Goal: Task Accomplishment & Management: Use online tool/utility

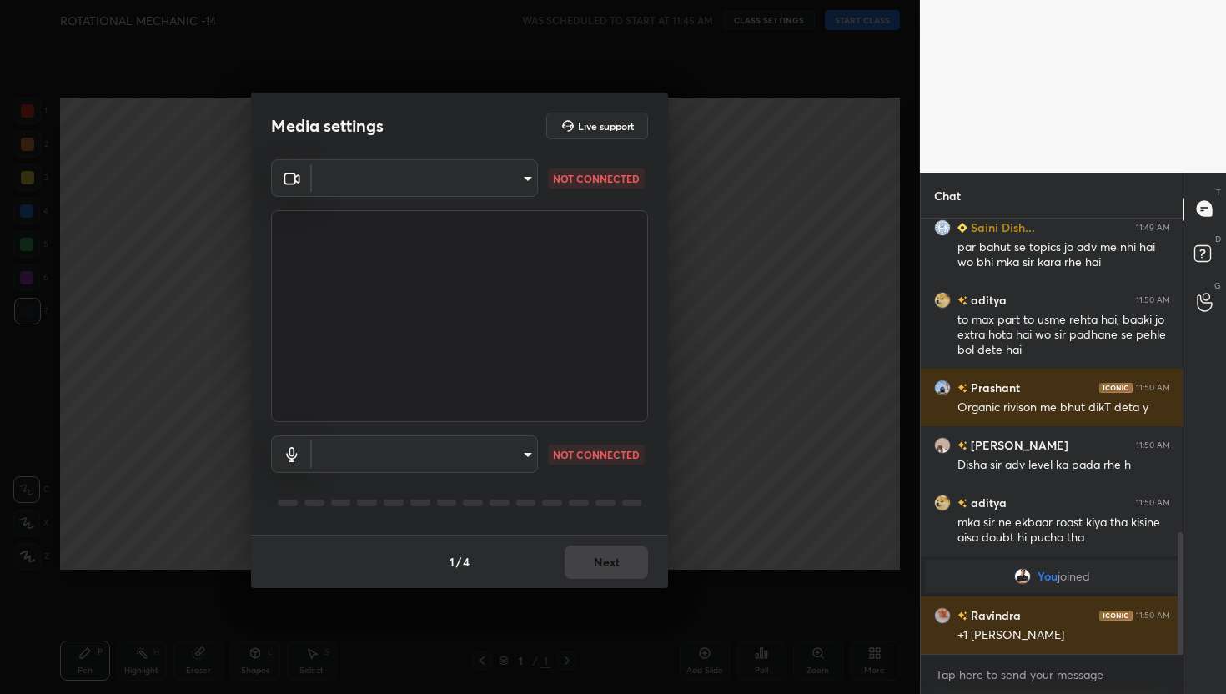
scroll to position [1192, 0]
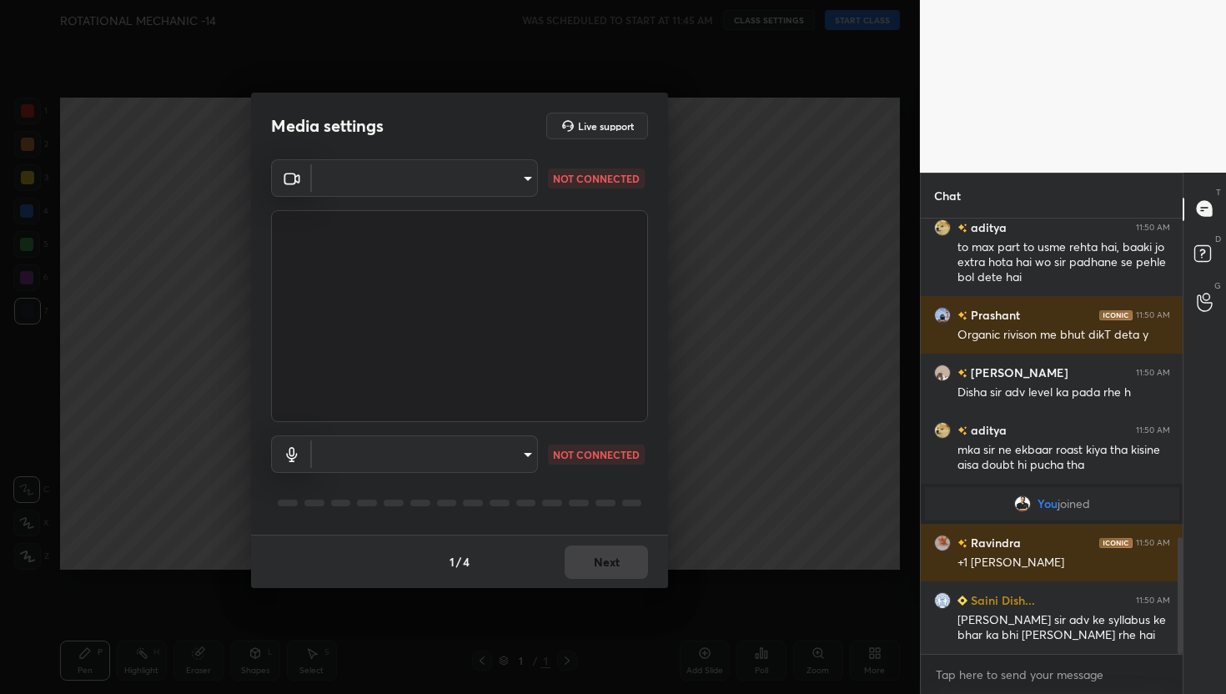
click at [508, 173] on body "1 2 3 4 5 6 7 C X Z C X Z E E Erase all H H ROTATIONAL MECHANIC -14 WAS SCHEDUL…" at bounding box center [613, 347] width 1226 height 694
click at [447, 169] on li "FaceTime HD Camera (C4E1:9BFB)" at bounding box center [424, 178] width 225 height 28
type input "884bd4fe05490aa8e859eee77333717f0318db0cdfa886aaa005f3b2aab1e0ed"
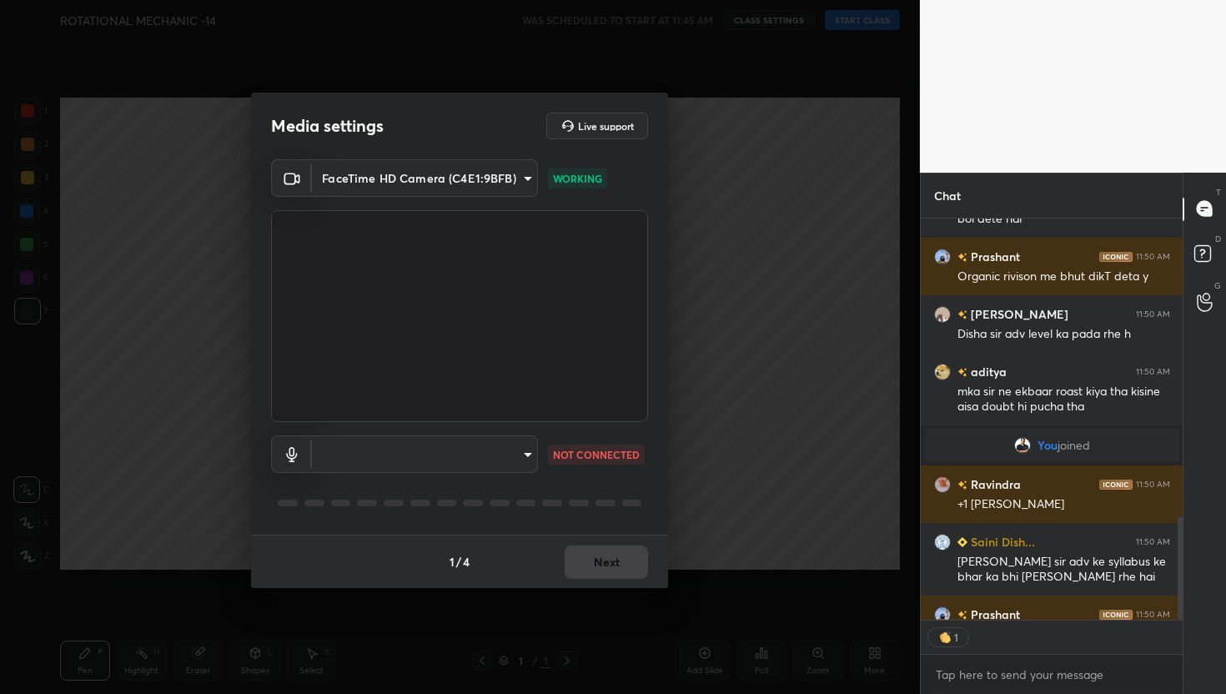
scroll to position [1456, 0]
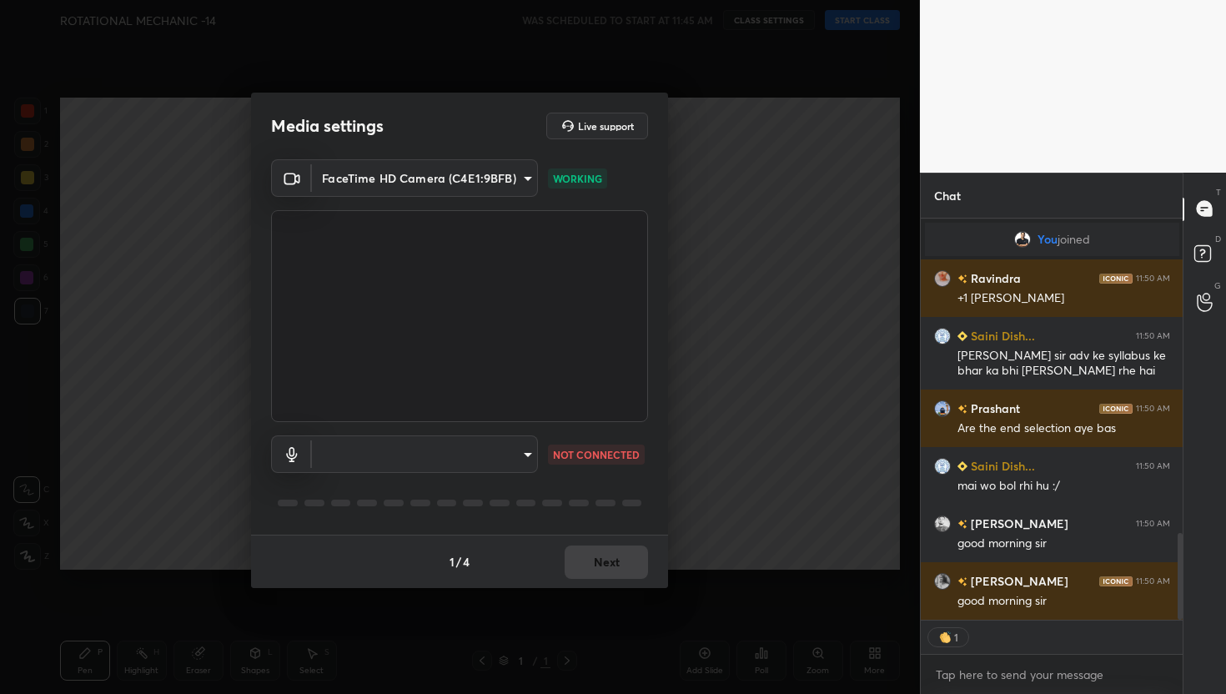
click at [516, 455] on body "1 2 3 4 5 6 7 C X Z C X Z E E Erase all H H ROTATIONAL MECHANIC -14 WAS SCHEDUL…" at bounding box center [613, 347] width 1226 height 694
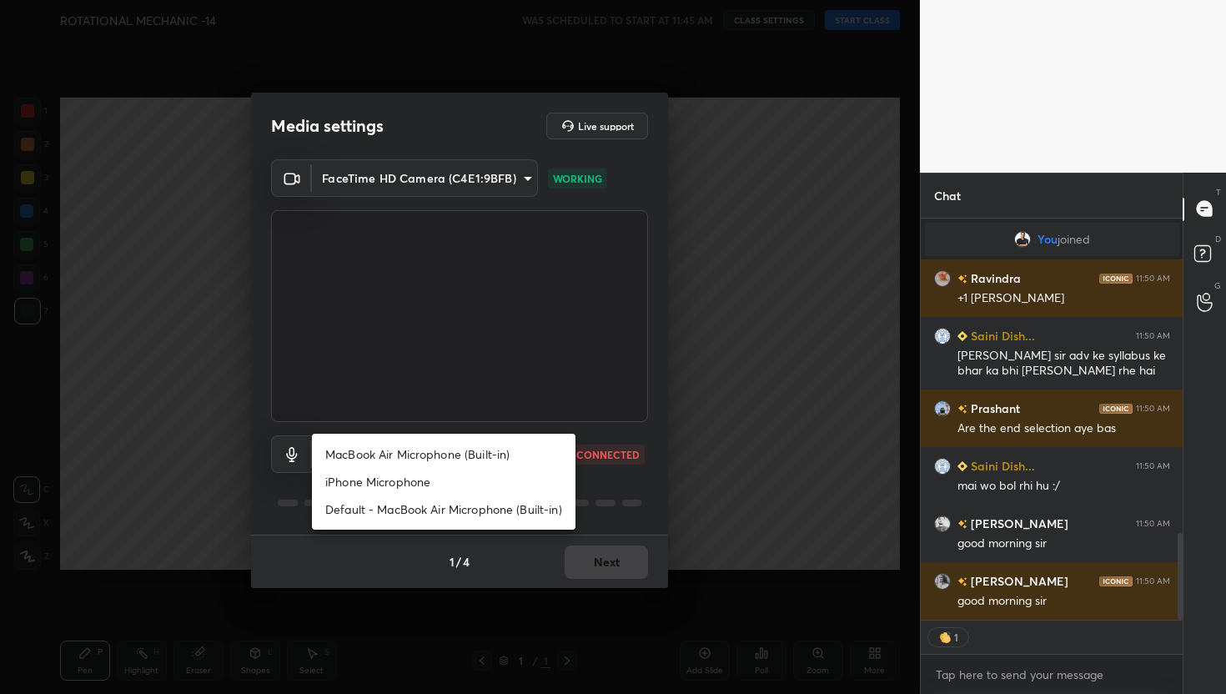
click at [472, 452] on li "MacBook Air Microphone (Built-in)" at bounding box center [444, 454] width 264 height 28
type input "0d85428eadac83fe4613c6d415152abfd5db148332af767170ea48183dd4ecea"
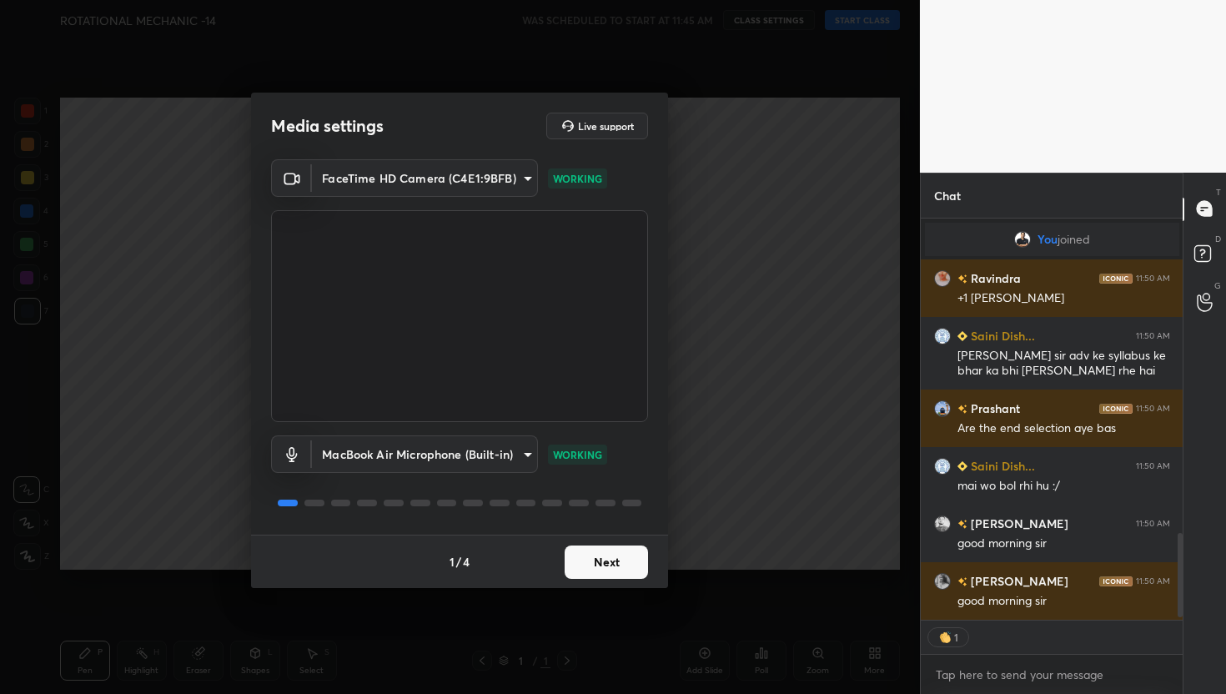
scroll to position [1514, 0]
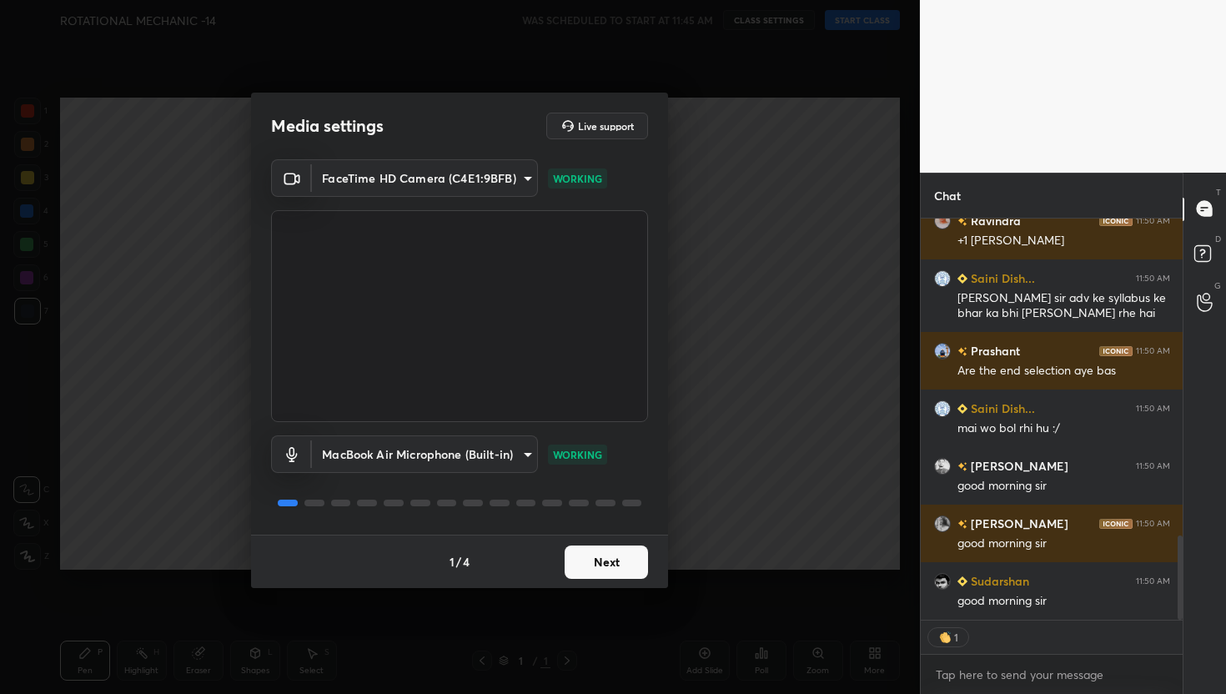
click at [608, 557] on button "Next" at bounding box center [606, 562] width 83 height 33
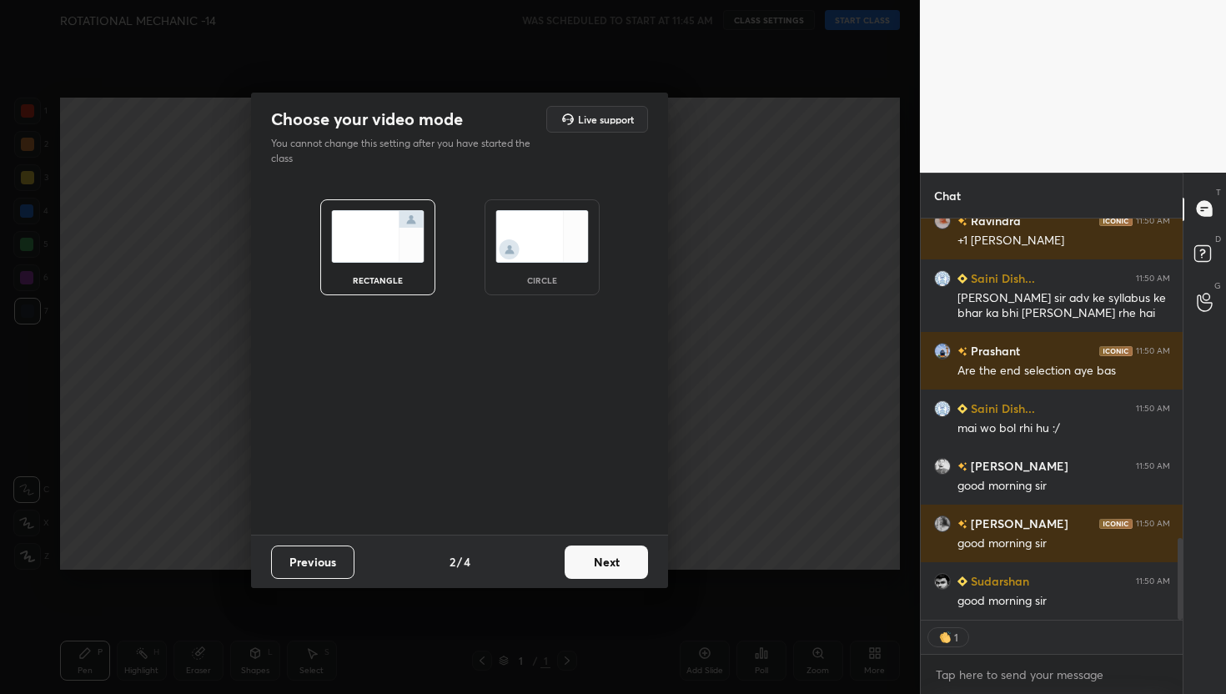
scroll to position [1571, 0]
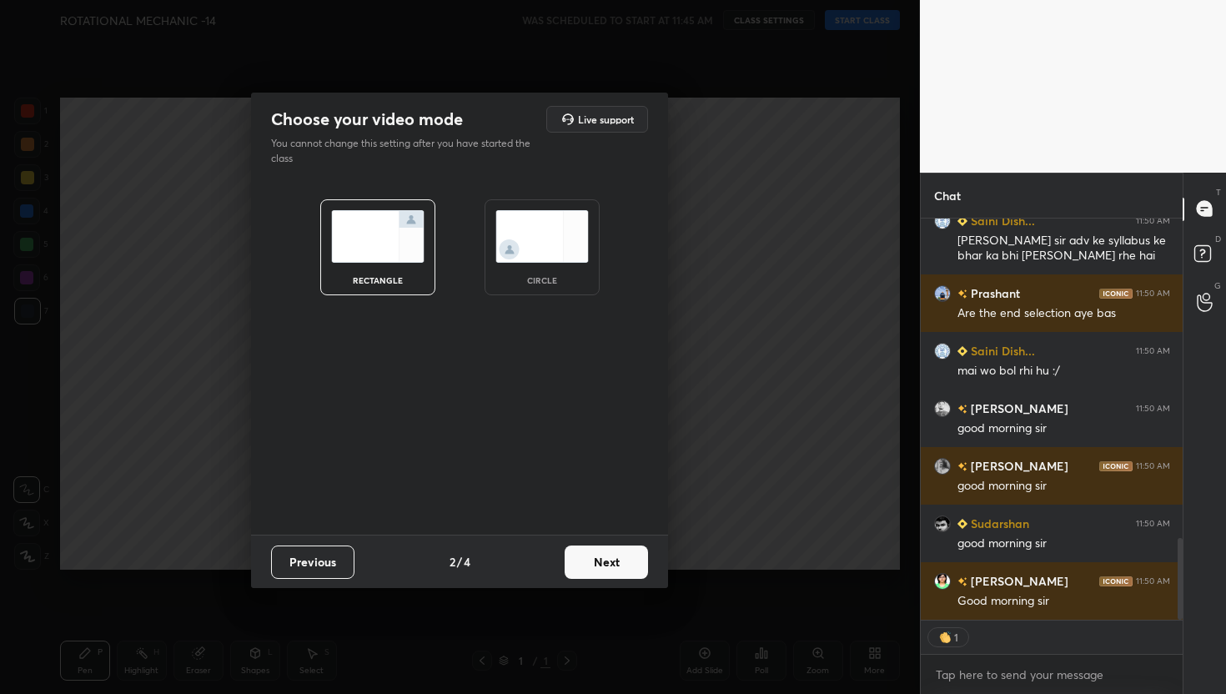
click at [608, 557] on button "Next" at bounding box center [606, 562] width 83 height 33
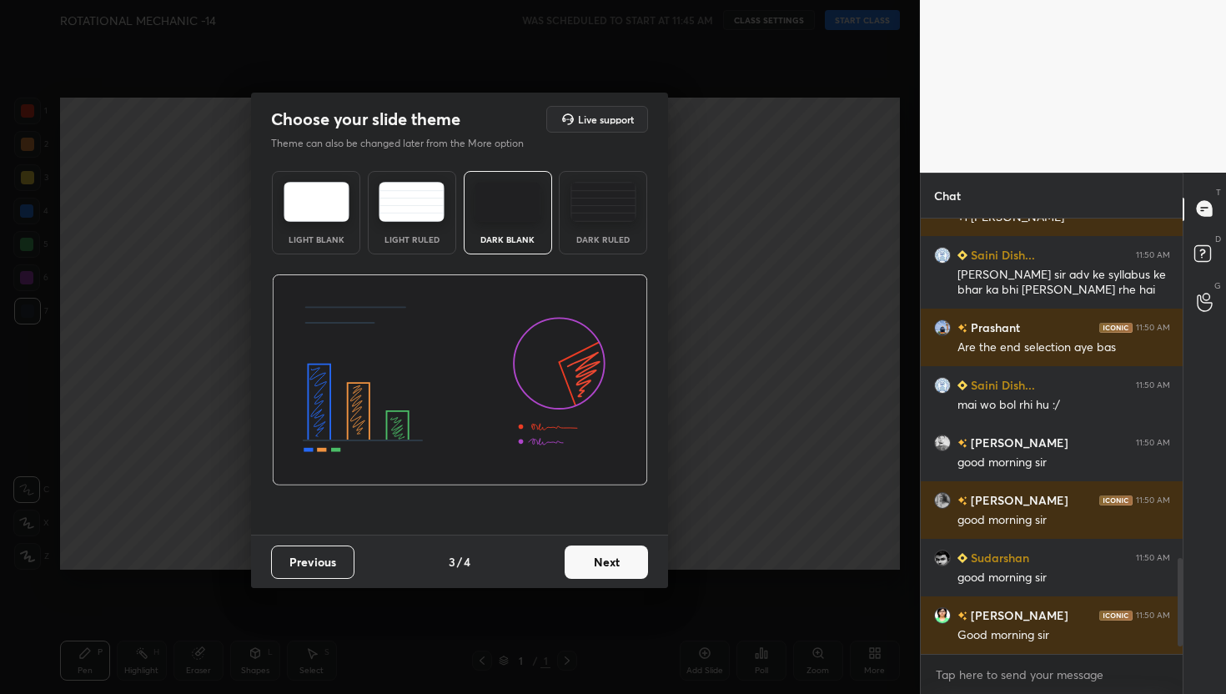
scroll to position [1537, 0]
click at [608, 557] on button "Next" at bounding box center [606, 562] width 83 height 33
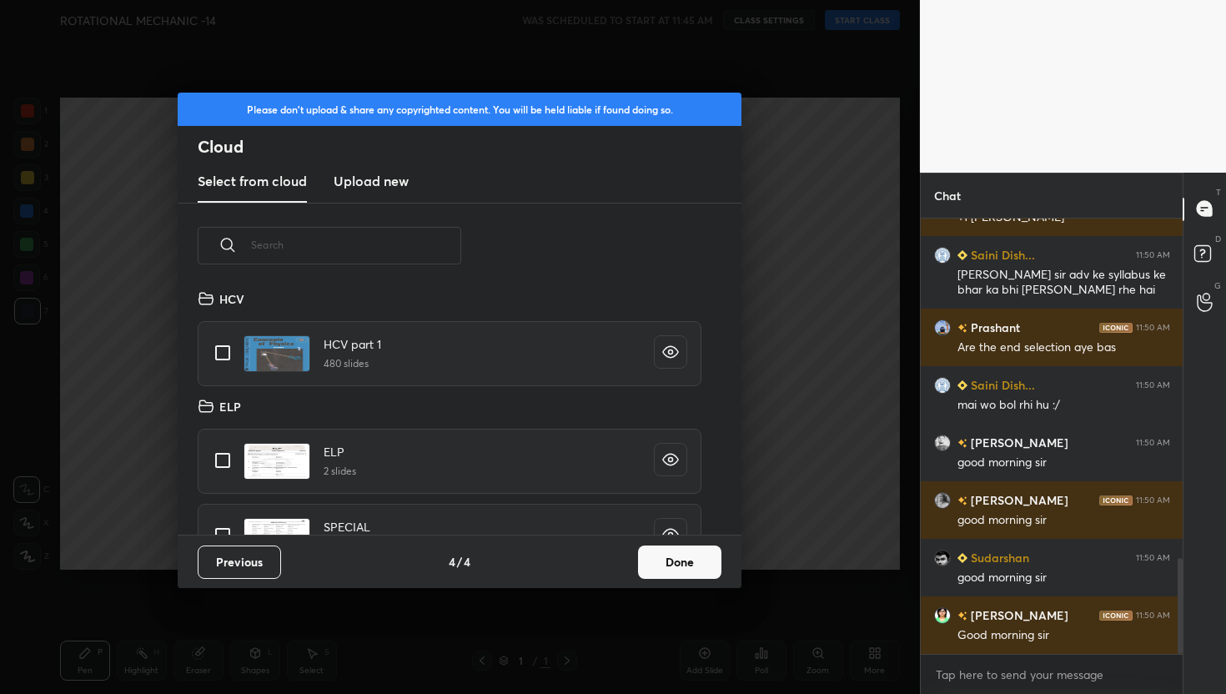
scroll to position [246, 535]
click at [696, 573] on button "Done" at bounding box center [679, 562] width 83 height 33
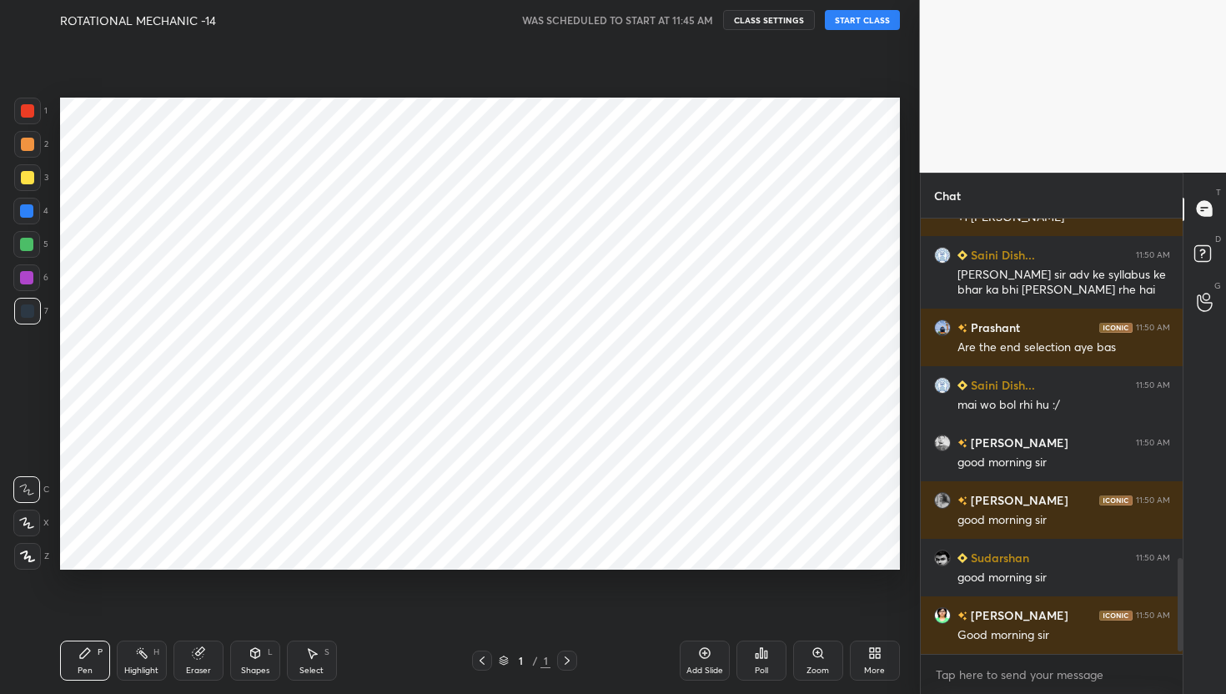
scroll to position [1595, 0]
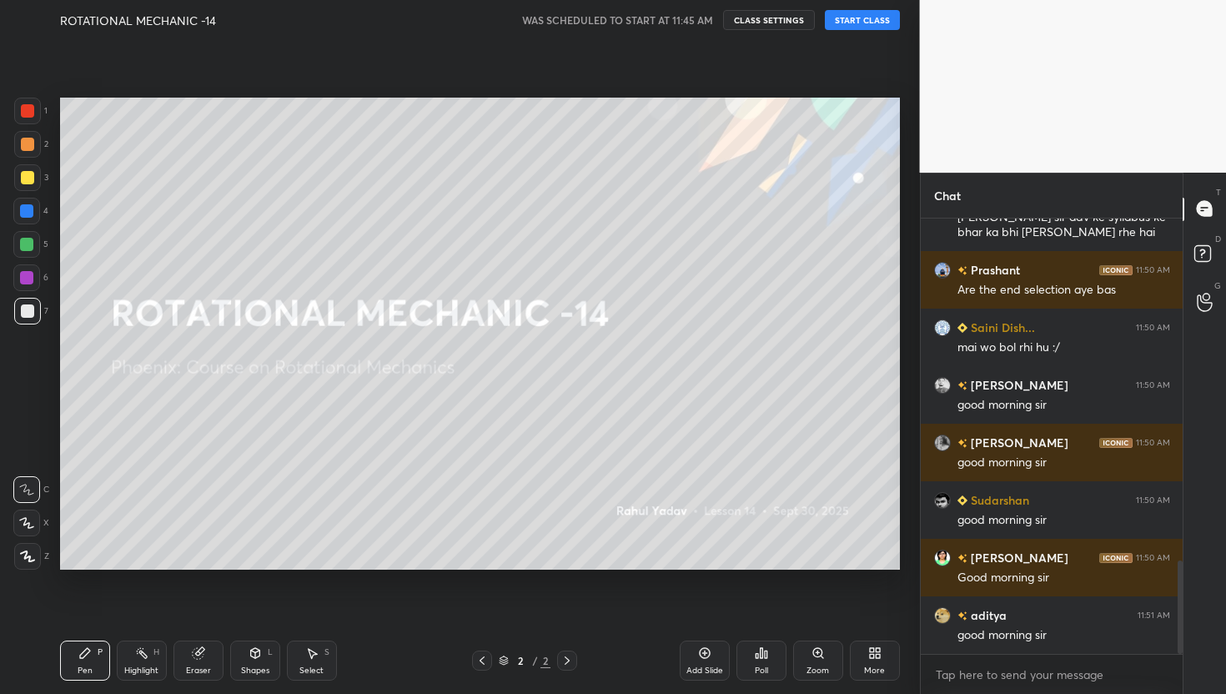
click at [857, 14] on button "START CLASS" at bounding box center [862, 20] width 75 height 20
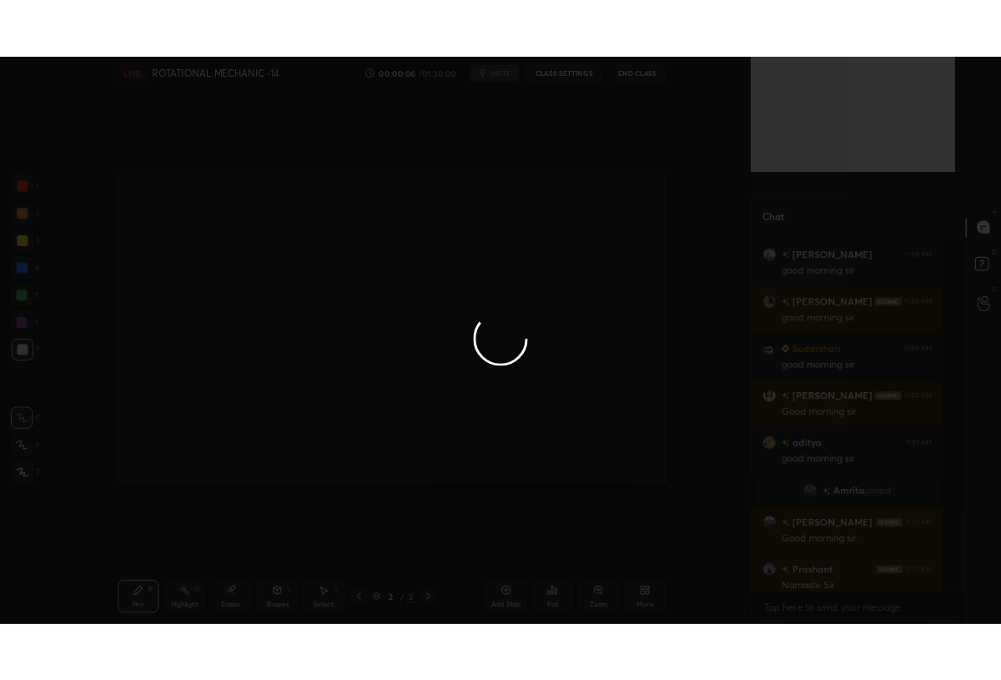
scroll to position [0, 0]
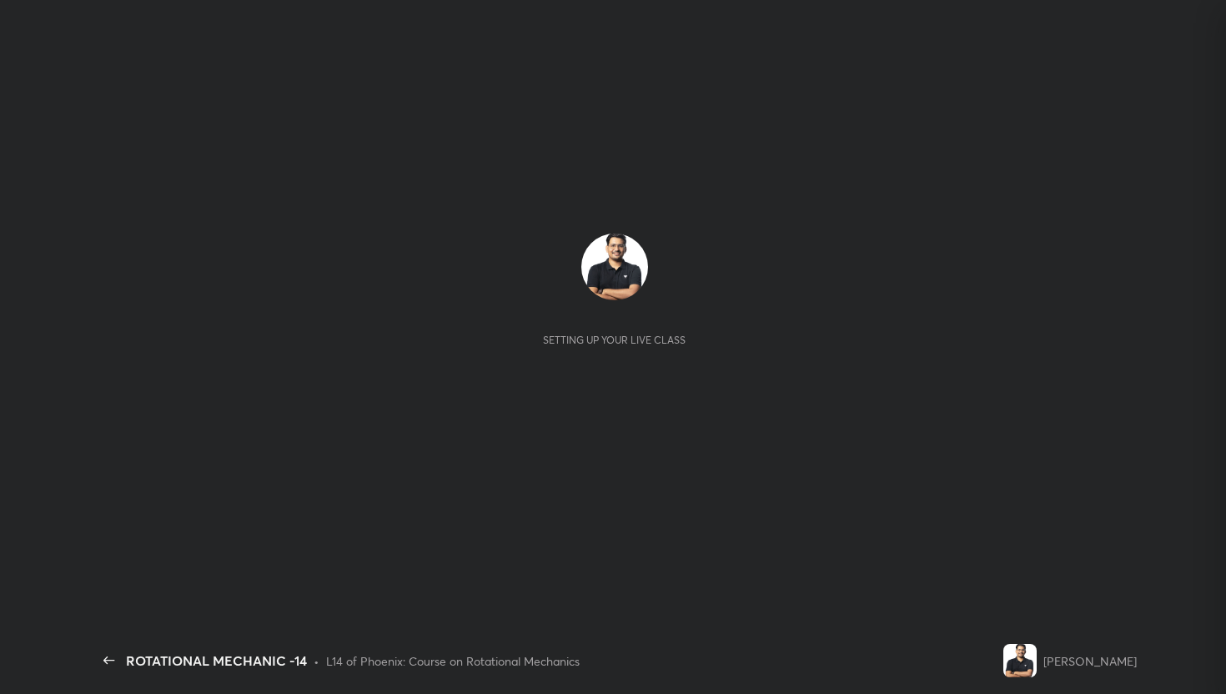
click at [575, 445] on div "Setting up your live class" at bounding box center [615, 333] width 1044 height 587
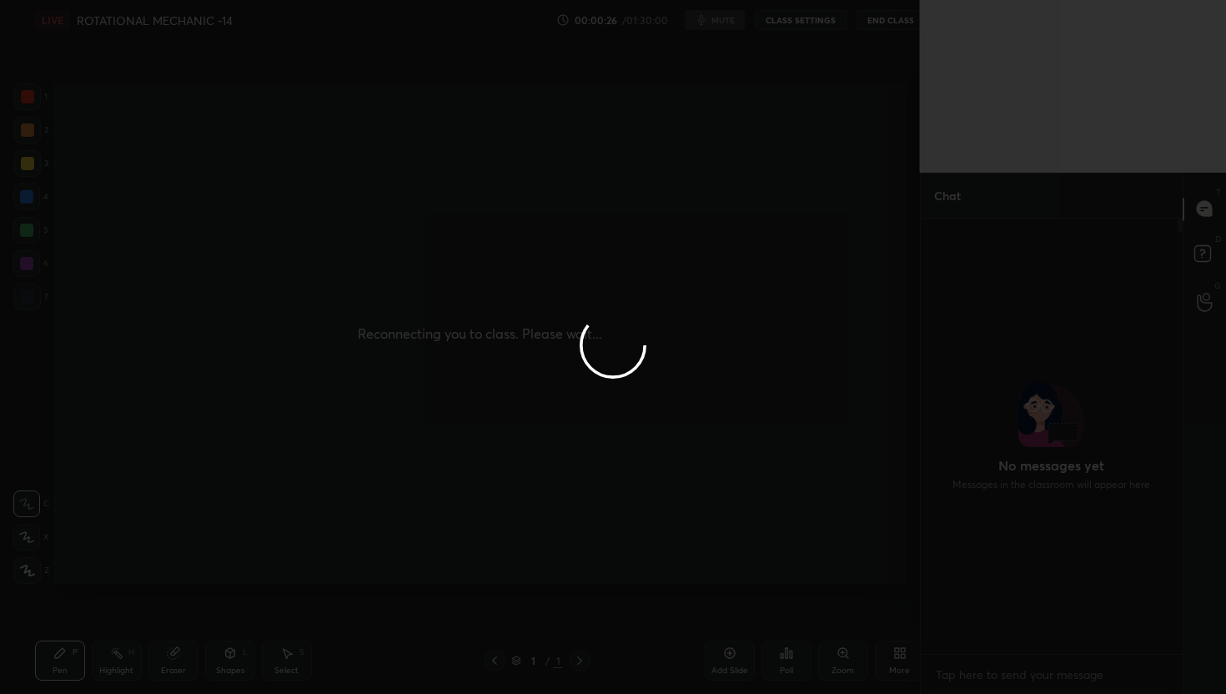
scroll to position [587, 852]
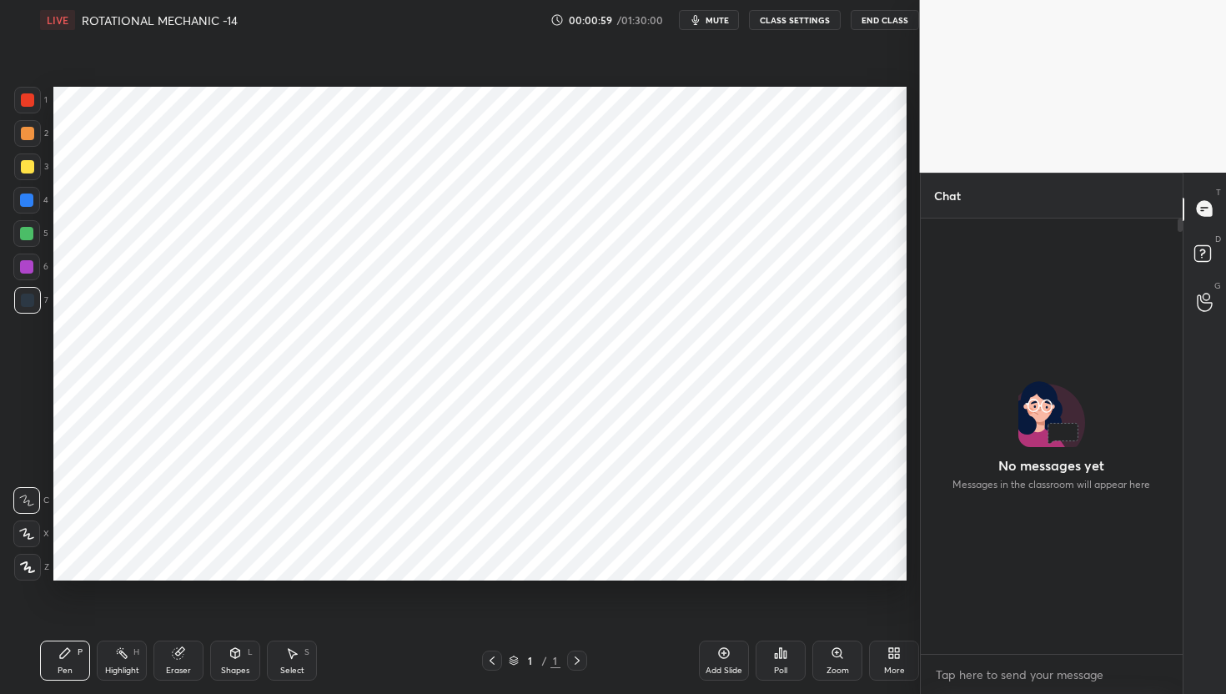
scroll to position [587, 852]
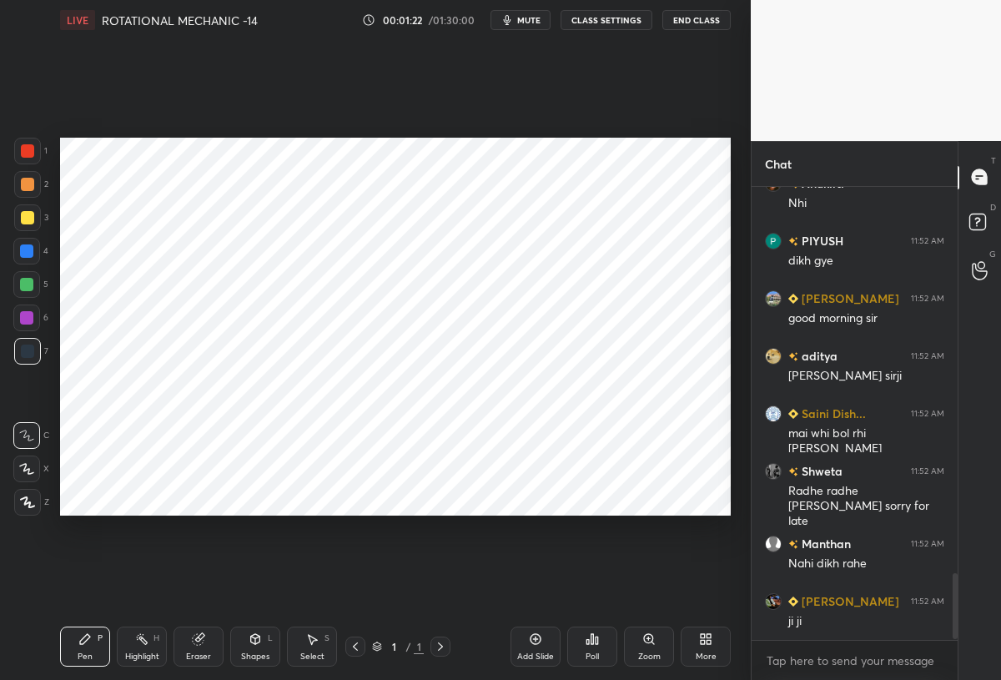
scroll to position [2676, 0]
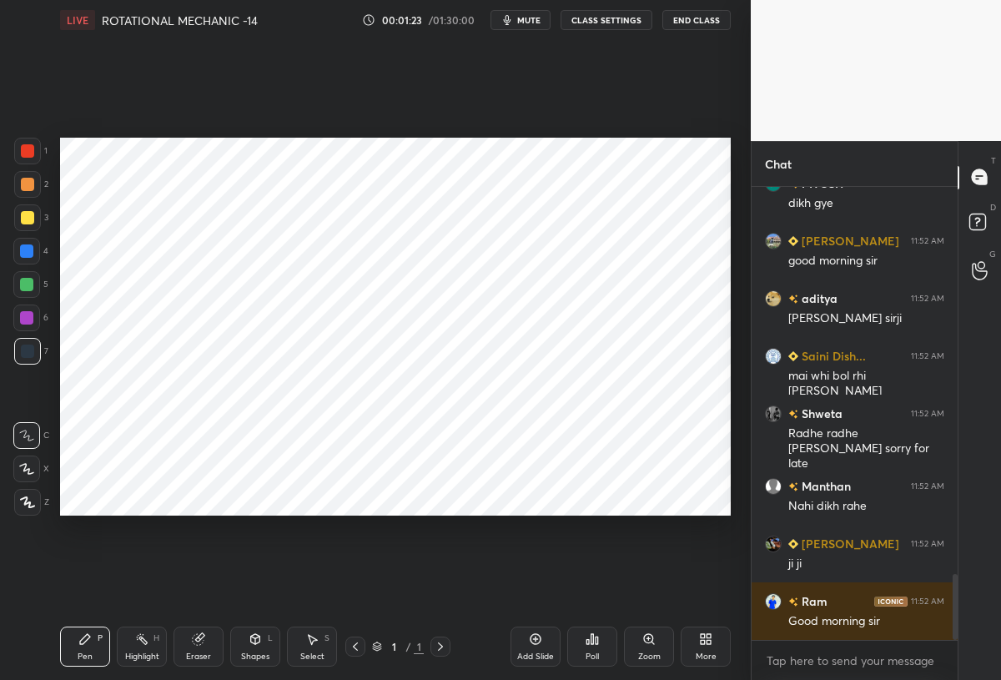
click at [606, 20] on button "CLASS SETTINGS" at bounding box center [607, 20] width 92 height 20
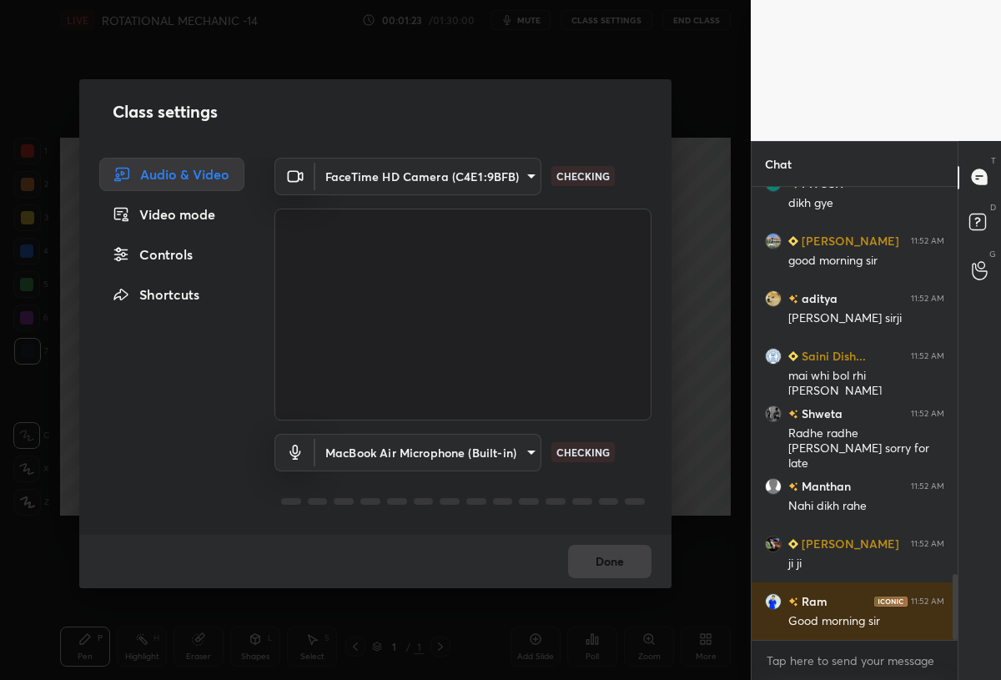
scroll to position [2733, 0]
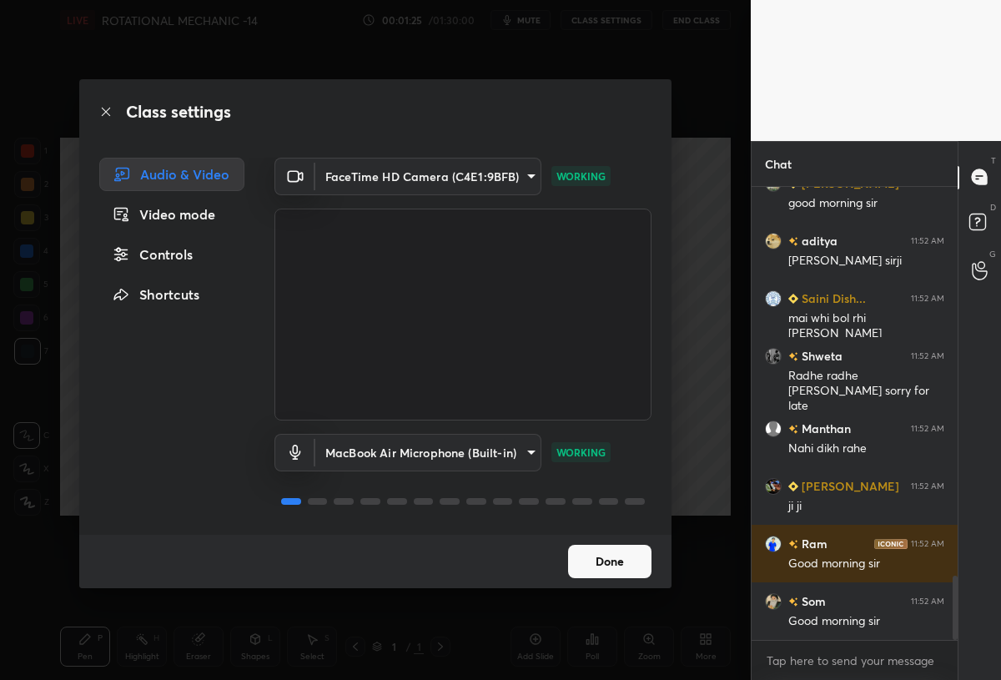
click at [532, 166] on body "1 2 3 4 5 6 7 C X Z C X Z E E Erase all H H LIVE ROTATIONAL MECHANIC -14 00:01:…" at bounding box center [500, 340] width 1001 height 680
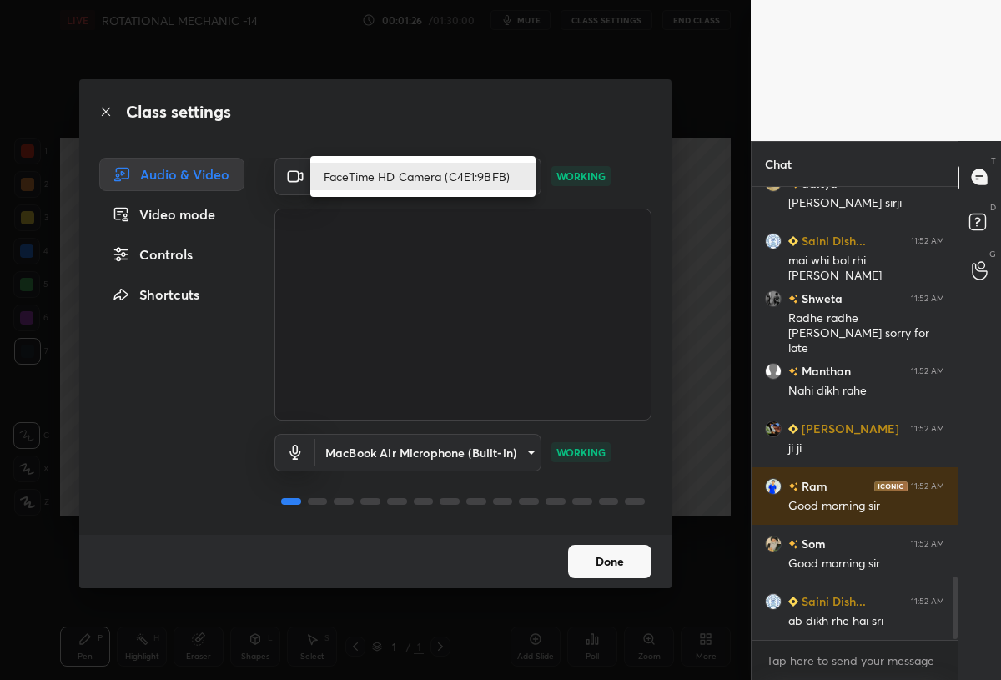
scroll to position [2831, 0]
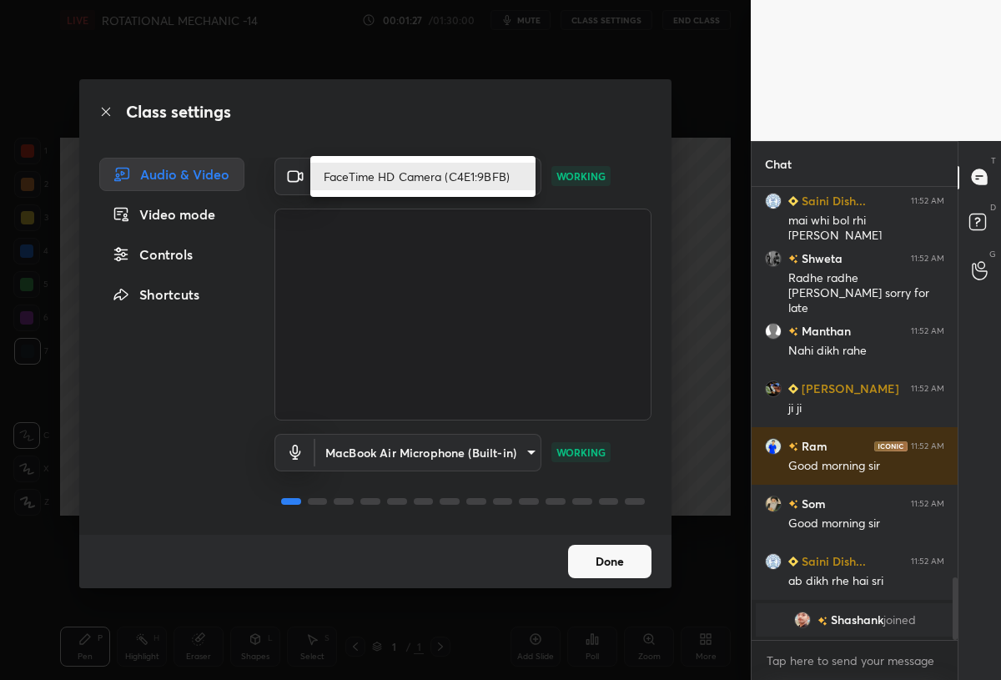
click at [609, 558] on div at bounding box center [500, 340] width 1001 height 680
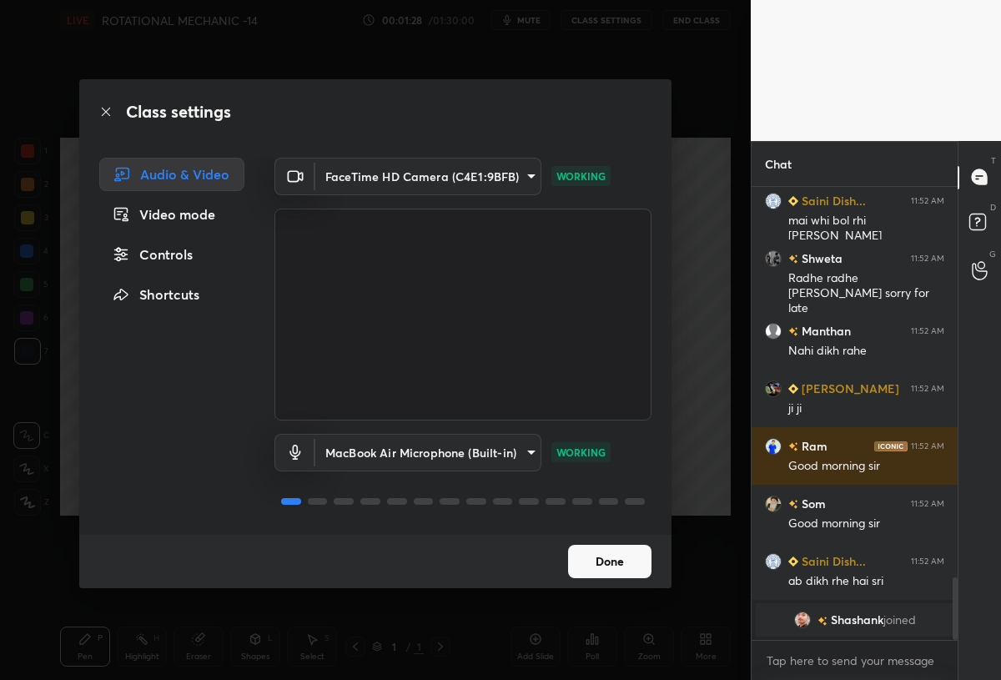
scroll to position [2353, 0]
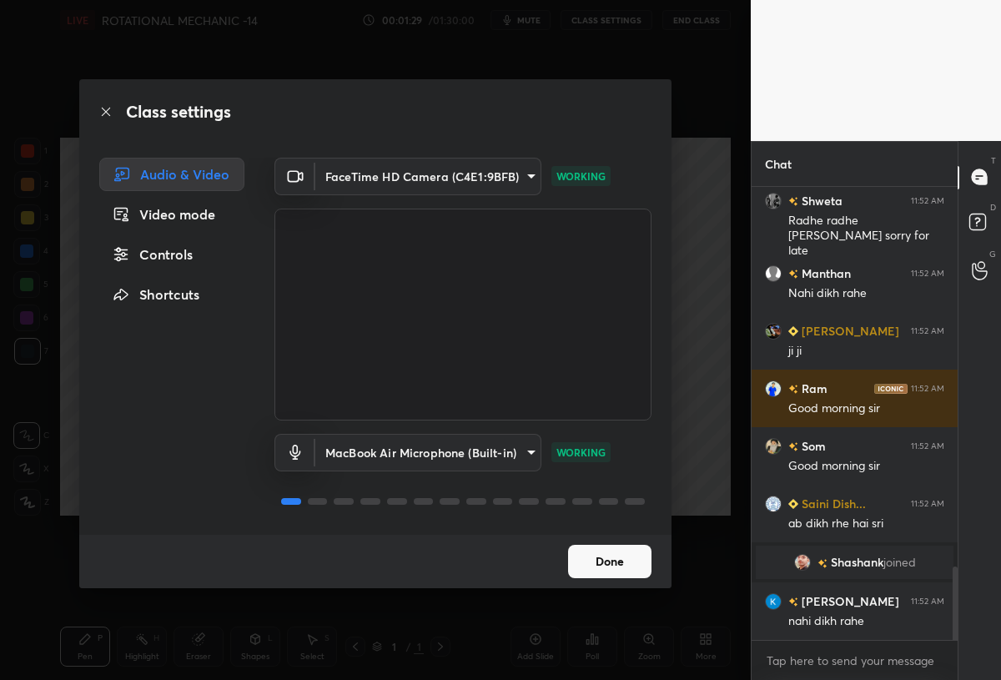
click at [609, 558] on button "Done" at bounding box center [609, 561] width 83 height 33
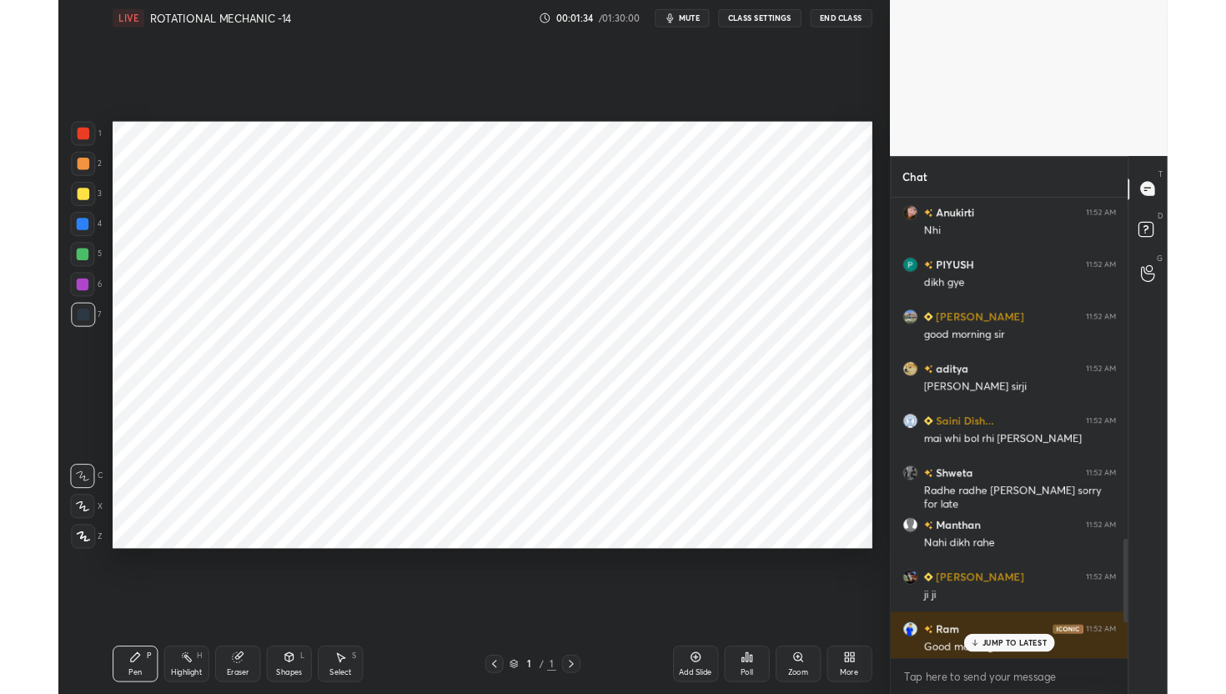
scroll to position [0, 0]
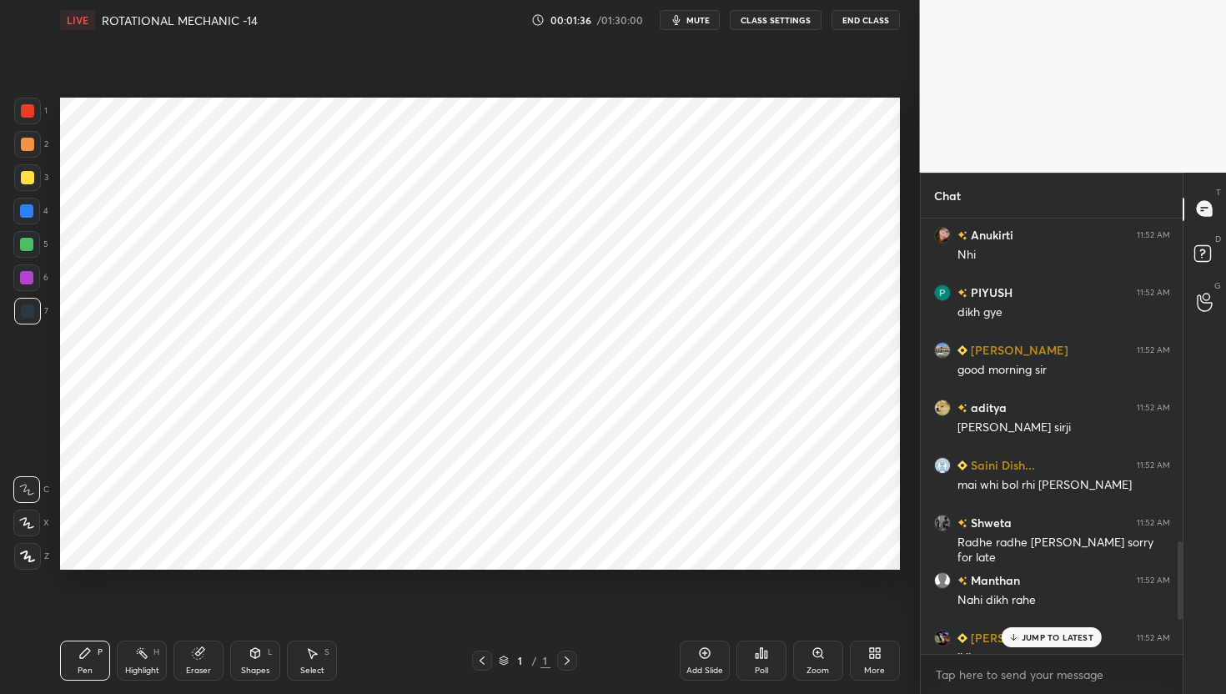
click at [760, 24] on button "CLASS SETTINGS" at bounding box center [776, 20] width 92 height 20
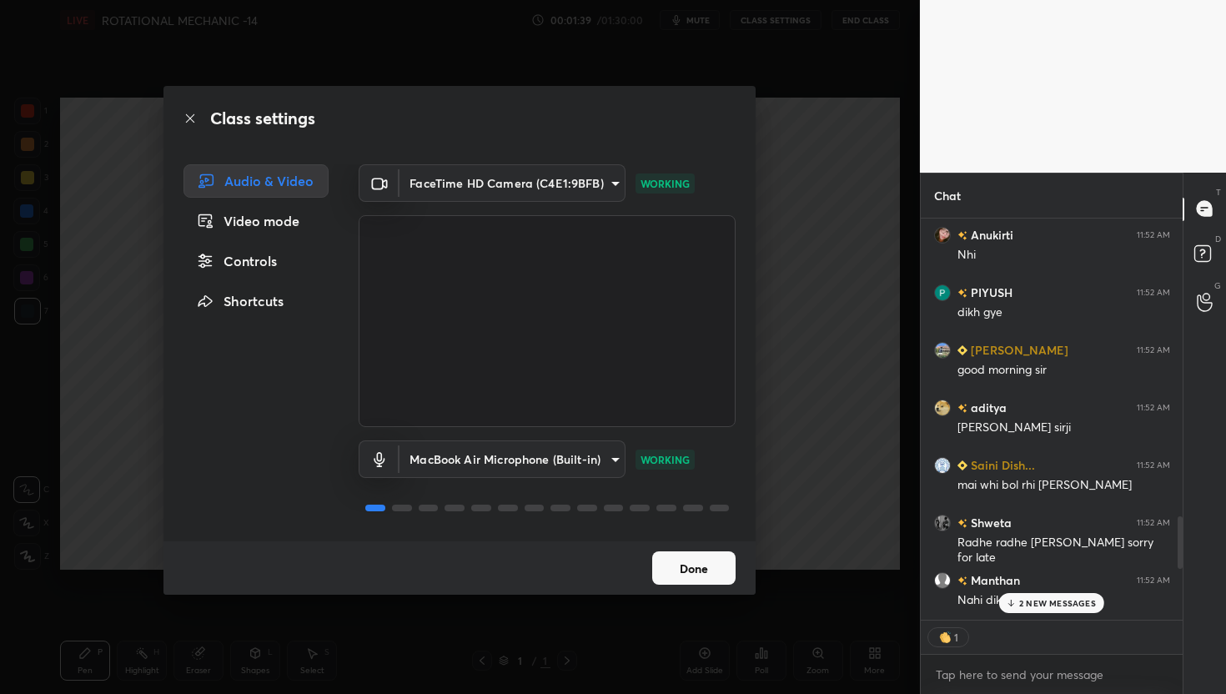
click at [692, 576] on button "Done" at bounding box center [693, 567] width 83 height 33
type textarea "x"
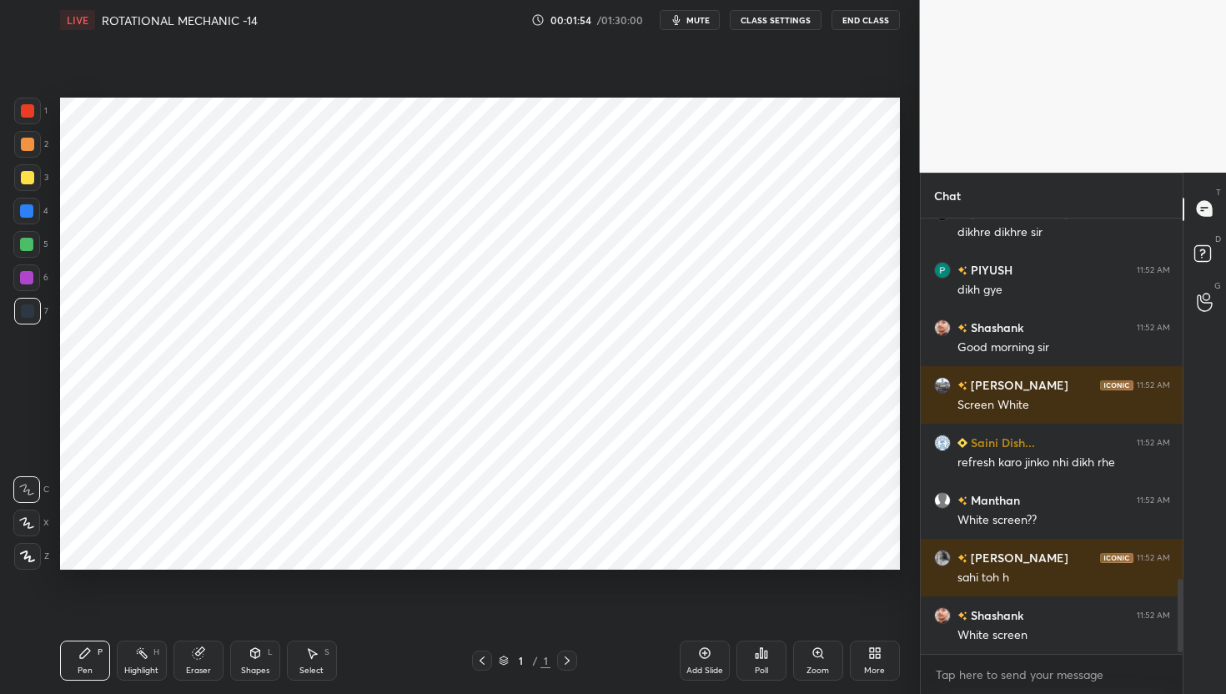
scroll to position [2139, 0]
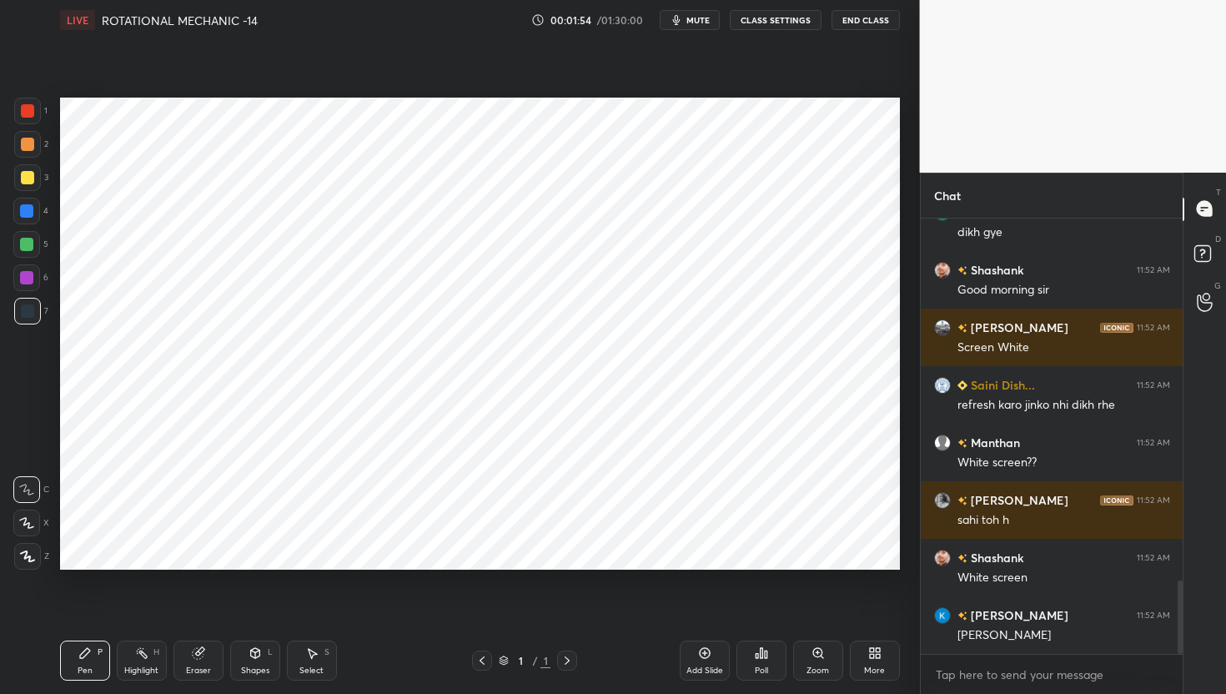
click at [765, 15] on button "CLASS SETTINGS" at bounding box center [776, 20] width 92 height 20
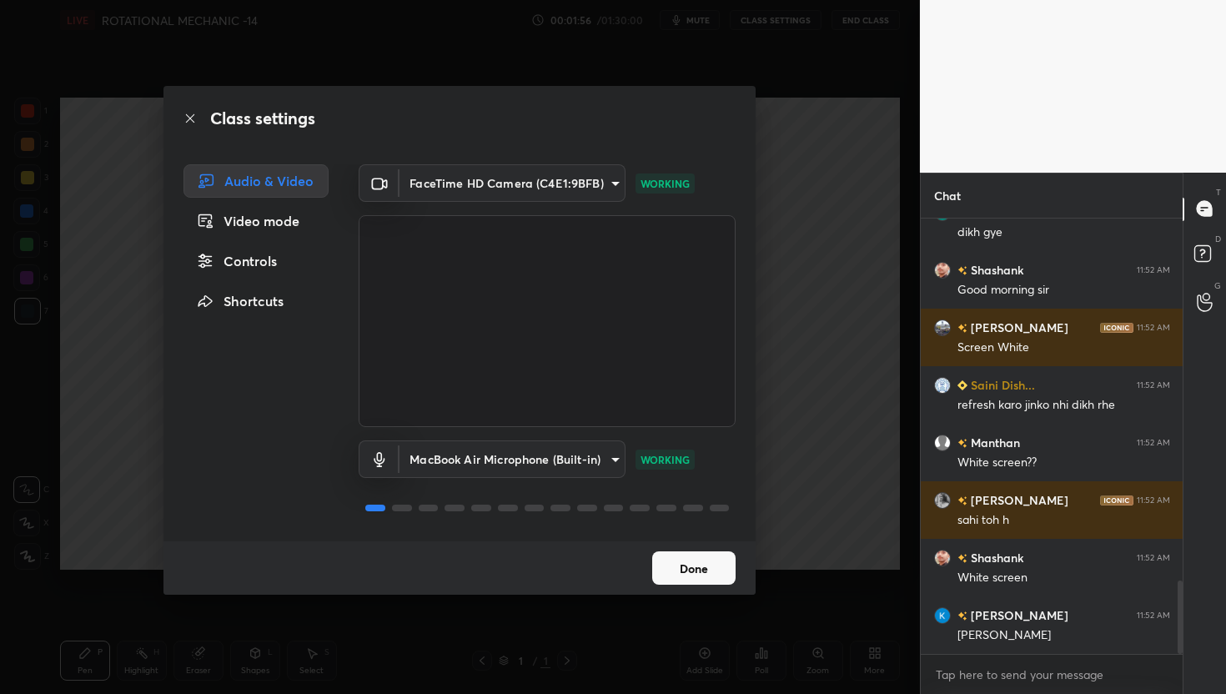
click at [573, 176] on body "1 2 3 4 5 6 7 C X Z C X Z E E Erase all H H LIVE ROTATIONAL MECHANIC -14 00:01:…" at bounding box center [613, 347] width 1226 height 694
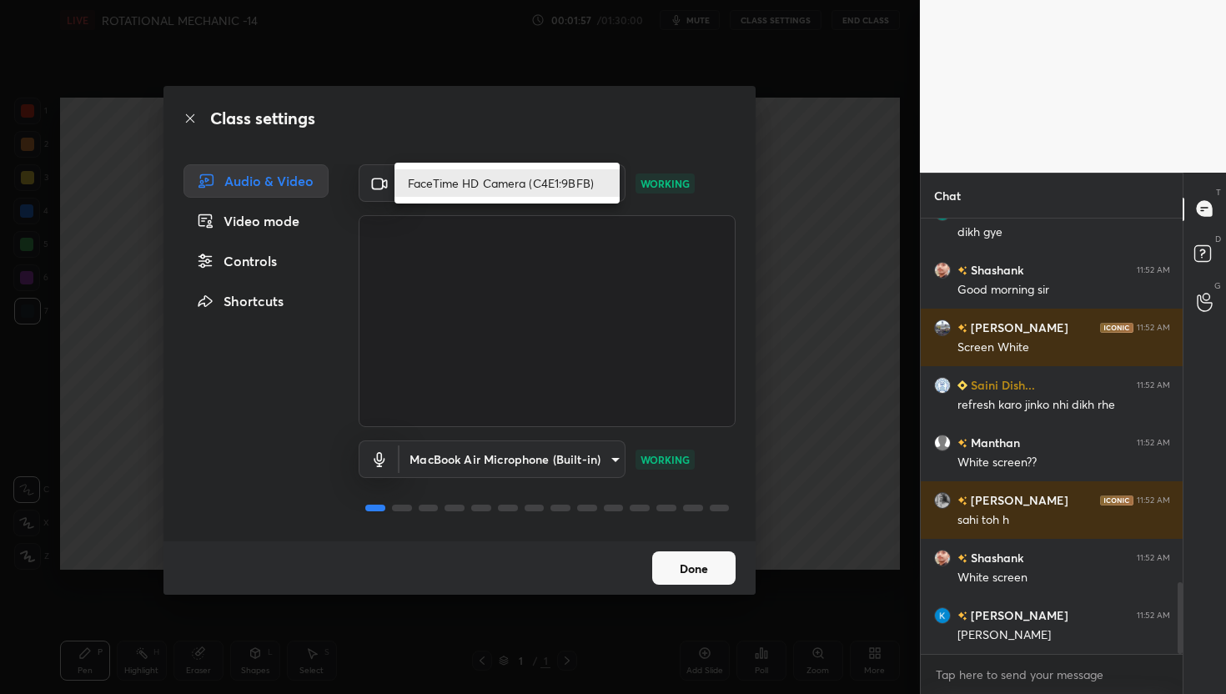
scroll to position [2197, 0]
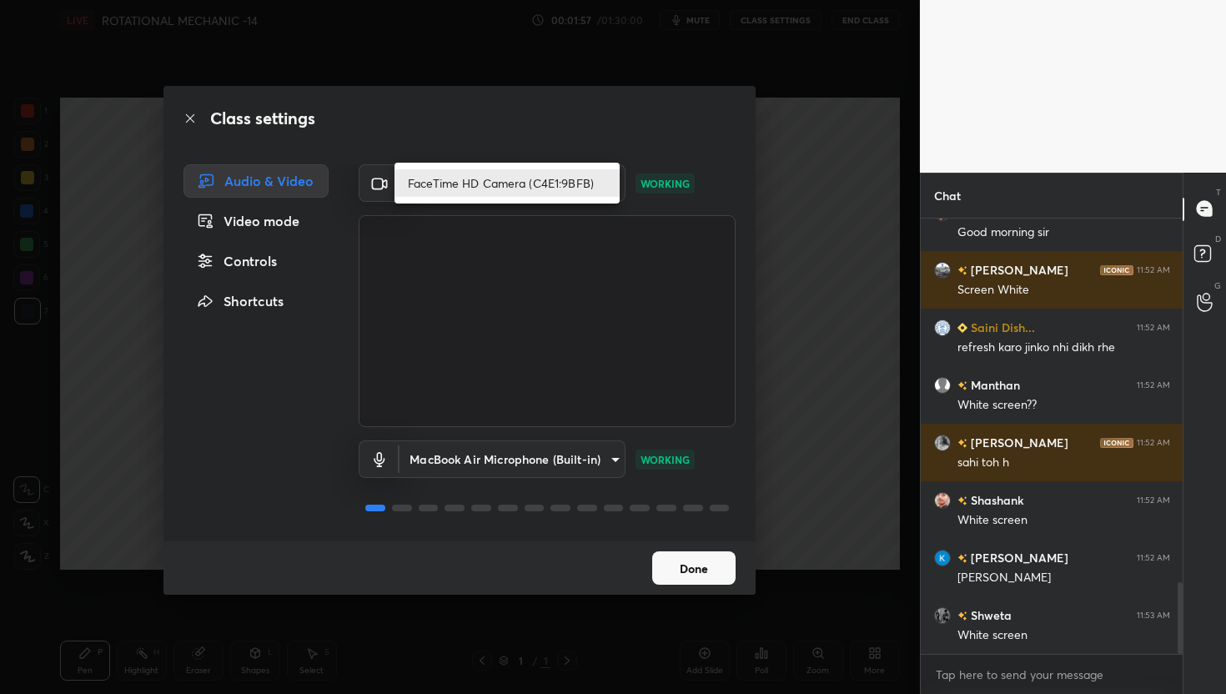
click at [524, 177] on li "FaceTime HD Camera (C4E1:9BFB)" at bounding box center [507, 183] width 225 height 28
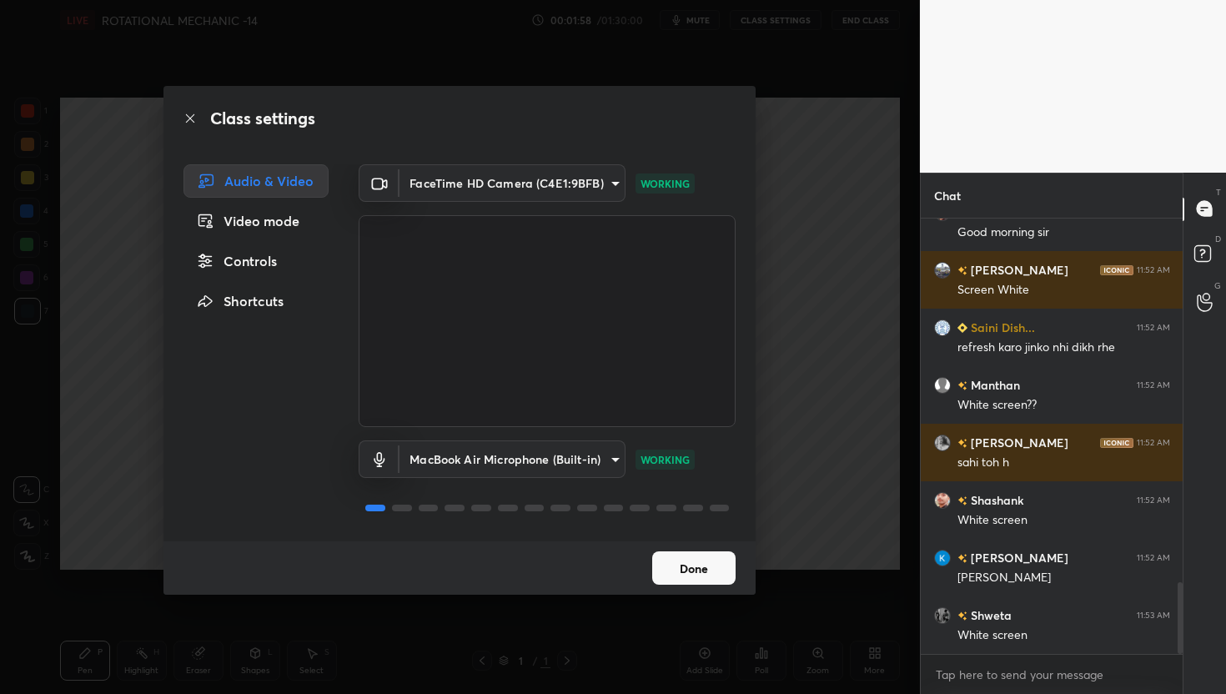
scroll to position [2255, 0]
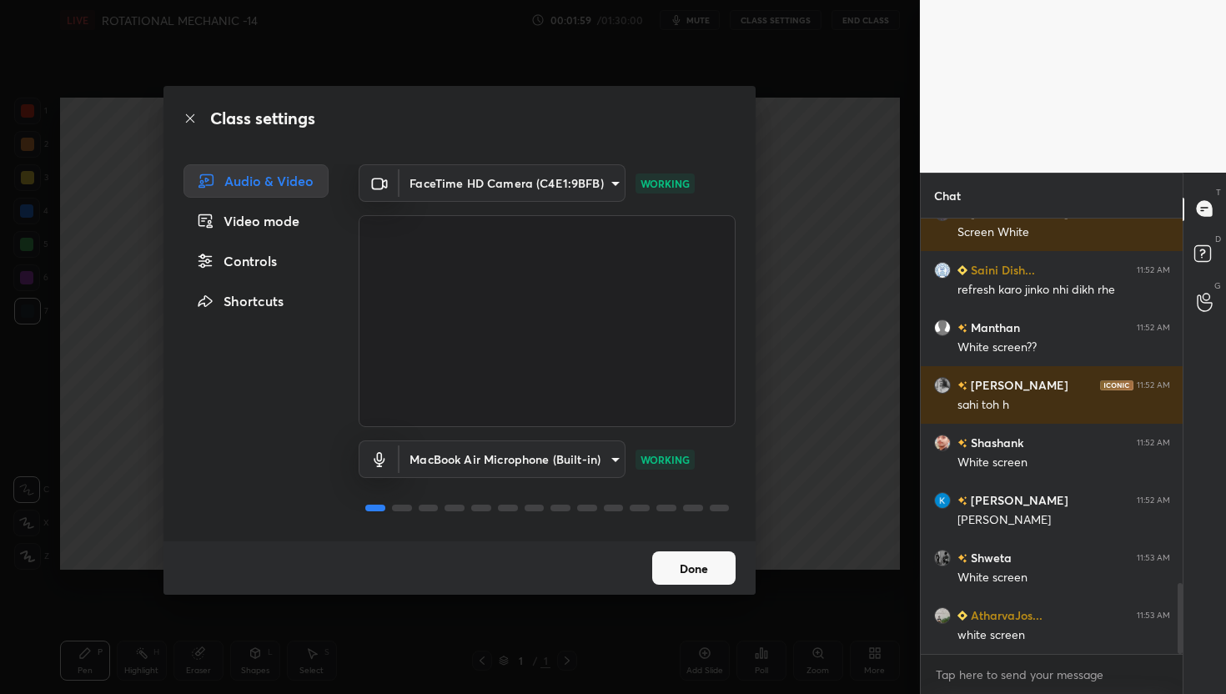
click at [691, 563] on button "Done" at bounding box center [693, 567] width 83 height 33
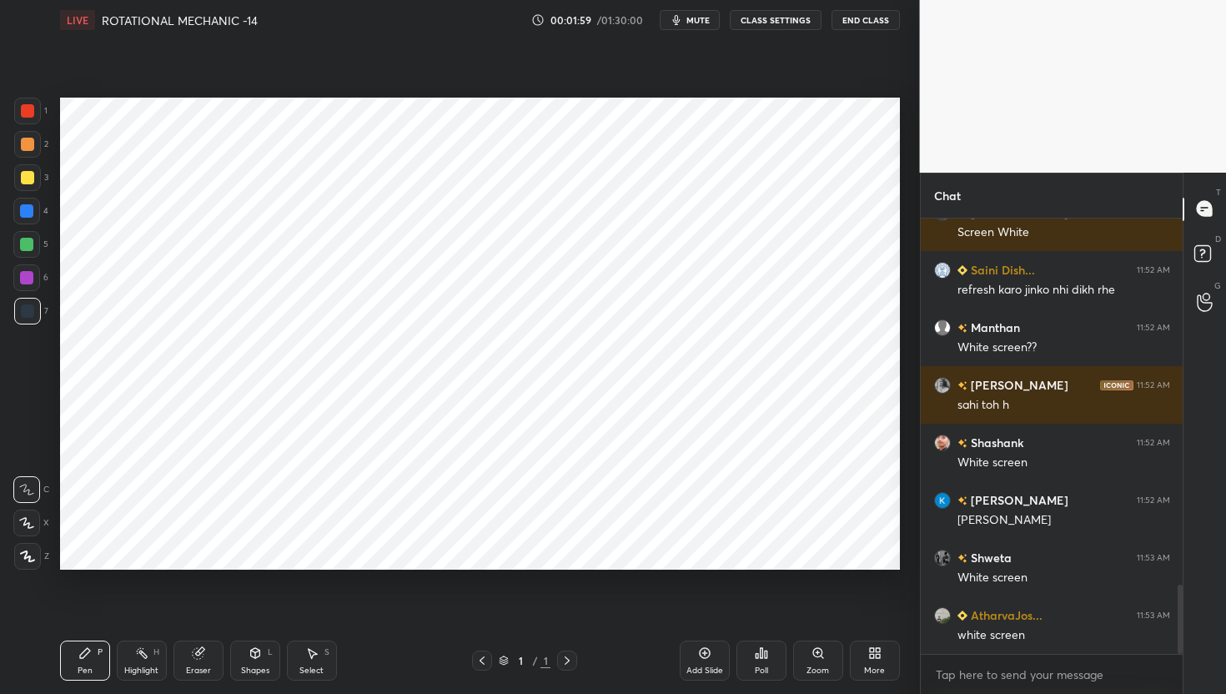
scroll to position [2312, 0]
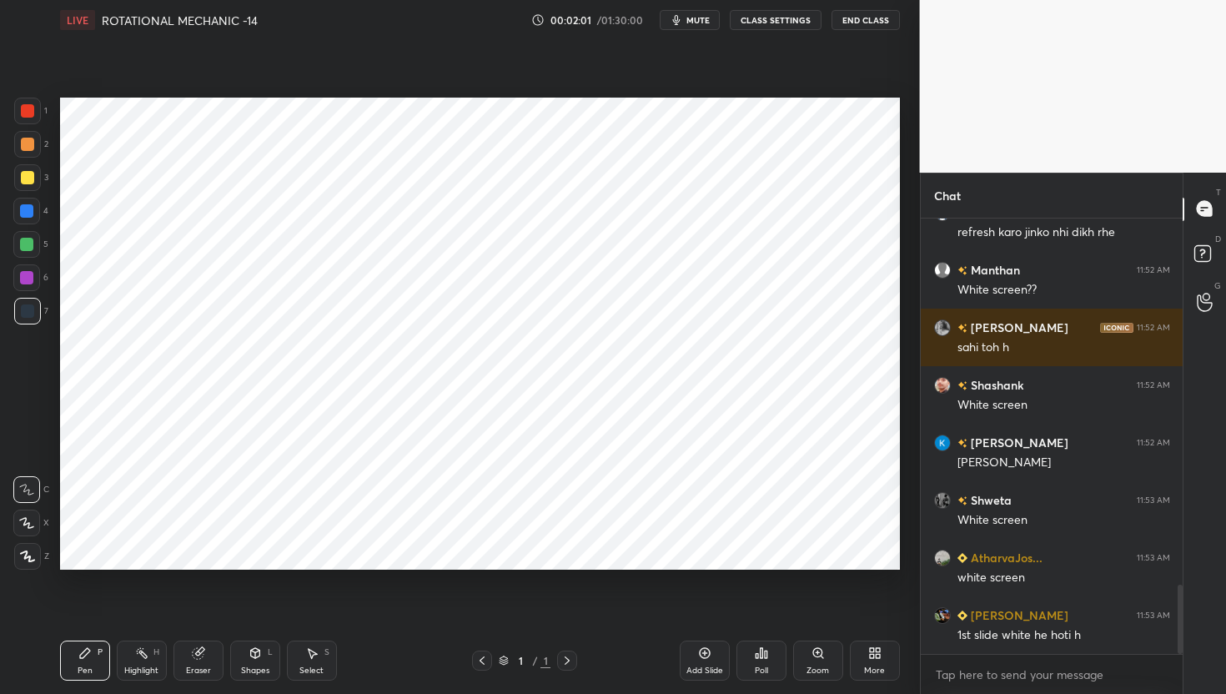
click at [565, 657] on icon at bounding box center [567, 660] width 13 height 13
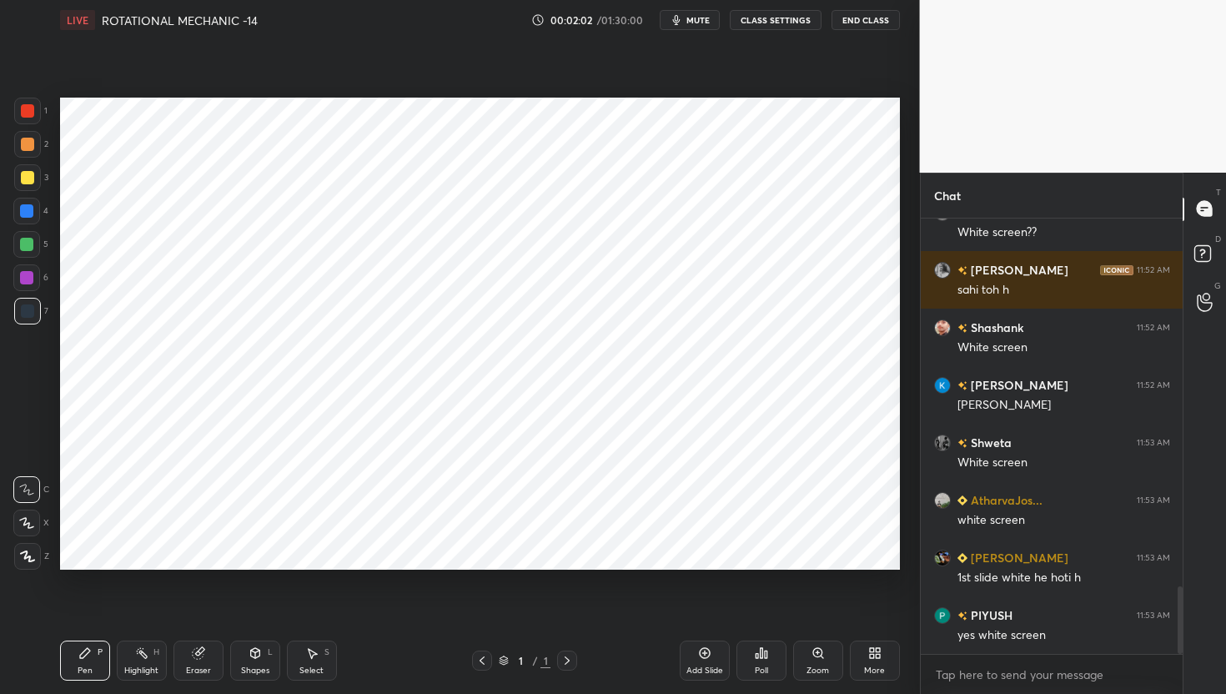
click at [696, 654] on div "Add Slide" at bounding box center [705, 661] width 50 height 40
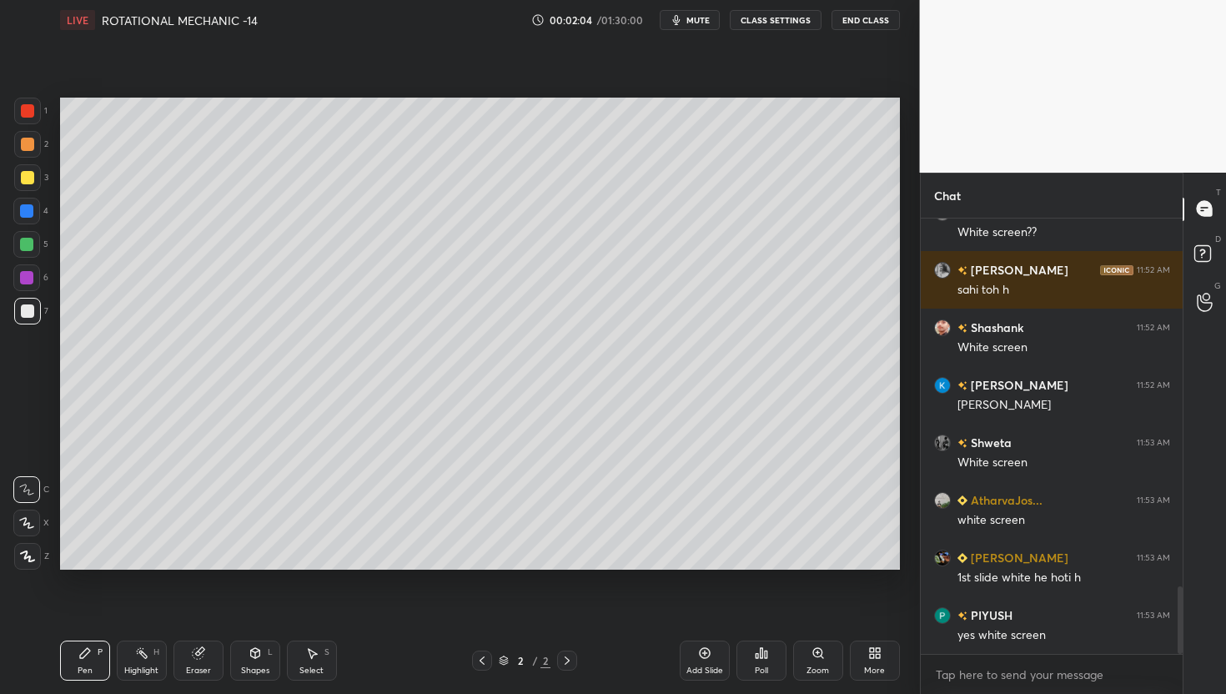
click at [479, 659] on icon at bounding box center [481, 660] width 13 height 13
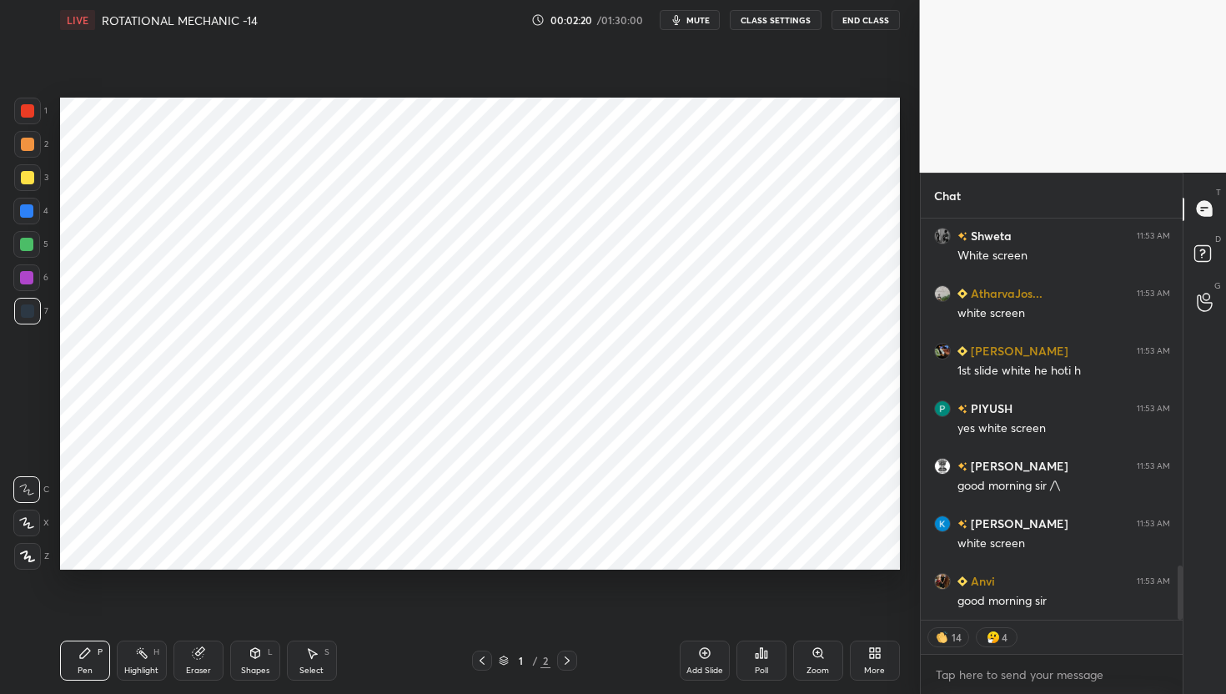
scroll to position [2634, 0]
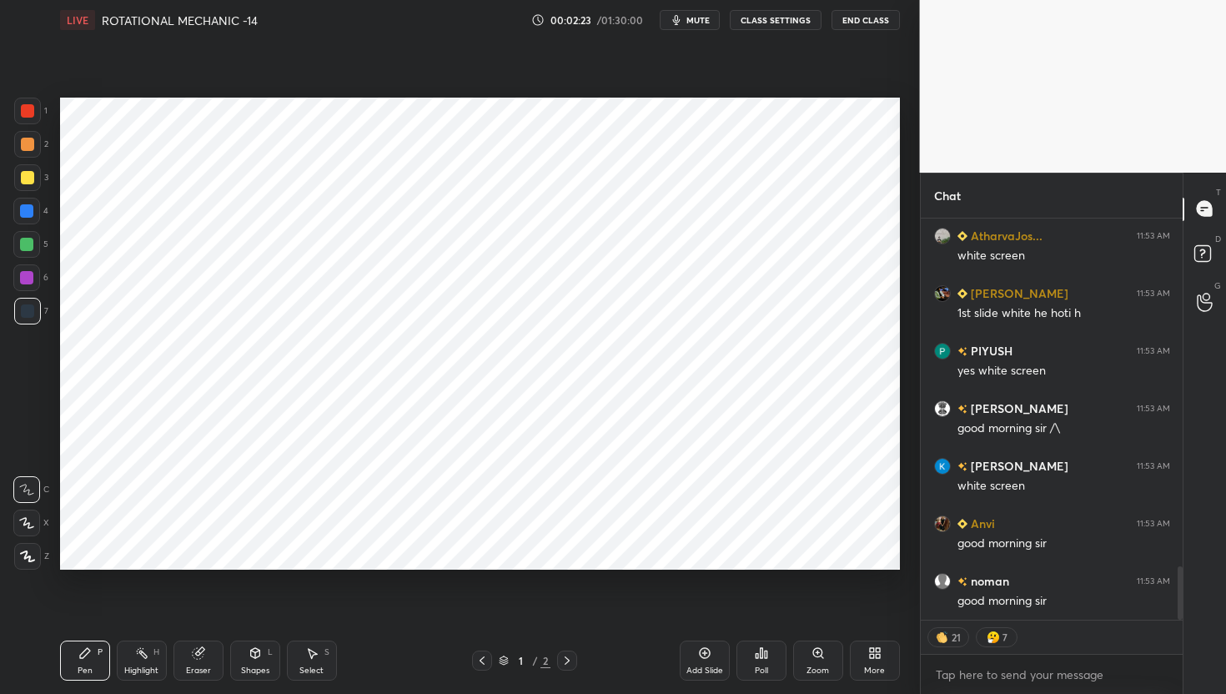
click at [870, 77] on div "Setting up your live class Poll for secs No correct answer Start poll" at bounding box center [479, 333] width 853 height 587
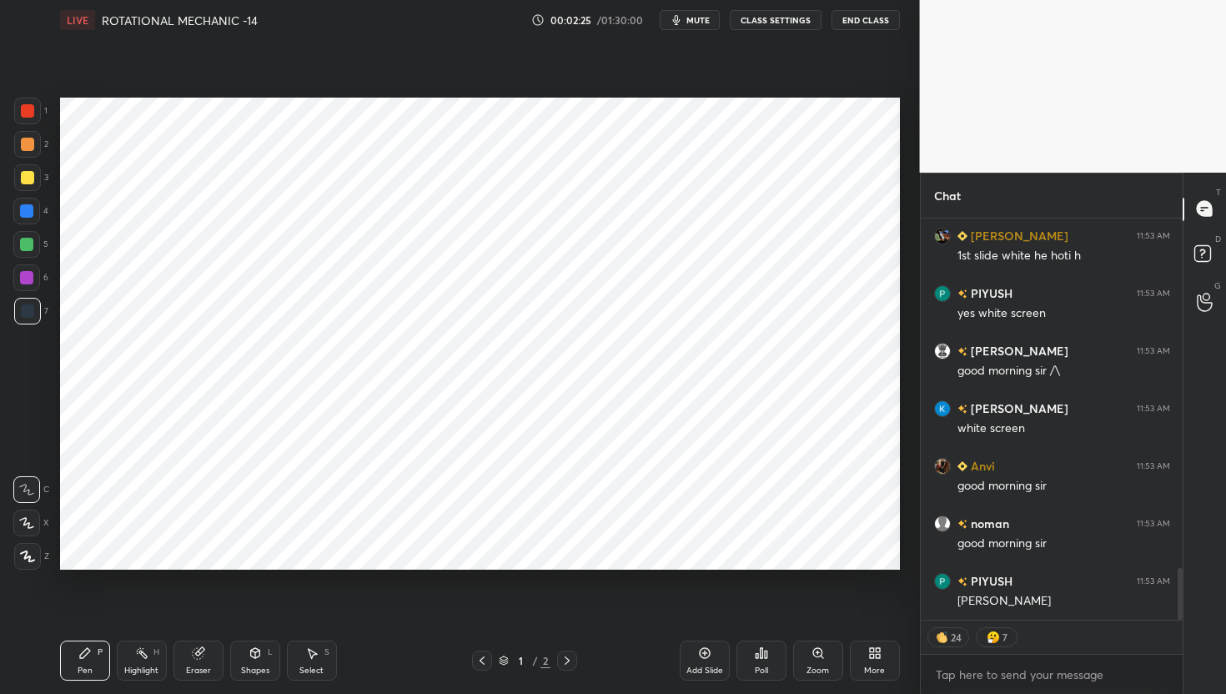
scroll to position [0, 0]
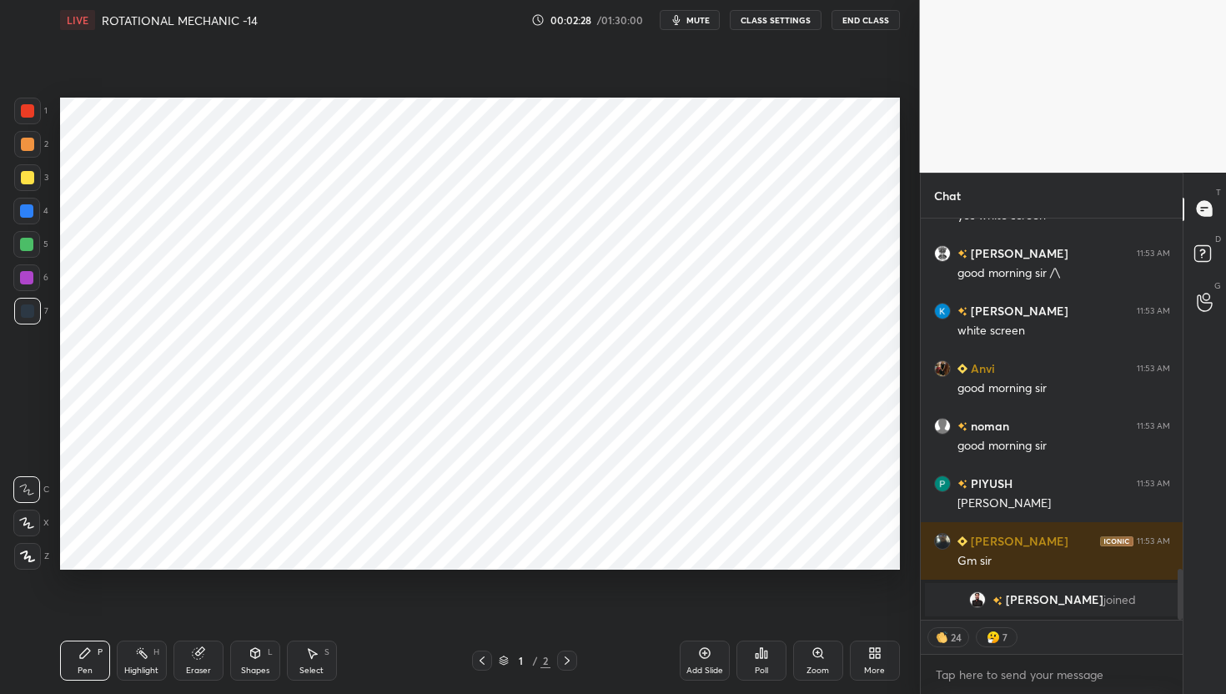
click at [770, 25] on button "CLASS SETTINGS" at bounding box center [776, 20] width 92 height 20
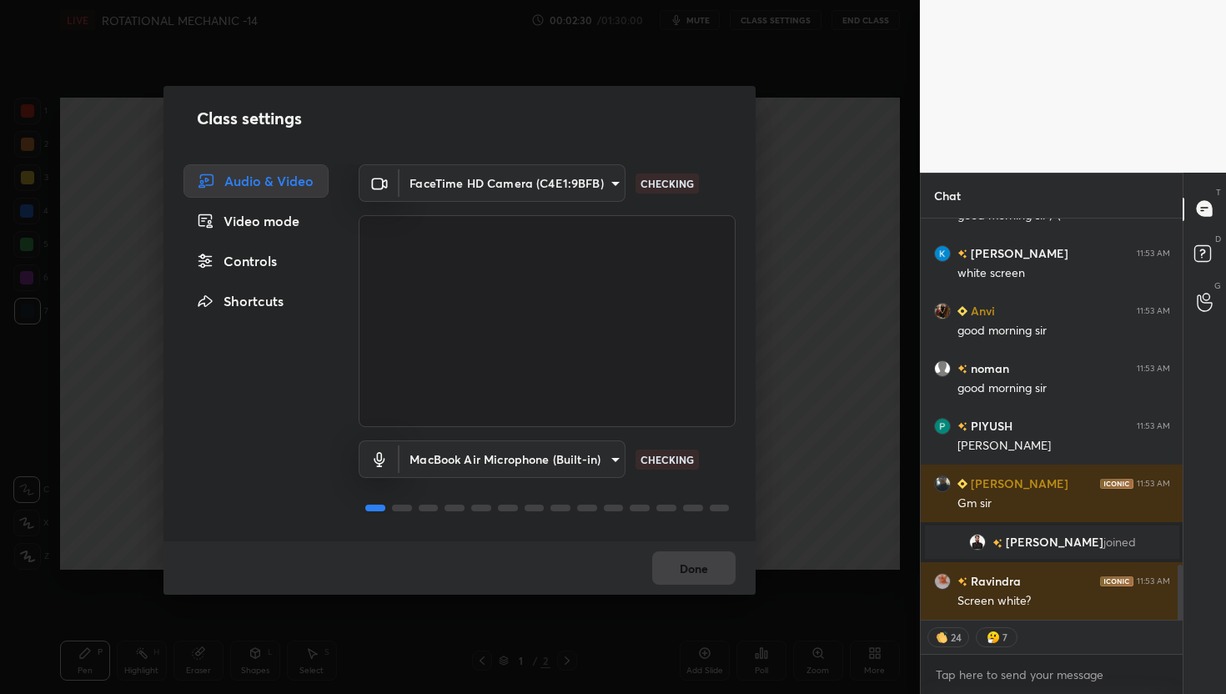
click at [268, 224] on div "Video mode" at bounding box center [256, 220] width 145 height 33
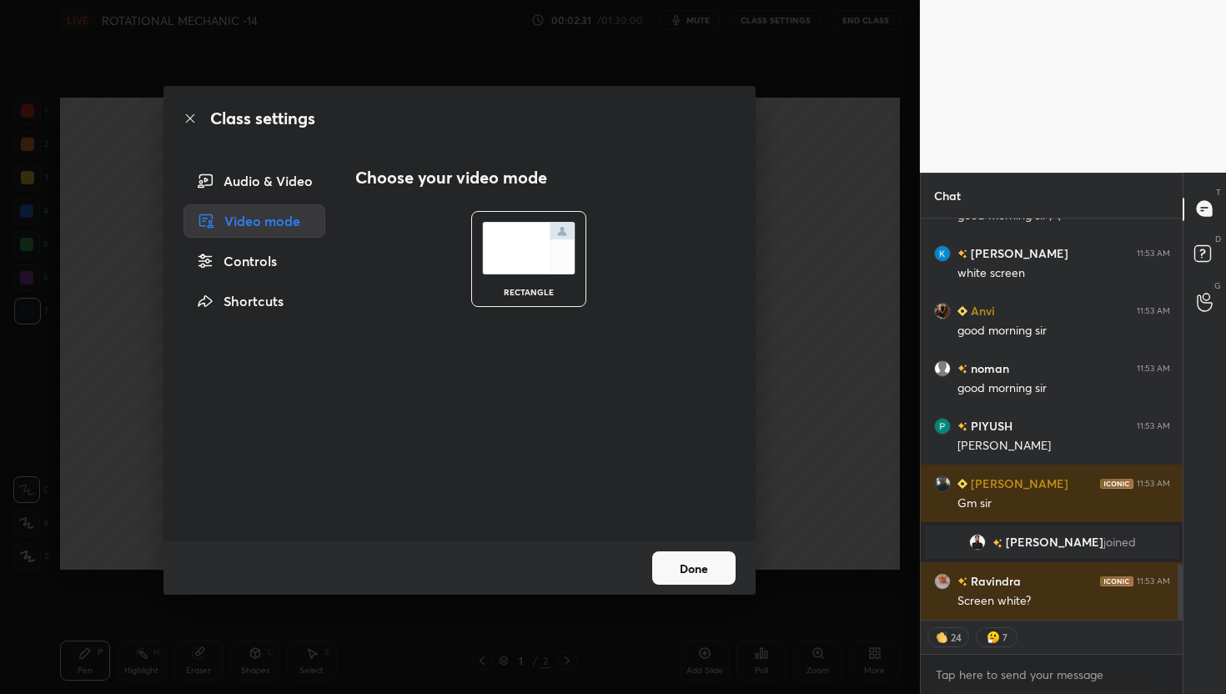
click at [259, 263] on div "Controls" at bounding box center [255, 260] width 142 height 33
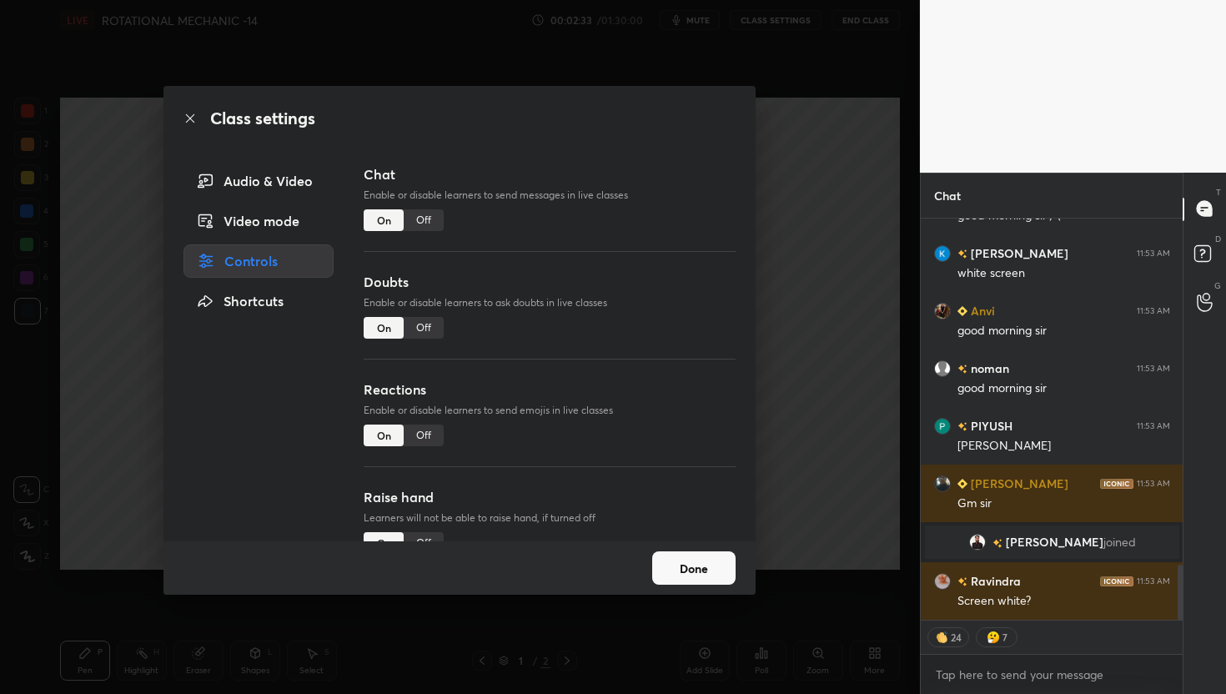
click at [279, 191] on div "Audio & Video" at bounding box center [259, 180] width 150 height 33
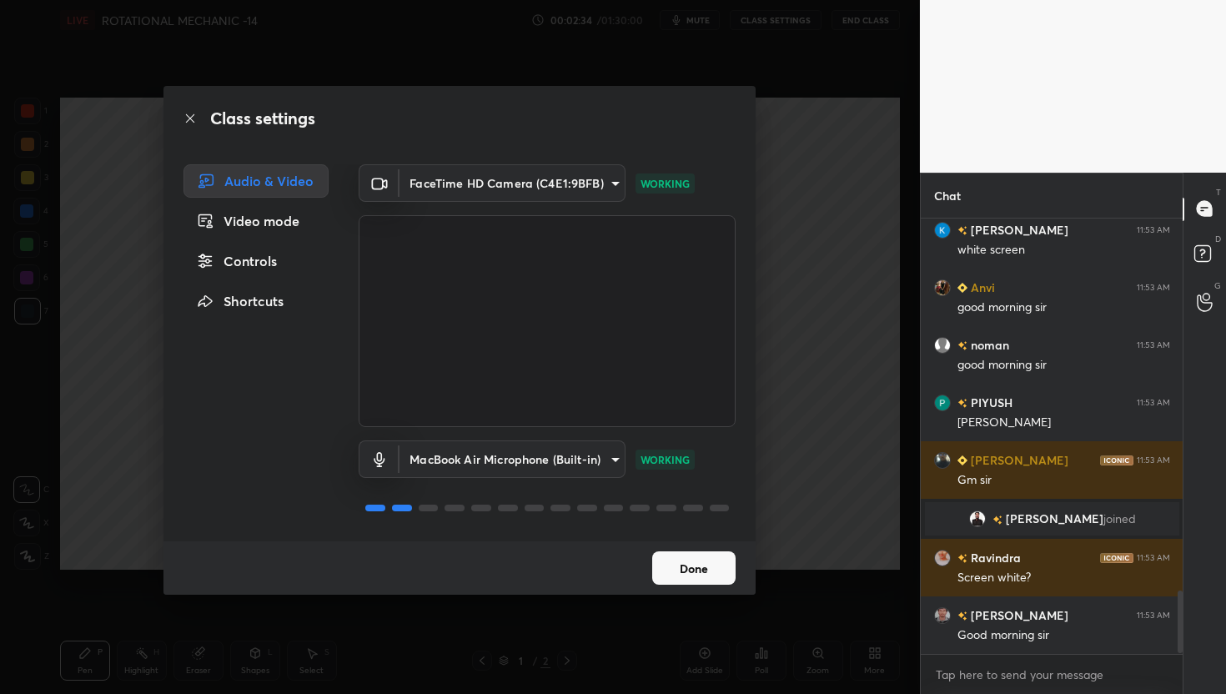
click at [700, 568] on button "Done" at bounding box center [693, 567] width 83 height 33
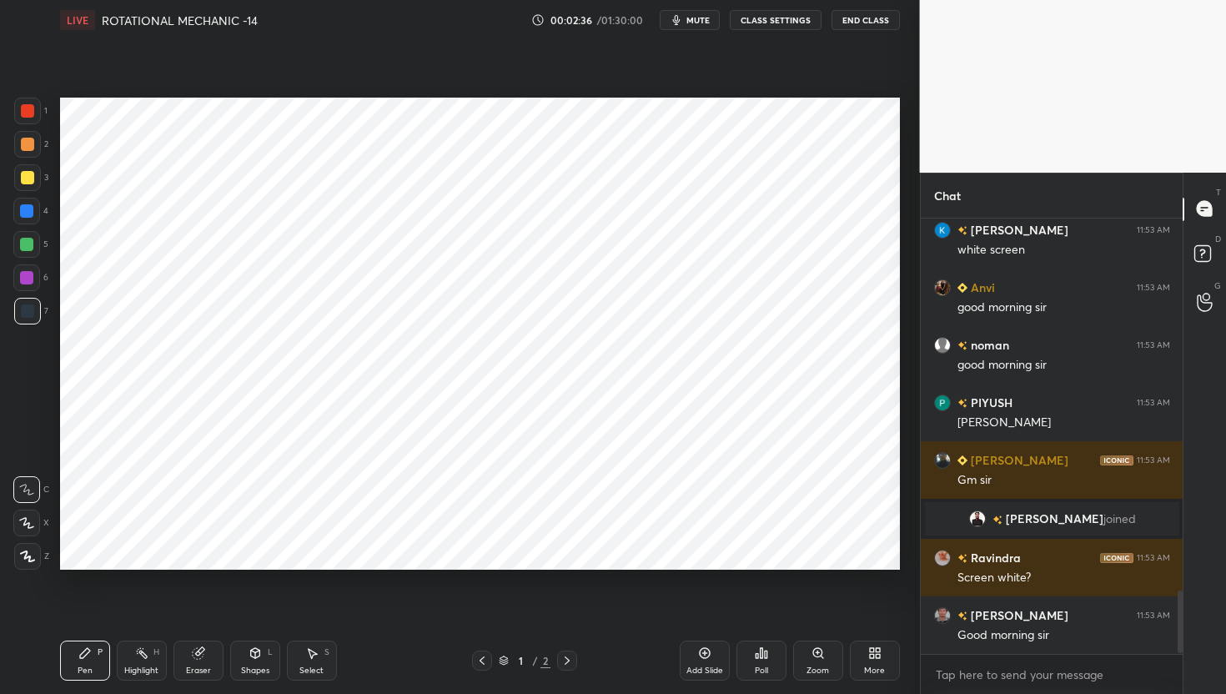
click at [562, 659] on icon at bounding box center [567, 660] width 13 height 13
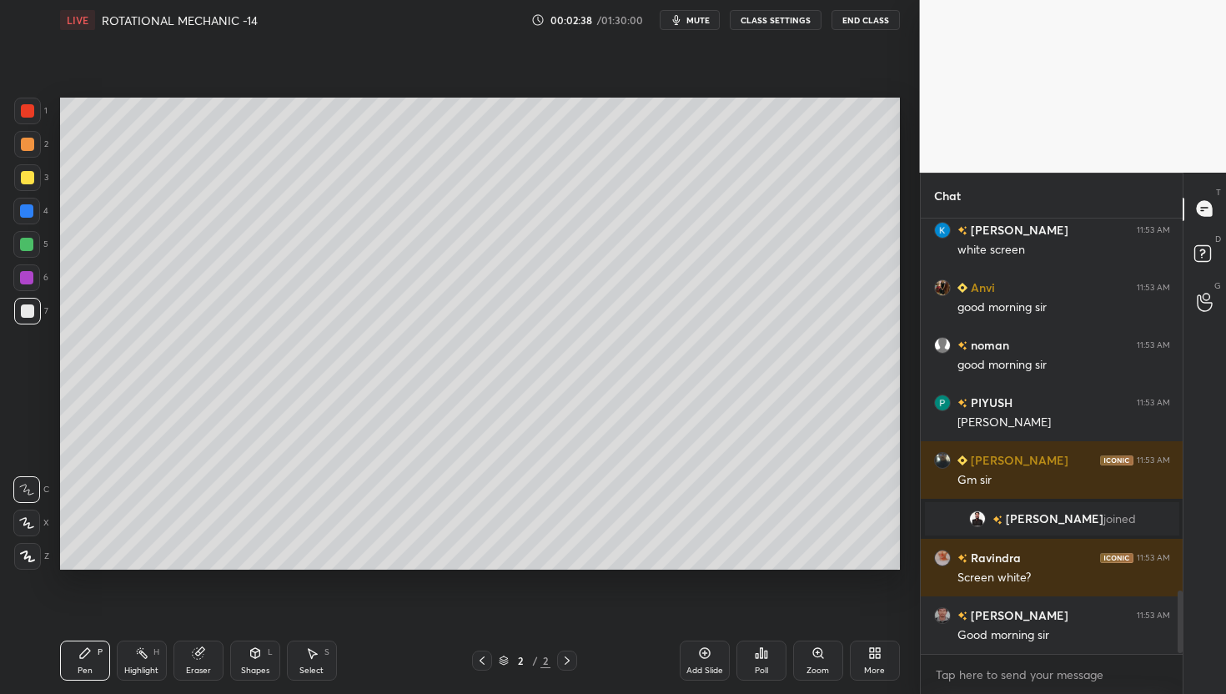
click at [871, 650] on icon at bounding box center [872, 650] width 4 height 4
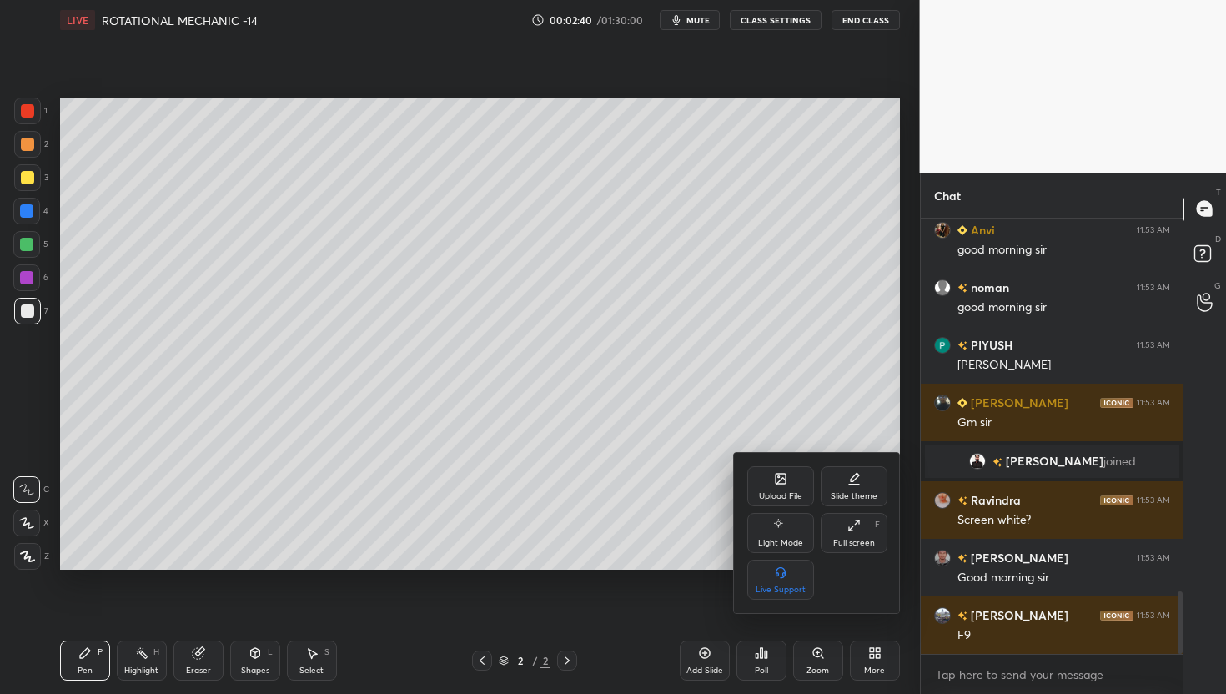
click at [787, 486] on div "Upload File" at bounding box center [780, 486] width 67 height 40
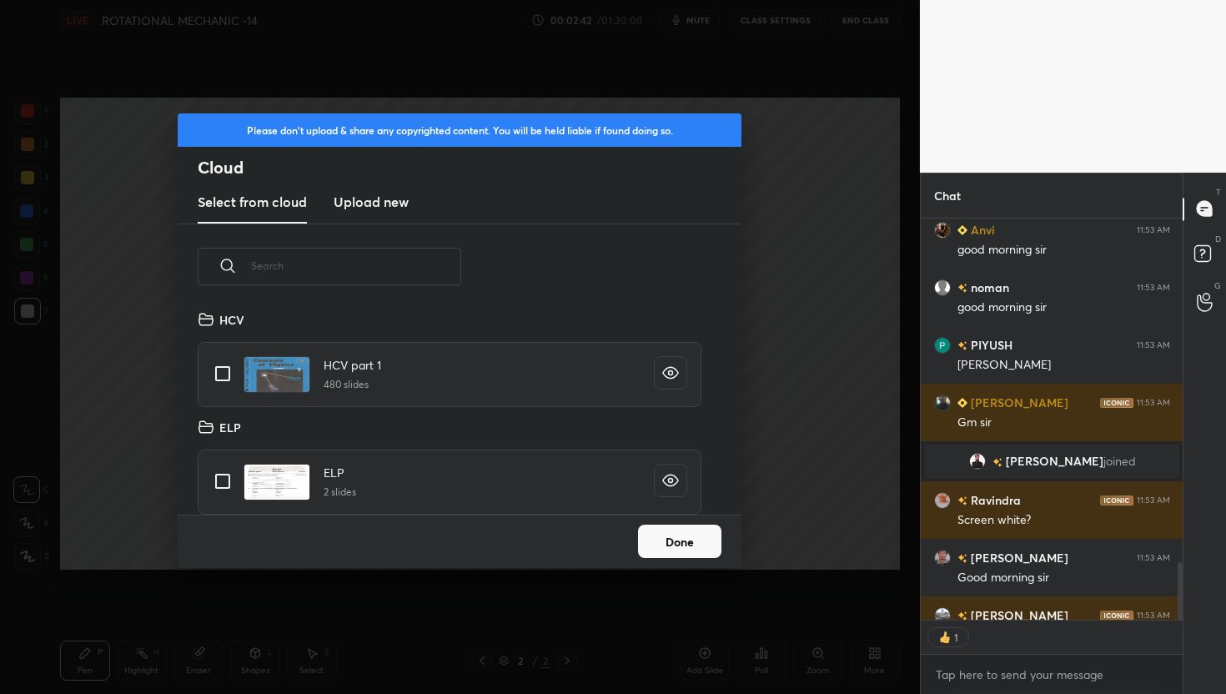
click at [385, 201] on h3 "Upload new" at bounding box center [371, 202] width 75 height 20
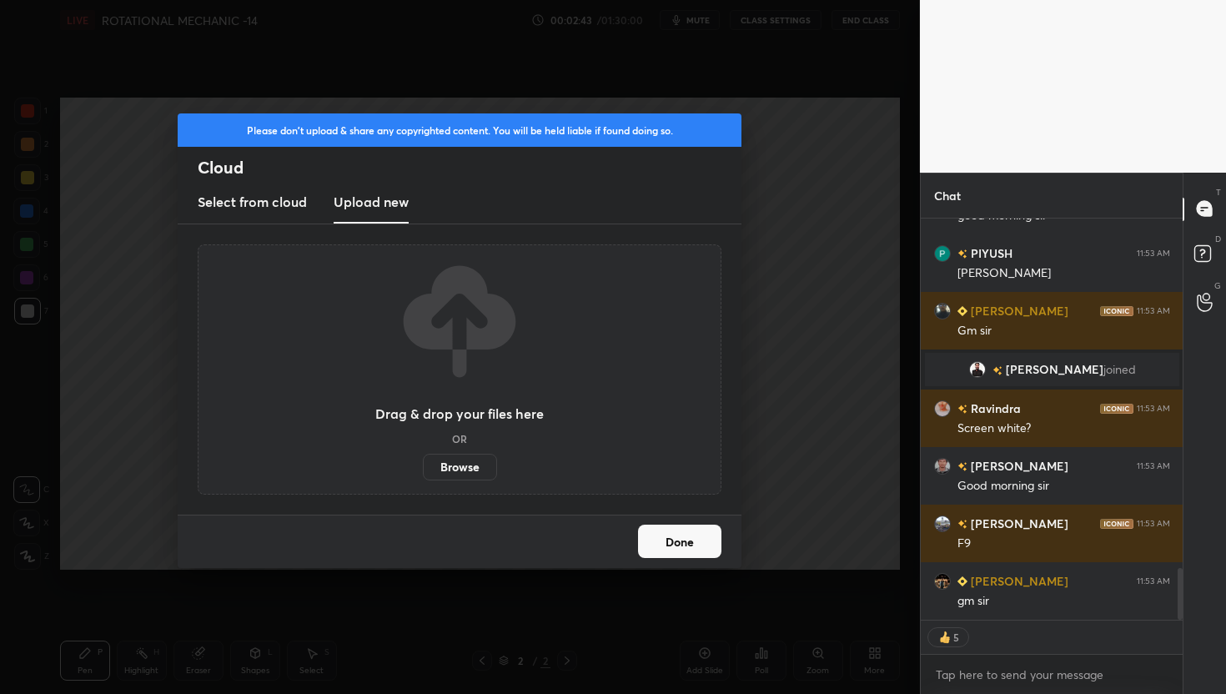
click at [457, 458] on label "Browse" at bounding box center [460, 467] width 74 height 27
click at [423, 458] on input "Browse" at bounding box center [423, 467] width 0 height 27
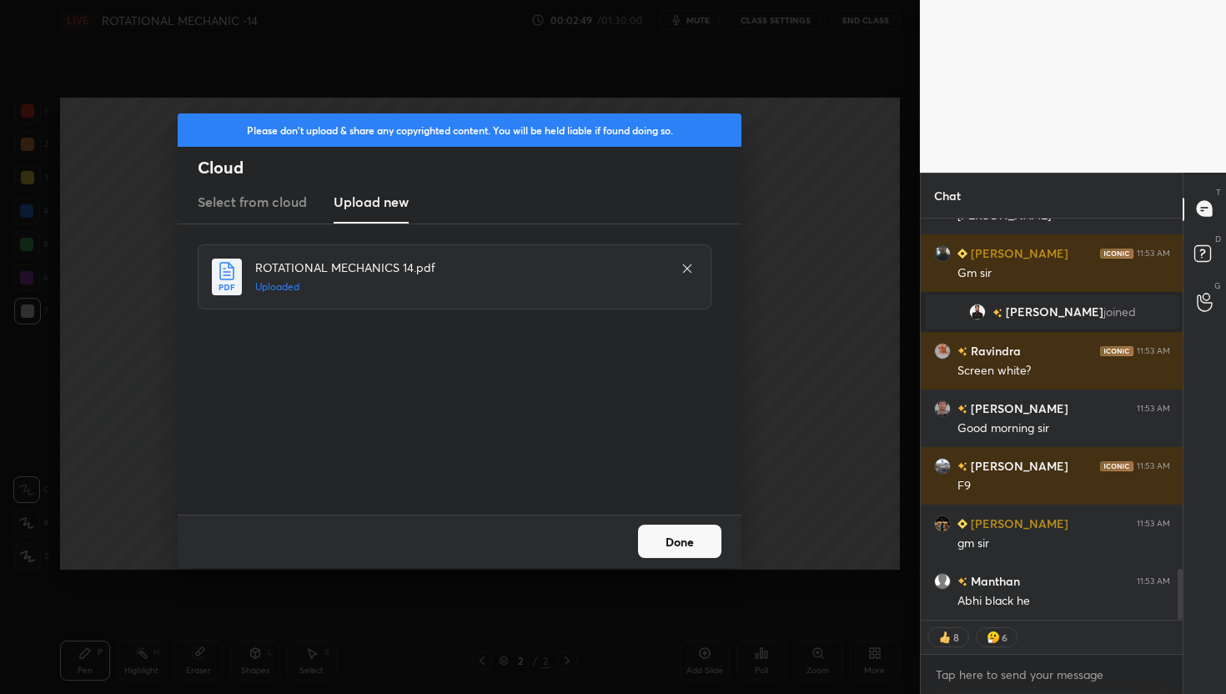
click at [689, 535] on button "Done" at bounding box center [679, 541] width 83 height 33
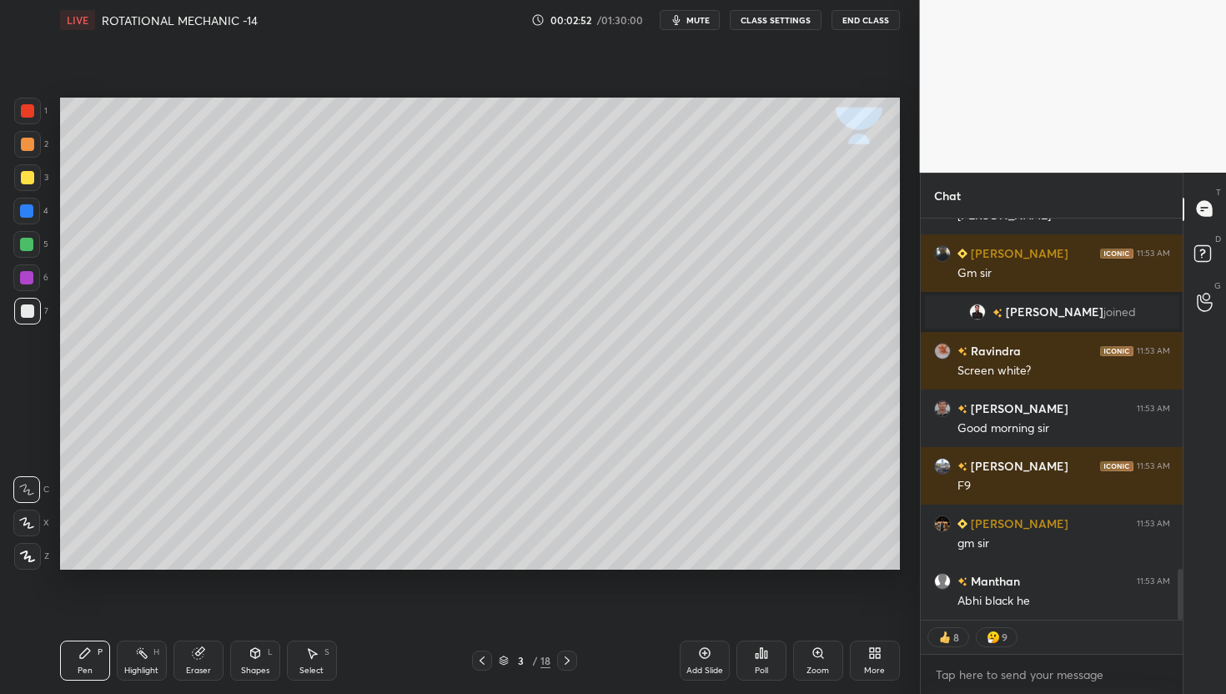
click at [483, 658] on icon at bounding box center [482, 660] width 5 height 8
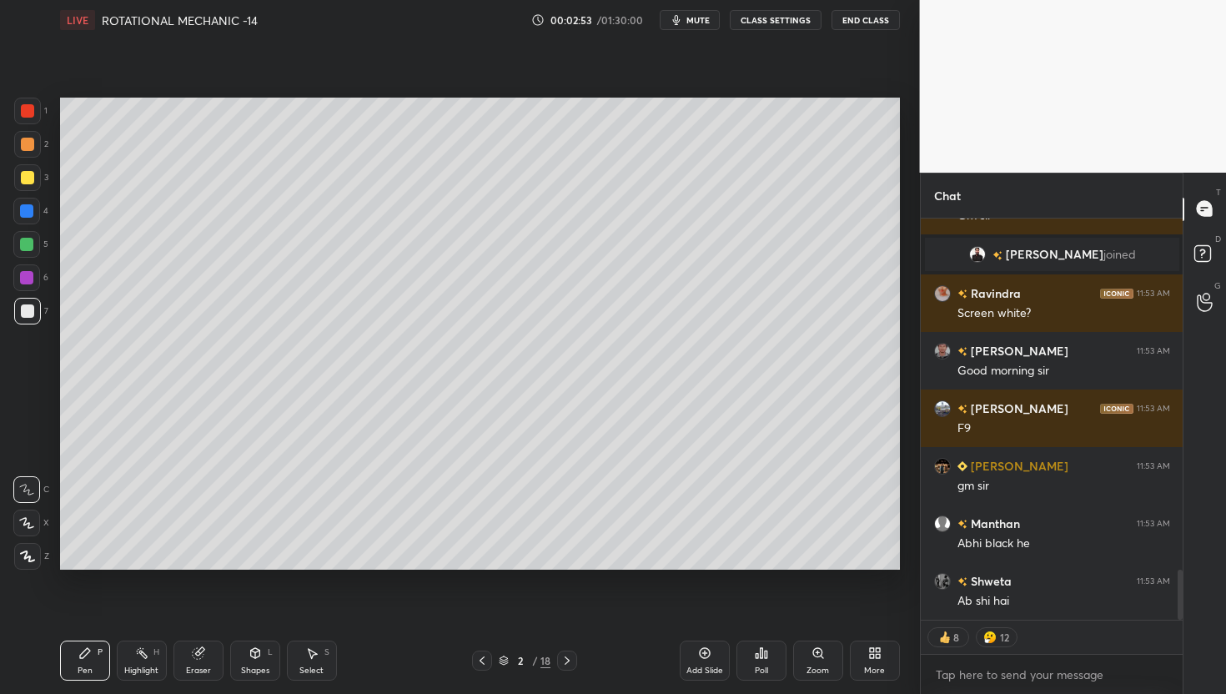
click at [483, 658] on icon at bounding box center [482, 660] width 5 height 8
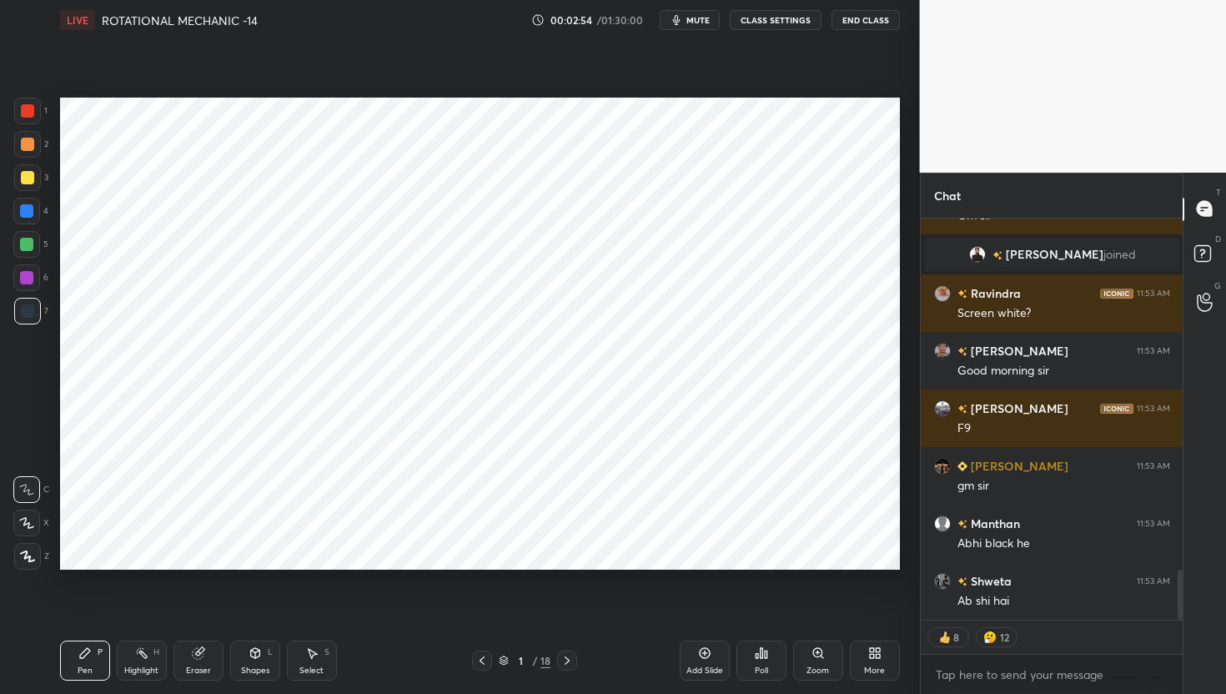
click at [566, 660] on icon at bounding box center [567, 660] width 13 height 13
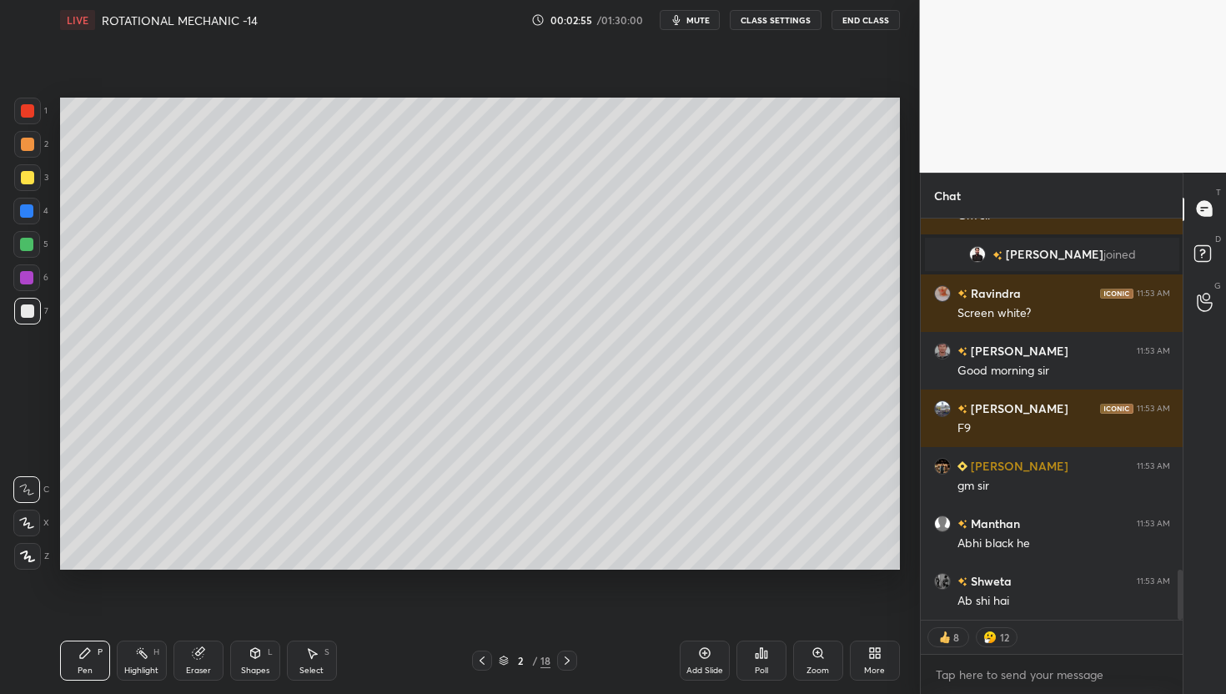
click at [566, 660] on icon at bounding box center [567, 660] width 13 height 13
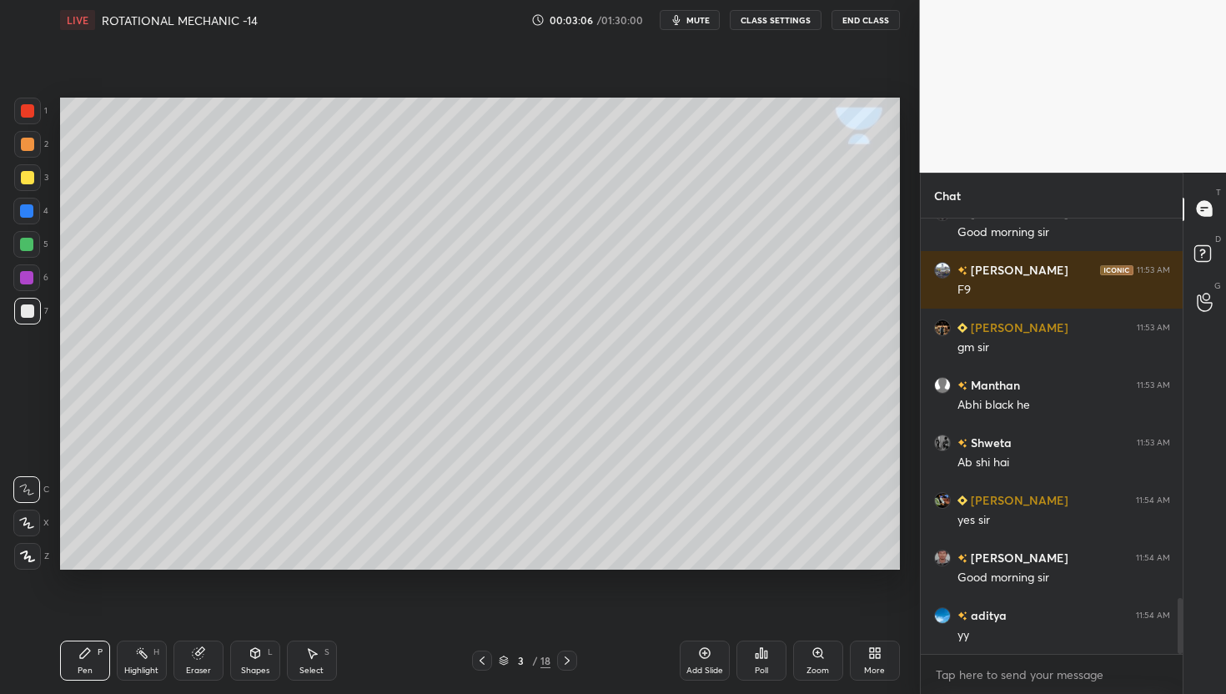
scroll to position [3297, 0]
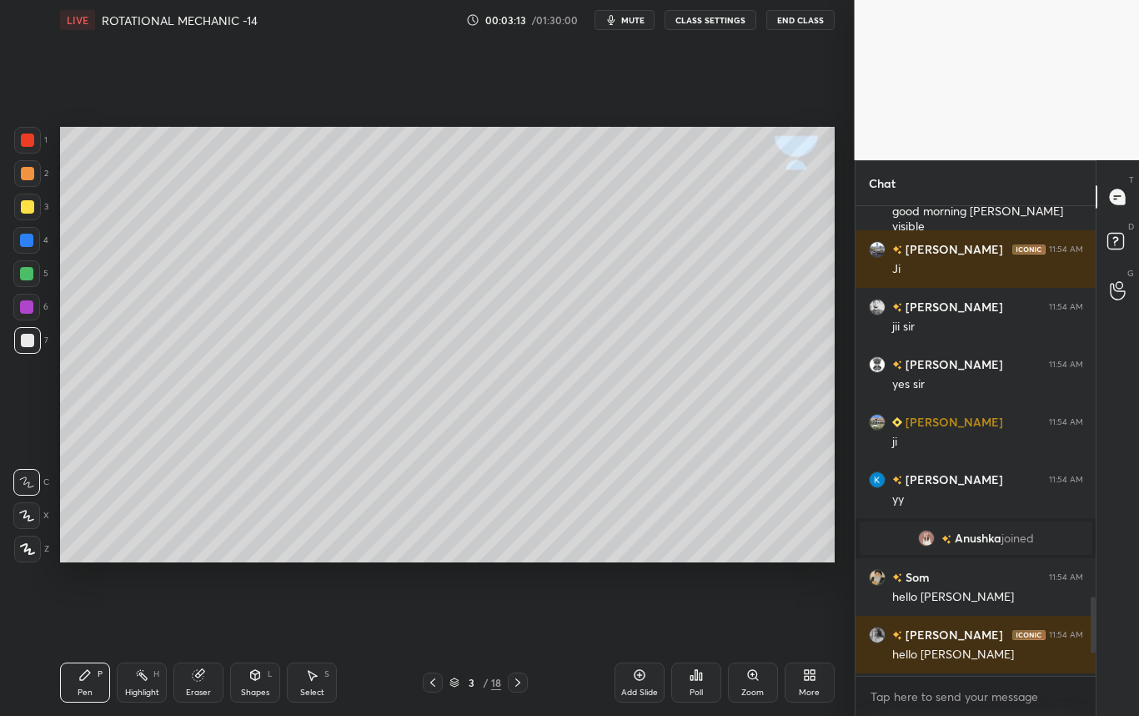
click at [805, 679] on icon at bounding box center [807, 678] width 4 height 4
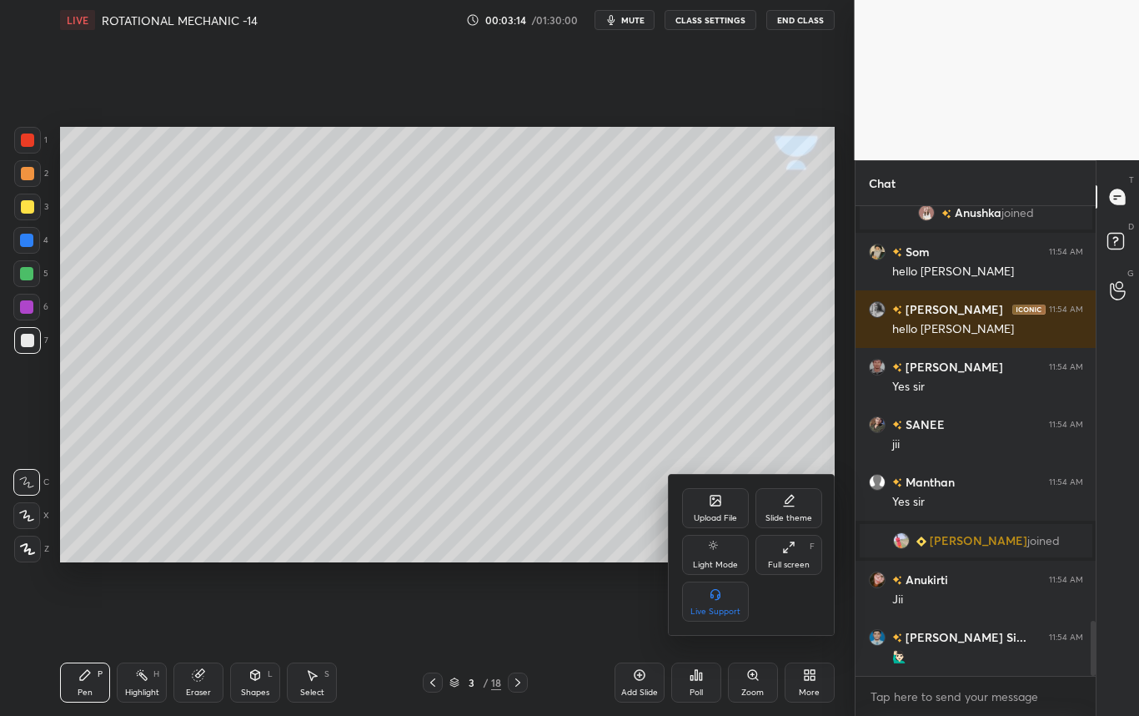
click at [794, 542] on icon at bounding box center [792, 544] width 4 height 4
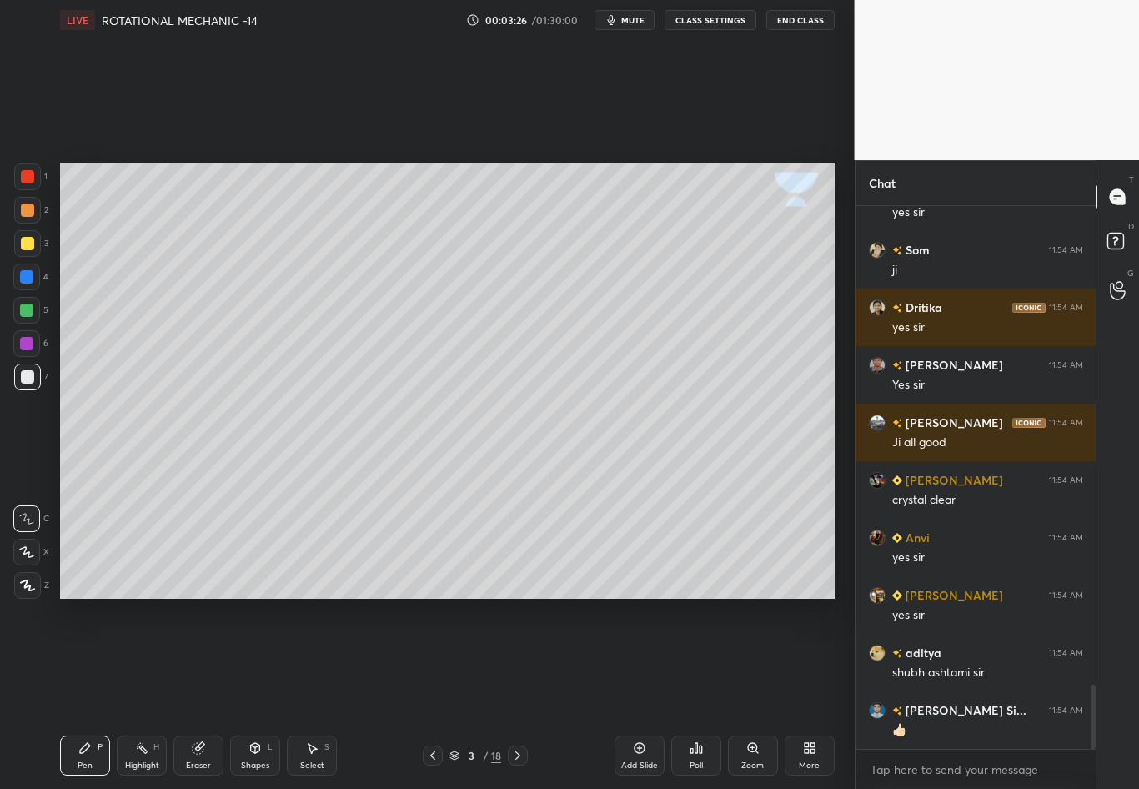
click at [435, 693] on icon at bounding box center [432, 755] width 13 height 13
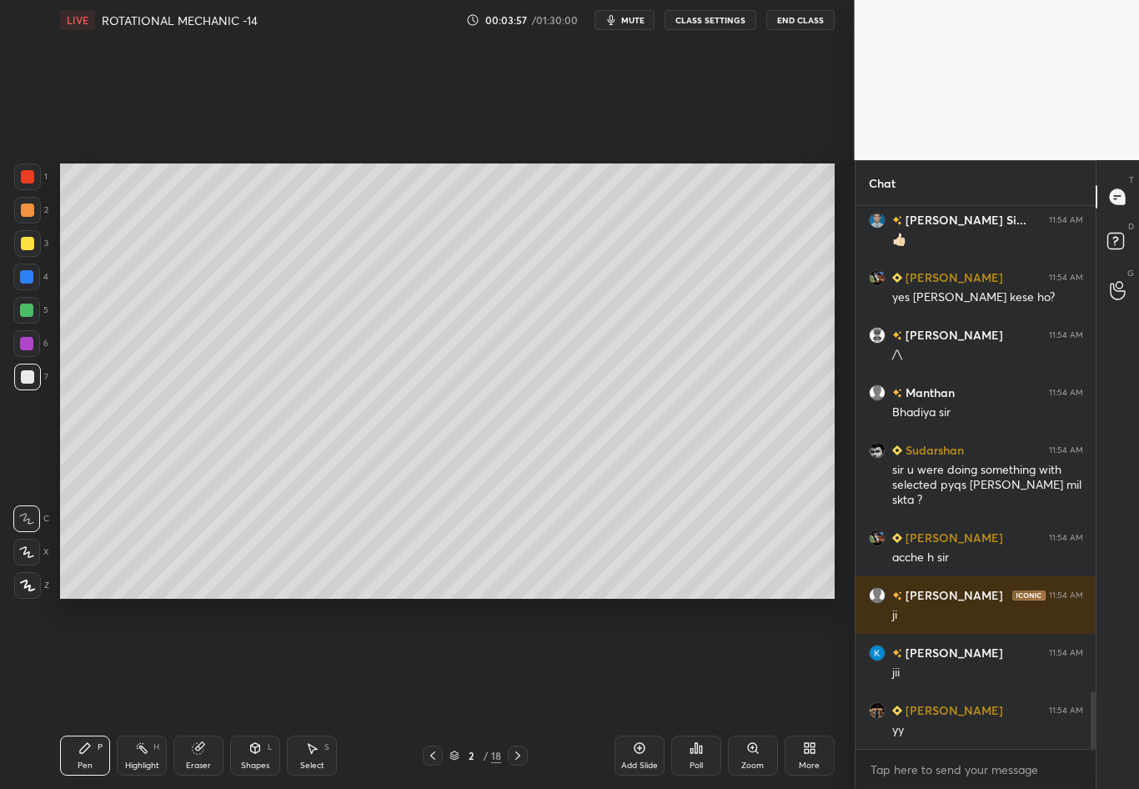
click at [27, 553] on icon at bounding box center [26, 552] width 13 height 10
click at [29, 528] on div at bounding box center [26, 518] width 27 height 27
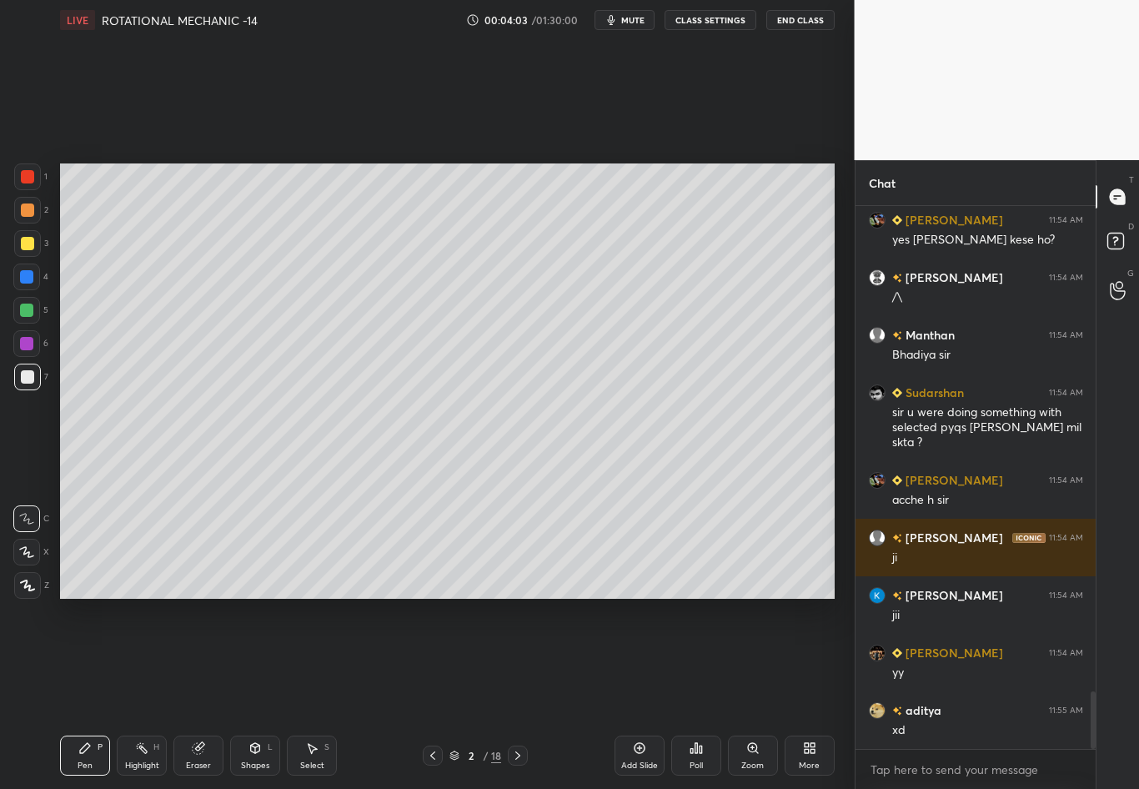
click at [24, 557] on icon at bounding box center [26, 552] width 15 height 12
click at [31, 591] on div at bounding box center [27, 585] width 27 height 27
click at [26, 540] on div at bounding box center [26, 552] width 27 height 27
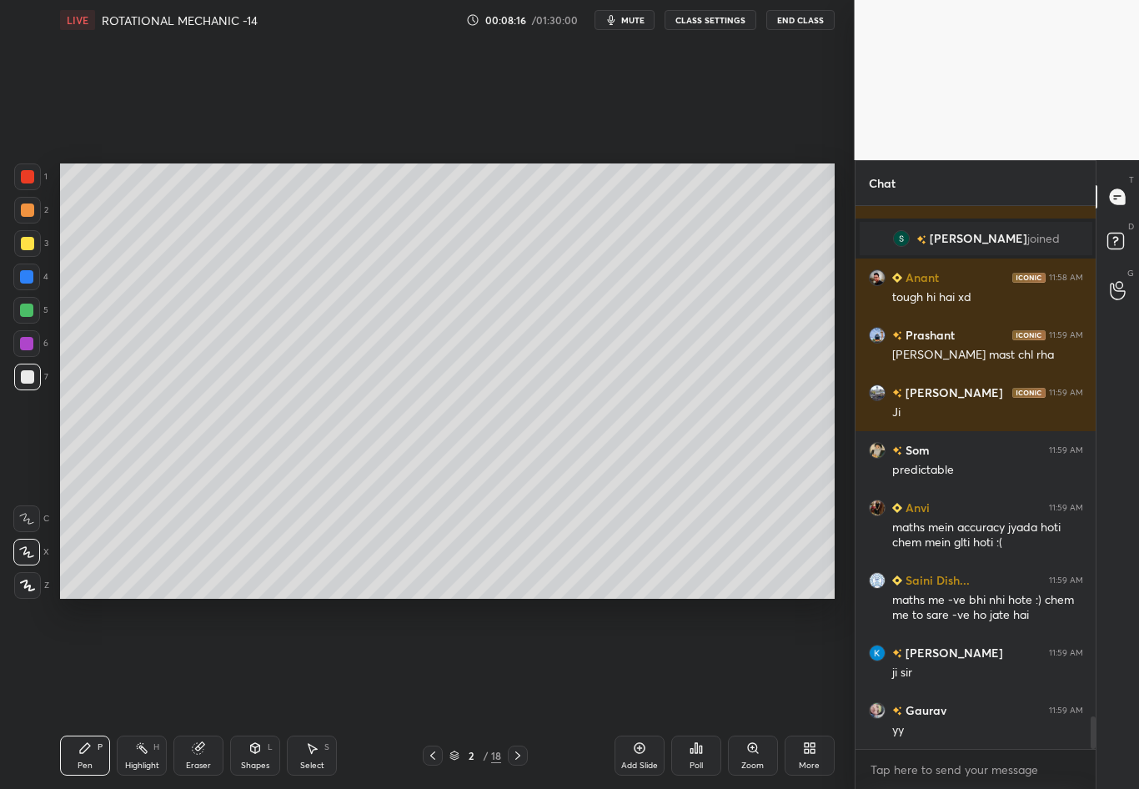
scroll to position [8565, 0]
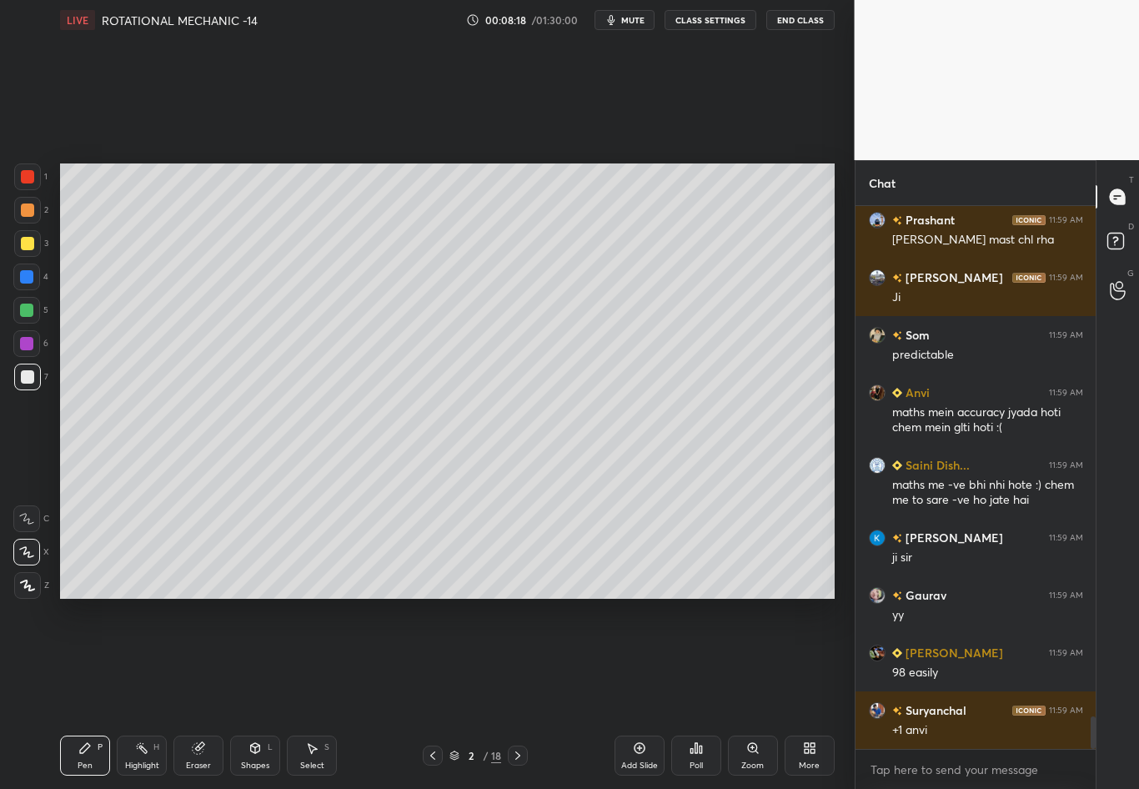
click at [515, 693] on icon at bounding box center [517, 755] width 13 height 13
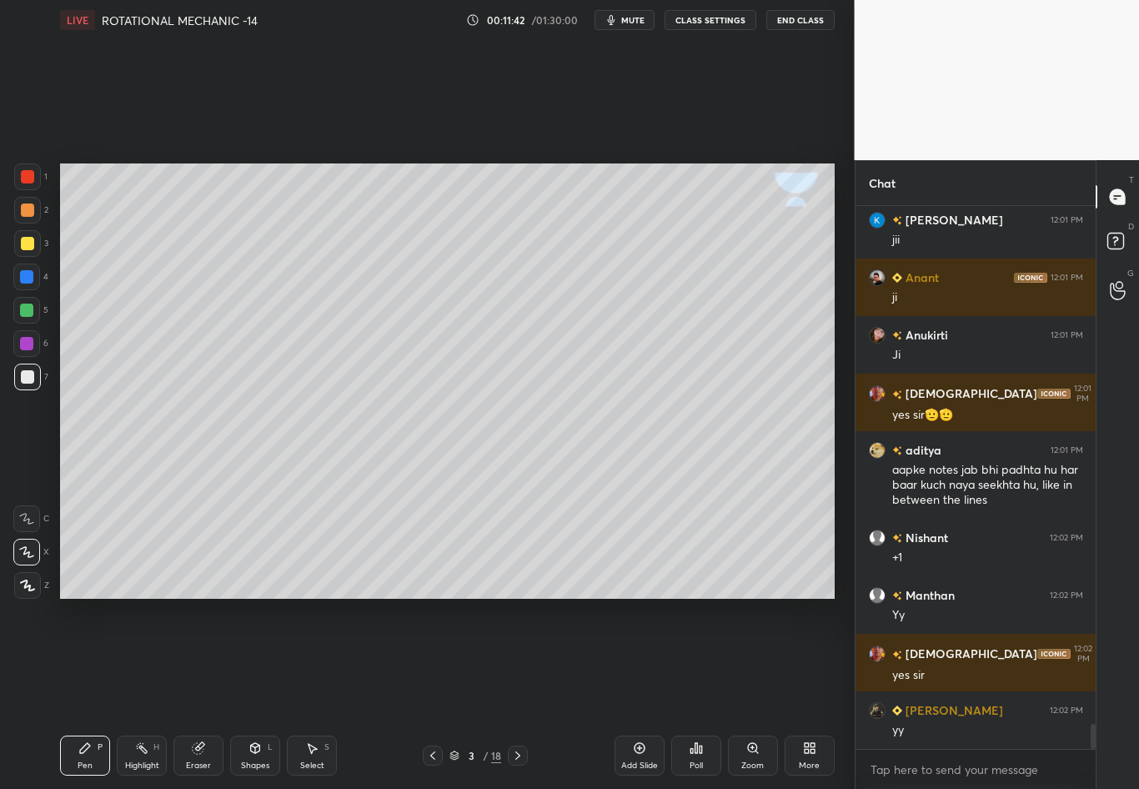
scroll to position [6, 6]
click at [35, 372] on div at bounding box center [27, 377] width 27 height 27
click at [24, 586] on icon at bounding box center [27, 586] width 15 height 12
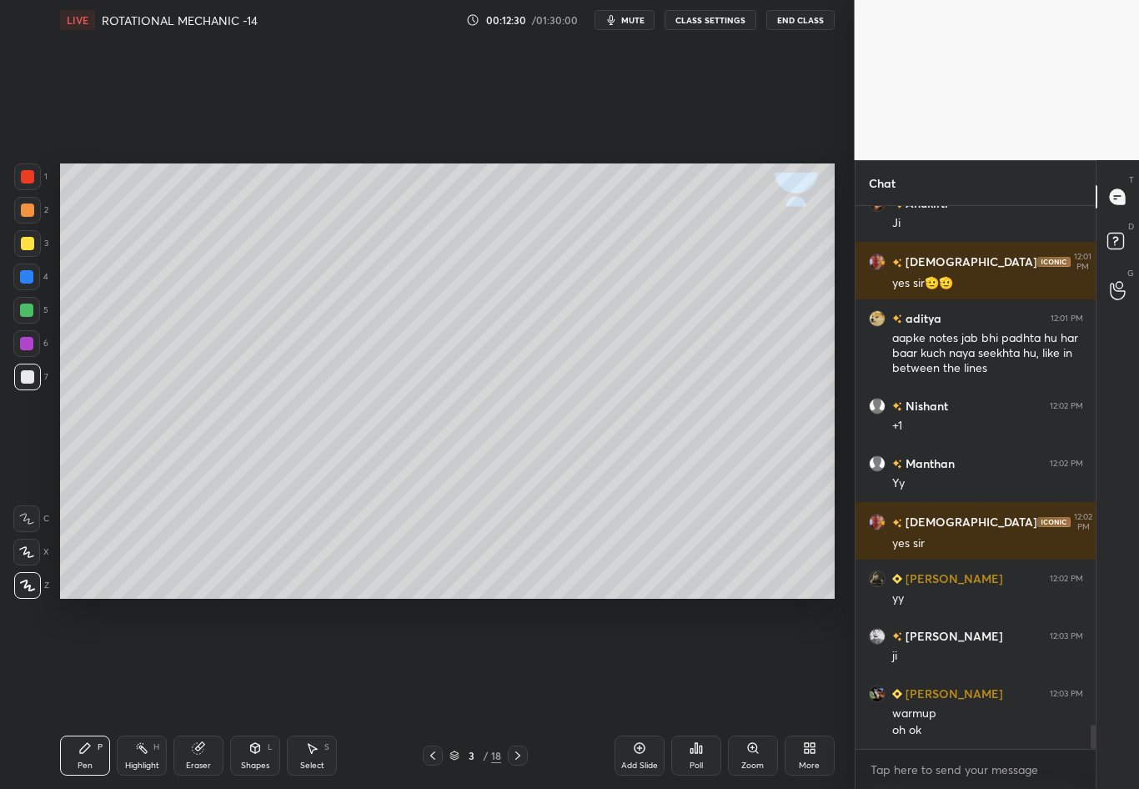
scroll to position [11586, 0]
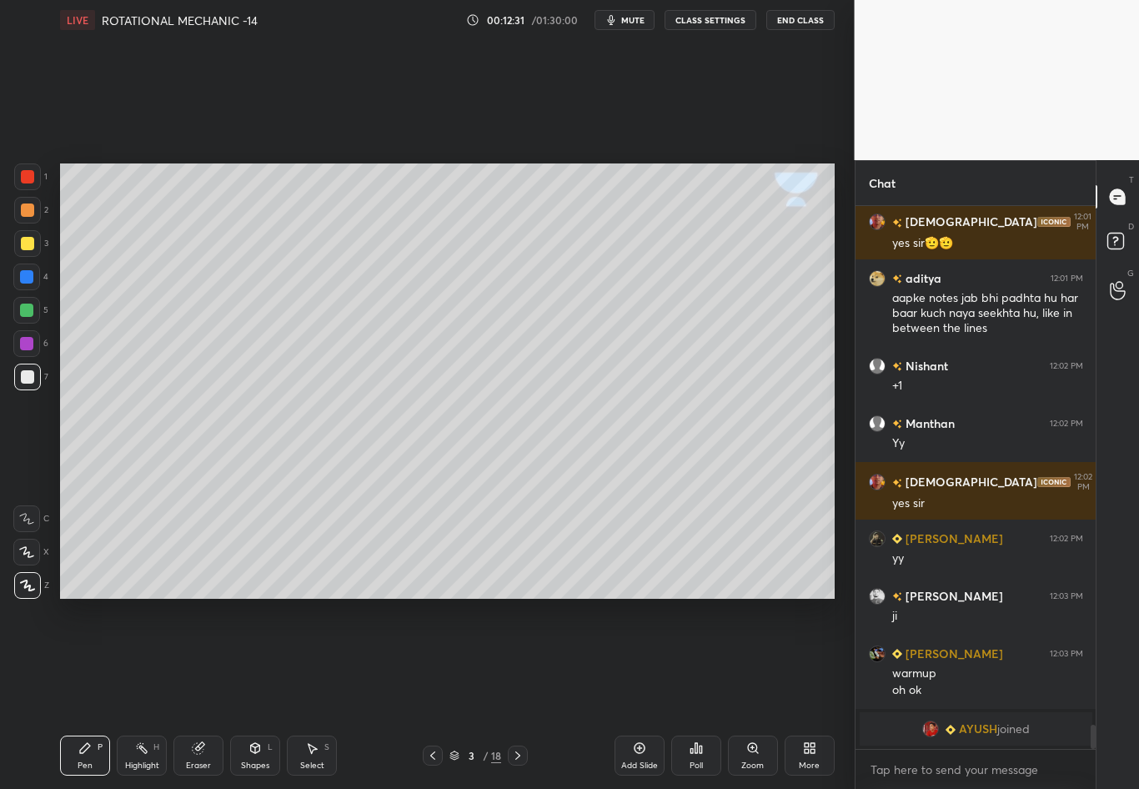
click at [30, 245] on div at bounding box center [27, 243] width 13 height 13
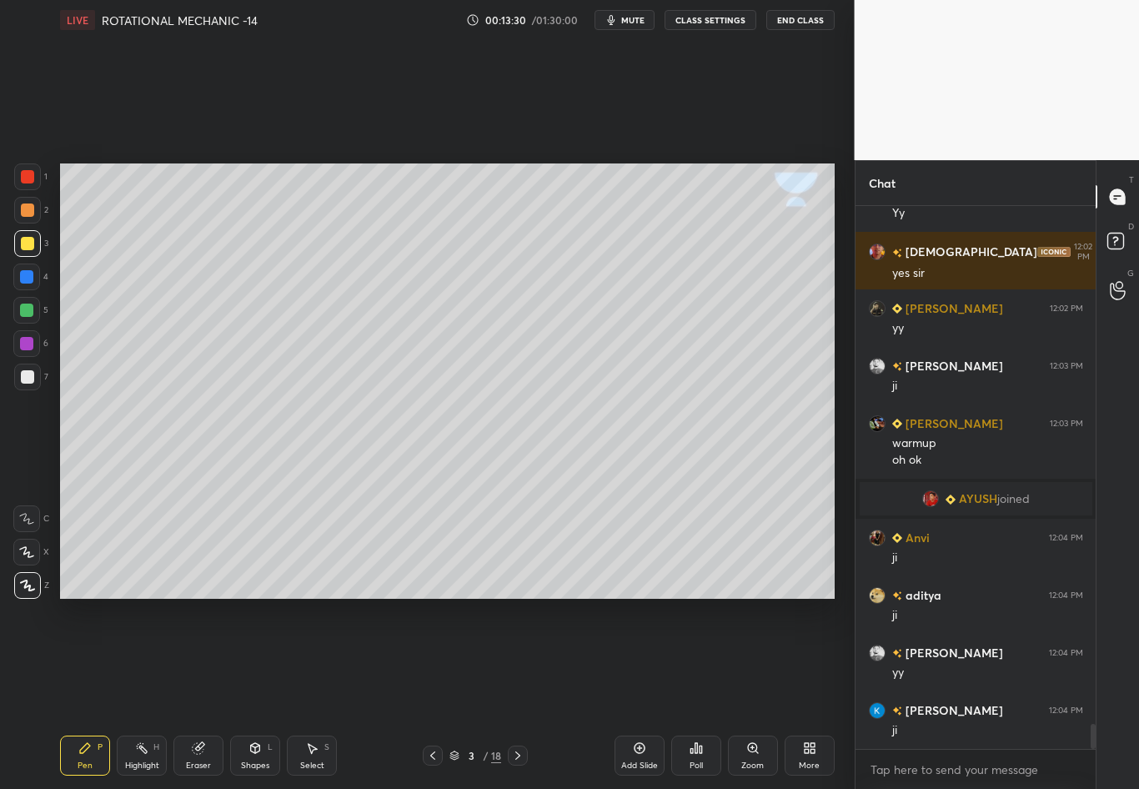
scroll to position [11229, 0]
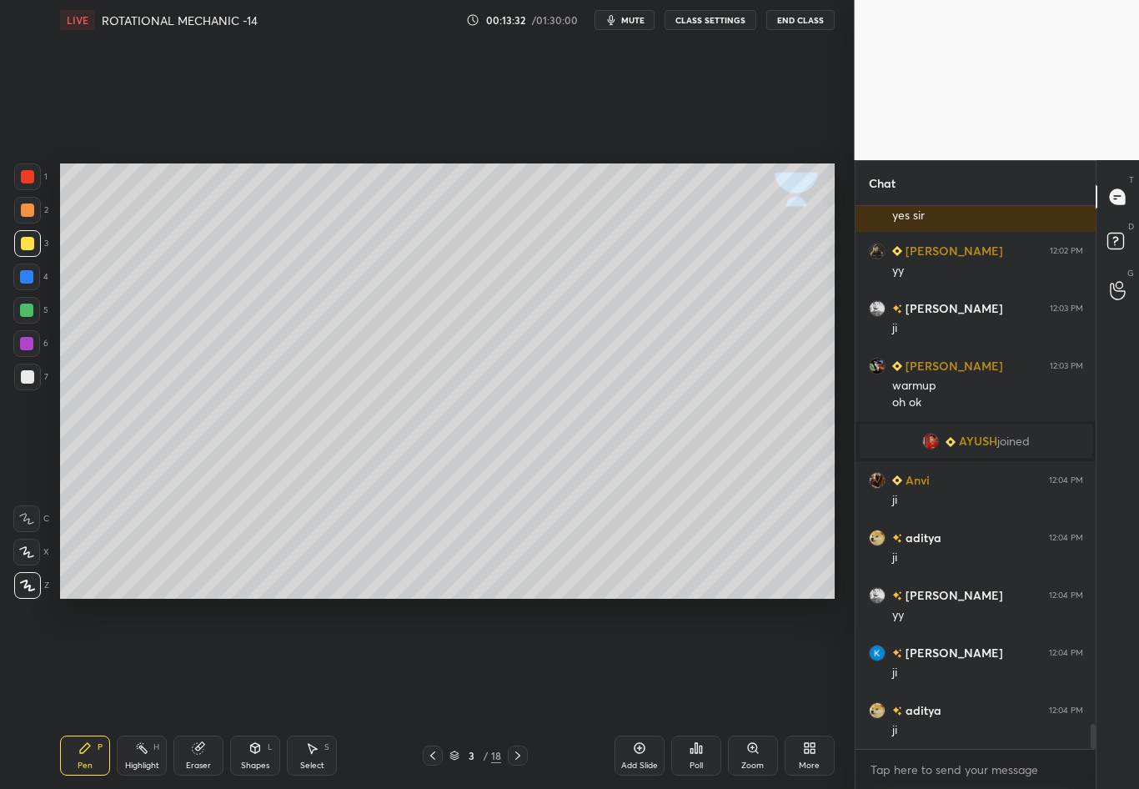
click at [30, 378] on div at bounding box center [27, 376] width 13 height 13
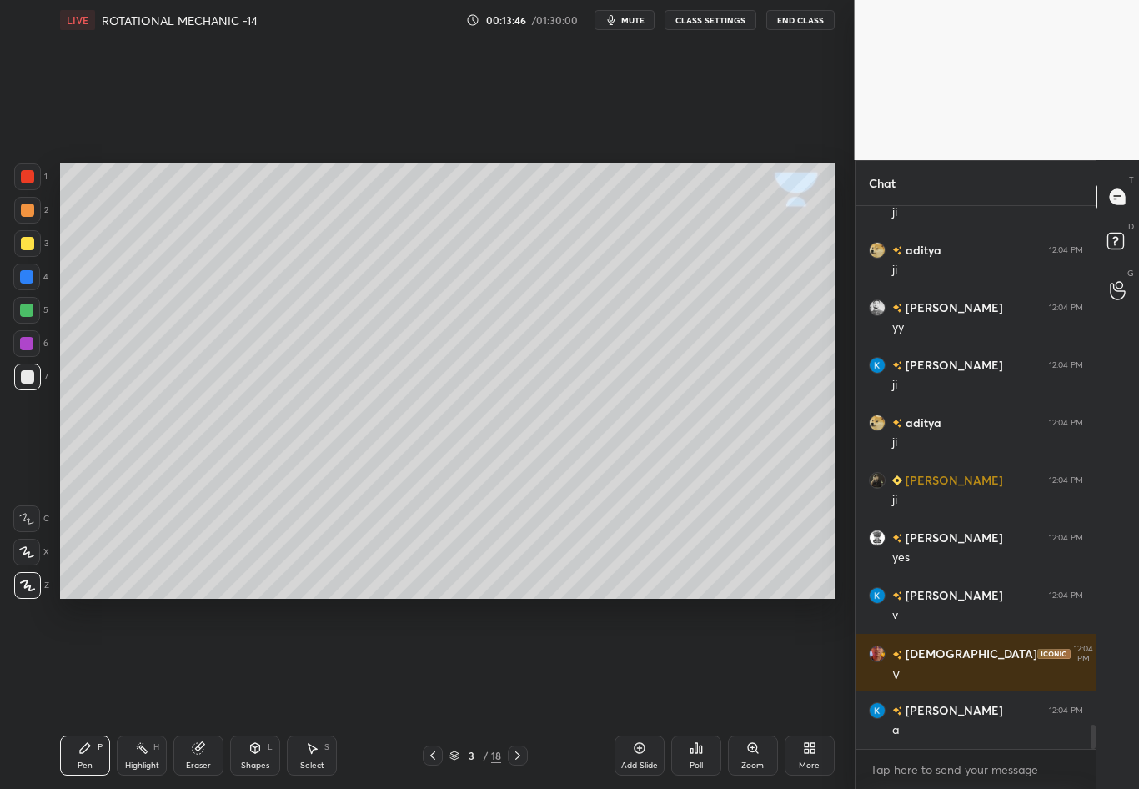
scroll to position [11575, 0]
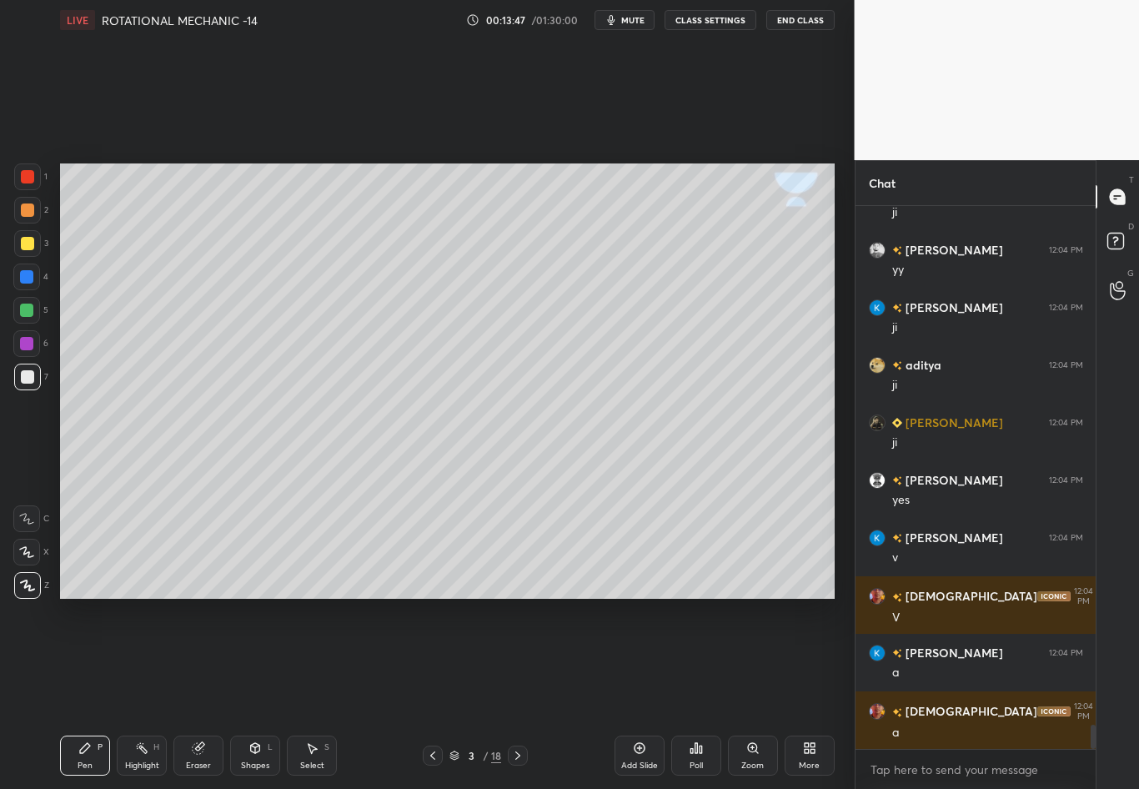
click at [28, 248] on div at bounding box center [27, 243] width 13 height 13
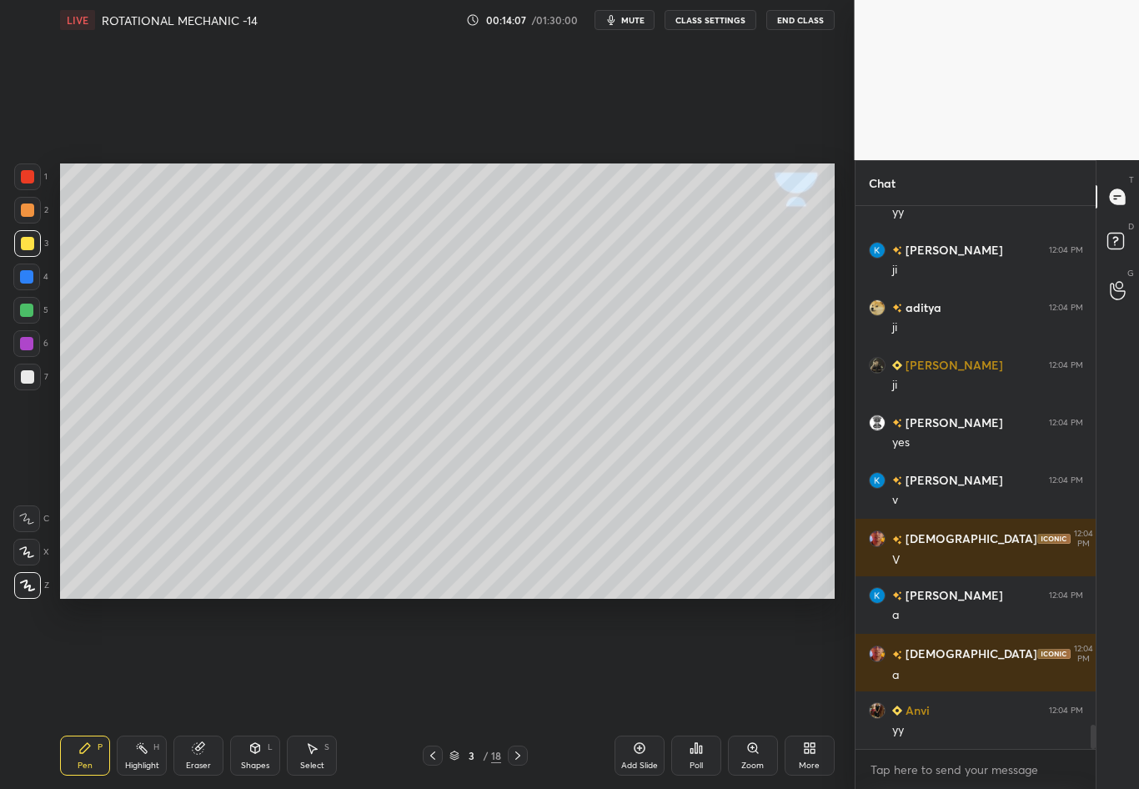
scroll to position [11690, 0]
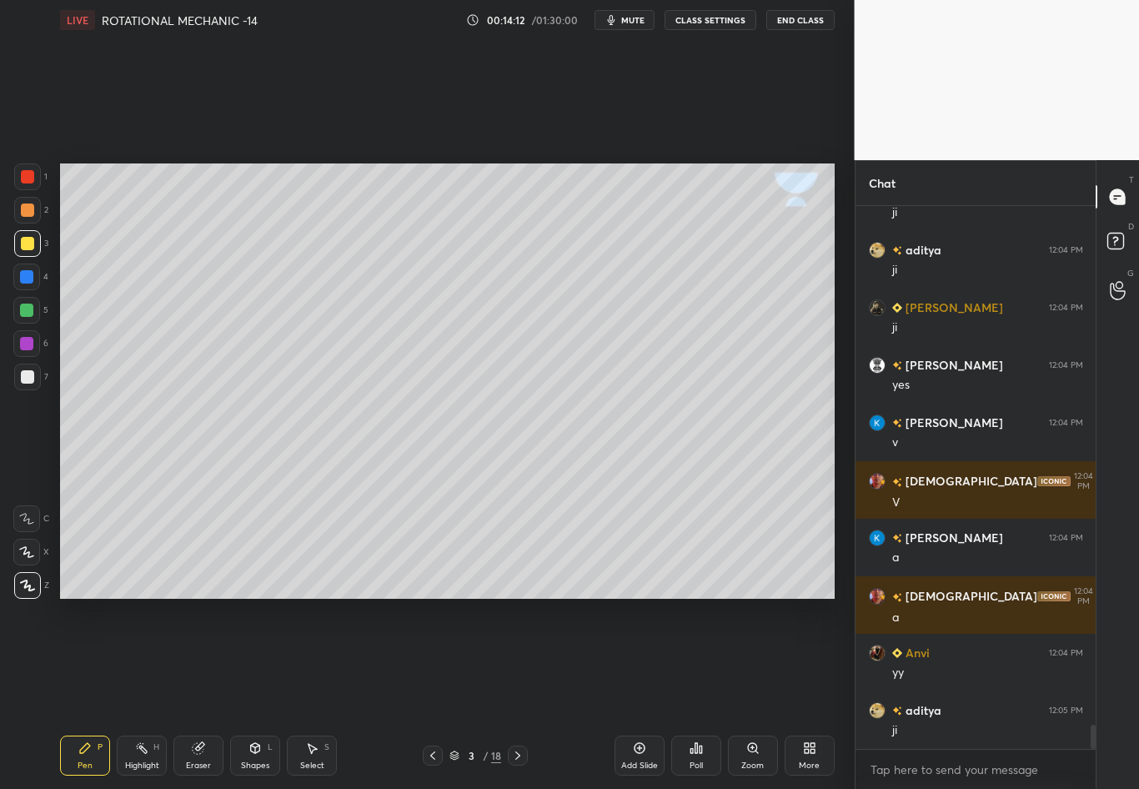
click at [201, 693] on div "Eraser" at bounding box center [198, 766] width 25 height 8
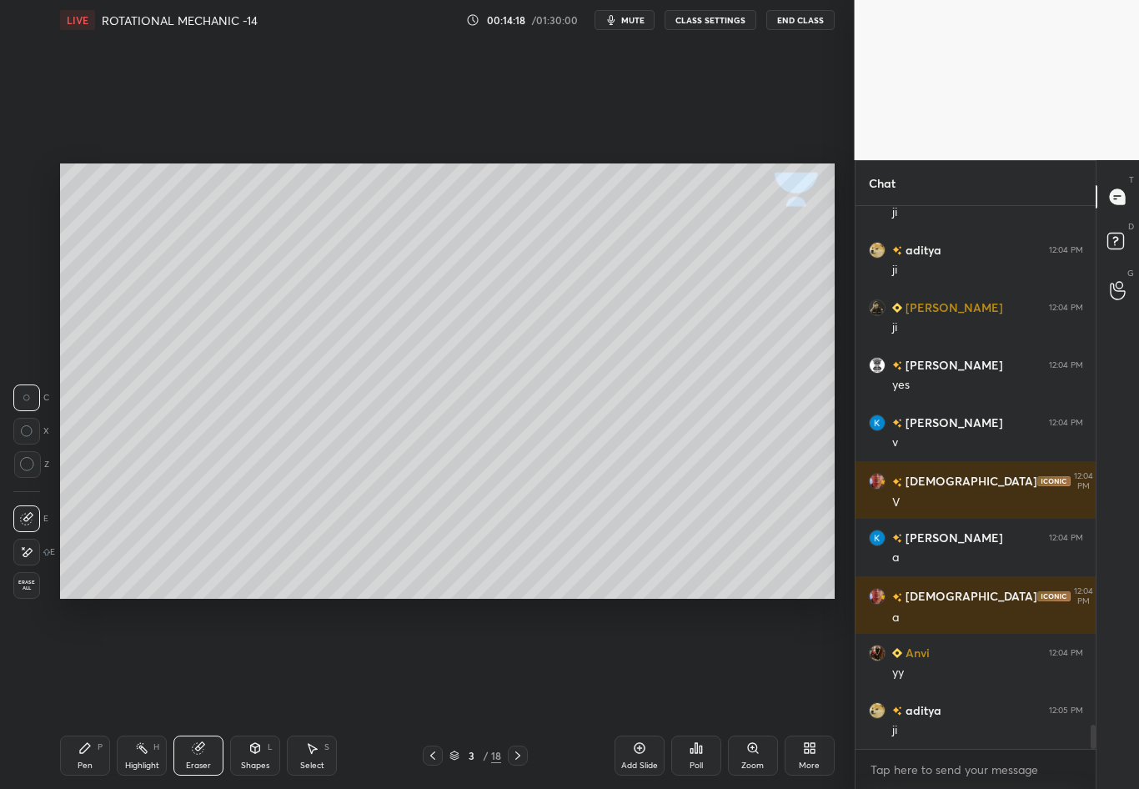
click at [83, 693] on icon at bounding box center [84, 748] width 13 height 13
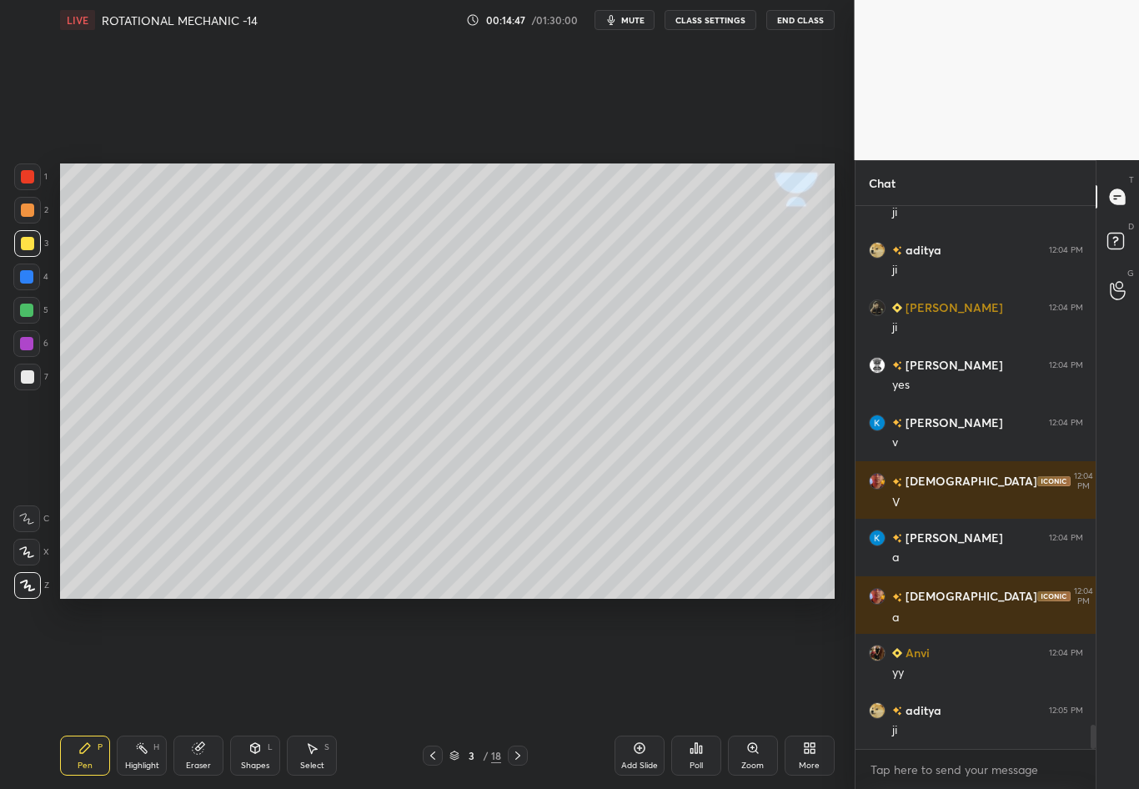
scroll to position [11747, 0]
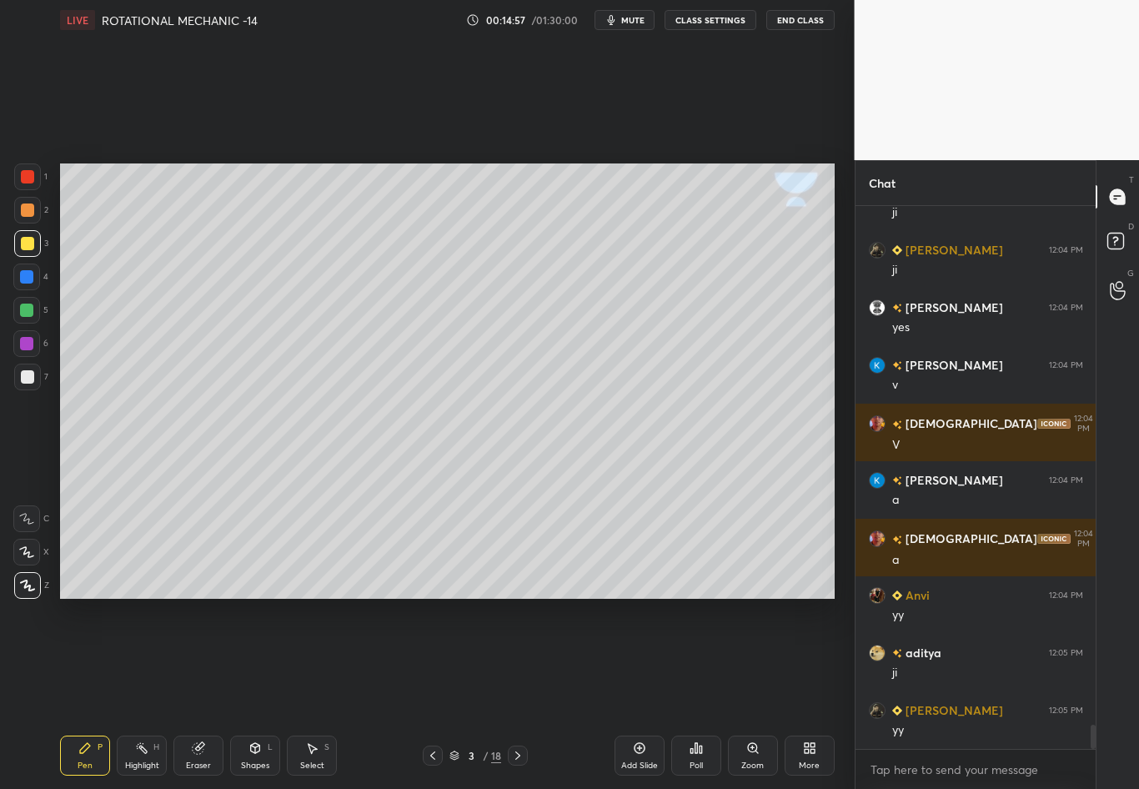
click at [260, 693] on div "Shapes L" at bounding box center [255, 756] width 50 height 40
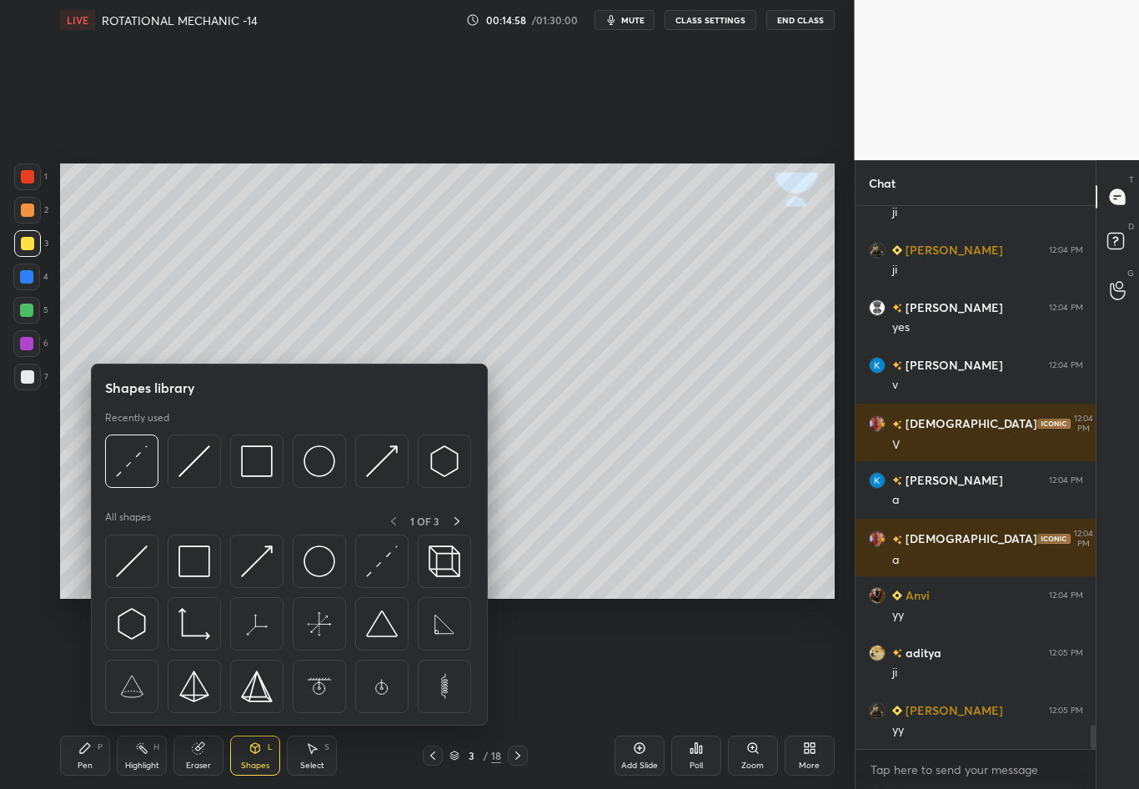
click at [138, 463] on img at bounding box center [132, 461] width 32 height 32
click at [28, 483] on div "1 2 3 4 5 6 7 C X Z C X Z E E Erase all H H" at bounding box center [26, 380] width 53 height 435
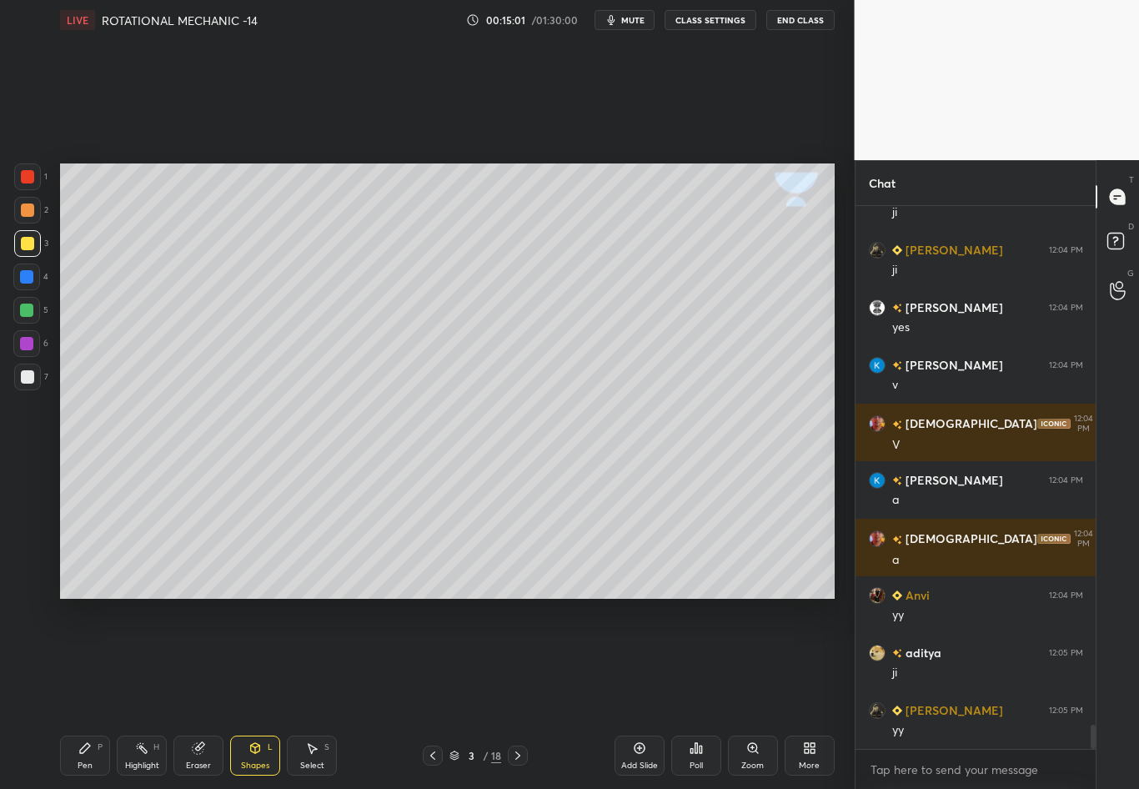
click at [200, 693] on g at bounding box center [199, 748] width 13 height 13
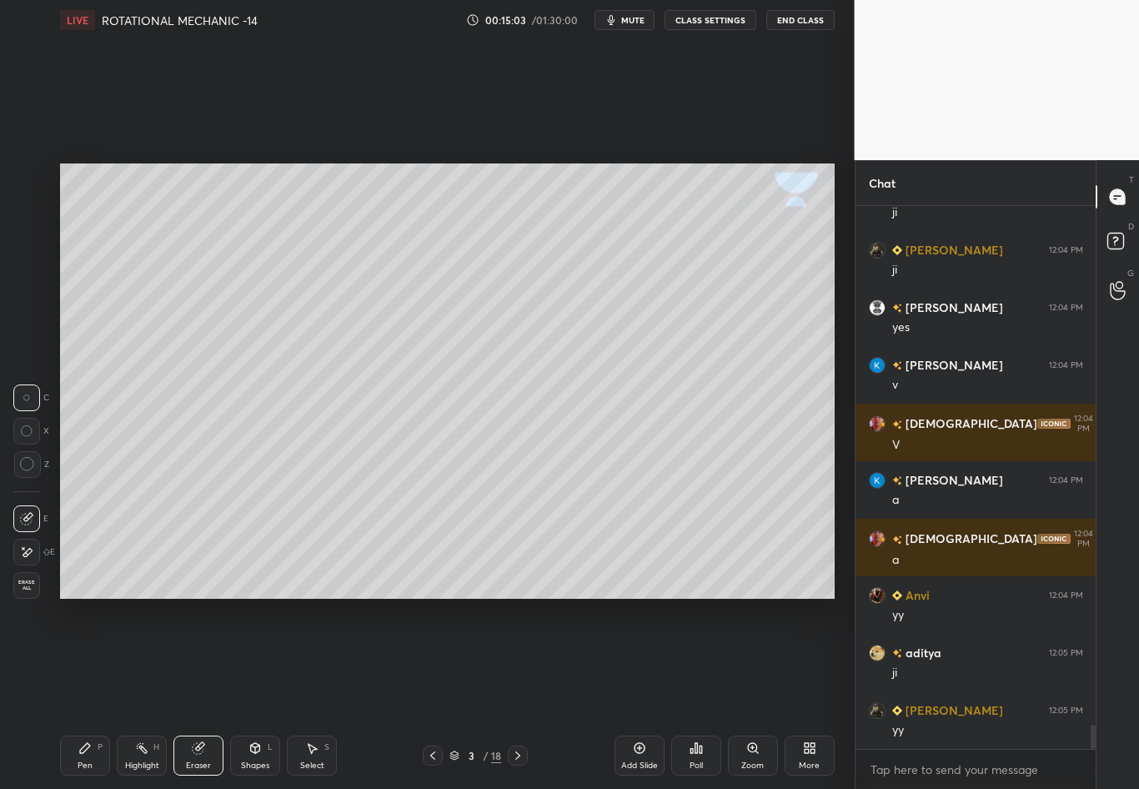
click at [86, 693] on div "Pen" at bounding box center [85, 766] width 15 height 8
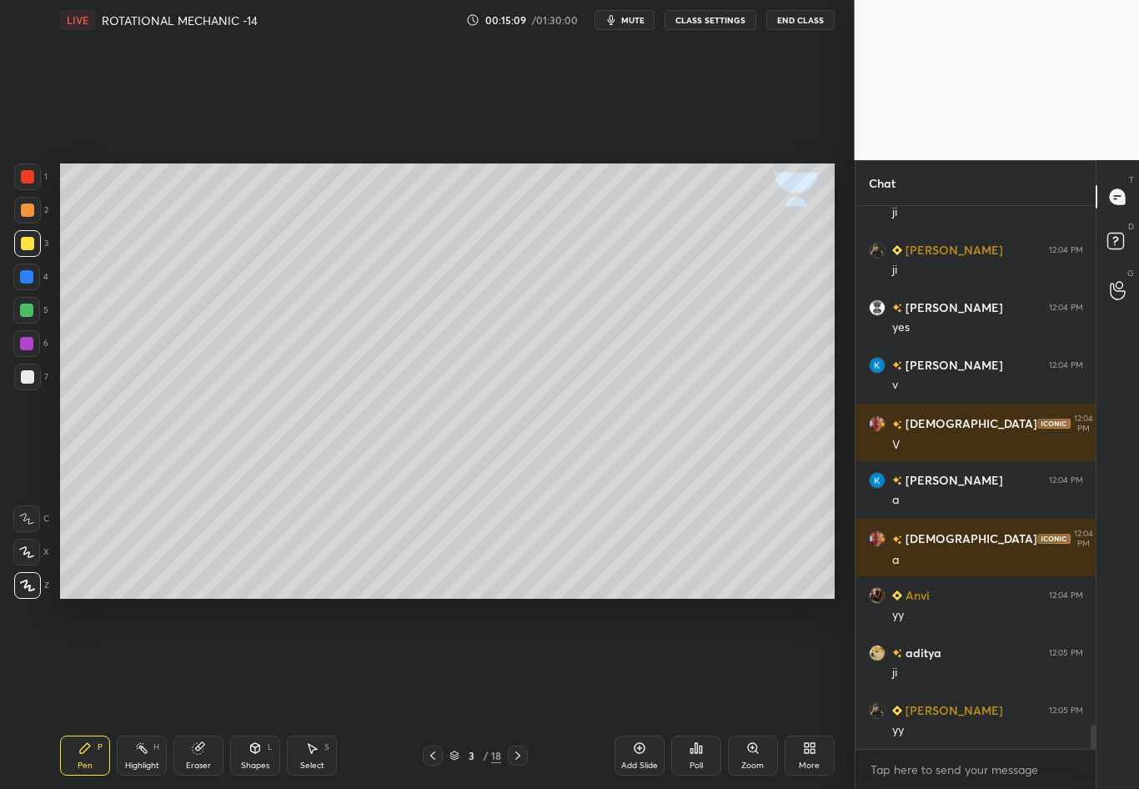
click at [194, 693] on div "Eraser" at bounding box center [198, 766] width 25 height 8
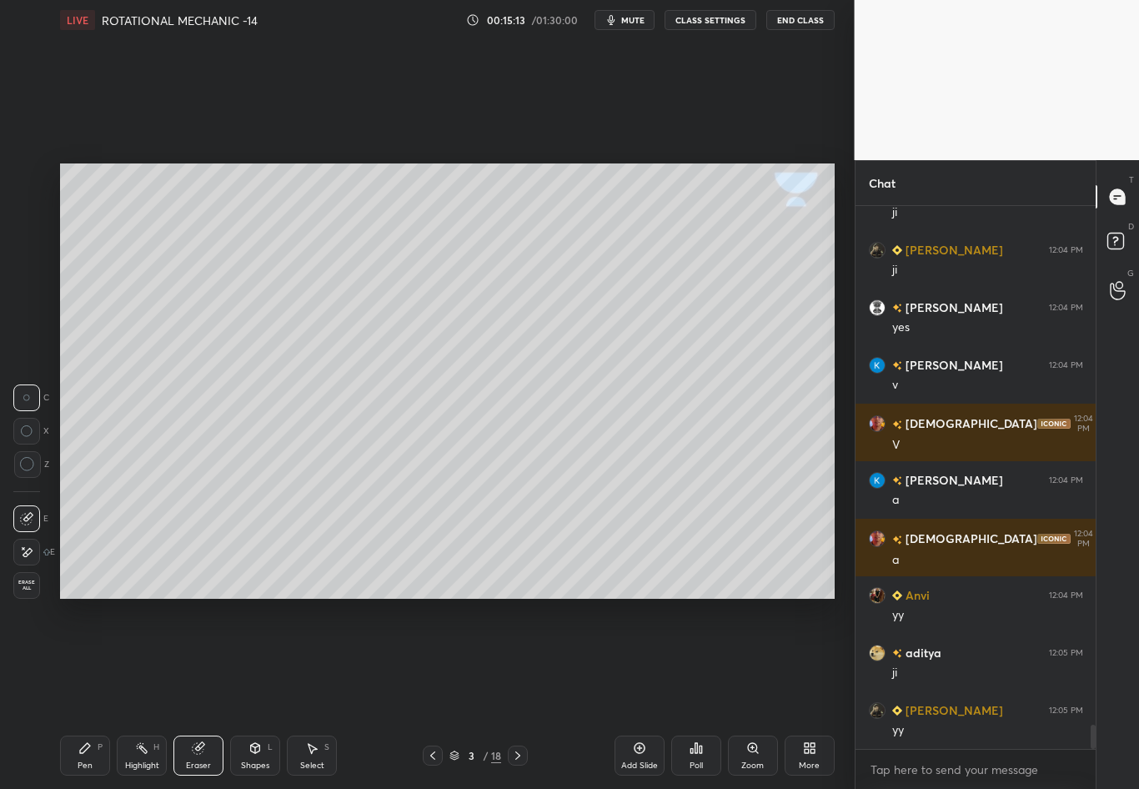
click at [90, 693] on div "Pen P" at bounding box center [85, 756] width 50 height 40
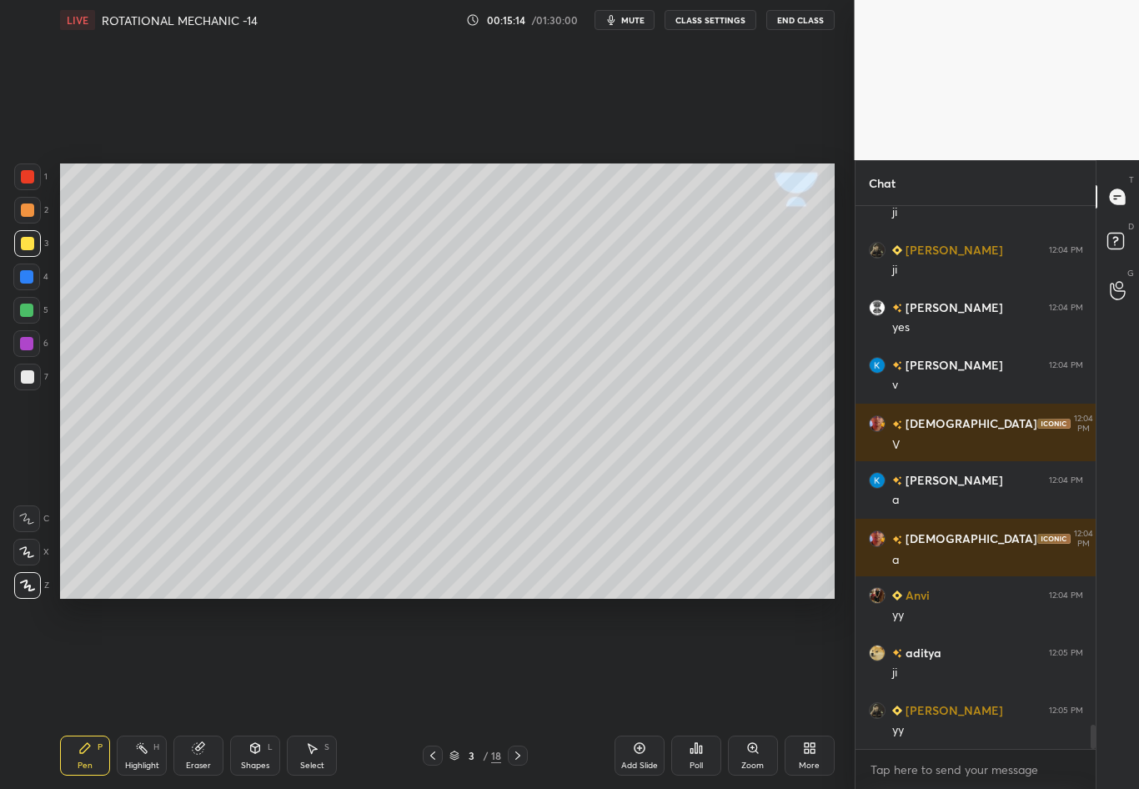
click at [27, 244] on div at bounding box center [27, 243] width 13 height 13
click at [713, 693] on div "LIVE ROTATIONAL MECHANIC -14 00:15:20 / 01:30:00 mute CLASS SETTINGS End Class …" at bounding box center [447, 394] width 788 height 789
click at [656, 668] on div "Setting up your live class Poll for secs No correct answer Start poll" at bounding box center [447, 381] width 788 height 682
click at [731, 222] on div "LIVE ROTATIONAL MECHANIC -14 00:15:20 / 01:30:00 mute CLASS SETTINGS End Class …" at bounding box center [447, 394] width 788 height 789
click at [706, 670] on div "Setting up your live class Poll for secs No correct answer Start poll" at bounding box center [447, 381] width 788 height 682
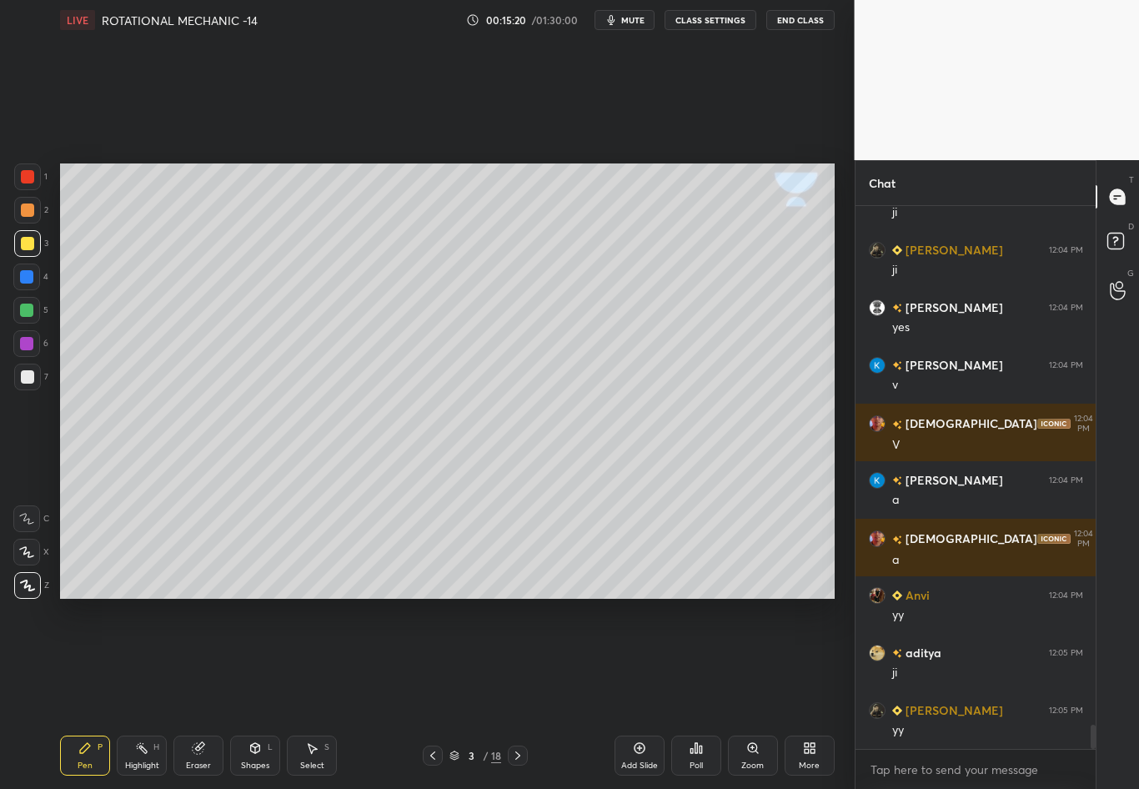
click at [715, 693] on div "LIVE ROTATIONAL MECHANIC -14 00:15:20 / 01:30:00 mute CLASS SETTINGS End Class …" at bounding box center [447, 394] width 788 height 789
click at [711, 693] on div "Poll" at bounding box center [696, 756] width 50 height 40
click at [202, 693] on div "Eraser" at bounding box center [198, 766] width 25 height 8
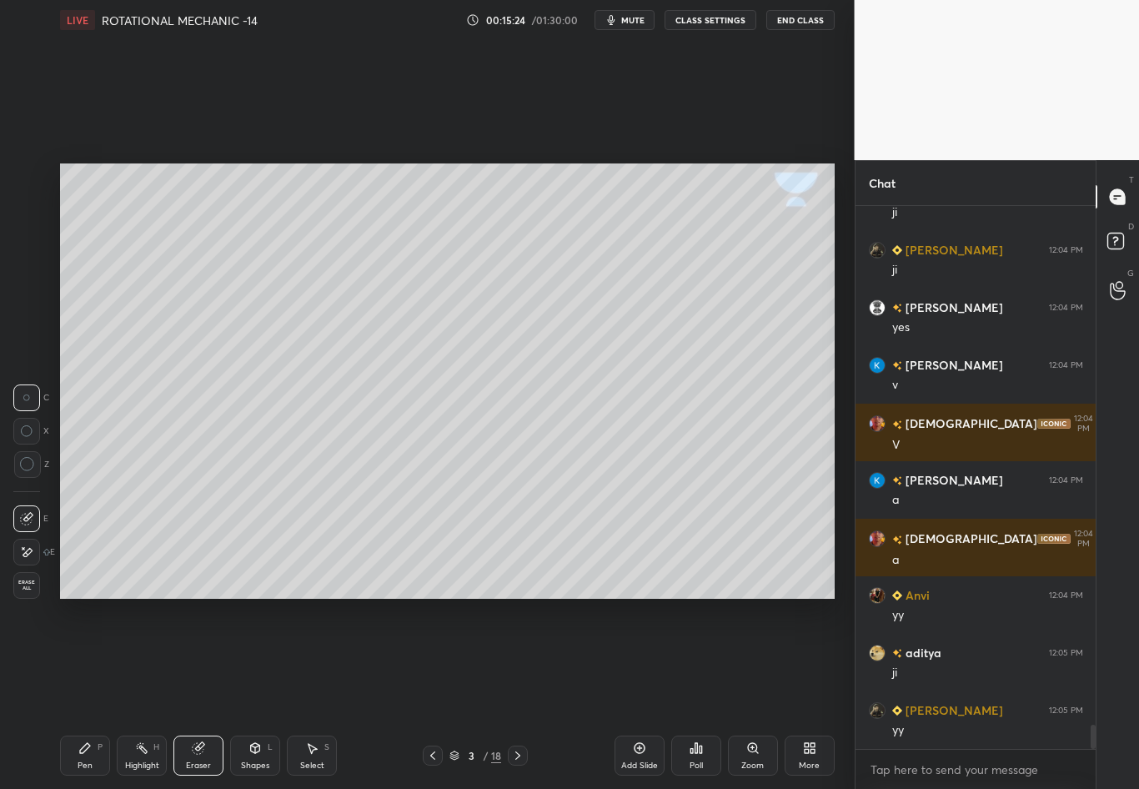
click at [89, 693] on div "Pen" at bounding box center [85, 766] width 15 height 8
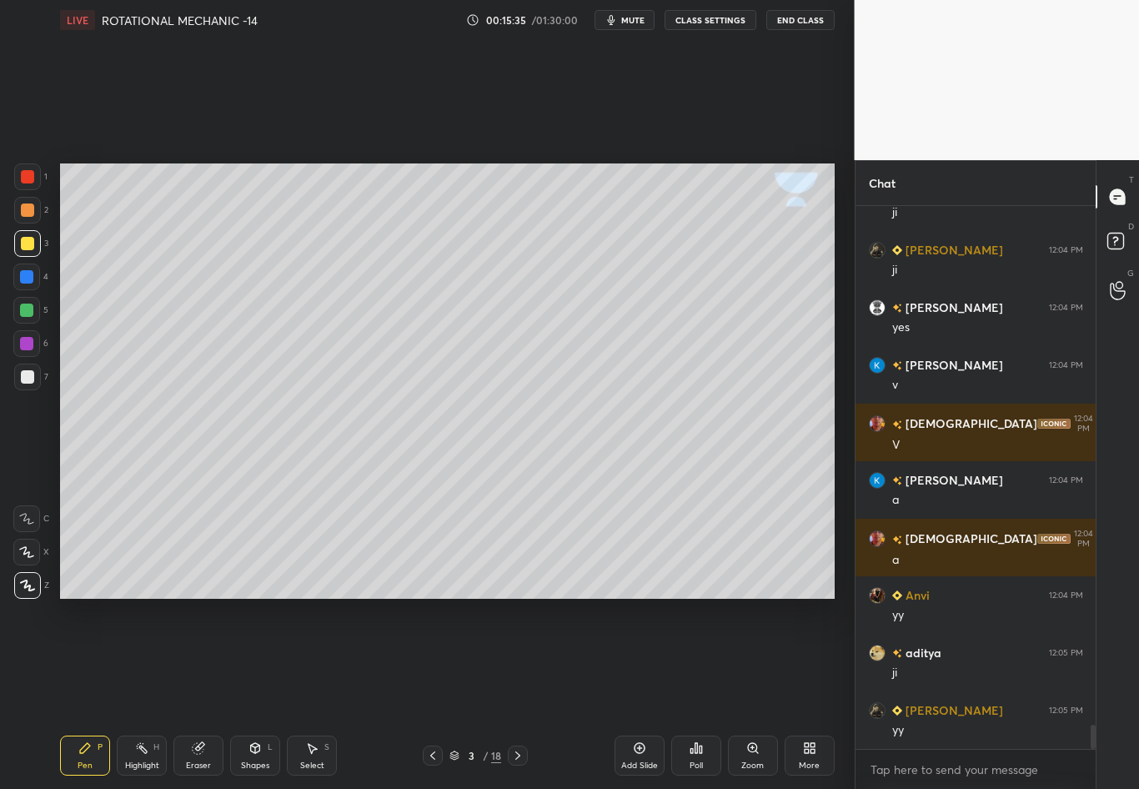
click at [149, 693] on div "Highlight H" at bounding box center [142, 756] width 50 height 40
click at [206, 693] on div "Eraser" at bounding box center [198, 766] width 25 height 8
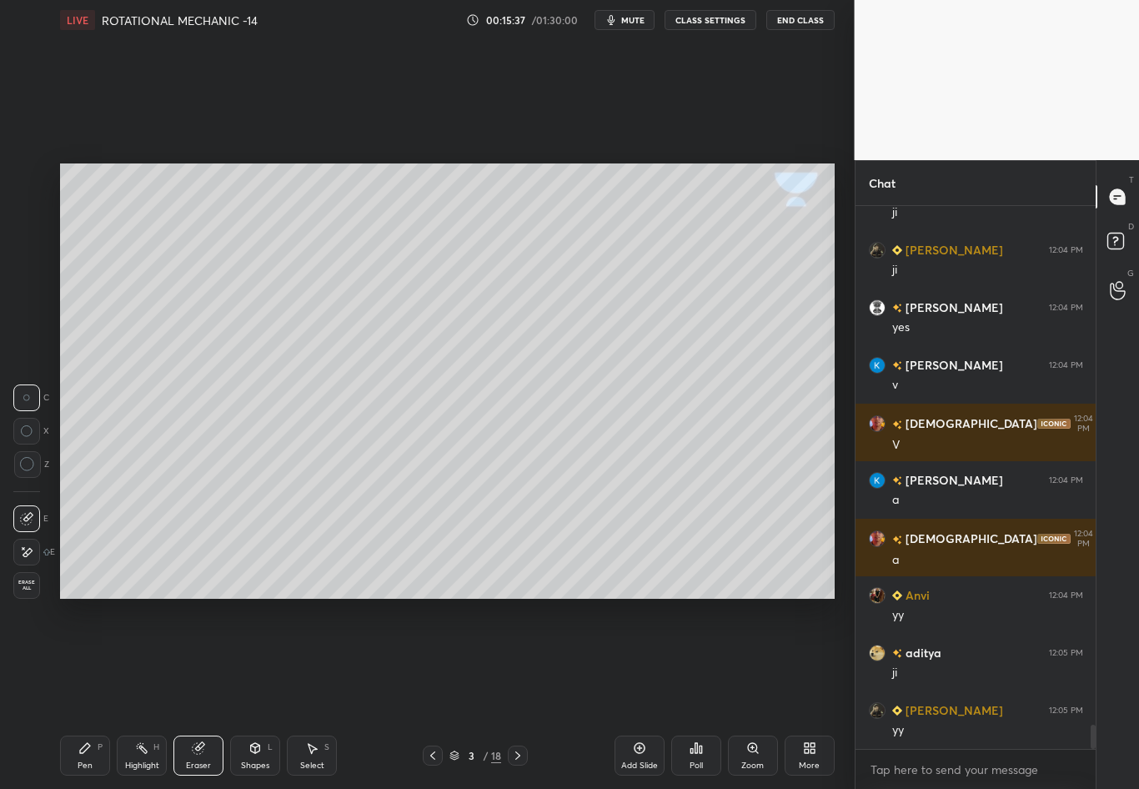
click at [93, 693] on div "Pen P" at bounding box center [85, 756] width 50 height 40
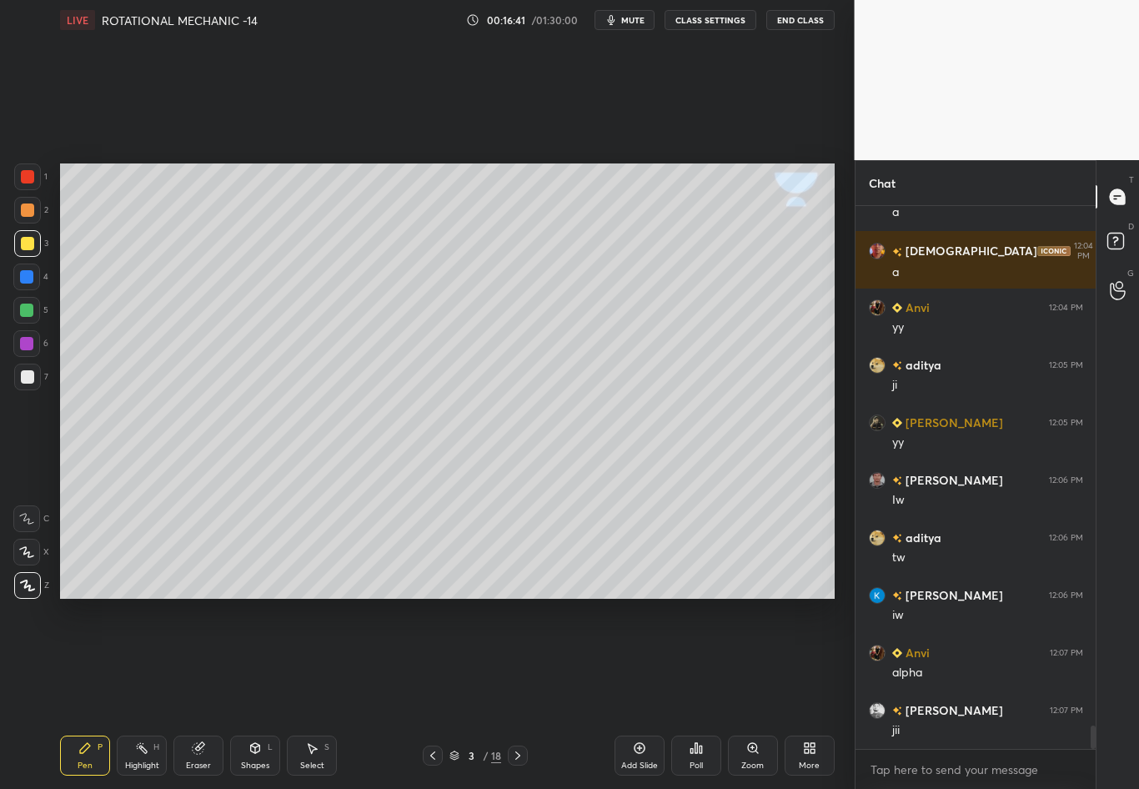
scroll to position [12093, 0]
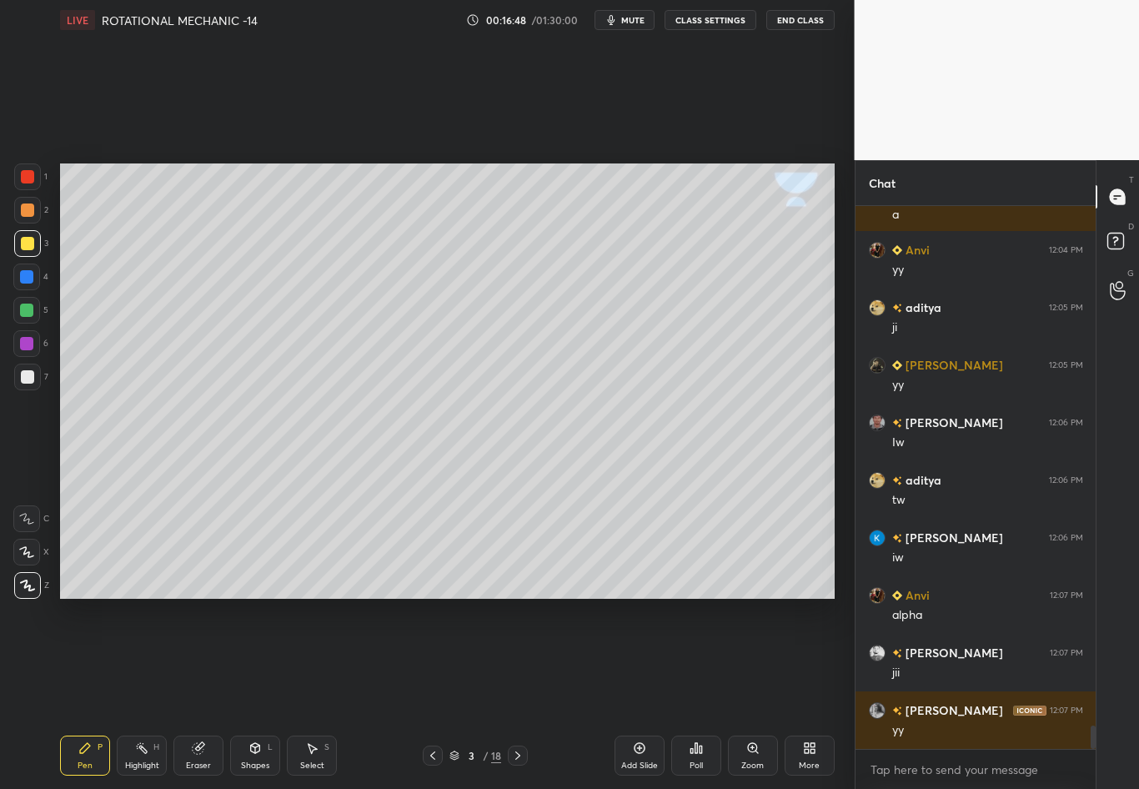
click at [23, 382] on div at bounding box center [27, 376] width 13 height 13
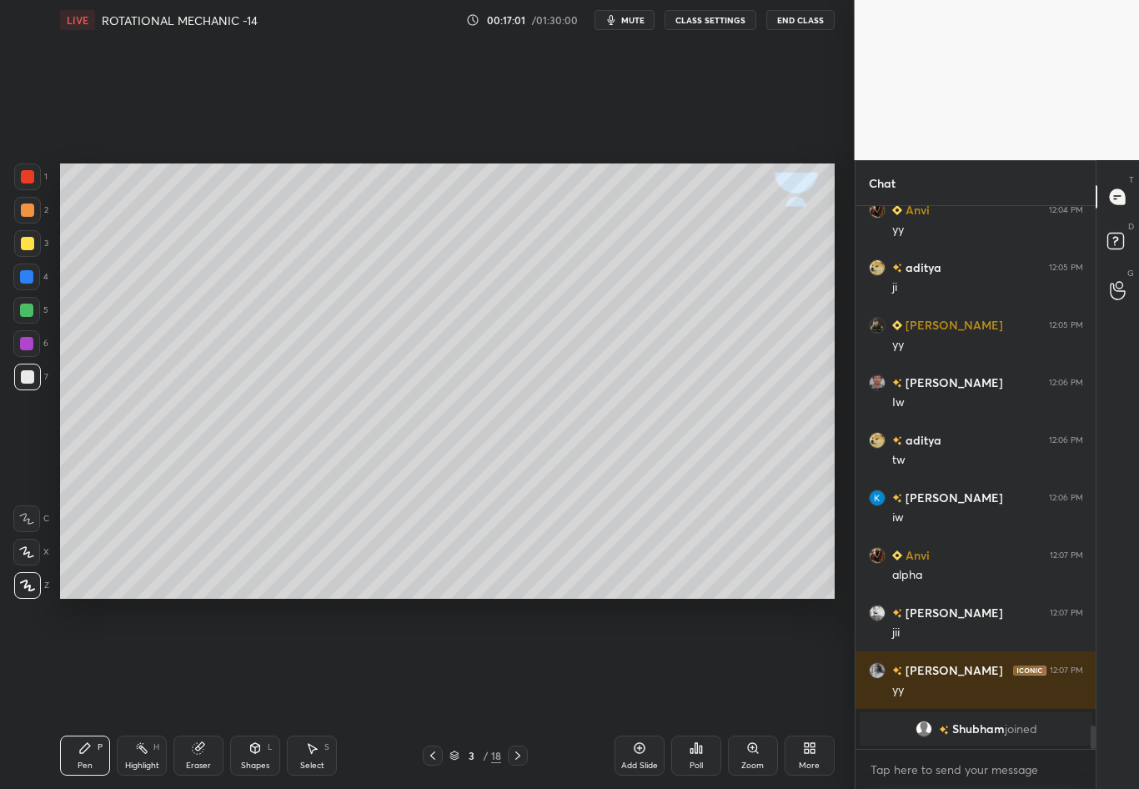
click at [138, 693] on div "Highlight H" at bounding box center [142, 756] width 50 height 40
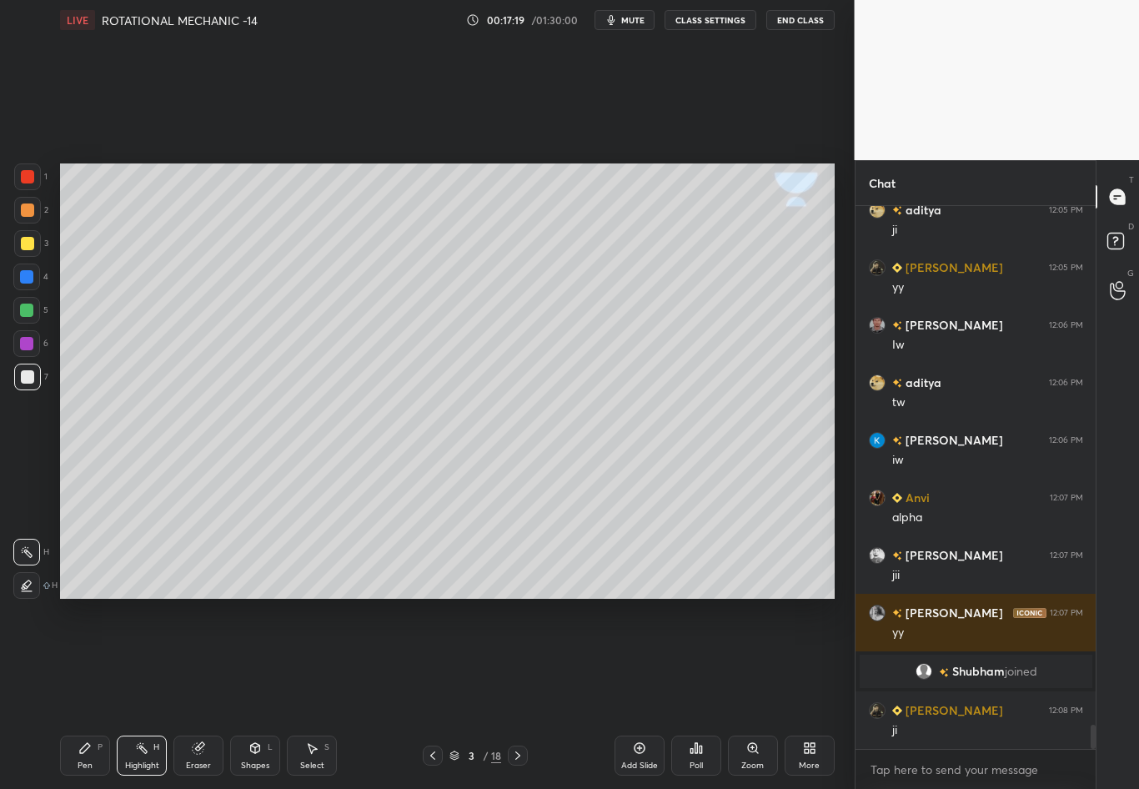
click at [43, 226] on div "1 2 3 4 5 6 7 C X Z C X Z E E Erase all H H LIVE ROTATIONAL MECHANIC -14 00:17:…" at bounding box center [421, 394] width 842 height 789
click at [516, 693] on icon at bounding box center [517, 755] width 13 height 13
click at [29, 380] on div at bounding box center [27, 376] width 13 height 13
click at [82, 693] on div "Pen" at bounding box center [85, 766] width 15 height 8
click at [614, 667] on div "Setting up your live class Poll for secs No correct answer Start poll" at bounding box center [447, 381] width 788 height 682
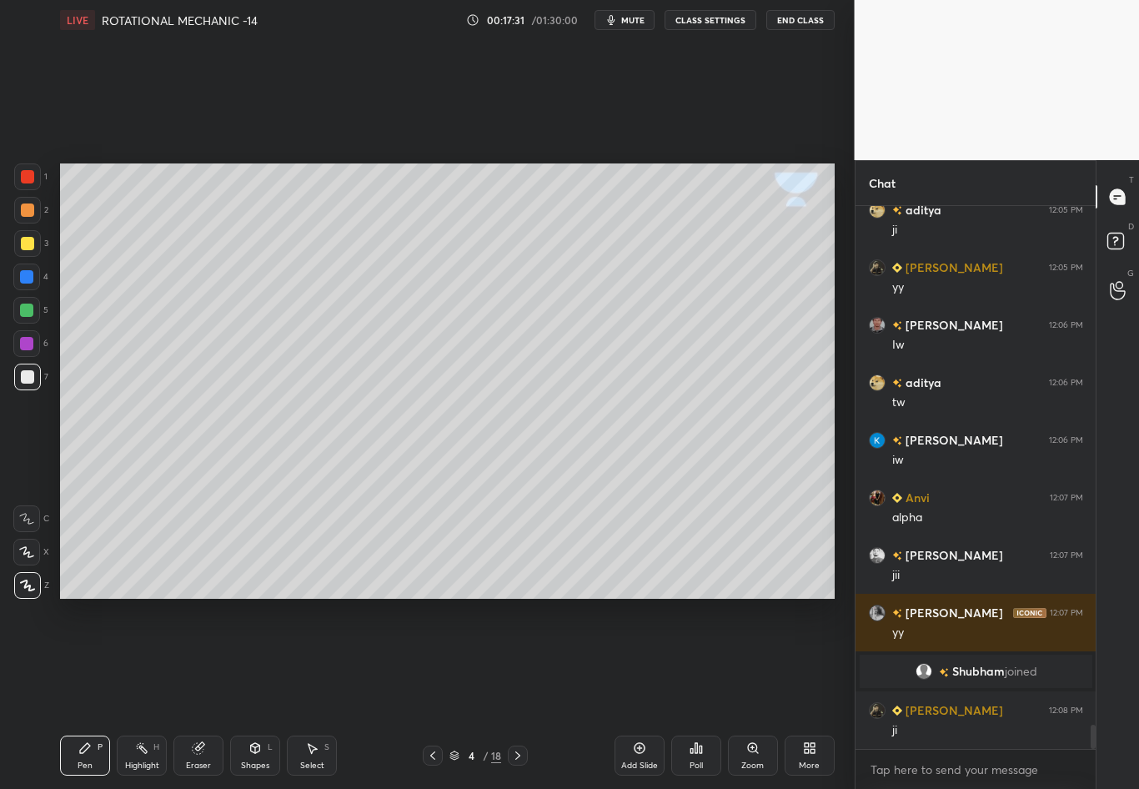
click at [730, 623] on div "Setting up your live class Poll for secs No correct answer Start poll" at bounding box center [447, 381] width 788 height 682
click at [594, 167] on div "Setting up your live class Poll for secs No correct answer Start poll" at bounding box center [447, 381] width 788 height 682
drag, startPoint x: 730, startPoint y: 623, endPoint x: 694, endPoint y: 659, distance: 50.7
click at [682, 693] on div "LIVE ROTATIONAL MECHANIC -14 00:17:31 / 01:30:00 mute CLASS SETTINGS End Class …" at bounding box center [447, 394] width 788 height 789
click at [640, 618] on div "Setting up your live class Poll for secs No correct answer Start poll" at bounding box center [447, 381] width 788 height 682
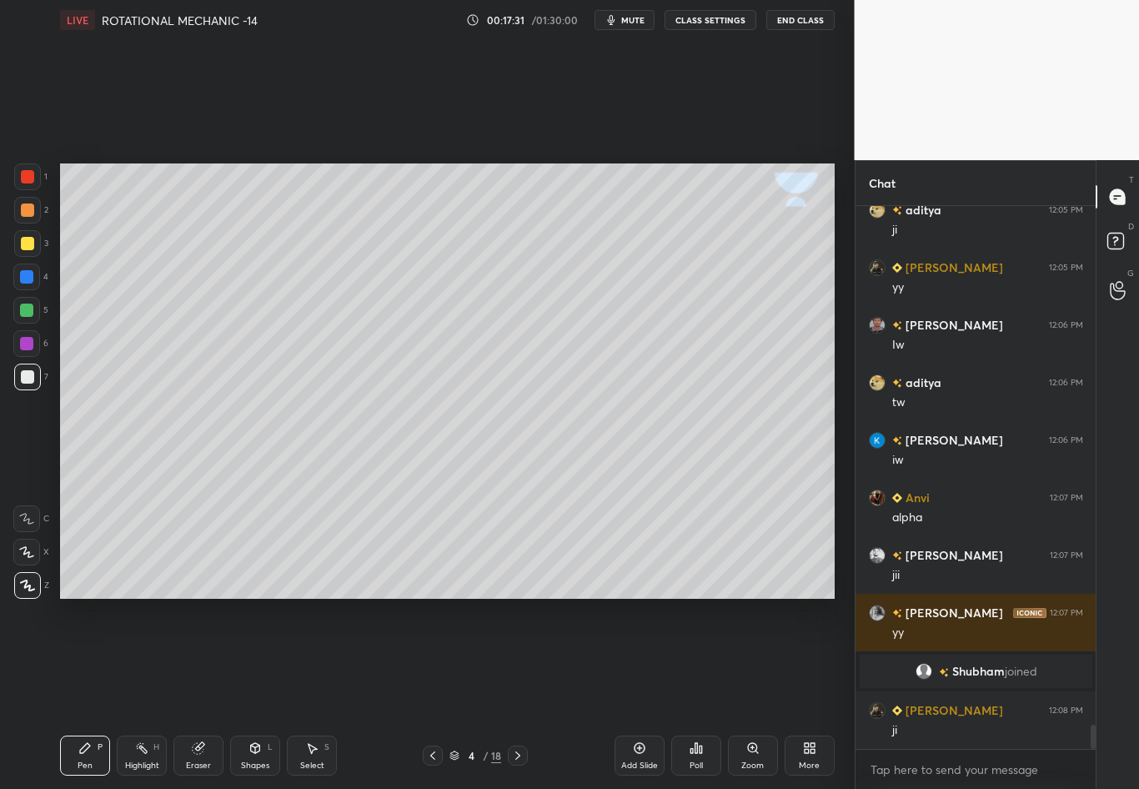
click at [92, 205] on div "Setting up your live class Poll for secs No correct answer Start poll" at bounding box center [447, 381] width 788 height 682
click at [433, 693] on icon at bounding box center [432, 755] width 13 height 13
click at [515, 693] on icon at bounding box center [517, 755] width 13 height 13
click at [29, 245] on div at bounding box center [27, 243] width 13 height 13
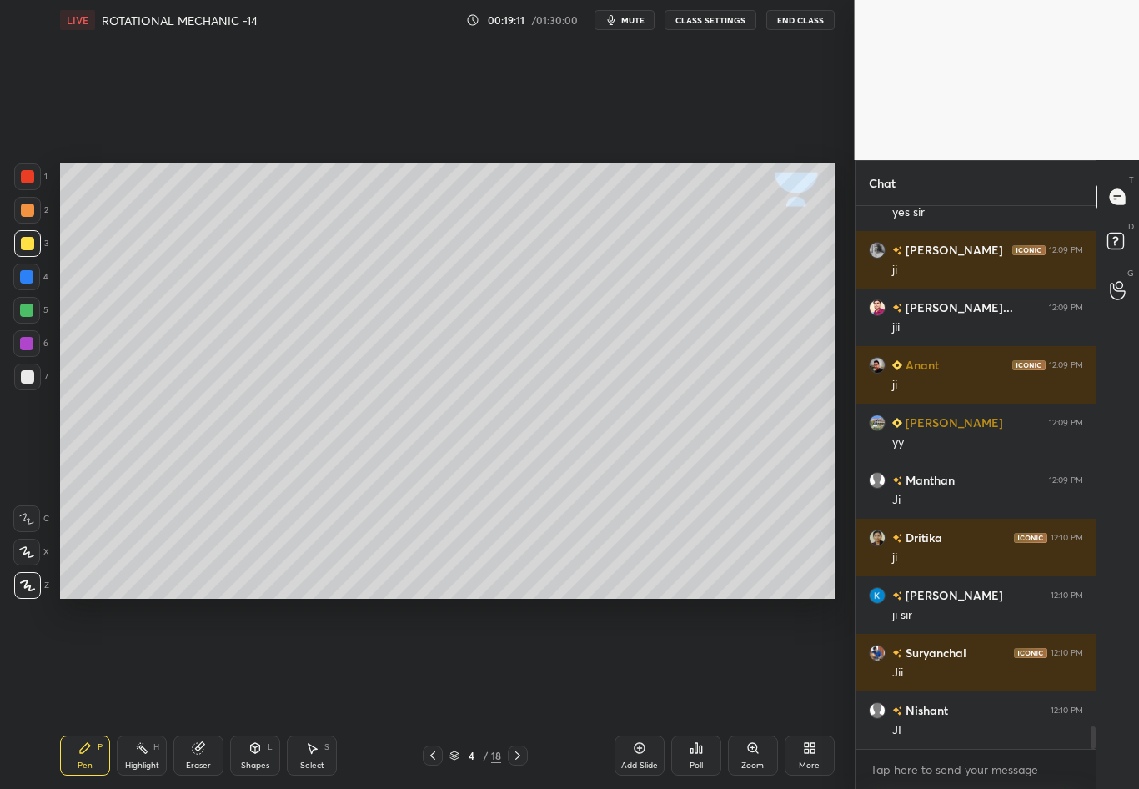
scroll to position [12833, 0]
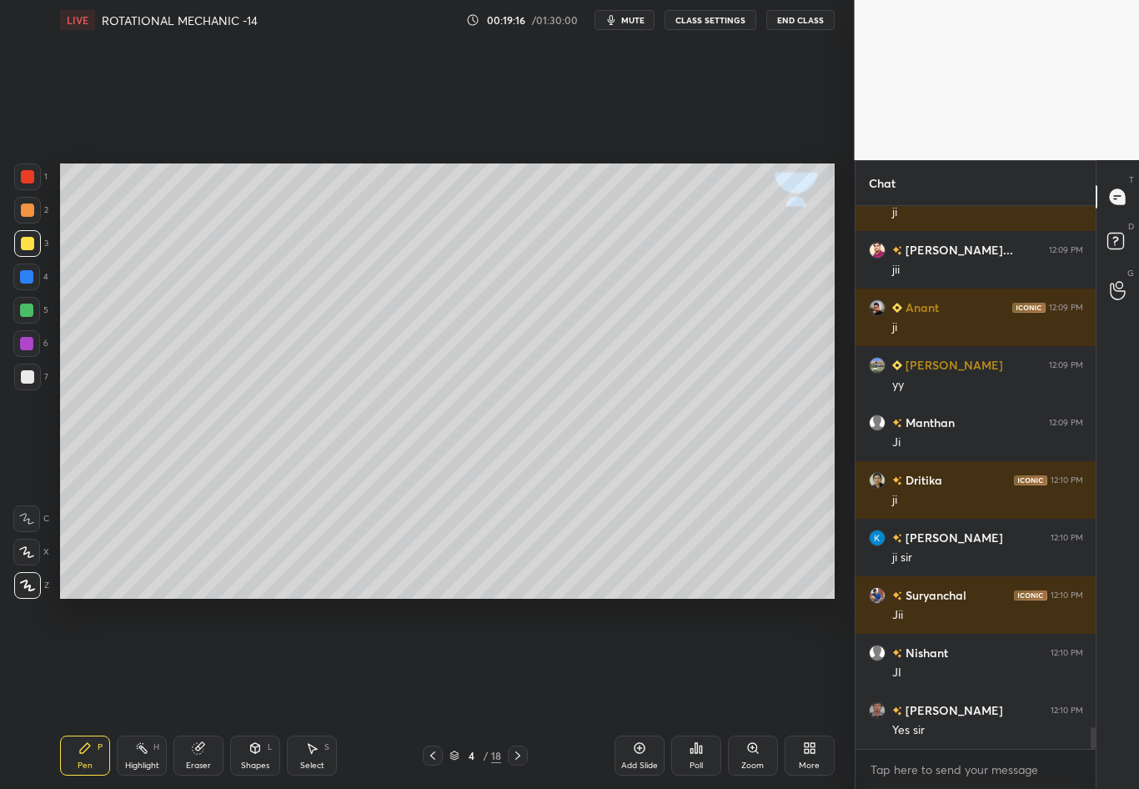
click at [610, 641] on div "Setting up your live class Poll for secs No correct answer Start poll" at bounding box center [447, 381] width 788 height 682
click at [641, 138] on div "Setting up your live class Poll for secs No correct answer Start poll" at bounding box center [447, 381] width 788 height 682
click at [625, 693] on div "LIVE ROTATIONAL MECHANIC -14 00:19:16 / 01:30:00 mute CLASS SETTINGS End Class …" at bounding box center [447, 394] width 788 height 789
click at [623, 693] on div "Add Slide" at bounding box center [639, 766] width 37 height 8
click at [641, 693] on div "LIVE ROTATIONAL MECHANIC -14 00:19:16 / 01:30:00 mute CLASS SETTINGS End Class …" at bounding box center [447, 394] width 788 height 789
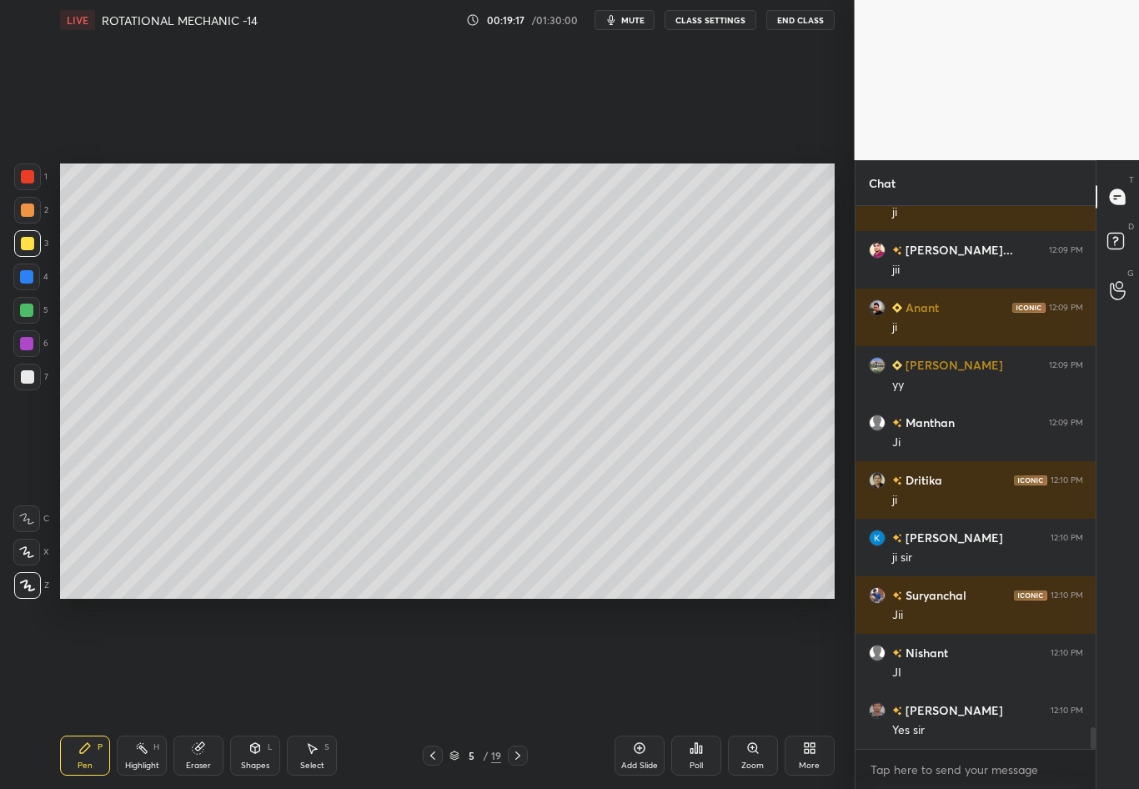
click at [433, 693] on icon at bounding box center [432, 755] width 13 height 13
click at [196, 693] on div "Eraser" at bounding box center [198, 766] width 25 height 8
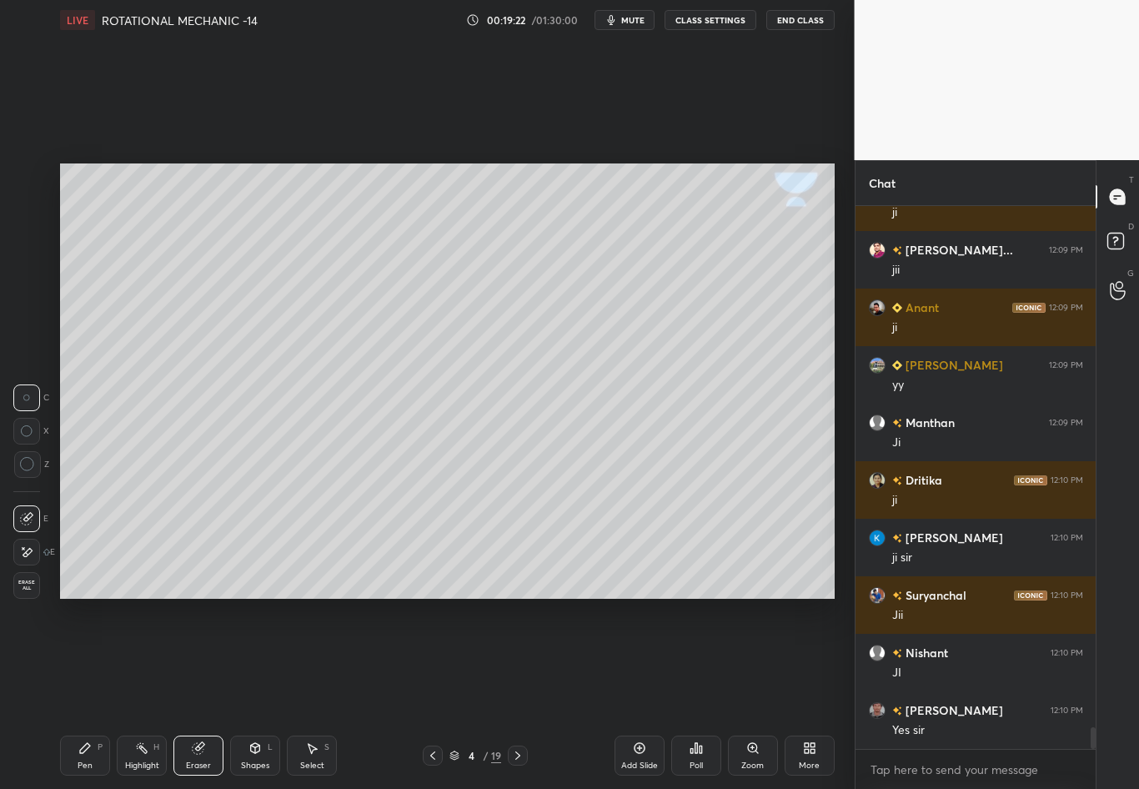
click at [86, 693] on div "Pen" at bounding box center [85, 766] width 15 height 8
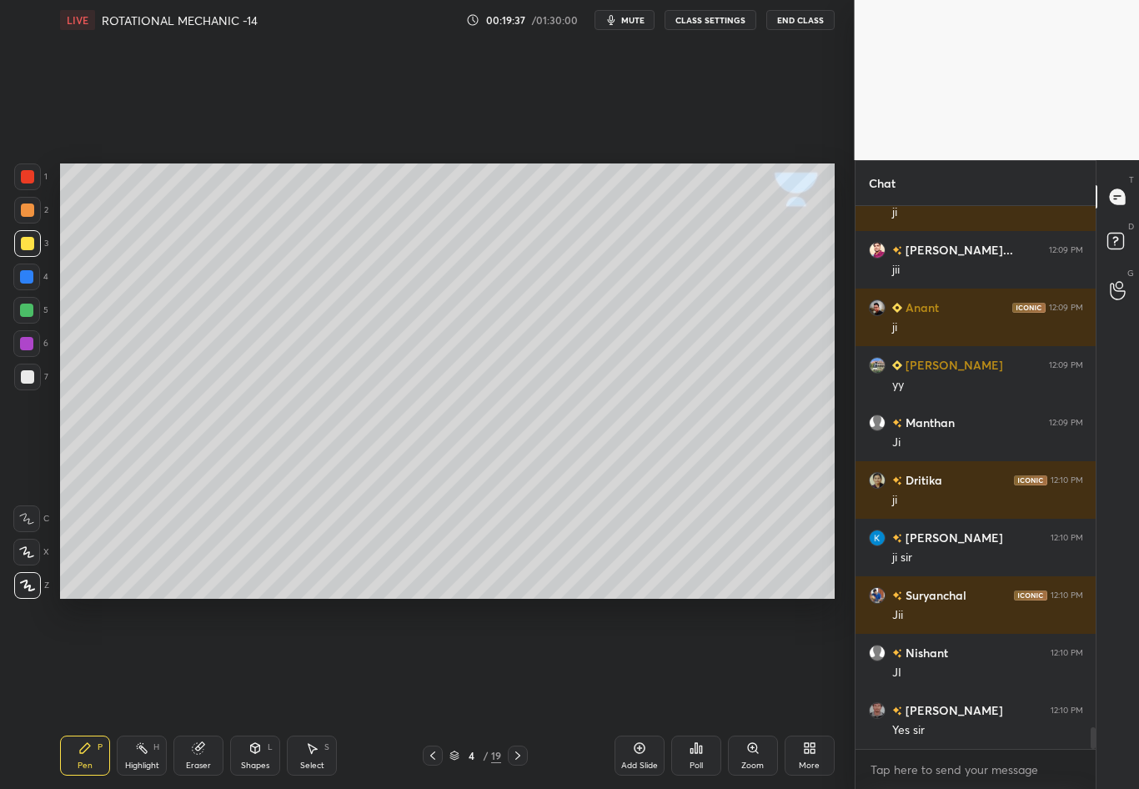
scroll to position [12874, 0]
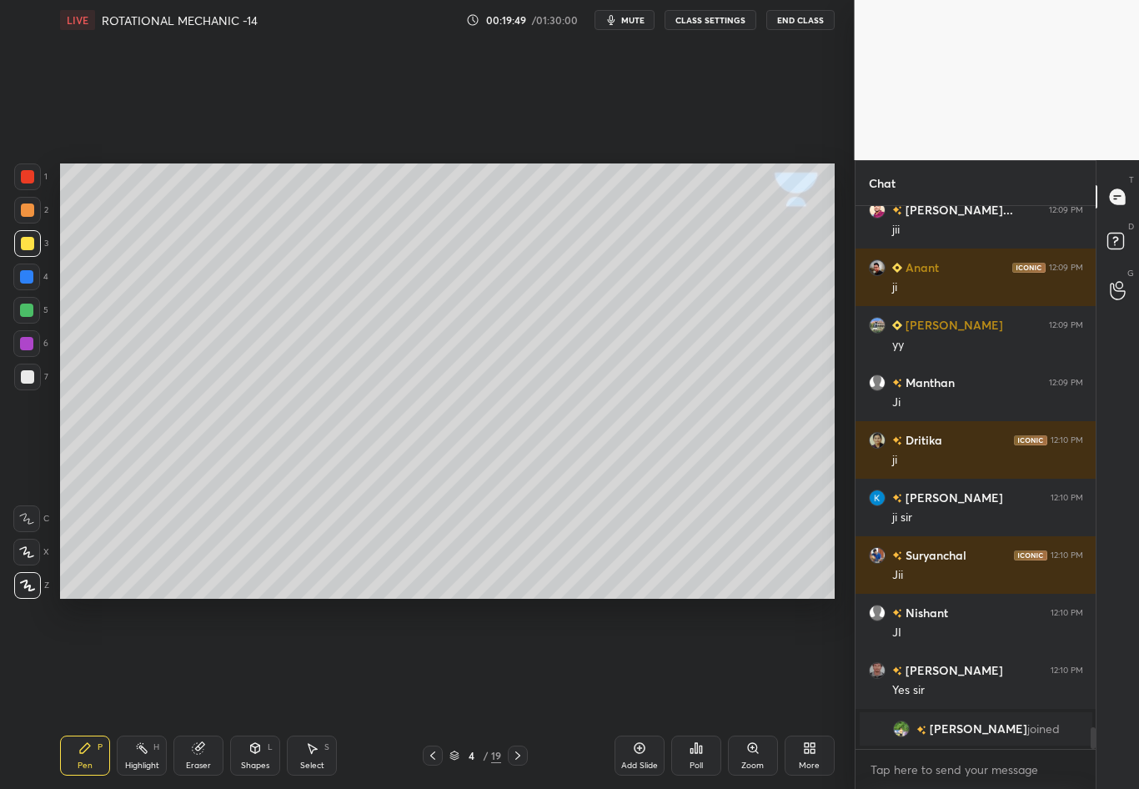
click at [204, 693] on icon at bounding box center [198, 748] width 13 height 13
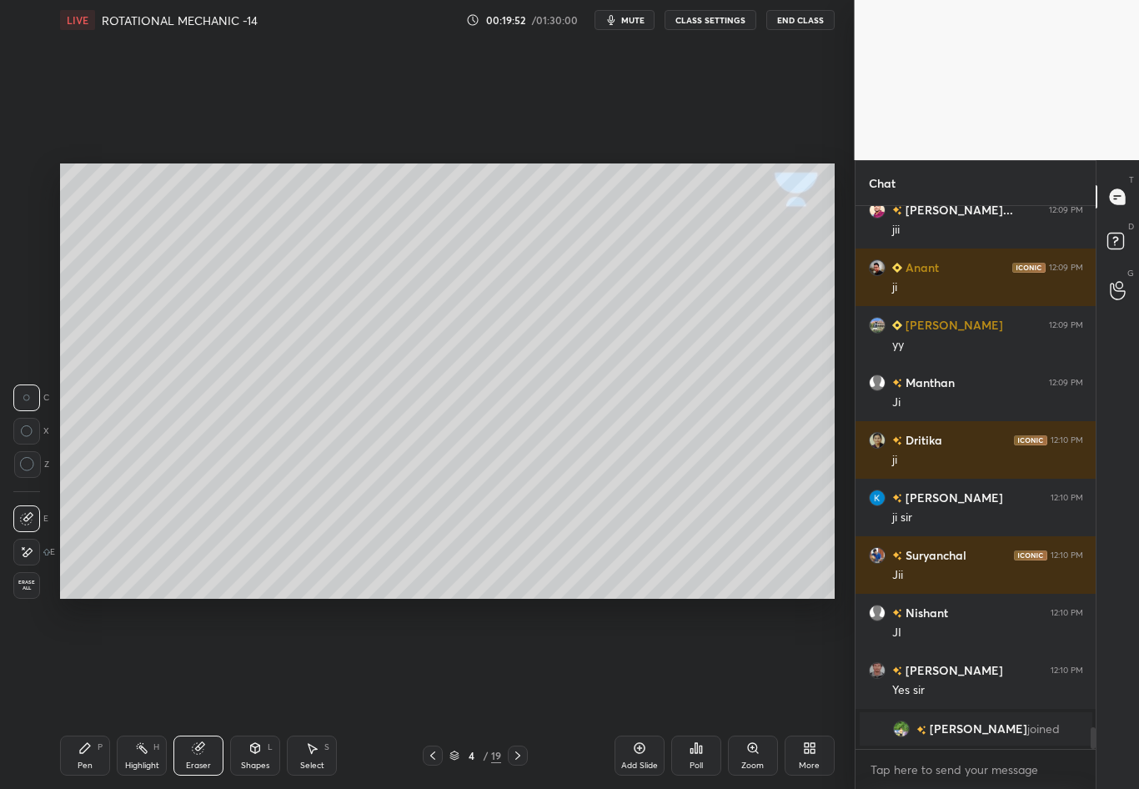
click at [80, 693] on icon at bounding box center [84, 748] width 13 height 13
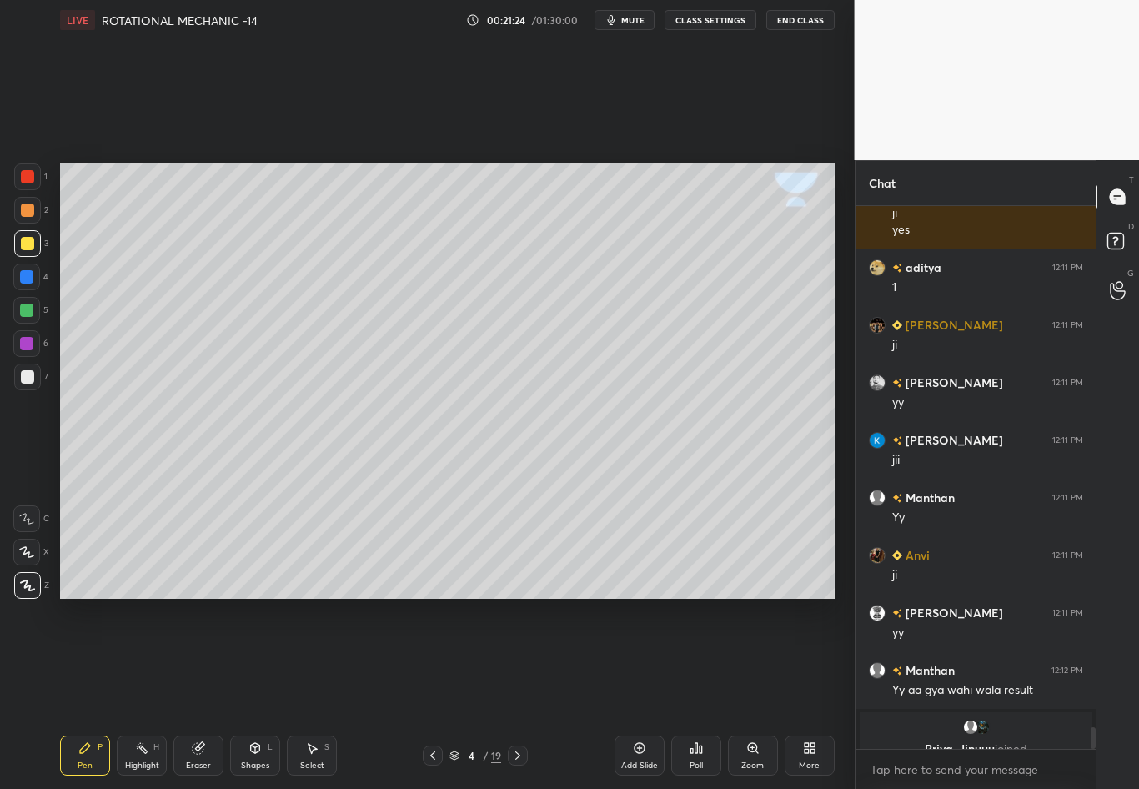
scroll to position [13154, 0]
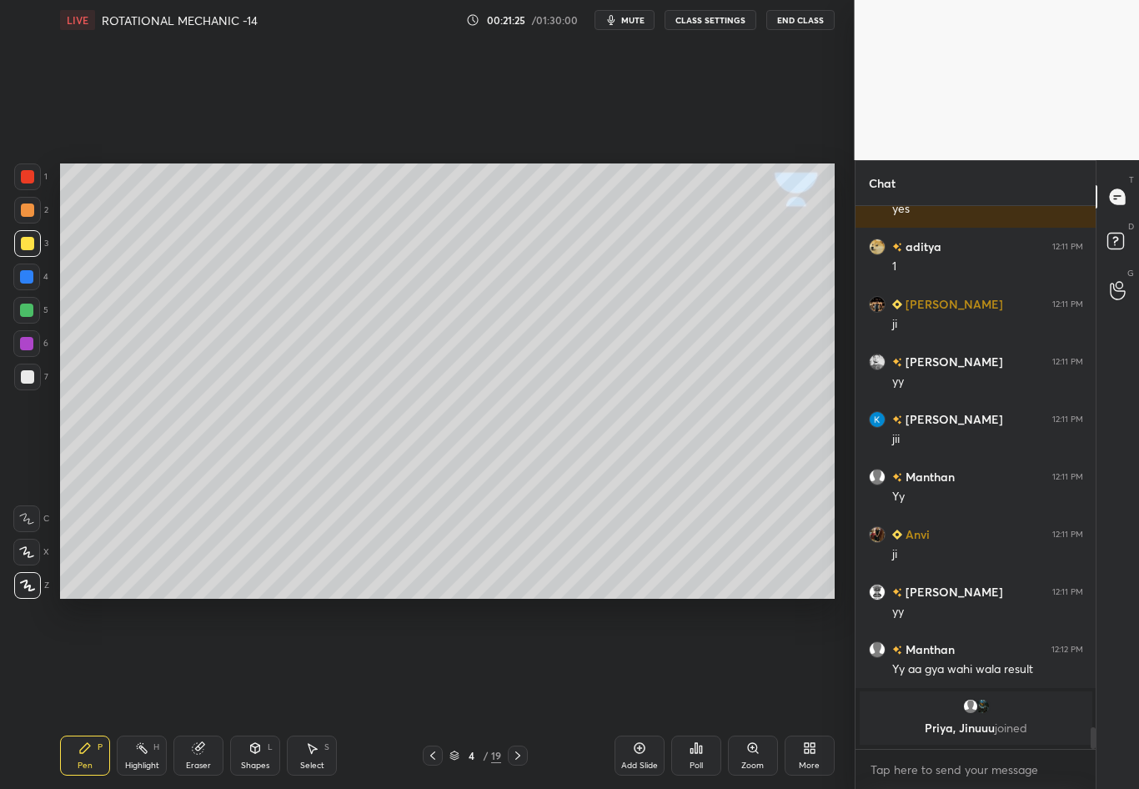
click at [197, 693] on div "Eraser" at bounding box center [198, 756] width 50 height 40
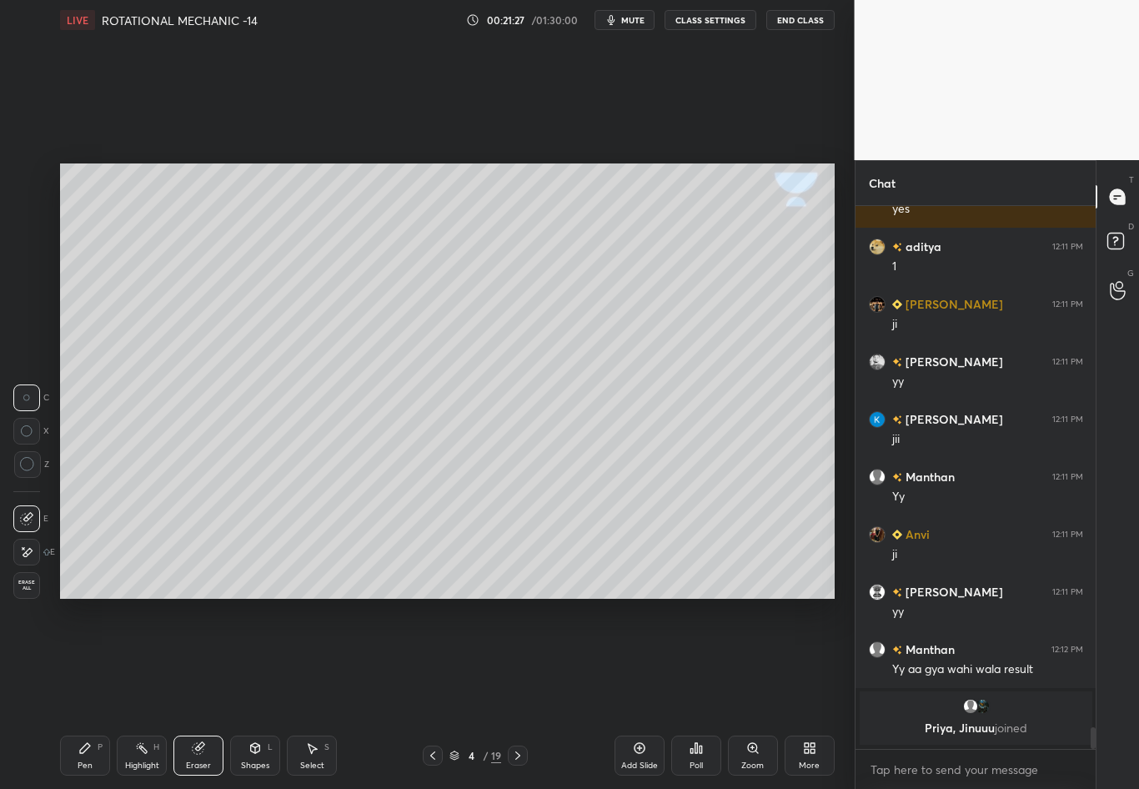
drag, startPoint x: 88, startPoint y: 760, endPoint x: 96, endPoint y: 756, distance: 8.6
click at [97, 693] on div "Pen P" at bounding box center [85, 756] width 50 height 40
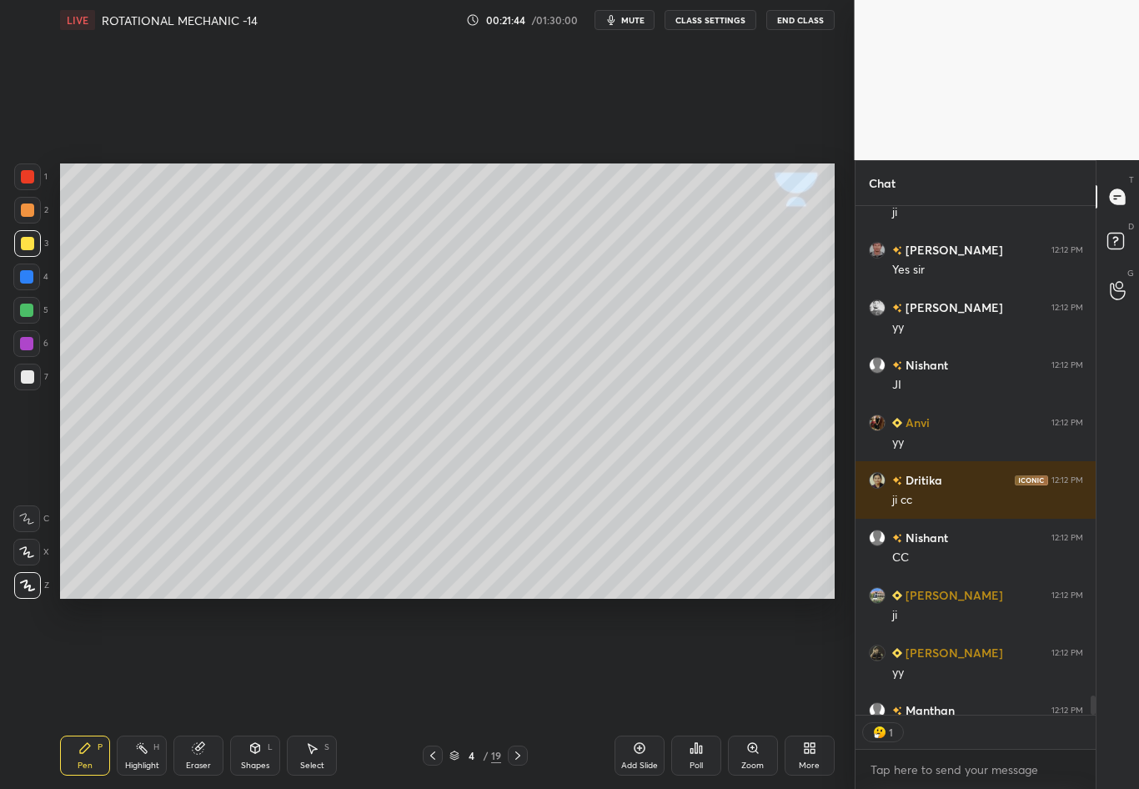
scroll to position [504, 235]
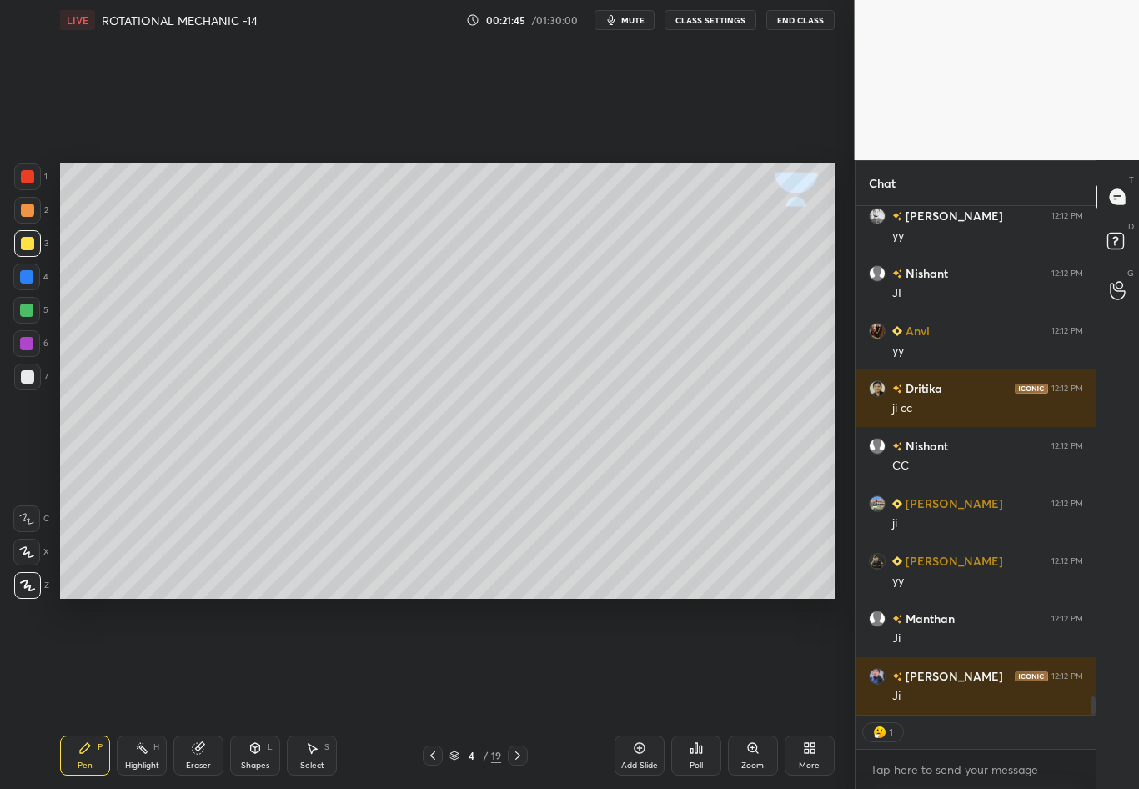
click at [510, 693] on div at bounding box center [518, 756] width 20 height 20
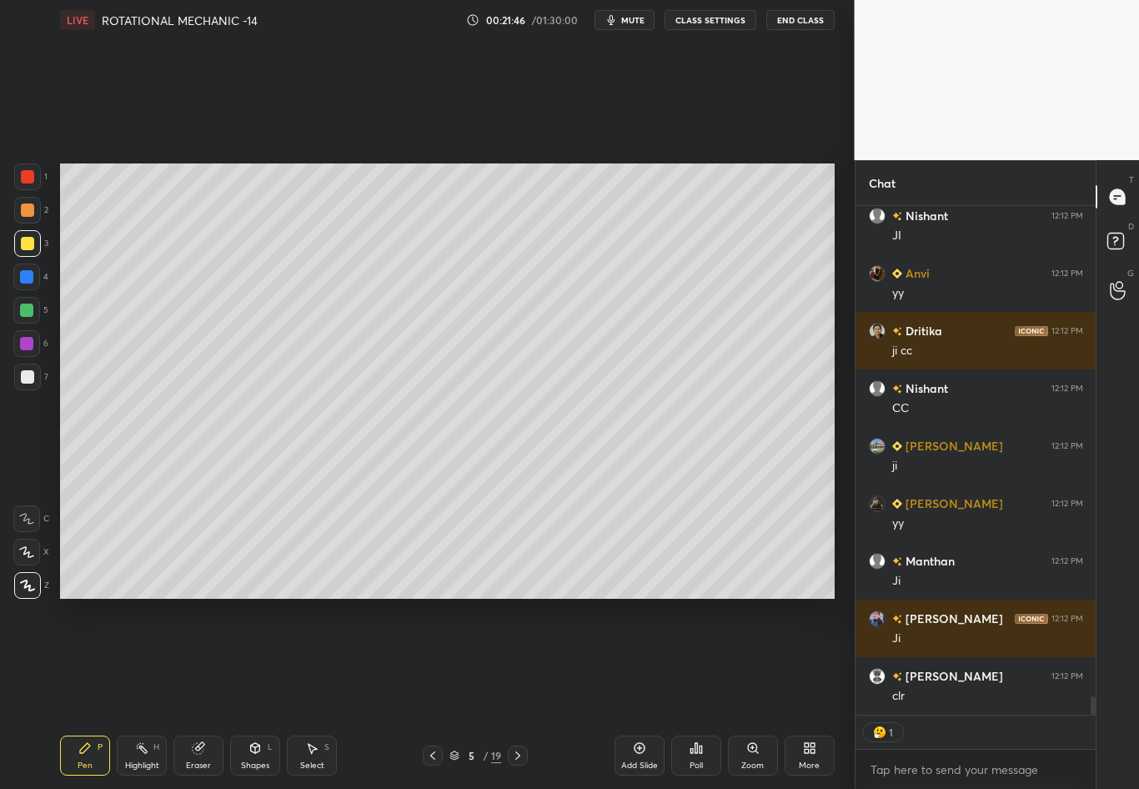
click at [202, 693] on div "Eraser" at bounding box center [198, 766] width 25 height 8
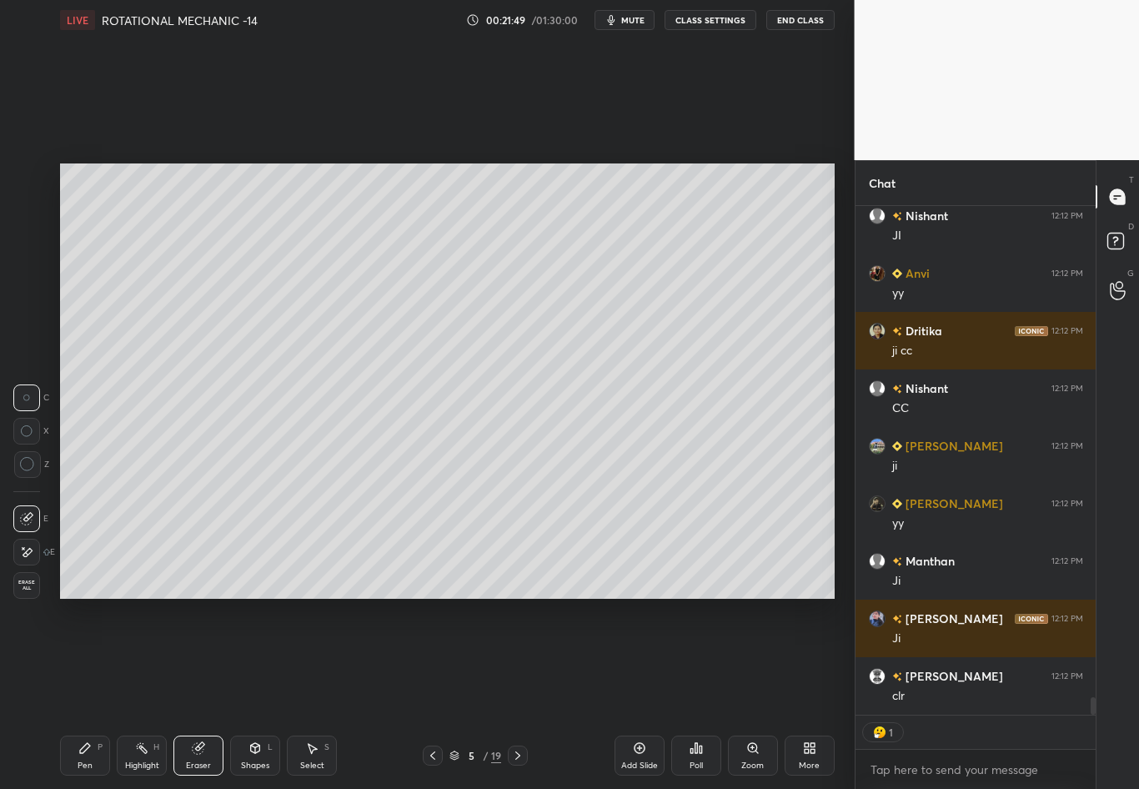
scroll to position [13925, 0]
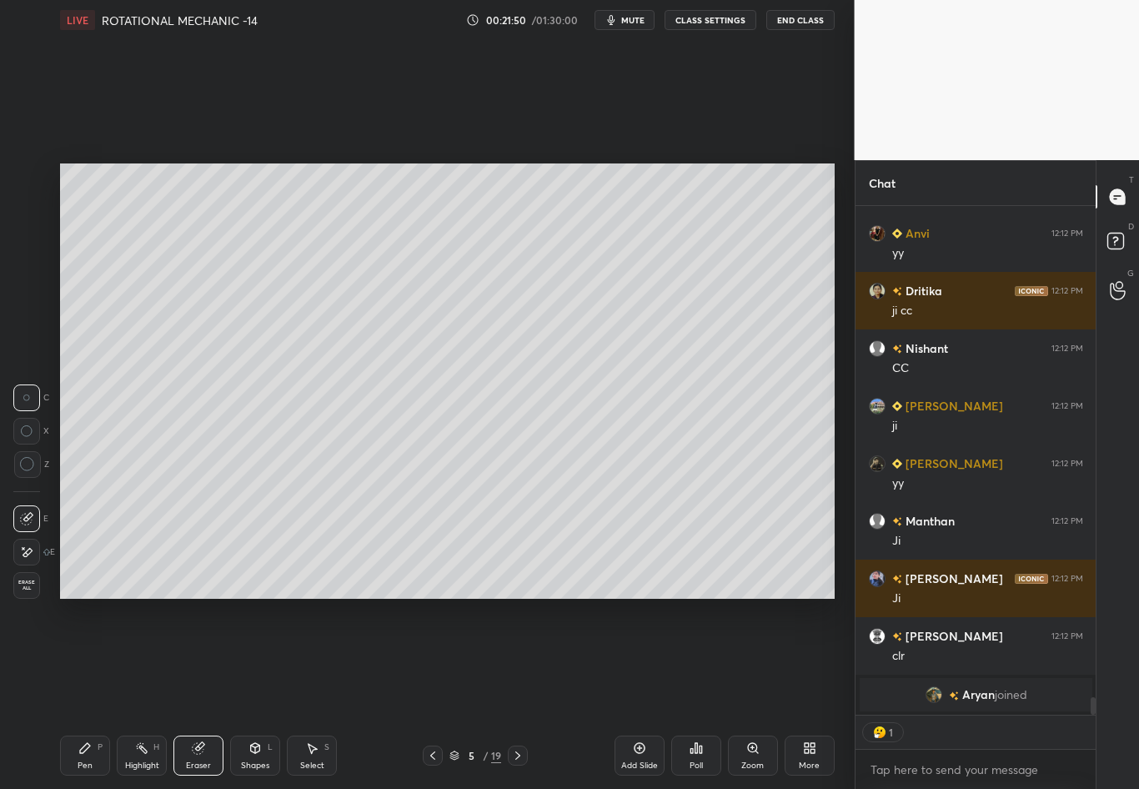
click at [79, 693] on div "Pen P" at bounding box center [85, 756] width 50 height 40
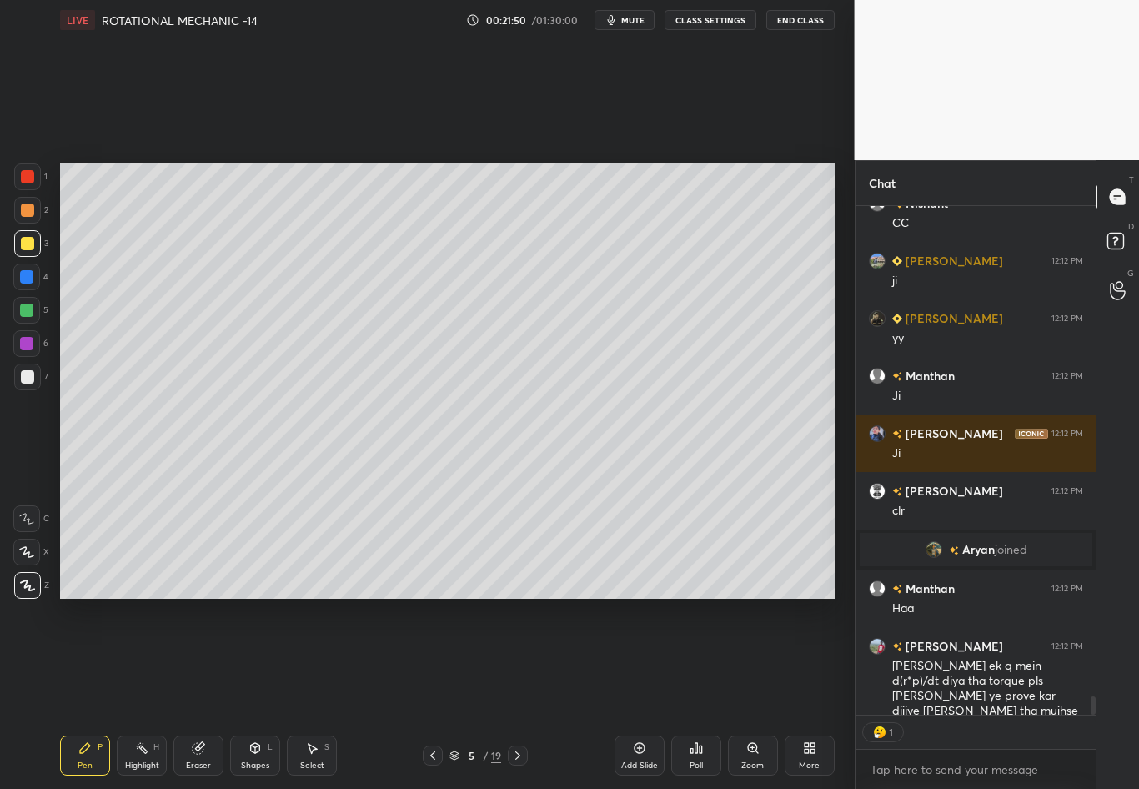
scroll to position [13802, 0]
click at [430, 693] on icon at bounding box center [432, 755] width 13 height 13
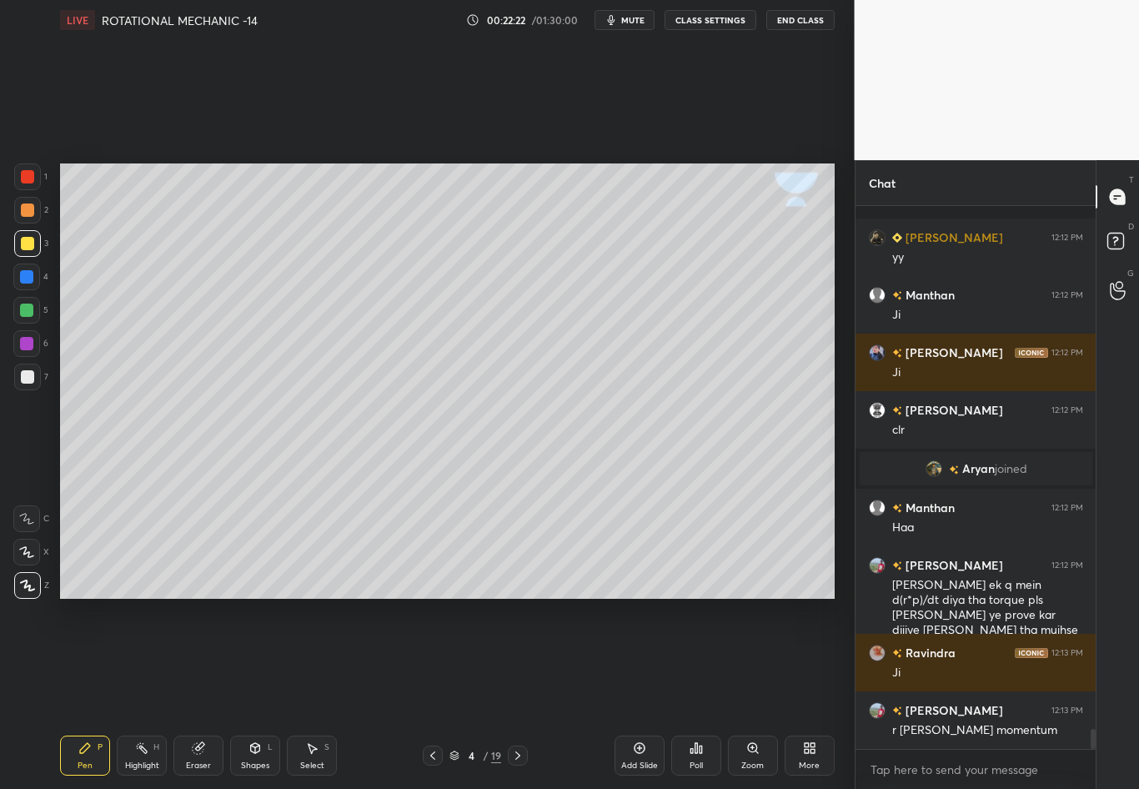
scroll to position [13955, 0]
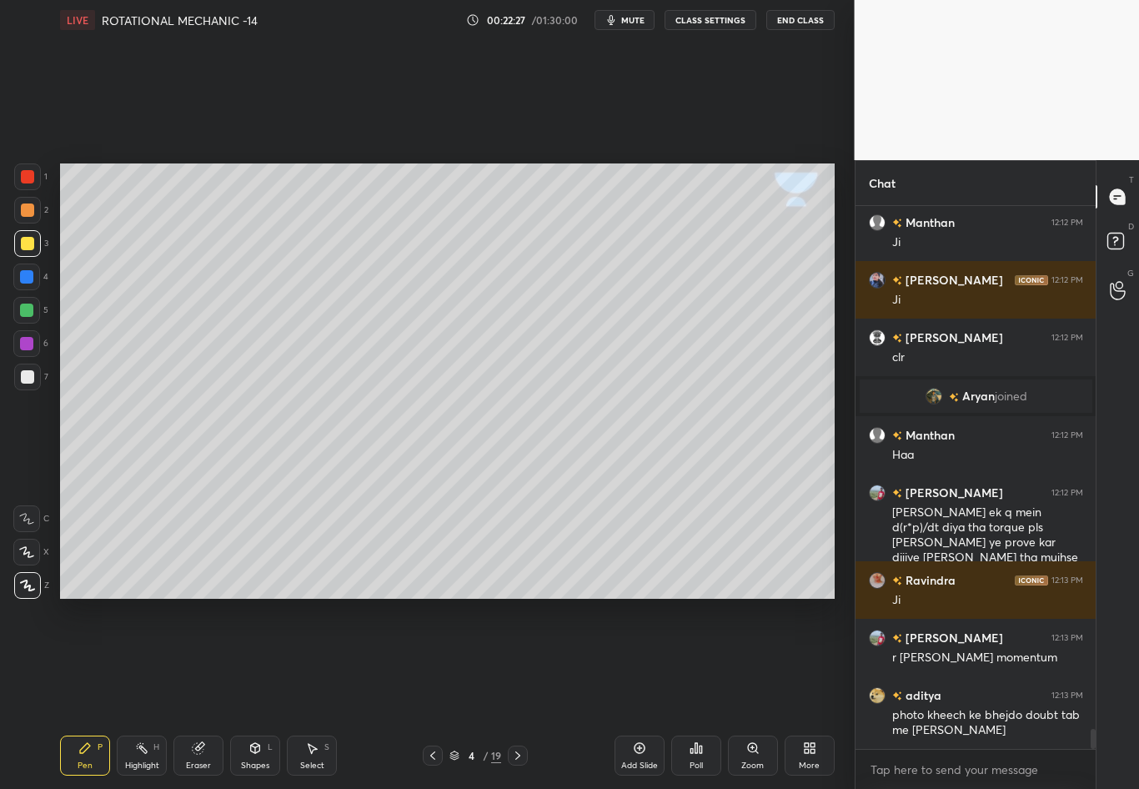
click at [435, 693] on icon at bounding box center [432, 755] width 13 height 13
click at [141, 693] on div "Highlight" at bounding box center [142, 766] width 34 height 8
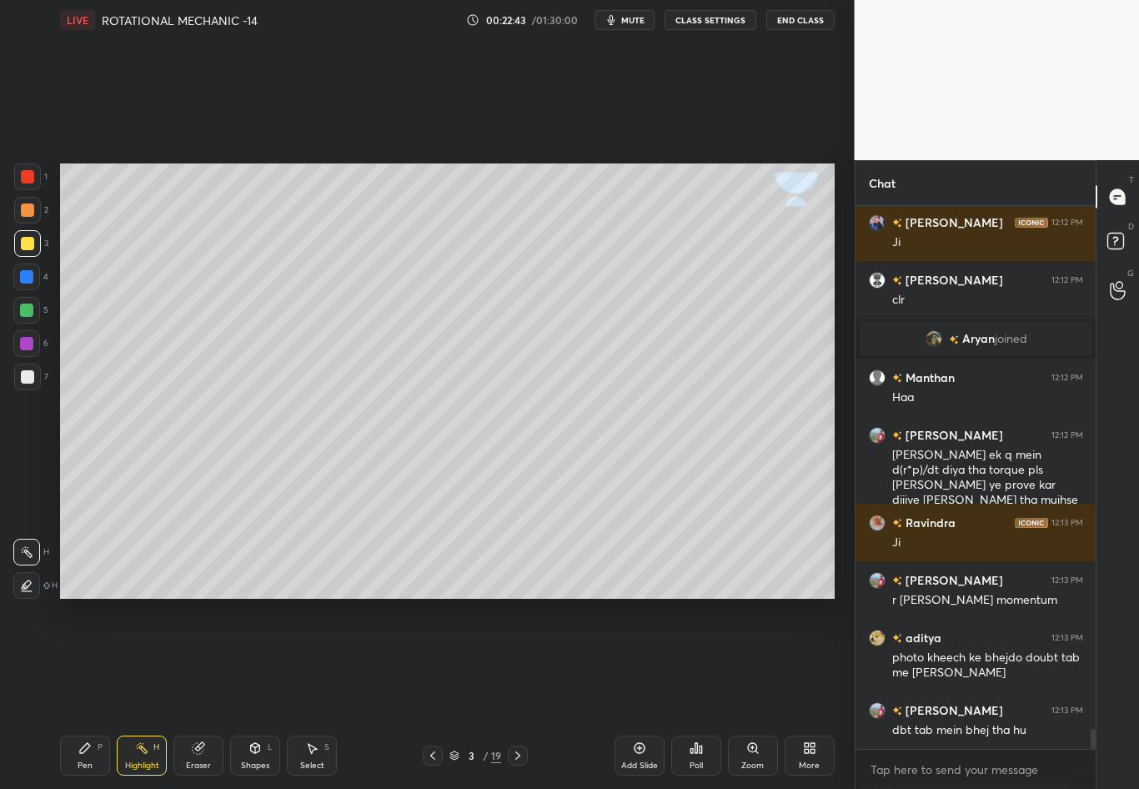
scroll to position [14070, 0]
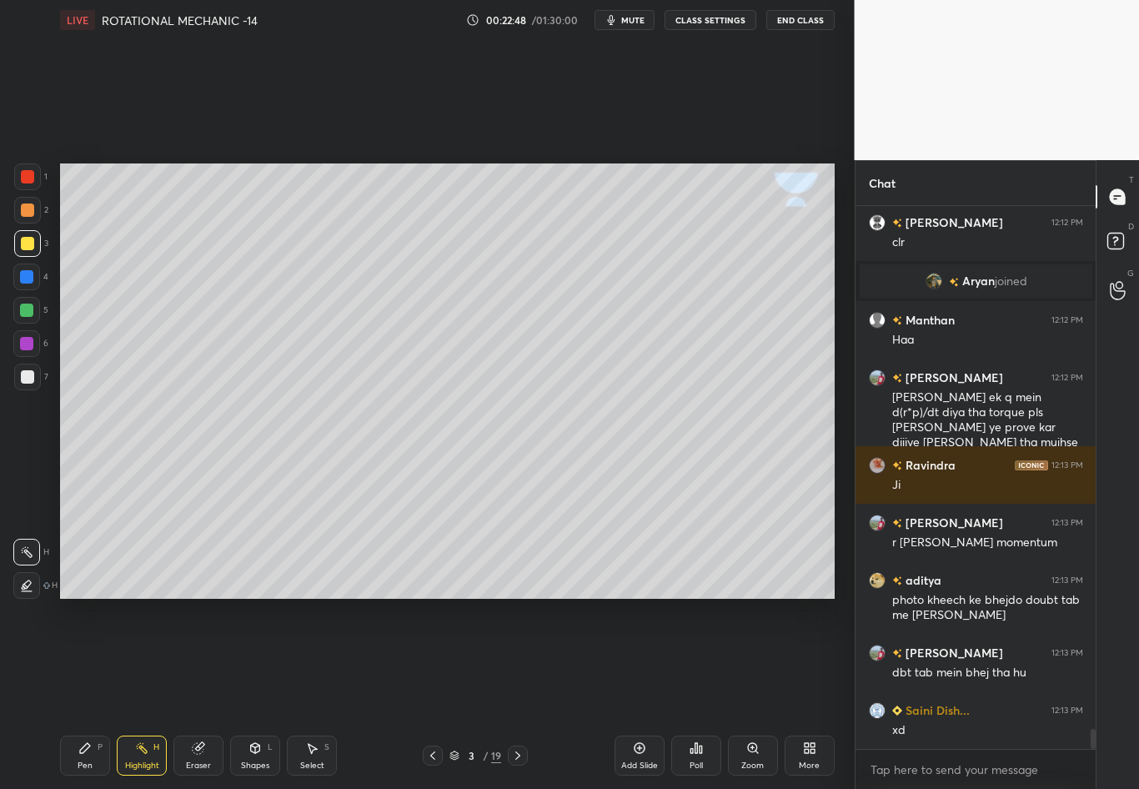
click at [517, 693] on icon at bounding box center [517, 755] width 13 height 13
click at [519, 693] on icon at bounding box center [517, 755] width 13 height 13
click at [28, 381] on div at bounding box center [27, 377] width 27 height 27
click at [93, 693] on div "Pen P" at bounding box center [85, 756] width 50 height 40
click at [32, 245] on div at bounding box center [27, 243] width 13 height 13
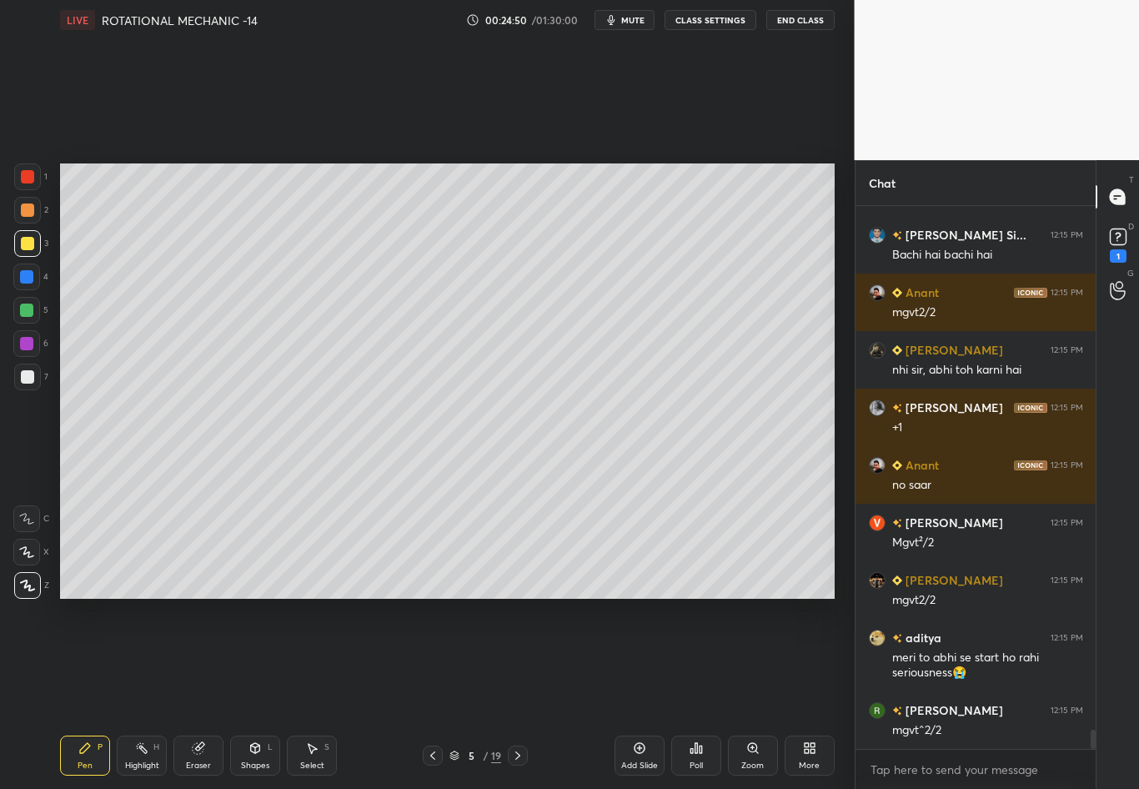
scroll to position [14759, 0]
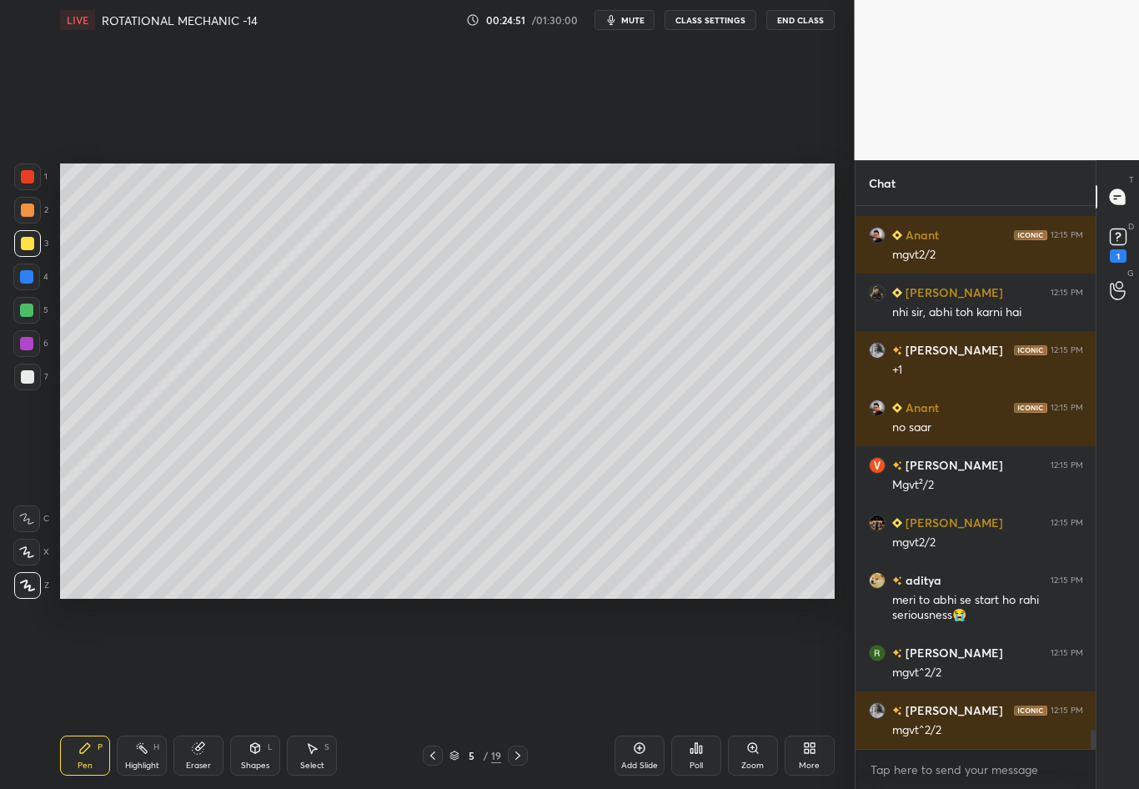
click at [36, 284] on div at bounding box center [26, 277] width 27 height 27
click at [32, 377] on div at bounding box center [27, 376] width 13 height 13
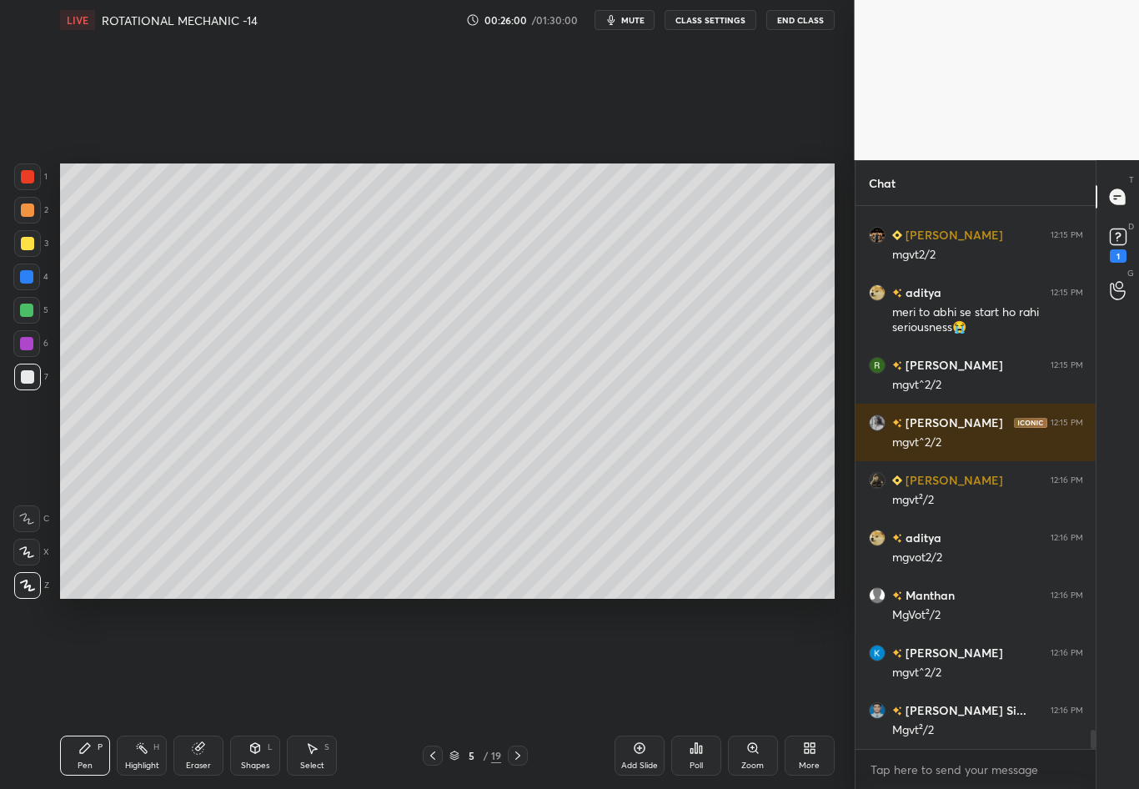
scroll to position [15104, 0]
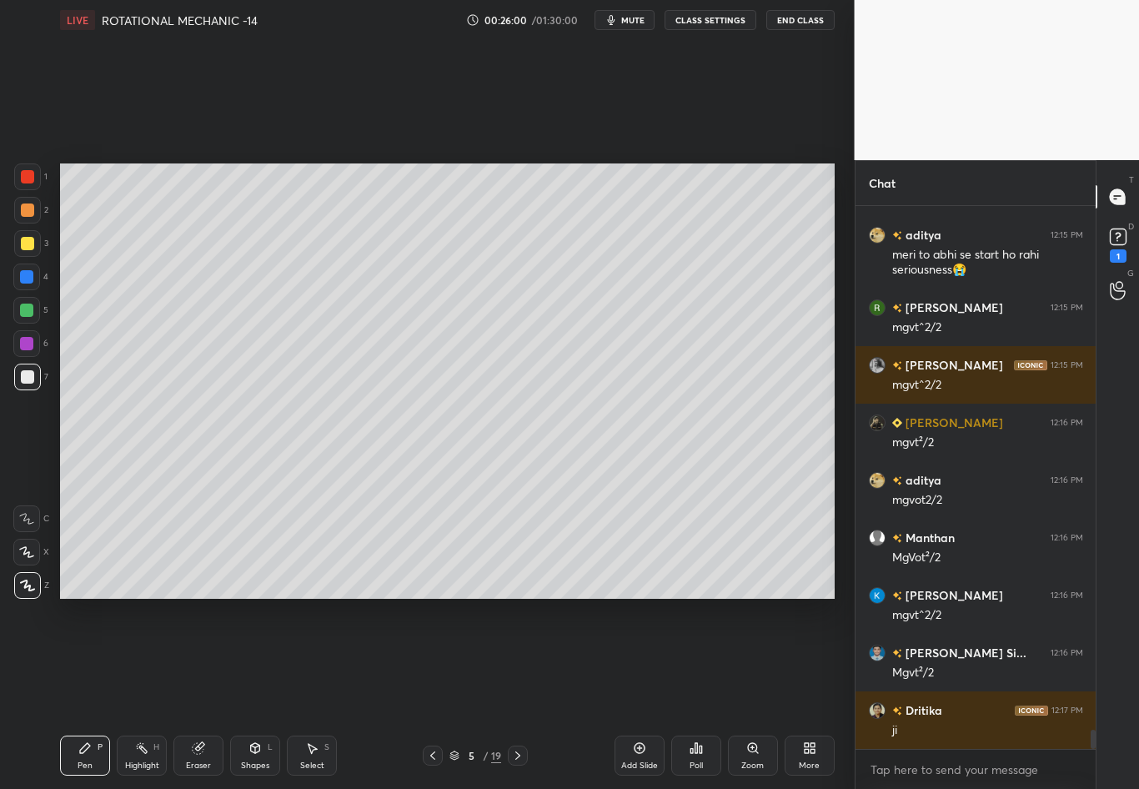
click at [314, 693] on div "Select" at bounding box center [312, 766] width 24 height 8
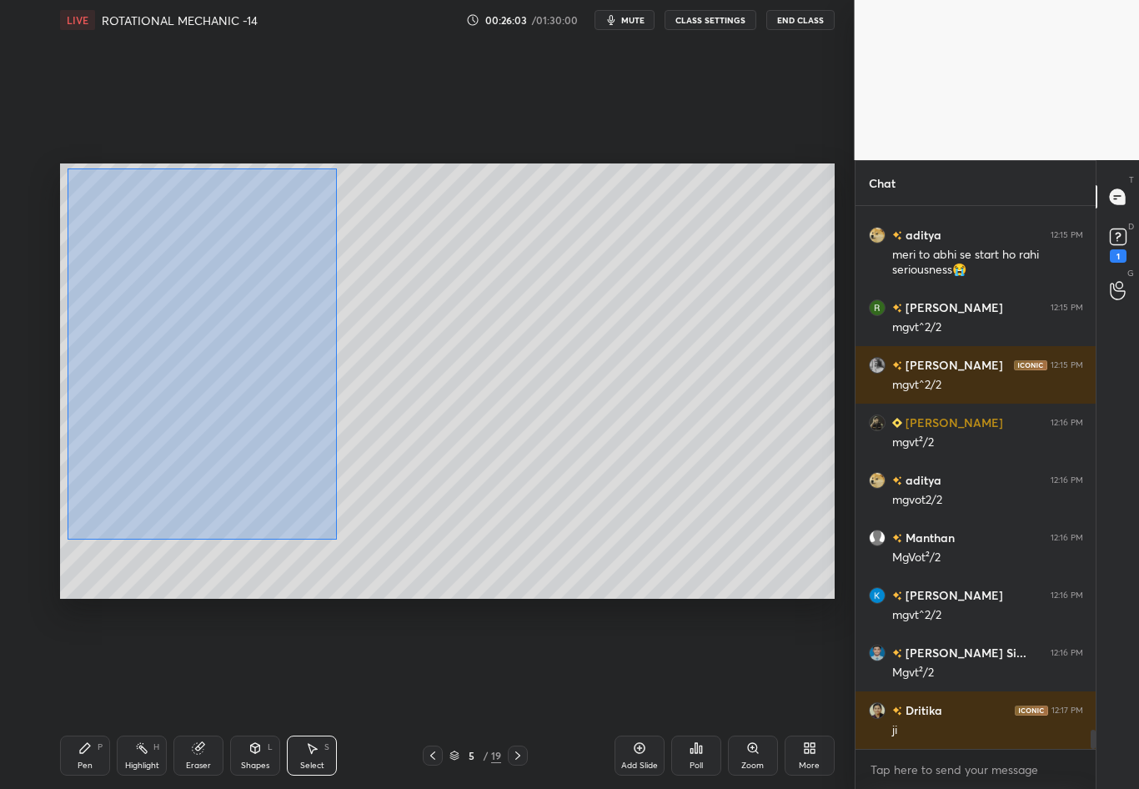
scroll to position [15161, 0]
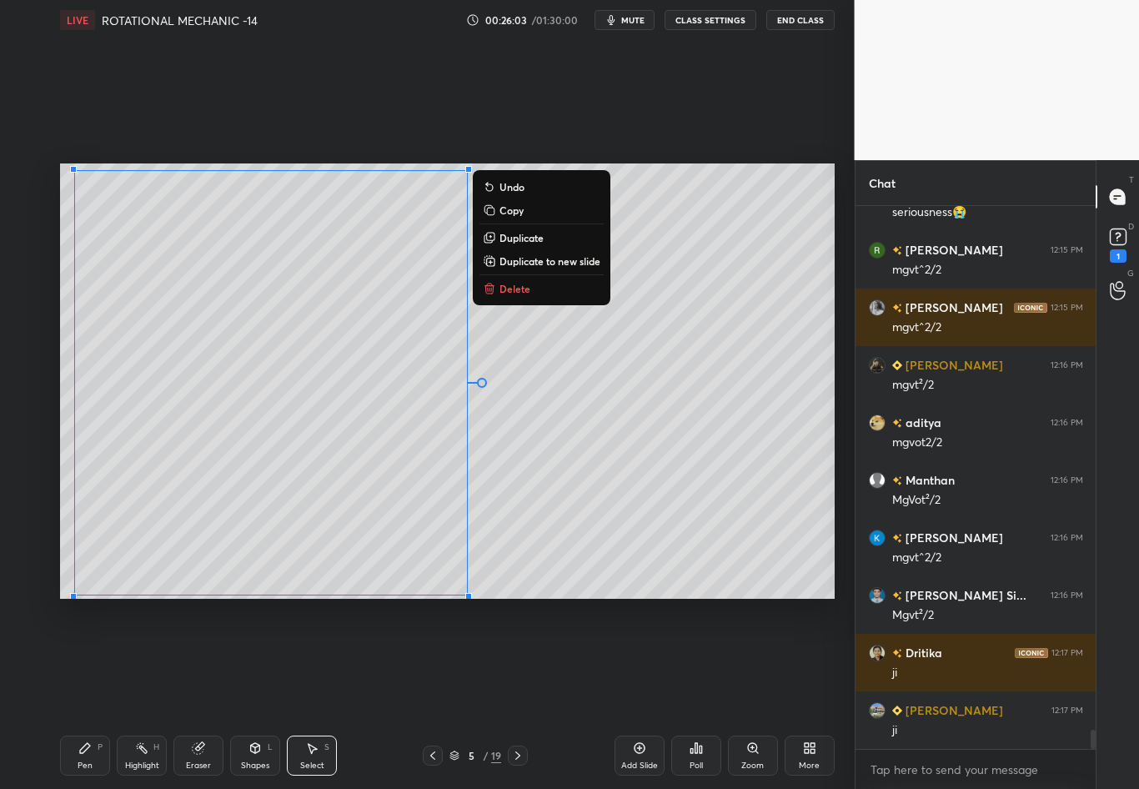
drag, startPoint x: 70, startPoint y: 190, endPoint x: 535, endPoint y: 606, distance: 624.4
click at [535, 606] on div "0 ° Undo Copy Duplicate Duplicate to new slide Delete Setting up your live clas…" at bounding box center [447, 381] width 788 height 682
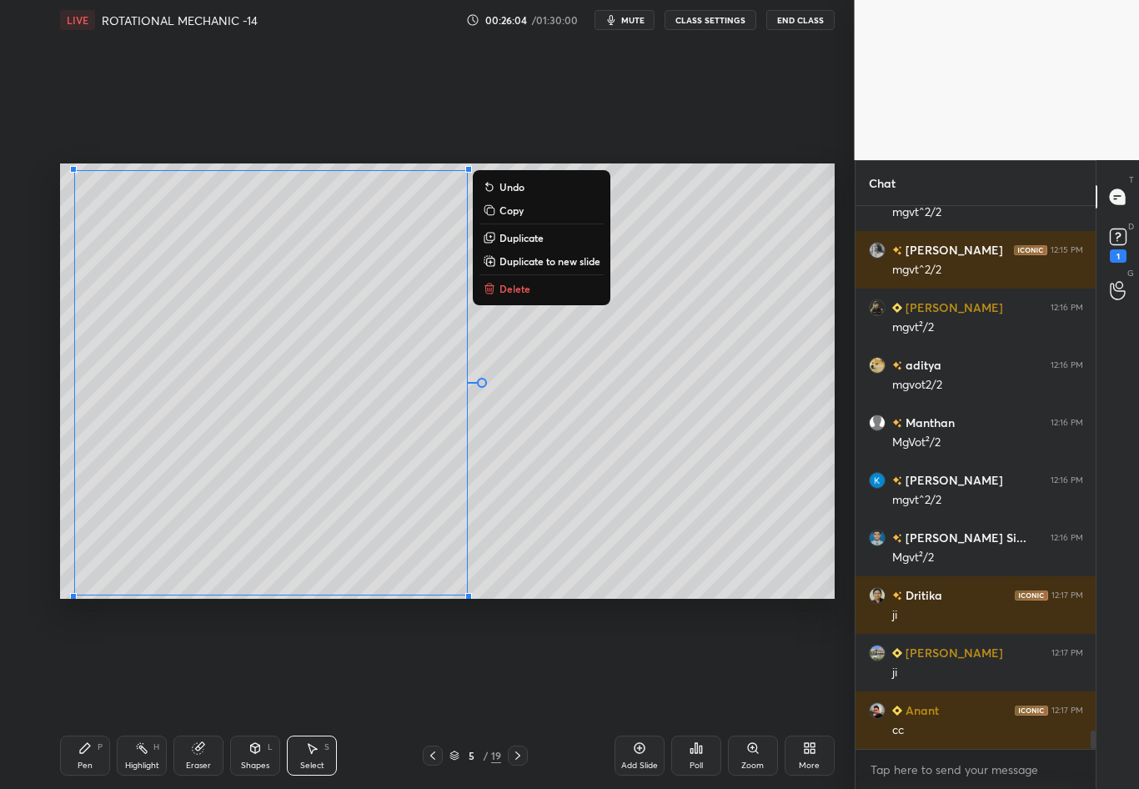
click at [546, 541] on div "0 ° Undo Copy Duplicate Duplicate to new slide Delete" at bounding box center [447, 380] width 775 height 435
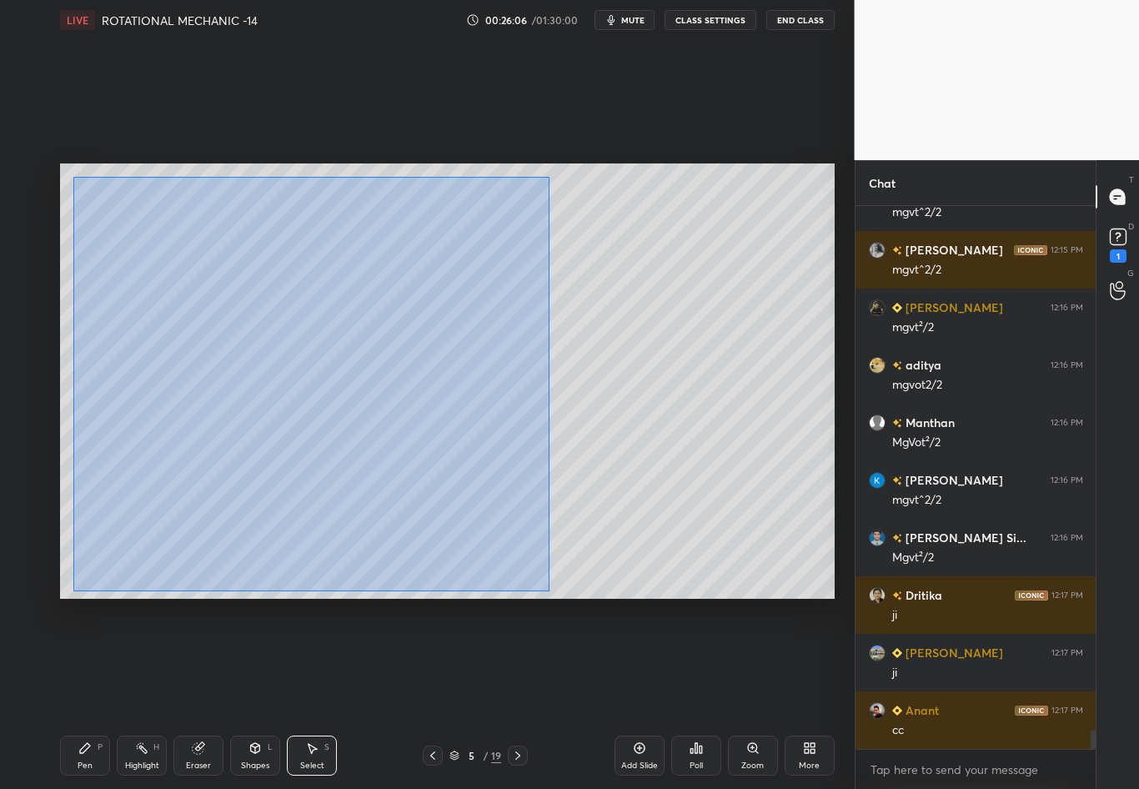
scroll to position [15277, 0]
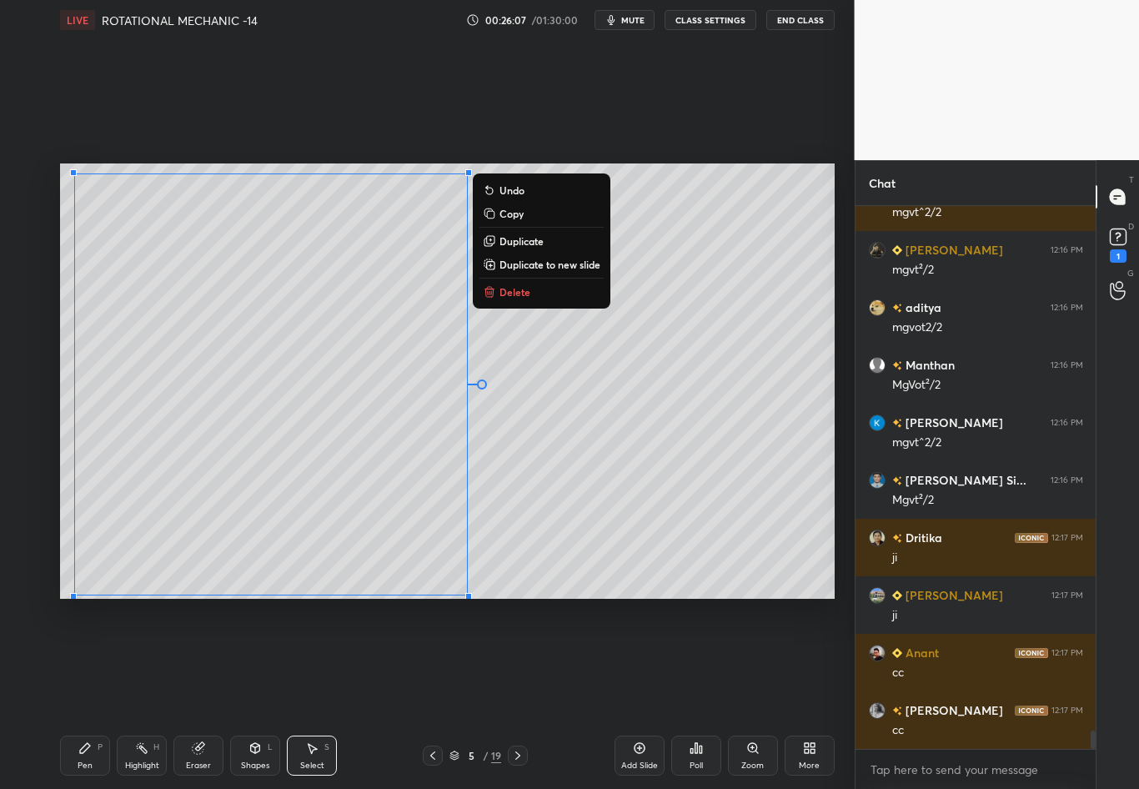
drag, startPoint x: 77, startPoint y: 248, endPoint x: 555, endPoint y: 601, distance: 594.1
click at [555, 601] on div "0 ° Undo Copy Duplicate Duplicate to new slide Delete Setting up your live clas…" at bounding box center [447, 381] width 788 height 682
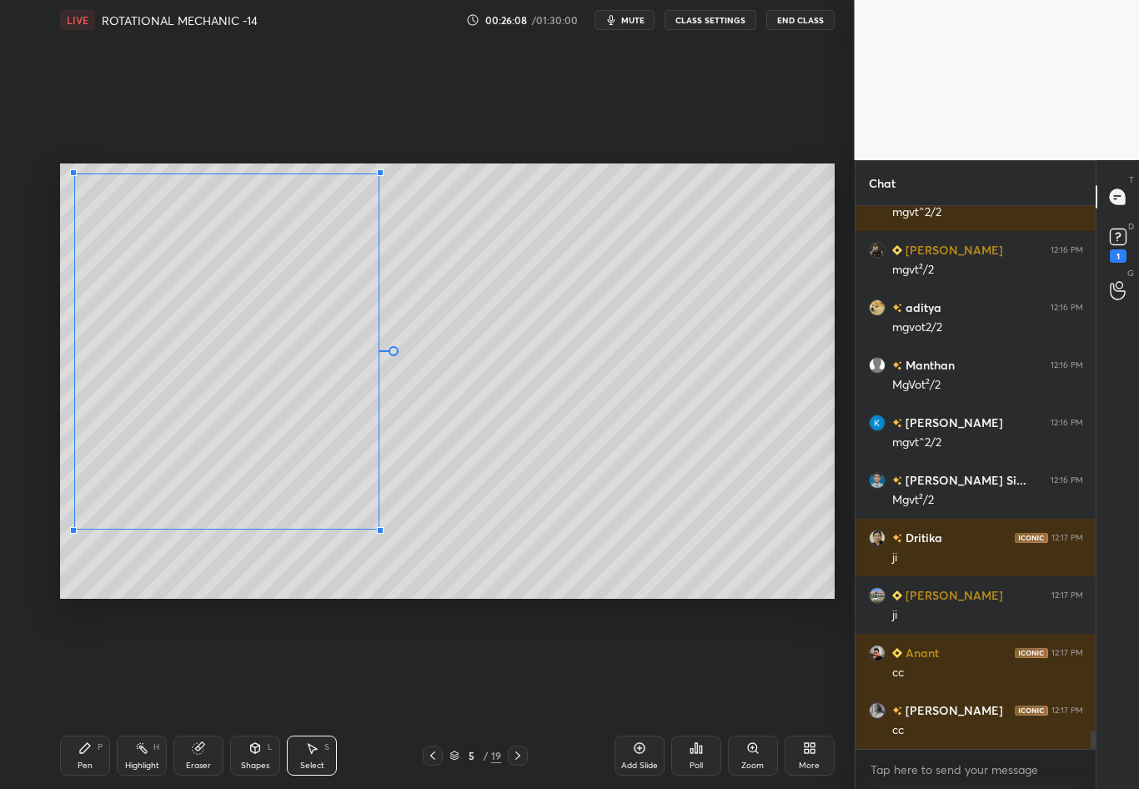
drag, startPoint x: 465, startPoint y: 596, endPoint x: 379, endPoint y: 528, distance: 110.5
click at [378, 528] on div at bounding box center [380, 530] width 7 height 7
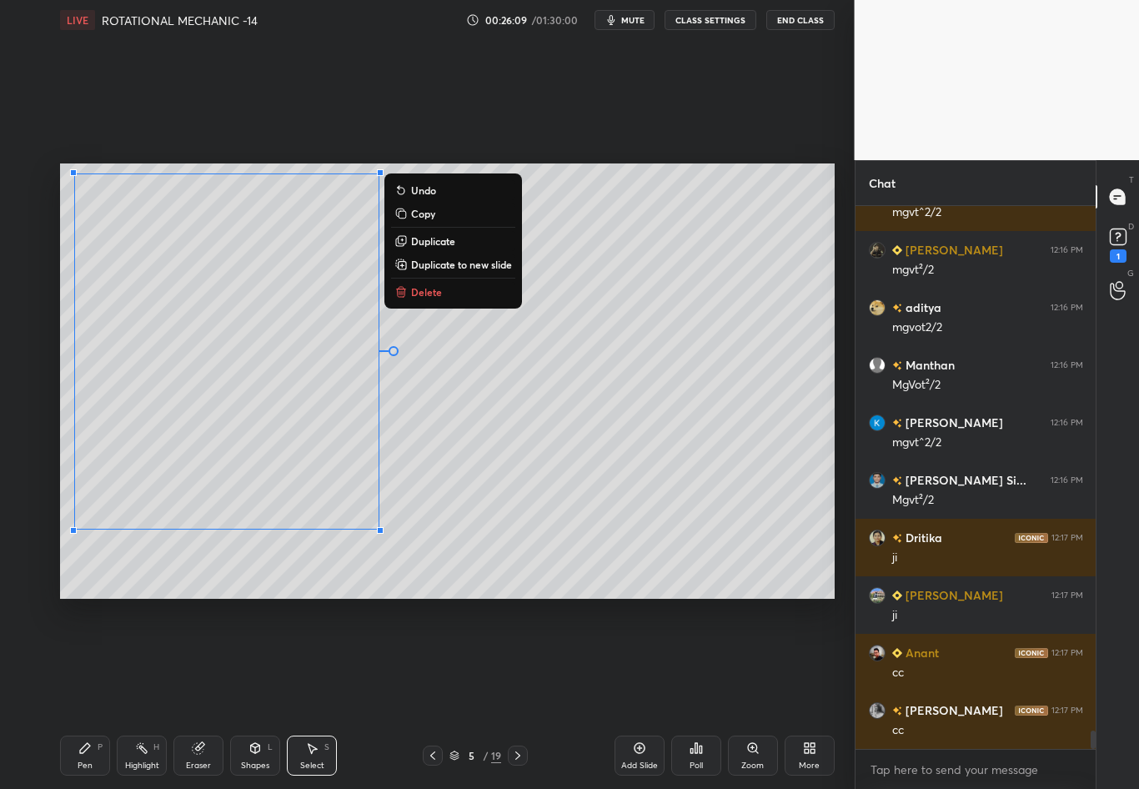
click at [456, 518] on div "0 ° Undo Copy Duplicate Duplicate to new slide Delete" at bounding box center [447, 380] width 775 height 435
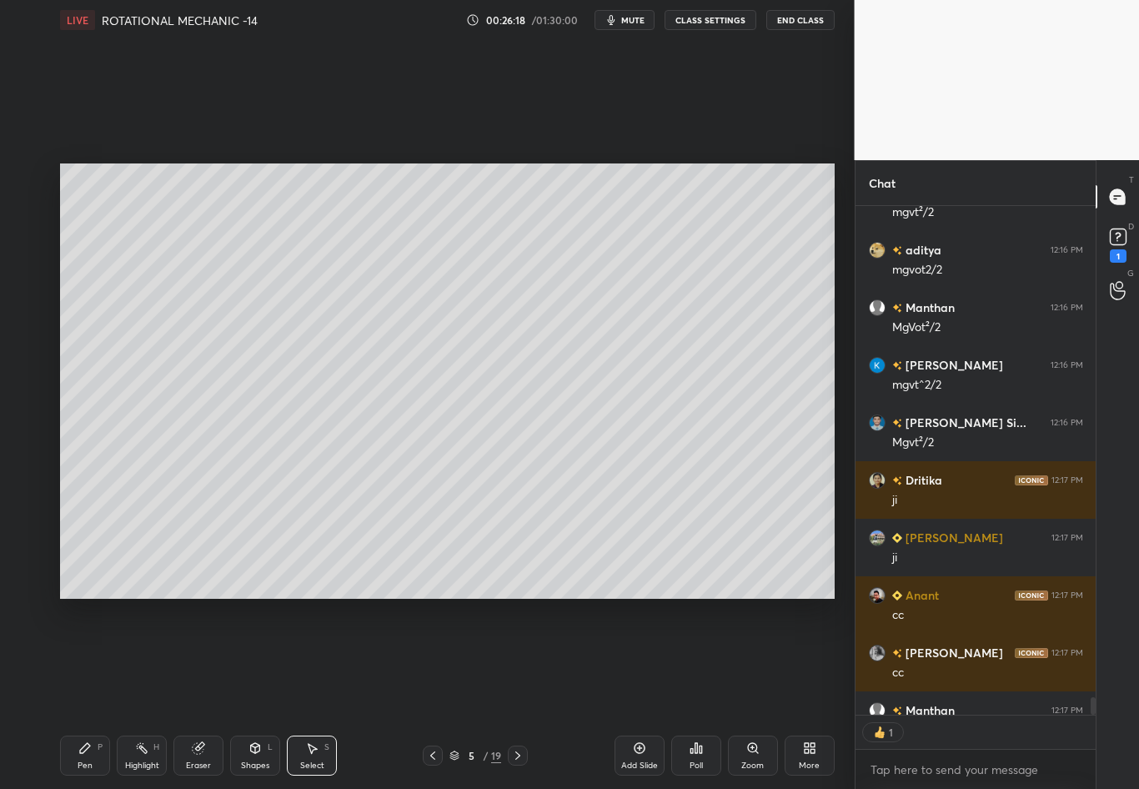
scroll to position [6, 6]
click at [256, 693] on div "Shapes" at bounding box center [255, 766] width 28 height 8
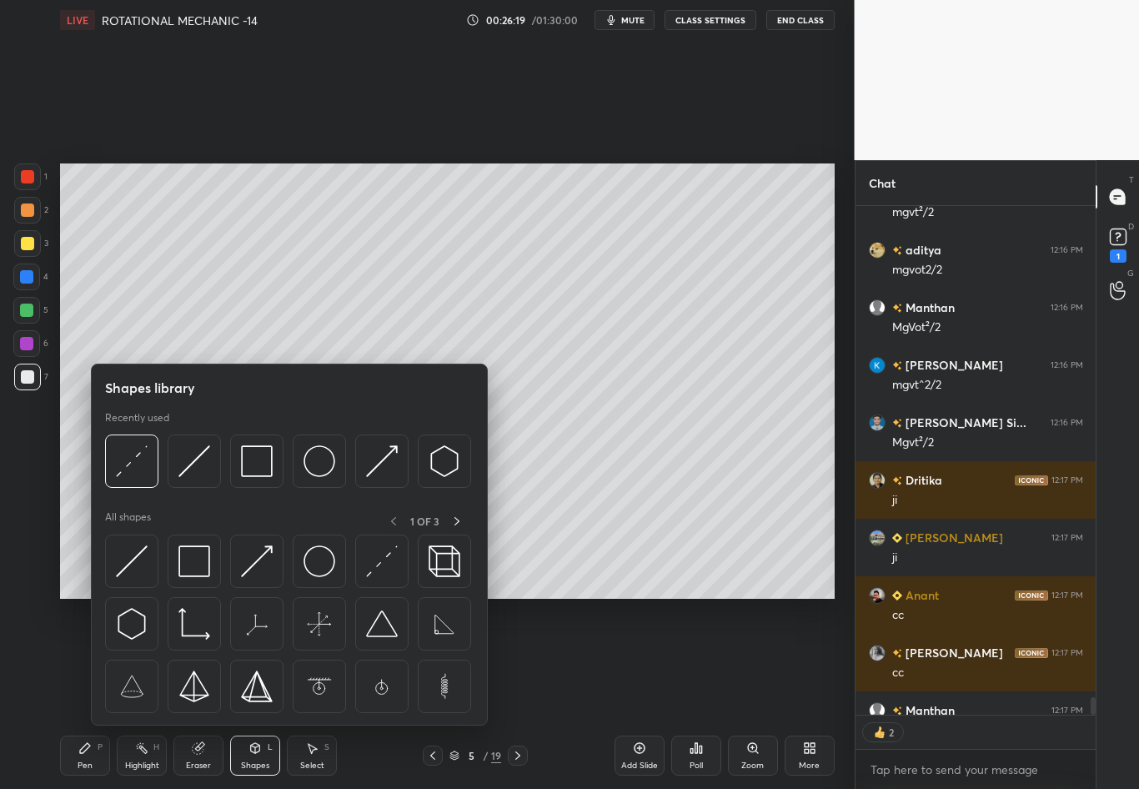
click at [134, 465] on img at bounding box center [132, 461] width 32 height 32
click at [13, 505] on div "1 2 3 4 5 6 7 C X Z C X Z E E Erase all H H" at bounding box center [26, 380] width 53 height 435
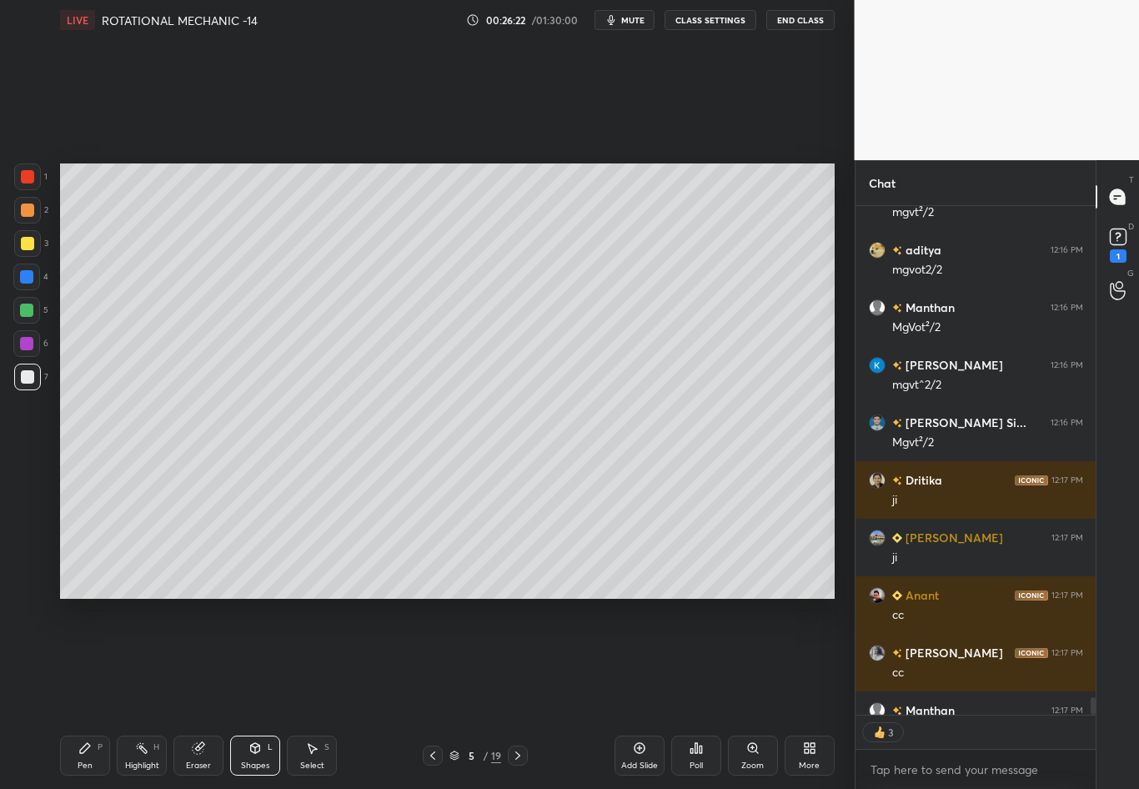
click at [419, 606] on div "Setting up your live class Poll for secs No correct answer Start poll" at bounding box center [447, 381] width 788 height 682
click at [88, 693] on div "Pen P" at bounding box center [85, 756] width 50 height 40
click at [41, 370] on div "7" at bounding box center [31, 377] width 34 height 27
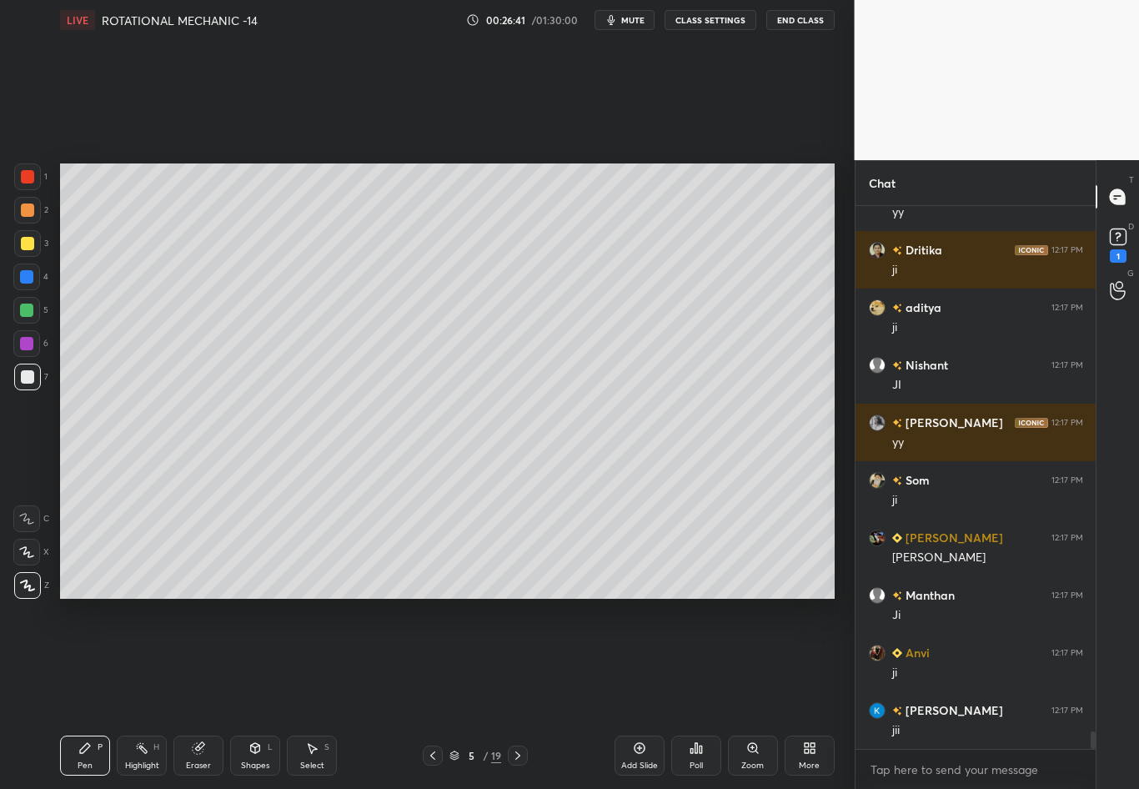
scroll to position [16025, 0]
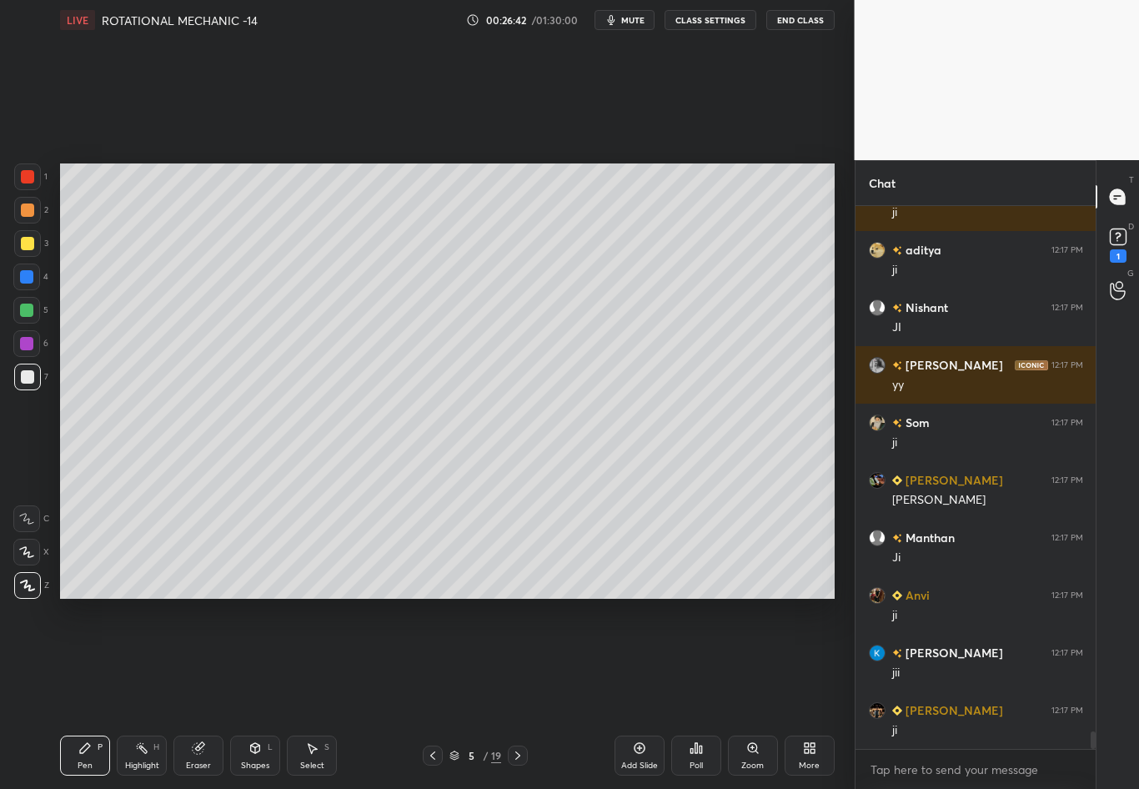
click at [18, 239] on div at bounding box center [27, 243] width 27 height 27
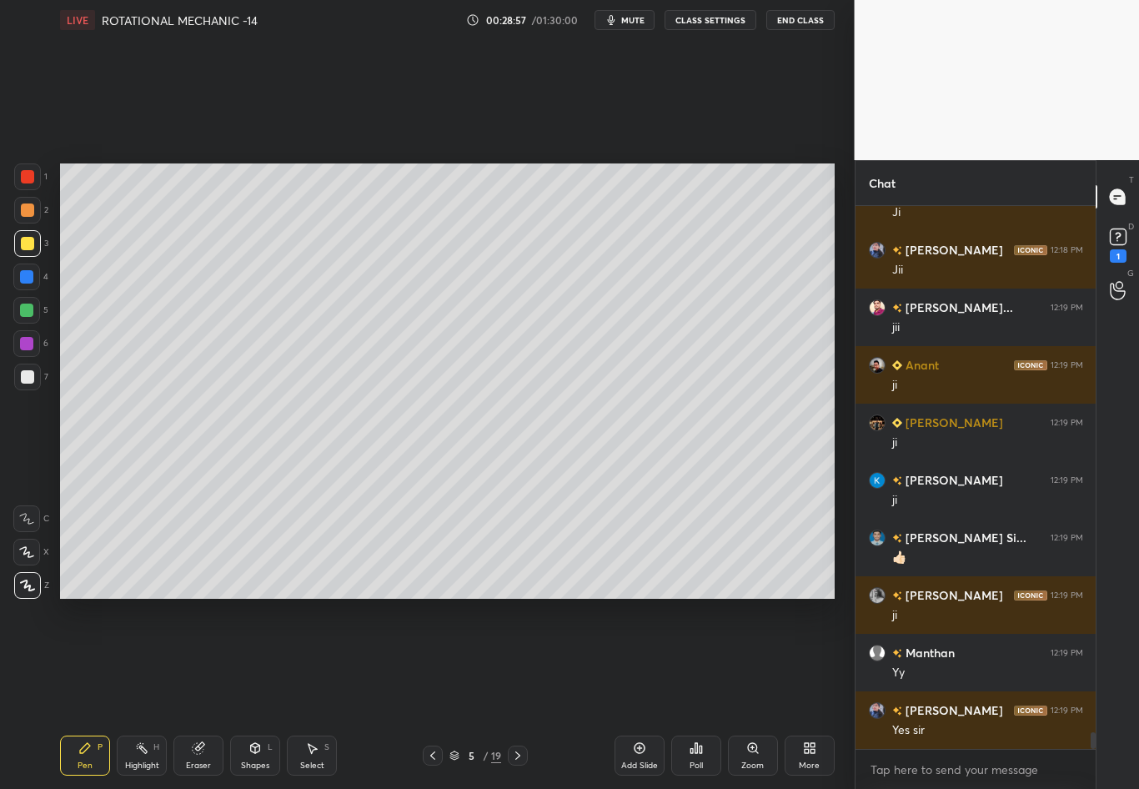
scroll to position [17423, 0]
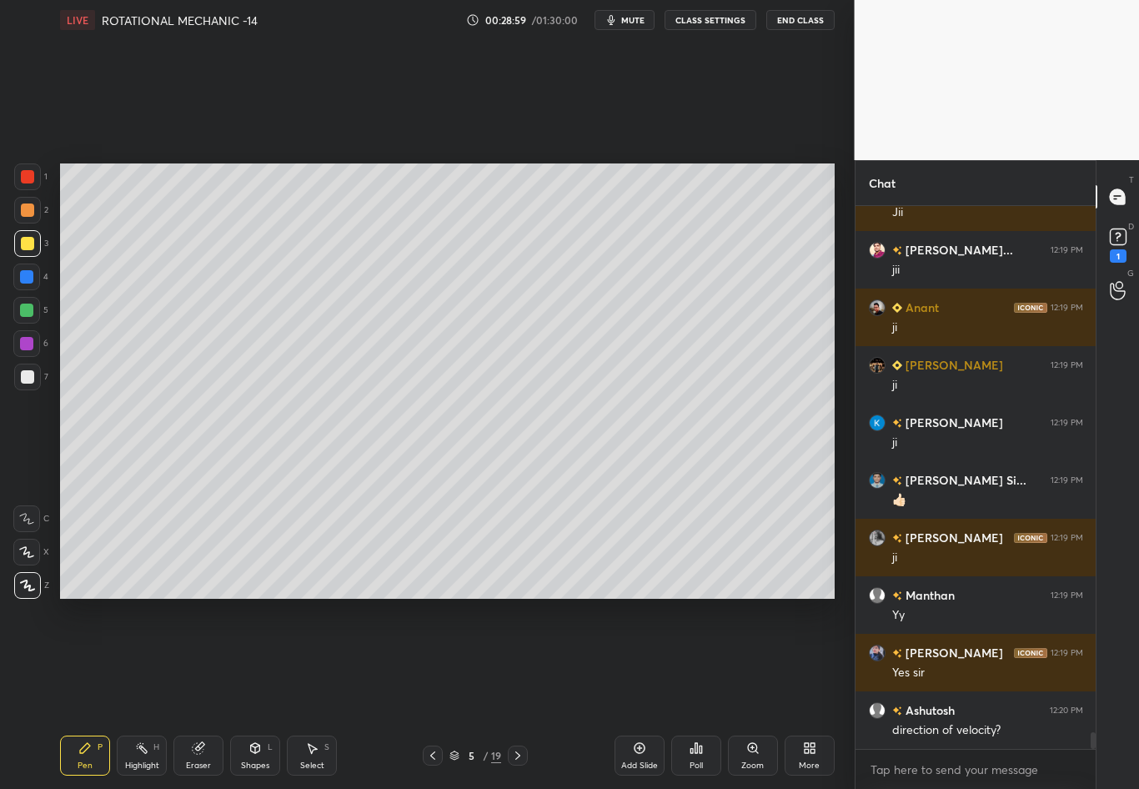
click at [144, 693] on div "Highlight H" at bounding box center [142, 756] width 50 height 40
click at [95, 693] on div "Pen P" at bounding box center [85, 756] width 50 height 40
click at [25, 372] on div at bounding box center [27, 376] width 13 height 13
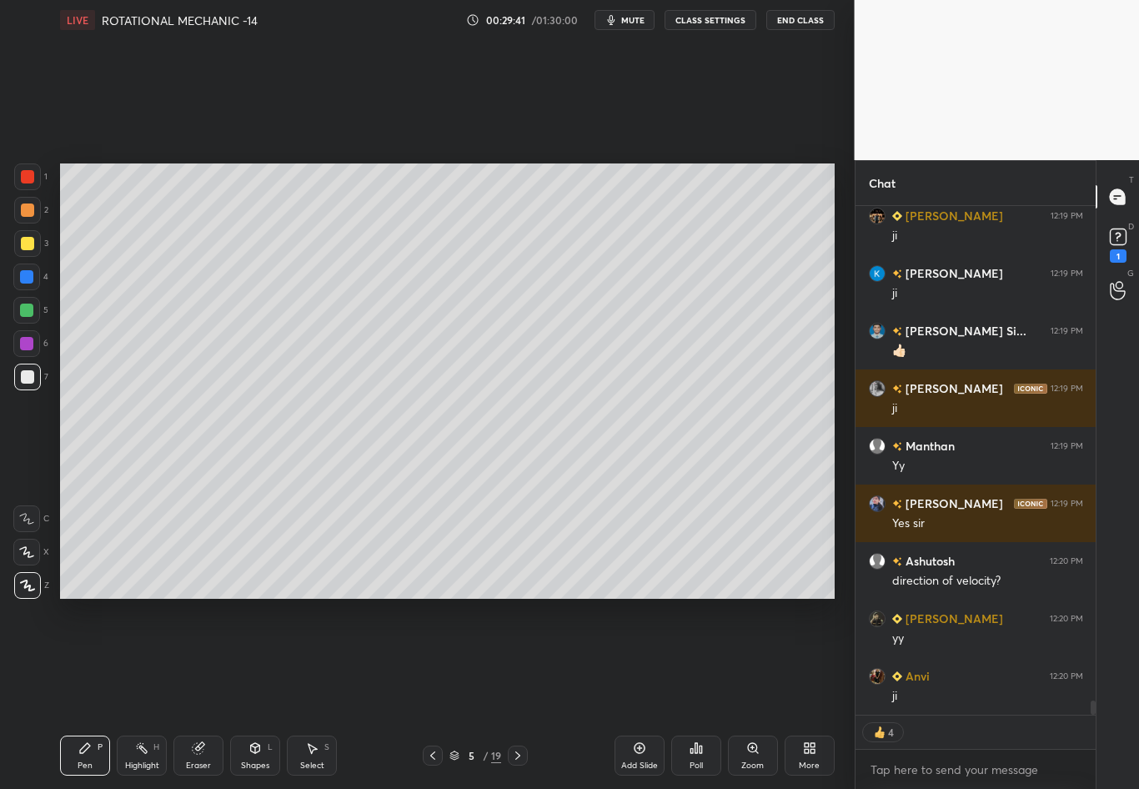
scroll to position [17630, 0]
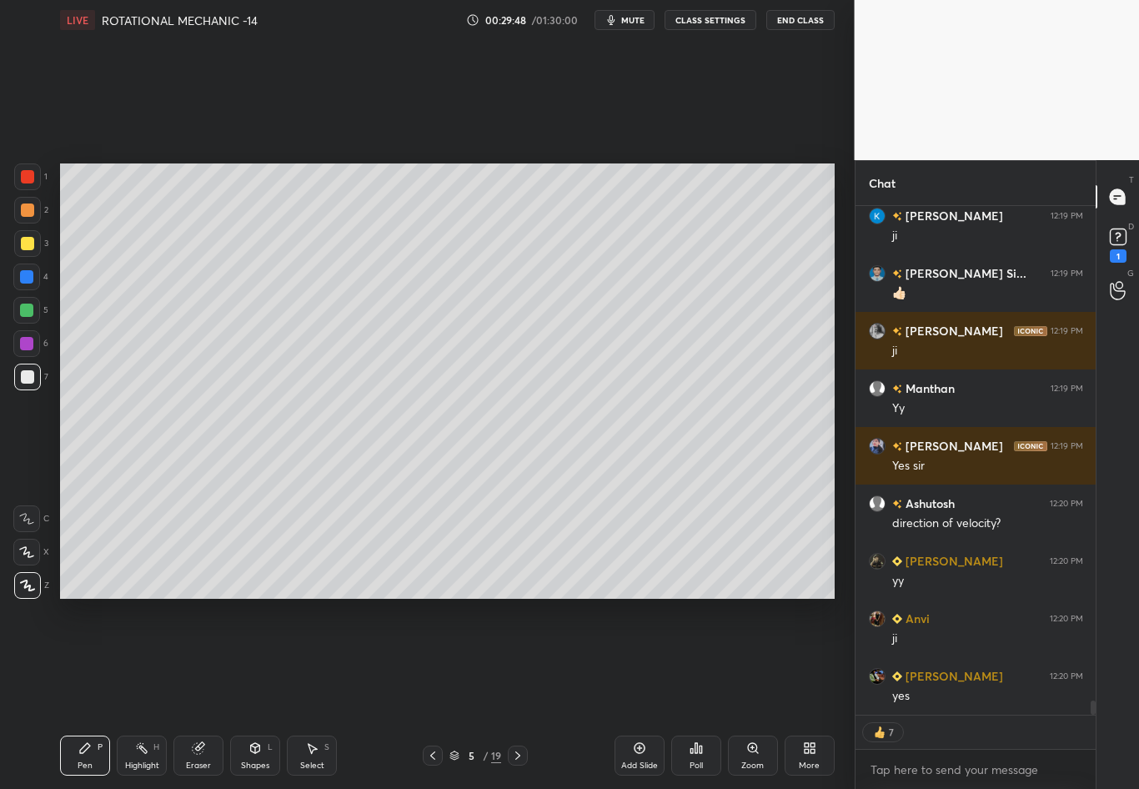
click at [431, 693] on icon at bounding box center [432, 755] width 13 height 13
click at [435, 693] on icon at bounding box center [432, 755] width 13 height 13
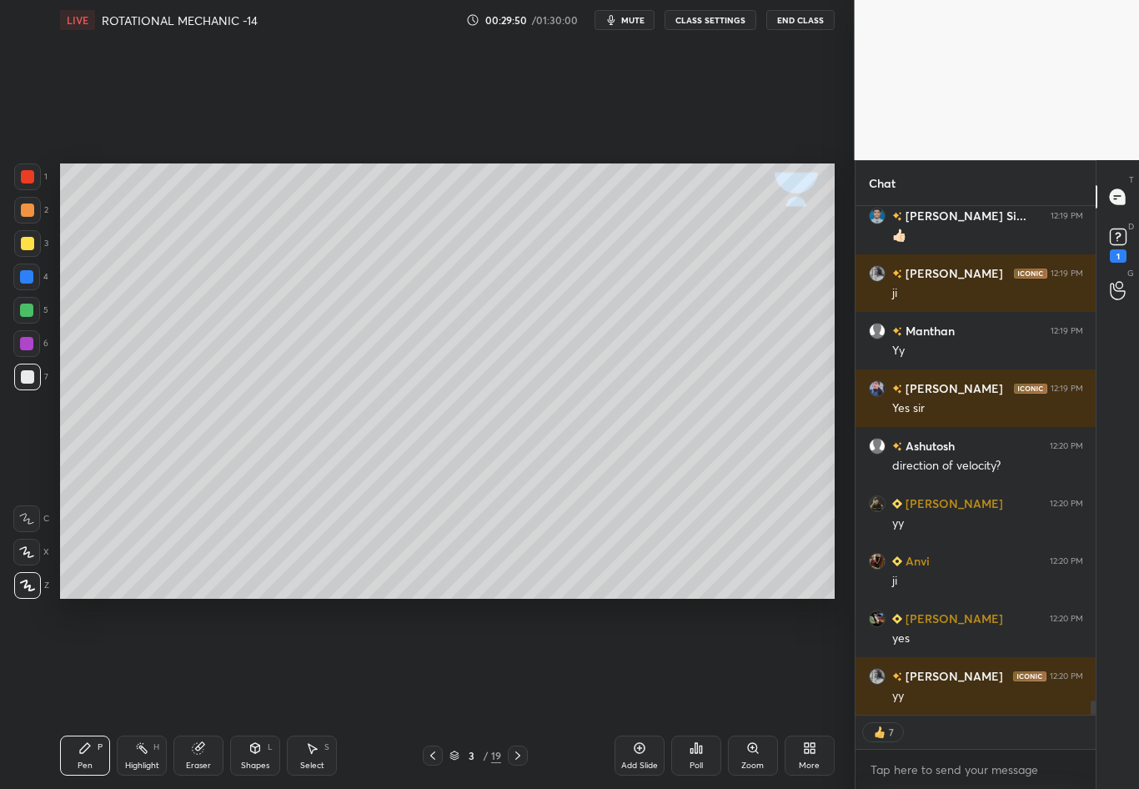
click at [143, 693] on div "Highlight" at bounding box center [142, 766] width 34 height 8
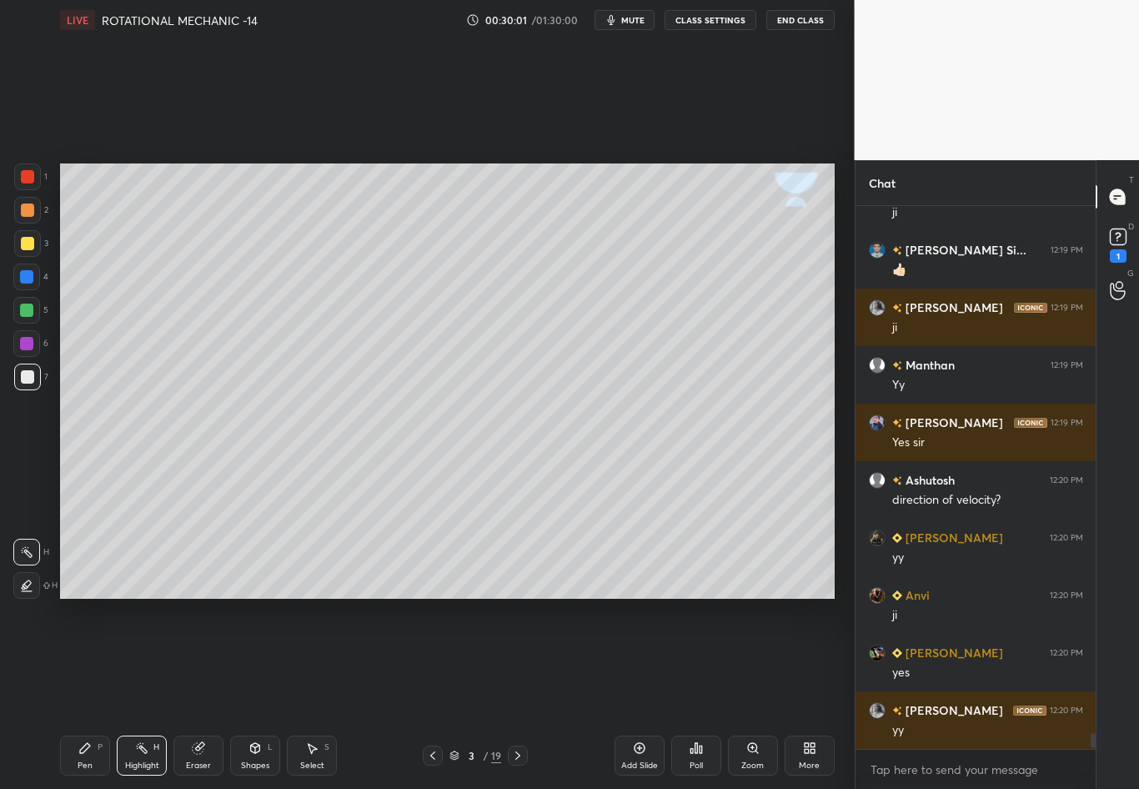
click at [513, 693] on icon at bounding box center [517, 755] width 13 height 13
click at [519, 693] on icon at bounding box center [517, 755] width 13 height 13
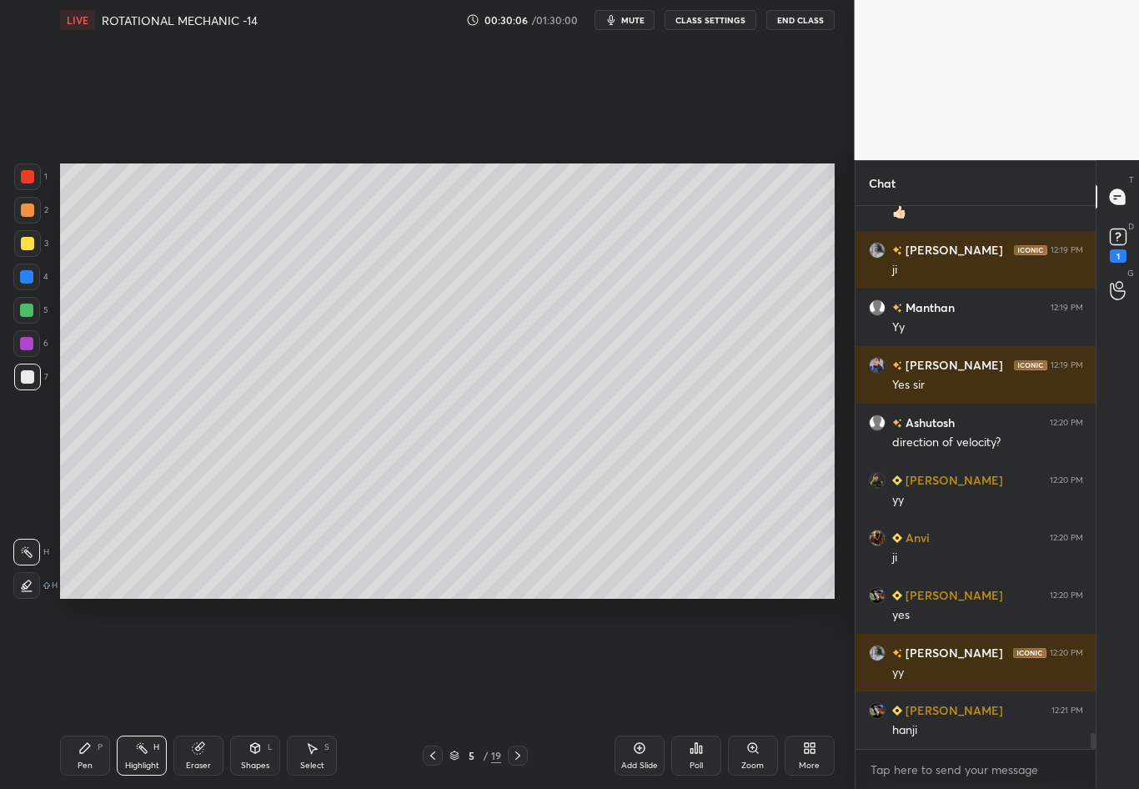
click at [86, 693] on div "Pen P" at bounding box center [85, 756] width 50 height 40
click at [21, 380] on div at bounding box center [27, 377] width 27 height 27
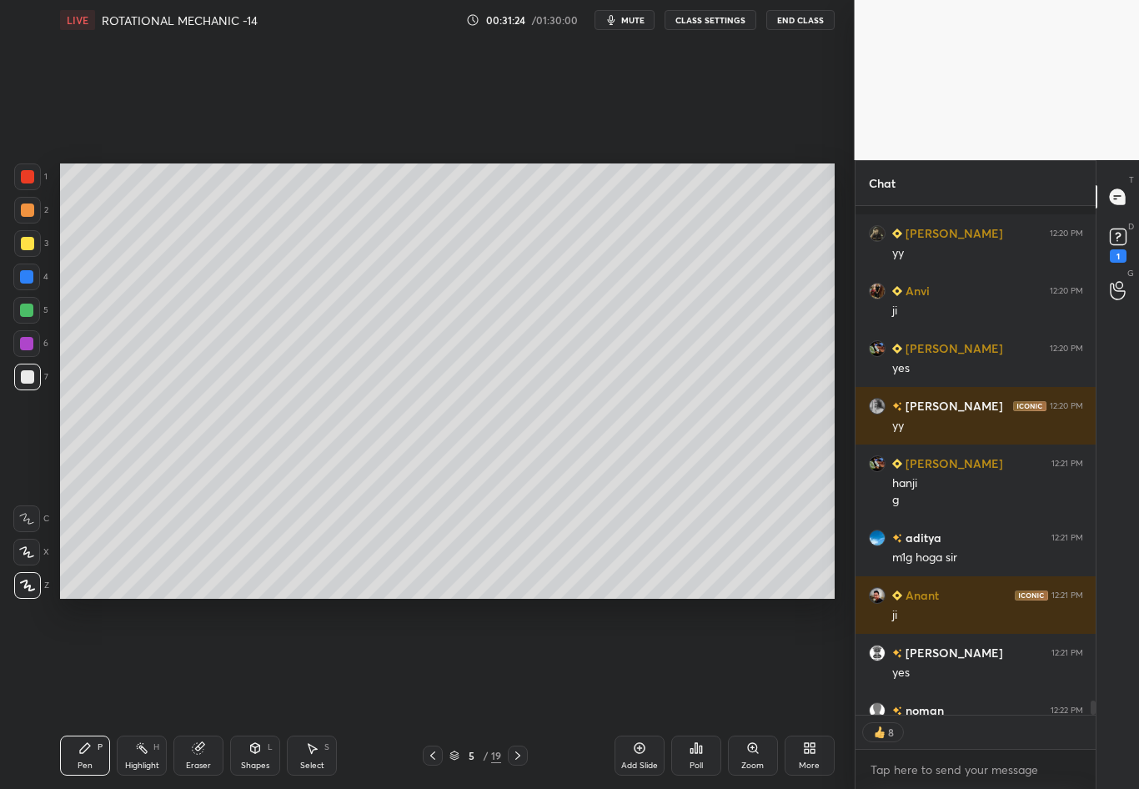
scroll to position [18049, 0]
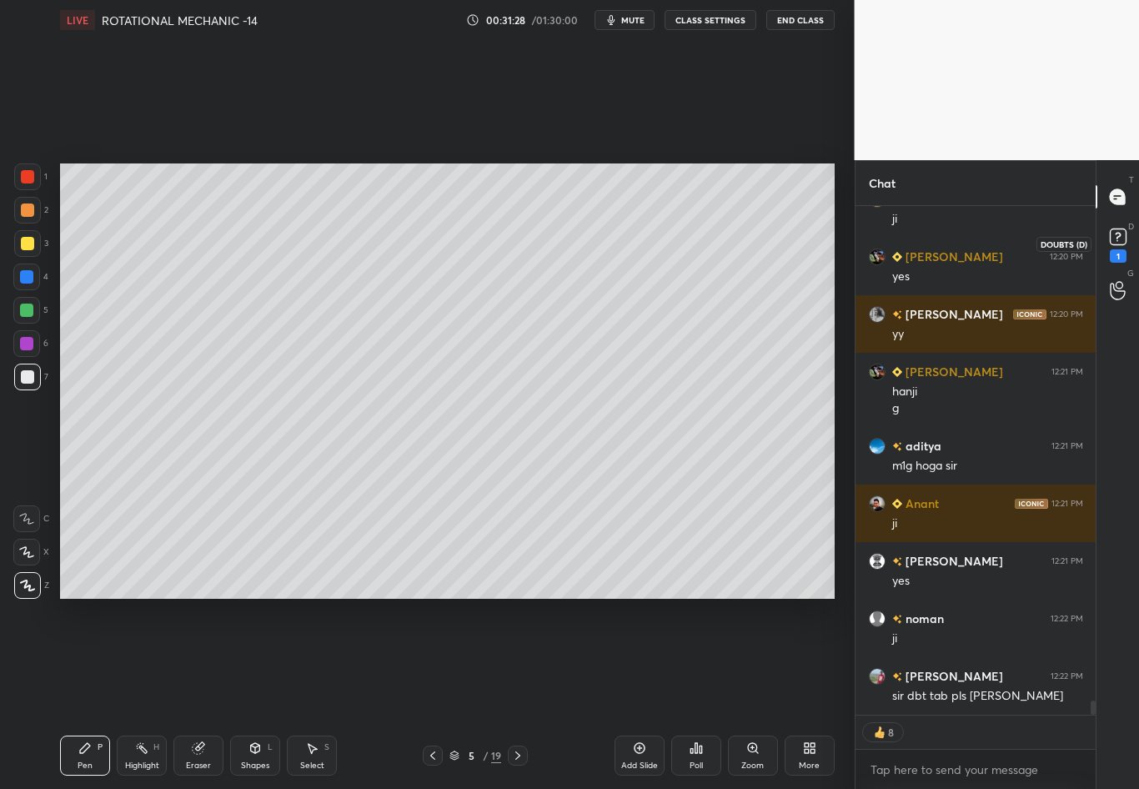
click at [1123, 227] on icon at bounding box center [1118, 236] width 25 height 25
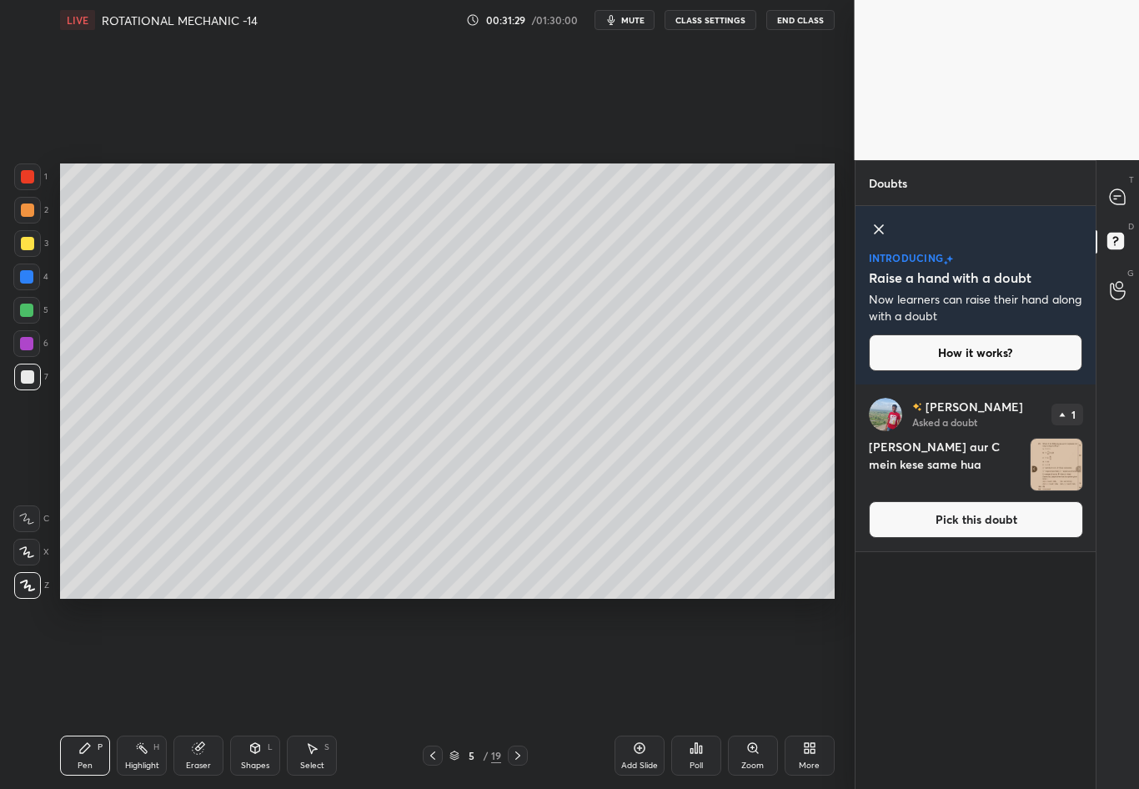
click at [1078, 447] on img "grid" at bounding box center [1057, 465] width 52 height 52
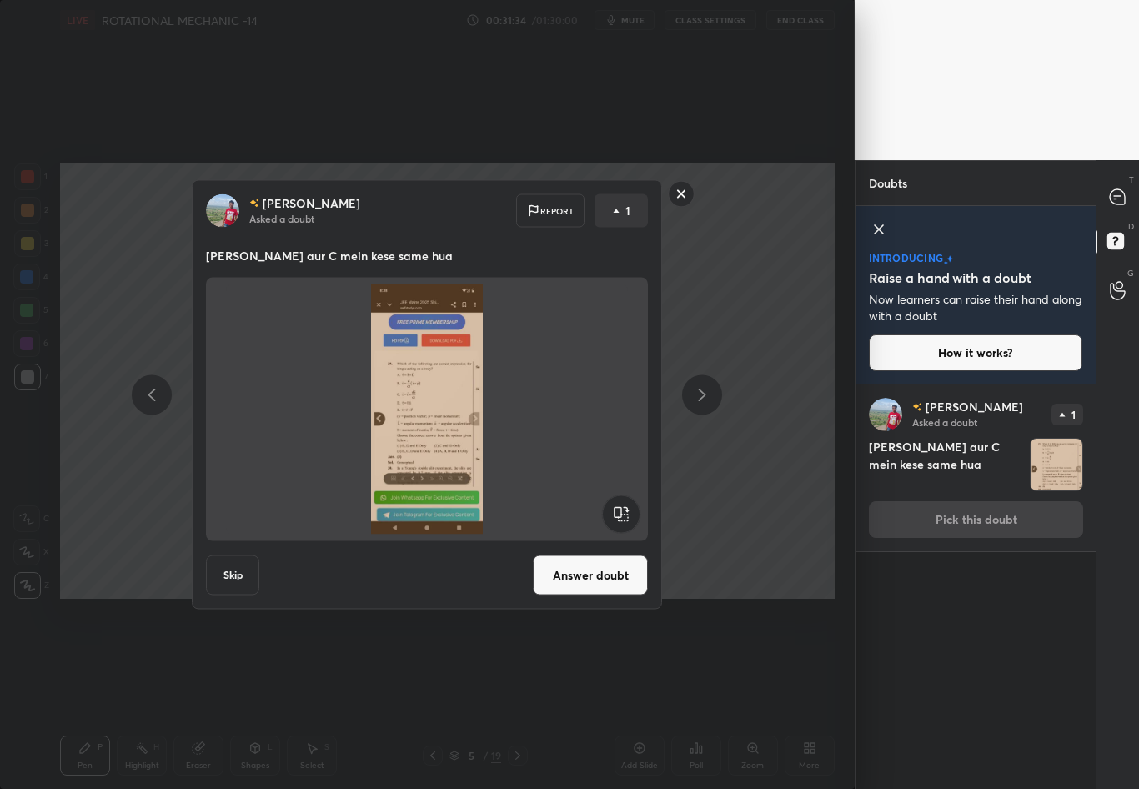
click at [236, 578] on button "Skip" at bounding box center [232, 576] width 53 height 40
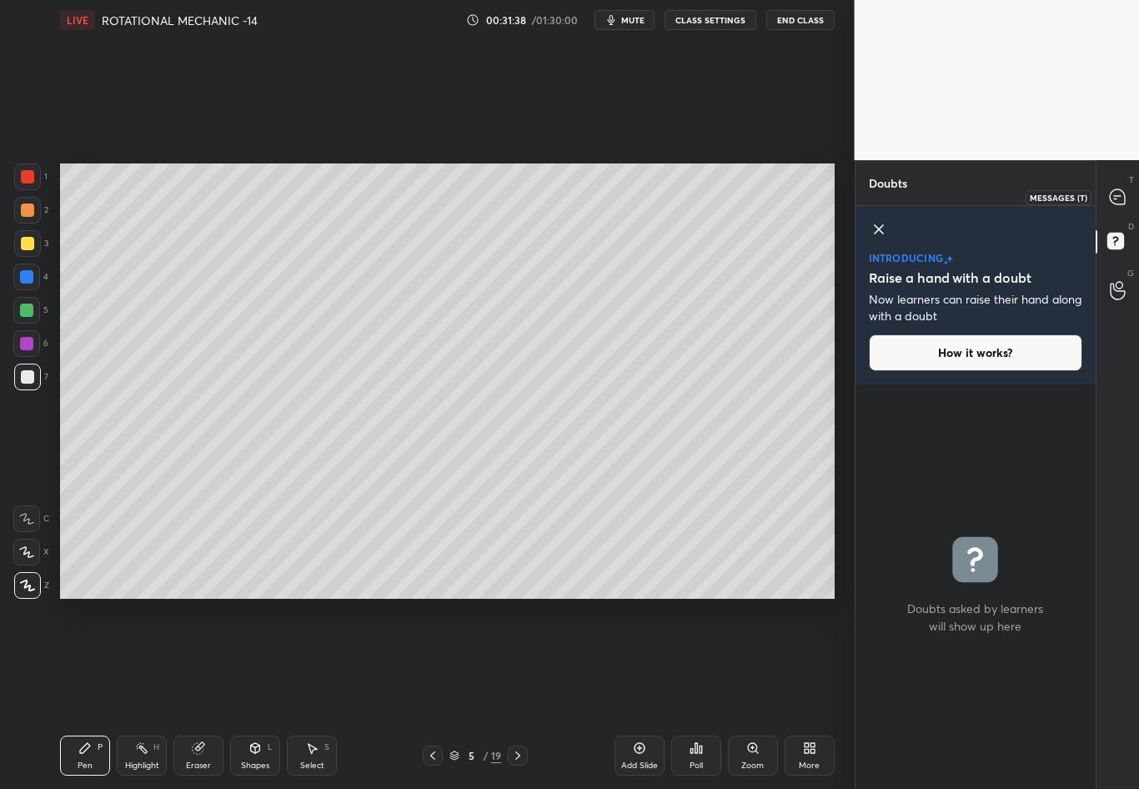
click at [1119, 199] on icon at bounding box center [1117, 196] width 15 height 15
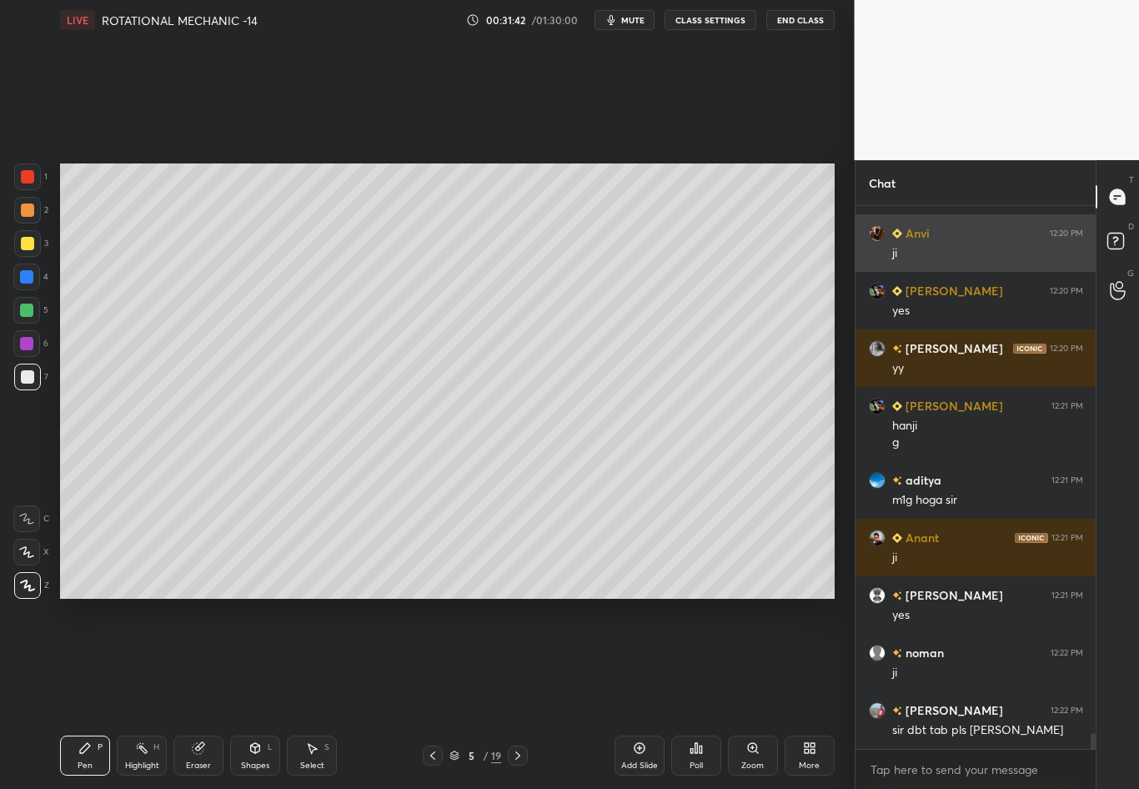
scroll to position [18265, 0]
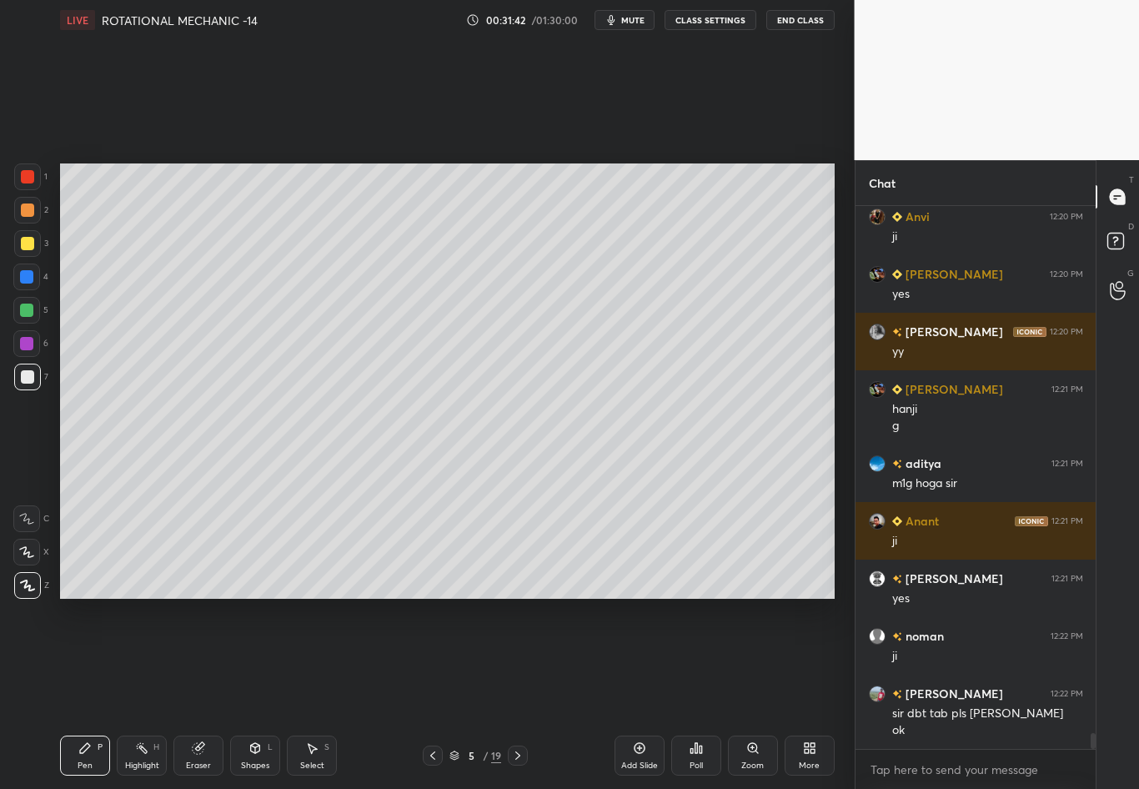
click at [431, 693] on icon at bounding box center [432, 755] width 13 height 13
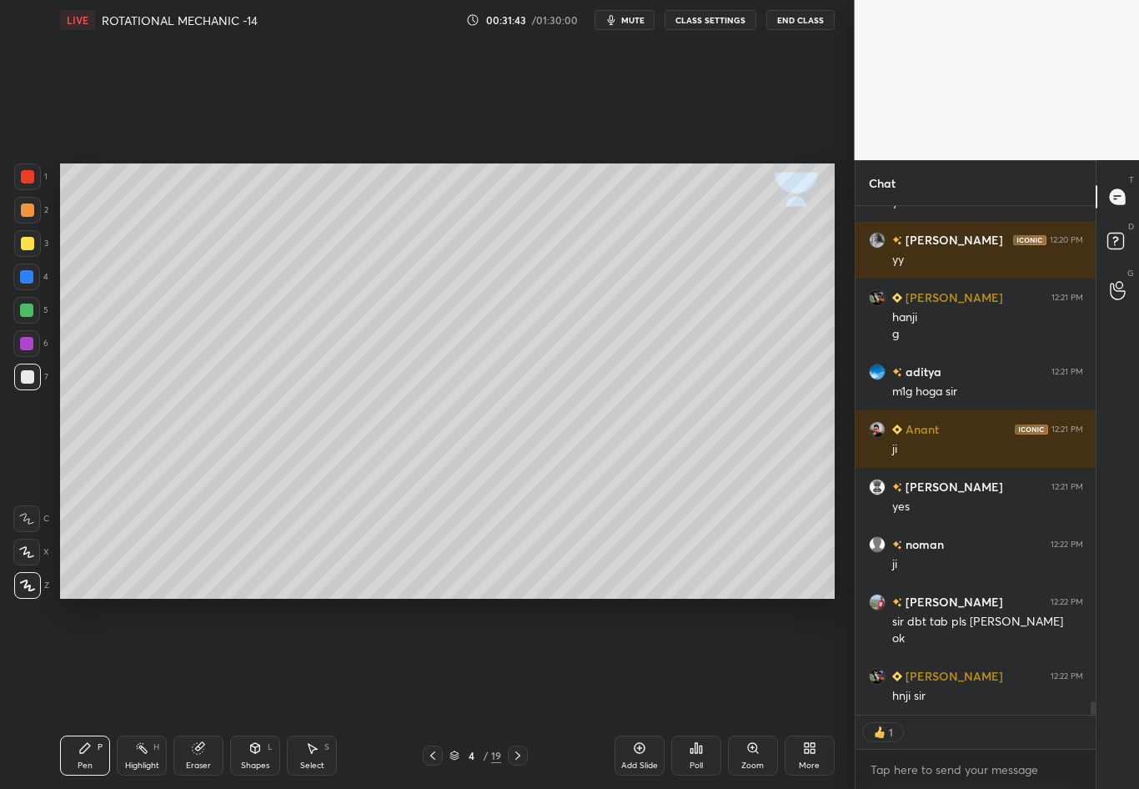
click at [424, 693] on div at bounding box center [433, 756] width 20 height 20
click at [511, 693] on icon at bounding box center [517, 755] width 13 height 13
click at [513, 693] on icon at bounding box center [517, 755] width 13 height 13
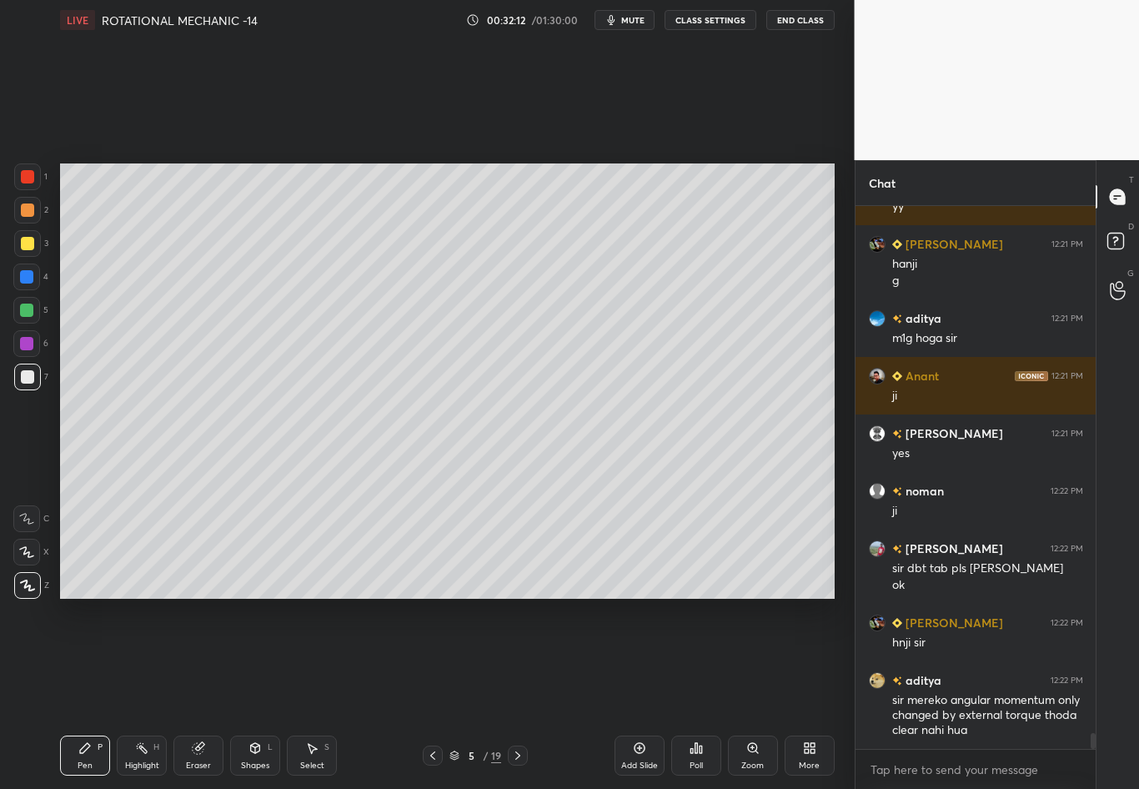
scroll to position [18468, 0]
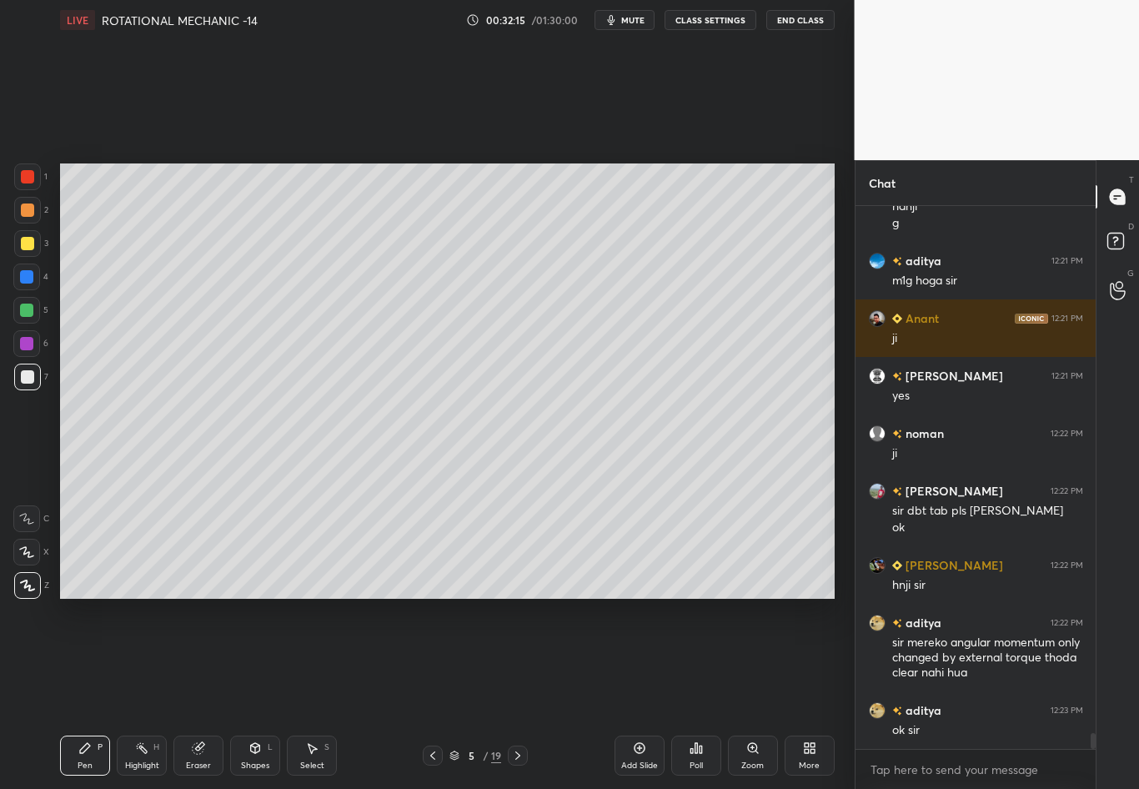
click at [516, 693] on icon at bounding box center [517, 755] width 13 height 13
click at [72, 693] on div "Pen P" at bounding box center [85, 756] width 50 height 40
click at [13, 381] on div "1 2 3 4 5 6 7" at bounding box center [30, 280] width 35 height 234
click at [27, 244] on div at bounding box center [27, 243] width 13 height 13
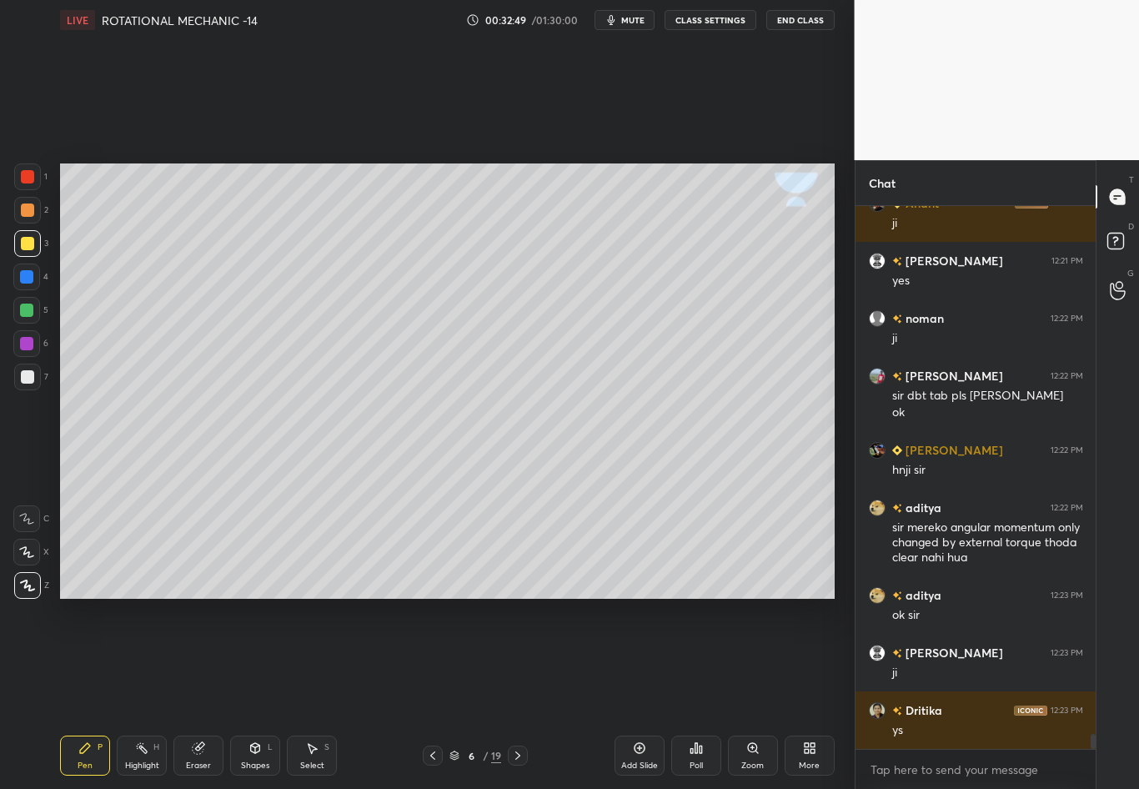
scroll to position [18640, 0]
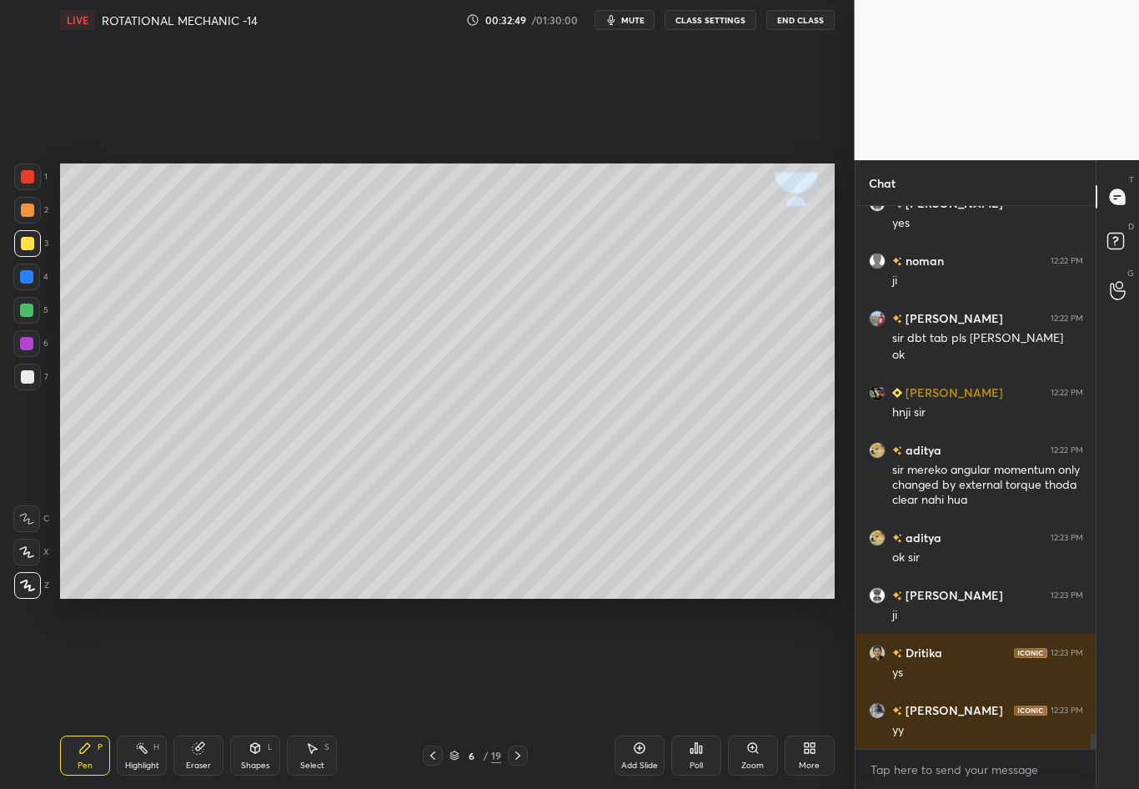
click at [26, 375] on div at bounding box center [27, 376] width 13 height 13
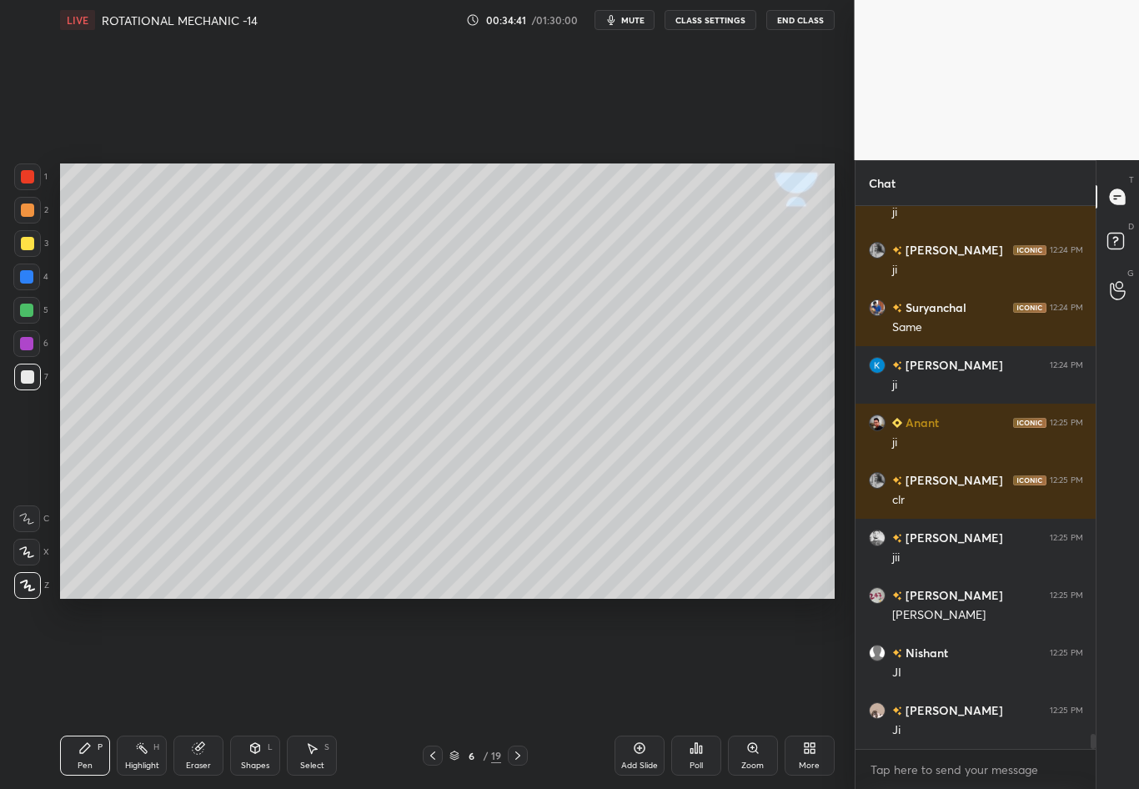
scroll to position [19504, 0]
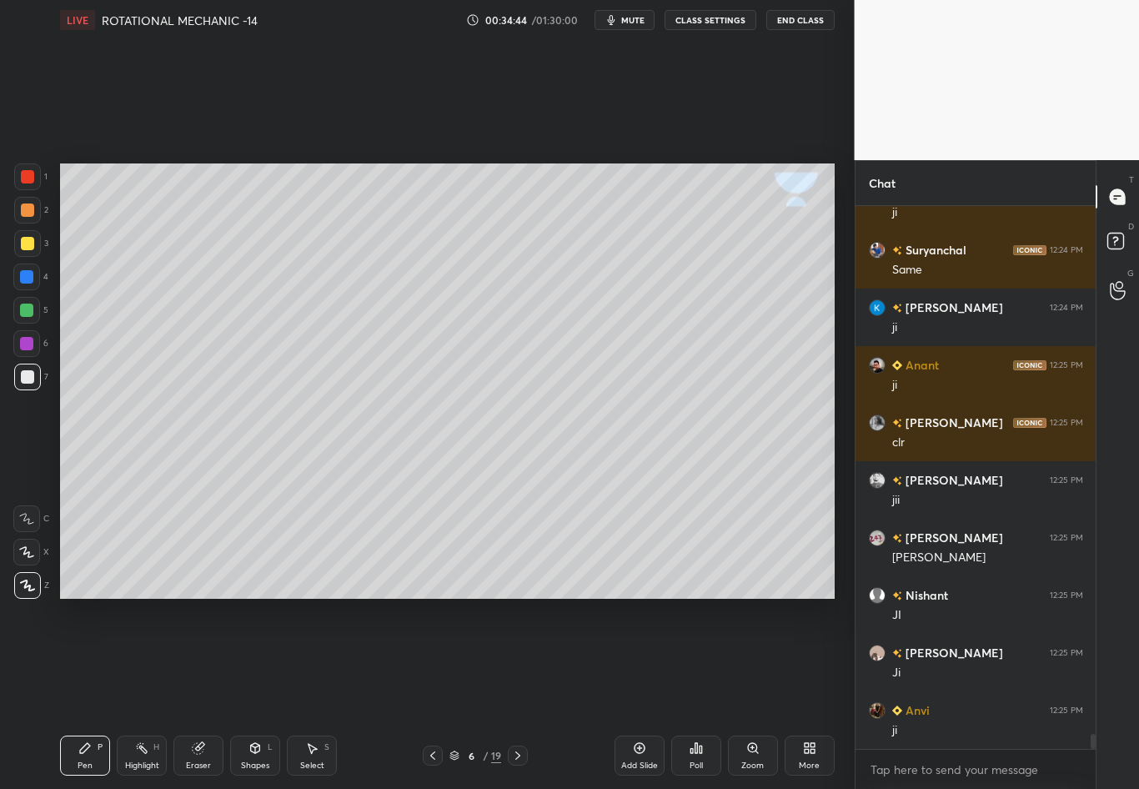
click at [31, 380] on div at bounding box center [27, 376] width 13 height 13
click at [28, 245] on div at bounding box center [27, 243] width 13 height 13
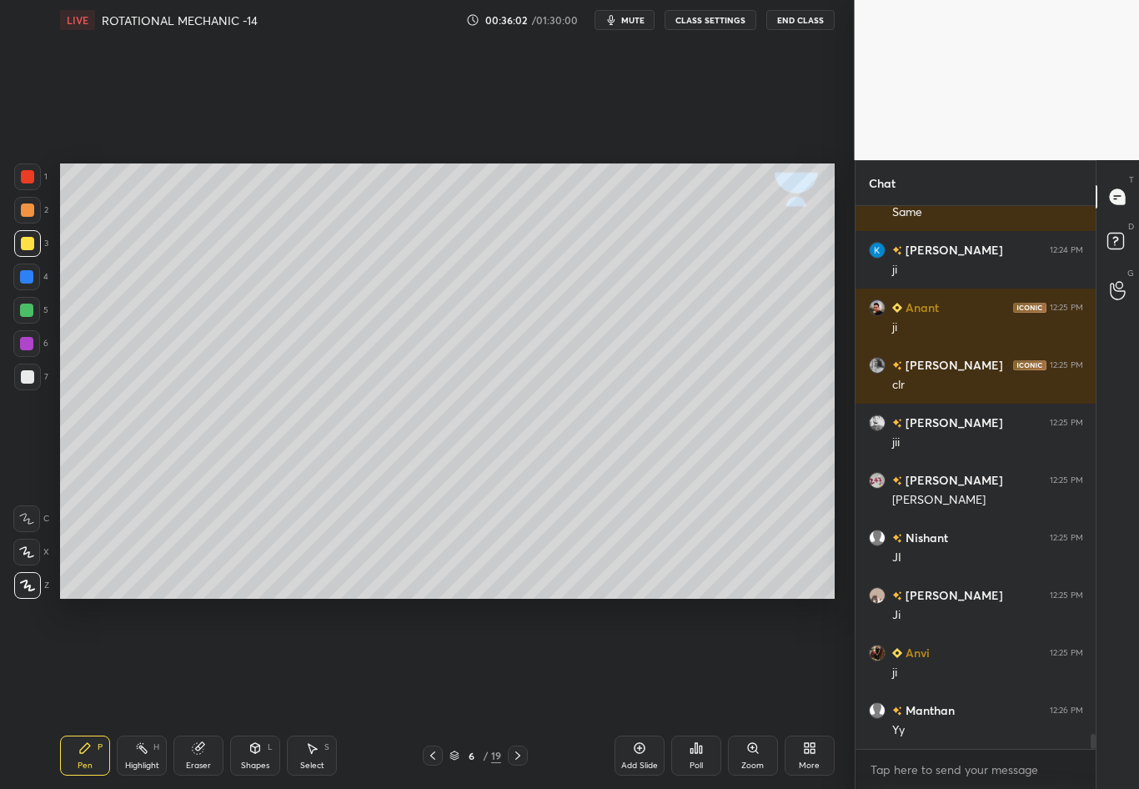
click at [214, 693] on div "Eraser" at bounding box center [198, 756] width 50 height 40
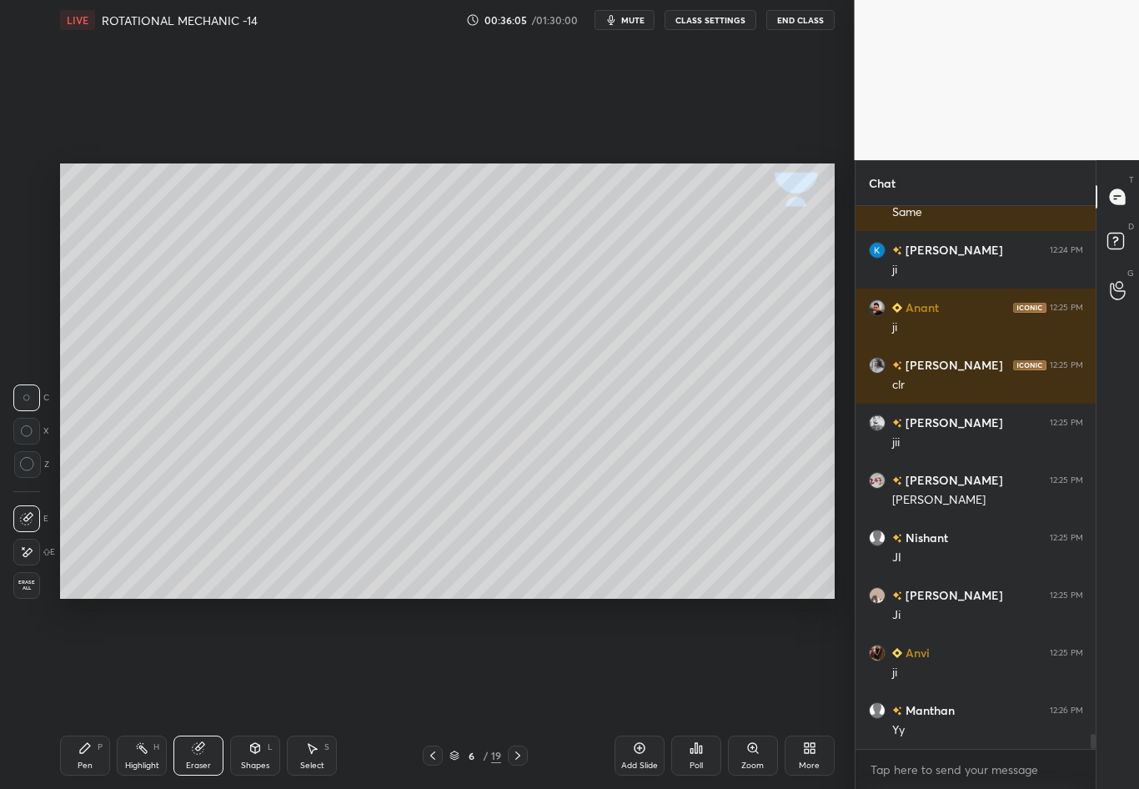
click at [84, 693] on div "Pen P" at bounding box center [85, 756] width 50 height 40
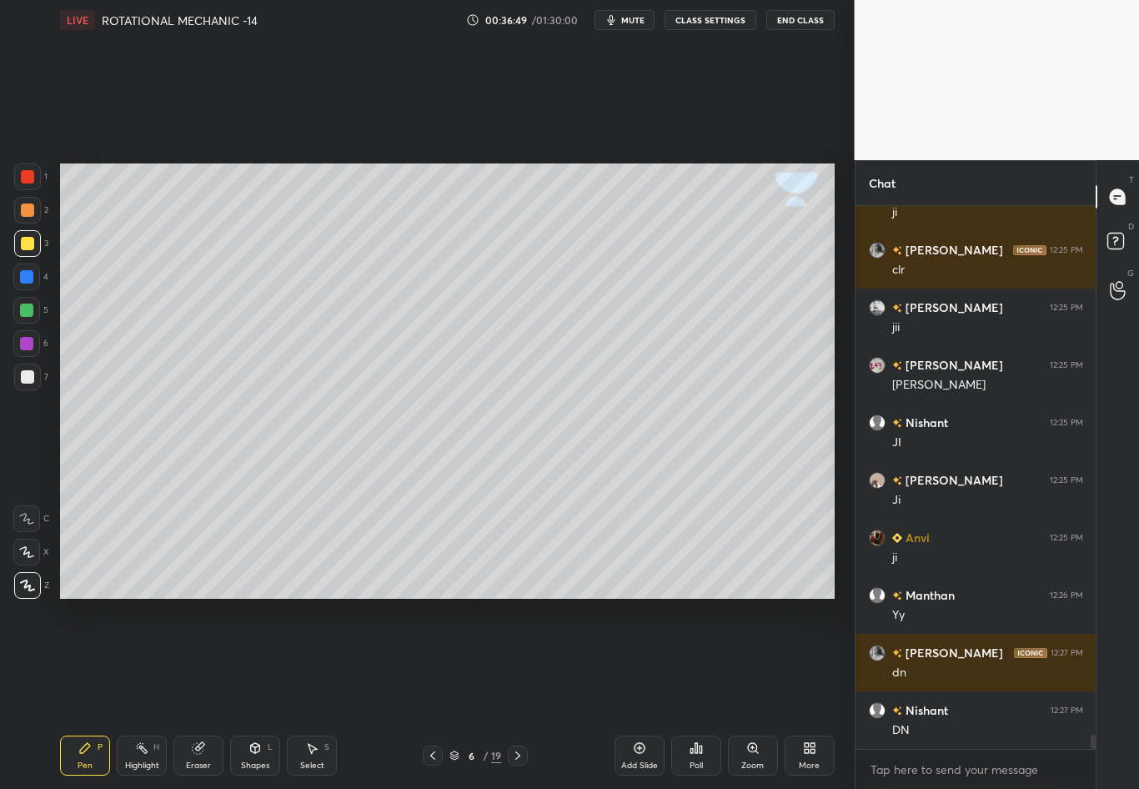
scroll to position [19734, 0]
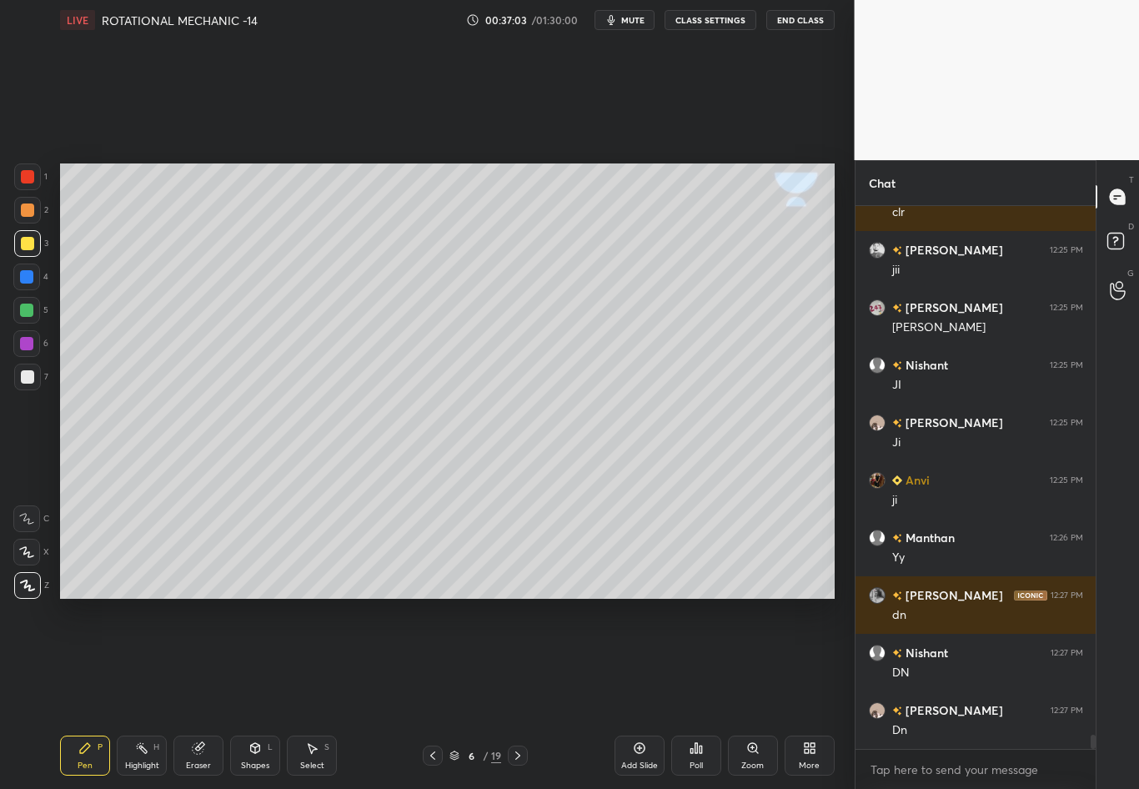
click at [309, 693] on div "Select" at bounding box center [312, 766] width 24 height 8
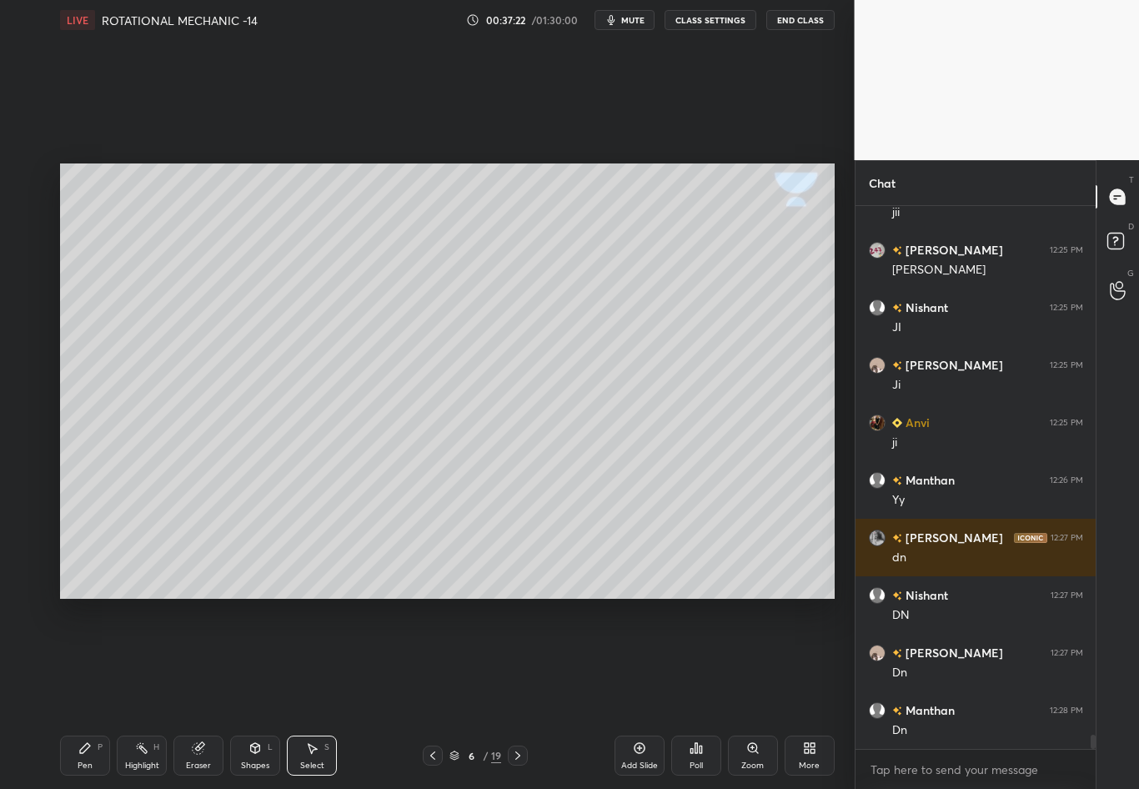
click at [88, 693] on icon at bounding box center [84, 748] width 13 height 13
click at [27, 371] on div at bounding box center [27, 376] width 13 height 13
click at [25, 241] on div at bounding box center [27, 243] width 13 height 13
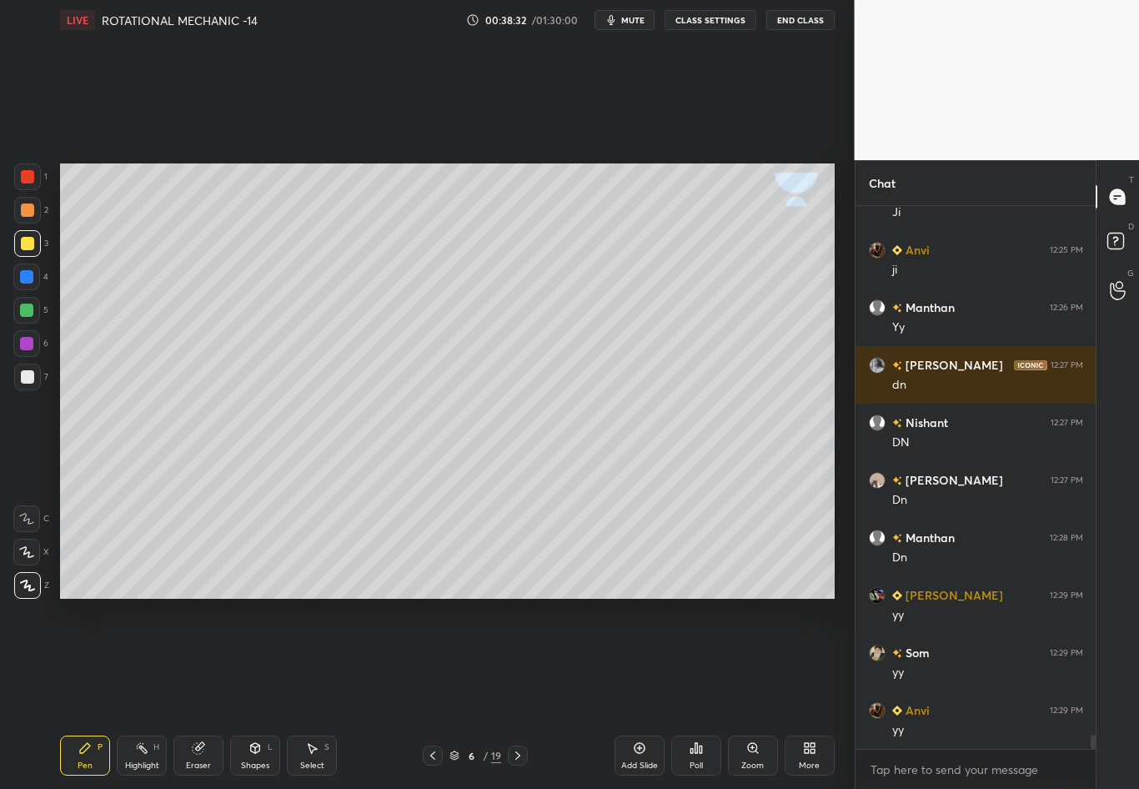
scroll to position [20022, 0]
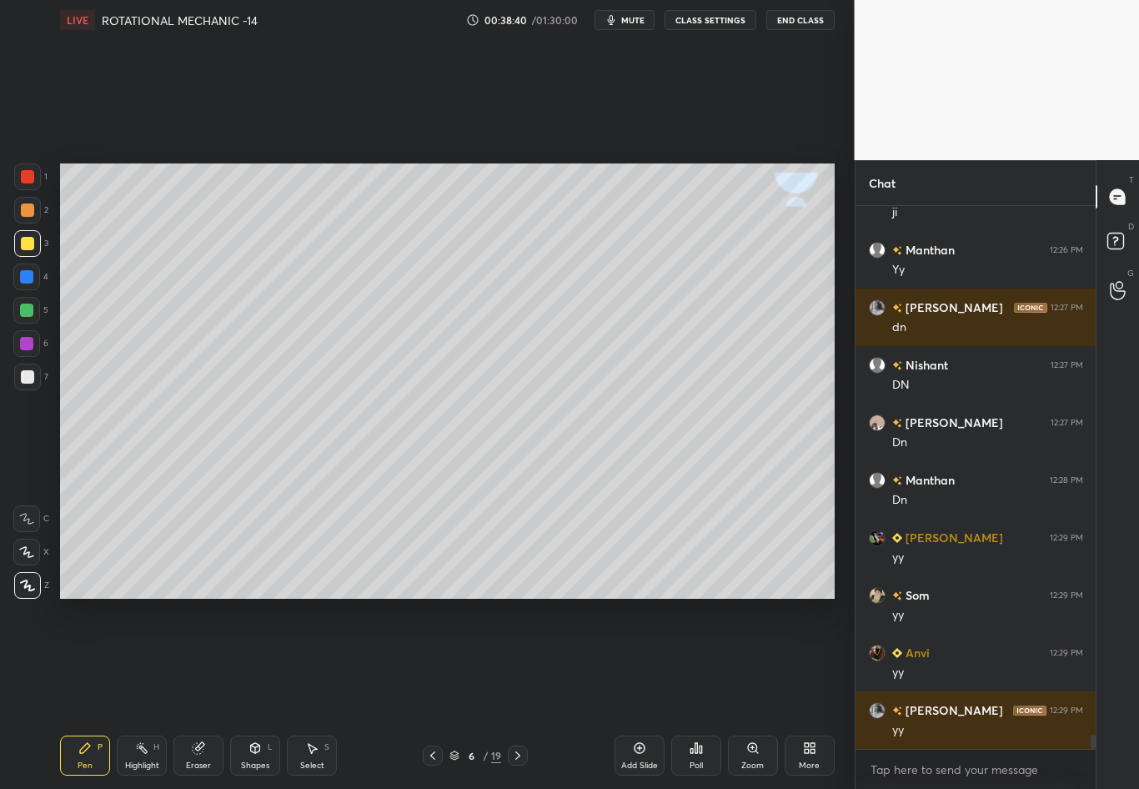
click at [515, 693] on icon at bounding box center [517, 755] width 13 height 13
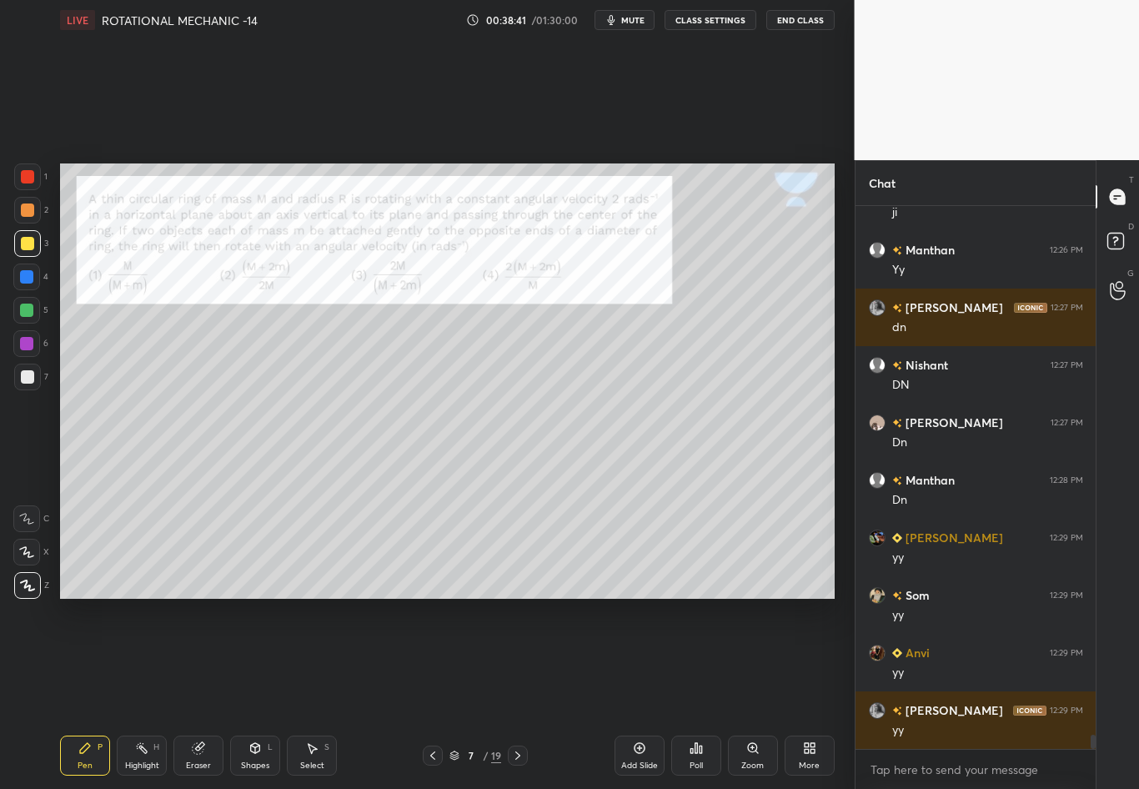
click at [425, 693] on div at bounding box center [433, 756] width 20 height 20
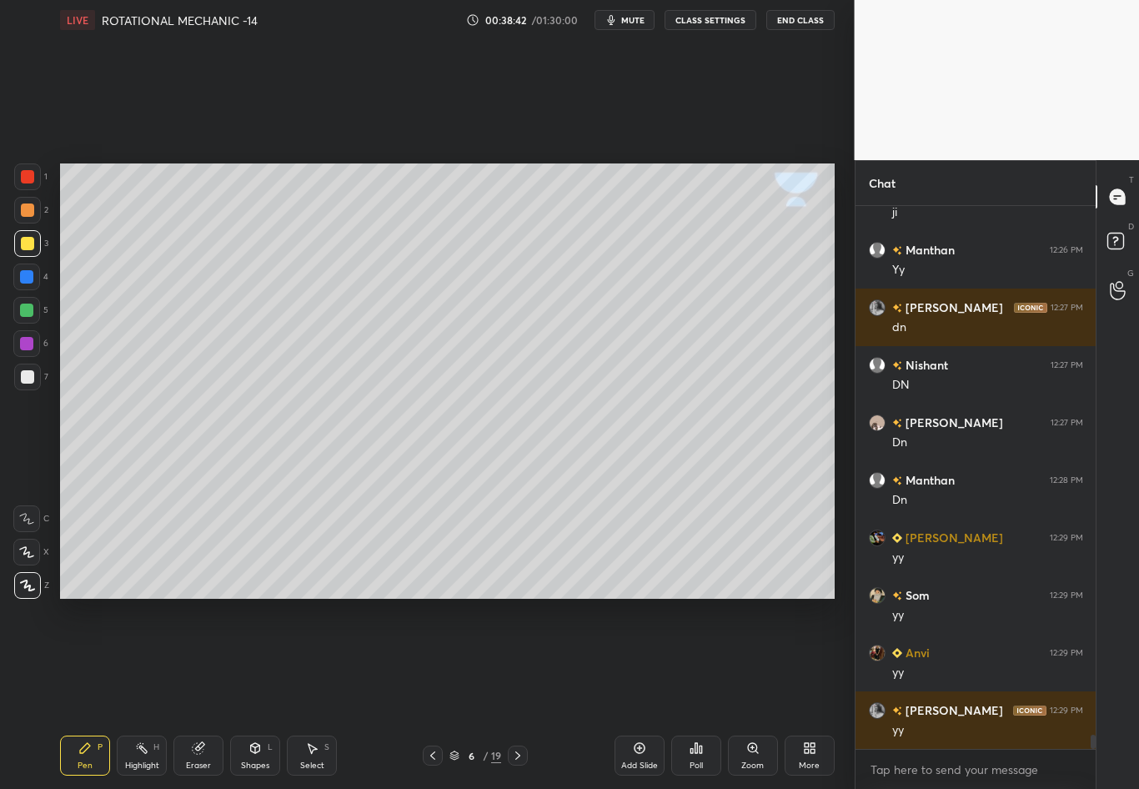
click at [626, 693] on div "Add Slide" at bounding box center [640, 756] width 50 height 40
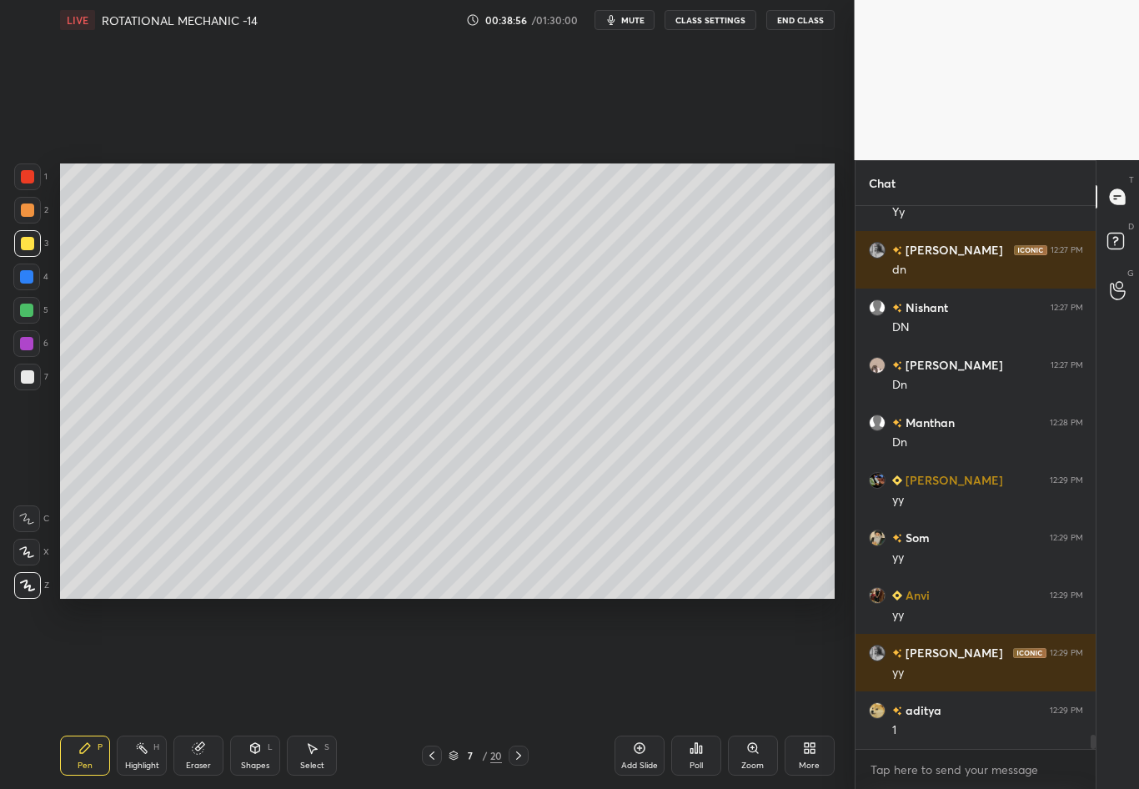
click at [254, 693] on div "Shapes L" at bounding box center [255, 756] width 50 height 40
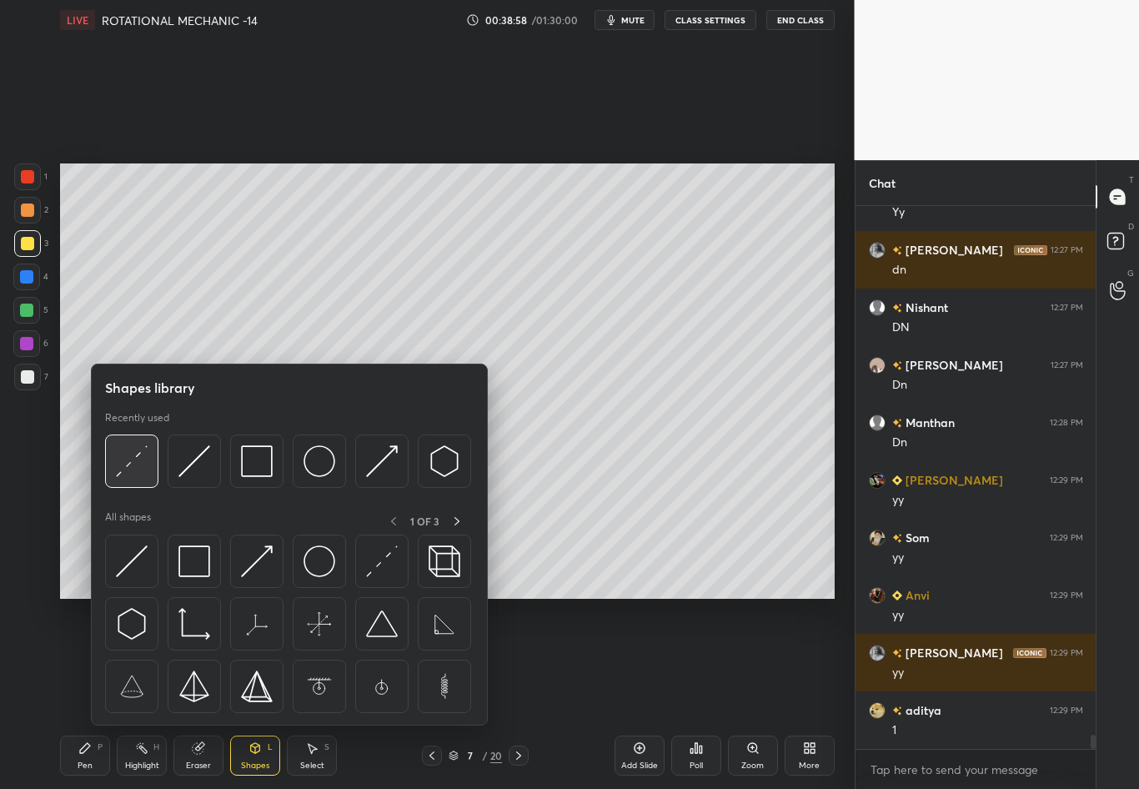
click at [133, 464] on img at bounding box center [132, 461] width 32 height 32
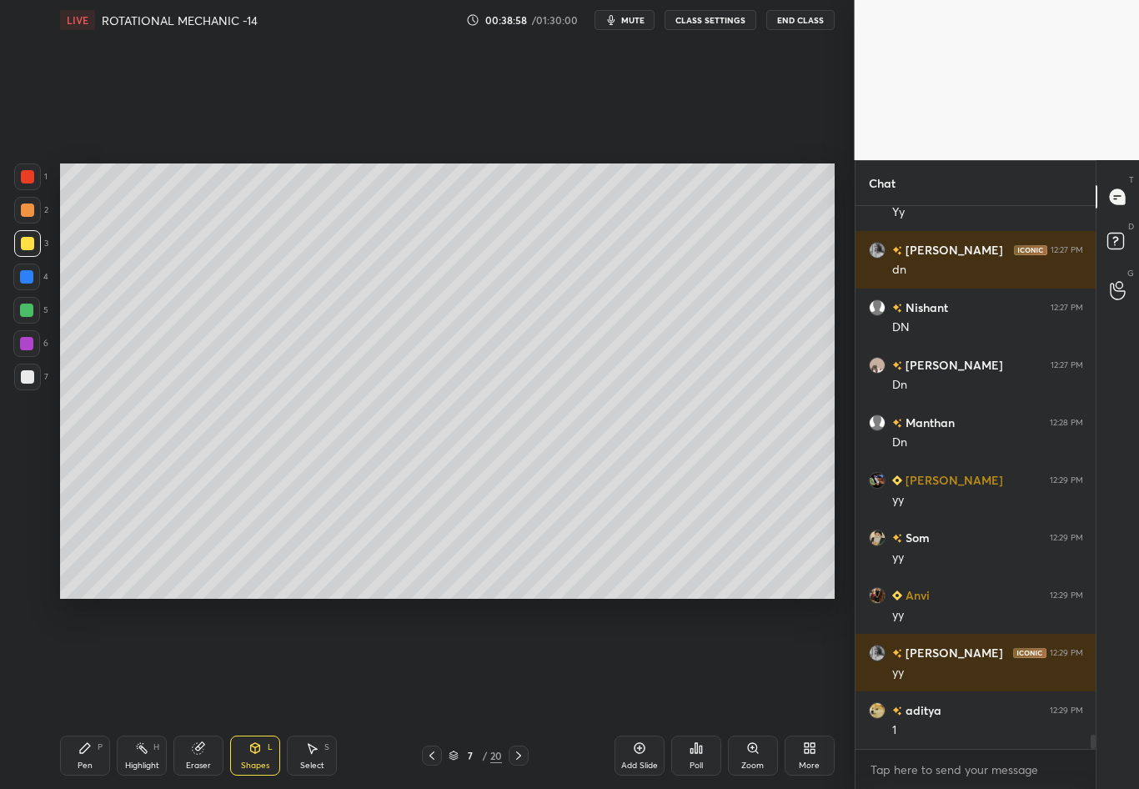
click at [25, 277] on div at bounding box center [26, 276] width 13 height 13
click at [312, 693] on div "Select" at bounding box center [312, 766] width 24 height 8
drag, startPoint x: 74, startPoint y: 158, endPoint x: 82, endPoint y: 319, distance: 161.2
click at [82, 319] on div "0 ° Undo Copy Duplicate Duplicate to new slide Delete Setting up your live clas…" at bounding box center [447, 381] width 788 height 682
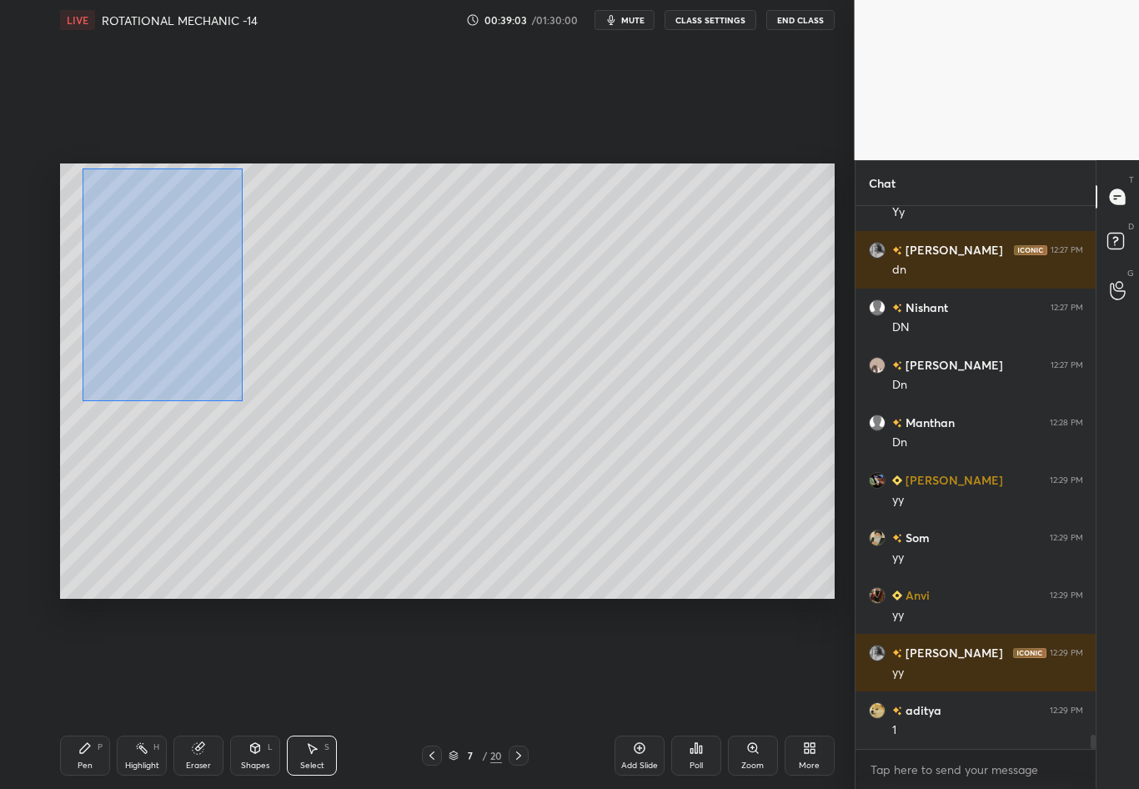
drag, startPoint x: 82, startPoint y: 171, endPoint x: 254, endPoint y: 407, distance: 292.5
click at [254, 407] on div "0 ° Undo Copy Duplicate Duplicate to new slide Delete" at bounding box center [447, 380] width 775 height 435
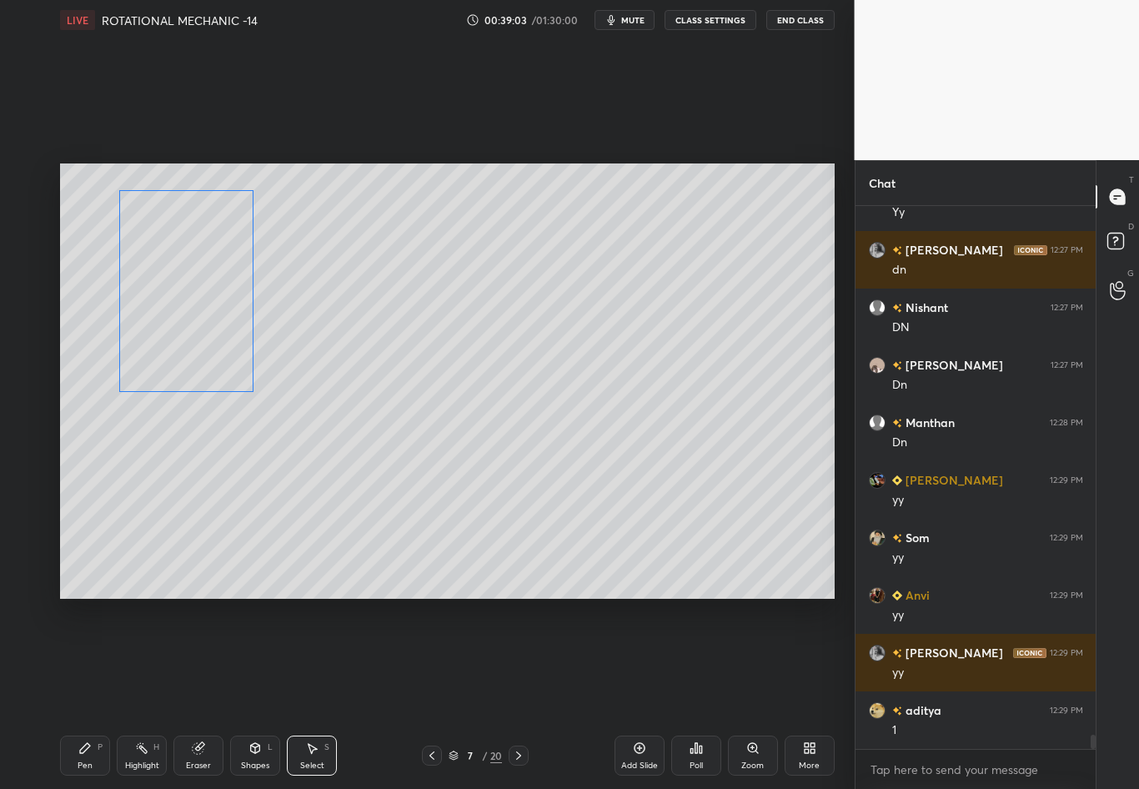
drag, startPoint x: 160, startPoint y: 273, endPoint x: 188, endPoint y: 293, distance: 34.0
click at [188, 293] on div "0 ° Undo Copy Duplicate Duplicate to new slide Delete" at bounding box center [447, 380] width 775 height 435
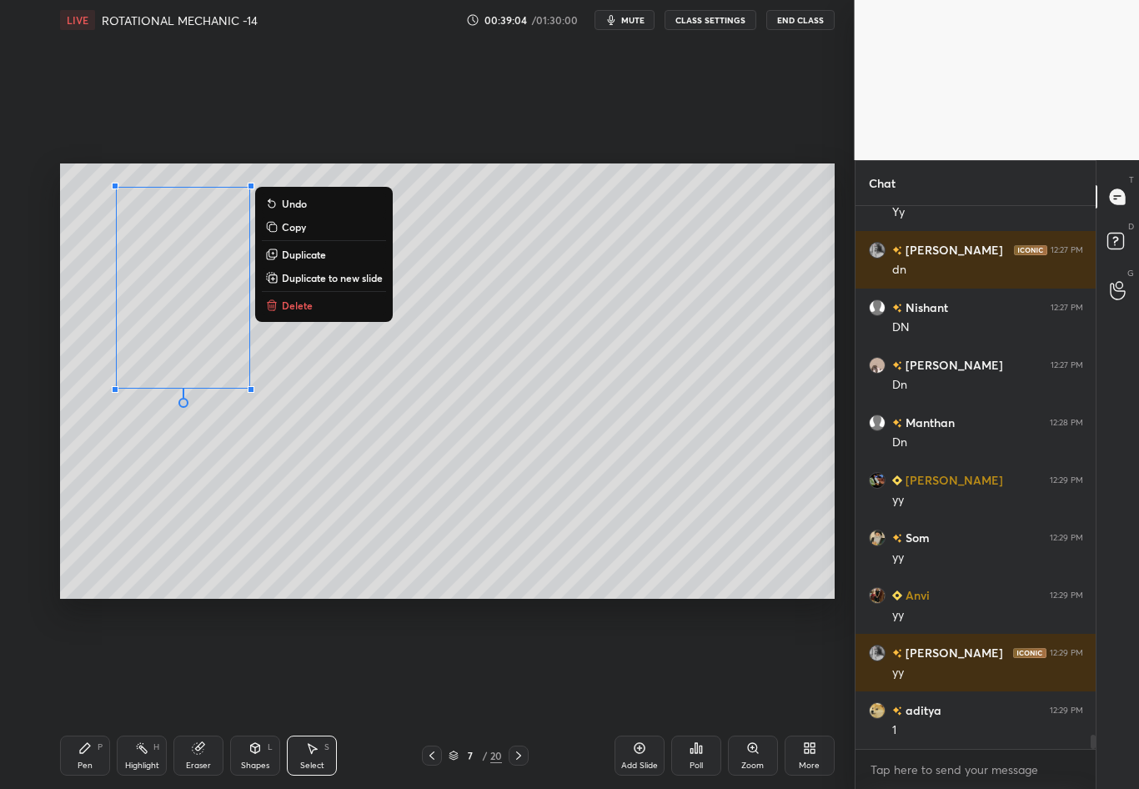
click at [313, 470] on div "0 ° Undo Copy Duplicate Duplicate to new slide Delete" at bounding box center [447, 380] width 775 height 435
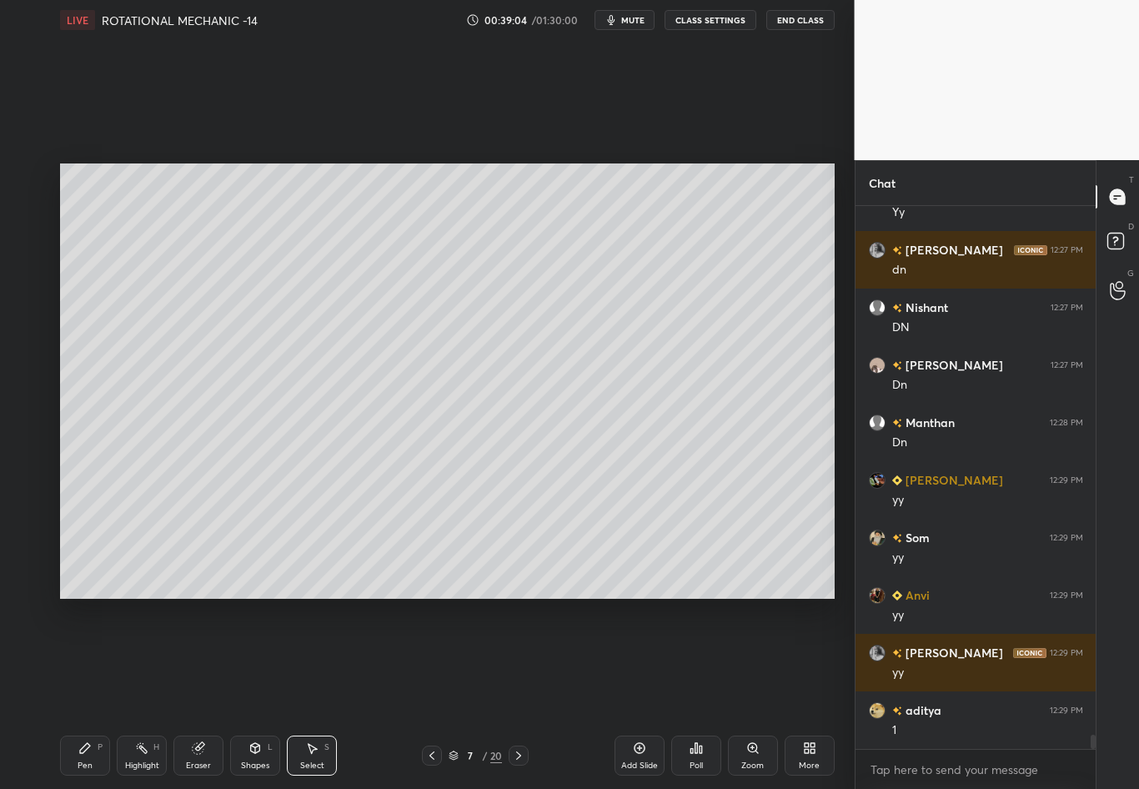
click at [78, 693] on icon at bounding box center [84, 748] width 13 height 13
click at [33, 379] on div at bounding box center [27, 376] width 13 height 13
click at [28, 245] on div at bounding box center [27, 243] width 13 height 13
click at [30, 379] on div at bounding box center [27, 376] width 13 height 13
click at [202, 693] on icon at bounding box center [198, 748] width 13 height 13
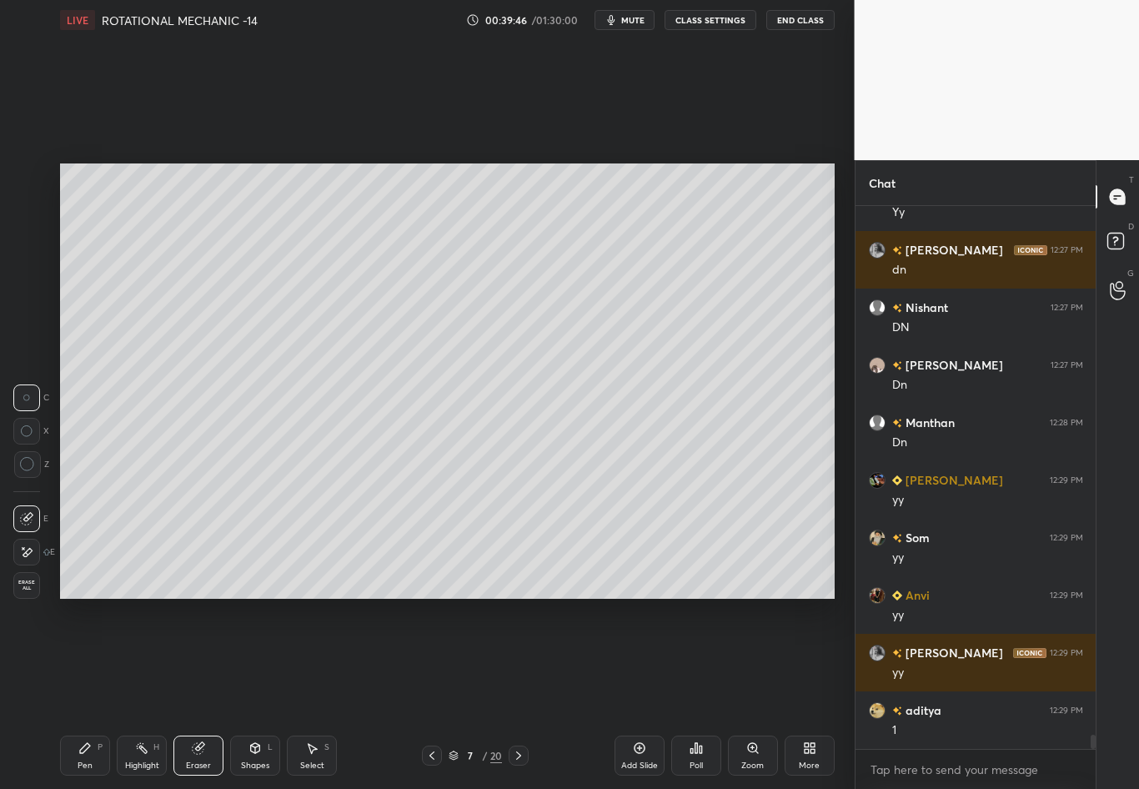
click at [90, 693] on icon at bounding box center [85, 748] width 10 height 10
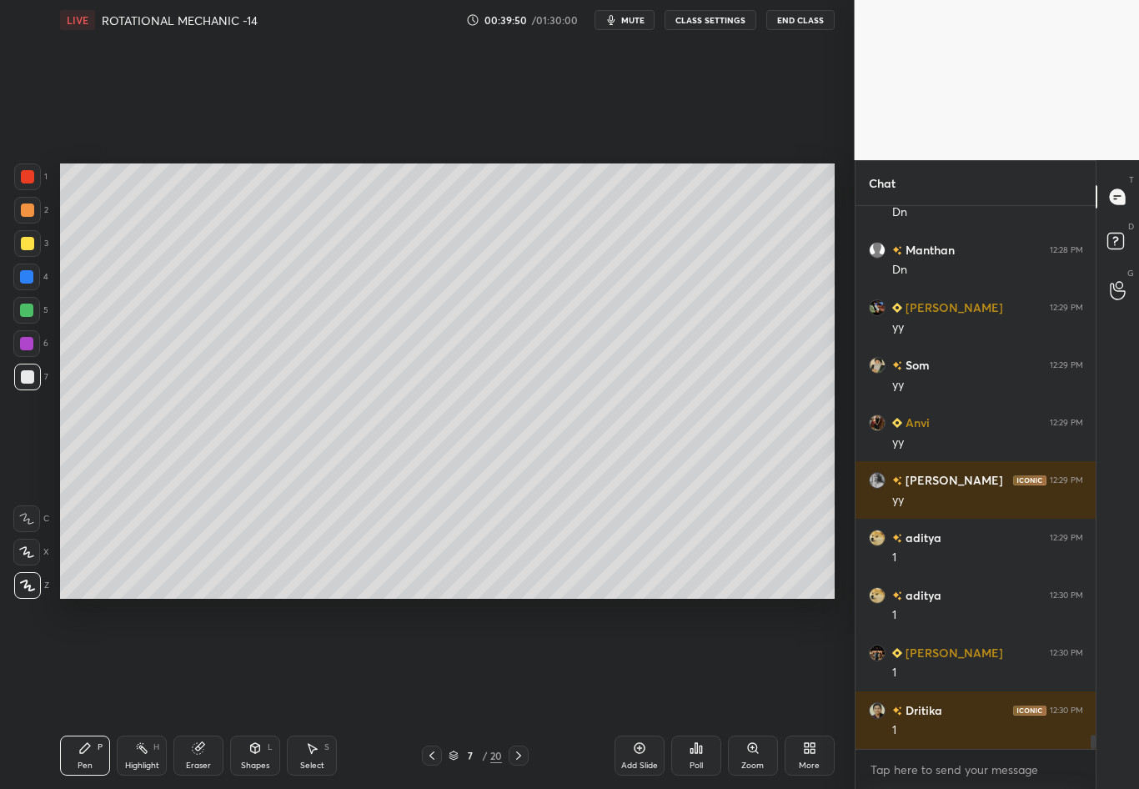
scroll to position [20367, 0]
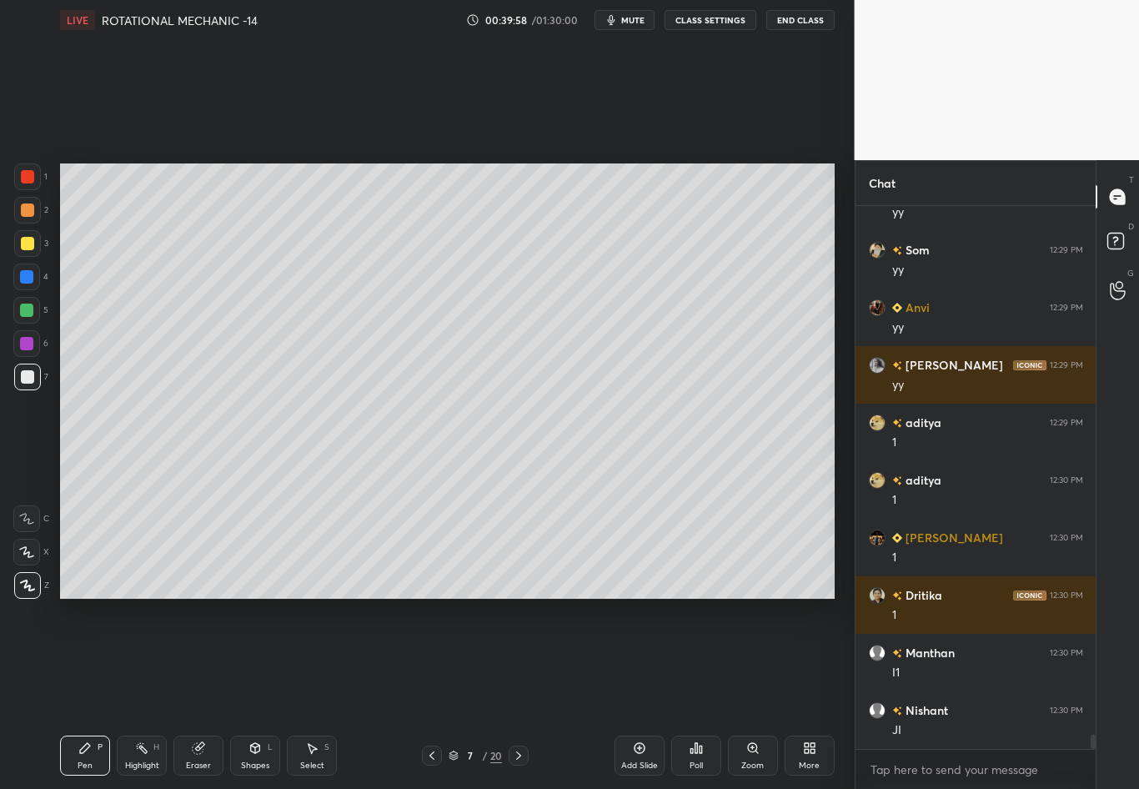
click at [318, 693] on div "Select S" at bounding box center [312, 756] width 50 height 40
drag, startPoint x: 530, startPoint y: 163, endPoint x: 709, endPoint y: 260, distance: 204.2
click at [707, 261] on div "0 ° Undo Copy Duplicate Duplicate to new slide Delete Setting up your live clas…" at bounding box center [447, 381] width 788 height 682
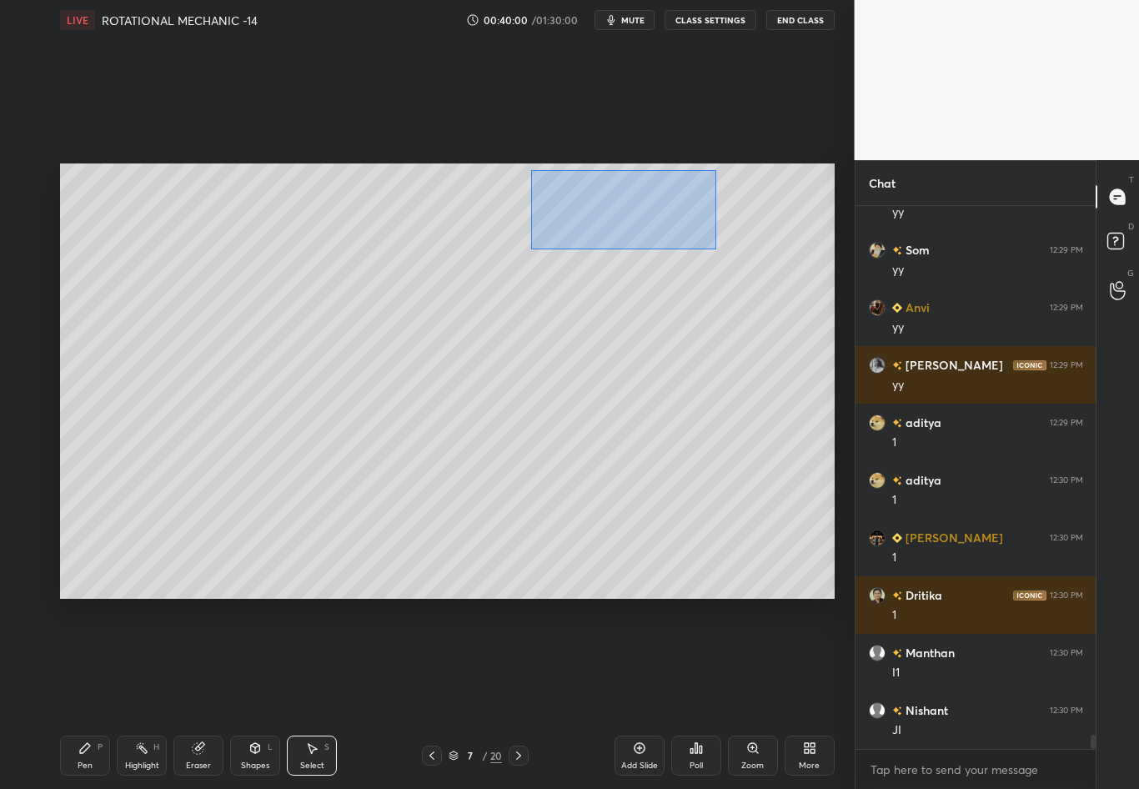
drag, startPoint x: 532, startPoint y: 199, endPoint x: 719, endPoint y: 249, distance: 193.4
click at [720, 249] on div "0 ° Undo Copy Duplicate Duplicate to new slide Delete" at bounding box center [447, 380] width 775 height 435
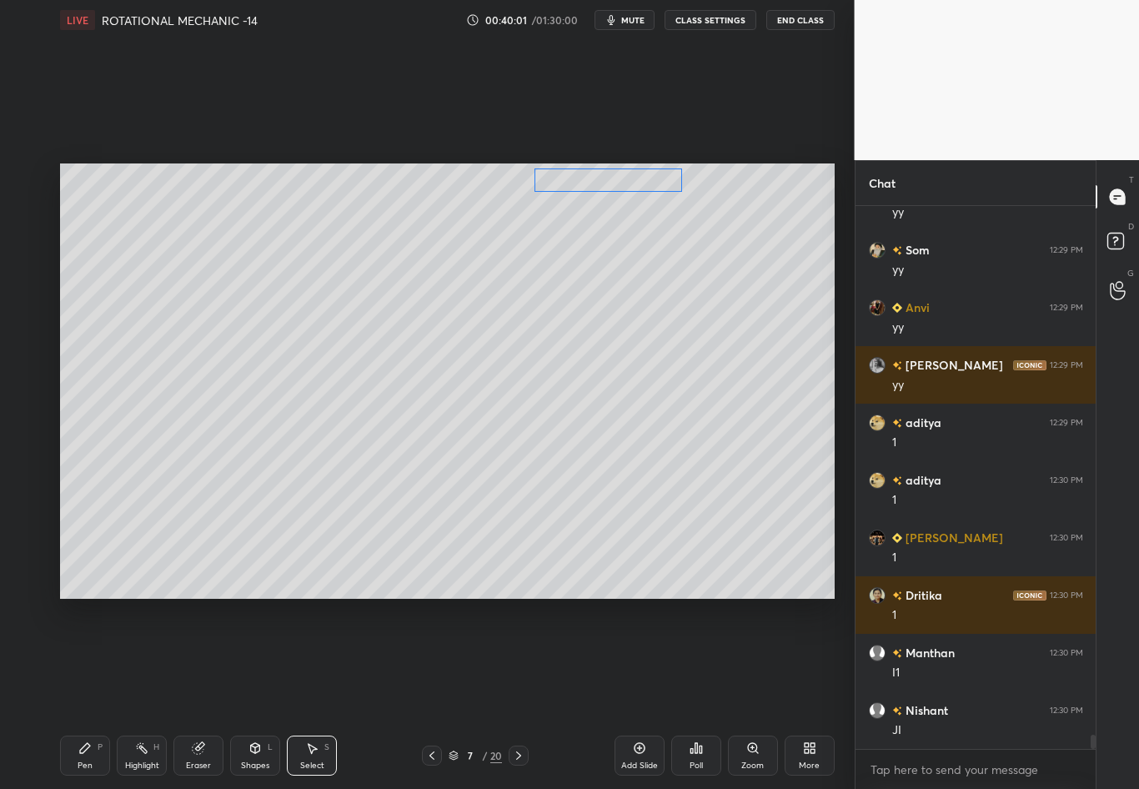
drag, startPoint x: 621, startPoint y: 196, endPoint x: 618, endPoint y: 183, distance: 13.8
click at [618, 183] on div "0 ° Undo Copy Duplicate Duplicate to new slide Delete" at bounding box center [447, 380] width 775 height 435
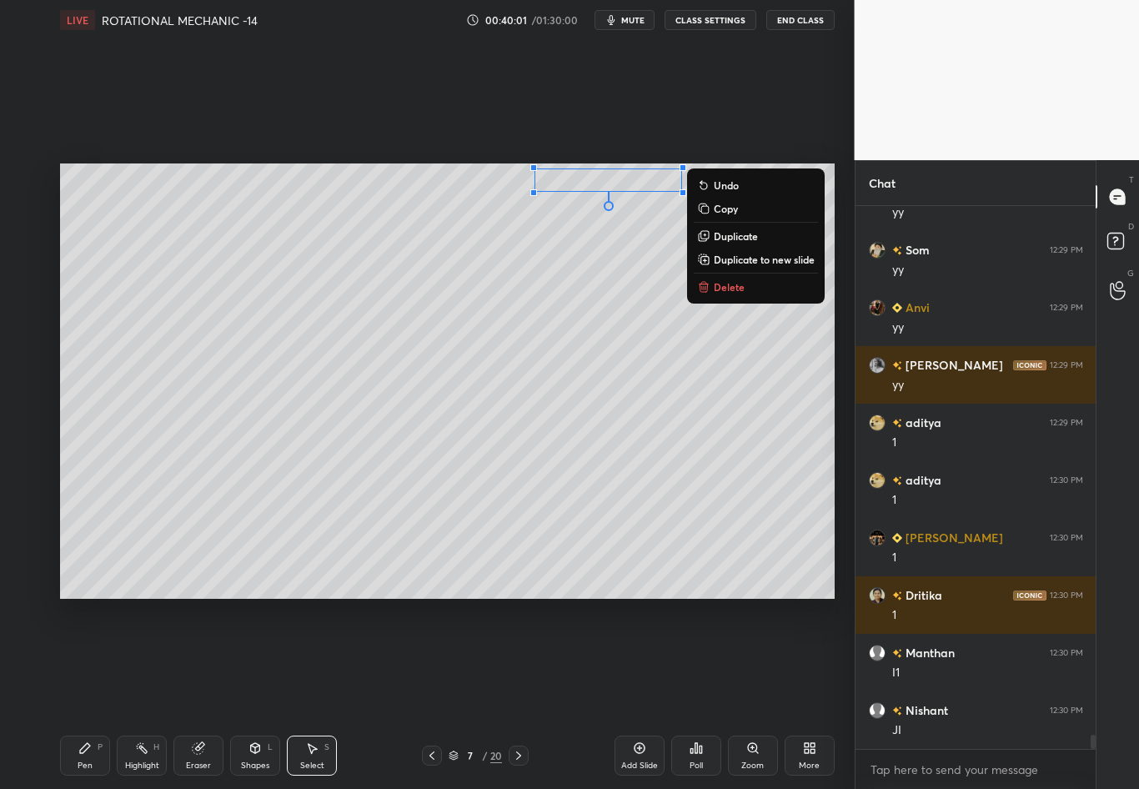
click at [656, 276] on div "0 ° Undo Copy Duplicate Duplicate to new slide Delete" at bounding box center [447, 380] width 775 height 435
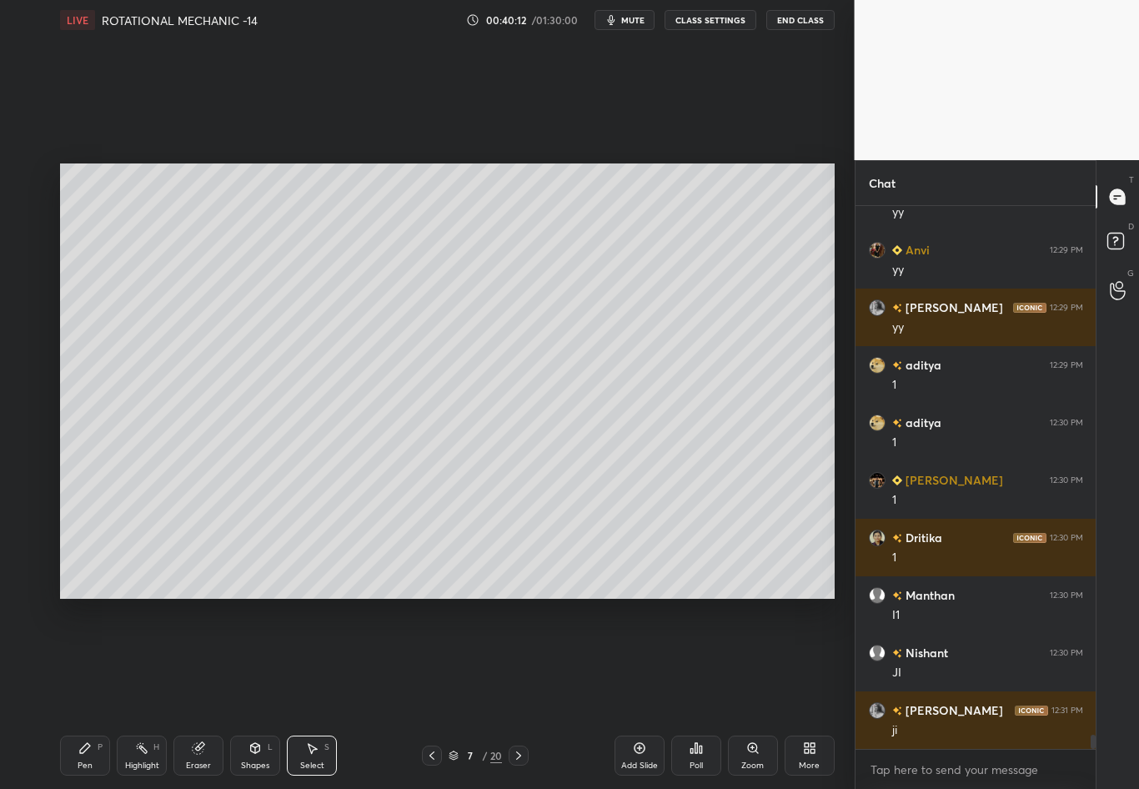
scroll to position [20482, 0]
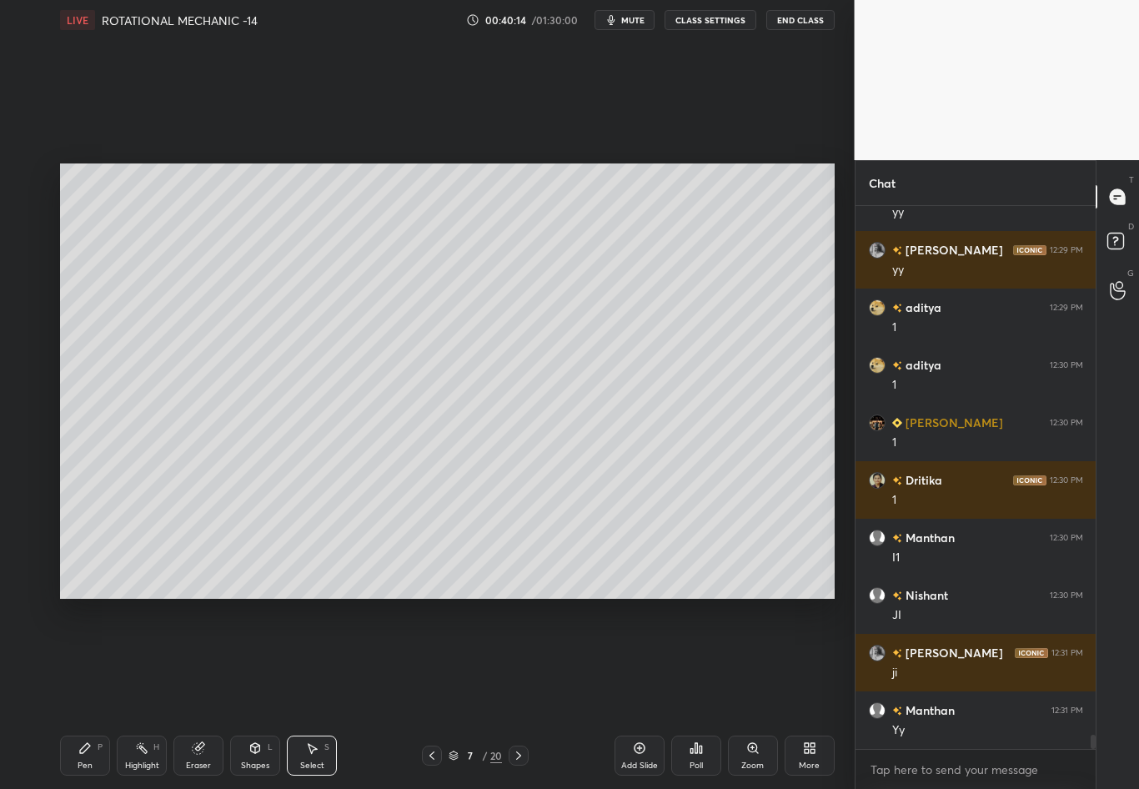
click at [140, 693] on icon at bounding box center [141, 748] width 13 height 13
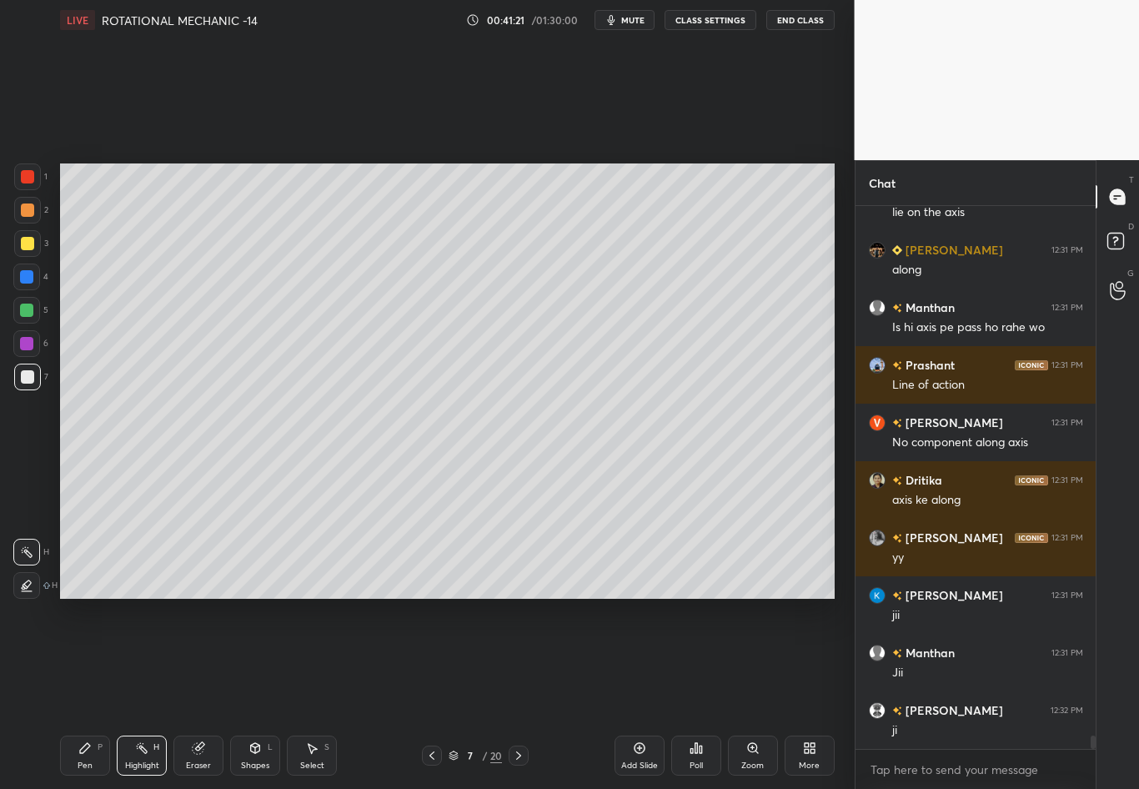
scroll to position [21305, 0]
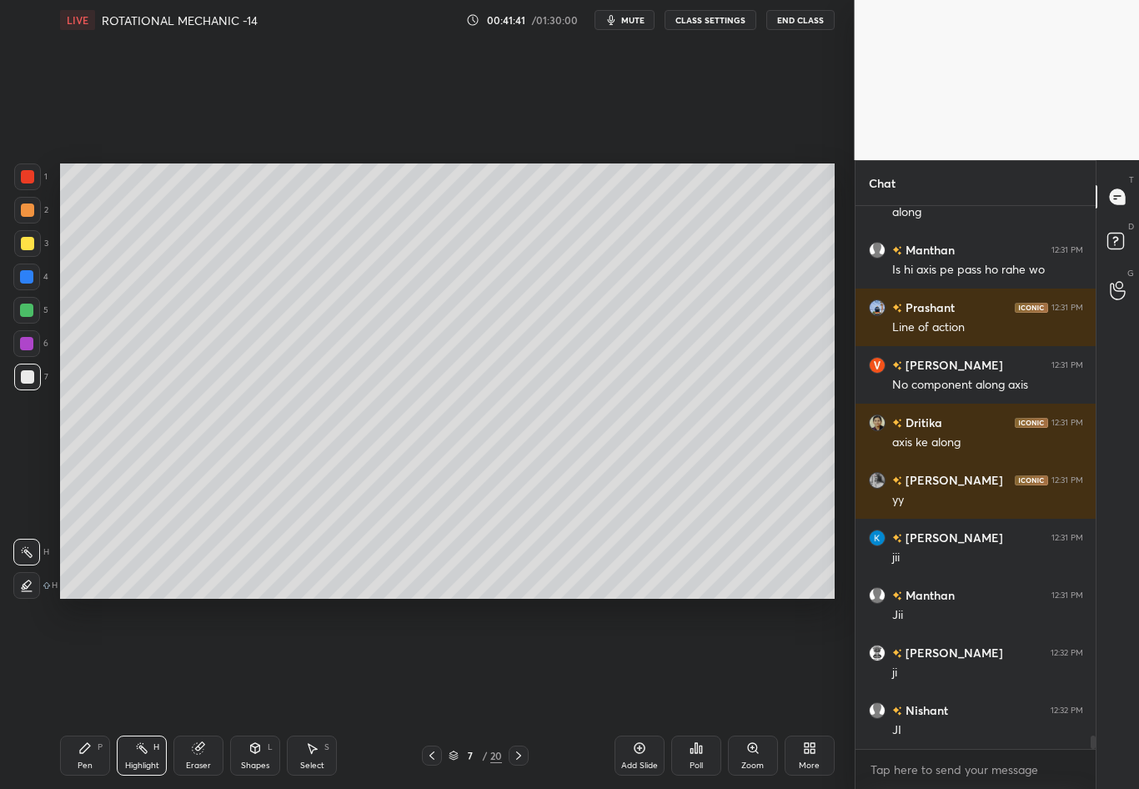
click at [83, 693] on div "Pen P" at bounding box center [85, 756] width 50 height 40
click at [254, 693] on div "Shapes L" at bounding box center [255, 756] width 50 height 40
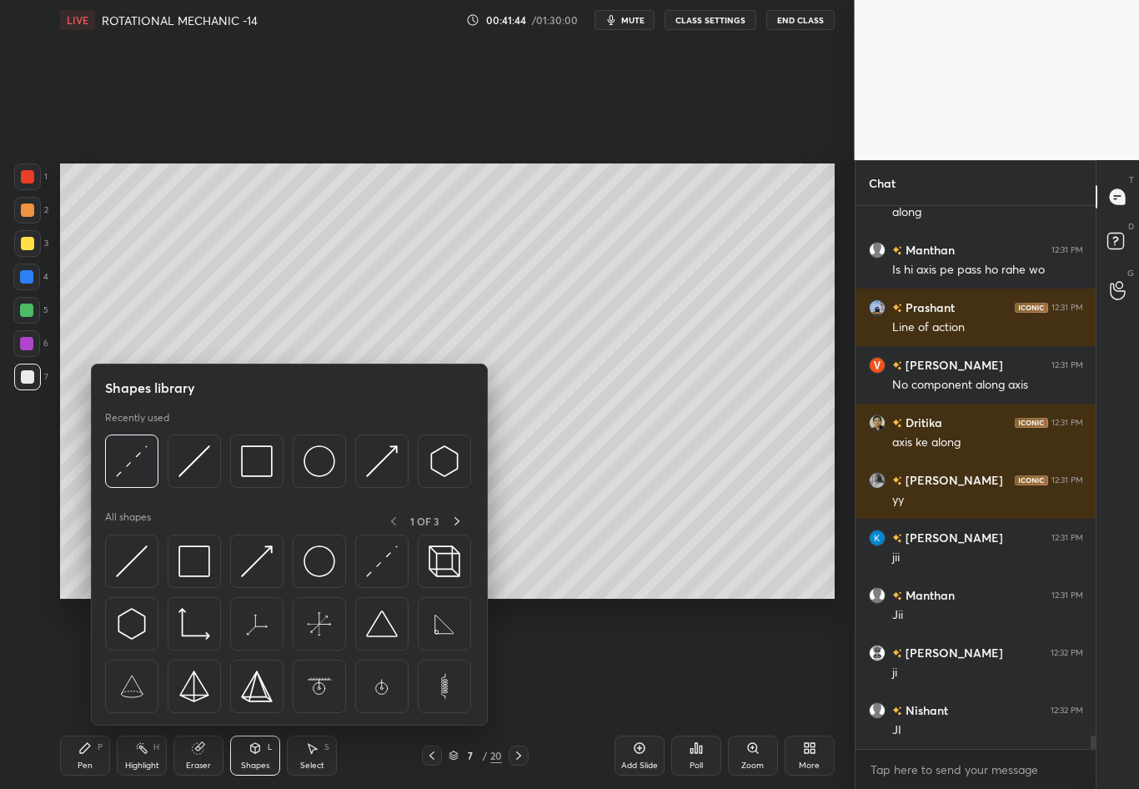
click at [131, 468] on img at bounding box center [132, 461] width 32 height 32
click at [43, 487] on div "1 2 3 4 5 6 7 C X Z C X Z E E Erase all H H" at bounding box center [26, 380] width 53 height 435
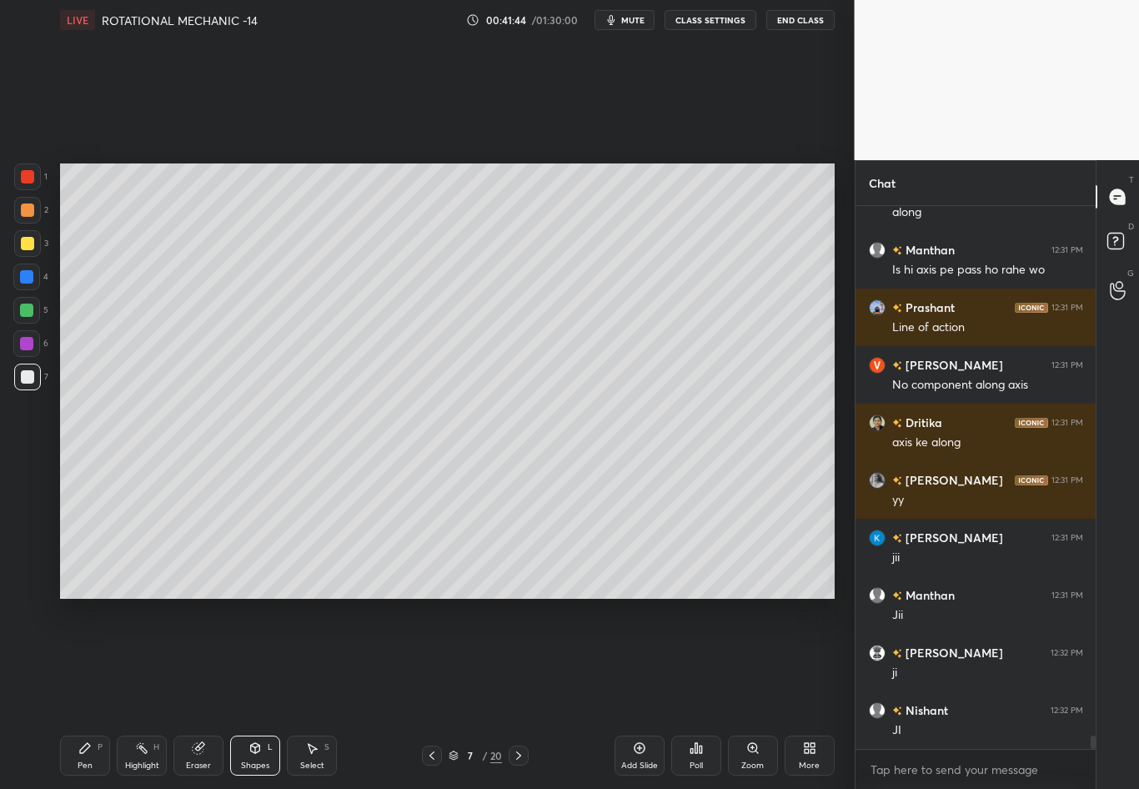
click at [30, 279] on div at bounding box center [26, 276] width 13 height 13
click at [83, 693] on div "Pen P" at bounding box center [85, 756] width 50 height 40
click at [28, 380] on div at bounding box center [27, 376] width 13 height 13
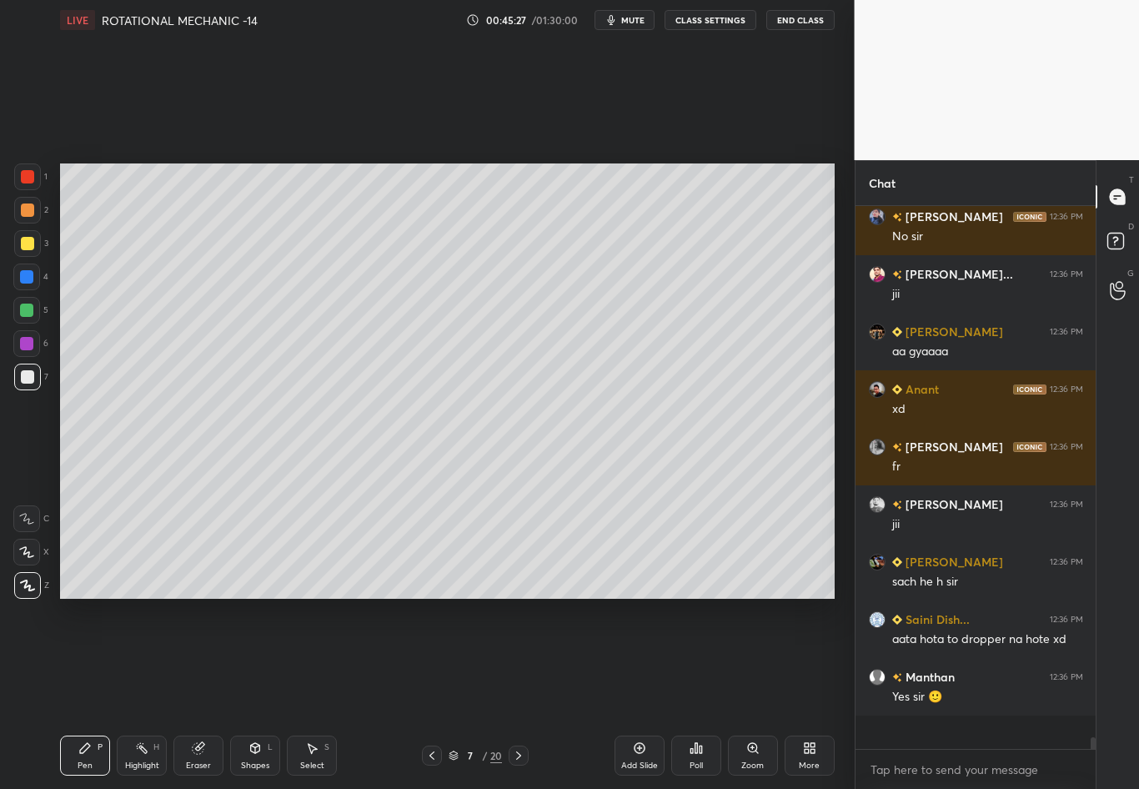
scroll to position [23824, 0]
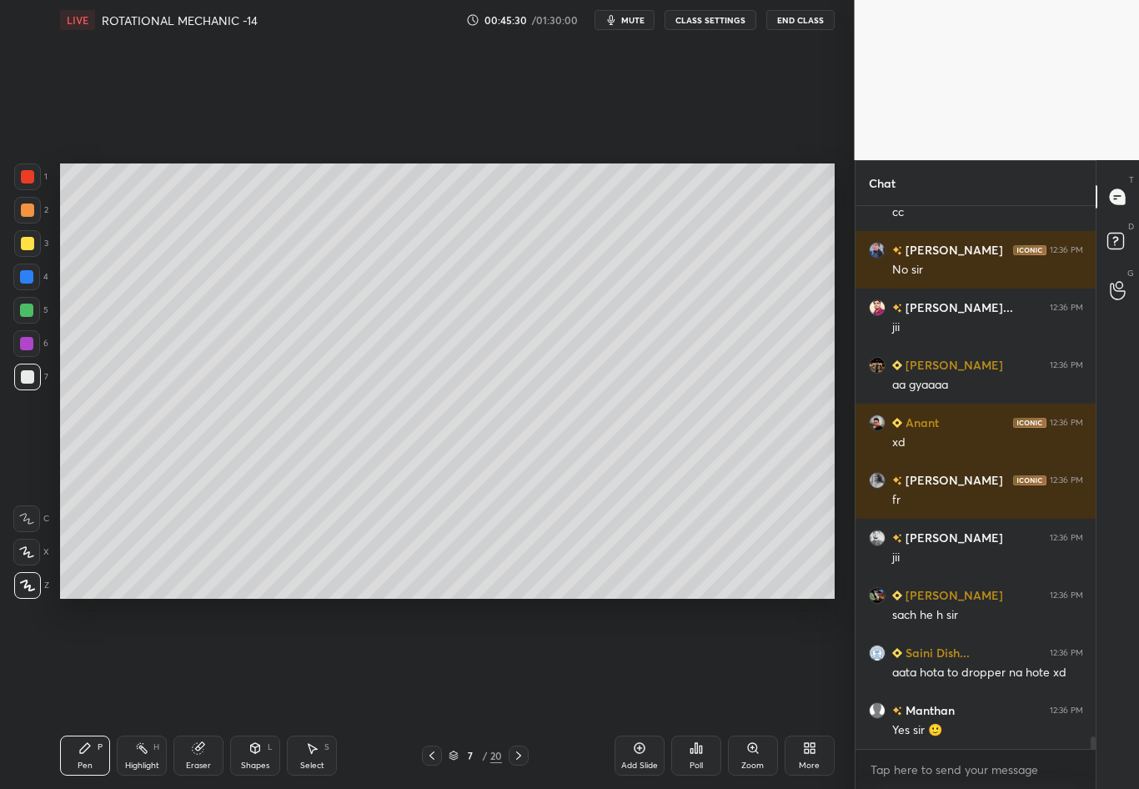
click at [433, 693] on icon at bounding box center [431, 755] width 13 height 13
click at [144, 693] on div "Highlight" at bounding box center [142, 766] width 34 height 8
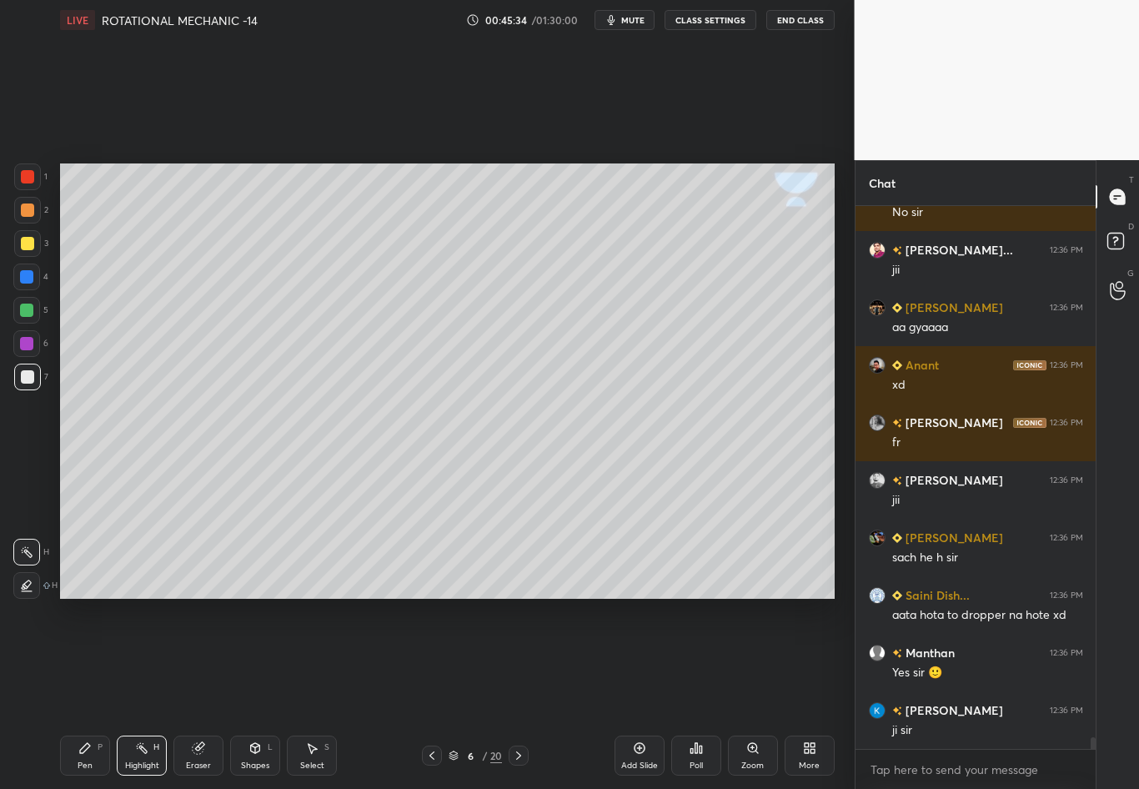
click at [83, 693] on div "Pen P" at bounding box center [85, 756] width 50 height 40
click at [31, 388] on div "7" at bounding box center [31, 380] width 34 height 33
click at [515, 693] on div at bounding box center [519, 756] width 20 height 20
click at [508, 693] on div "7 / 20" at bounding box center [475, 756] width 107 height 20
click at [520, 693] on icon at bounding box center [518, 755] width 13 height 13
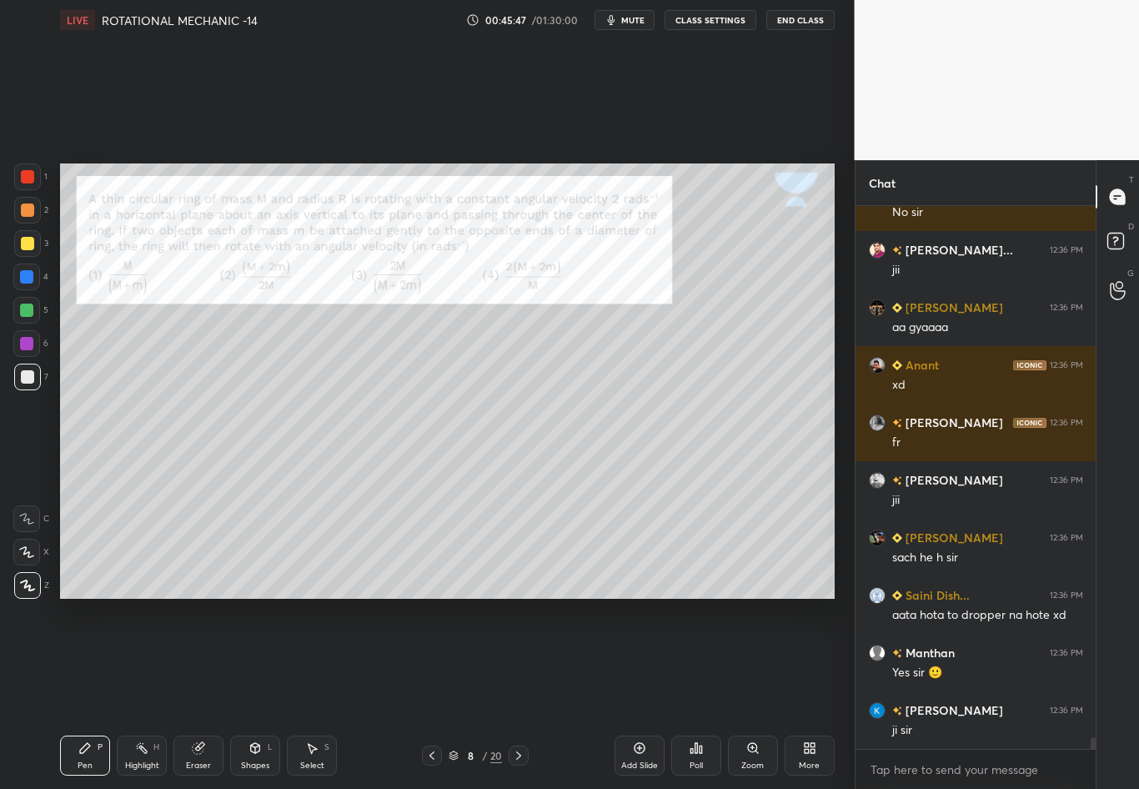
click at [18, 377] on div at bounding box center [27, 377] width 27 height 27
click at [200, 693] on div "Eraser" at bounding box center [198, 756] width 50 height 40
click at [83, 693] on div "Pen P Highlight H Eraser Shapes L Select S 8 / 20 Add Slide Poll Zoom More" at bounding box center [447, 755] width 775 height 67
click at [88, 693] on div "Pen P" at bounding box center [85, 756] width 50 height 40
click at [256, 693] on div "Shapes L" at bounding box center [255, 756] width 50 height 40
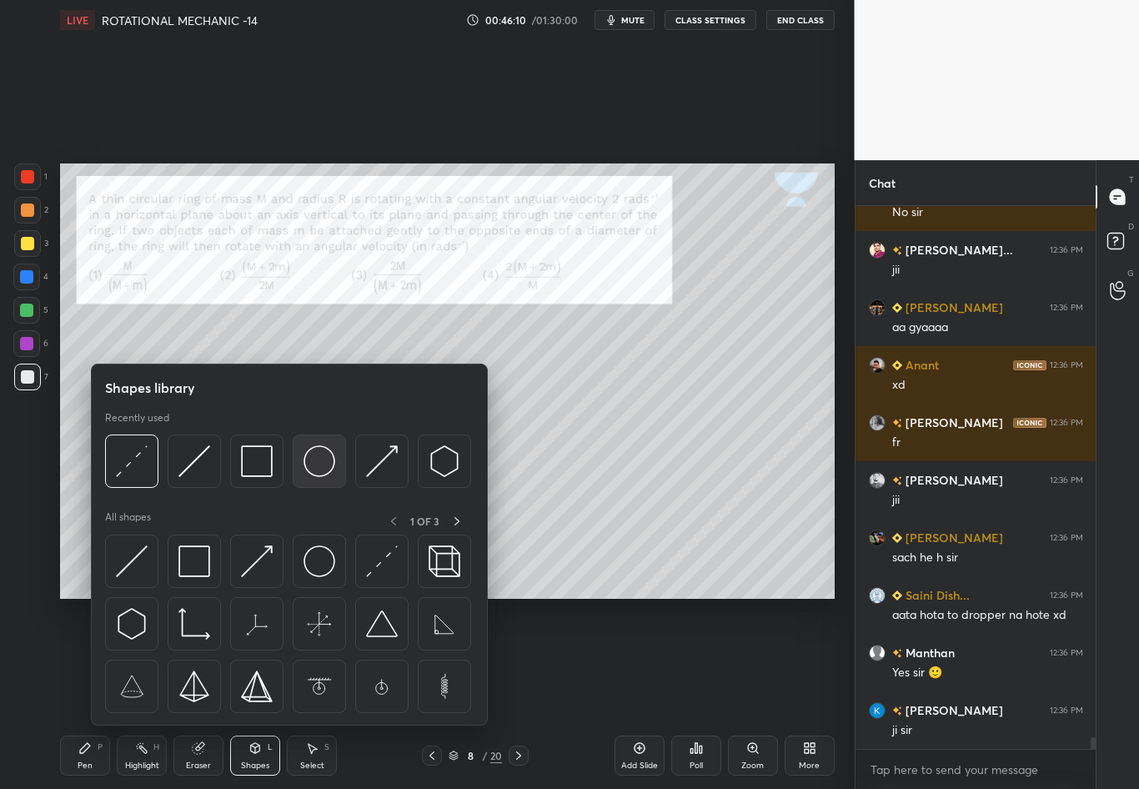
click at [304, 465] on img at bounding box center [320, 461] width 32 height 32
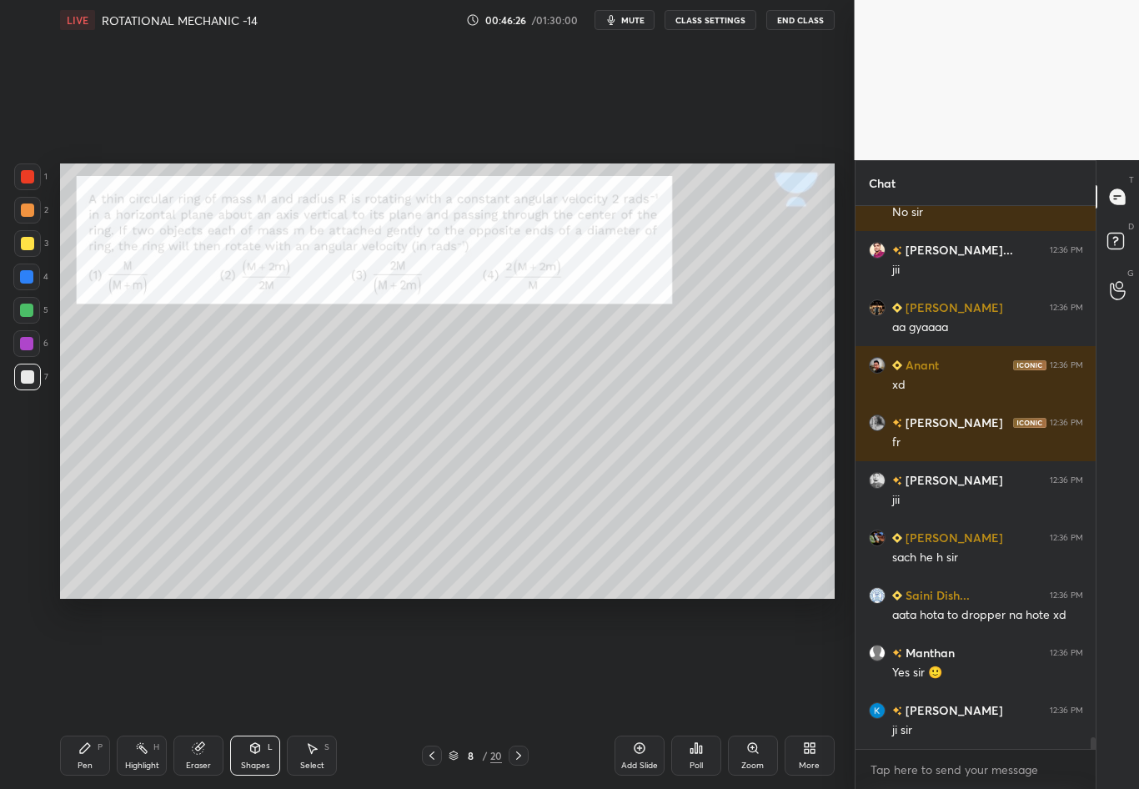
click at [253, 693] on div "Shapes L" at bounding box center [255, 756] width 50 height 40
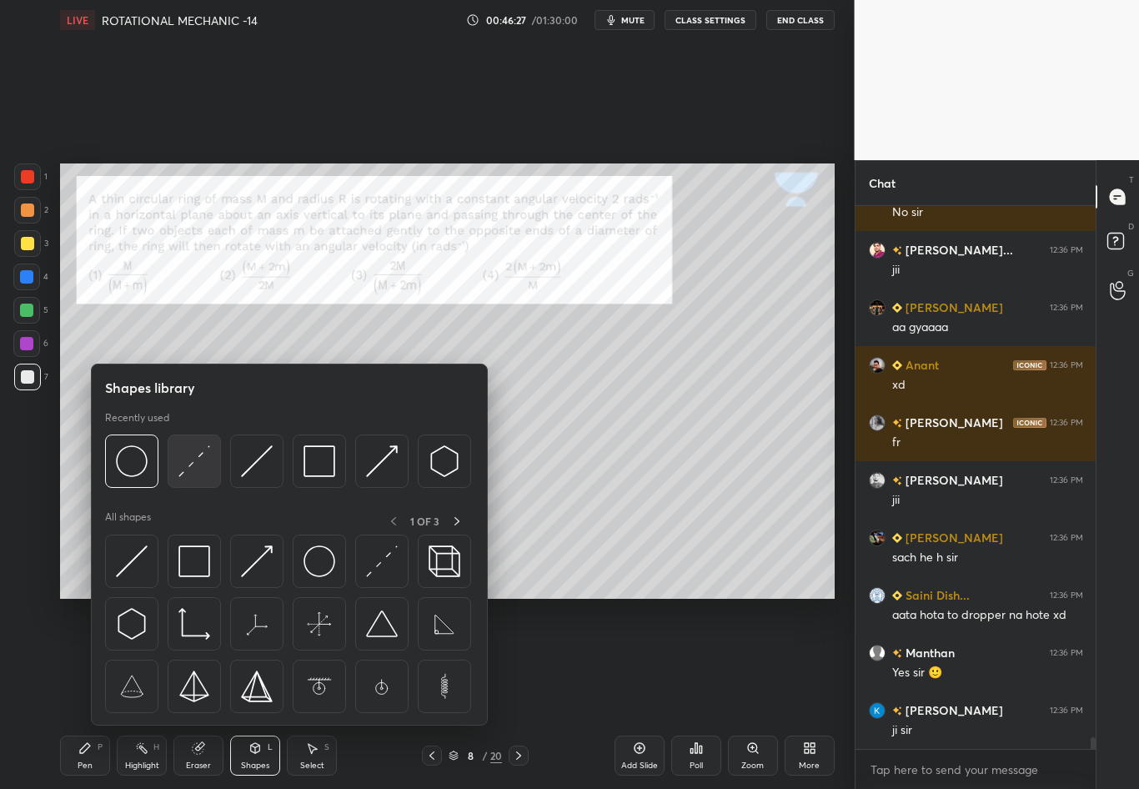
click at [199, 460] on img at bounding box center [194, 461] width 32 height 32
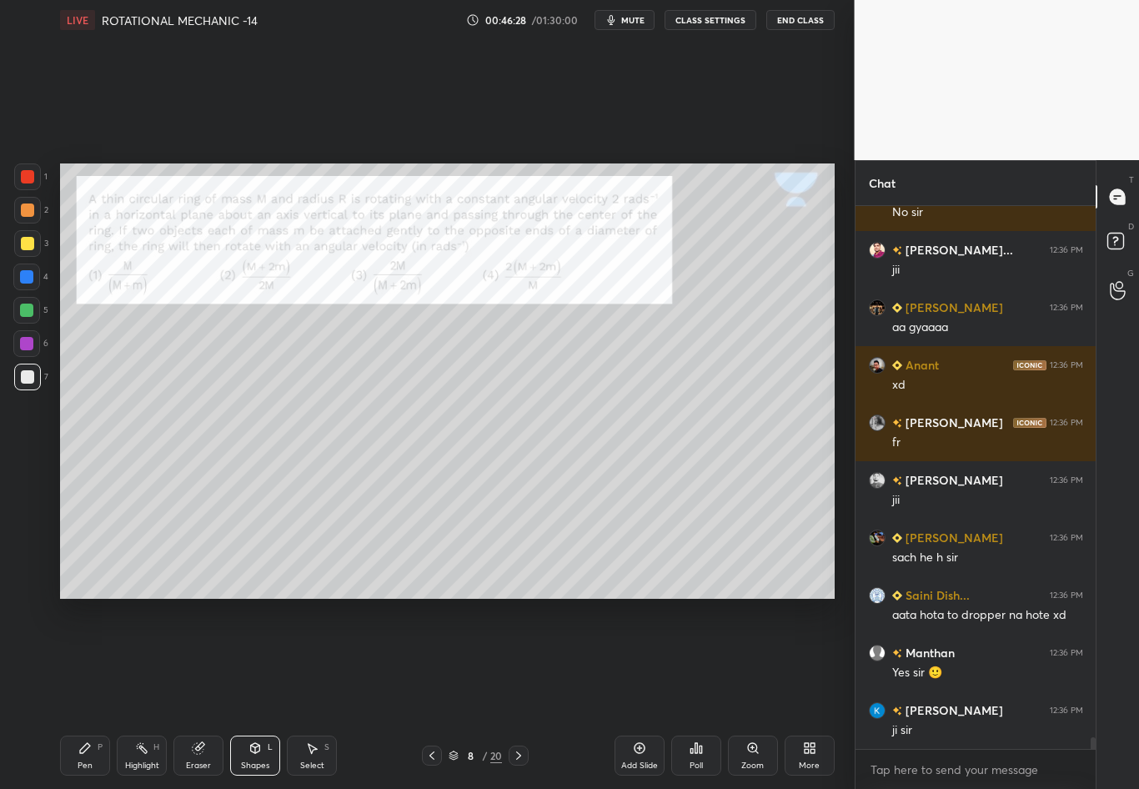
click at [23, 250] on div at bounding box center [27, 243] width 27 height 27
click at [196, 693] on div "Eraser" at bounding box center [198, 766] width 25 height 8
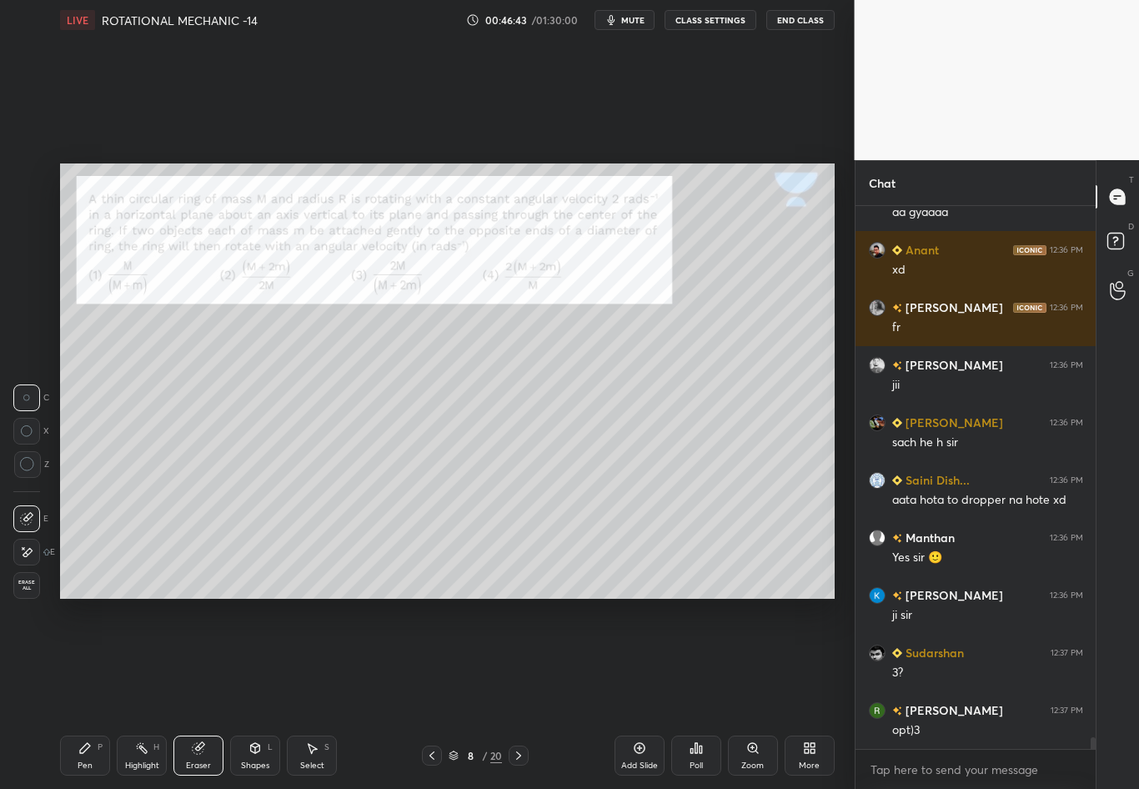
scroll to position [24055, 0]
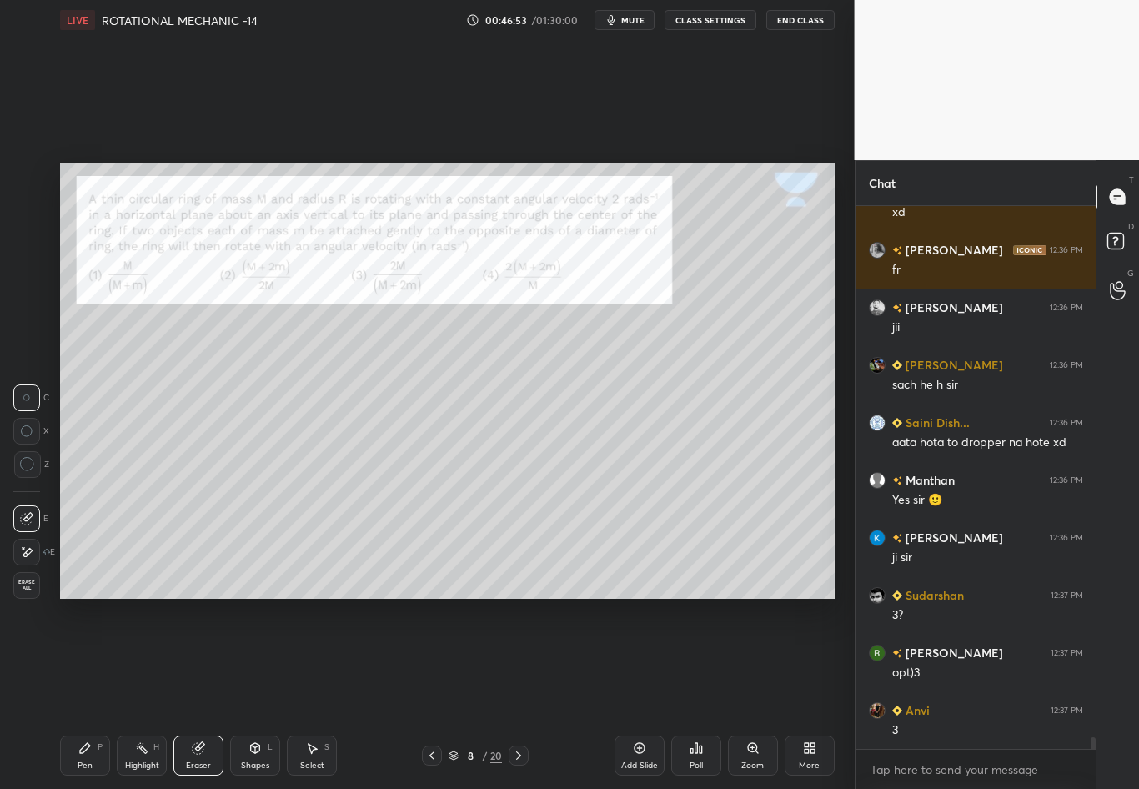
click at [320, 693] on div "Select S" at bounding box center [312, 756] width 50 height 40
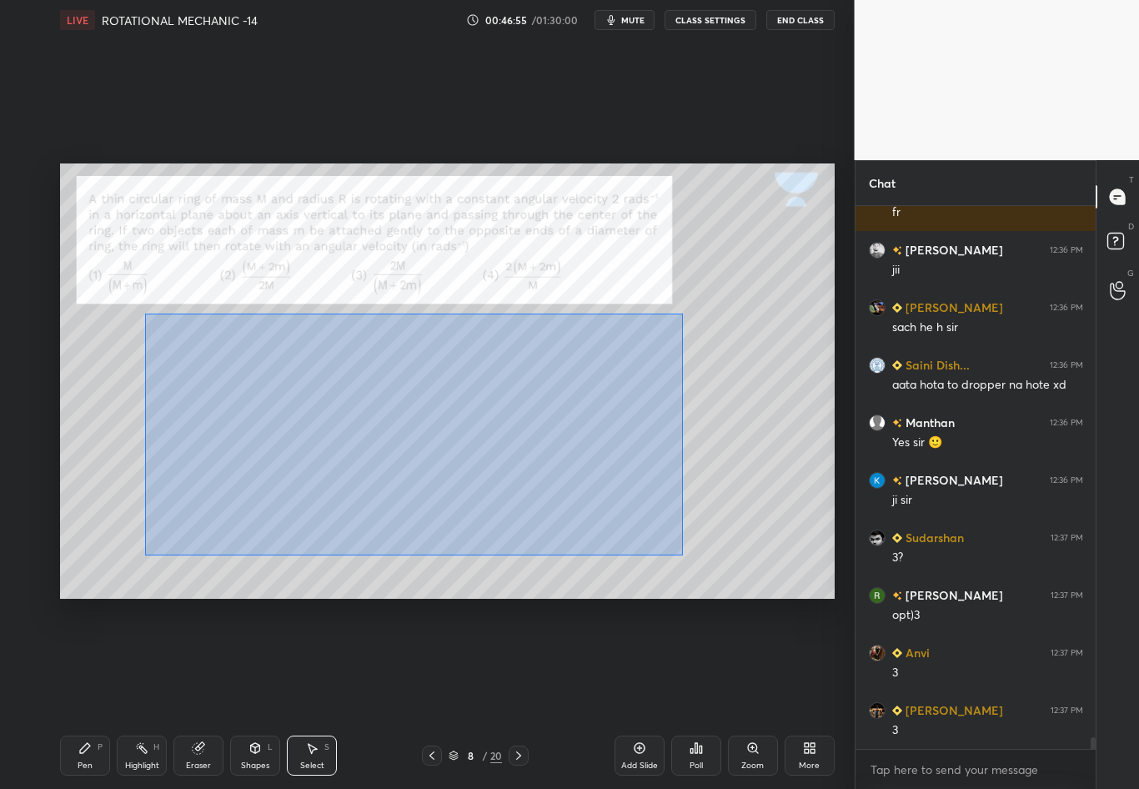
drag, startPoint x: 146, startPoint y: 312, endPoint x: 684, endPoint y: 556, distance: 590.6
click at [685, 556] on div "0 ° Undo Copy Duplicate Duplicate to new slide Delete" at bounding box center [447, 380] width 775 height 435
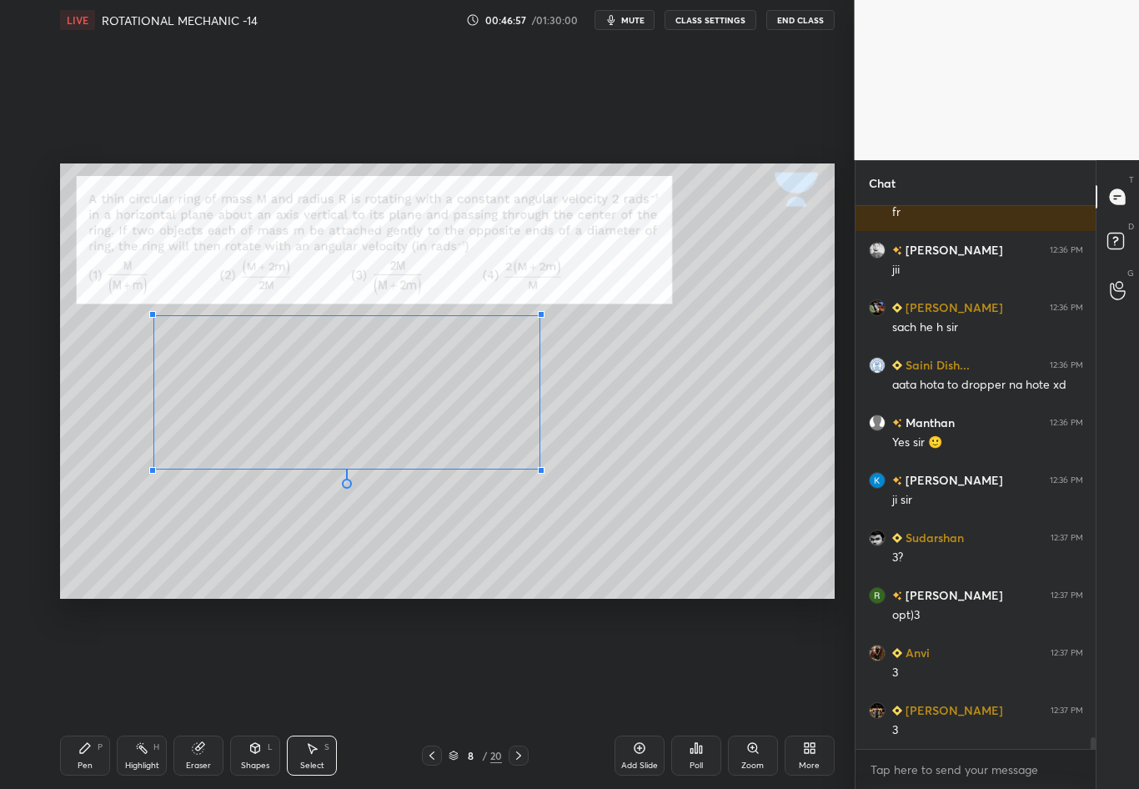
drag, startPoint x: 636, startPoint y: 512, endPoint x: 540, endPoint y: 468, distance: 105.6
click at [540, 468] on div at bounding box center [541, 470] width 7 height 7
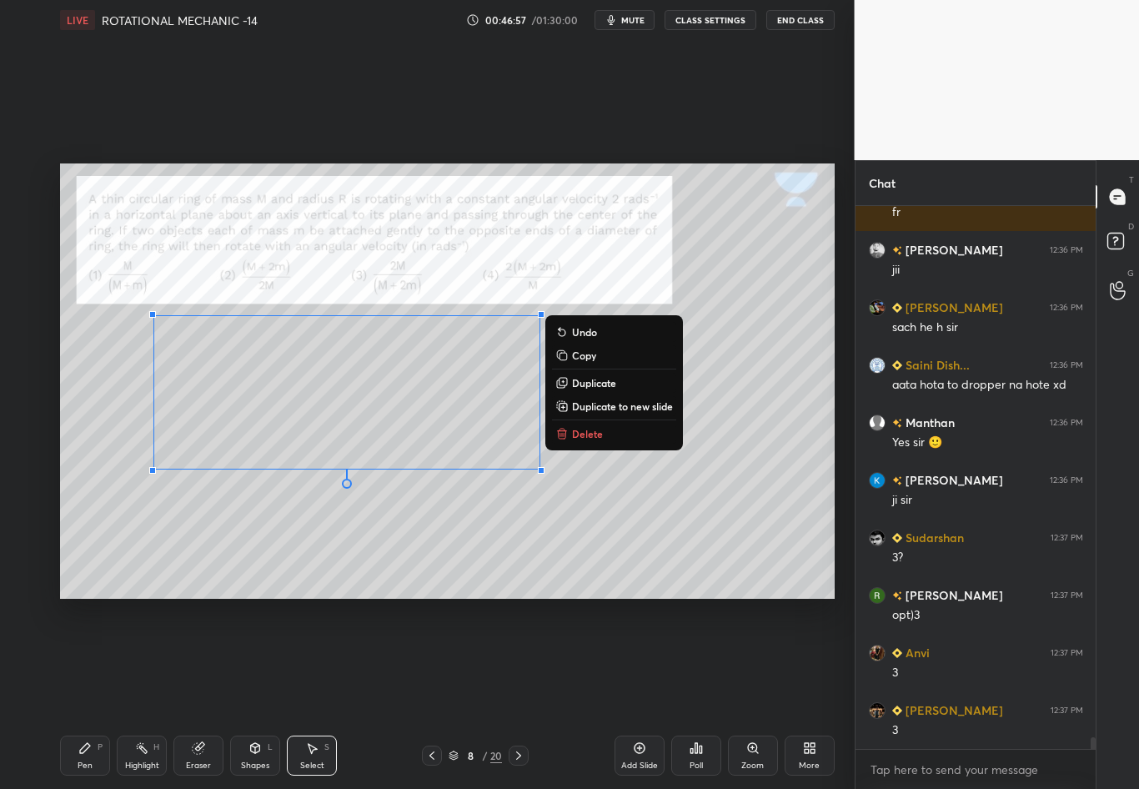
click at [606, 495] on div "0 ° Undo Copy Duplicate Duplicate to new slide Delete" at bounding box center [447, 380] width 775 height 435
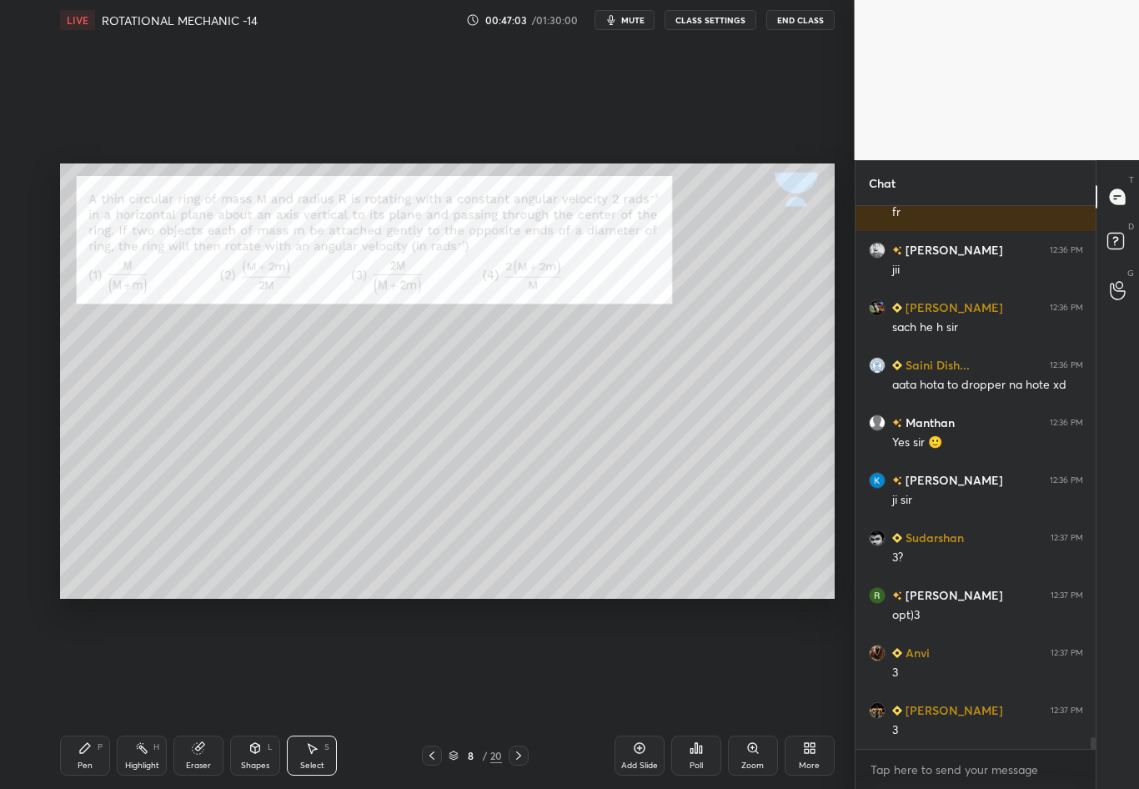
scroll to position [24170, 0]
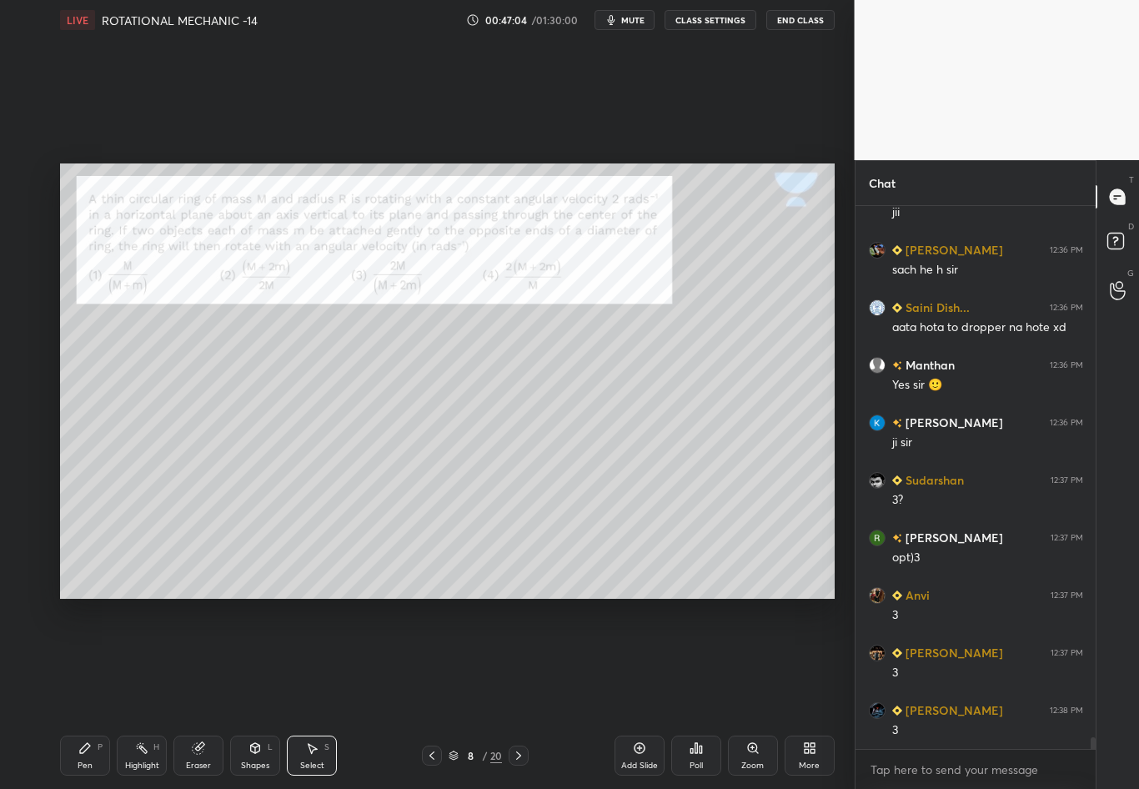
click at [83, 693] on div "Pen" at bounding box center [85, 766] width 15 height 8
click at [29, 375] on div at bounding box center [27, 376] width 13 height 13
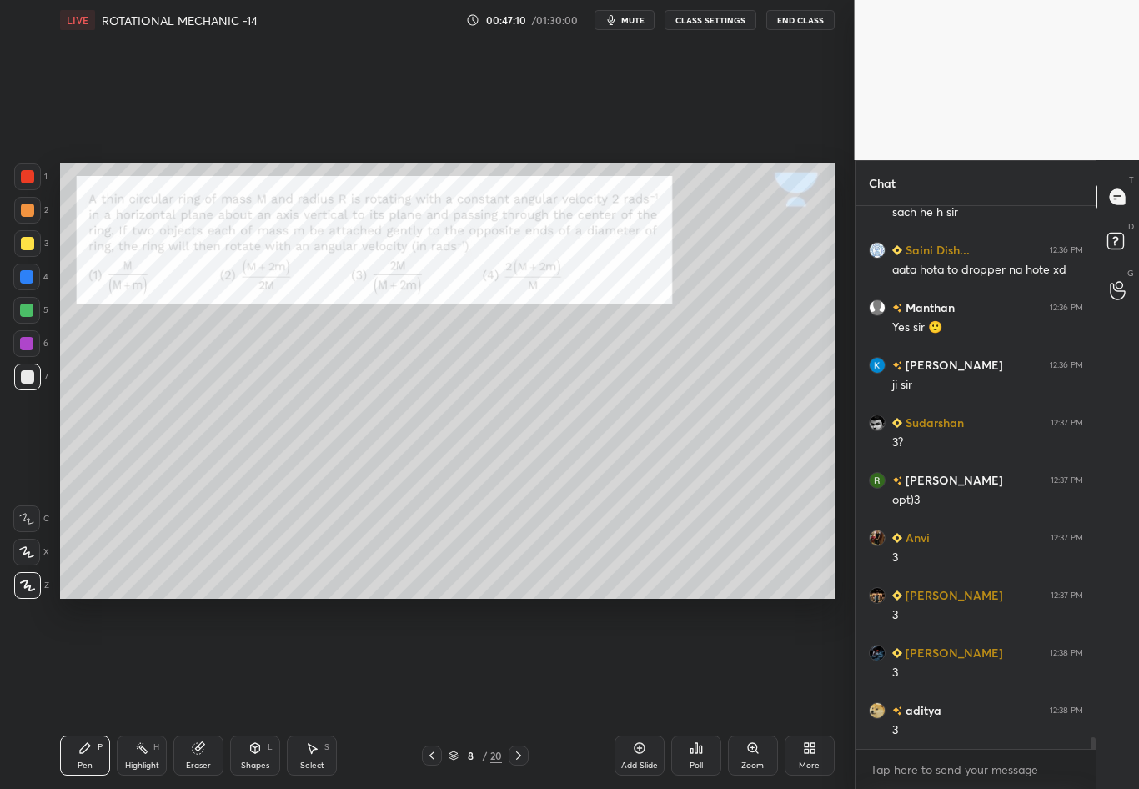
click at [29, 244] on div at bounding box center [27, 243] width 13 height 13
click at [28, 273] on div at bounding box center [26, 276] width 13 height 13
click at [32, 276] on div at bounding box center [26, 276] width 13 height 13
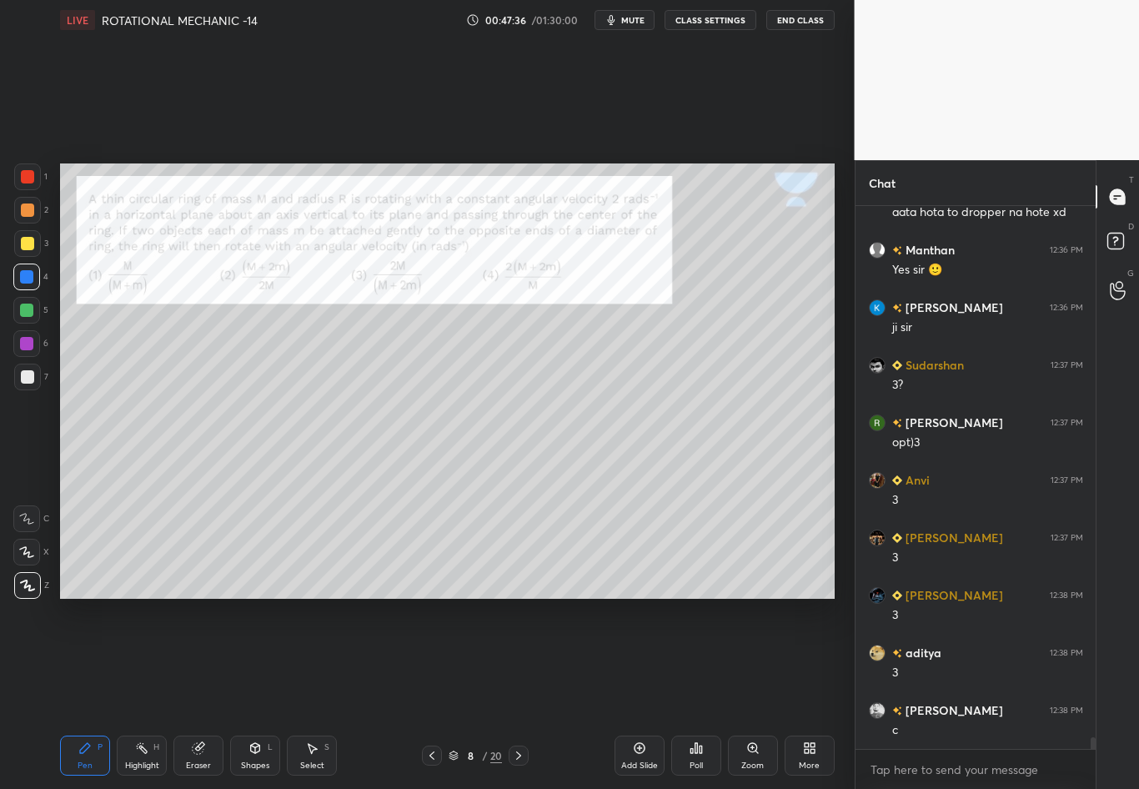
click at [133, 693] on div "Highlight H" at bounding box center [142, 756] width 50 height 40
click at [81, 693] on div "Pen" at bounding box center [85, 766] width 15 height 8
click at [33, 393] on div "7" at bounding box center [31, 380] width 34 height 33
click at [19, 375] on div at bounding box center [27, 377] width 27 height 27
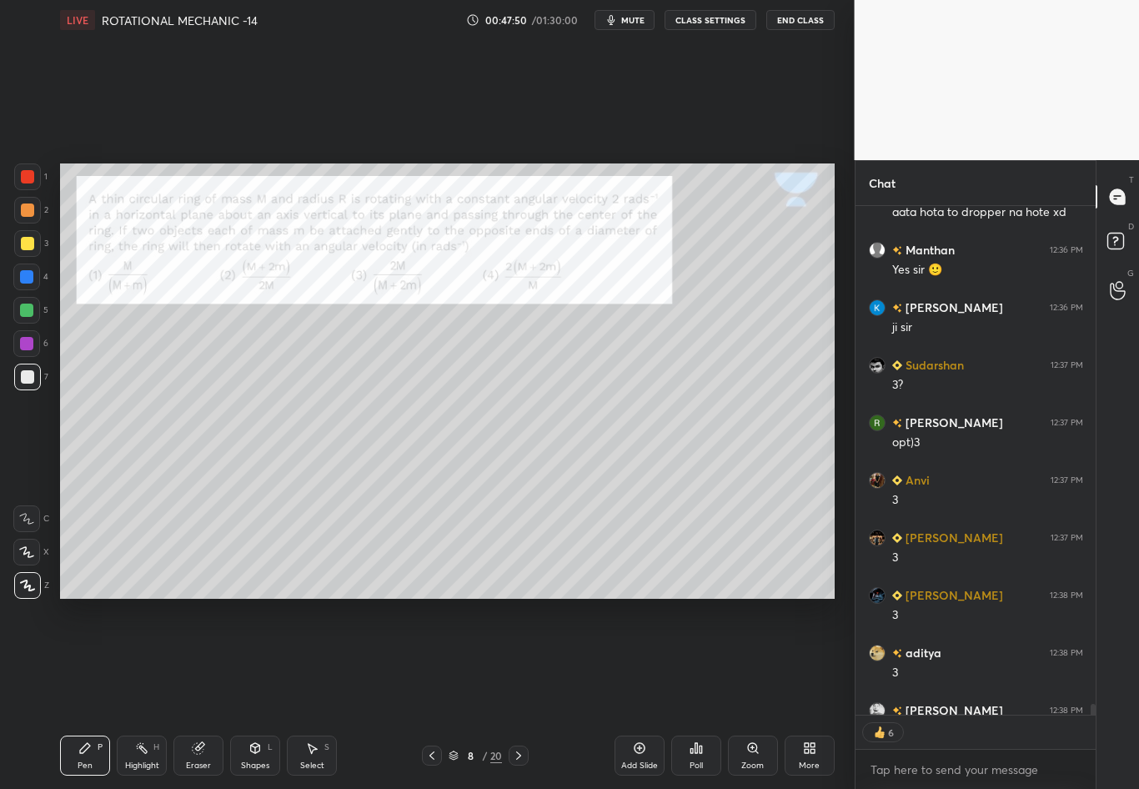
click at [27, 248] on div at bounding box center [27, 243] width 13 height 13
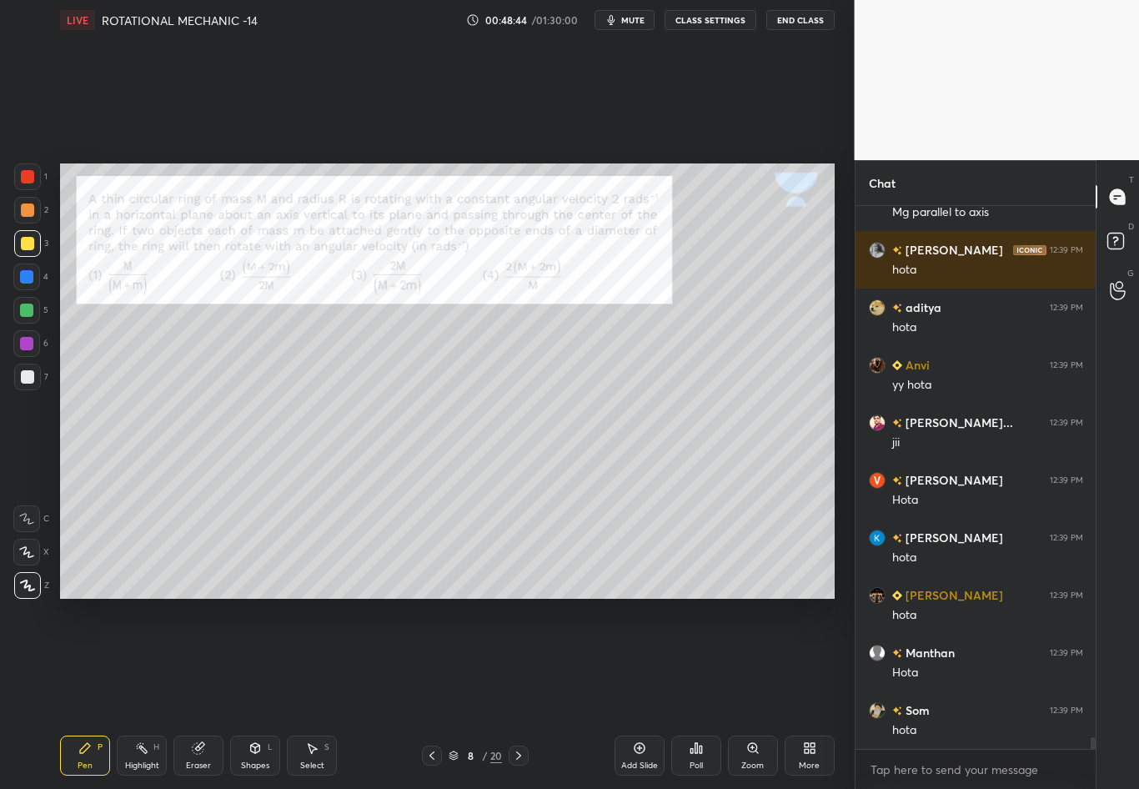
scroll to position [24975, 0]
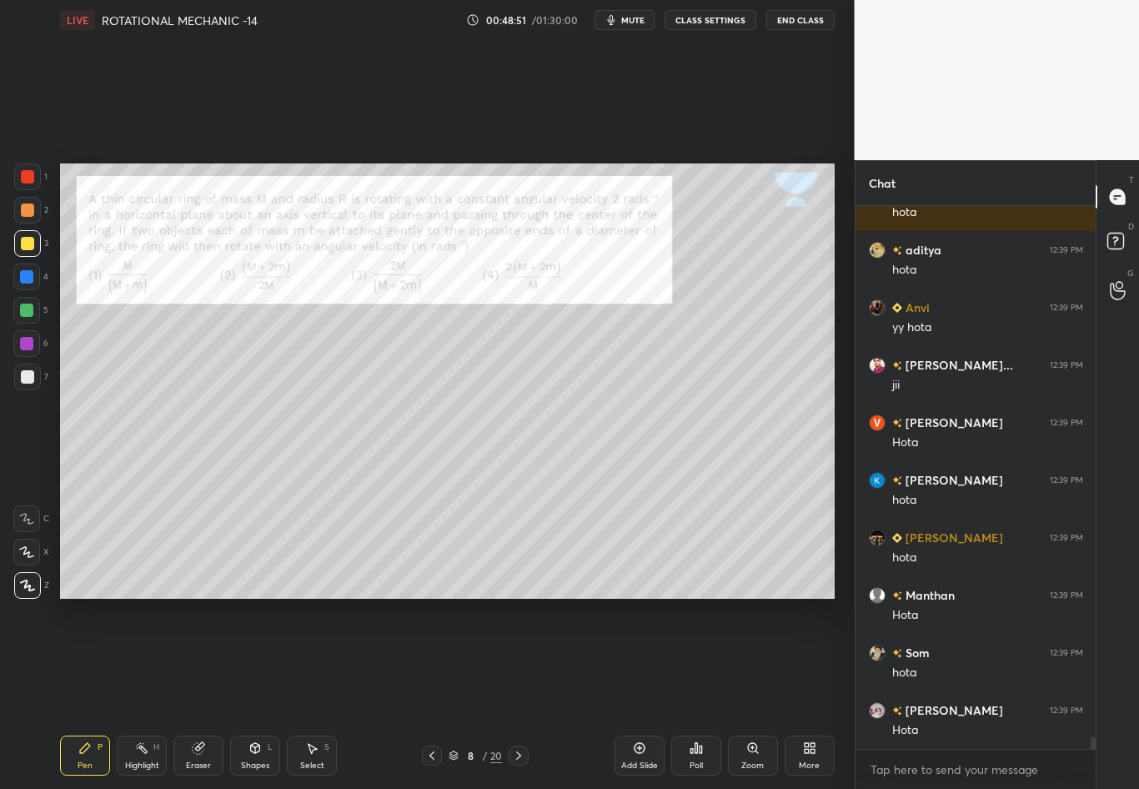
click at [138, 693] on div "Highlight" at bounding box center [142, 766] width 34 height 8
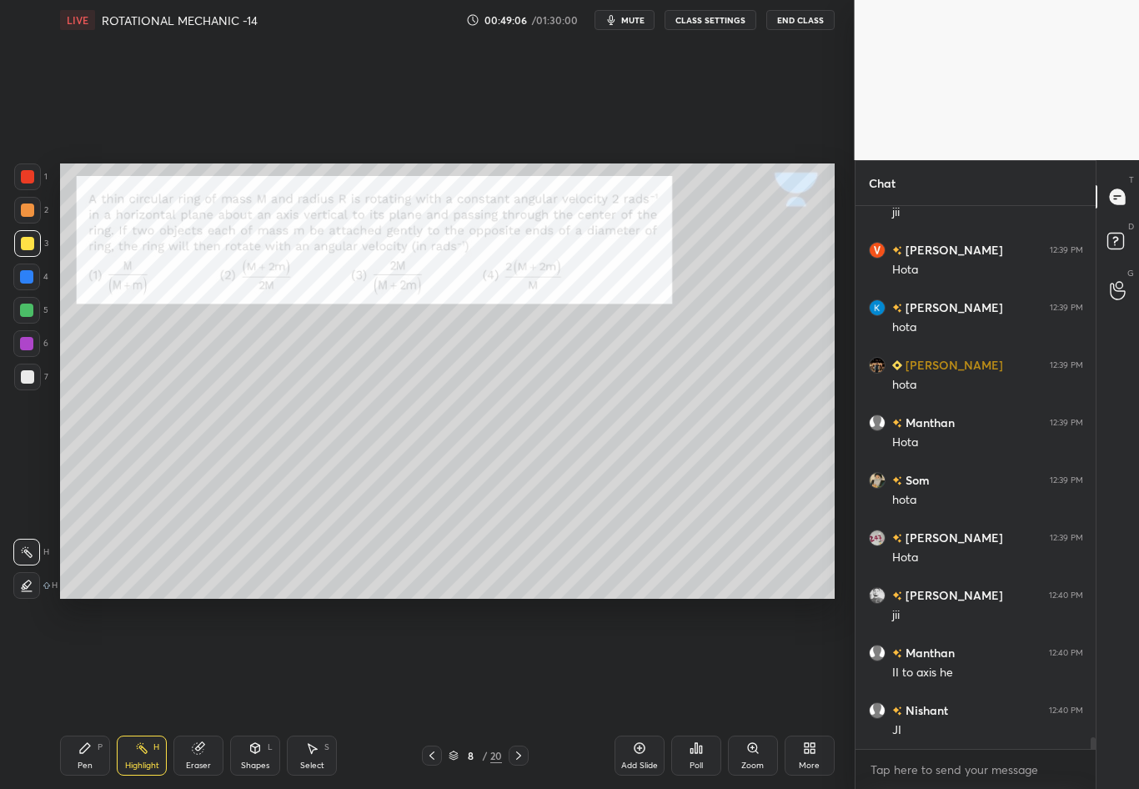
scroll to position [25206, 0]
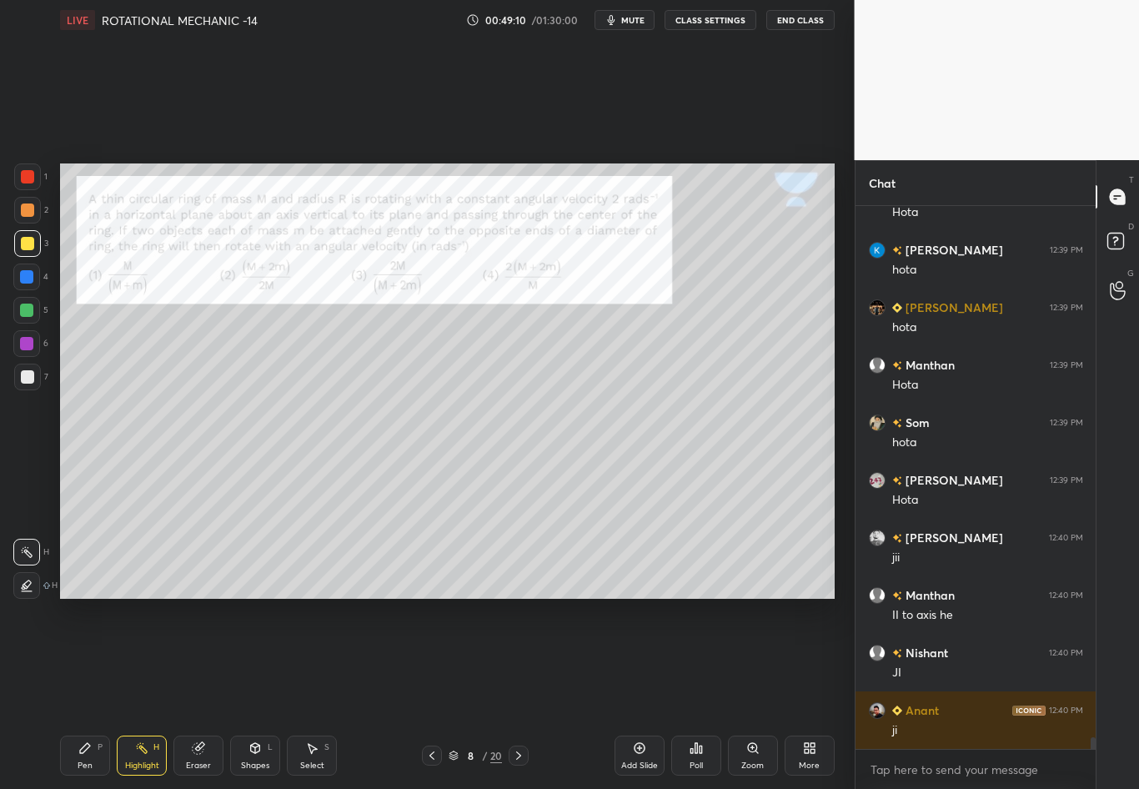
click at [78, 693] on icon at bounding box center [84, 748] width 13 height 13
click at [23, 385] on div at bounding box center [27, 377] width 27 height 27
click at [520, 693] on icon at bounding box center [518, 755] width 13 height 13
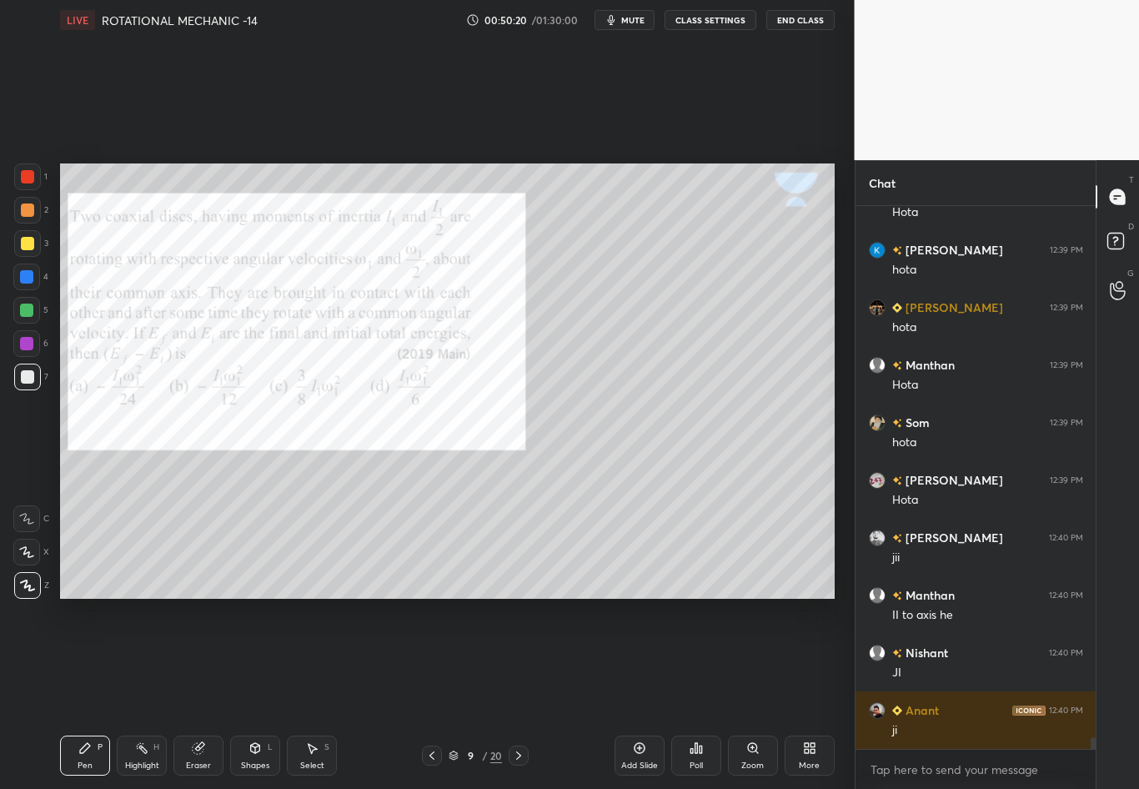
click at [31, 176] on div at bounding box center [27, 176] width 13 height 13
click at [435, 693] on icon at bounding box center [431, 755] width 13 height 13
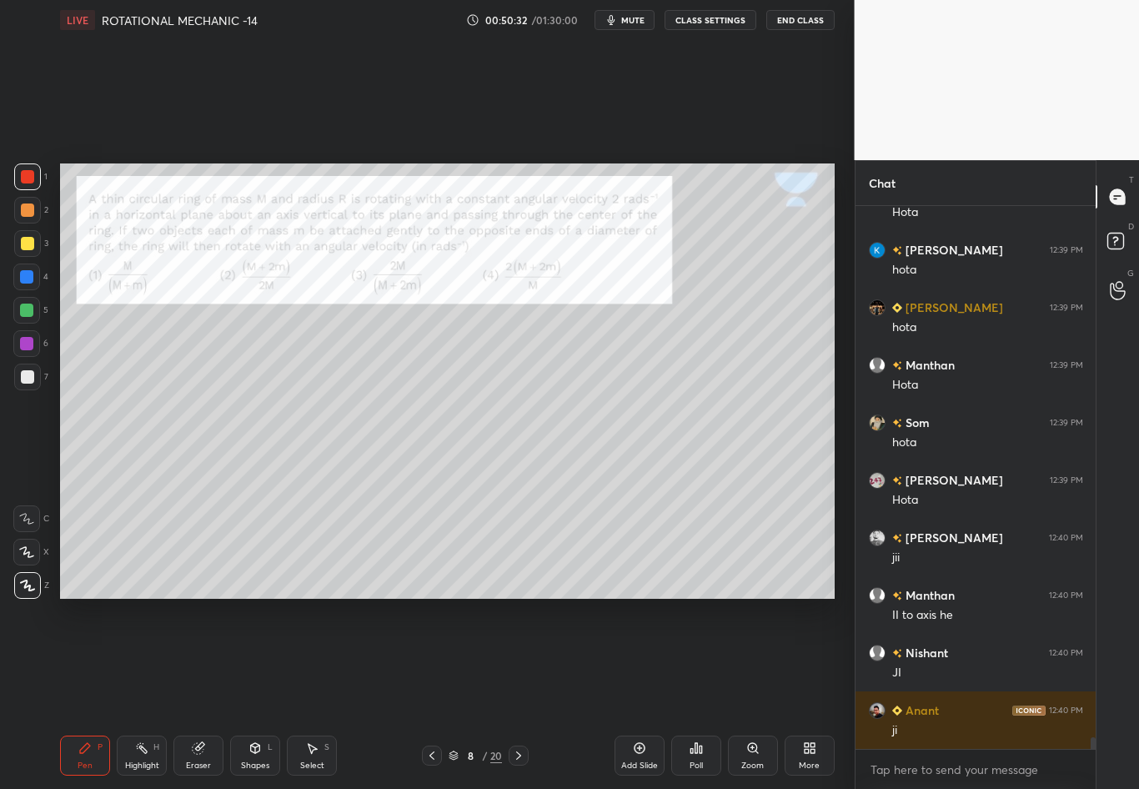
click at [695, 693] on icon at bounding box center [696, 748] width 3 height 10
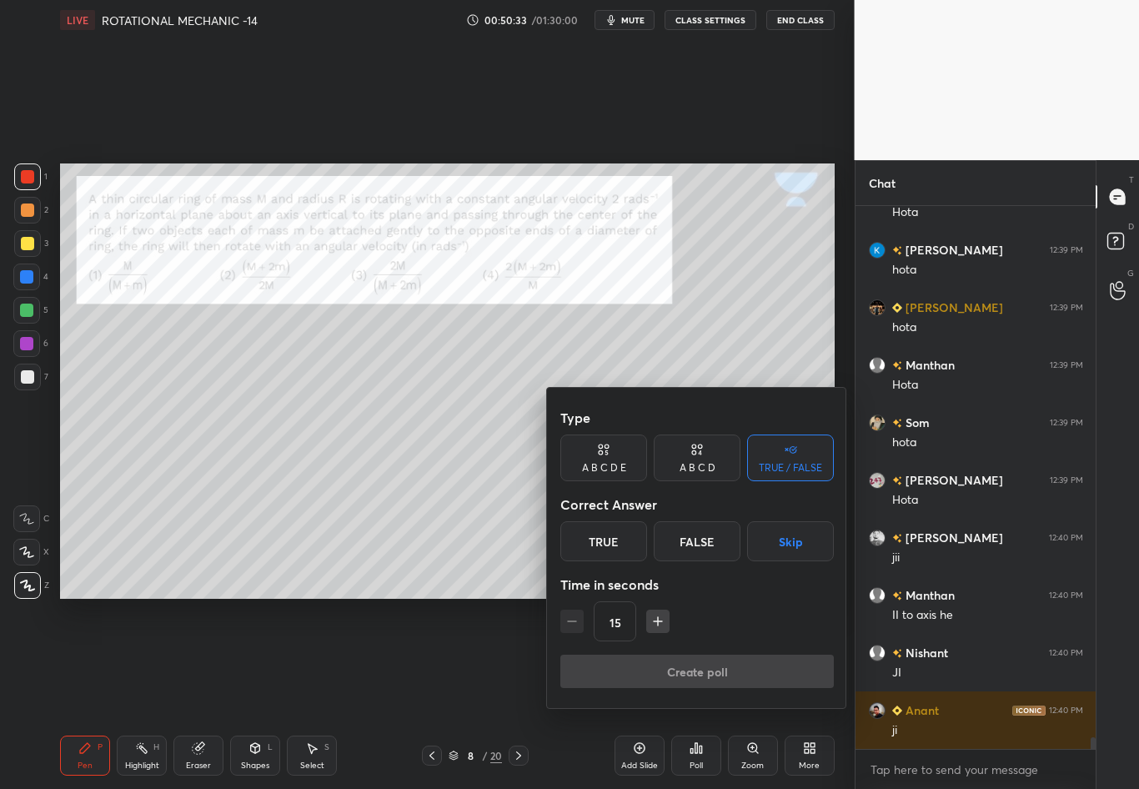
scroll to position [25263, 0]
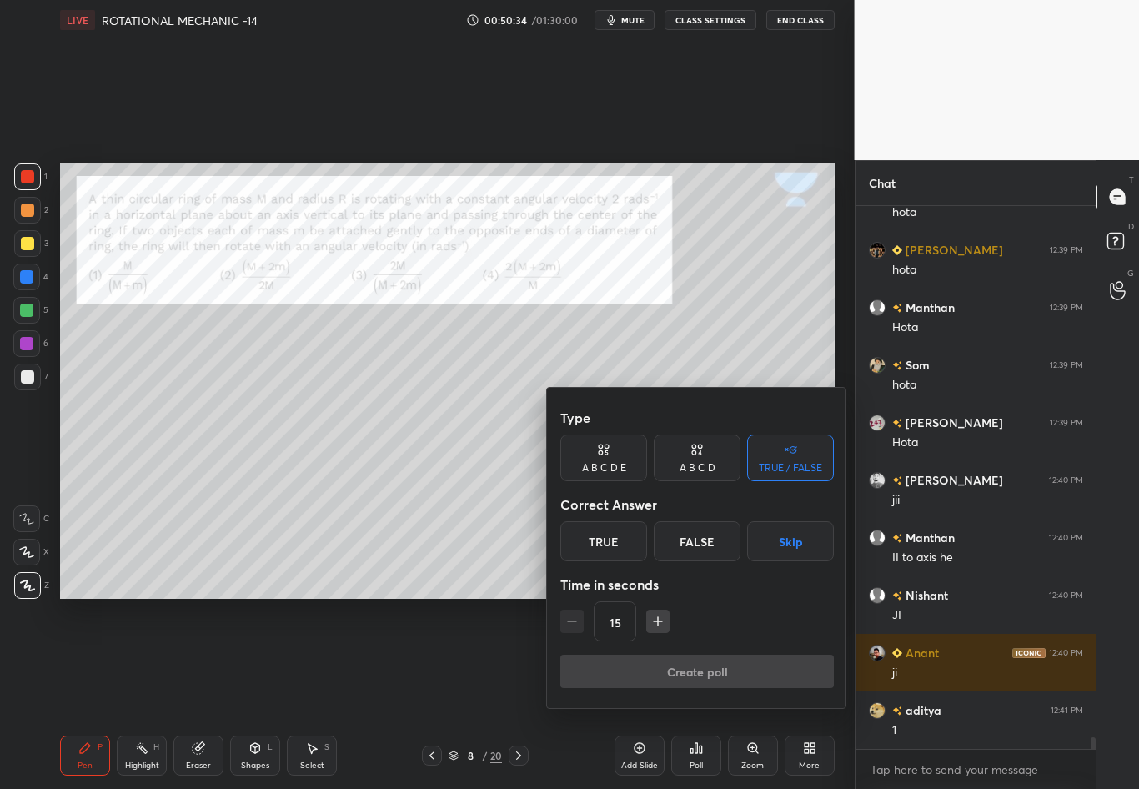
click at [631, 541] on div "True" at bounding box center [604, 541] width 87 height 40
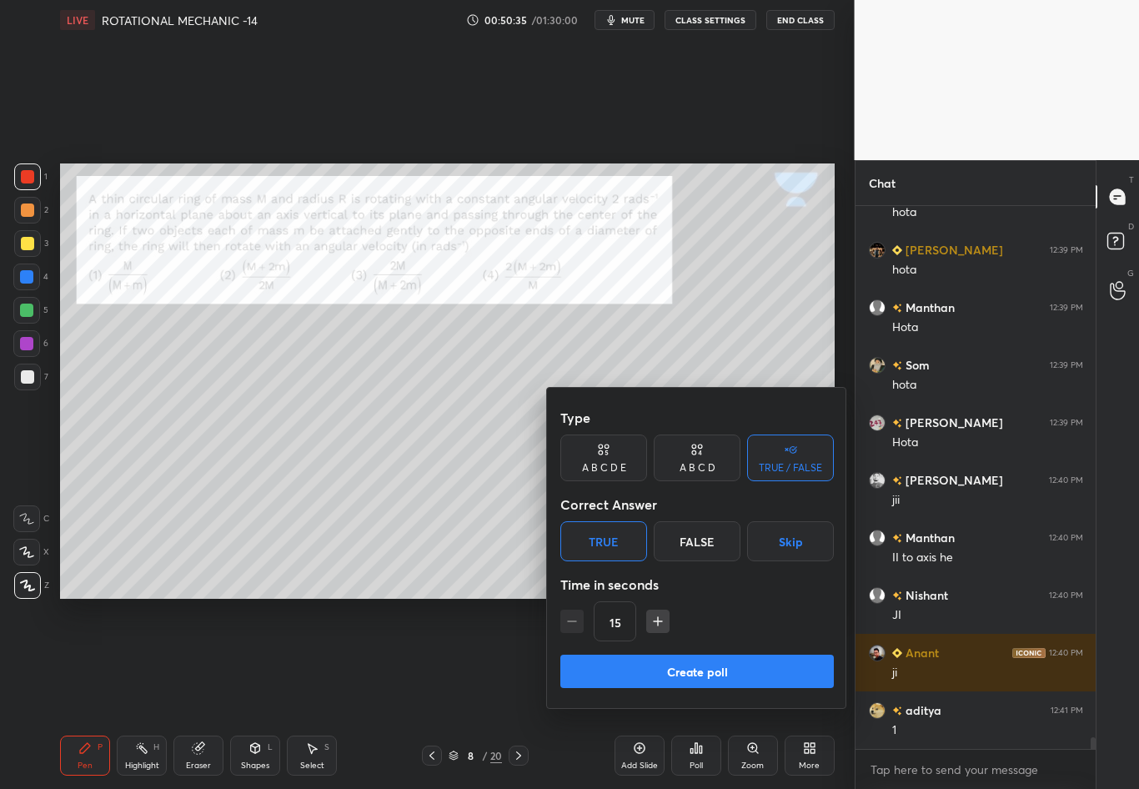
click at [706, 665] on button "Create poll" at bounding box center [698, 671] width 274 height 33
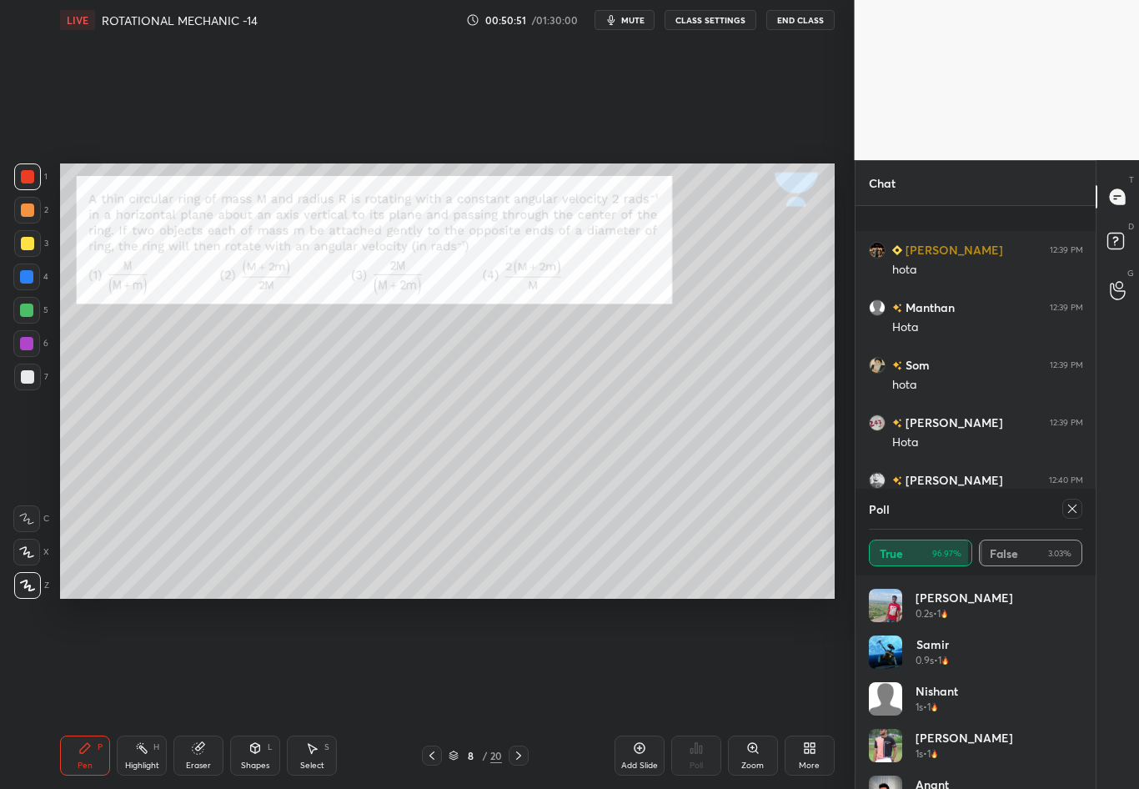
scroll to position [25367, 0]
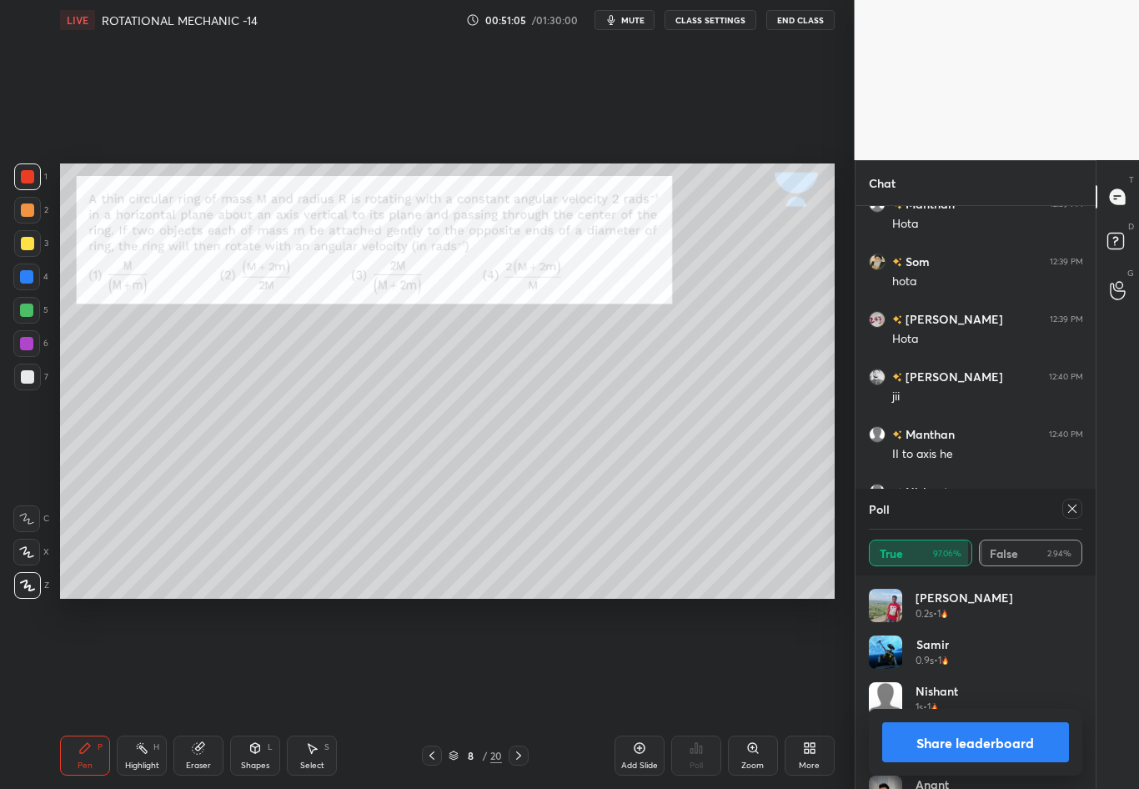
click at [1076, 510] on icon at bounding box center [1072, 508] width 13 height 13
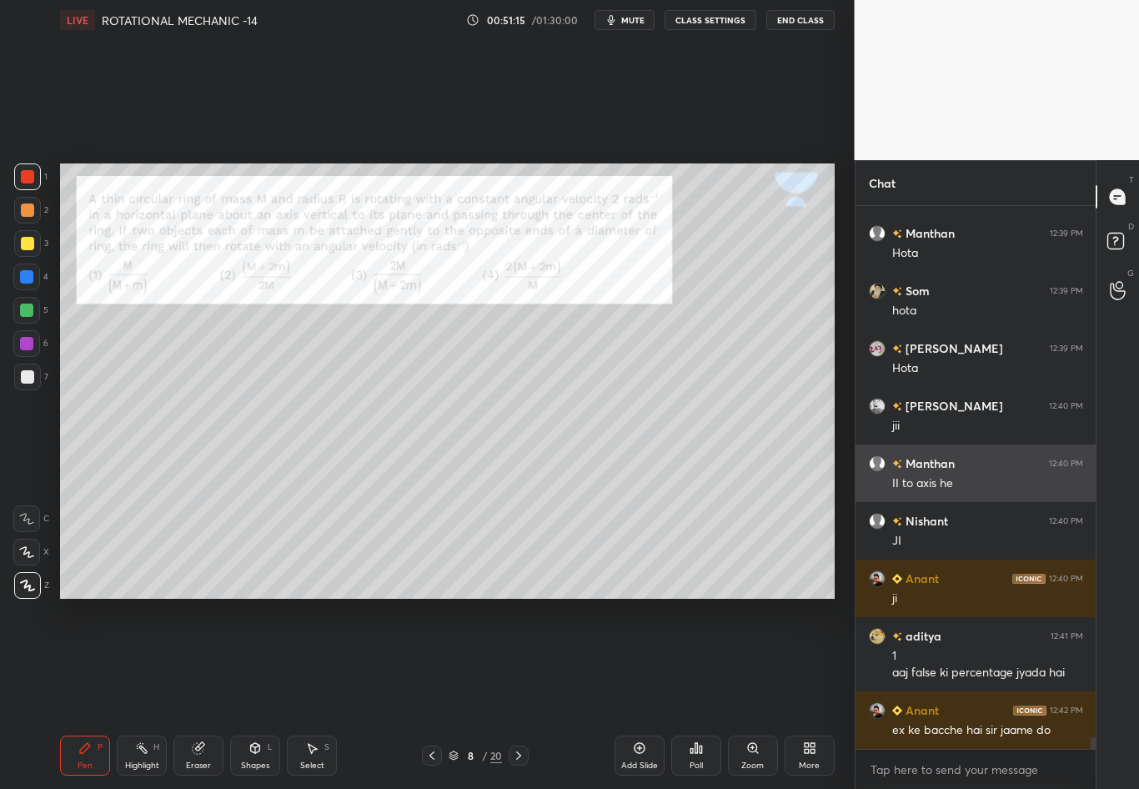
scroll to position [25395, 0]
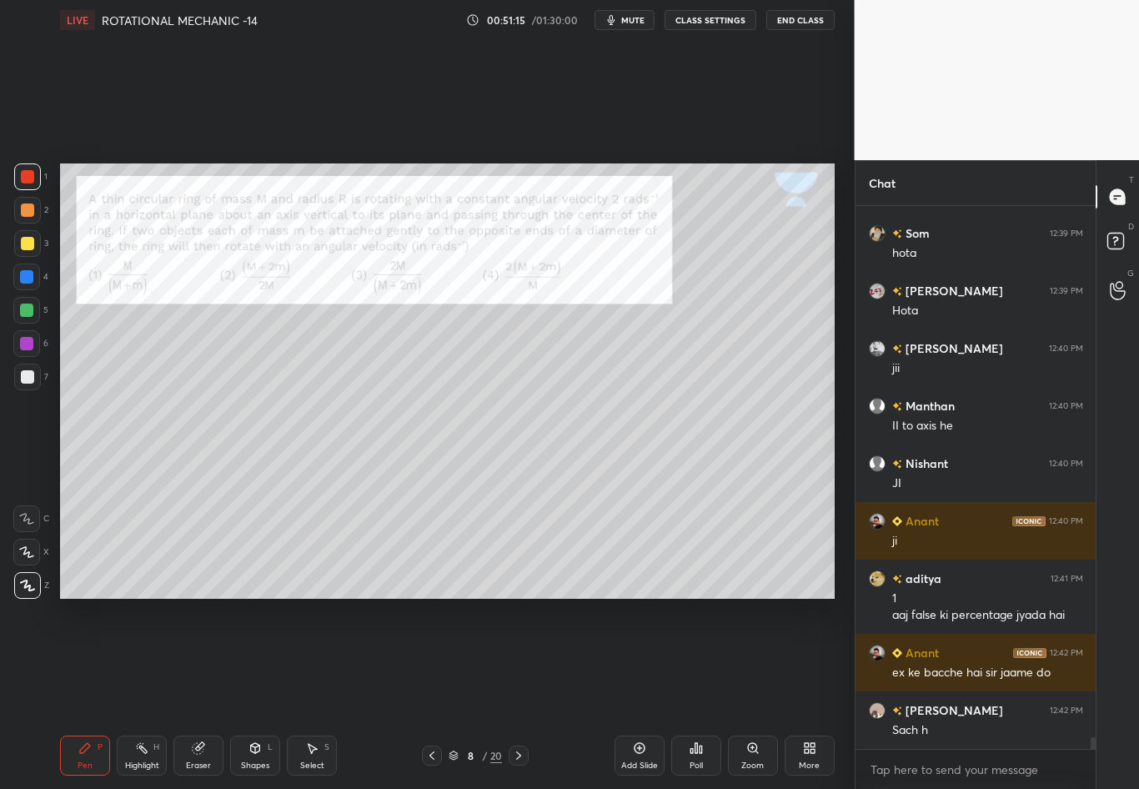
click at [522, 693] on icon at bounding box center [518, 755] width 13 height 13
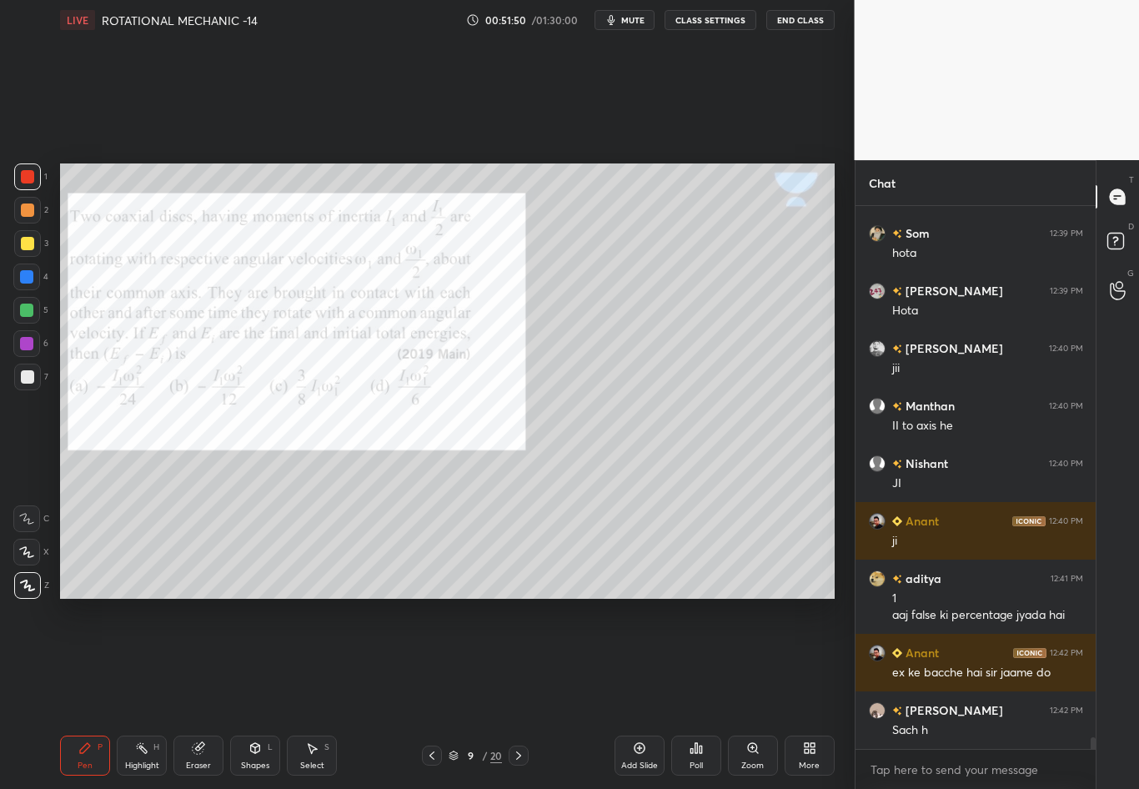
click at [257, 693] on div "Shapes L" at bounding box center [255, 756] width 50 height 40
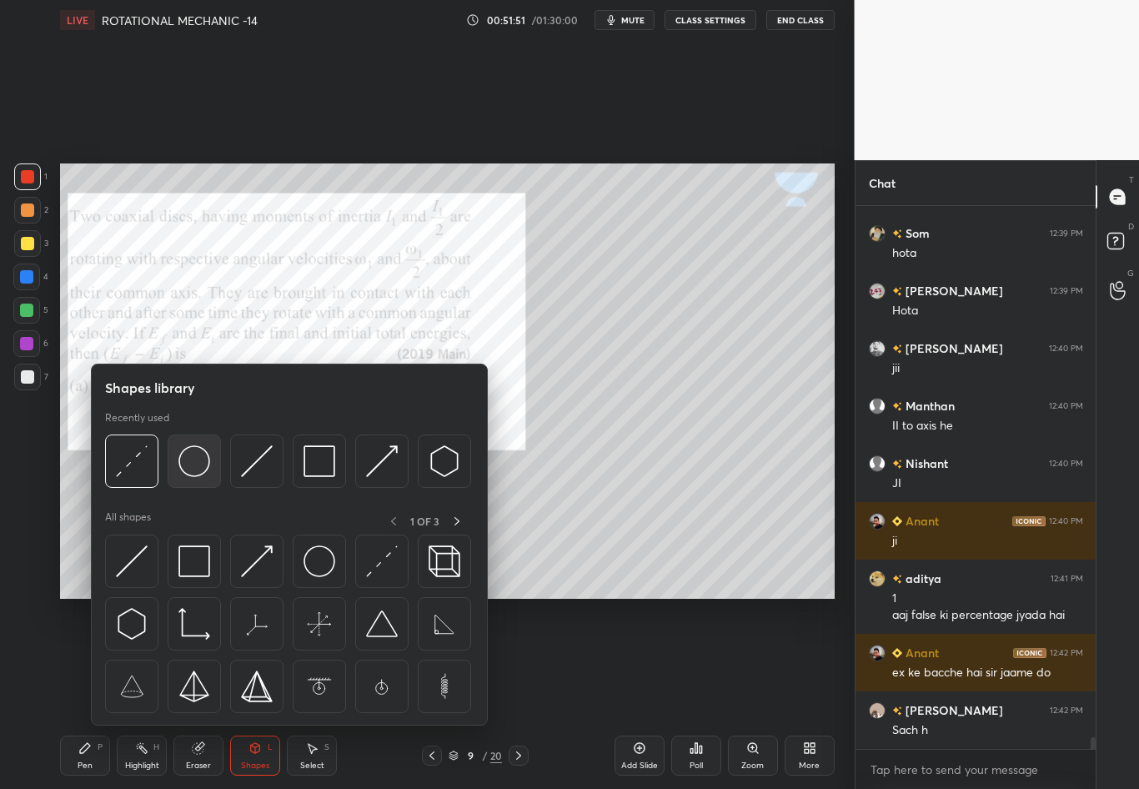
click at [196, 463] on img at bounding box center [194, 461] width 32 height 32
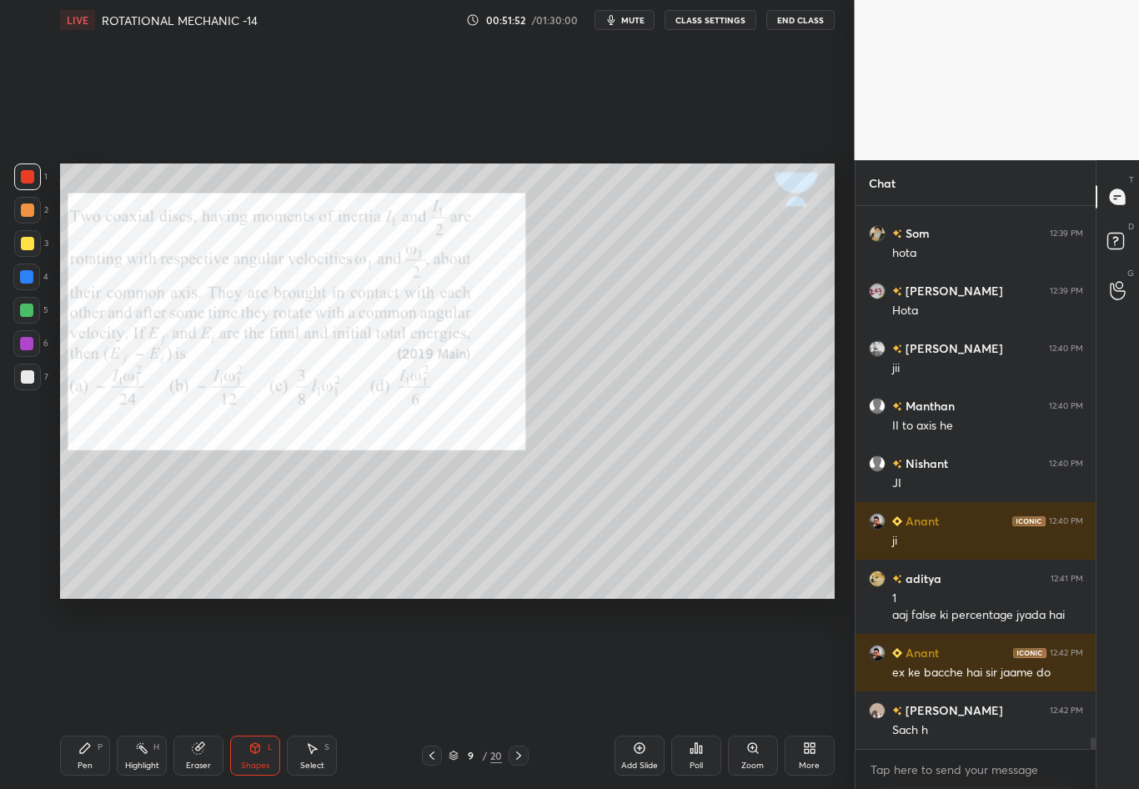
click at [24, 464] on div "1 2 3 4 5 6 7 C X Z C X Z E E Erase all H H" at bounding box center [26, 380] width 53 height 435
click at [24, 275] on div at bounding box center [26, 276] width 13 height 13
click at [254, 693] on div "Shapes L" at bounding box center [255, 756] width 50 height 40
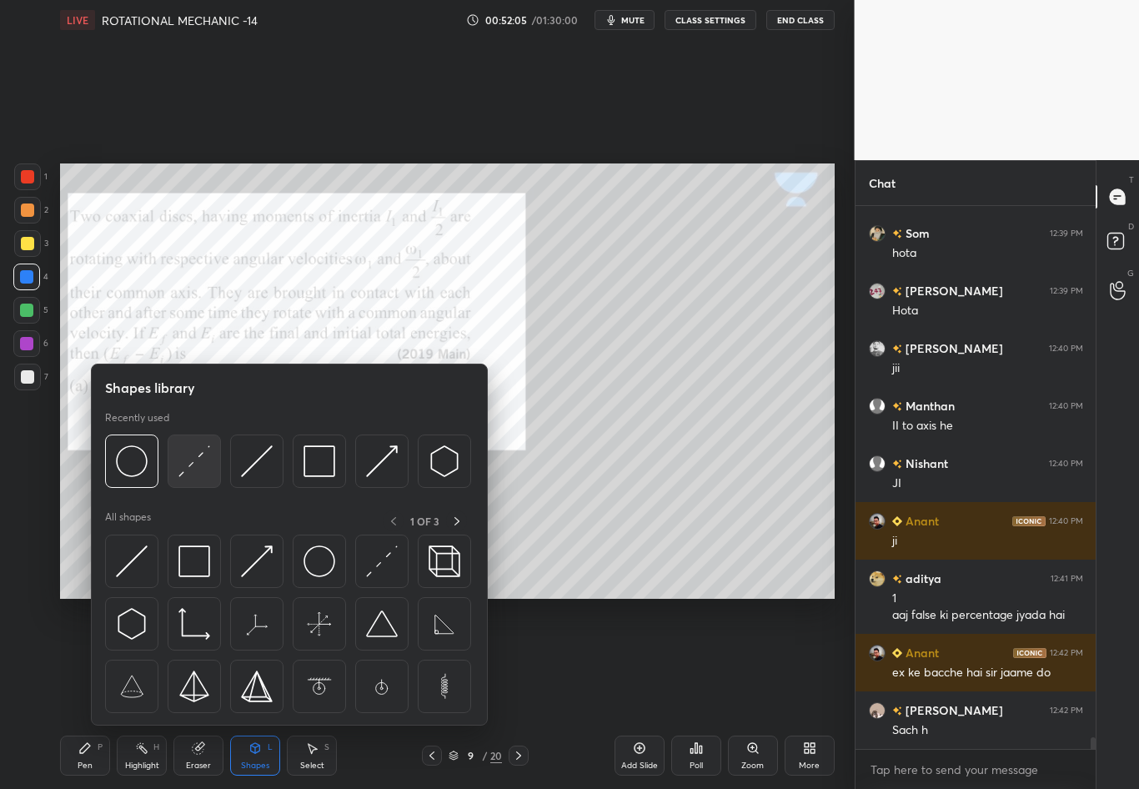
click at [187, 467] on img at bounding box center [194, 461] width 32 height 32
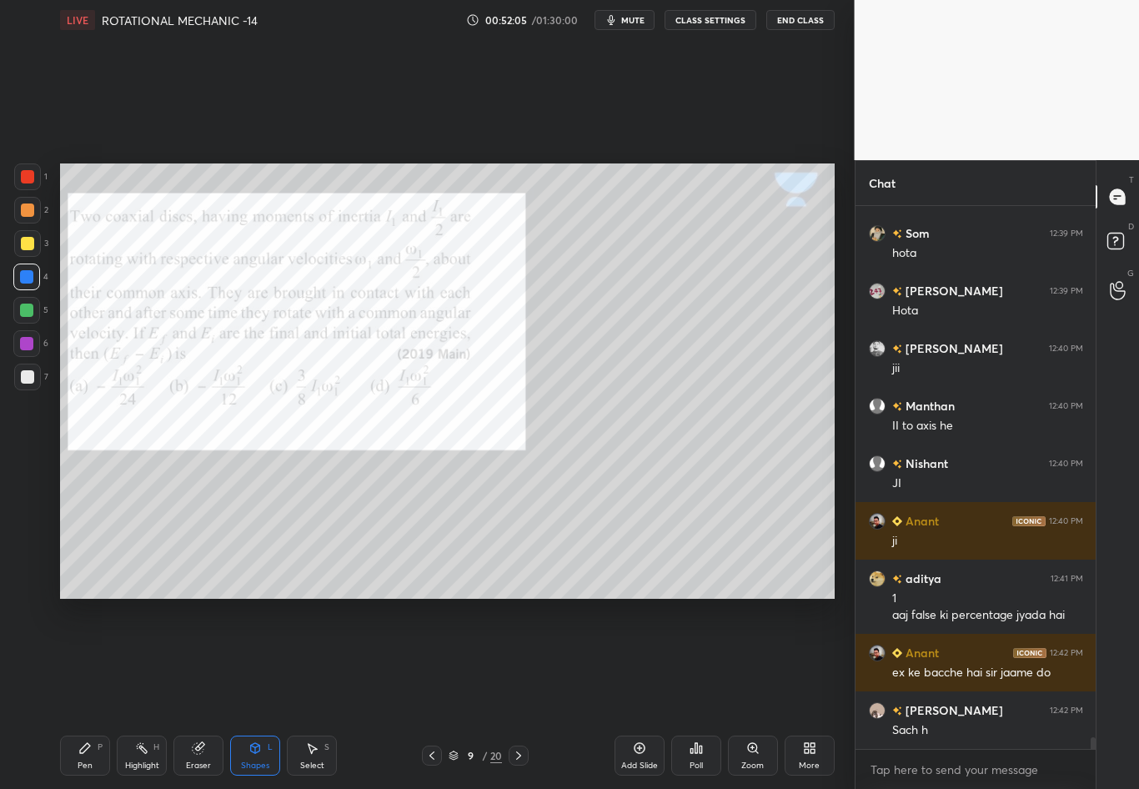
click at [31, 377] on div at bounding box center [27, 376] width 13 height 13
click at [306, 693] on div "Select" at bounding box center [312, 766] width 24 height 8
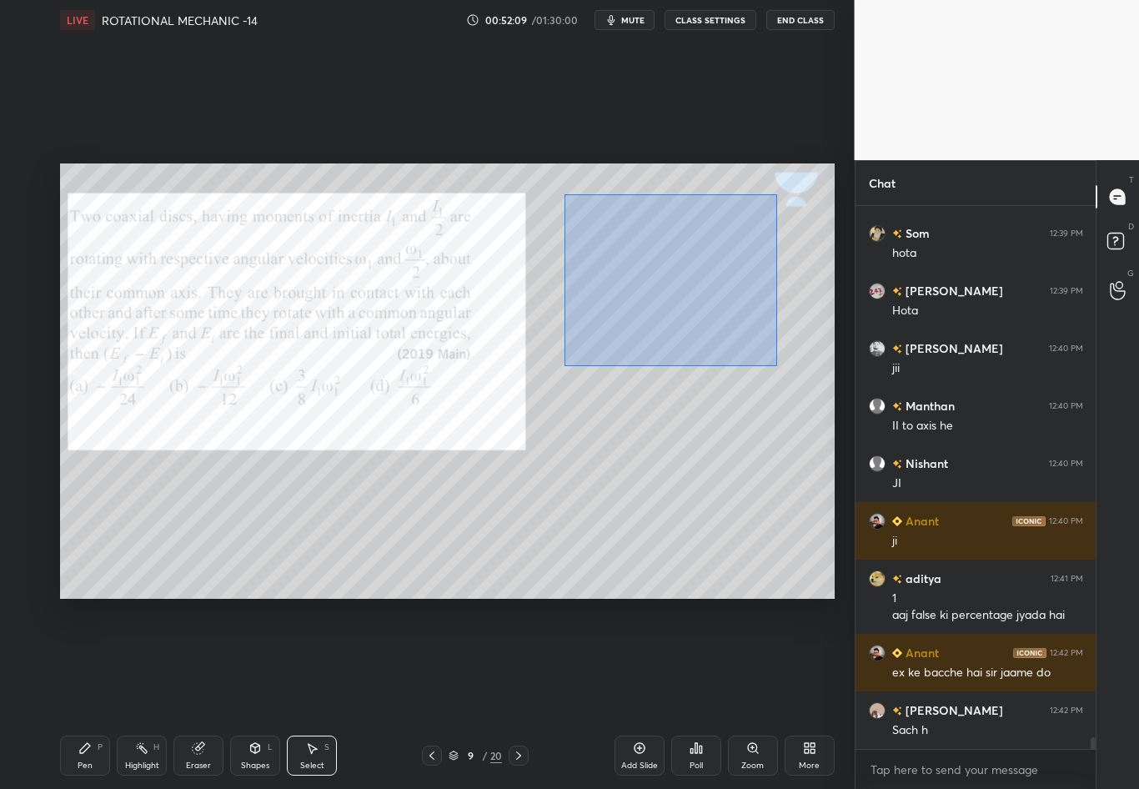
drag, startPoint x: 564, startPoint y: 258, endPoint x: 786, endPoint y: 361, distance: 244.8
click at [786, 361] on div "0 ° Undo Copy Duplicate Duplicate to new slide Delete" at bounding box center [447, 380] width 775 height 435
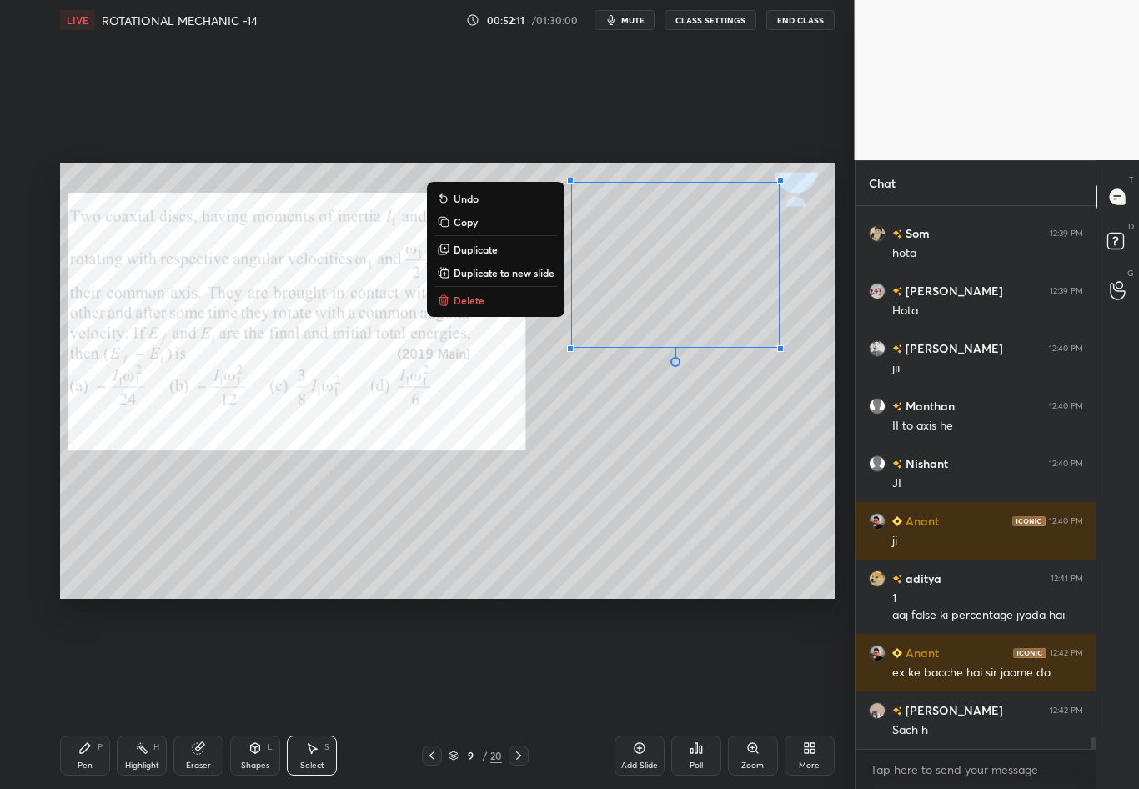
click at [511, 245] on button "Duplicate" at bounding box center [496, 249] width 124 height 20
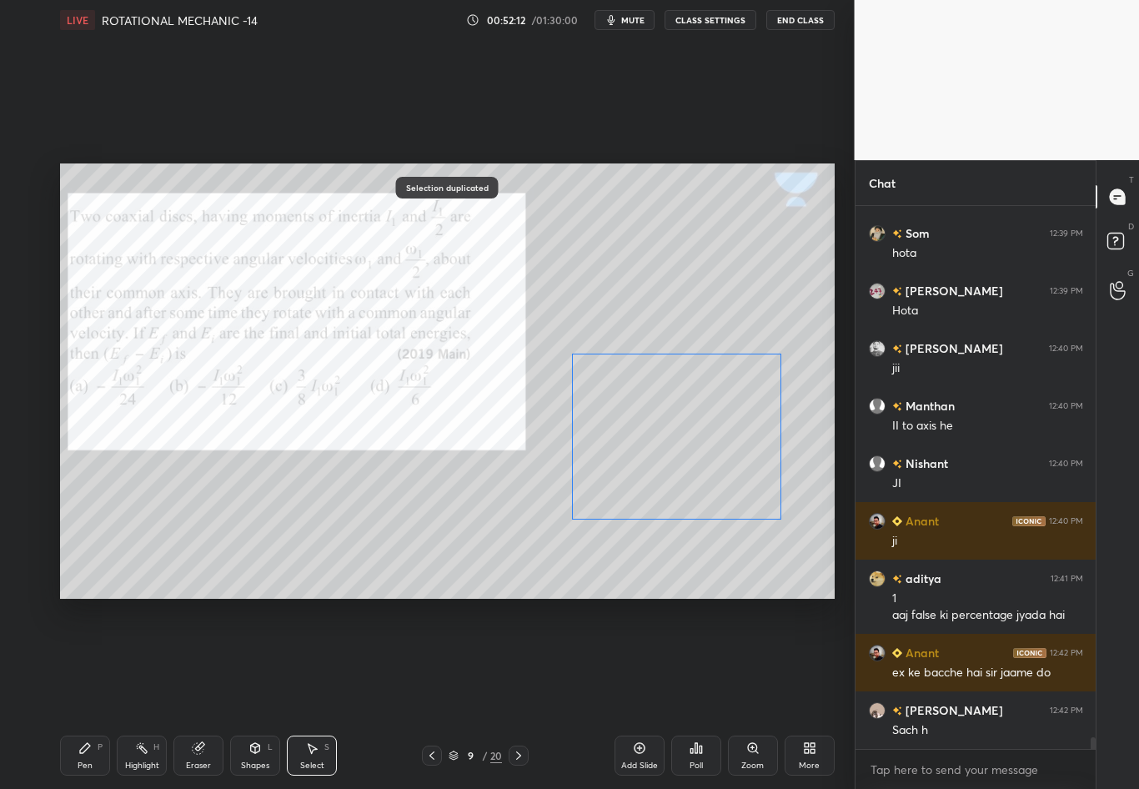
drag, startPoint x: 720, startPoint y: 328, endPoint x: 703, endPoint y: 481, distance: 154.4
click at [703, 481] on div "0 ° Undo Copy Duplicate Duplicate to new slide Delete" at bounding box center [447, 380] width 775 height 435
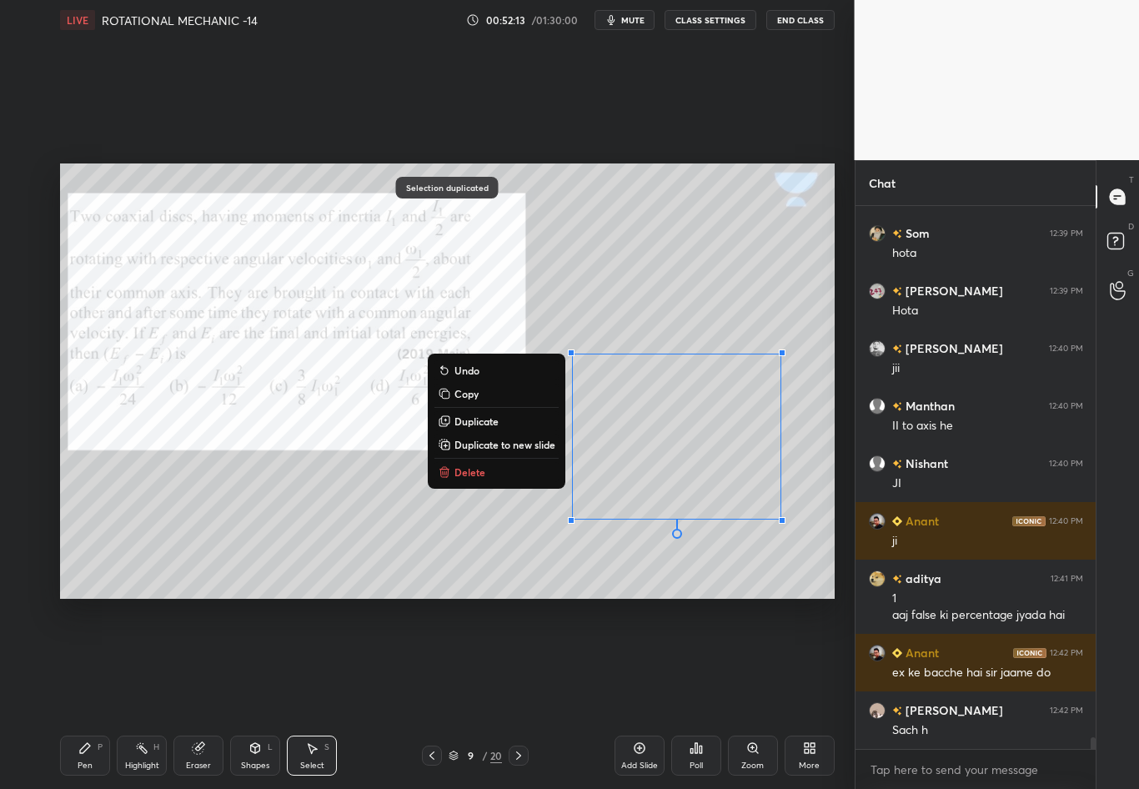
click at [768, 559] on div "0 ° Undo Copy Duplicate Duplicate to new slide Delete" at bounding box center [447, 380] width 775 height 435
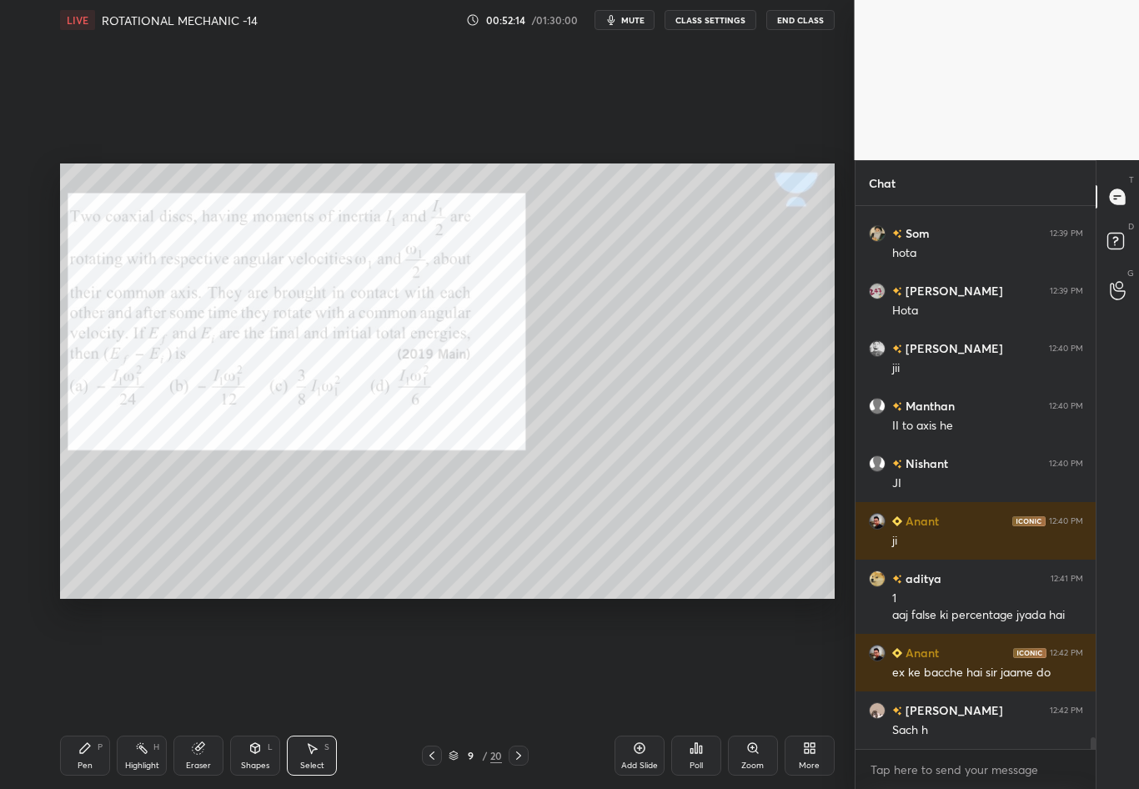
click at [256, 693] on div "Shapes" at bounding box center [255, 766] width 28 height 8
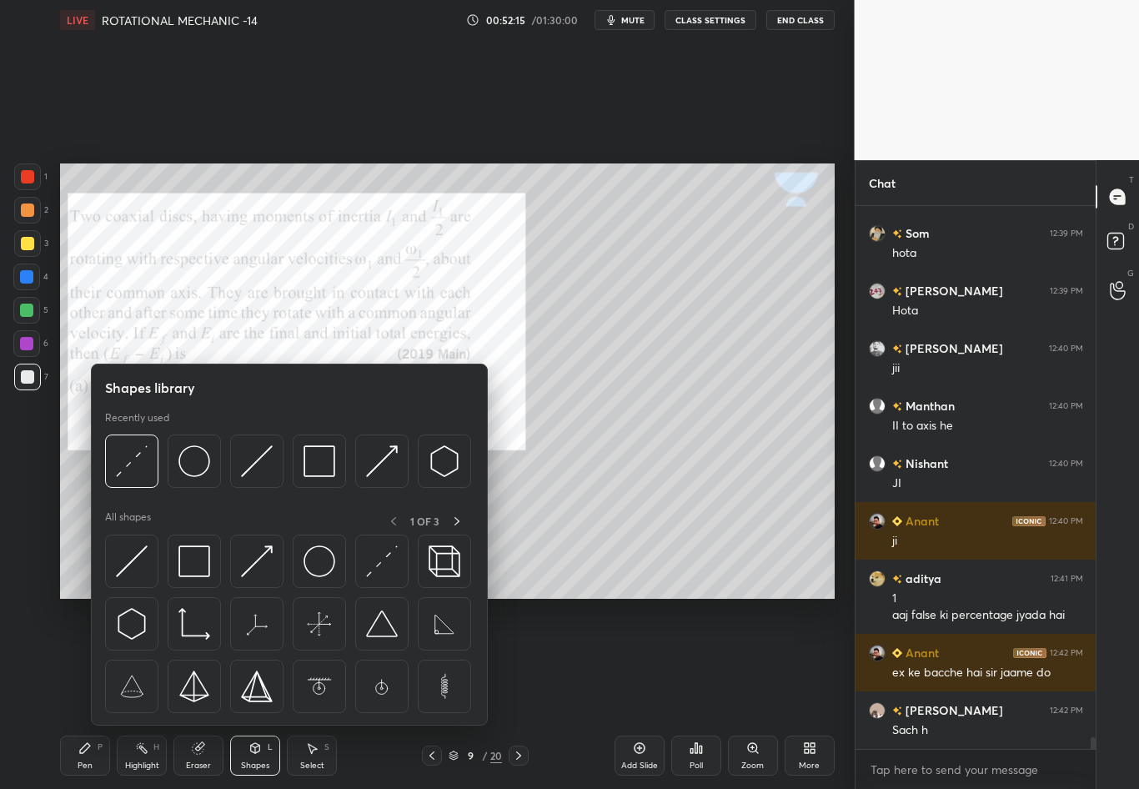
click at [310, 693] on div "Select" at bounding box center [312, 766] width 24 height 8
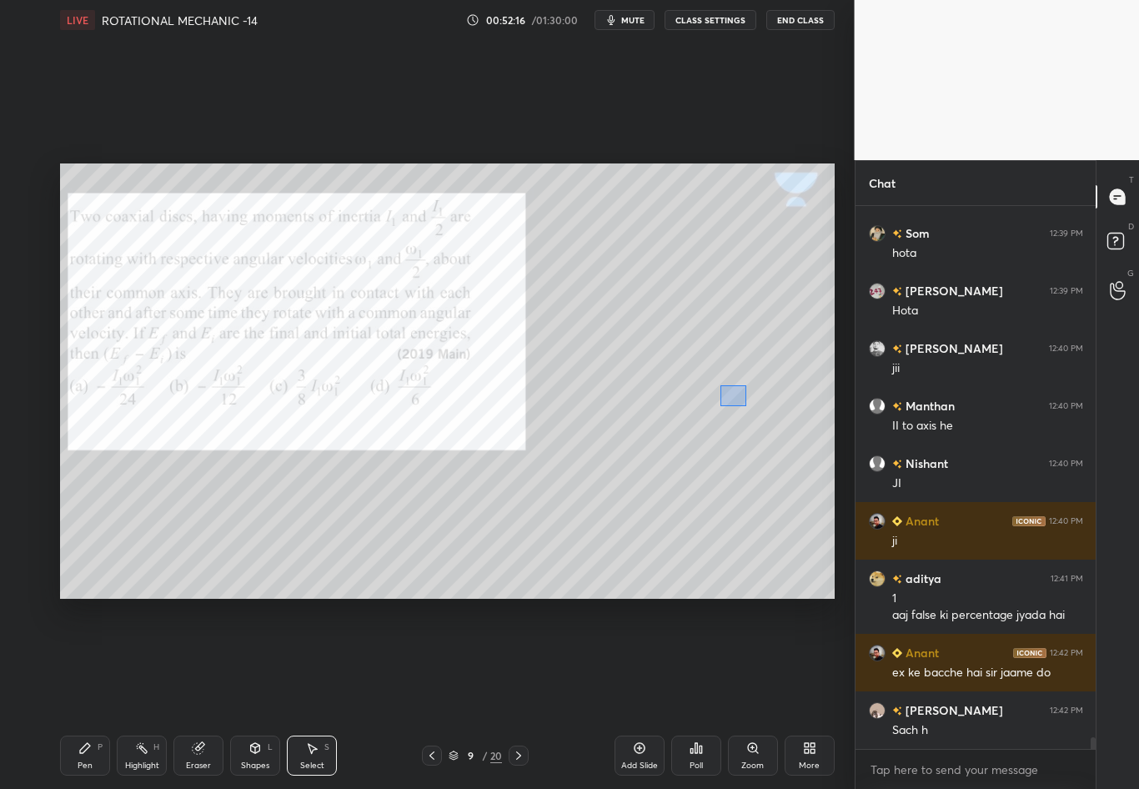
drag, startPoint x: 721, startPoint y: 404, endPoint x: 746, endPoint y: 406, distance: 24.3
click at [746, 406] on div "0 ° Undo Copy Duplicate Duplicate to new slide Delete" at bounding box center [447, 380] width 775 height 435
drag, startPoint x: 712, startPoint y: 413, endPoint x: 714, endPoint y: 440, distance: 26.7
click at [714, 440] on div "0 ° Undo Copy Duplicate Duplicate to new slide Delete" at bounding box center [447, 380] width 775 height 435
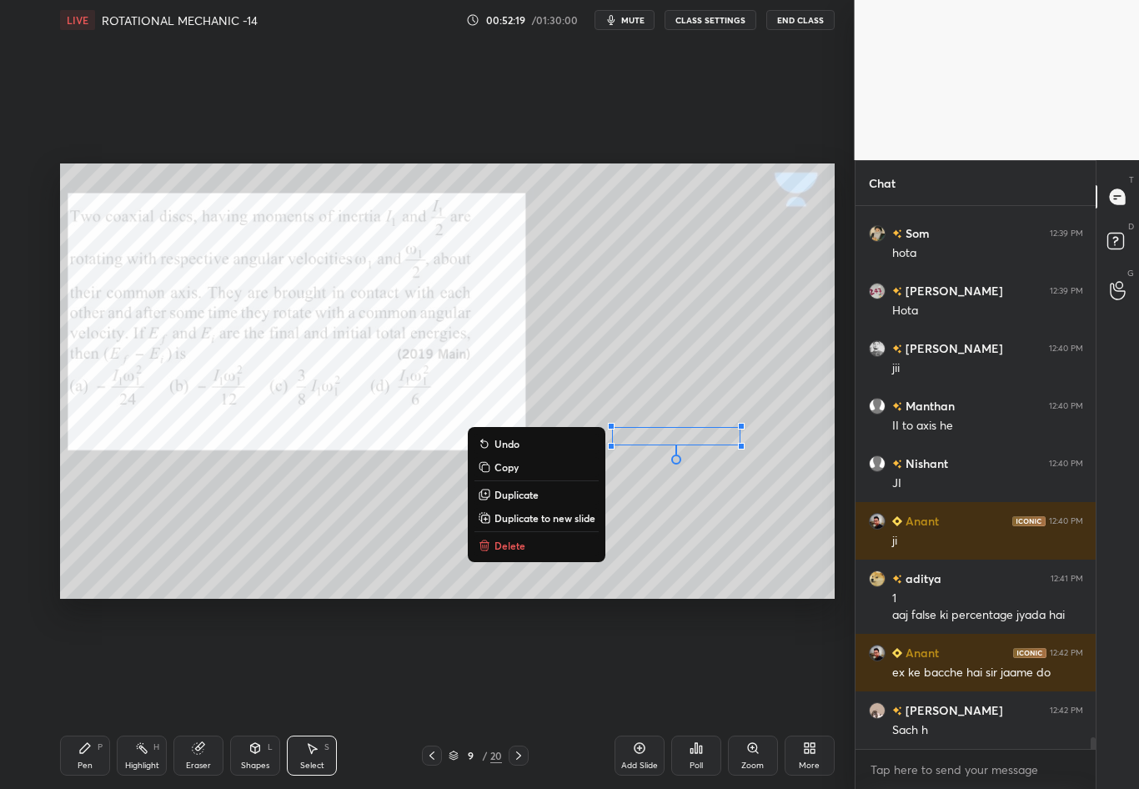
click at [744, 500] on div "0 ° Undo Copy Duplicate Duplicate to new slide Delete" at bounding box center [447, 380] width 775 height 435
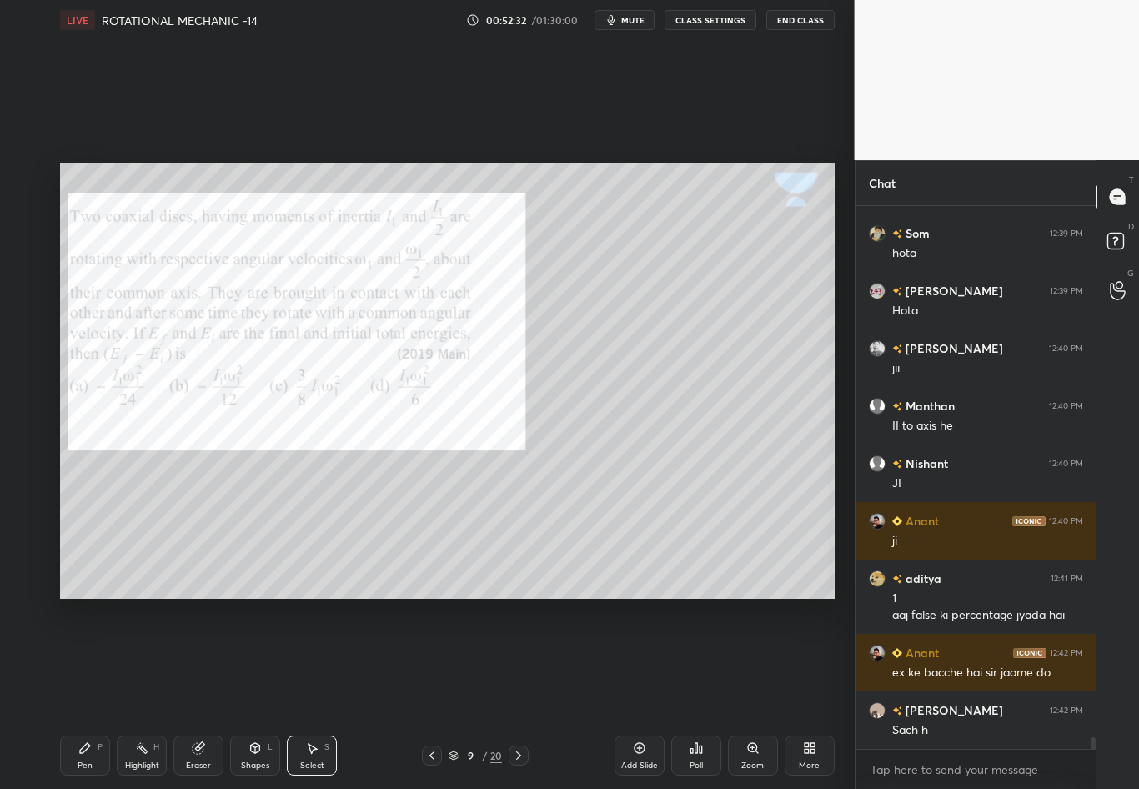
scroll to position [25453, 0]
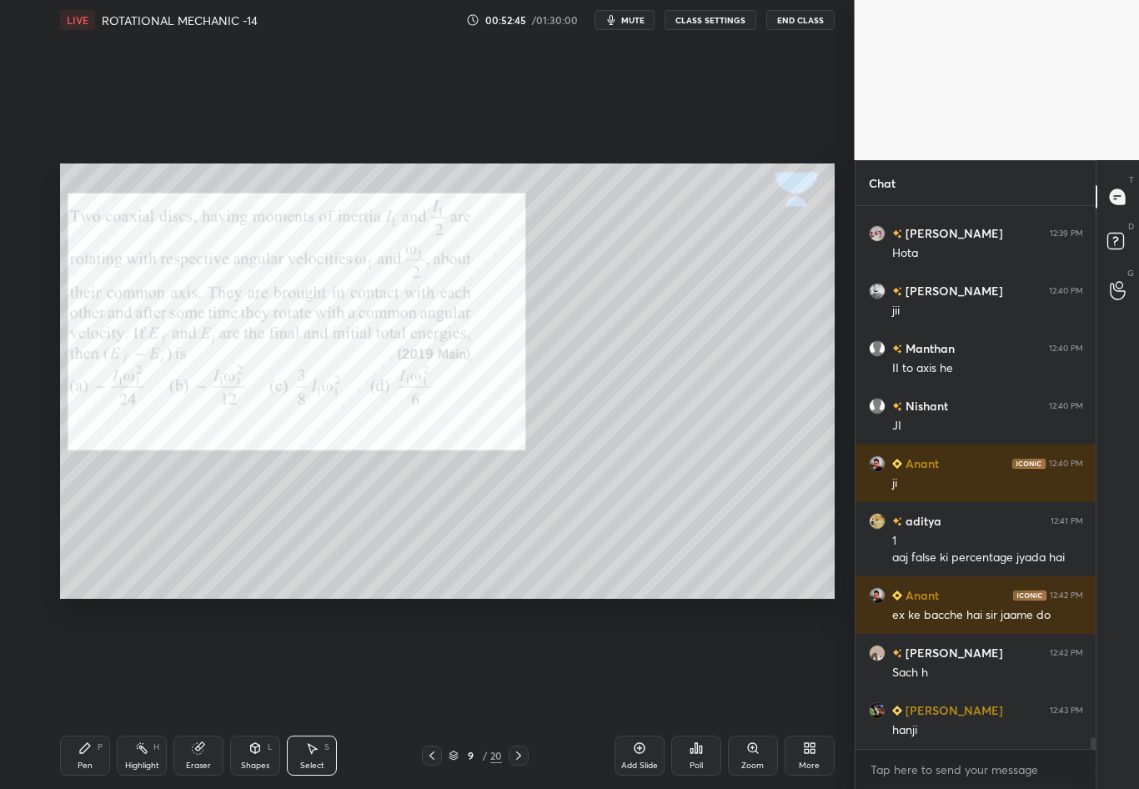
click at [87, 693] on icon at bounding box center [84, 748] width 13 height 13
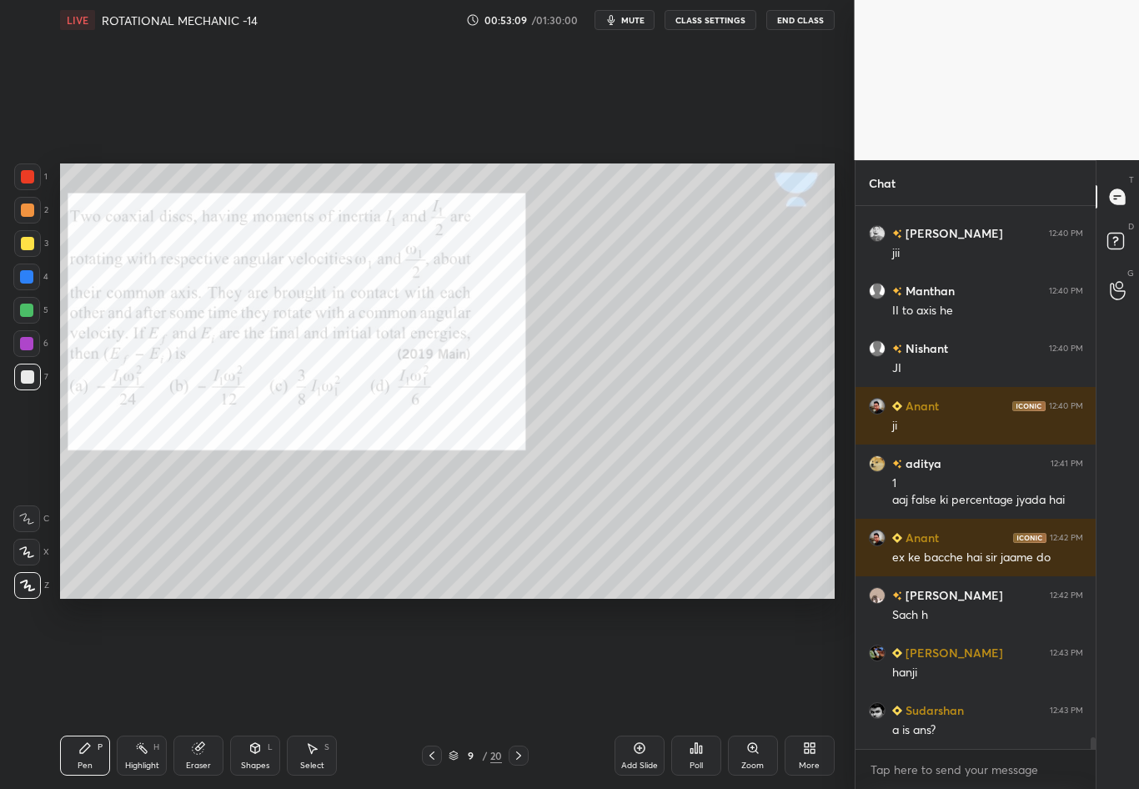
click at [28, 383] on div at bounding box center [27, 377] width 27 height 27
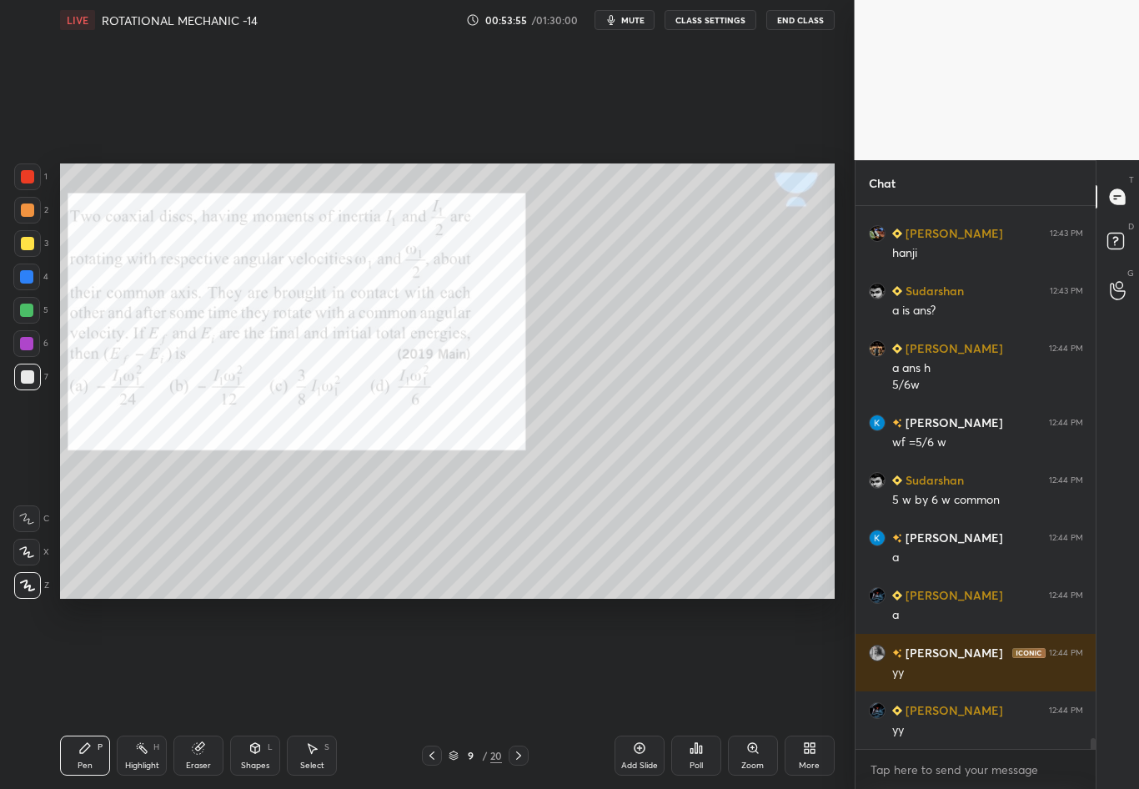
scroll to position [25987, 0]
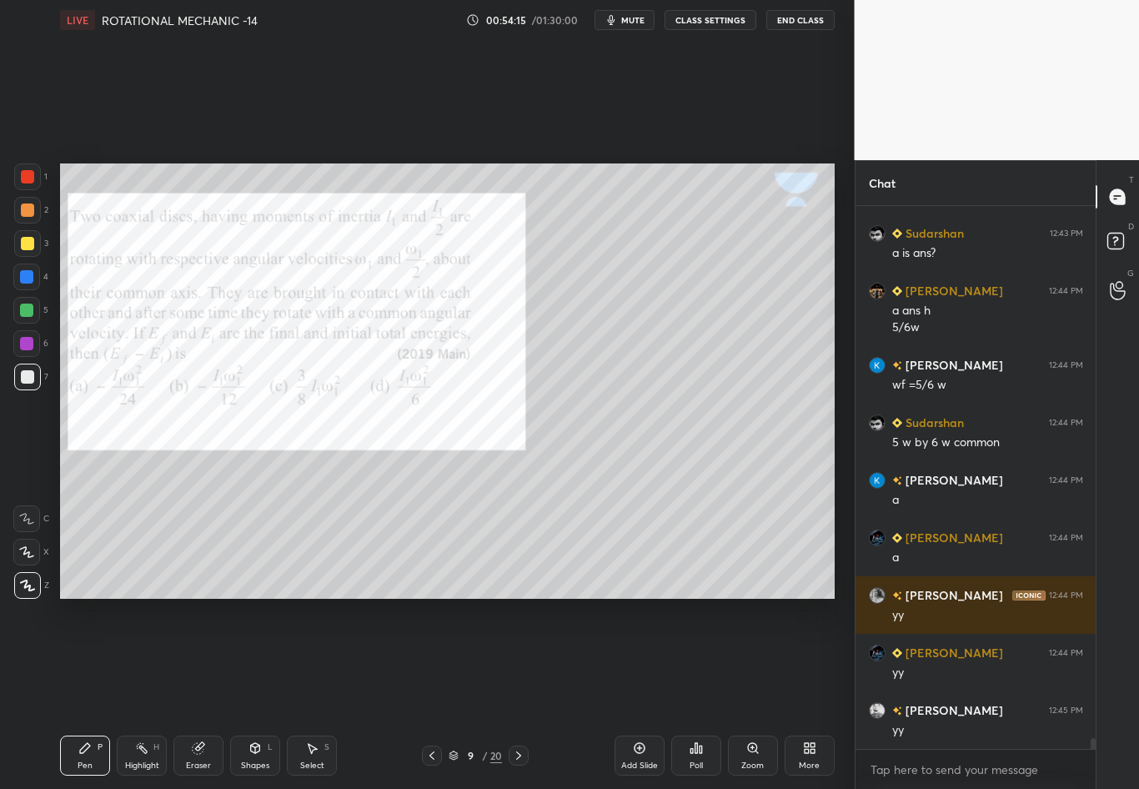
click at [311, 693] on div "Select" at bounding box center [312, 766] width 24 height 8
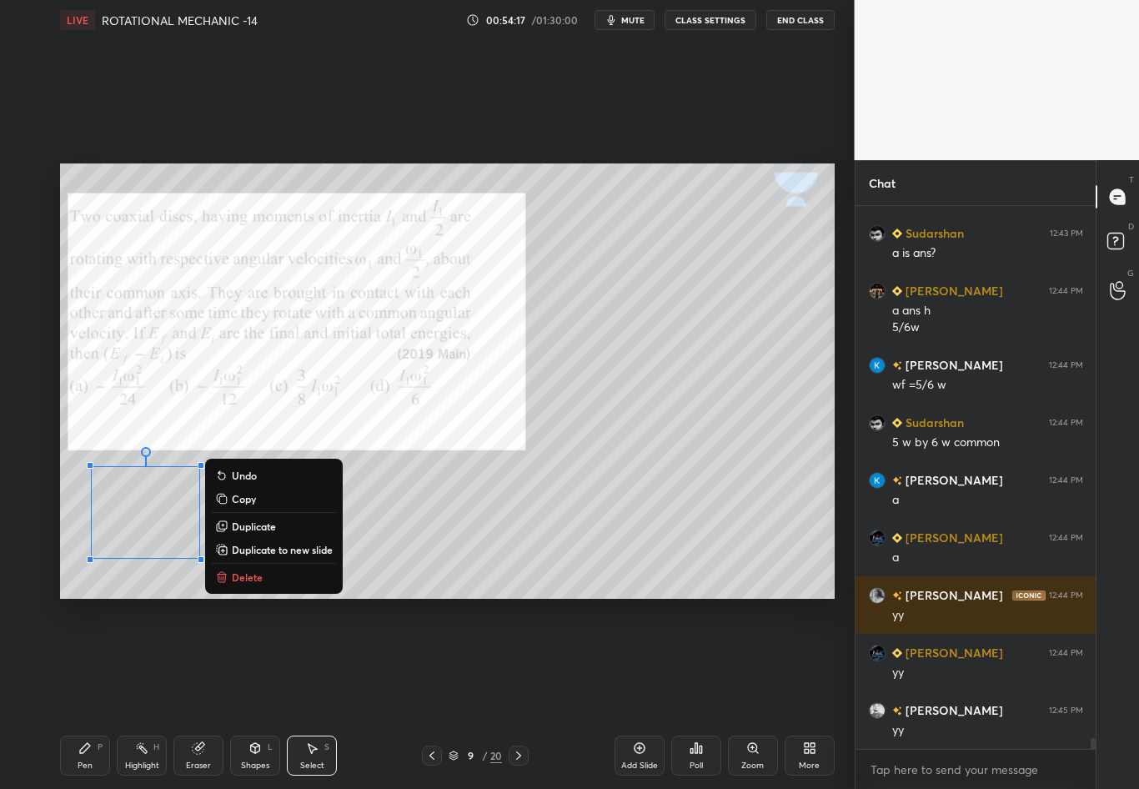
drag, startPoint x: 83, startPoint y: 483, endPoint x: 482, endPoint y: 602, distance: 416.2
click at [481, 601] on div "0 ° Undo Copy Duplicate Duplicate to new slide Delete Setting up your live clas…" at bounding box center [447, 381] width 788 height 682
click at [470, 561] on div "0 ° Undo Copy Duplicate Duplicate to new slide Delete" at bounding box center [447, 380] width 775 height 435
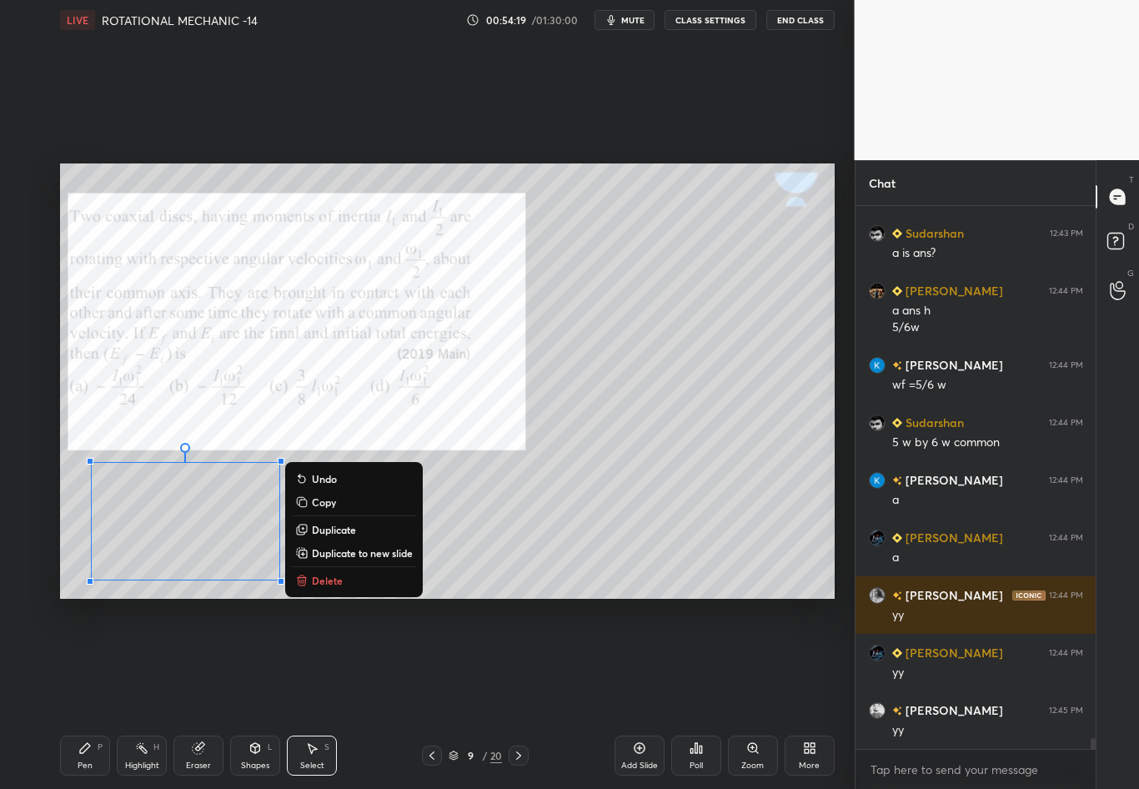
drag, startPoint x: 88, startPoint y: 460, endPoint x: 381, endPoint y: 605, distance: 327.1
click at [382, 605] on div "0 ° Undo Copy Duplicate Duplicate to new slide Delete Setting up your live clas…" at bounding box center [447, 381] width 788 height 682
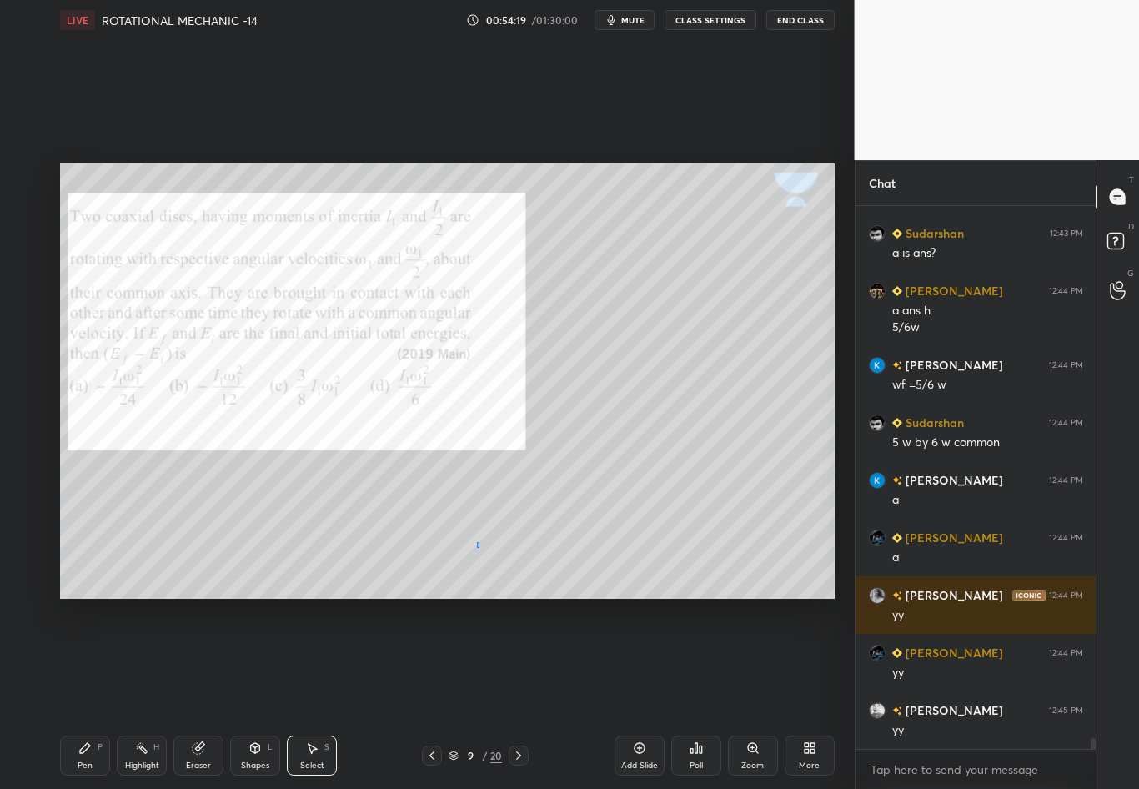
click at [476, 546] on div "0 ° Undo Copy Duplicate Duplicate to new slide Delete" at bounding box center [447, 380] width 775 height 435
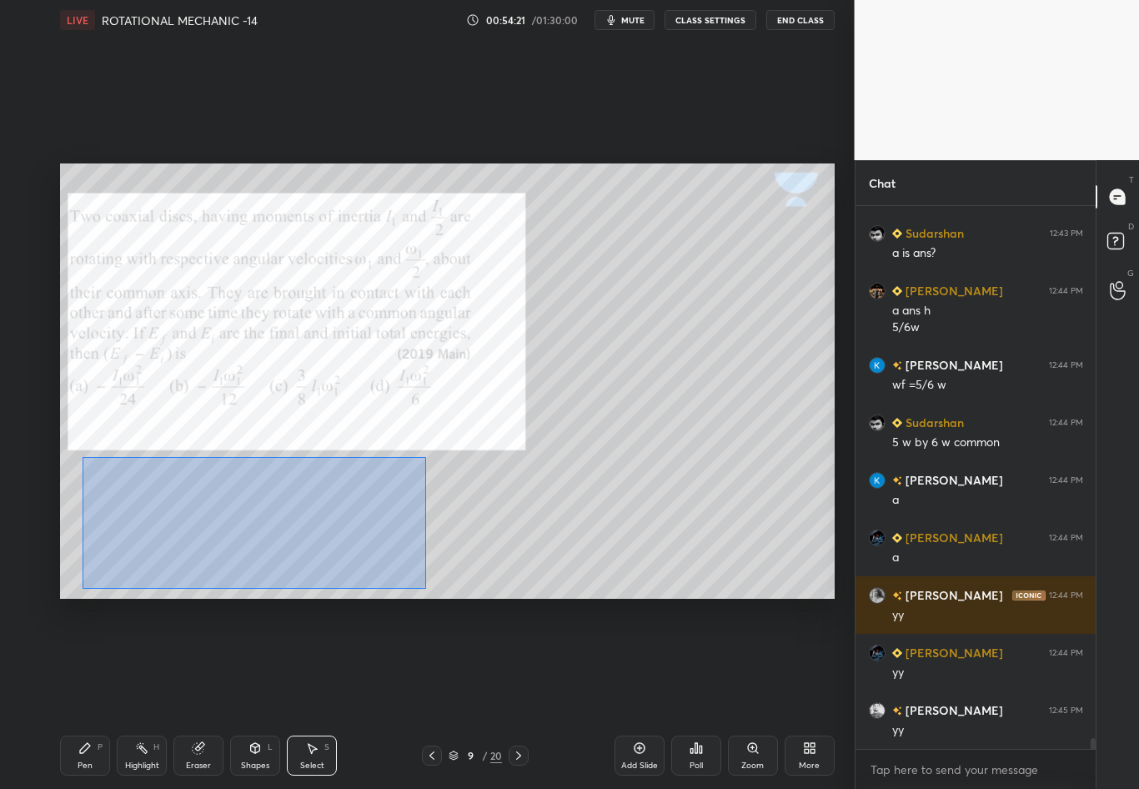
scroll to position [26045, 0]
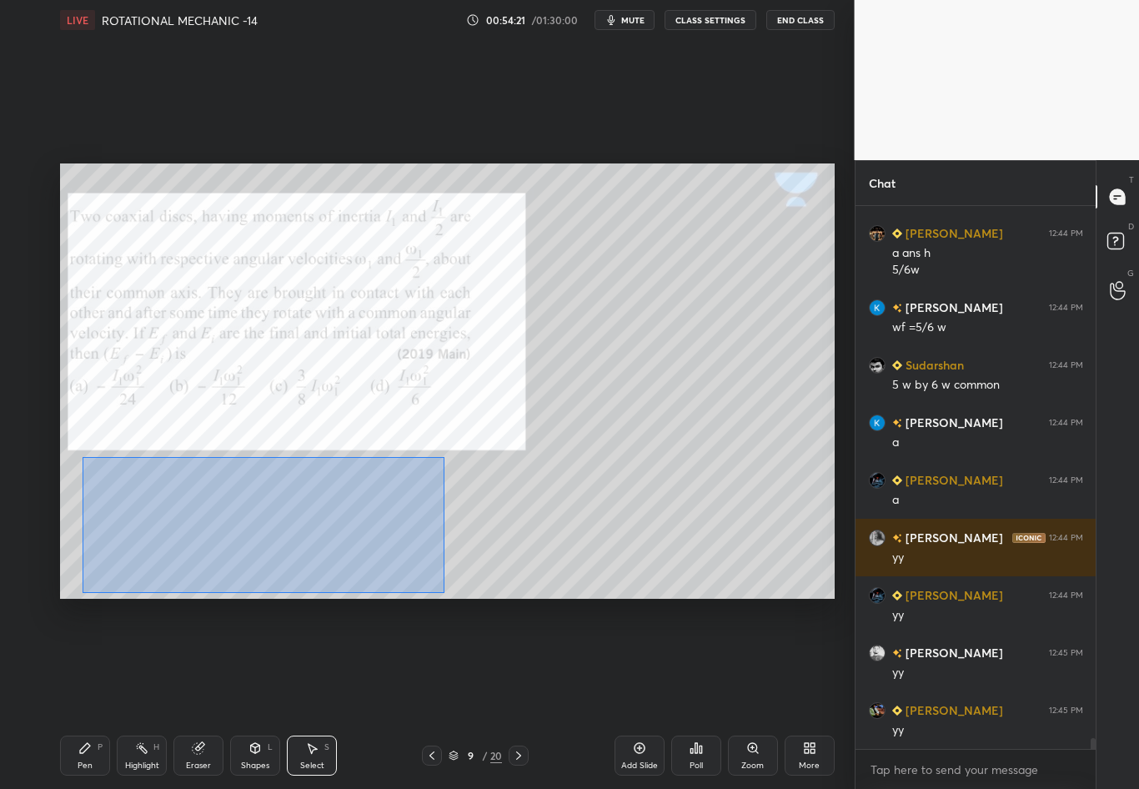
drag, startPoint x: 90, startPoint y: 468, endPoint x: 444, endPoint y: 593, distance: 375.1
click at [444, 593] on div "0 ° Undo Copy Duplicate Duplicate to new slide Delete" at bounding box center [447, 380] width 775 height 435
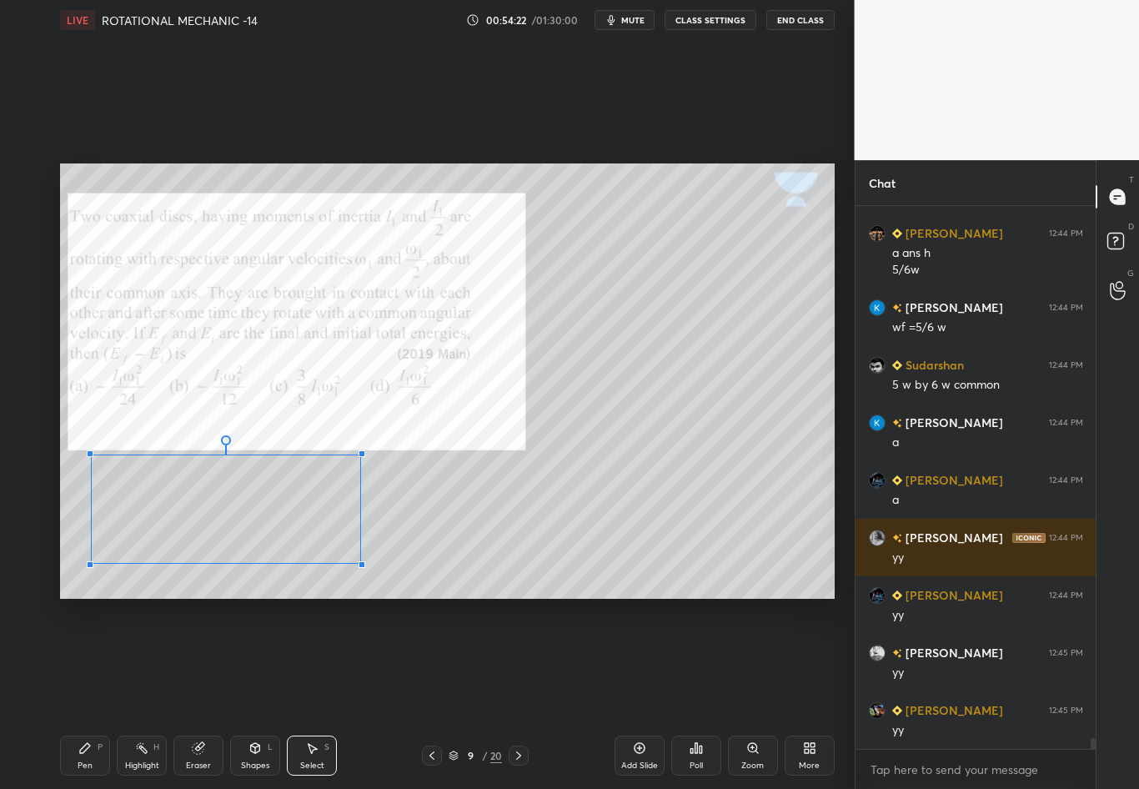
drag, startPoint x: 406, startPoint y: 575, endPoint x: 359, endPoint y: 561, distance: 48.6
click at [359, 561] on div at bounding box center [362, 564] width 7 height 7
drag, startPoint x: 306, startPoint y: 525, endPoint x: 297, endPoint y: 525, distance: 9.2
click at [297, 525] on div "0 ° Undo Copy Duplicate Duplicate to new slide Delete" at bounding box center [447, 380] width 775 height 435
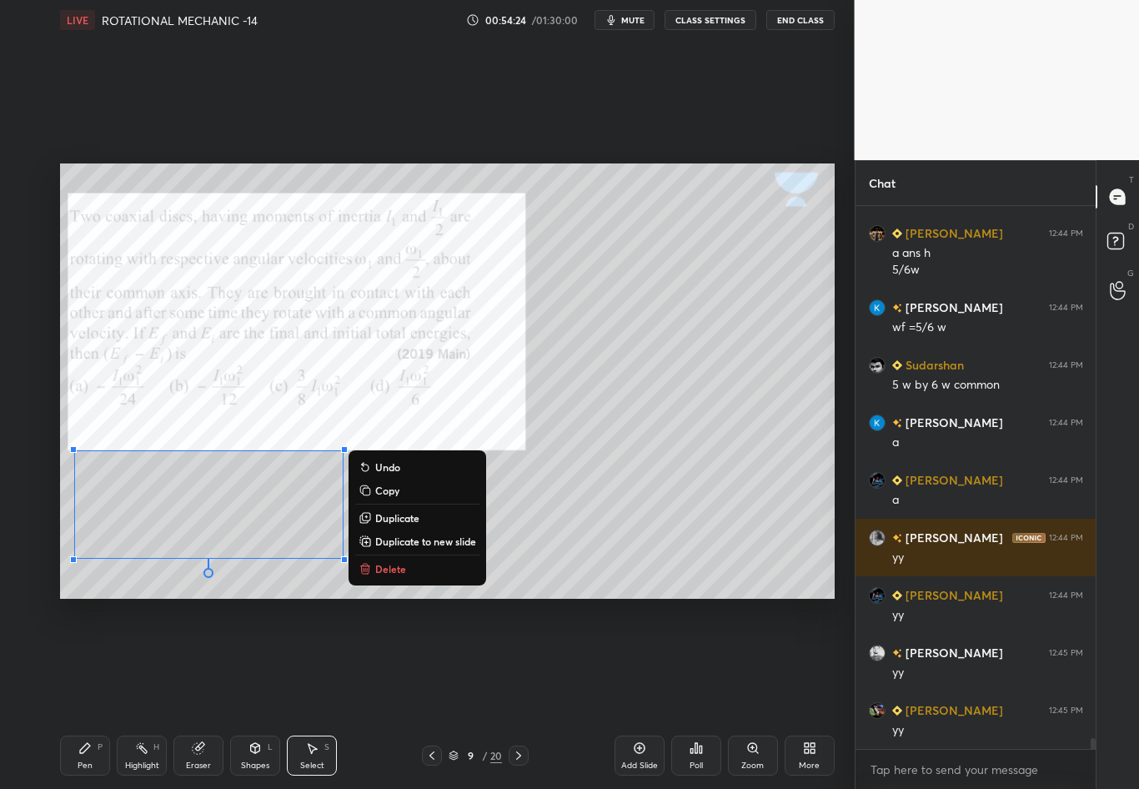
click at [588, 548] on div "0 ° Undo Copy Duplicate Duplicate to new slide Delete" at bounding box center [447, 380] width 775 height 435
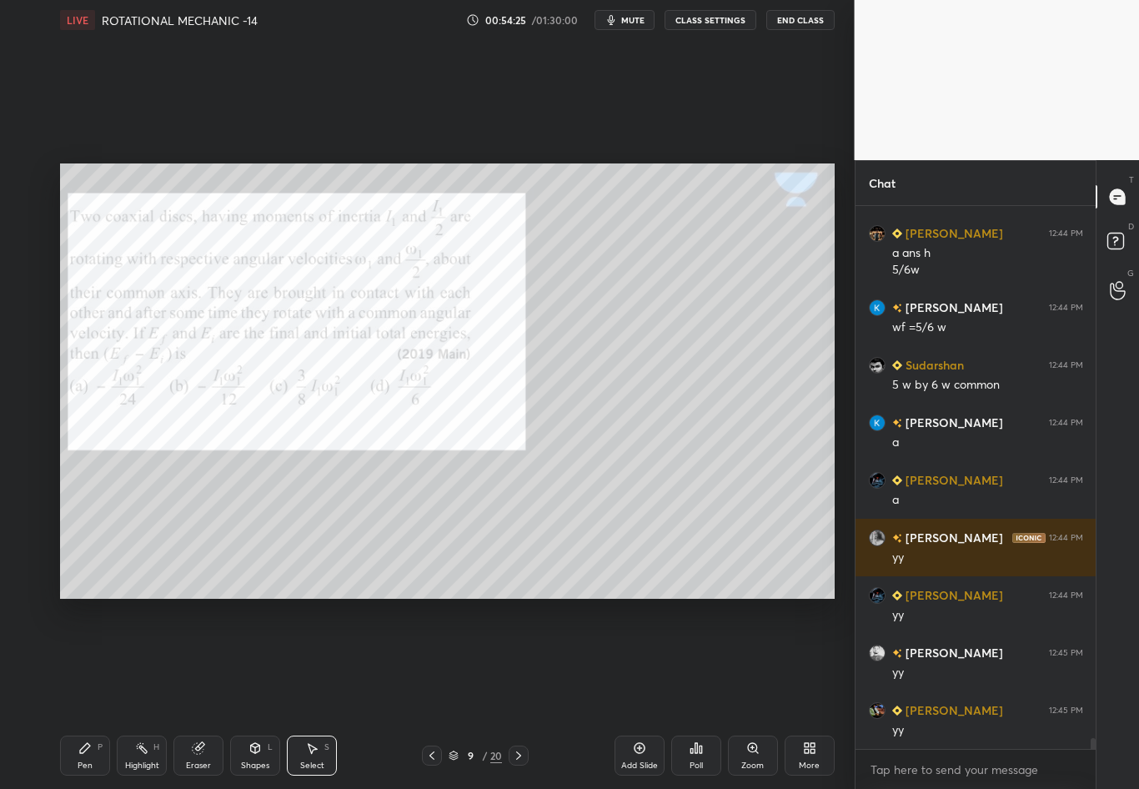
click at [93, 693] on div "Pen P" at bounding box center [85, 756] width 50 height 40
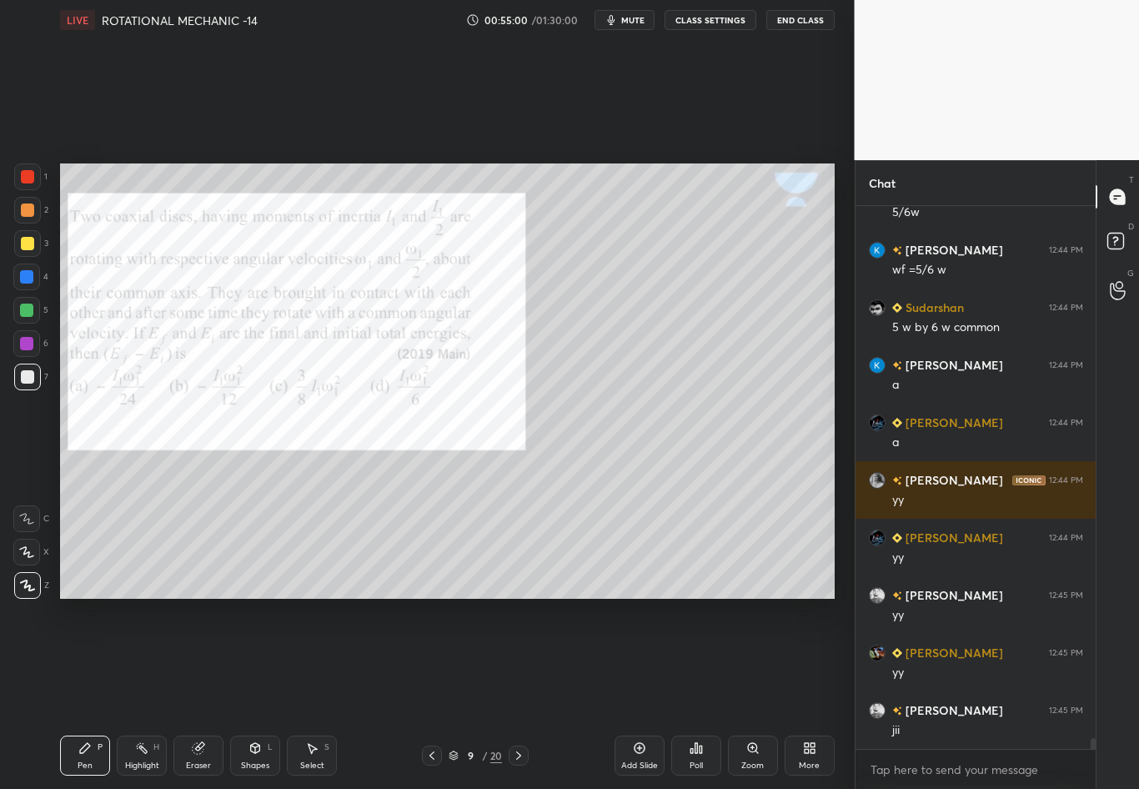
click at [143, 693] on div "Highlight" at bounding box center [142, 766] width 34 height 8
click at [81, 693] on div "Pen P" at bounding box center [85, 756] width 50 height 40
click at [29, 378] on div at bounding box center [27, 376] width 13 height 13
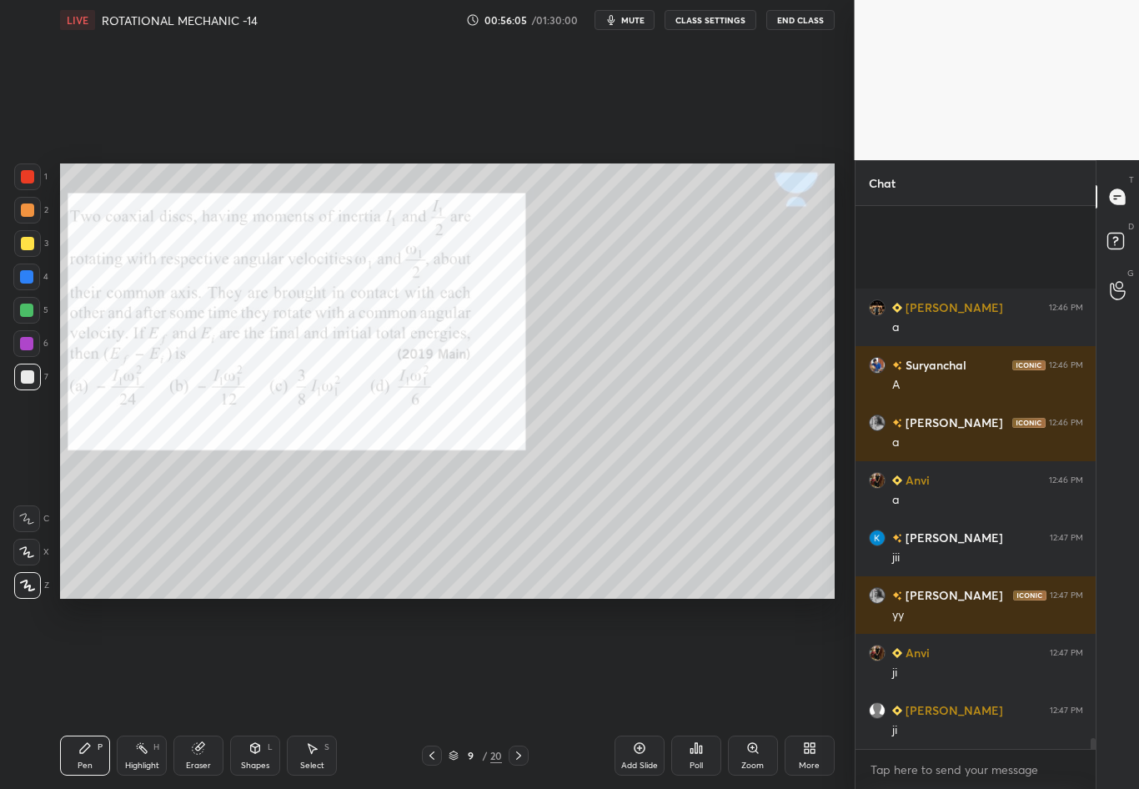
scroll to position [26735, 0]
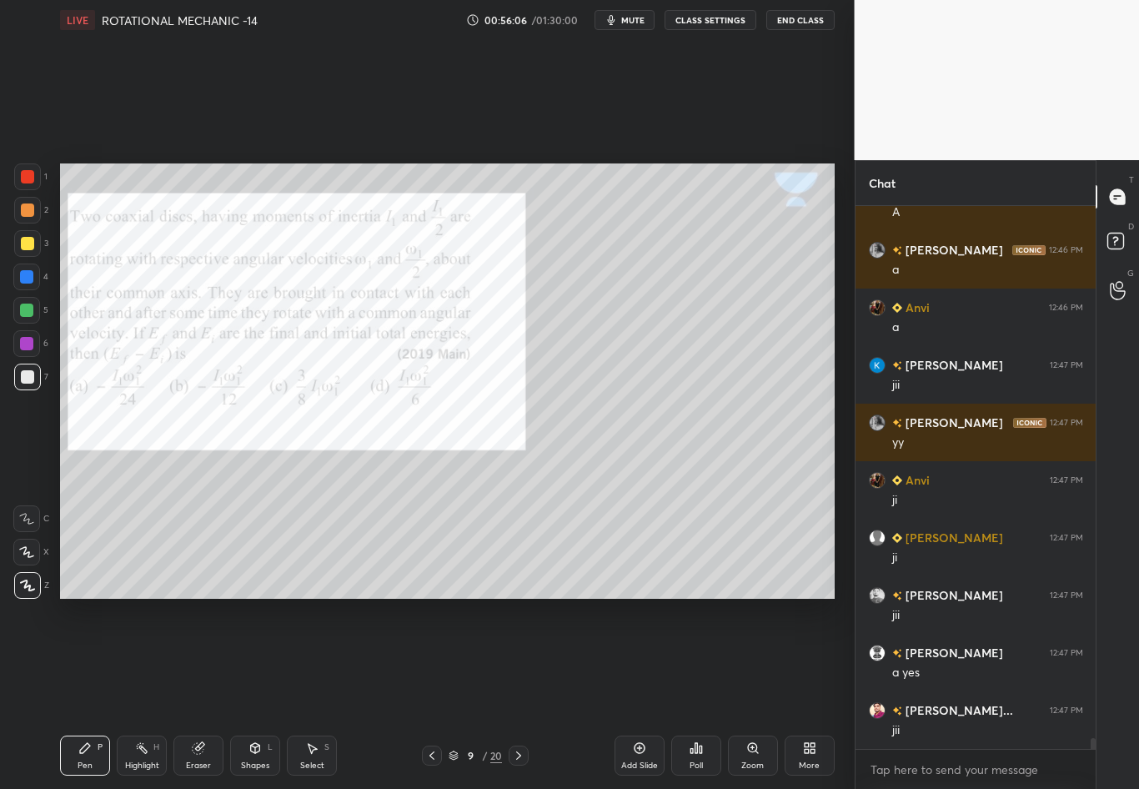
click at [29, 284] on div at bounding box center [26, 277] width 27 height 27
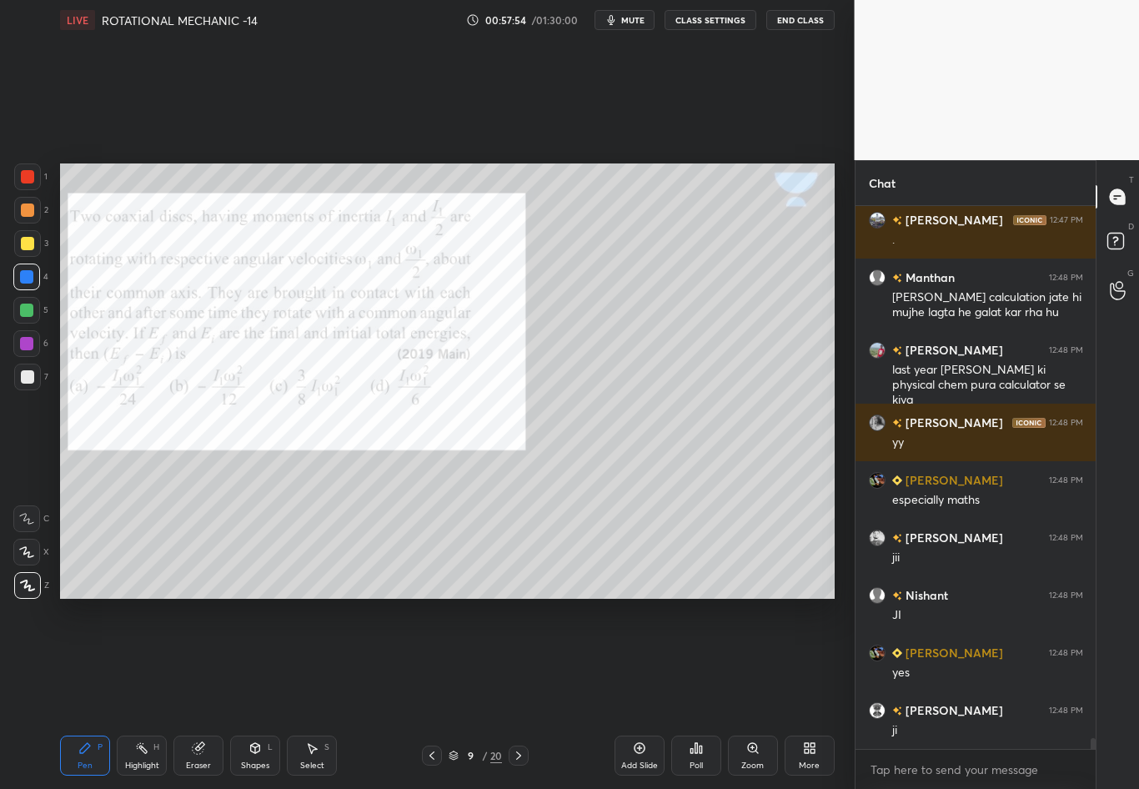
scroll to position [27686, 0]
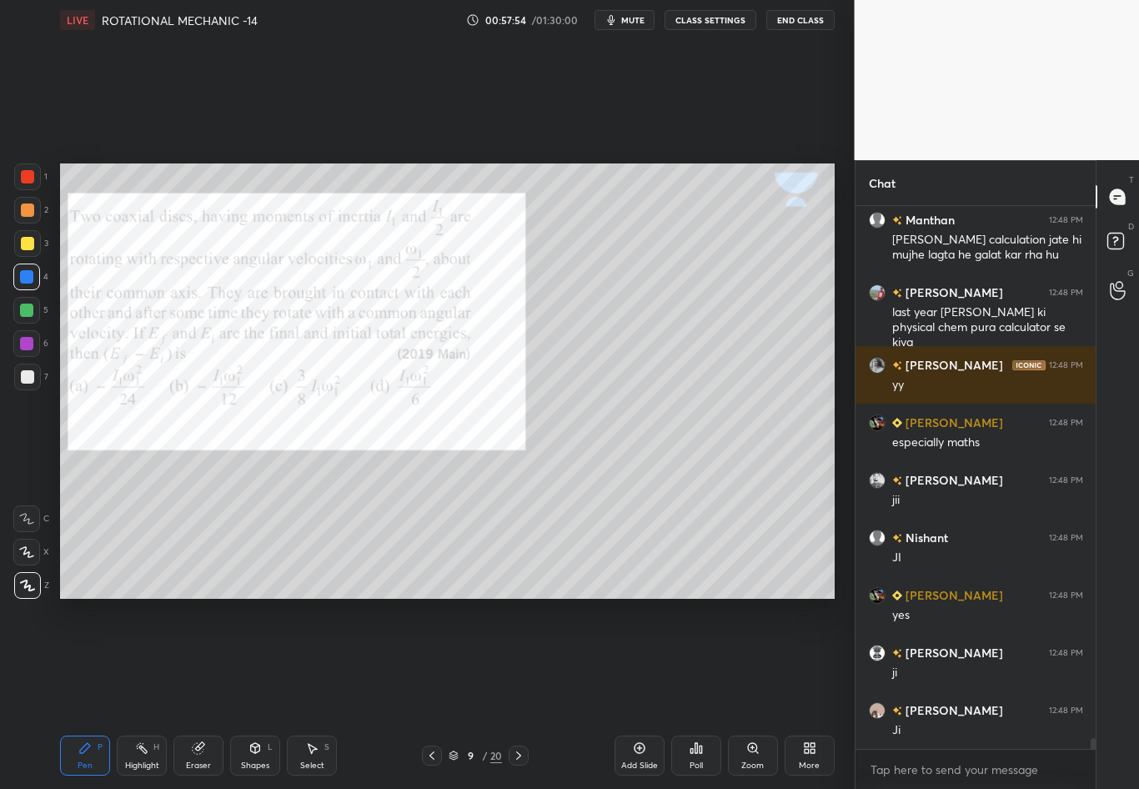
click at [518, 693] on icon at bounding box center [518, 755] width 13 height 13
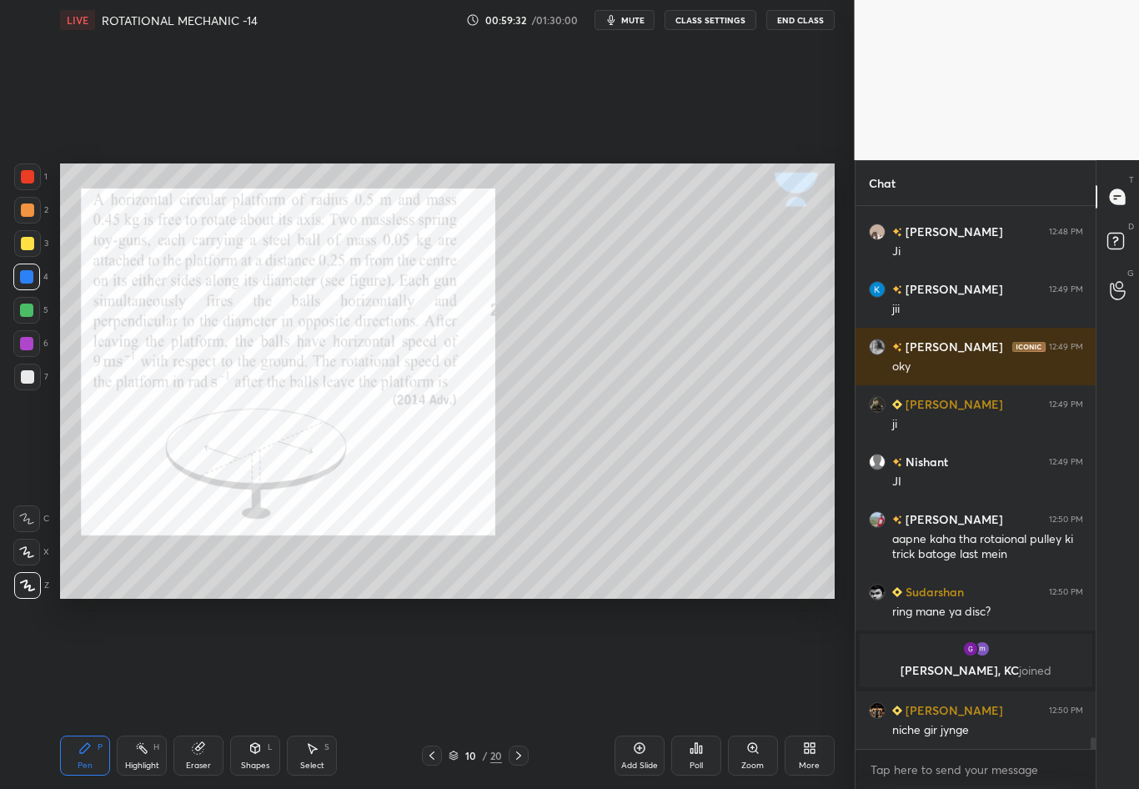
scroll to position [23991, 0]
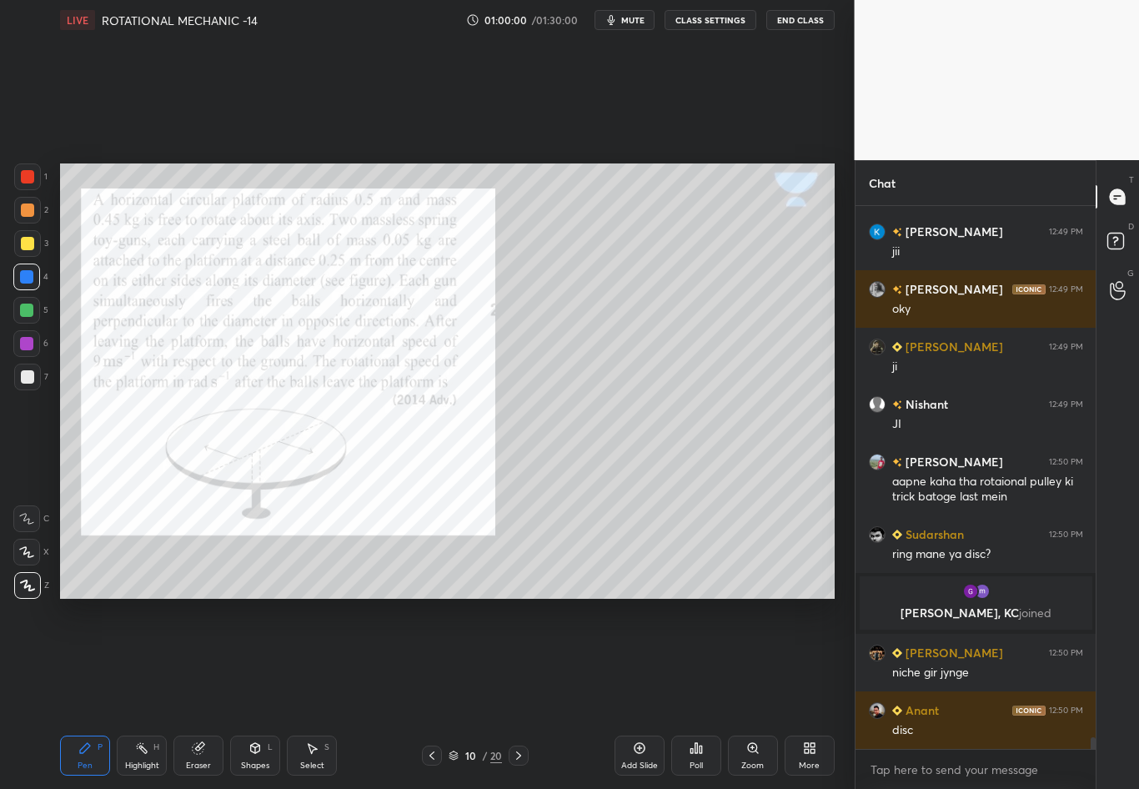
click at [30, 275] on div at bounding box center [26, 276] width 13 height 13
click at [203, 693] on div "Eraser" at bounding box center [198, 756] width 50 height 40
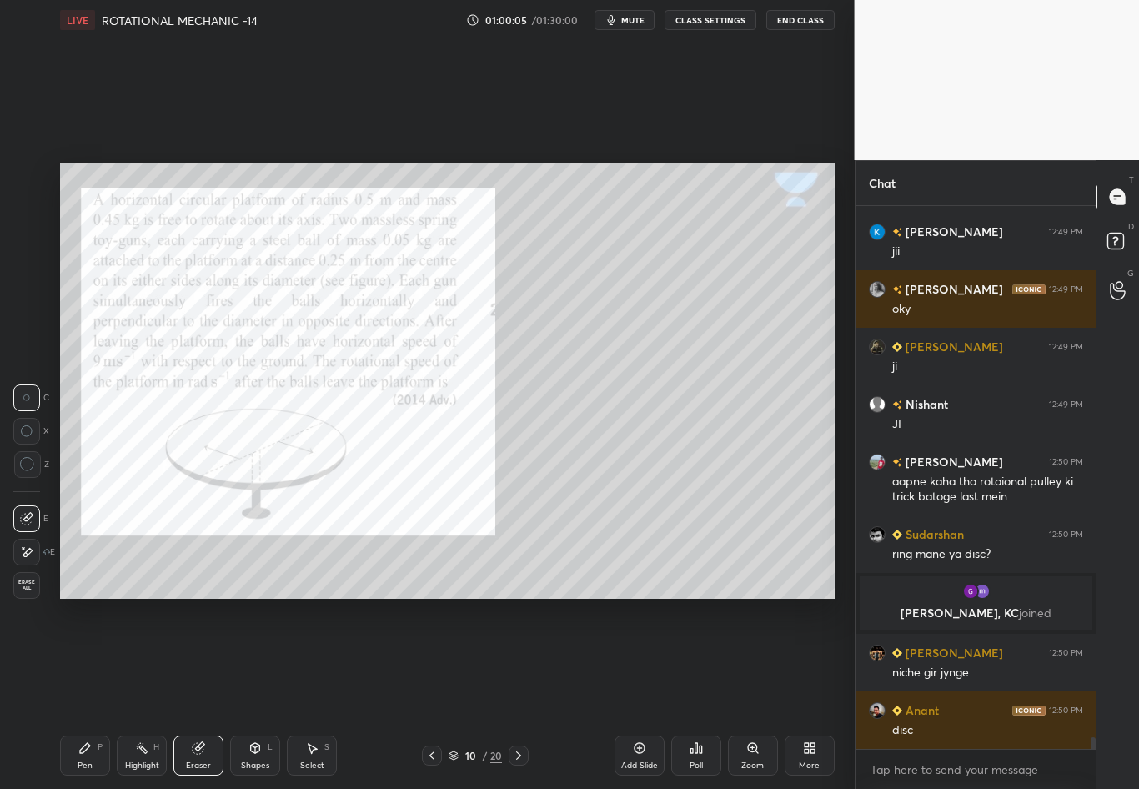
click at [96, 693] on div "Pen P" at bounding box center [85, 756] width 50 height 40
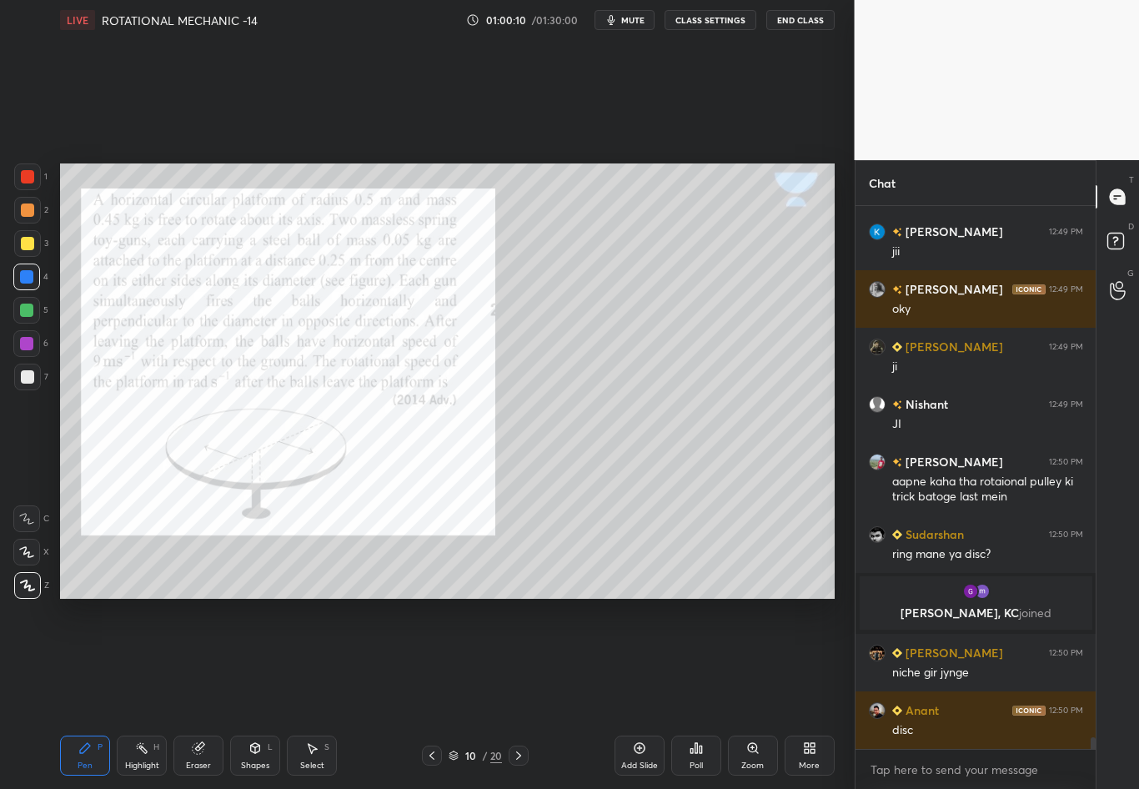
scroll to position [24049, 0]
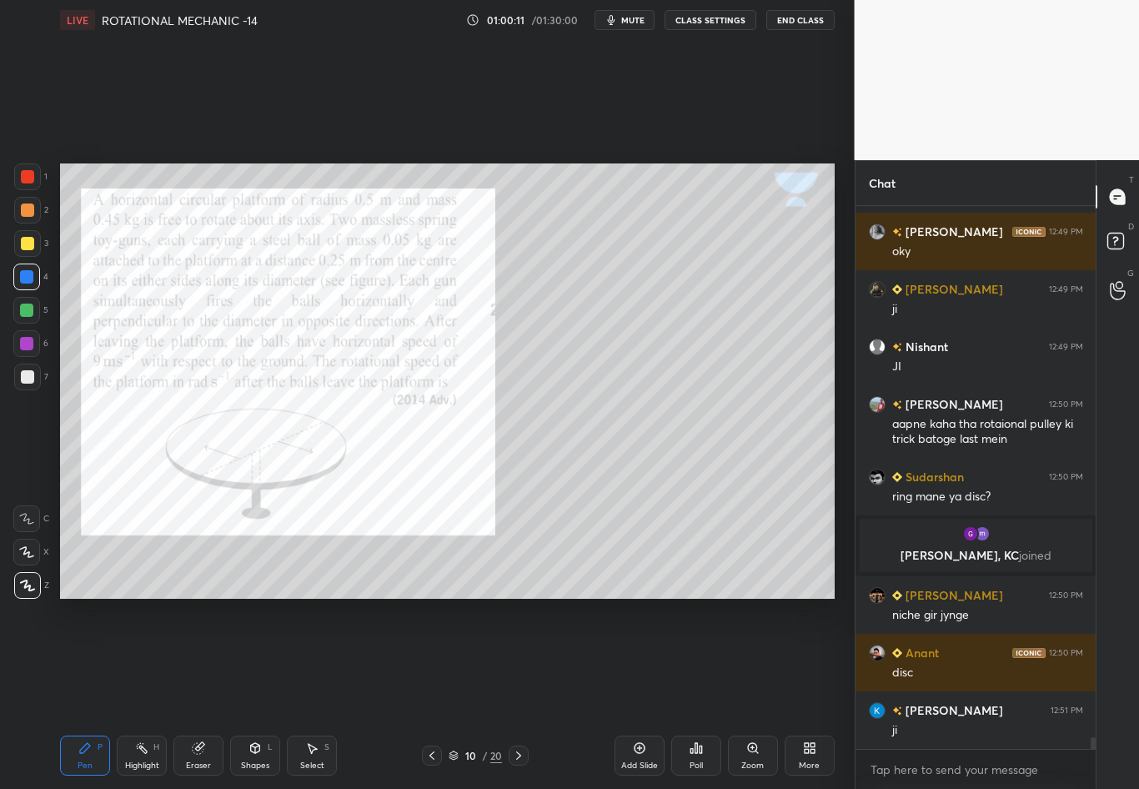
click at [264, 693] on div "Shapes" at bounding box center [255, 766] width 28 height 8
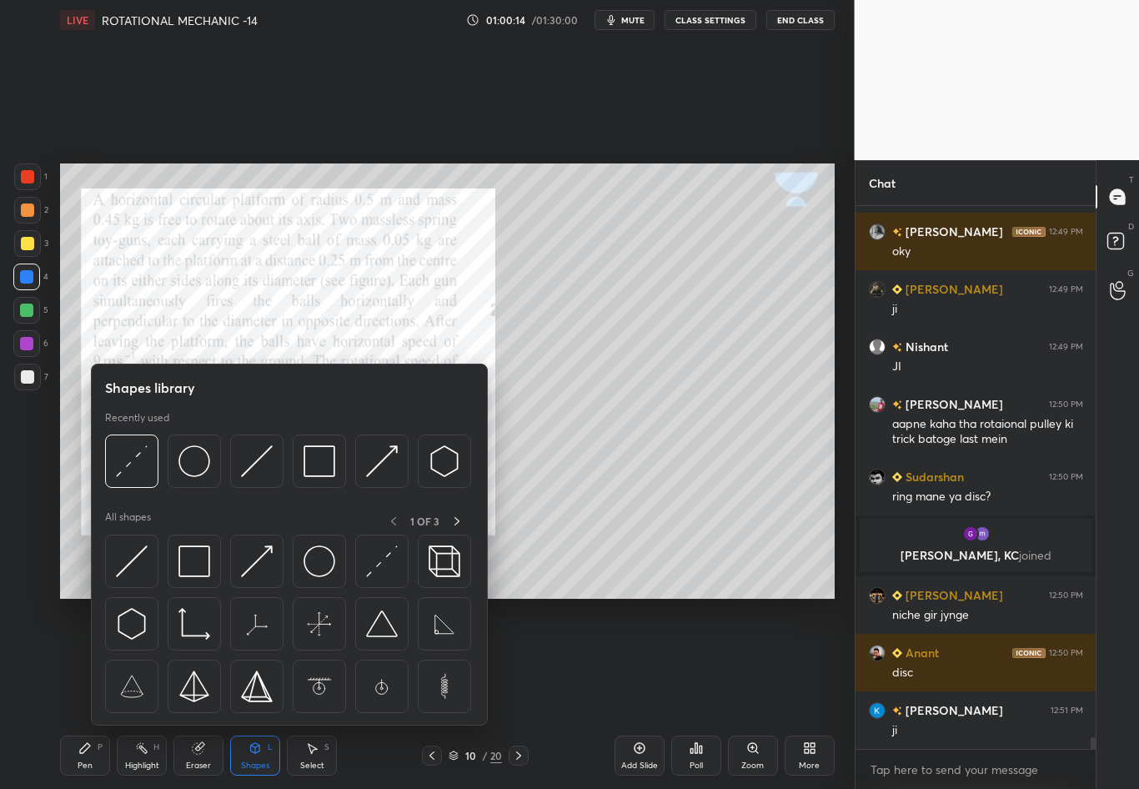
drag, startPoint x: 199, startPoint y: 469, endPoint x: 25, endPoint y: 447, distance: 174.8
click at [194, 466] on img at bounding box center [194, 461] width 32 height 32
click at [26, 447] on div "1 2 3 4 5 6 7 C X Z C X Z E E Erase all H H" at bounding box center [26, 380] width 53 height 435
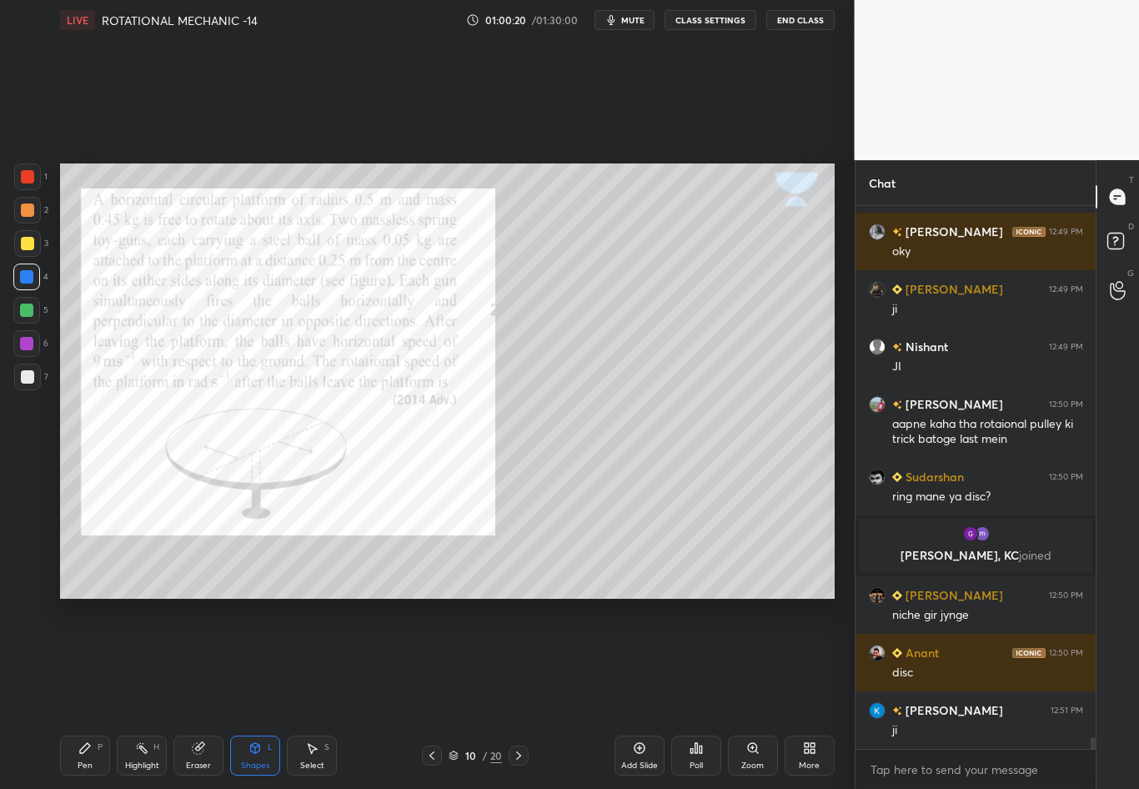
click at [75, 693] on div "Pen P" at bounding box center [85, 756] width 50 height 40
click at [25, 392] on div "7" at bounding box center [31, 380] width 34 height 33
click at [201, 693] on div "Eraser" at bounding box center [198, 756] width 50 height 40
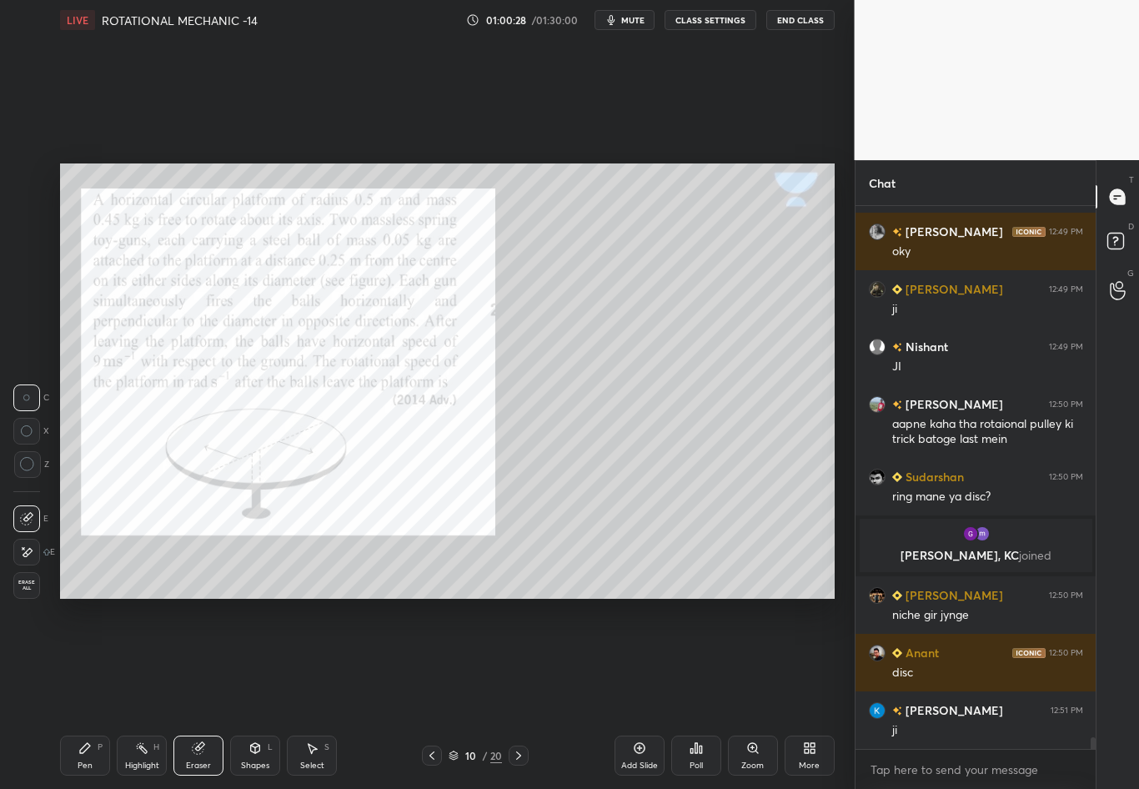
click at [259, 693] on div "Shapes L" at bounding box center [255, 756] width 50 height 40
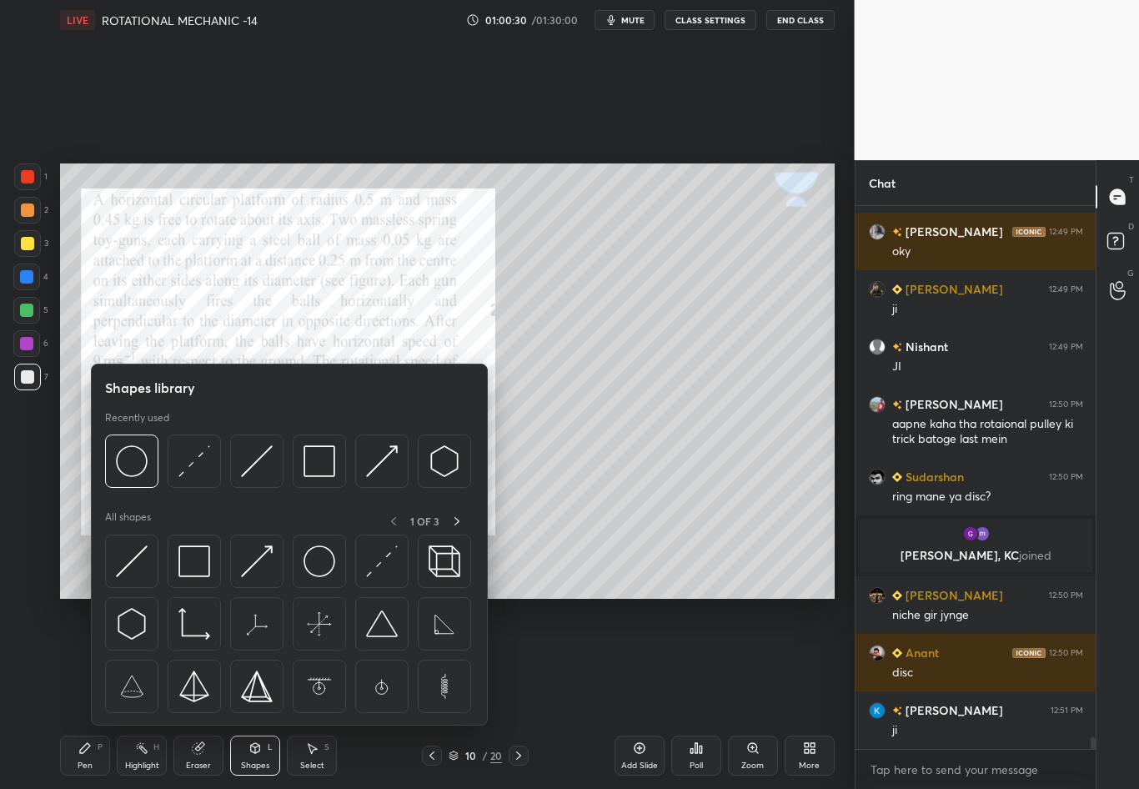
click at [33, 243] on div at bounding box center [27, 243] width 27 height 27
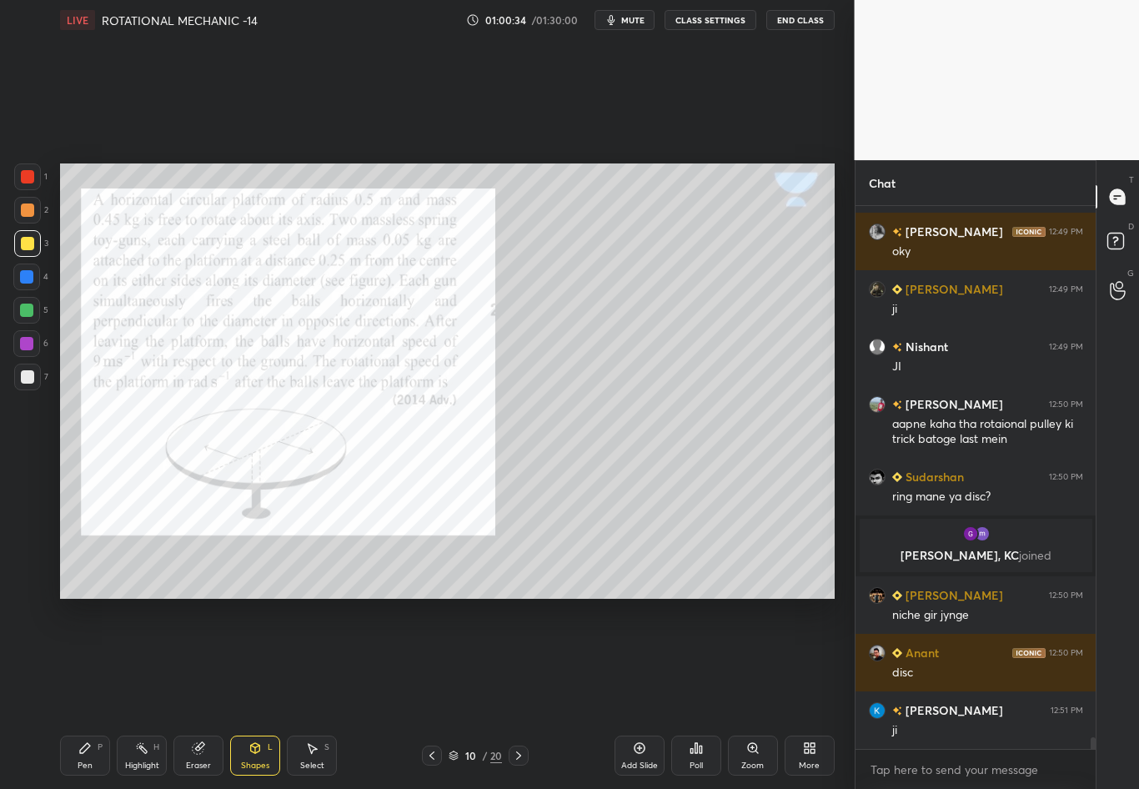
click at [256, 693] on div "Shapes L" at bounding box center [255, 756] width 50 height 40
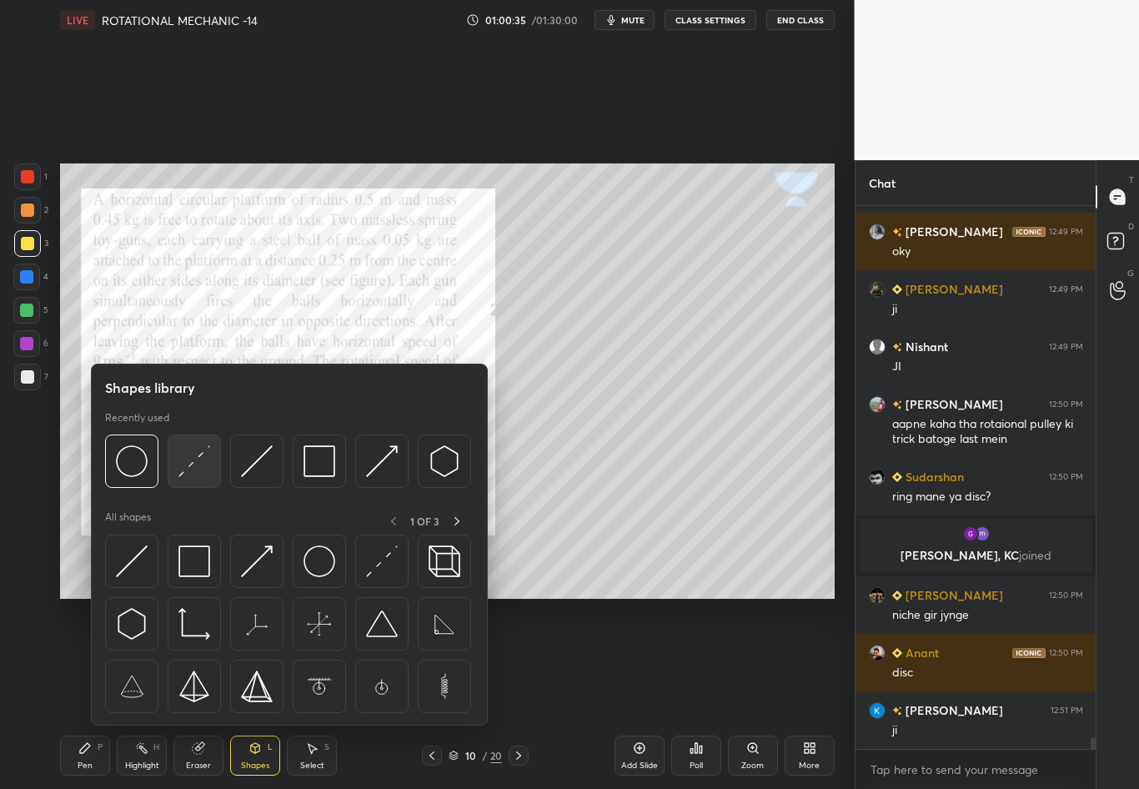
click at [199, 462] on img at bounding box center [194, 461] width 32 height 32
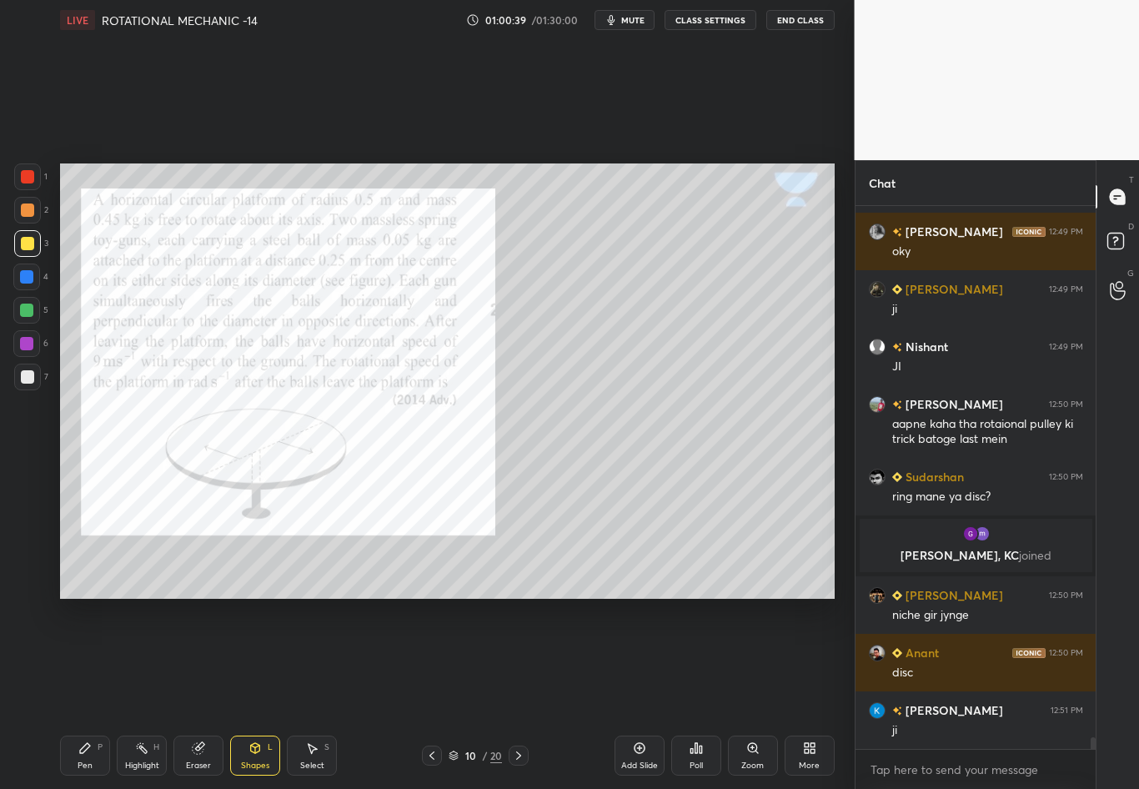
click at [84, 693] on div "Pen P" at bounding box center [85, 756] width 50 height 40
click at [30, 247] on div at bounding box center [27, 243] width 13 height 13
click at [38, 375] on div at bounding box center [27, 377] width 27 height 27
click at [148, 693] on div "Highlight H" at bounding box center [142, 756] width 50 height 40
click at [81, 693] on div "Pen P" at bounding box center [85, 756] width 50 height 40
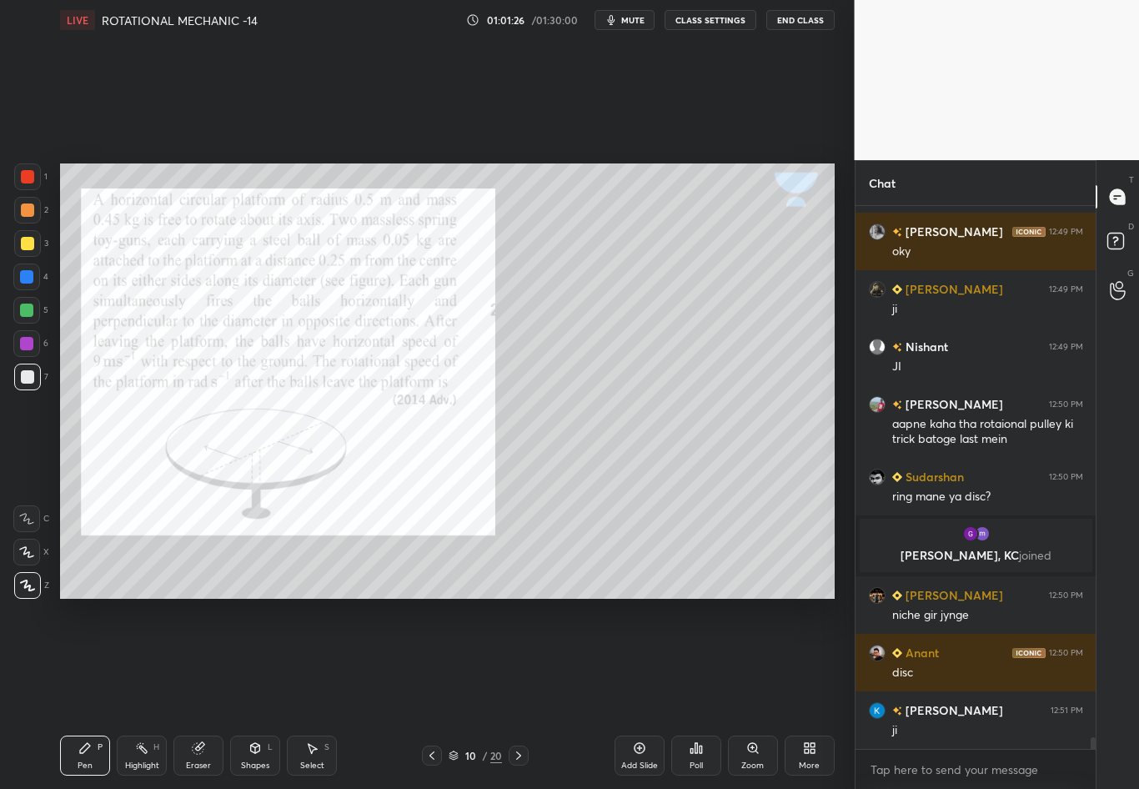
click at [25, 341] on div at bounding box center [26, 343] width 13 height 13
click at [34, 385] on div at bounding box center [27, 377] width 27 height 27
click at [199, 693] on div "Eraser" at bounding box center [198, 766] width 25 height 8
click at [87, 693] on div "Pen P" at bounding box center [85, 756] width 50 height 40
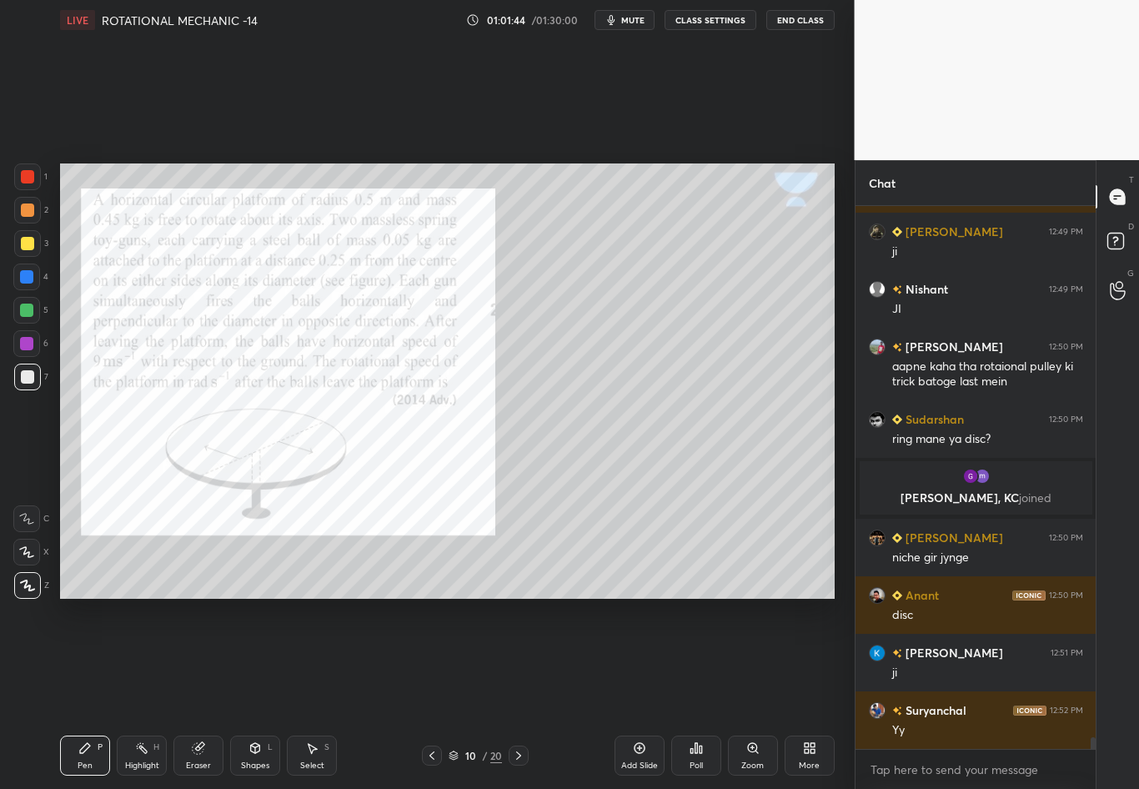
scroll to position [24164, 0]
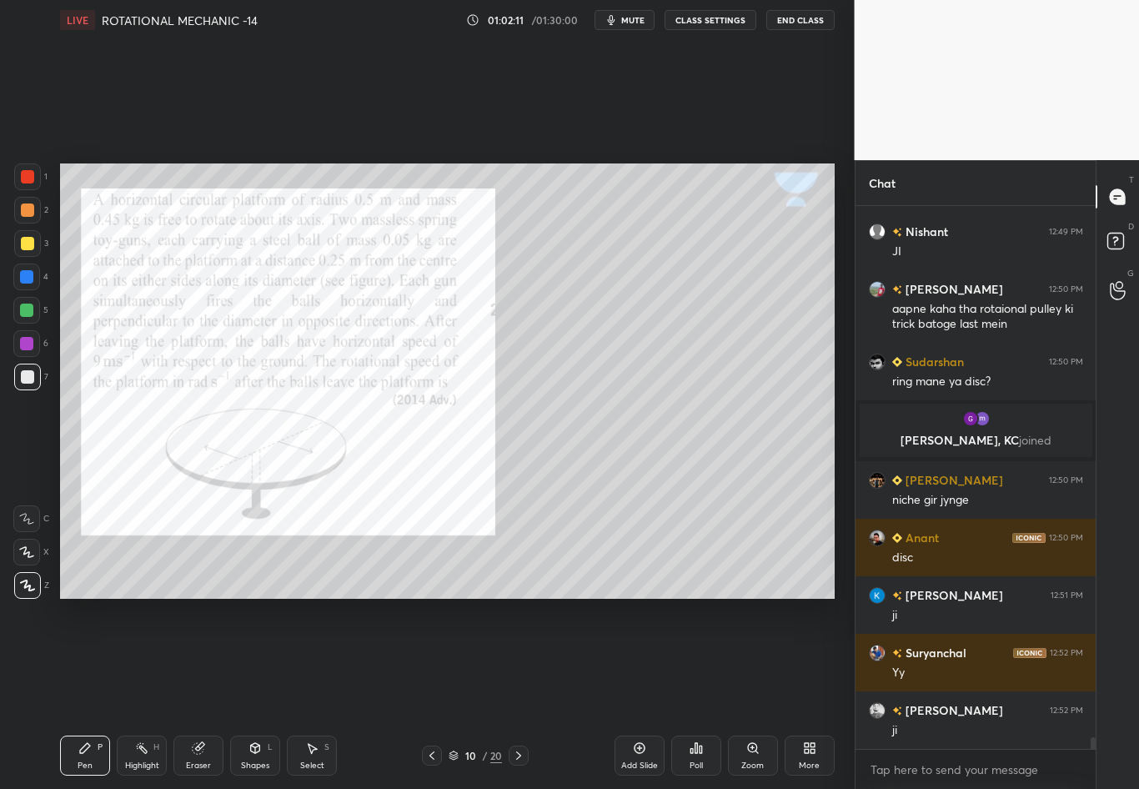
click at [318, 693] on div "Select" at bounding box center [312, 766] width 24 height 8
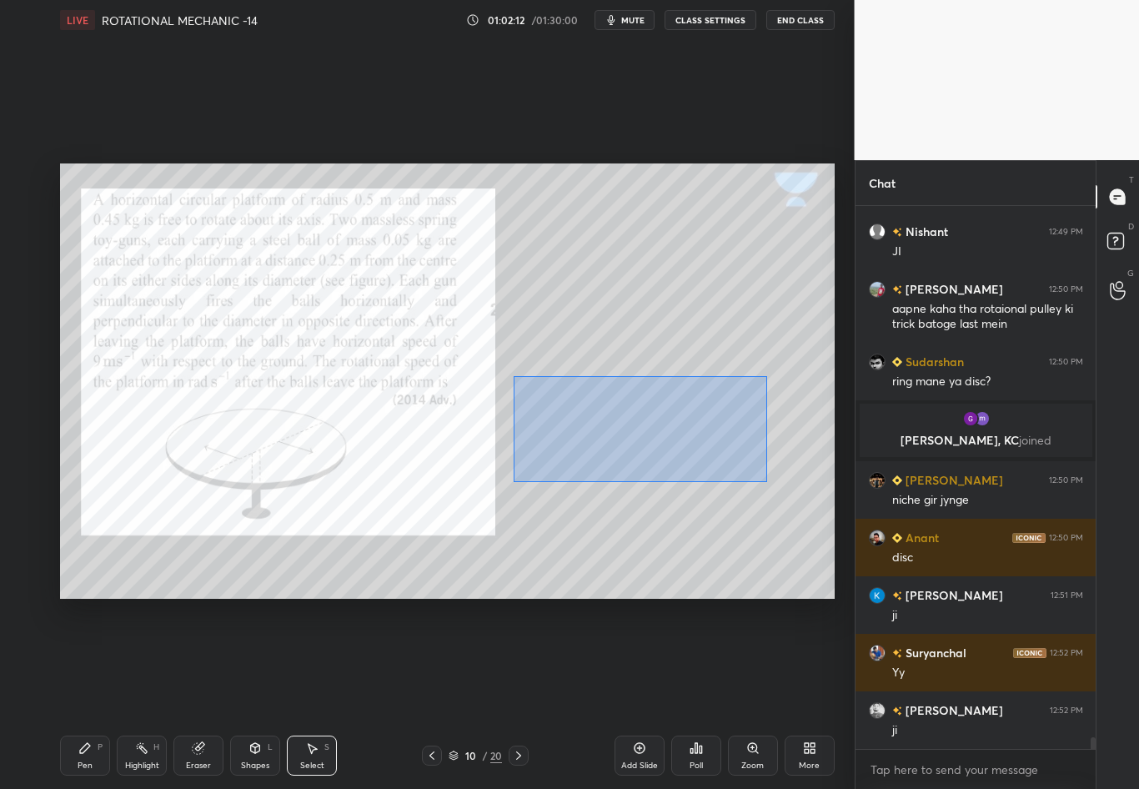
drag, startPoint x: 515, startPoint y: 419, endPoint x: 767, endPoint y: 481, distance: 258.7
click at [767, 482] on div "0 ° Undo Copy Duplicate Duplicate to new slide Delete" at bounding box center [447, 380] width 775 height 435
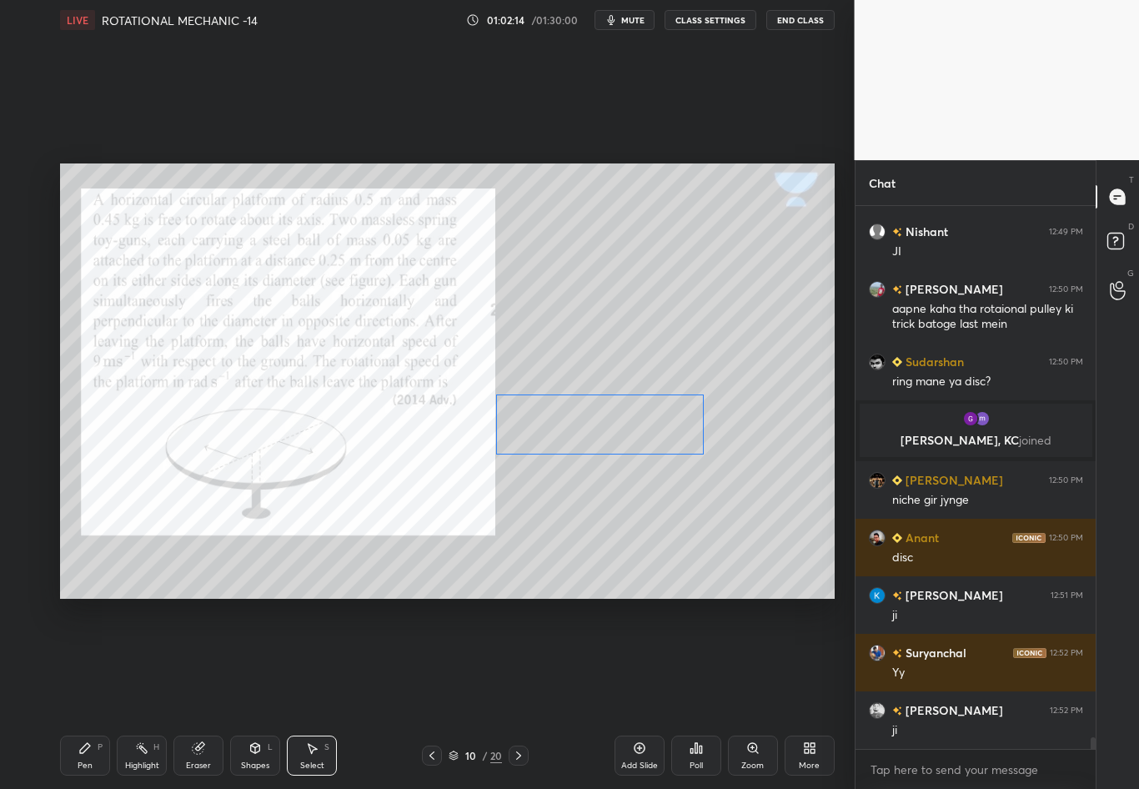
drag, startPoint x: 686, startPoint y: 425, endPoint x: 676, endPoint y: 437, distance: 16.6
click at [676, 438] on div "0 ° Undo Copy Duplicate Duplicate to new slide Delete" at bounding box center [447, 380] width 775 height 435
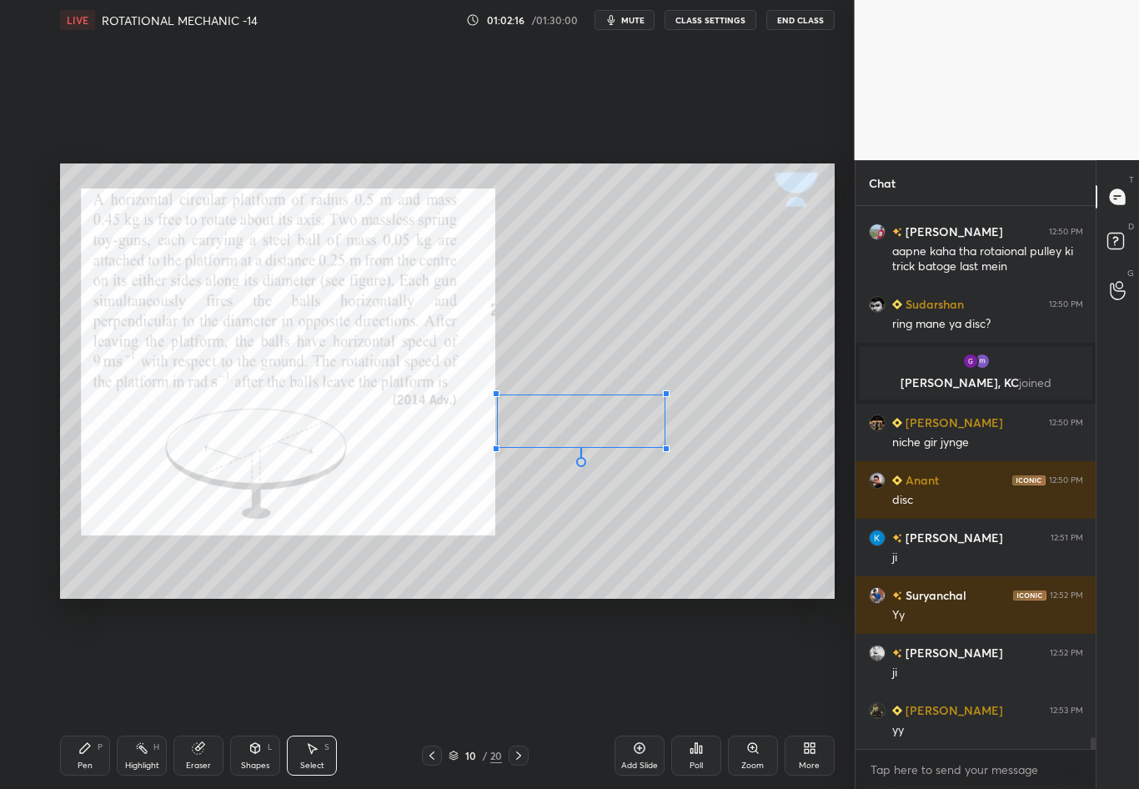
drag, startPoint x: 693, startPoint y: 451, endPoint x: 664, endPoint y: 447, distance: 29.5
click at [664, 447] on div at bounding box center [666, 448] width 7 height 7
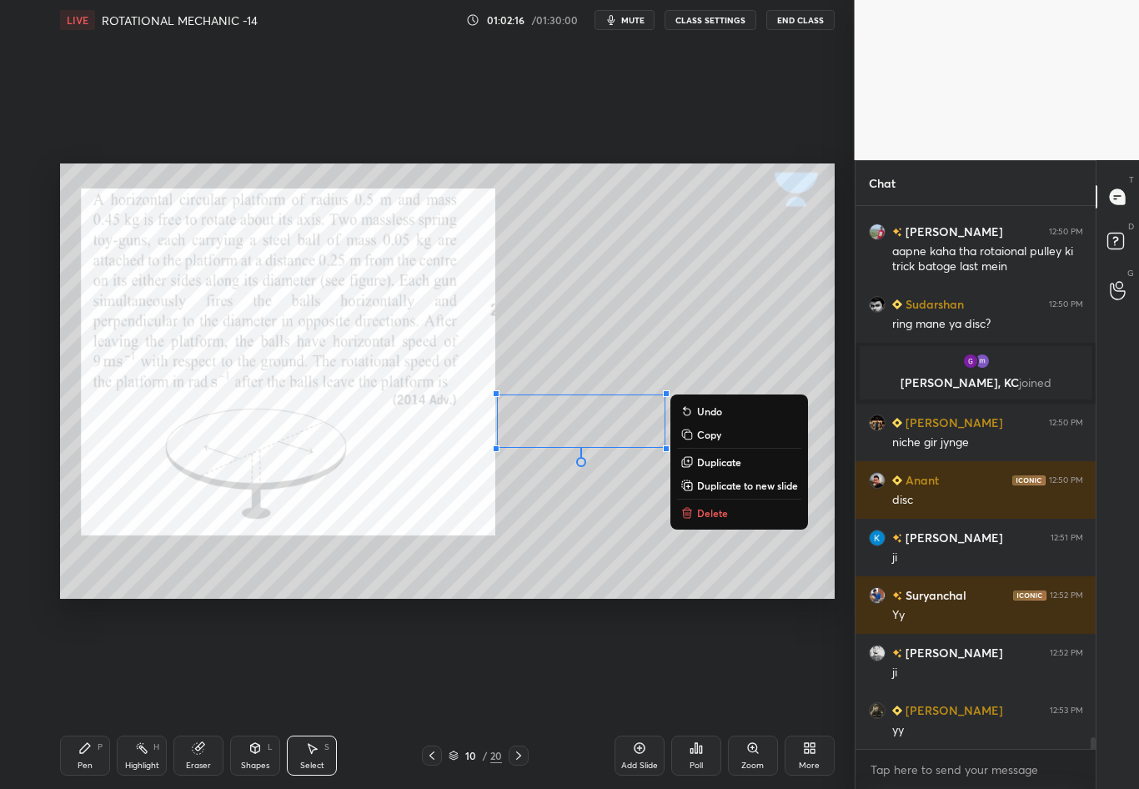
click at [665, 517] on div "0 ° Undo Copy Duplicate Duplicate to new slide Delete" at bounding box center [447, 380] width 775 height 435
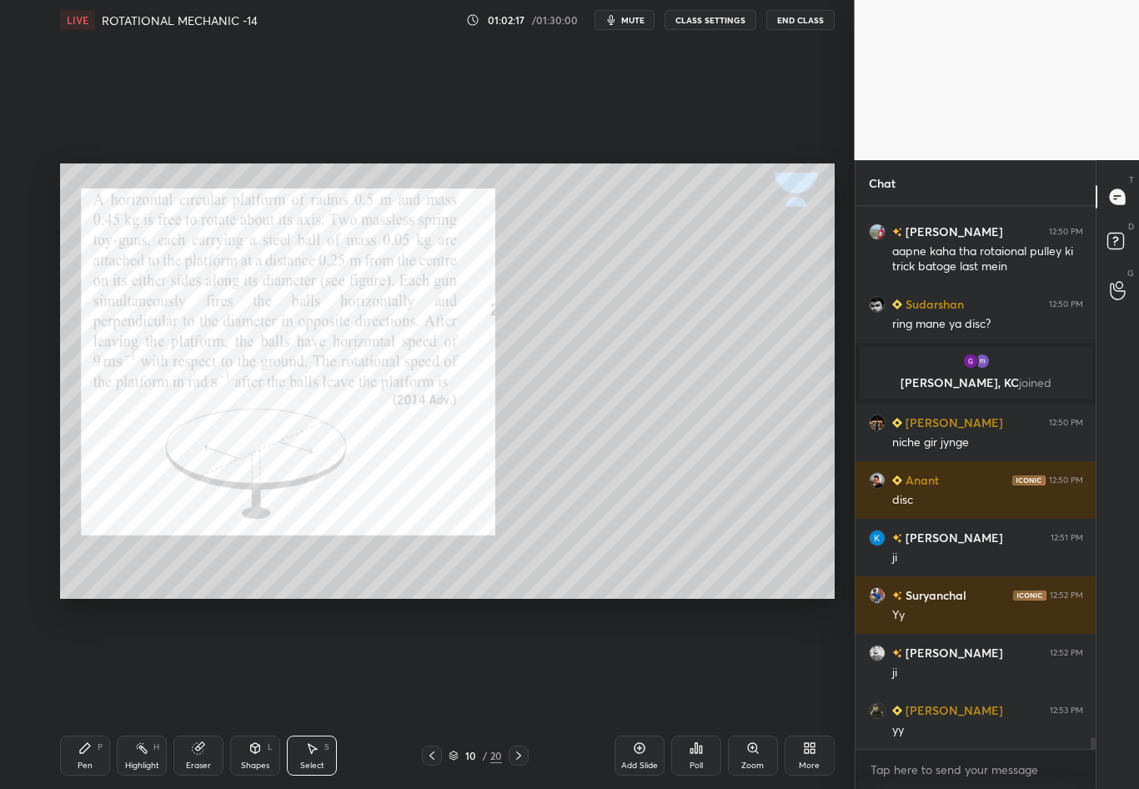
click at [82, 693] on icon at bounding box center [84, 748] width 13 height 13
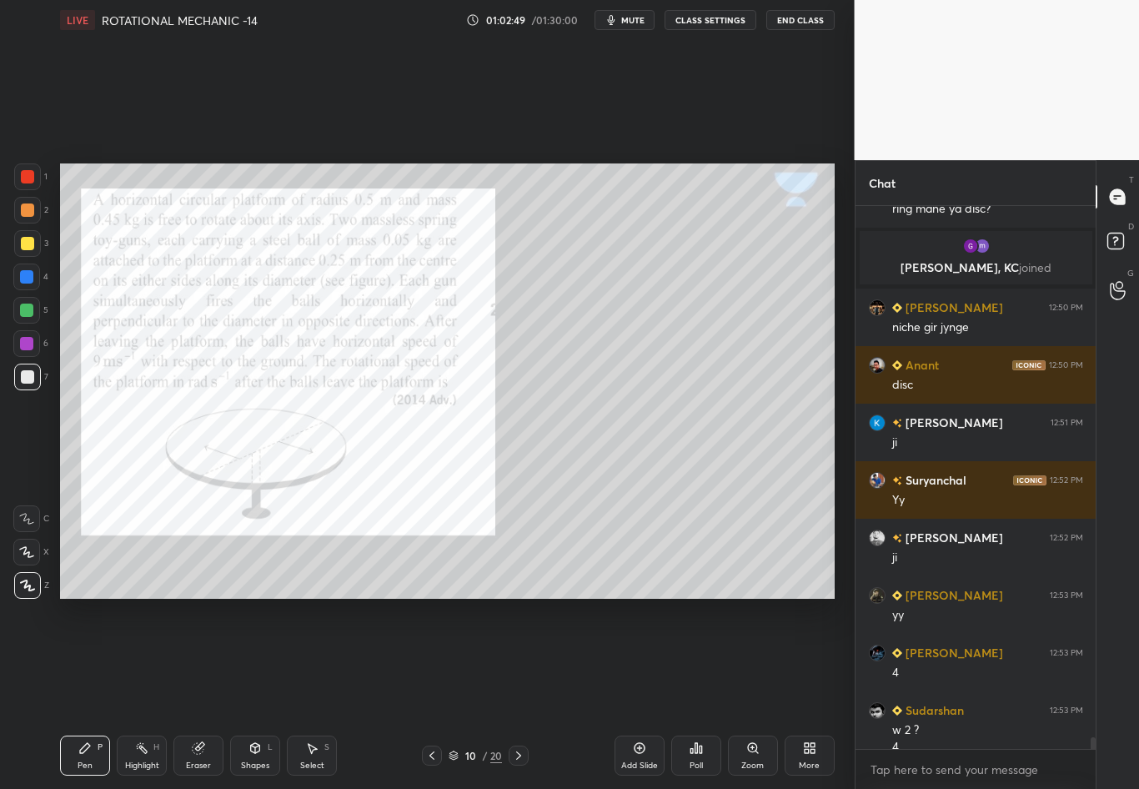
scroll to position [24353, 0]
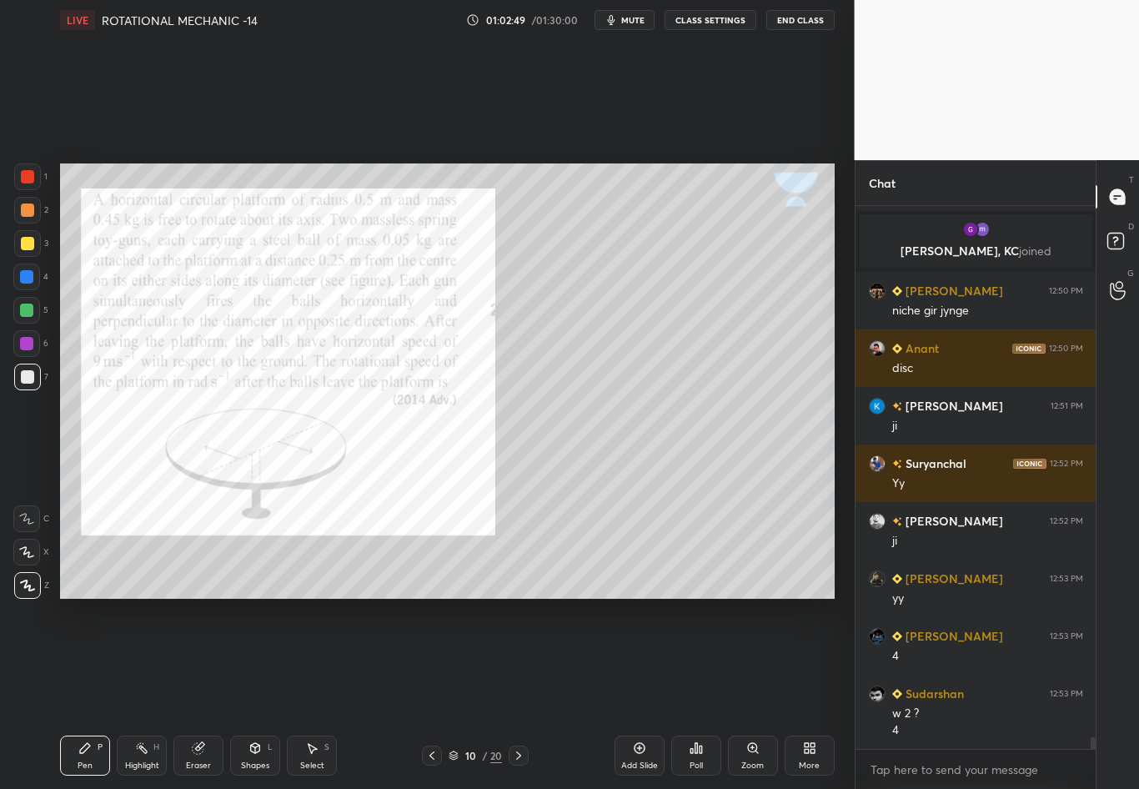
click at [200, 693] on div "Eraser" at bounding box center [198, 766] width 25 height 8
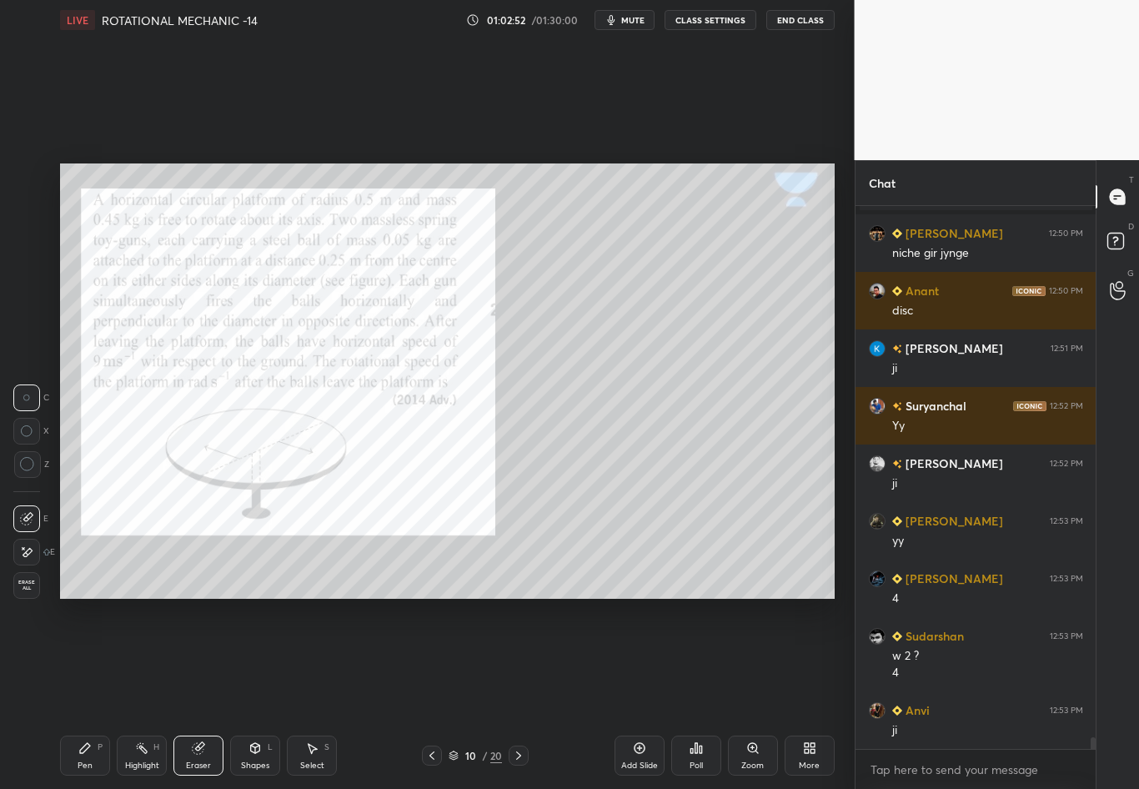
click at [88, 693] on div "Pen P" at bounding box center [85, 756] width 50 height 40
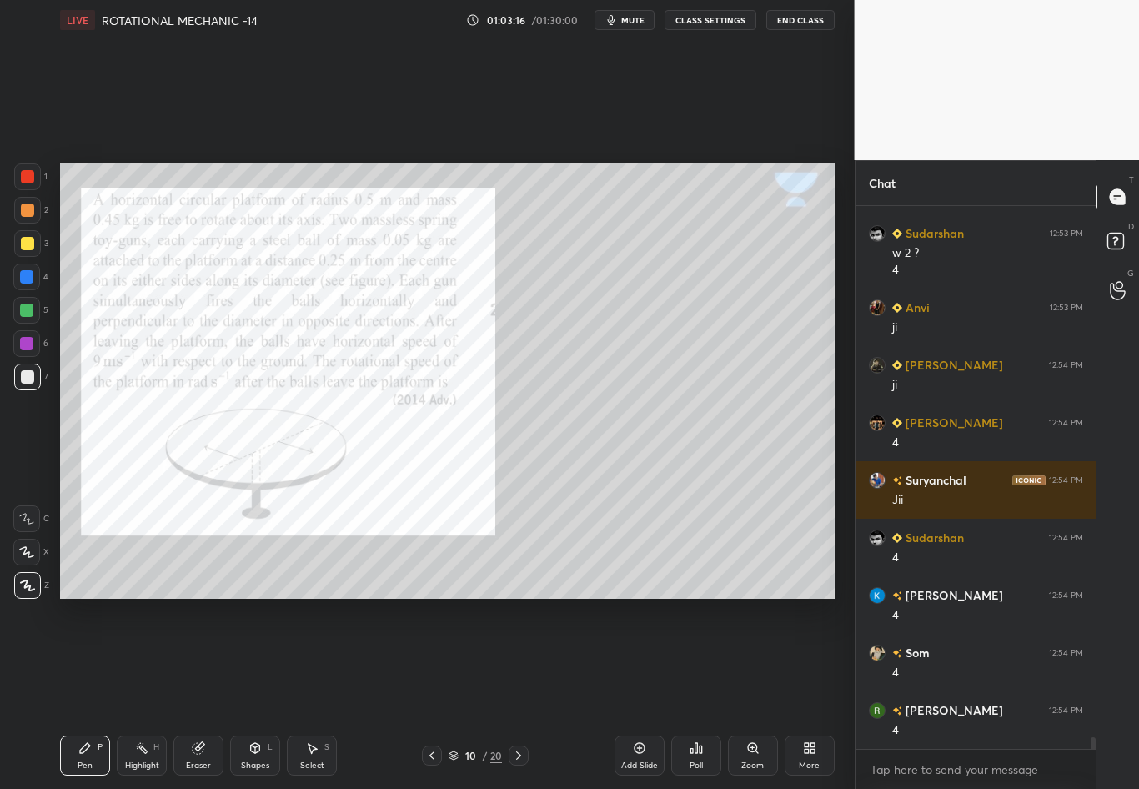
scroll to position [24871, 0]
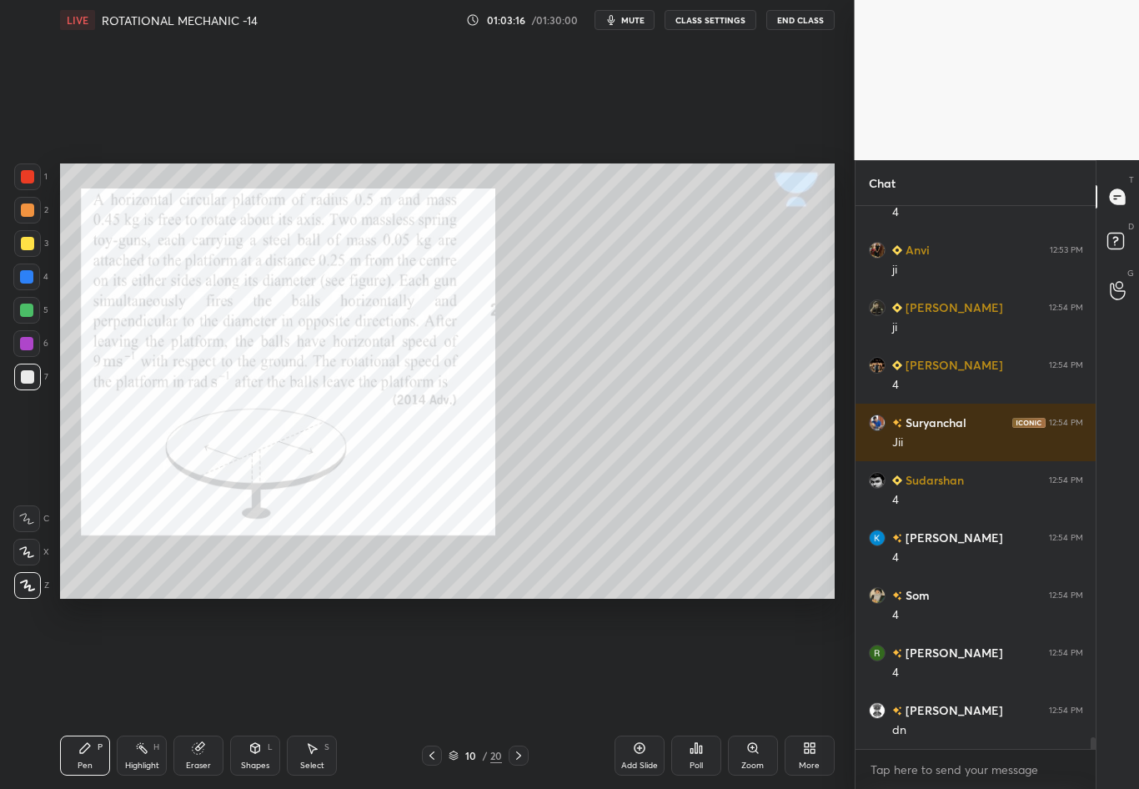
click at [632, 693] on div "Add Slide" at bounding box center [640, 756] width 50 height 40
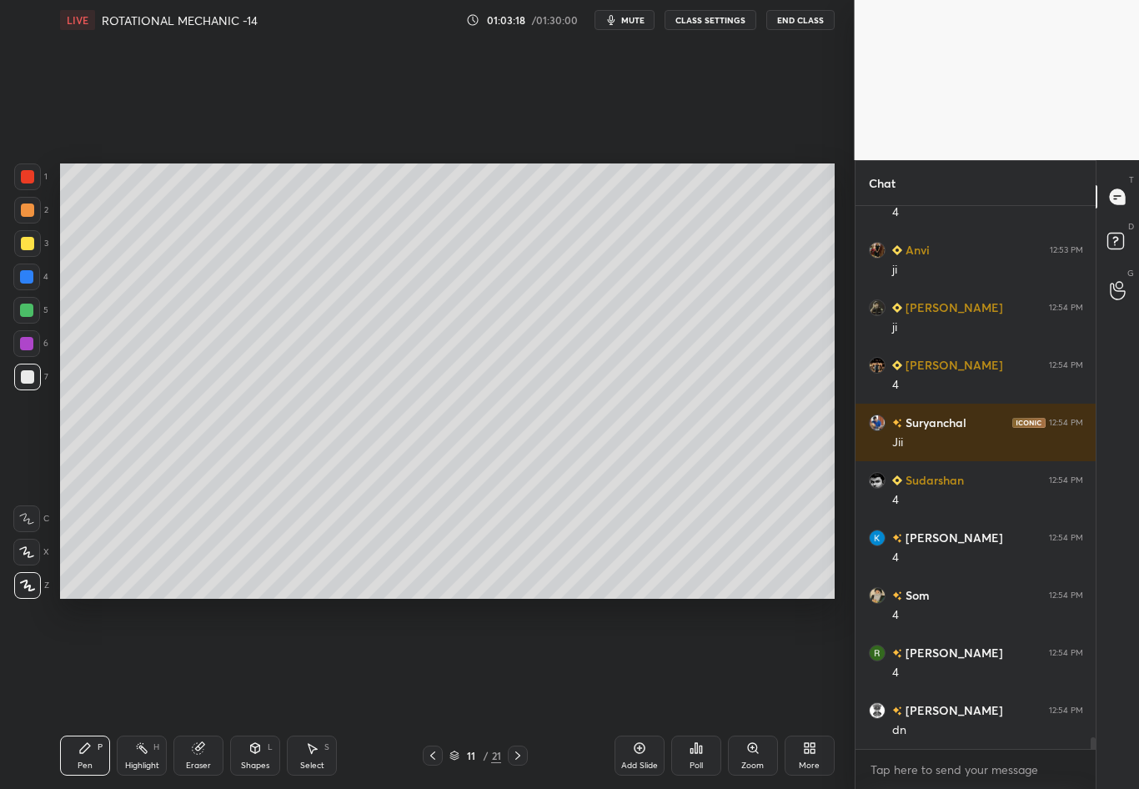
click at [427, 693] on div at bounding box center [433, 756] width 20 height 20
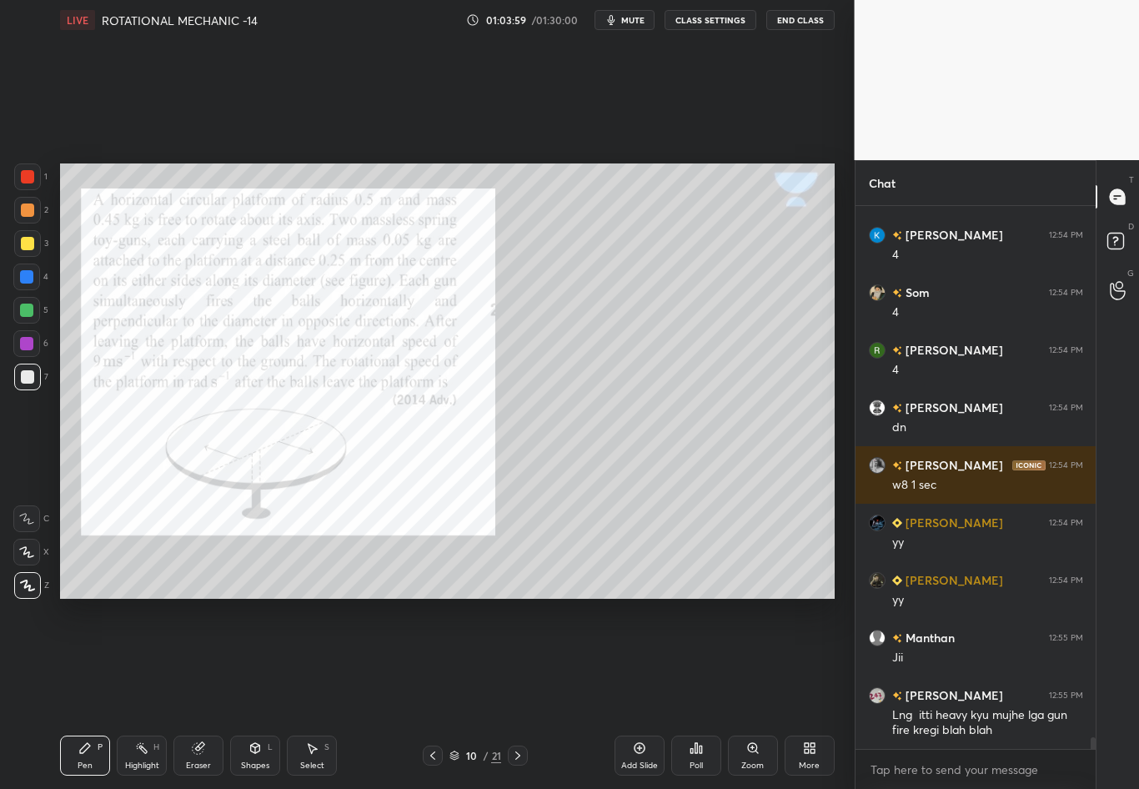
scroll to position [25174, 0]
click at [438, 693] on icon at bounding box center [432, 755] width 13 height 13
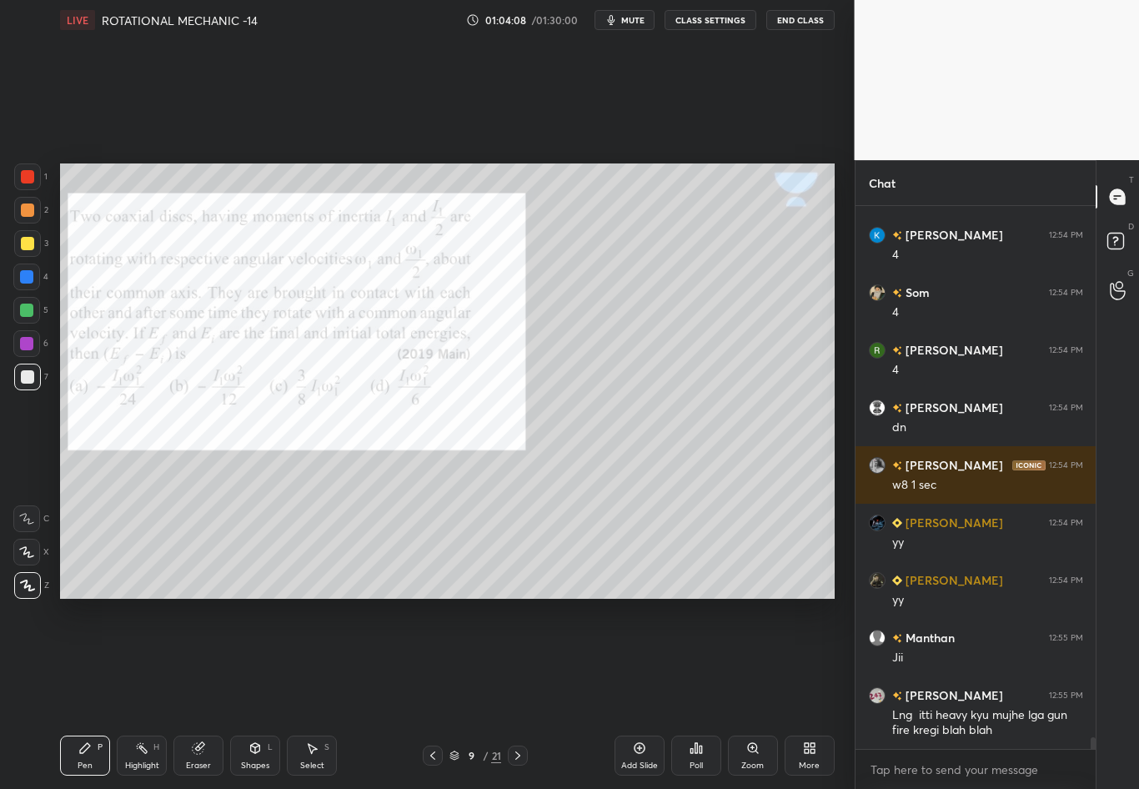
click at [434, 693] on icon at bounding box center [432, 755] width 13 height 13
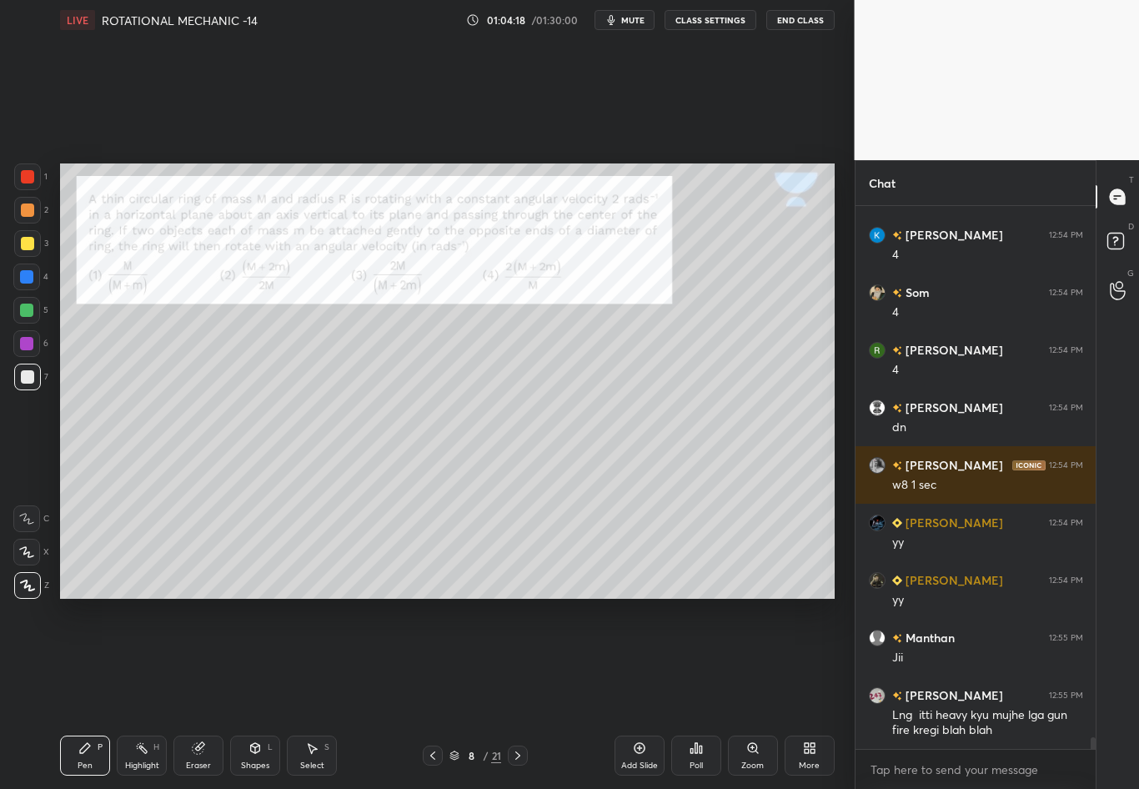
scroll to position [25232, 0]
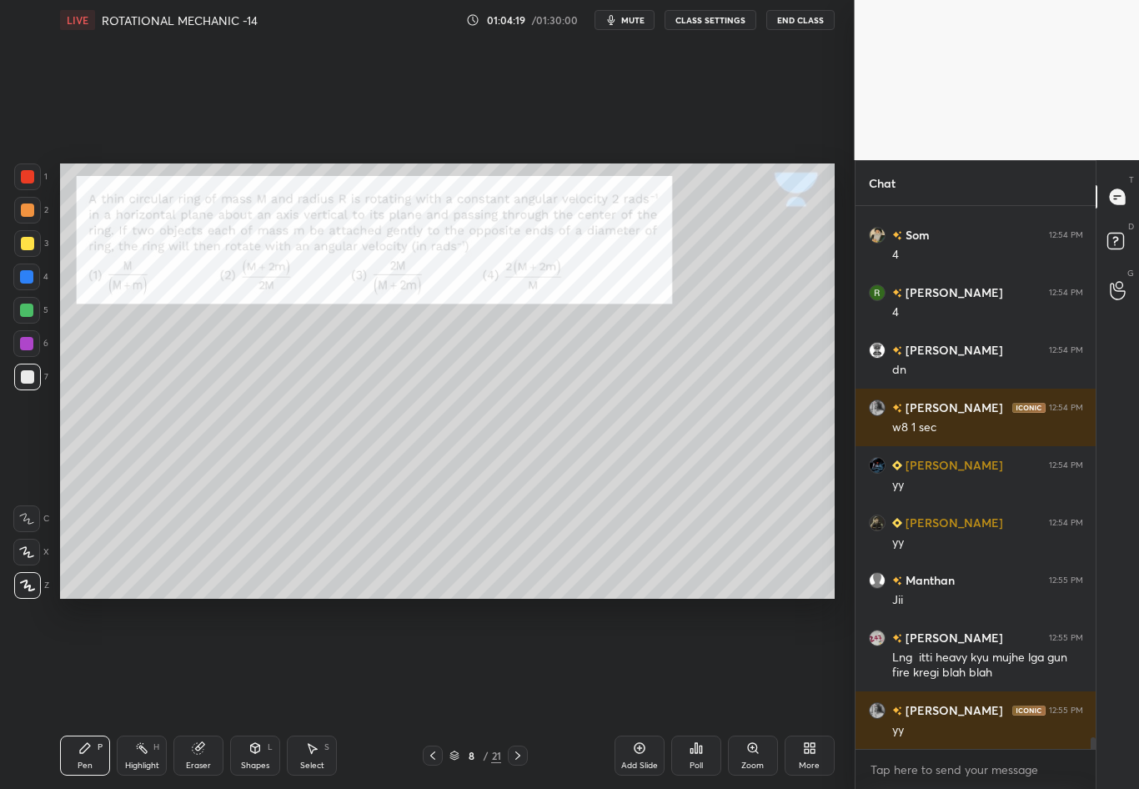
click at [520, 693] on icon at bounding box center [517, 755] width 13 height 13
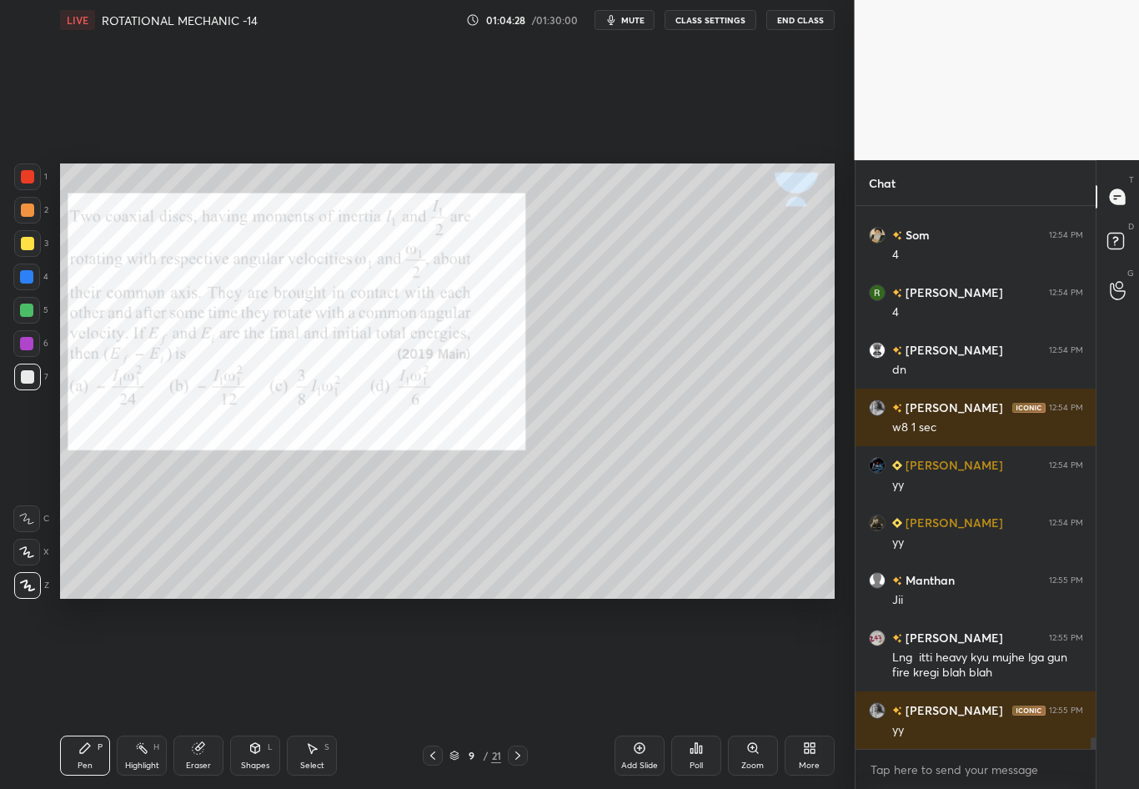
click at [518, 693] on icon at bounding box center [517, 755] width 13 height 13
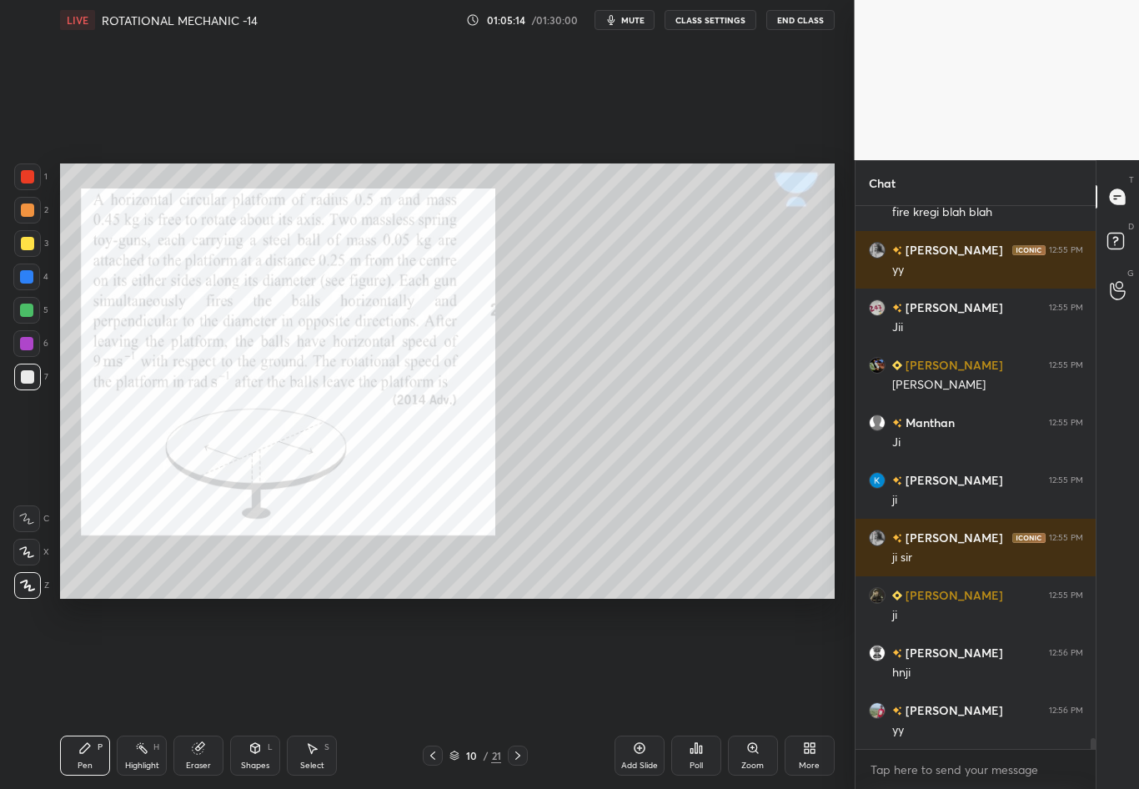
scroll to position [538, 235]
click at [432, 693] on icon at bounding box center [432, 755] width 13 height 13
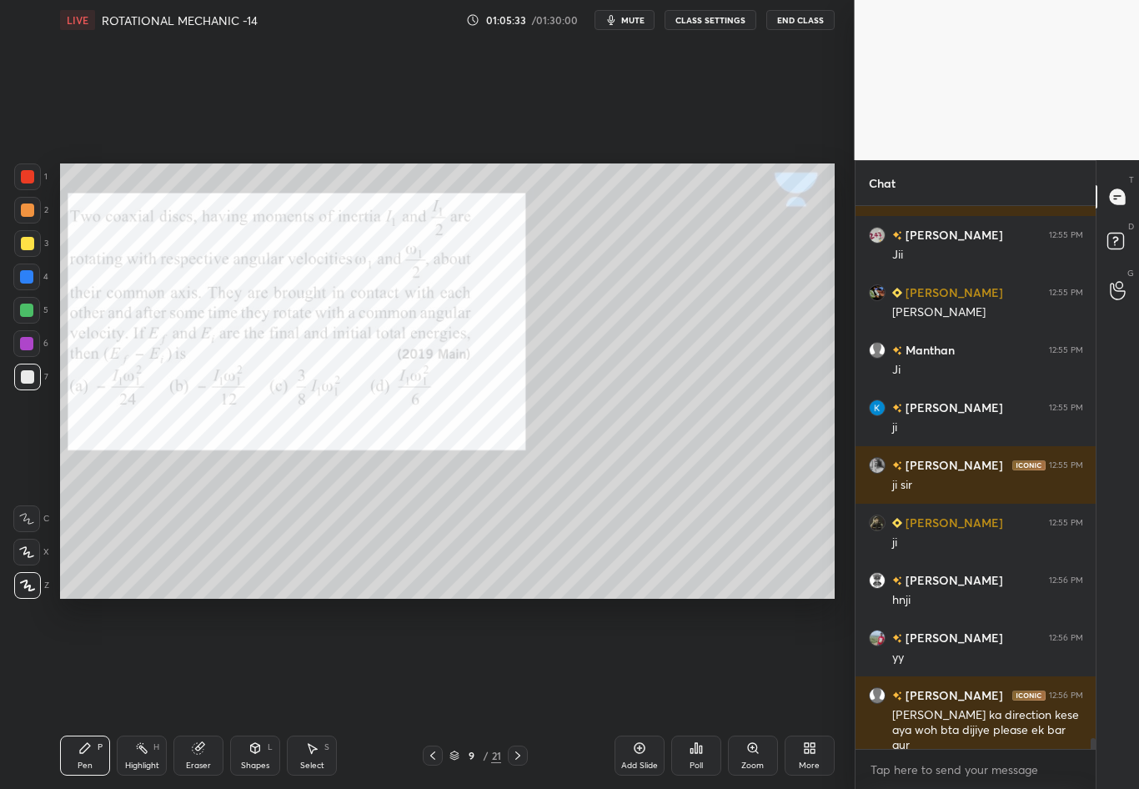
click at [519, 693] on icon at bounding box center [517, 756] width 5 height 8
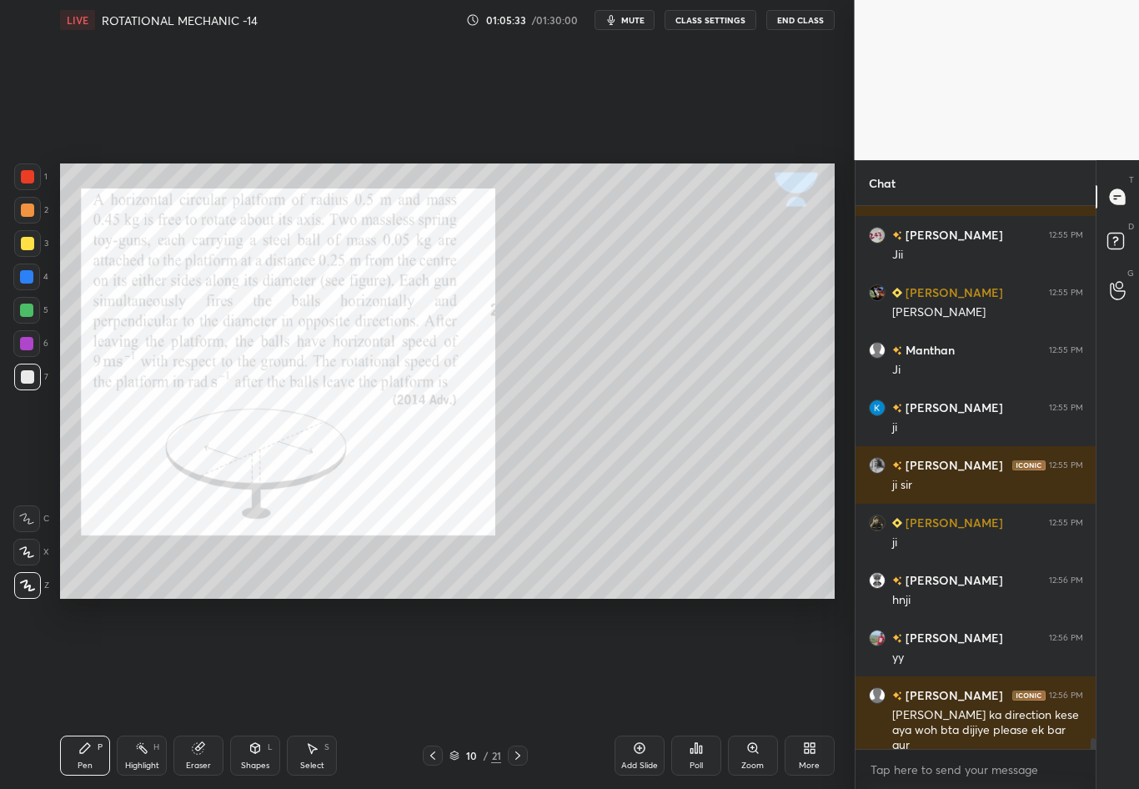
click at [633, 693] on icon at bounding box center [639, 748] width 13 height 13
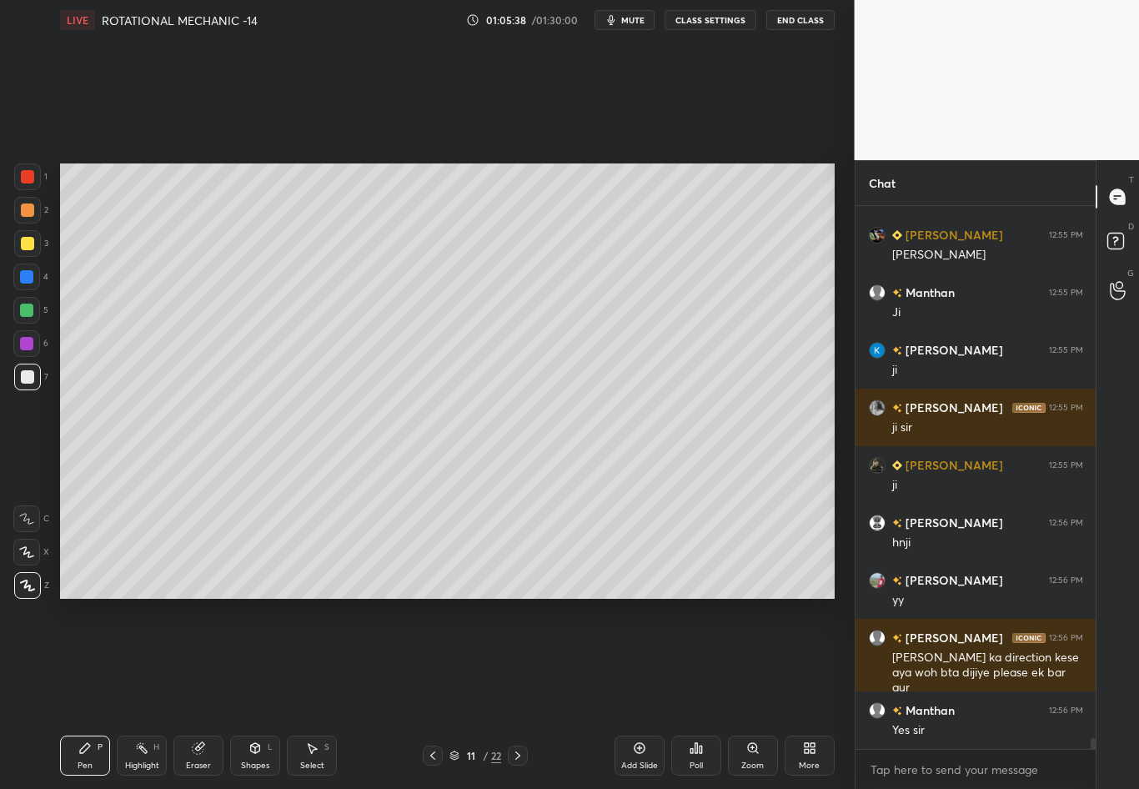
scroll to position [25880, 0]
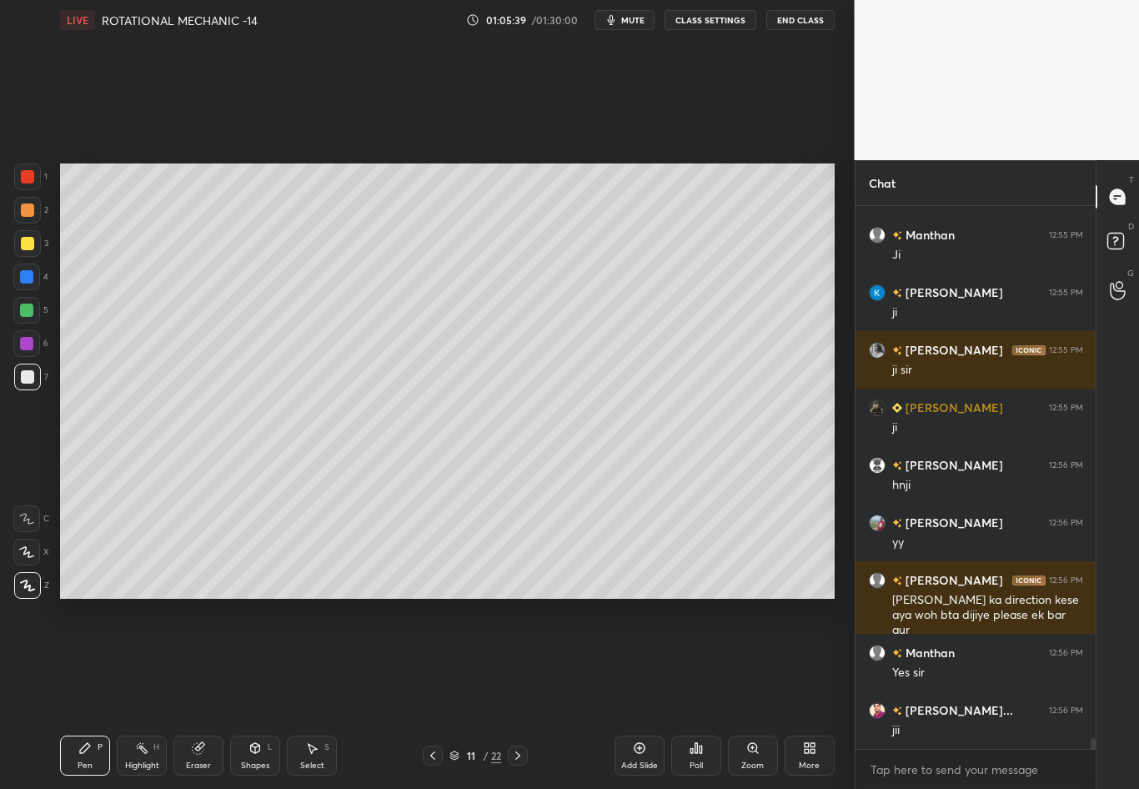
click at [423, 693] on div at bounding box center [433, 756] width 20 height 20
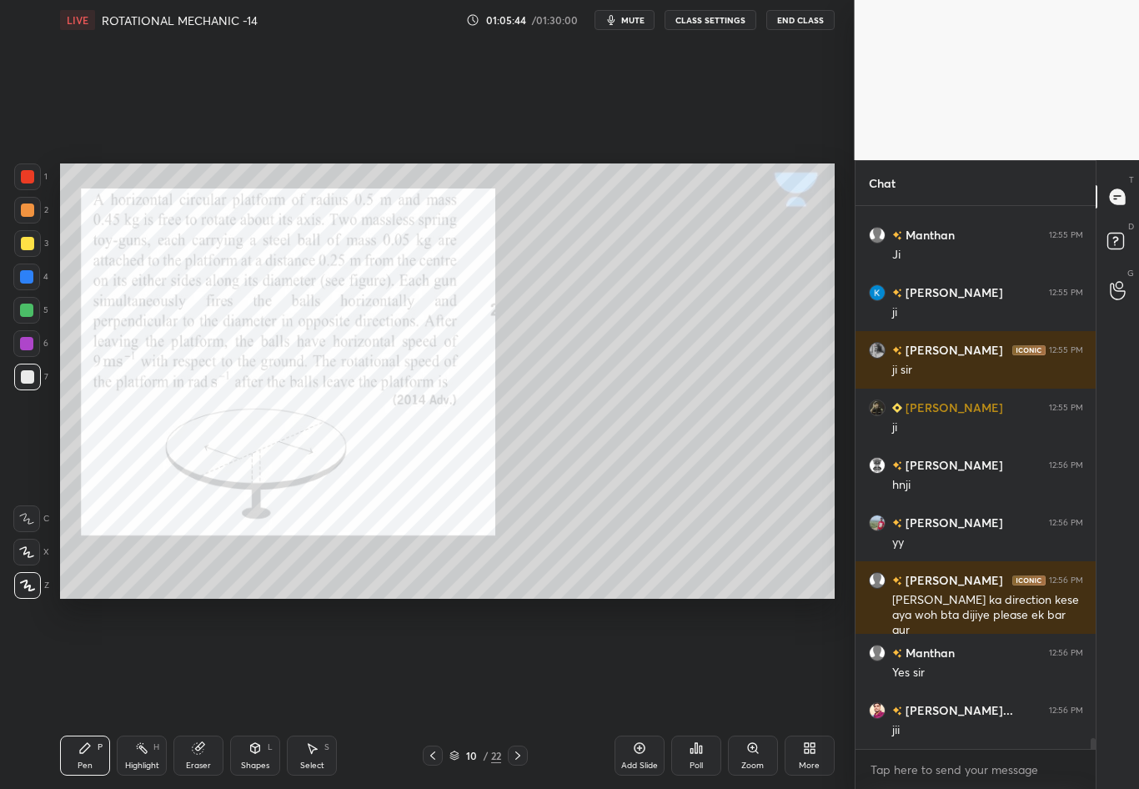
click at [136, 693] on div "Highlight" at bounding box center [142, 766] width 34 height 8
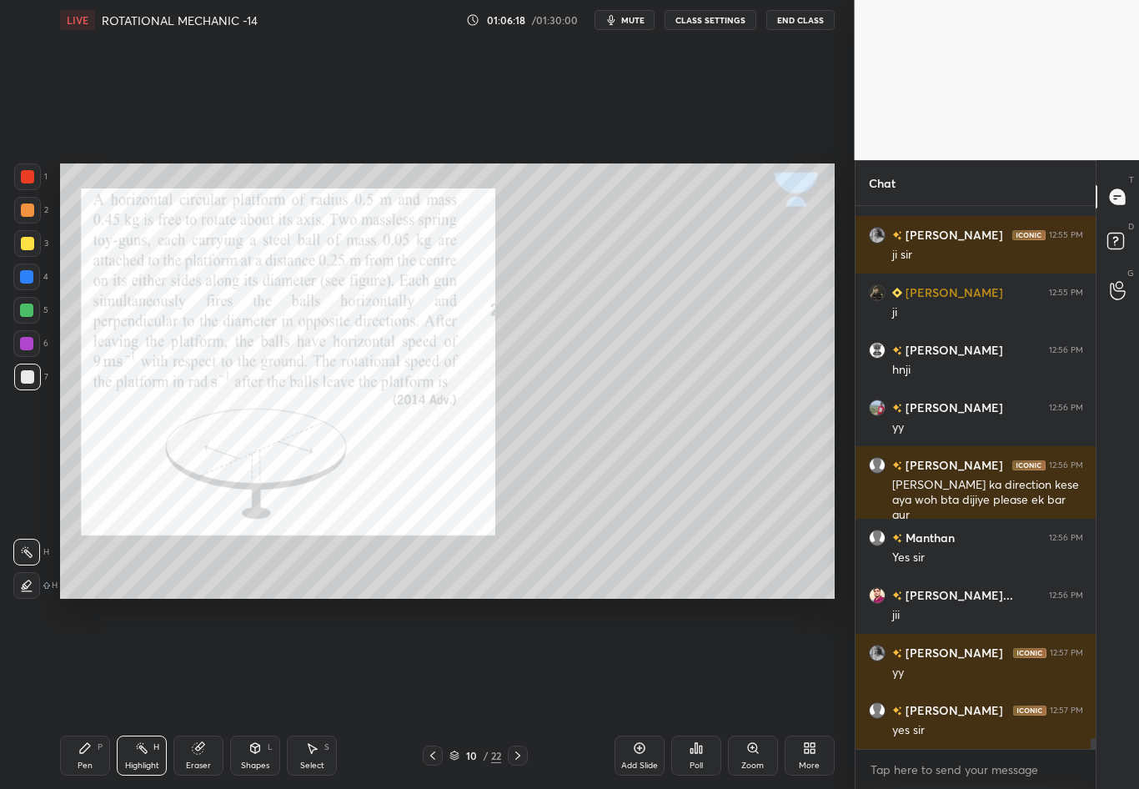
scroll to position [26052, 0]
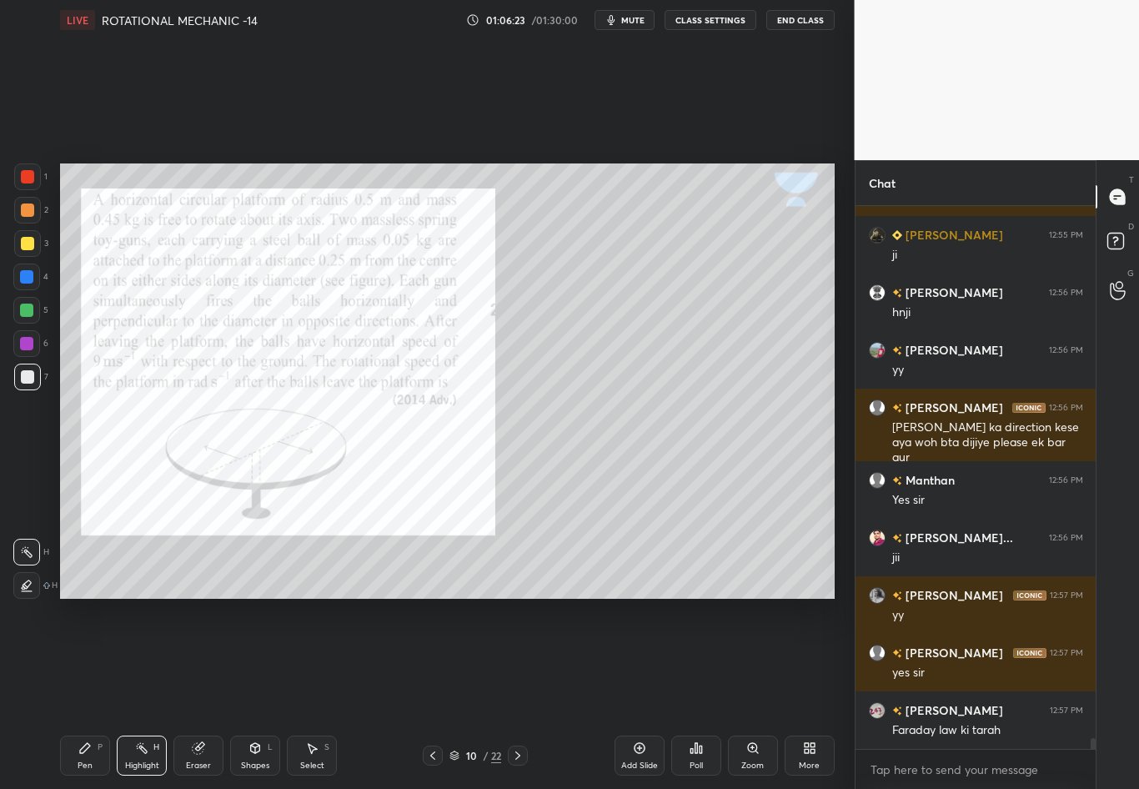
click at [630, 693] on div "Add Slide" at bounding box center [640, 756] width 50 height 40
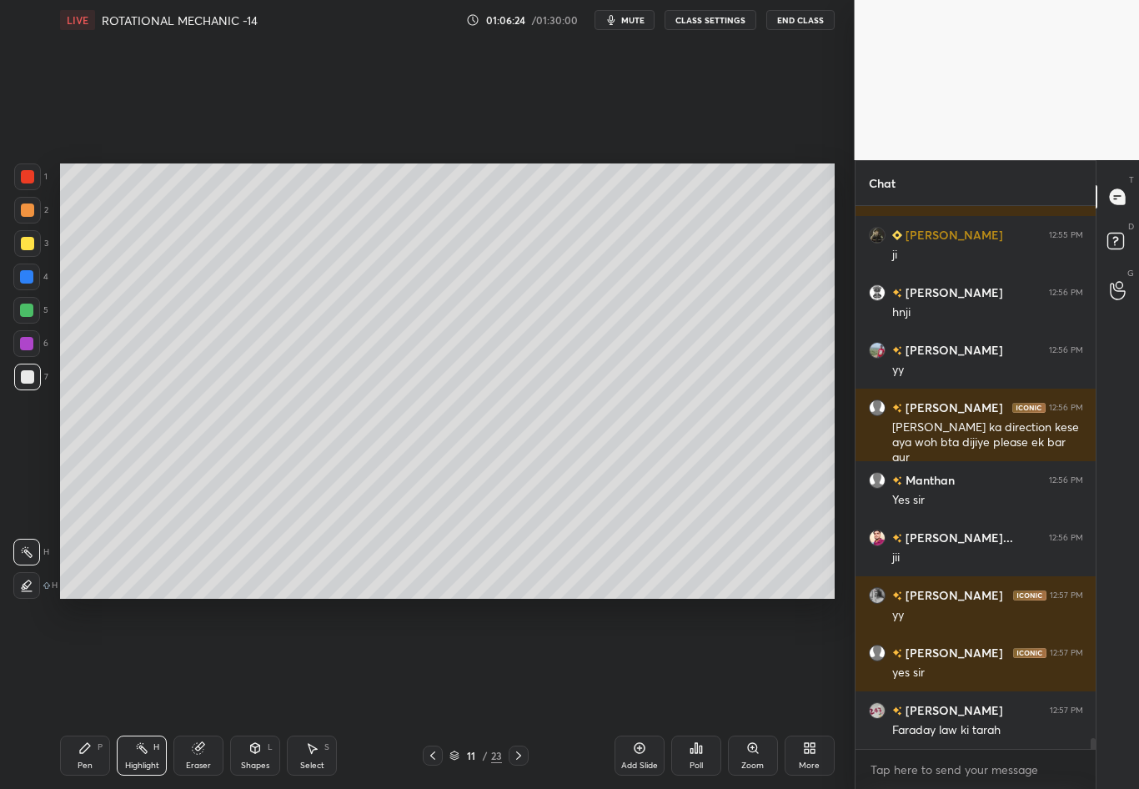
click at [29, 385] on div at bounding box center [27, 377] width 27 height 27
click at [102, 693] on div "Pen P" at bounding box center [85, 756] width 50 height 40
click at [258, 693] on div "Shapes L" at bounding box center [255, 756] width 50 height 40
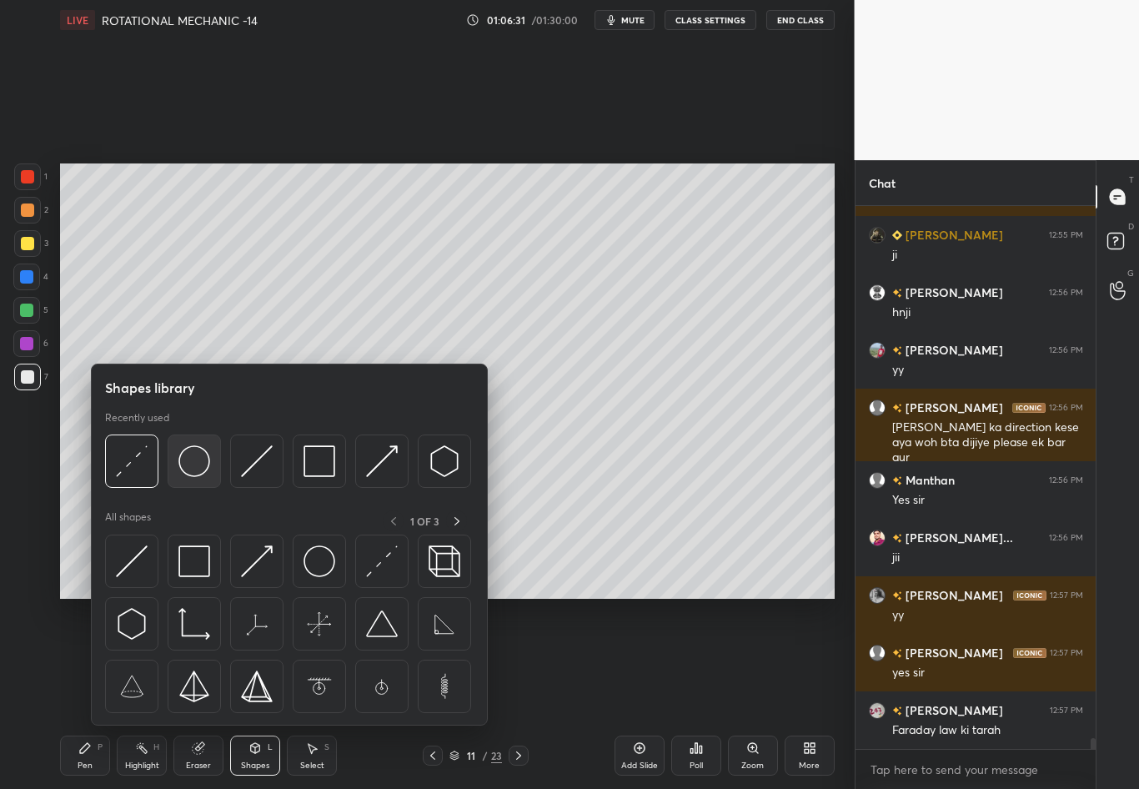
click at [194, 461] on img at bounding box center [194, 461] width 32 height 32
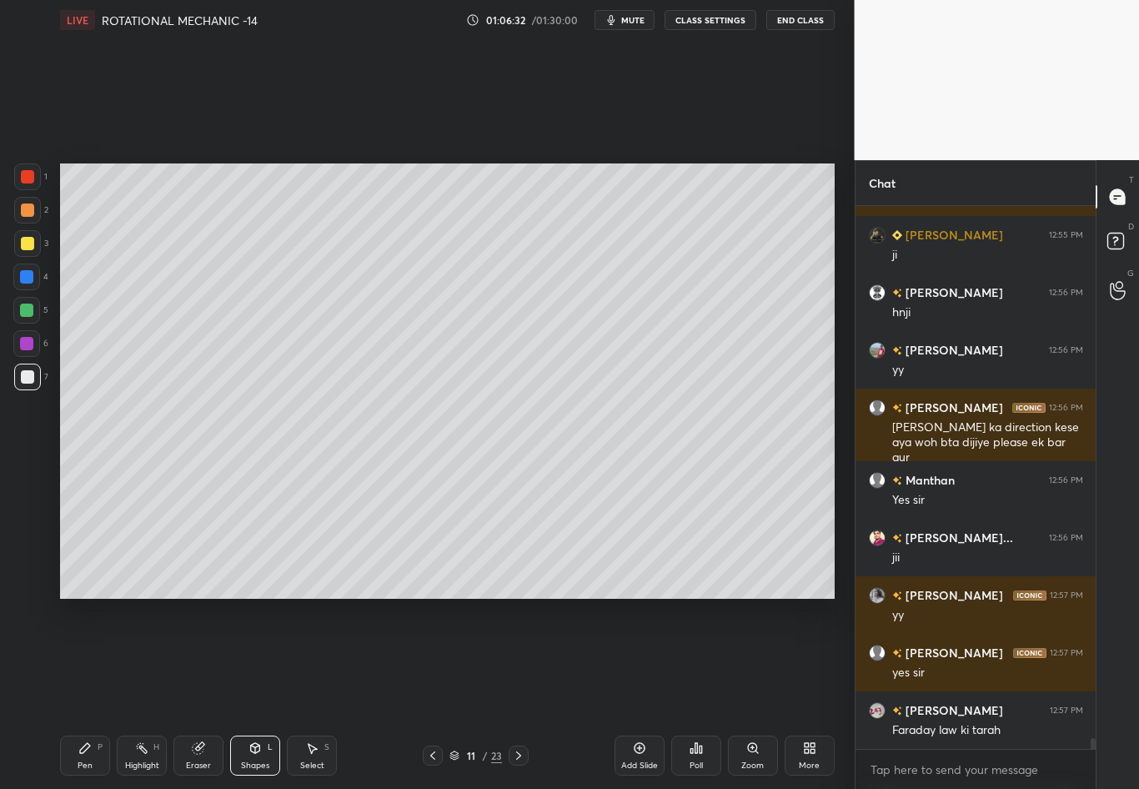
click at [57, 454] on div "Setting up your live class Poll for secs No correct answer Start poll" at bounding box center [447, 381] width 788 height 682
click at [270, 693] on div "Shapes L" at bounding box center [255, 756] width 50 height 40
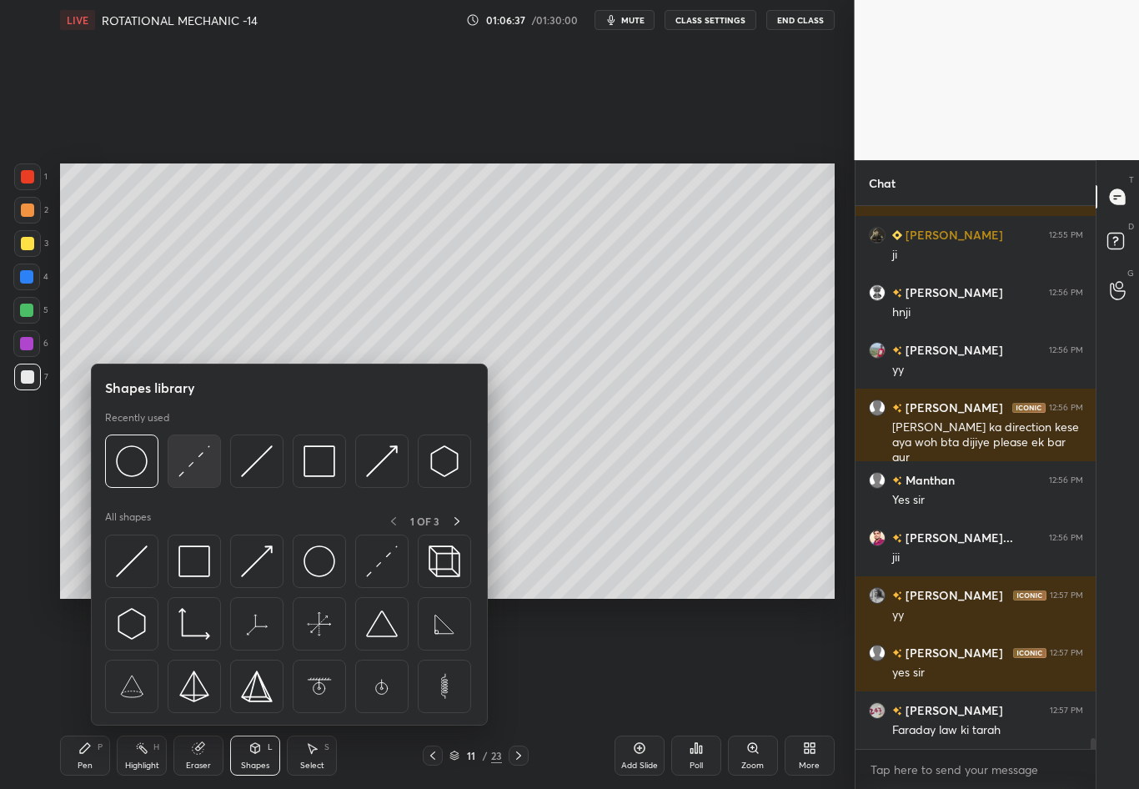
click at [198, 461] on img at bounding box center [194, 461] width 32 height 32
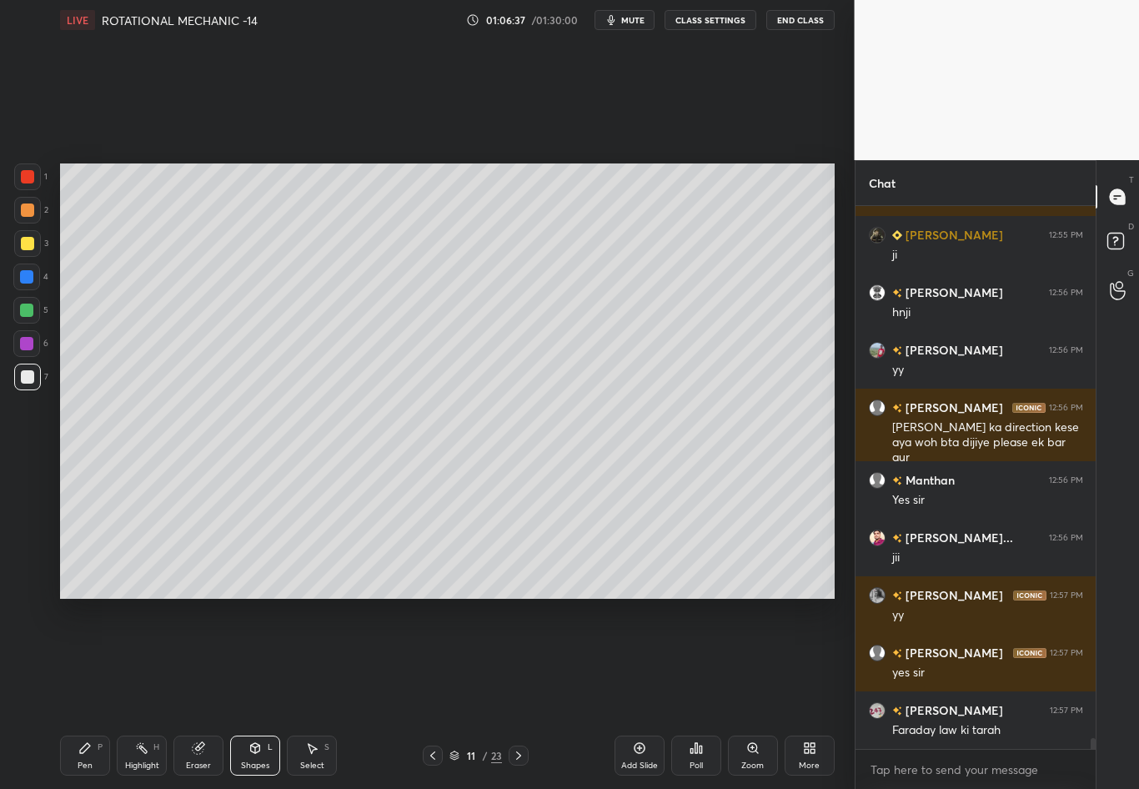
click at [29, 240] on div at bounding box center [27, 243] width 13 height 13
click at [89, 693] on div "Pen P" at bounding box center [85, 756] width 50 height 40
click at [33, 379] on div at bounding box center [27, 377] width 27 height 27
click at [29, 239] on div at bounding box center [27, 243] width 13 height 13
click at [206, 693] on div "Eraser" at bounding box center [198, 756] width 50 height 40
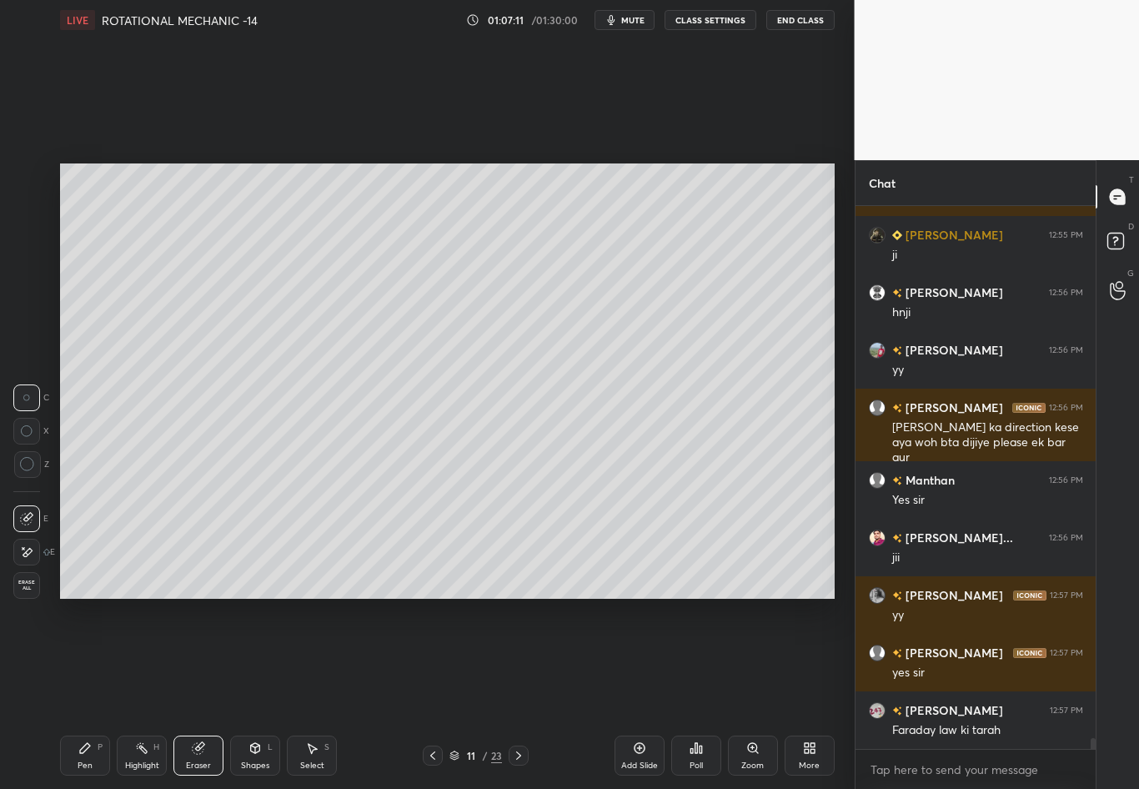
click at [83, 693] on div "Pen P" at bounding box center [85, 756] width 50 height 40
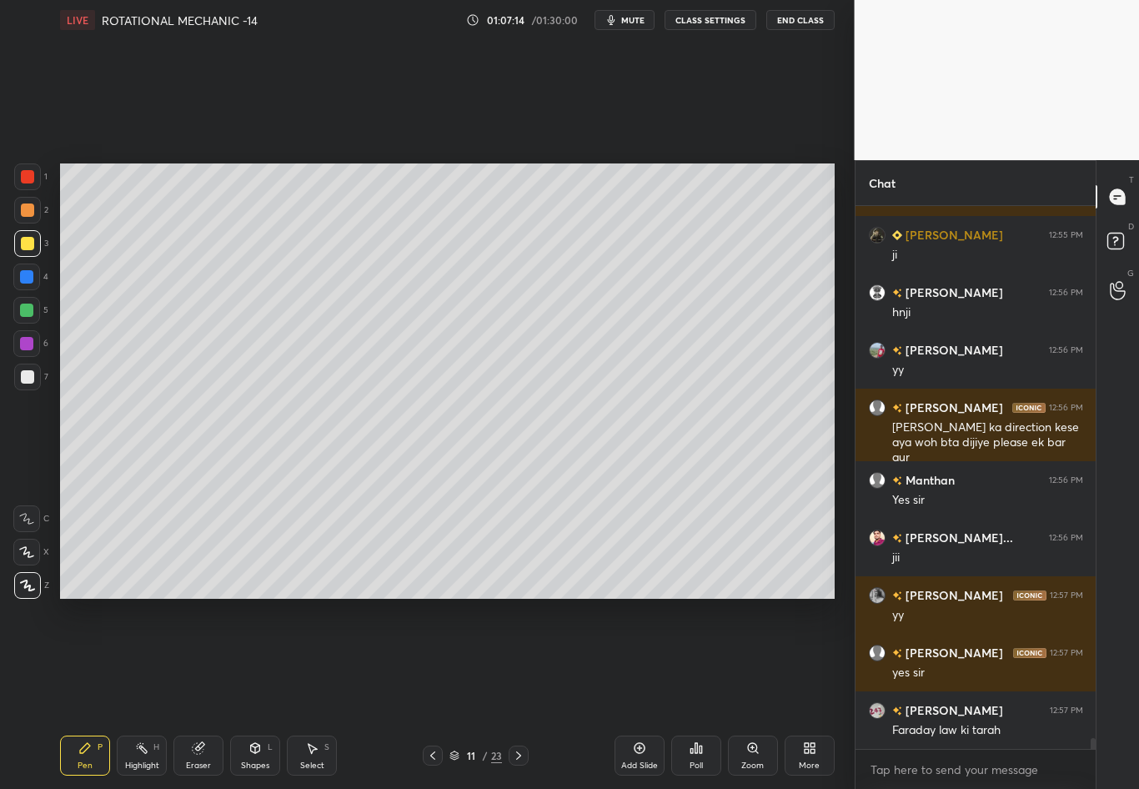
click at [198, 693] on div "Eraser" at bounding box center [198, 756] width 50 height 40
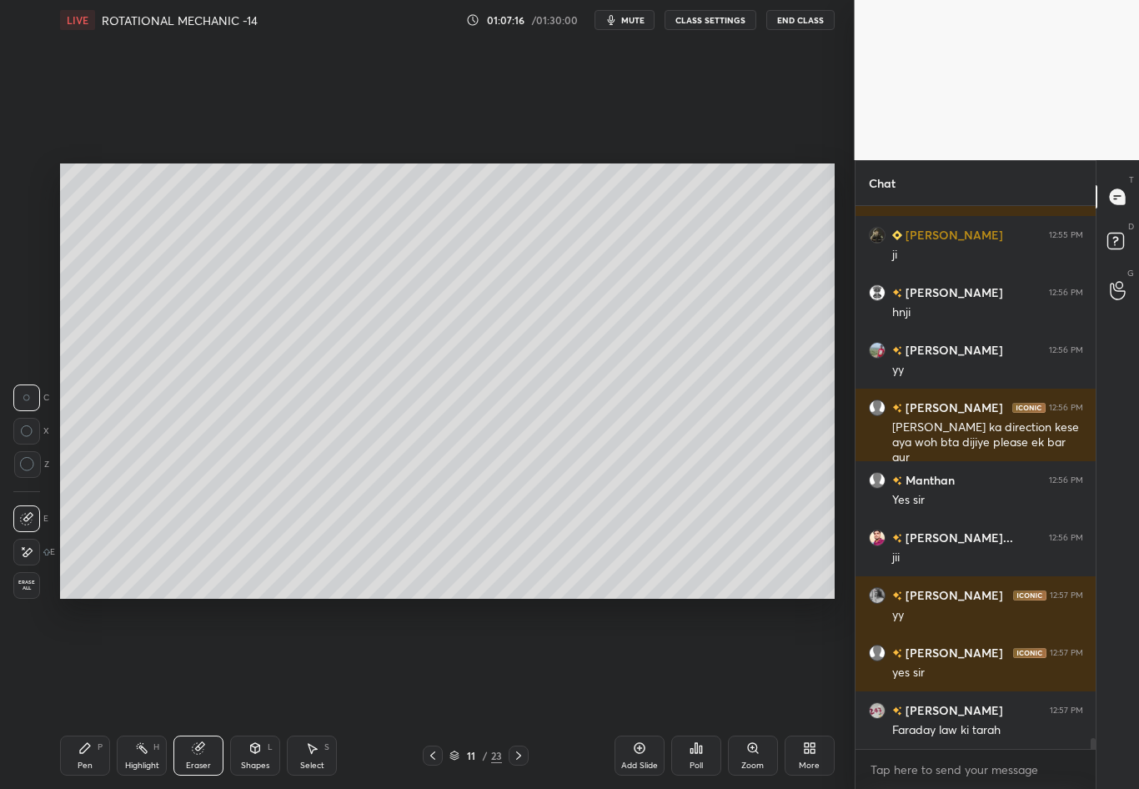
click at [86, 693] on div "Pen" at bounding box center [85, 766] width 15 height 8
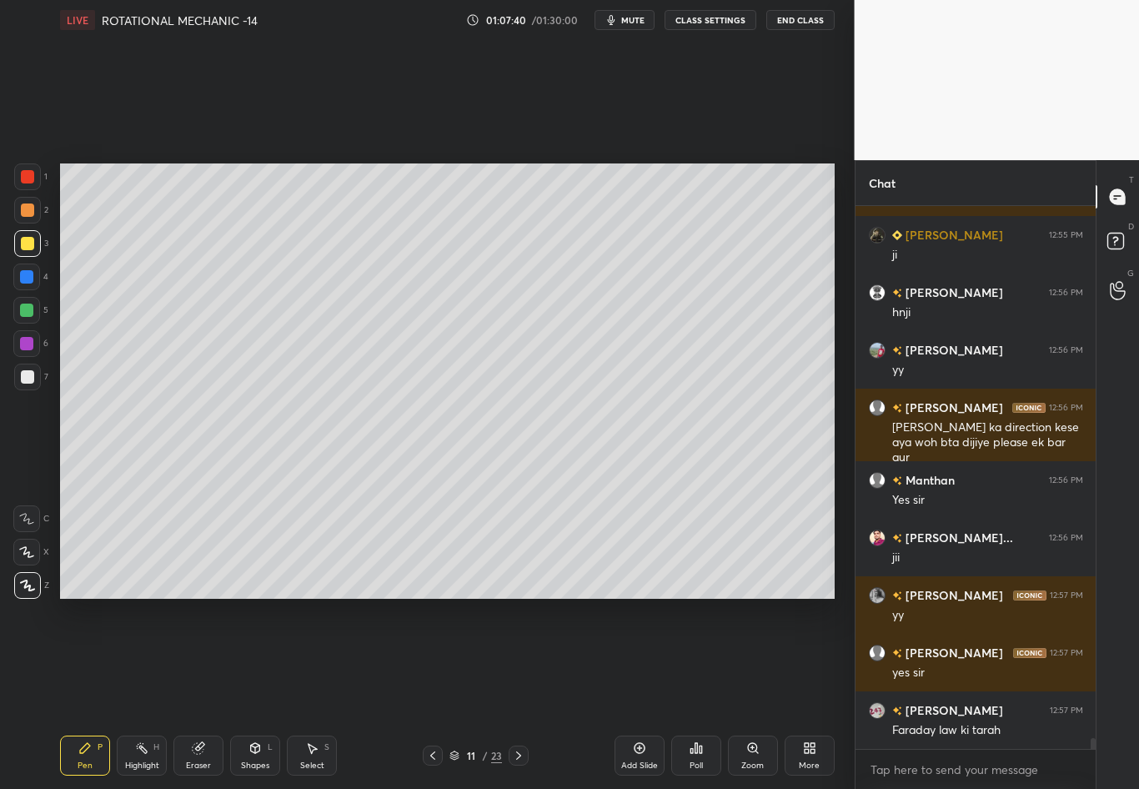
click at [202, 693] on icon at bounding box center [198, 748] width 13 height 13
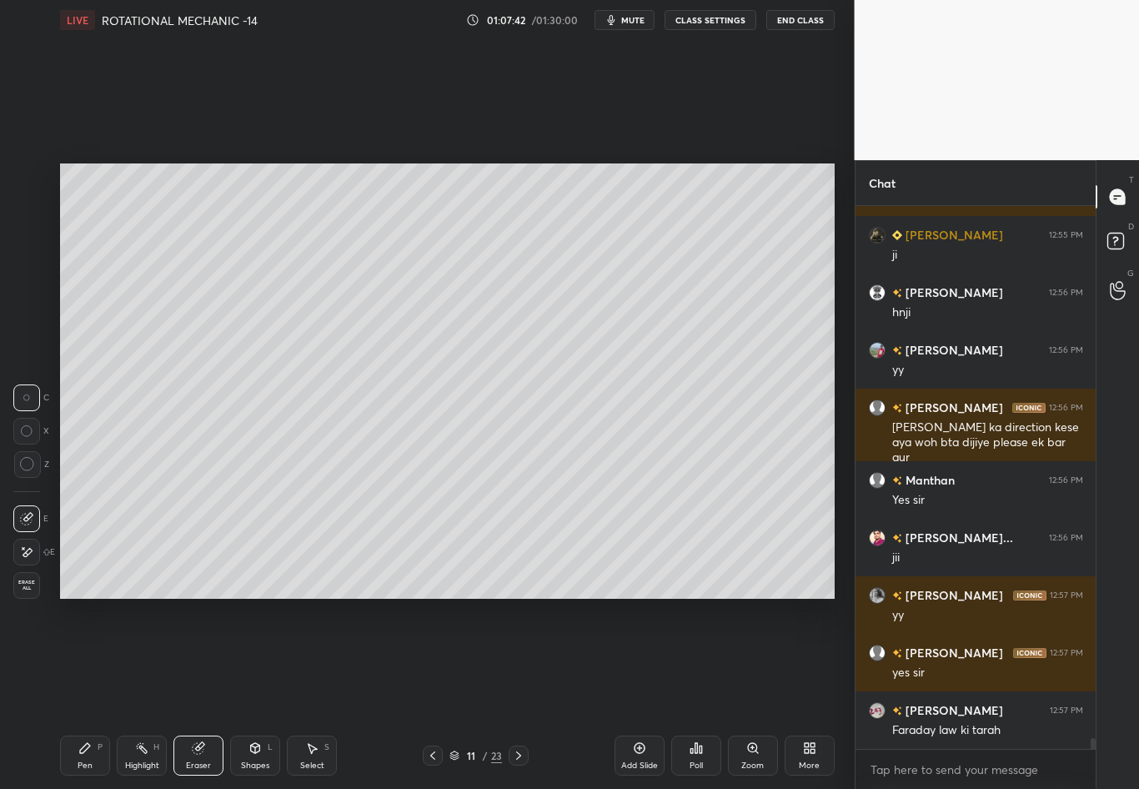
click at [81, 693] on div "Pen P" at bounding box center [85, 756] width 50 height 40
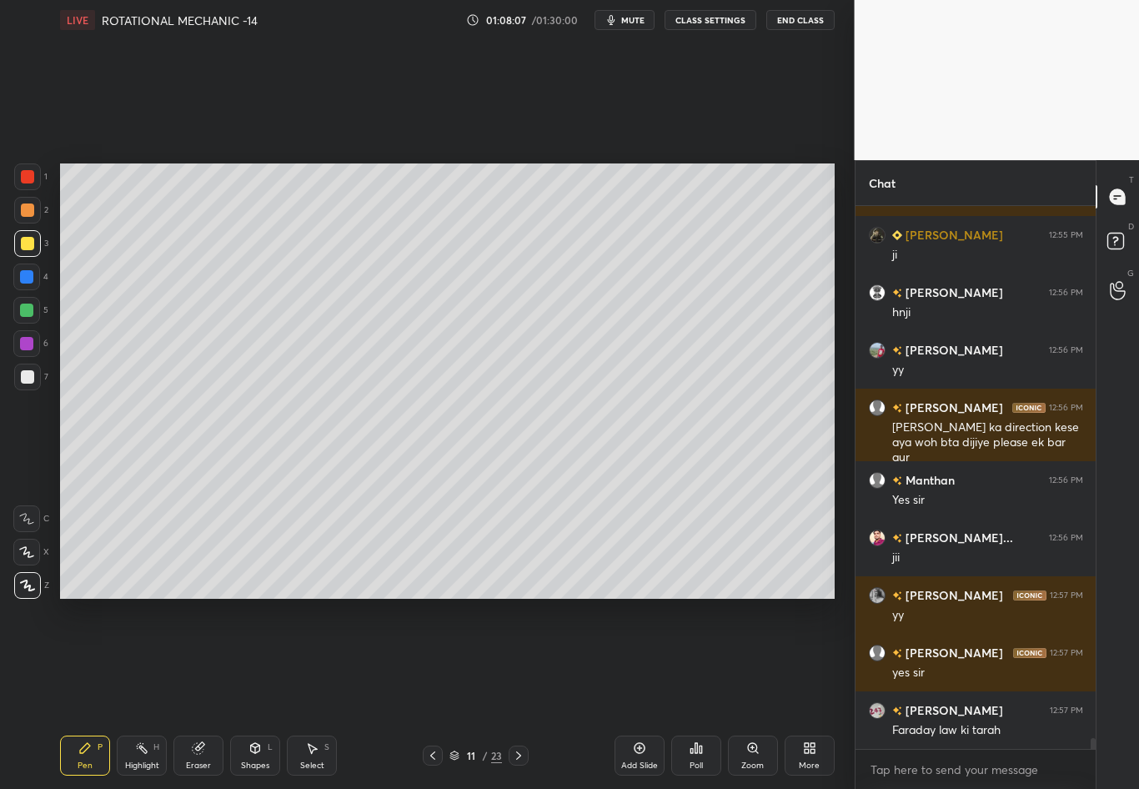
click at [25, 277] on div at bounding box center [26, 276] width 13 height 13
click at [28, 382] on div at bounding box center [27, 376] width 13 height 13
click at [29, 244] on div at bounding box center [27, 243] width 13 height 13
click at [313, 693] on div "Select" at bounding box center [312, 766] width 24 height 8
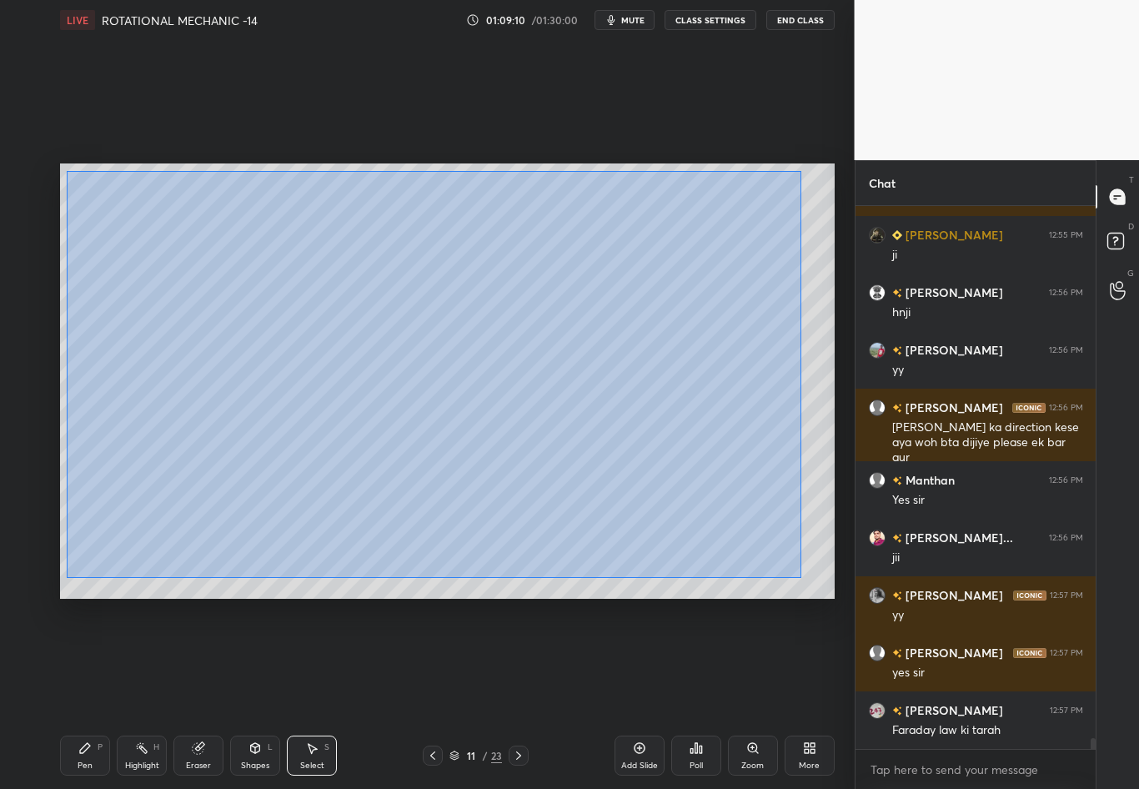
drag, startPoint x: 71, startPoint y: 198, endPoint x: 802, endPoint y: 578, distance: 823.7
click at [802, 579] on div "0 ° Undo Copy Duplicate Duplicate to new slide Delete" at bounding box center [447, 380] width 775 height 435
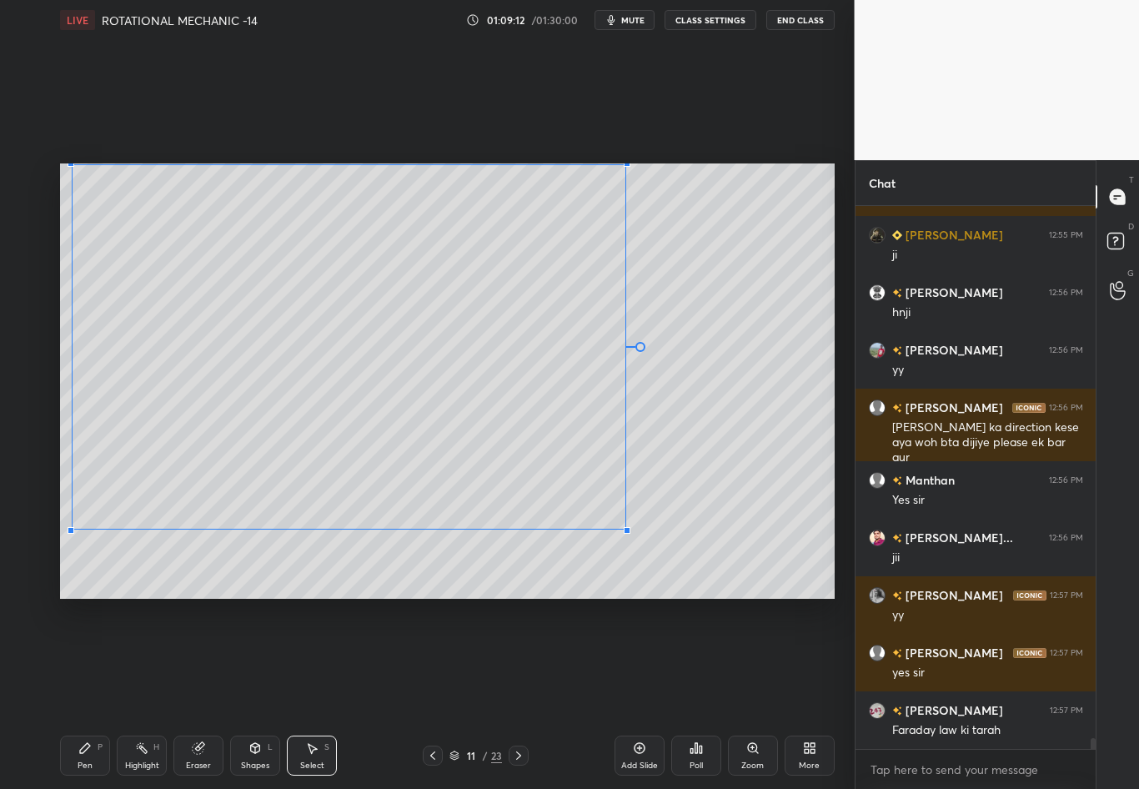
drag, startPoint x: 747, startPoint y: 576, endPoint x: 626, endPoint y: 529, distance: 129.7
click at [626, 528] on div at bounding box center [627, 530] width 7 height 7
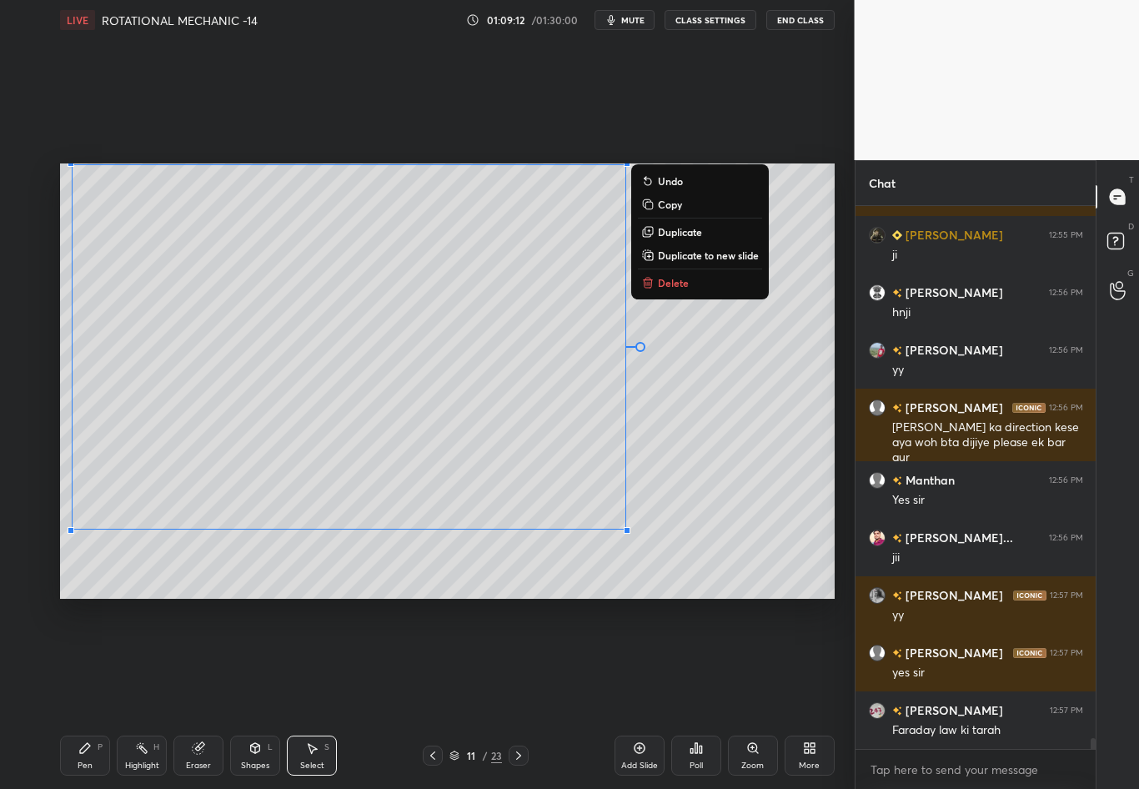
click at [741, 501] on div "0 ° Undo Copy Duplicate Duplicate to new slide Delete" at bounding box center [447, 380] width 775 height 435
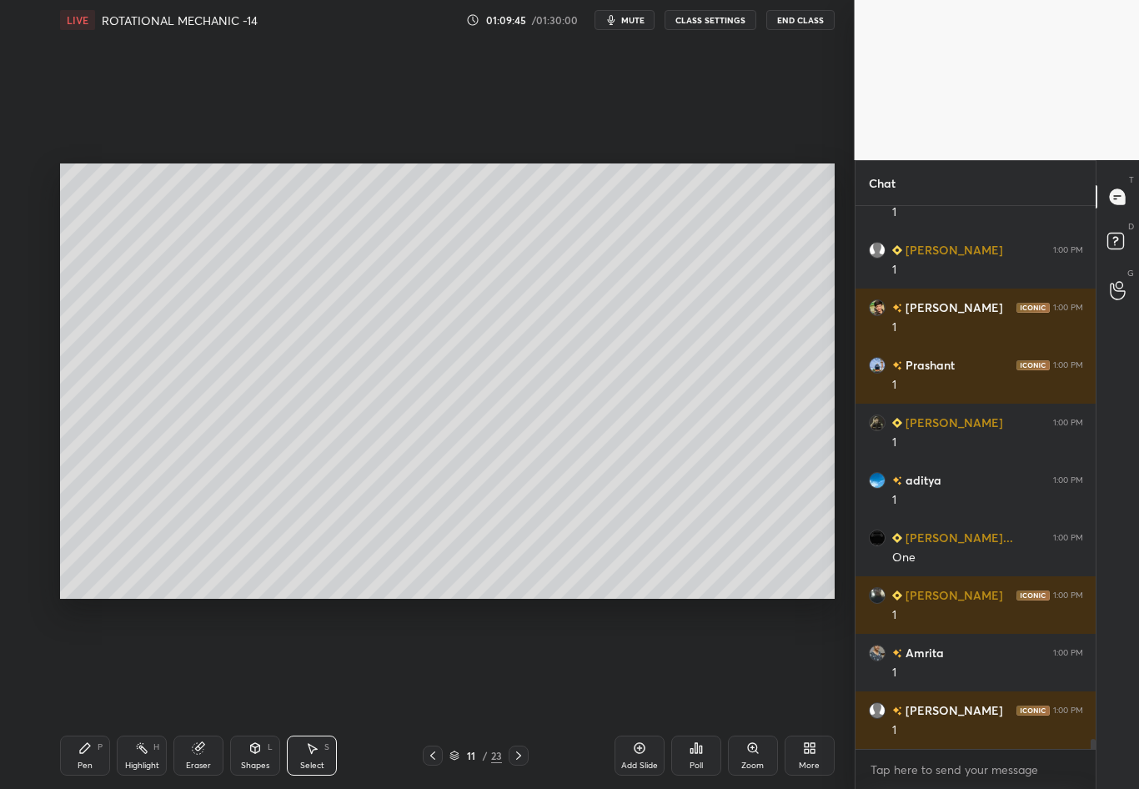
scroll to position [27952, 0]
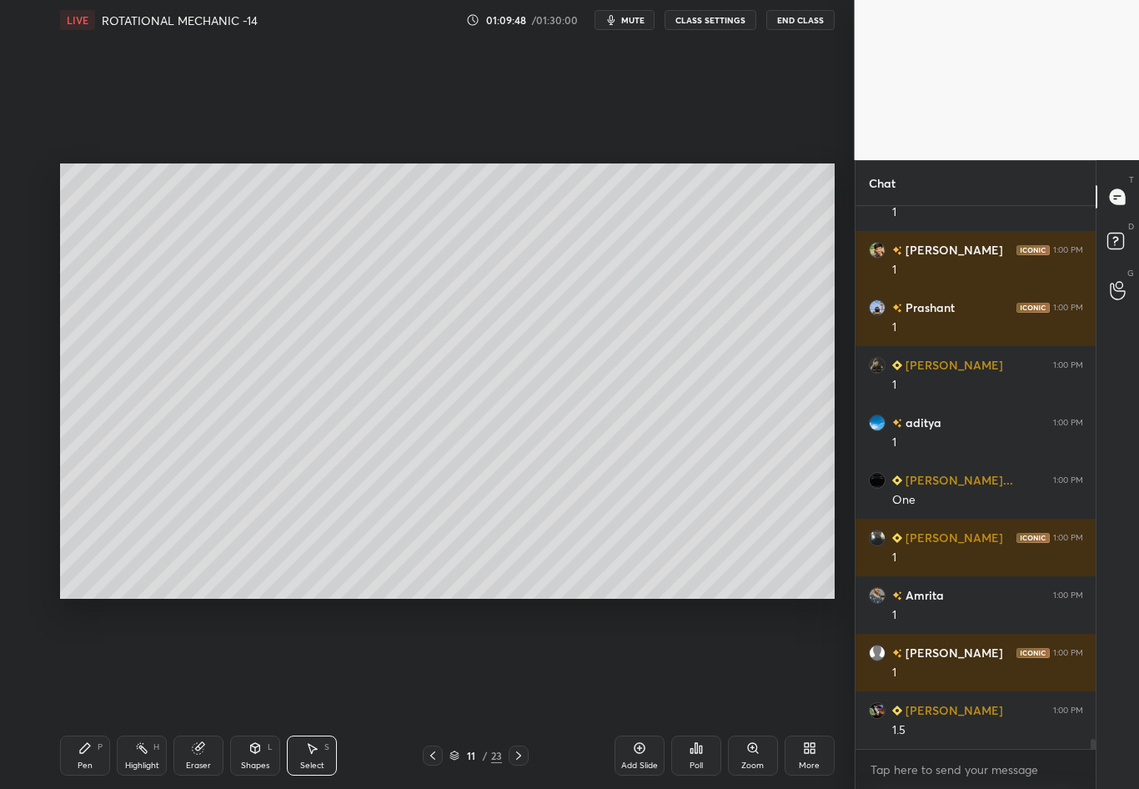
click at [259, 693] on div "Shapes L" at bounding box center [255, 756] width 50 height 40
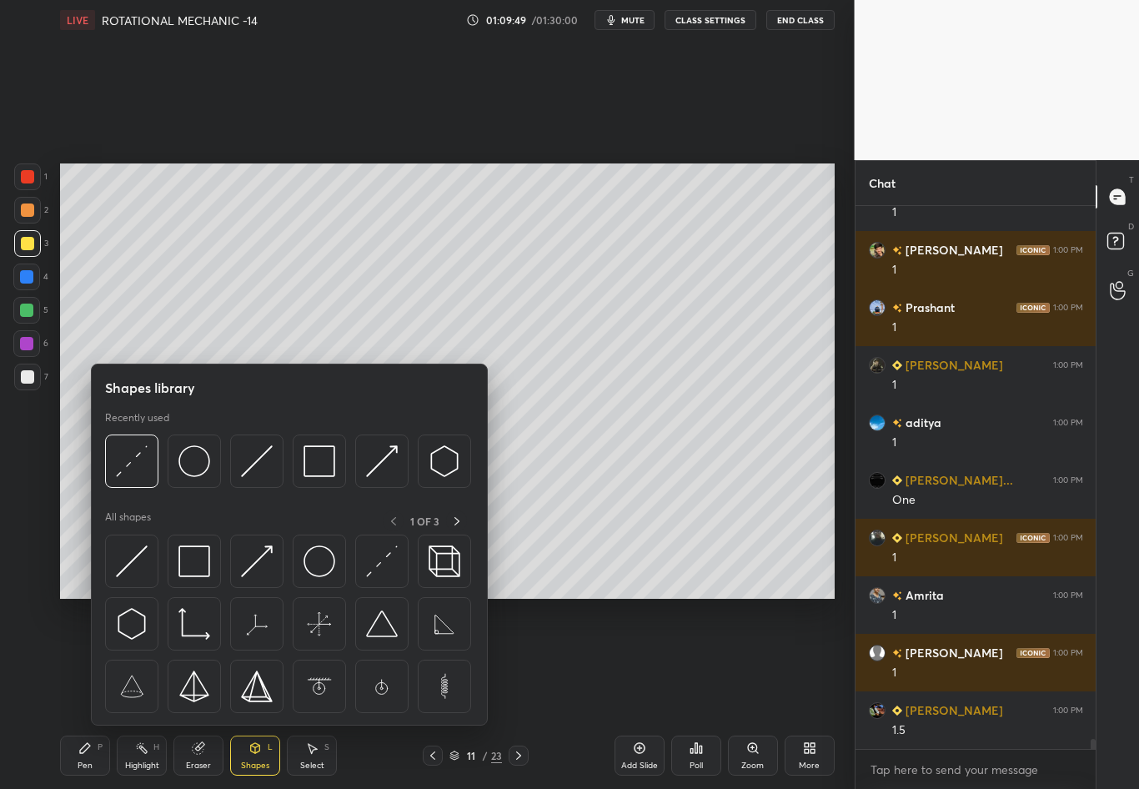
click at [121, 461] on img at bounding box center [132, 461] width 32 height 32
click at [13, 487] on div "1 2 3 4 5 6 7 C X Z C X Z E E Erase all H H" at bounding box center [26, 380] width 53 height 435
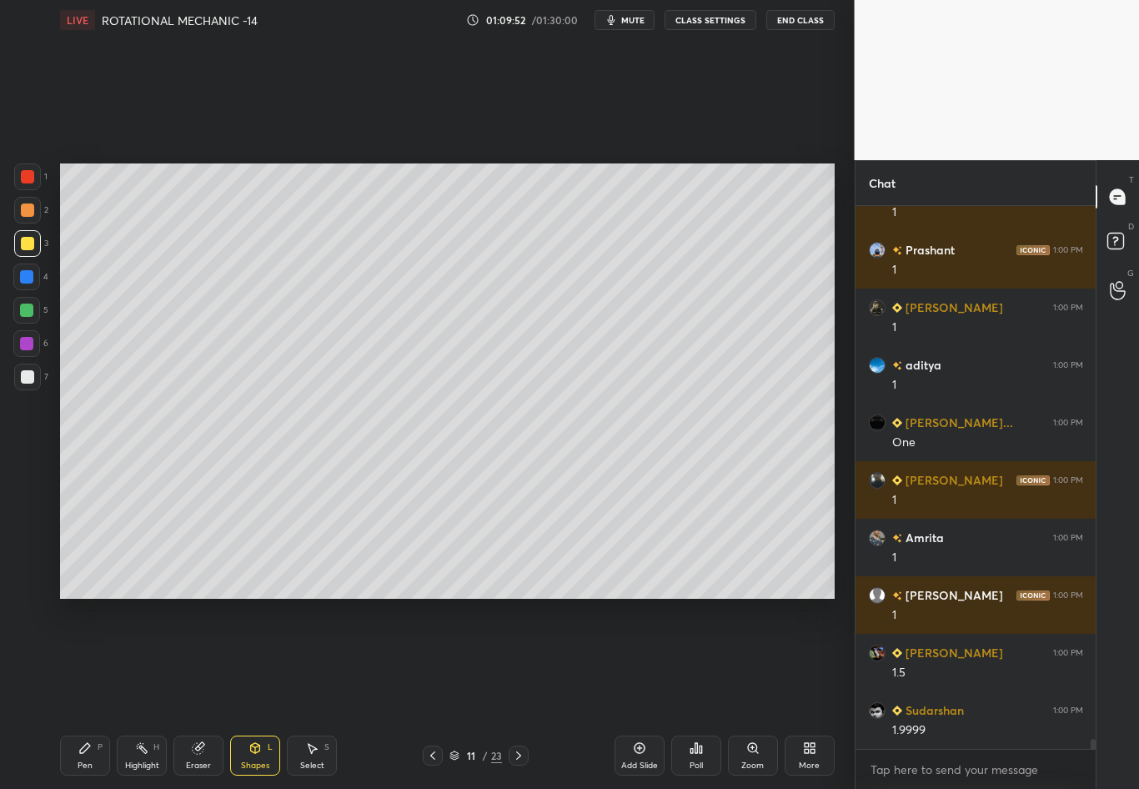
scroll to position [28067, 0]
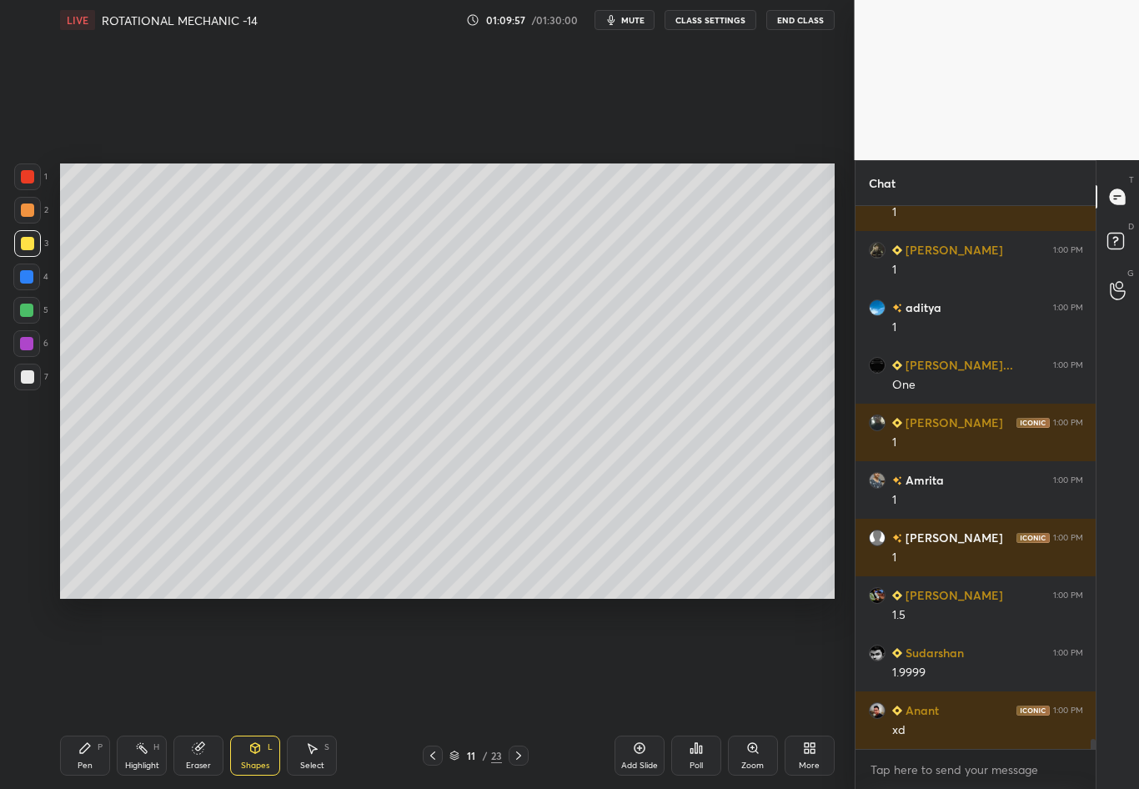
click at [84, 693] on div "Pen P" at bounding box center [85, 756] width 50 height 40
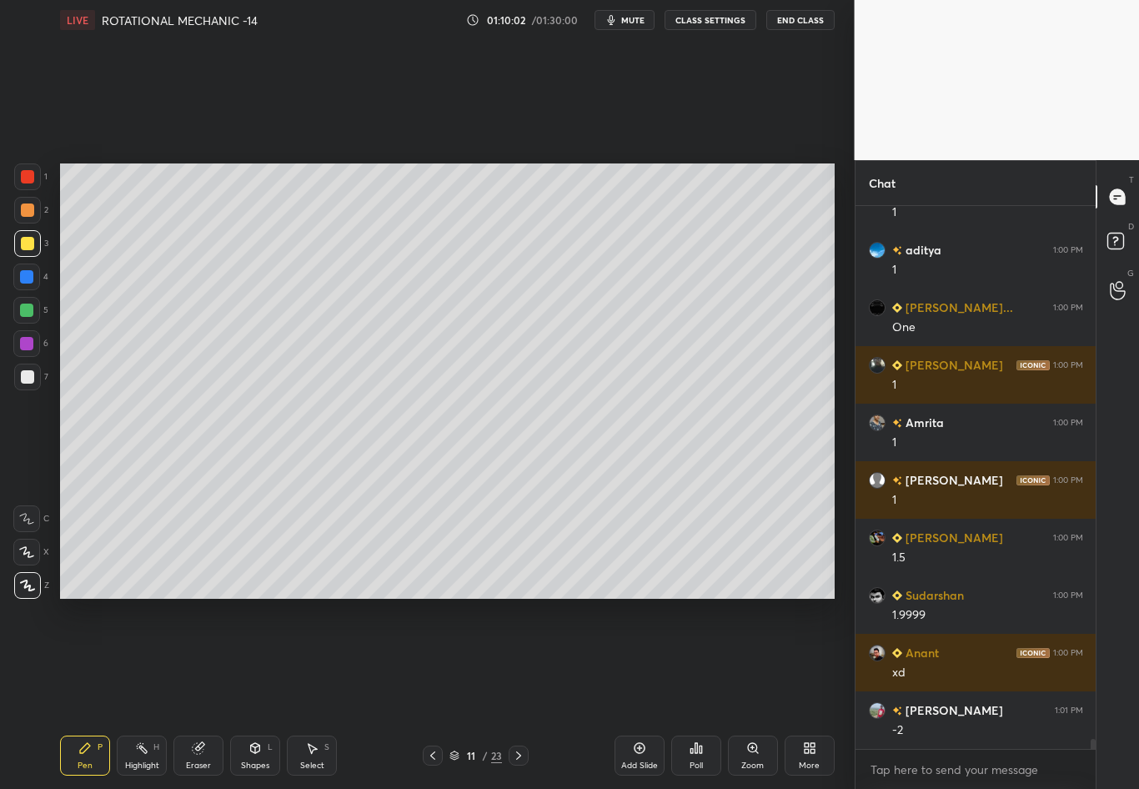
scroll to position [28182, 0]
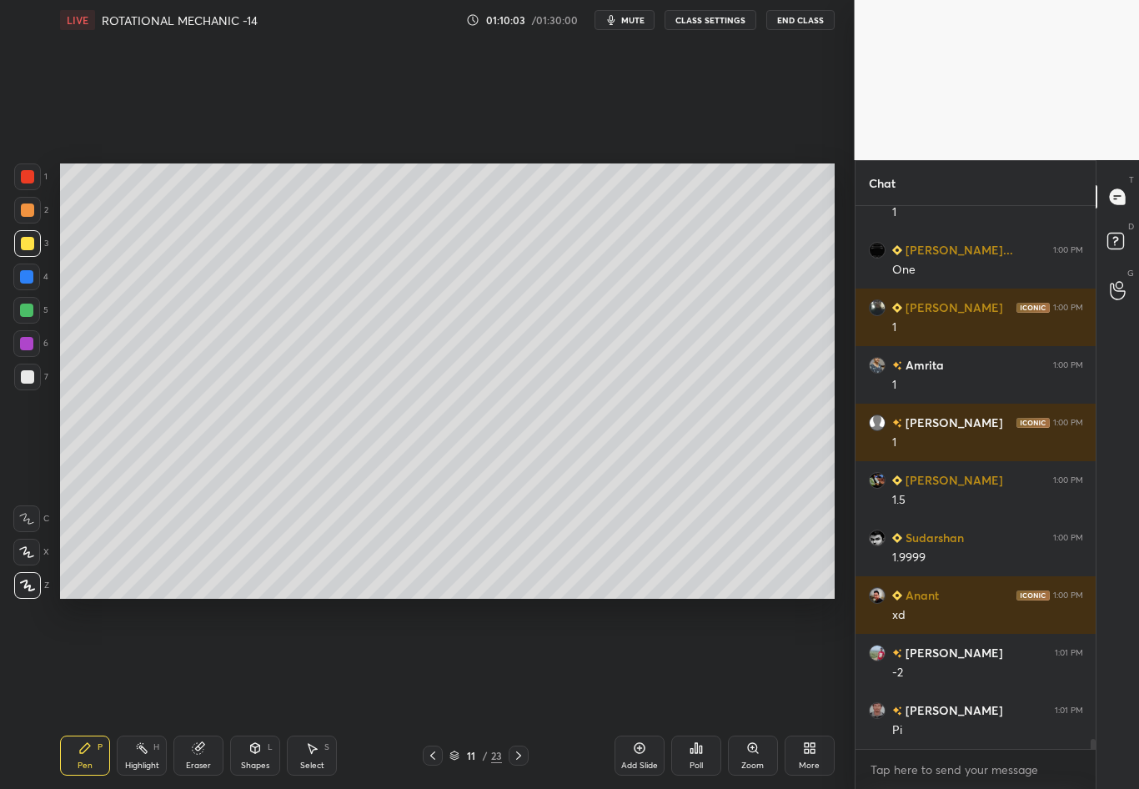
click at [43, 374] on div "7" at bounding box center [31, 377] width 34 height 27
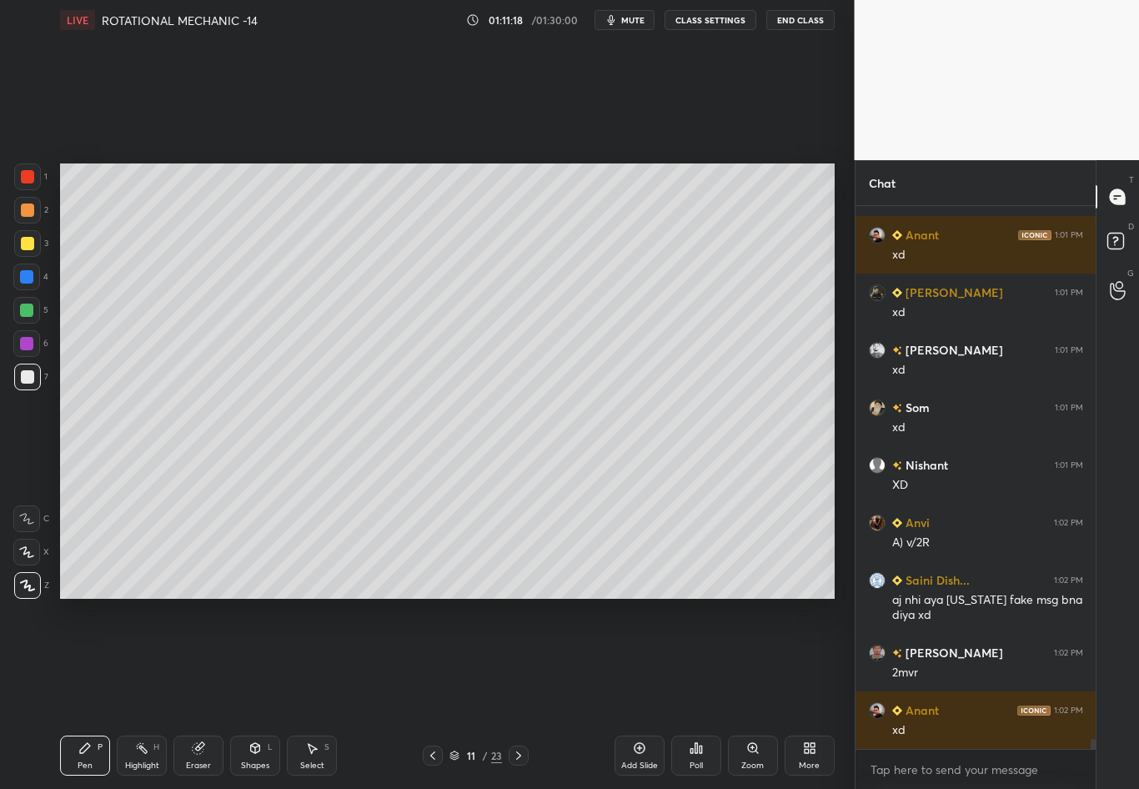
scroll to position [29250, 0]
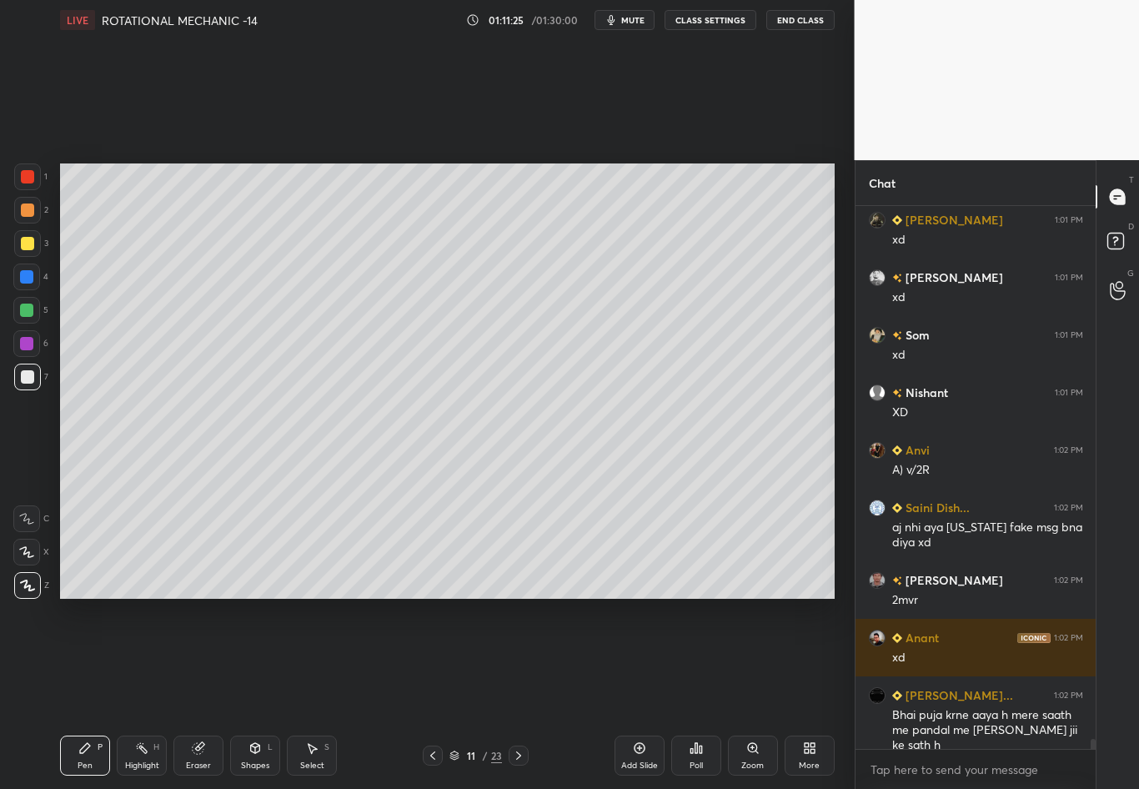
click at [143, 693] on div "Highlight H" at bounding box center [142, 756] width 50 height 40
click at [91, 693] on icon at bounding box center [84, 748] width 13 height 13
click at [28, 249] on div at bounding box center [27, 243] width 13 height 13
click at [138, 693] on div "Highlight" at bounding box center [142, 766] width 34 height 8
click at [89, 693] on div "Pen P" at bounding box center [85, 756] width 50 height 40
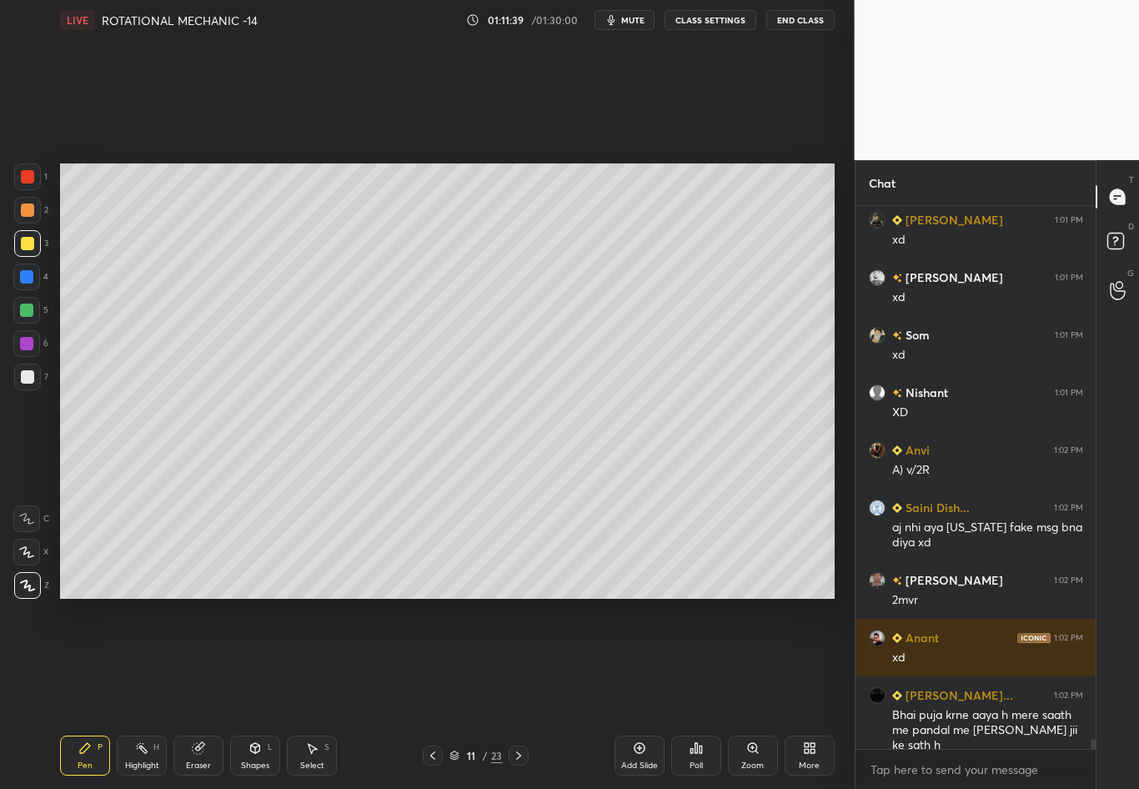
click at [28, 238] on div at bounding box center [27, 243] width 13 height 13
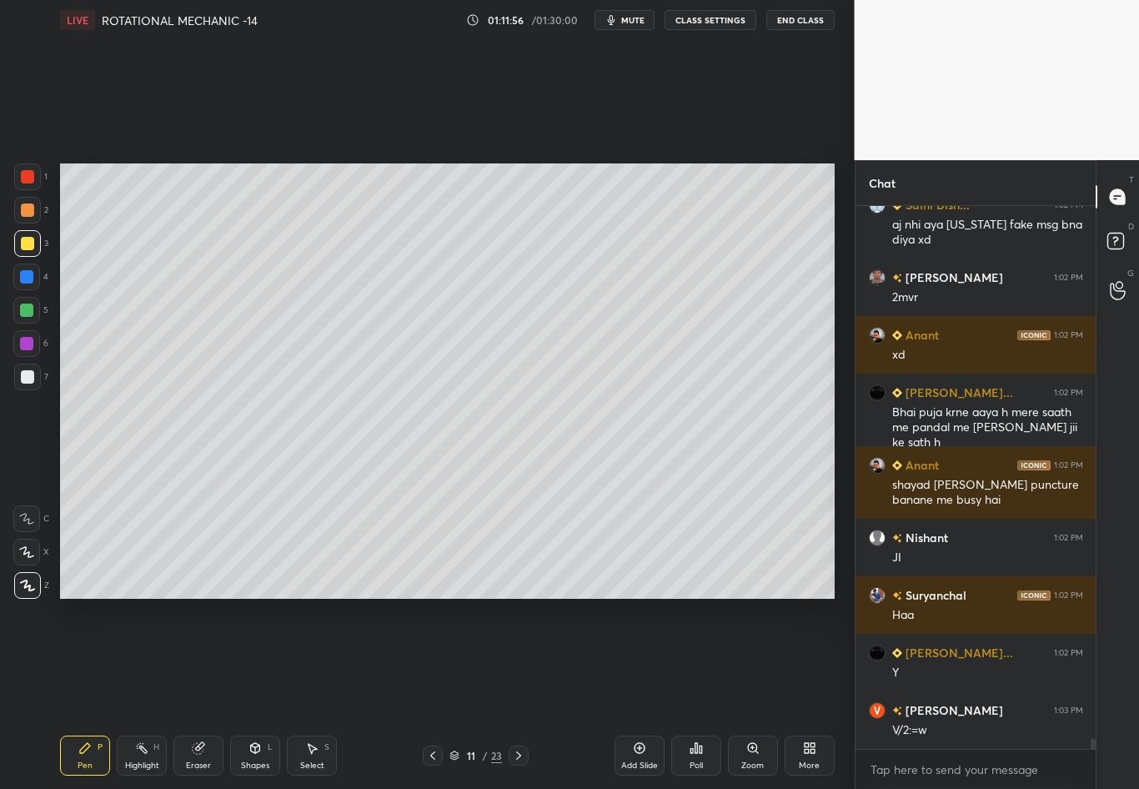
scroll to position [29611, 0]
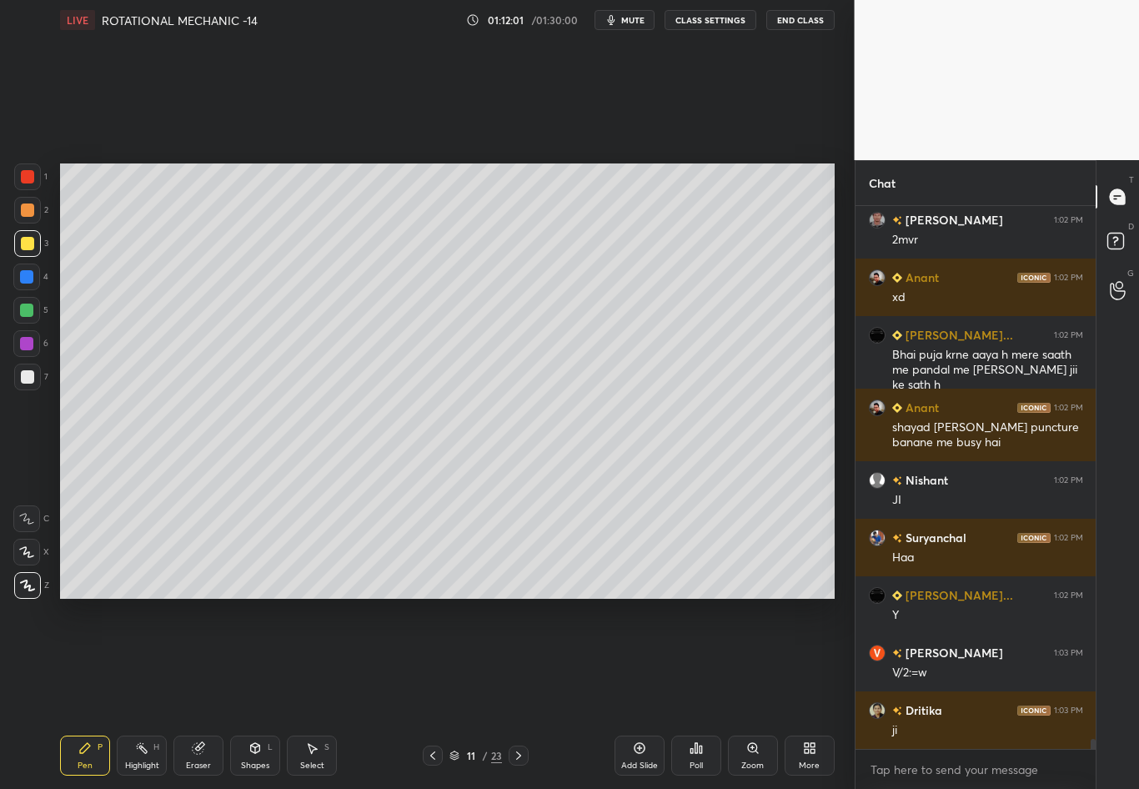
click at [157, 693] on div "Highlight H" at bounding box center [142, 756] width 50 height 40
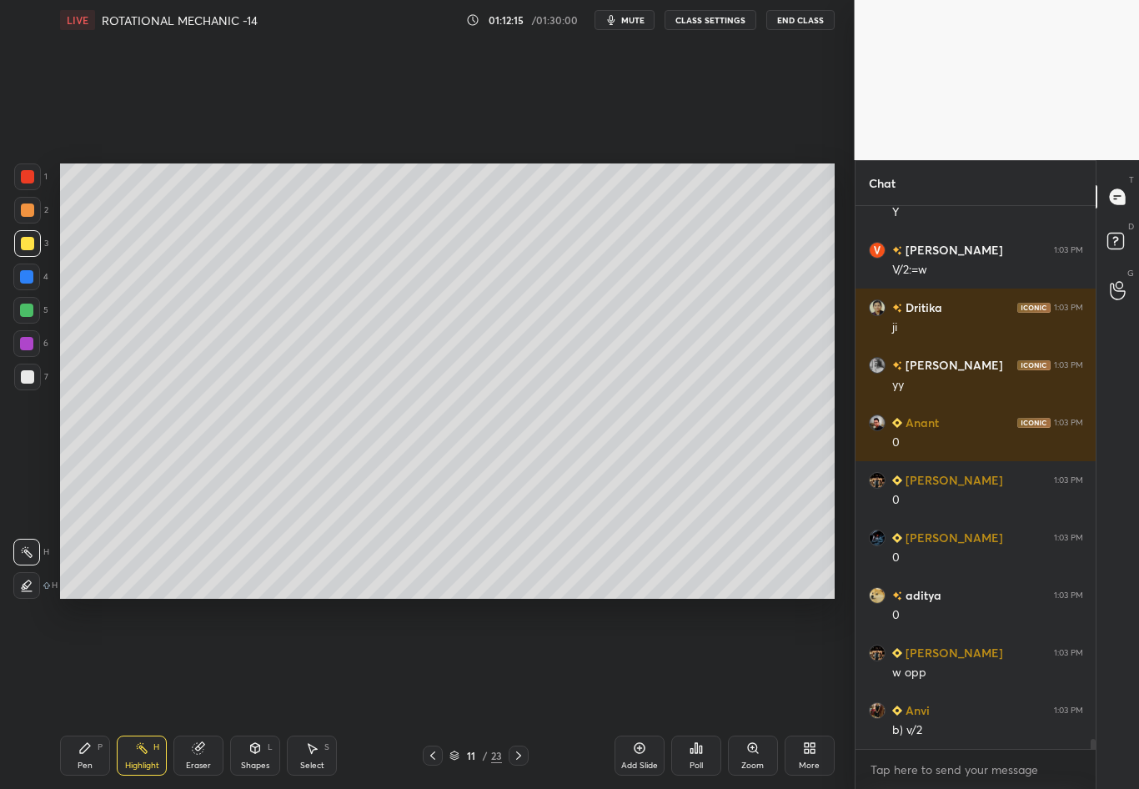
scroll to position [30071, 0]
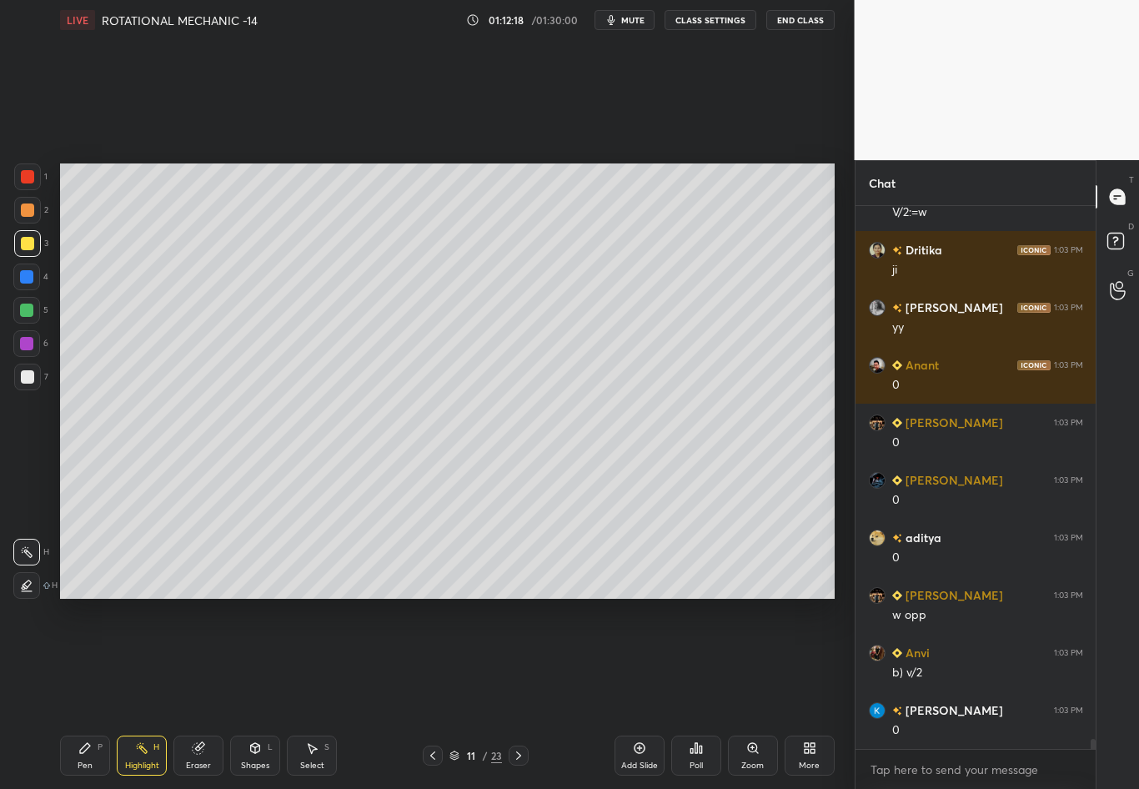
click at [269, 693] on div "Shapes L" at bounding box center [255, 756] width 50 height 40
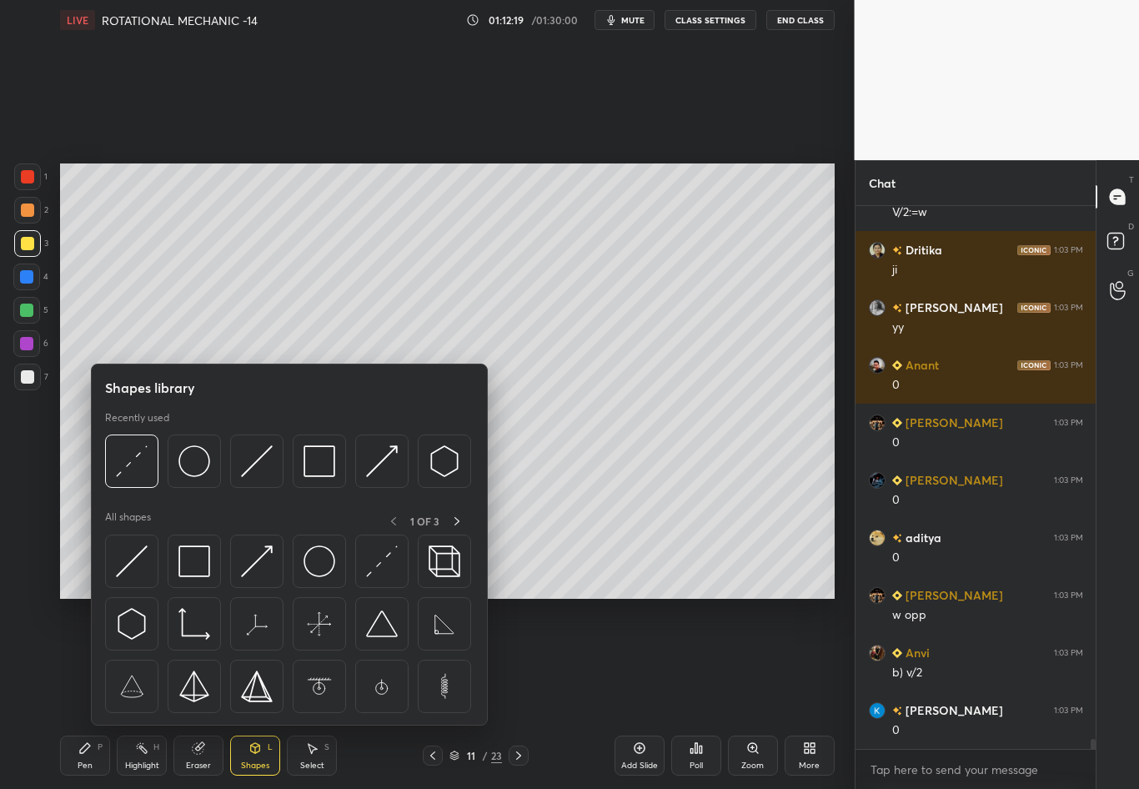
click at [198, 464] on img at bounding box center [194, 461] width 32 height 32
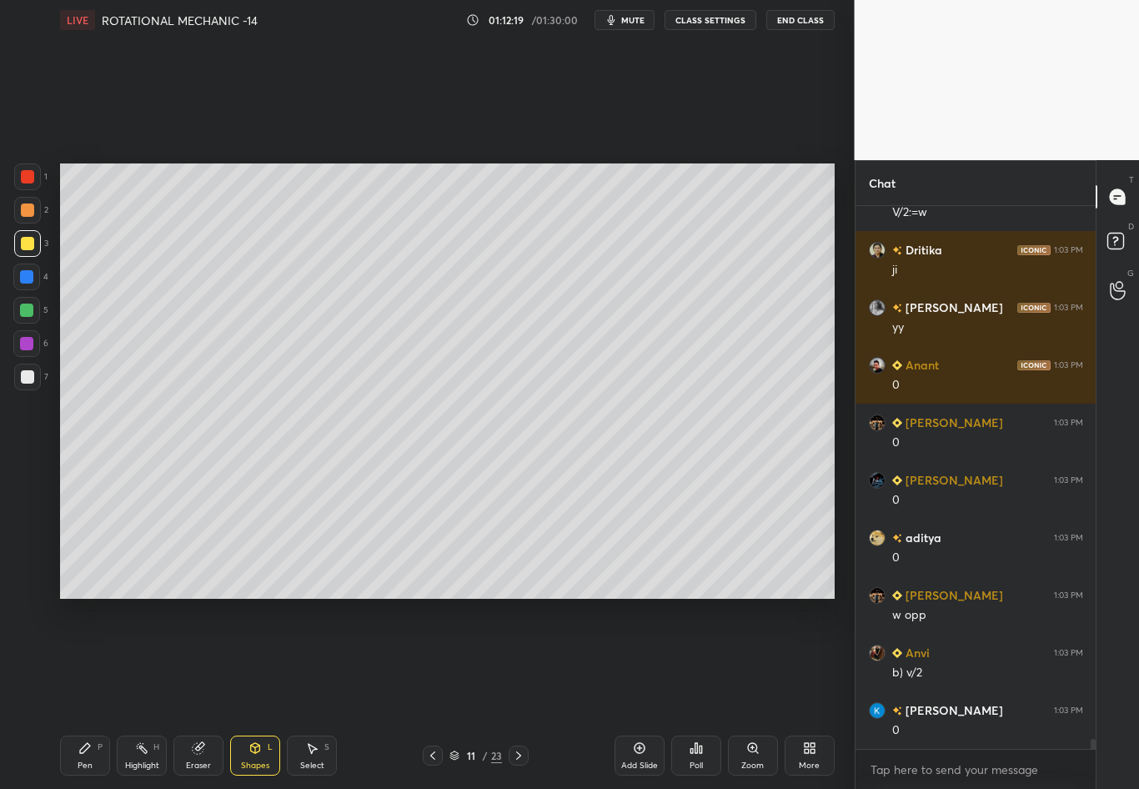
click at [33, 485] on div "1 2 3 4 5 6 7 C X Z C X Z E E Erase all H H" at bounding box center [26, 380] width 53 height 435
click at [84, 693] on icon at bounding box center [84, 748] width 13 height 13
click at [26, 380] on div at bounding box center [27, 376] width 13 height 13
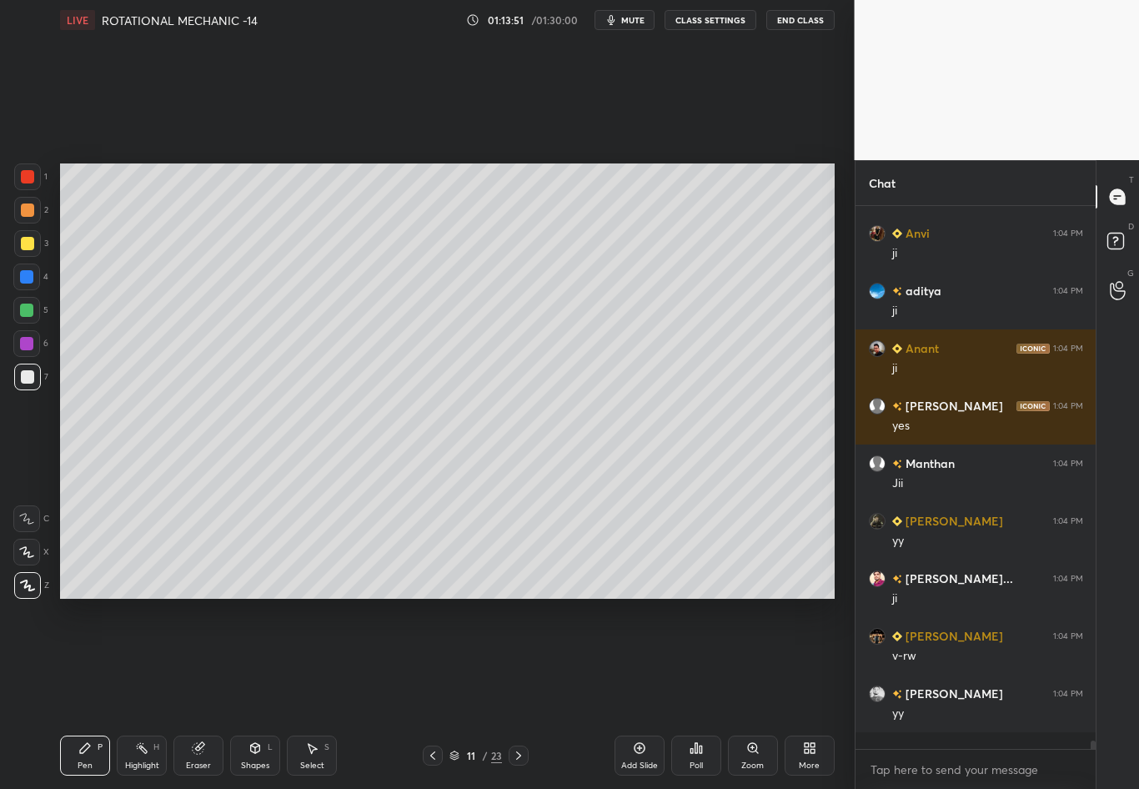
scroll to position [6, 6]
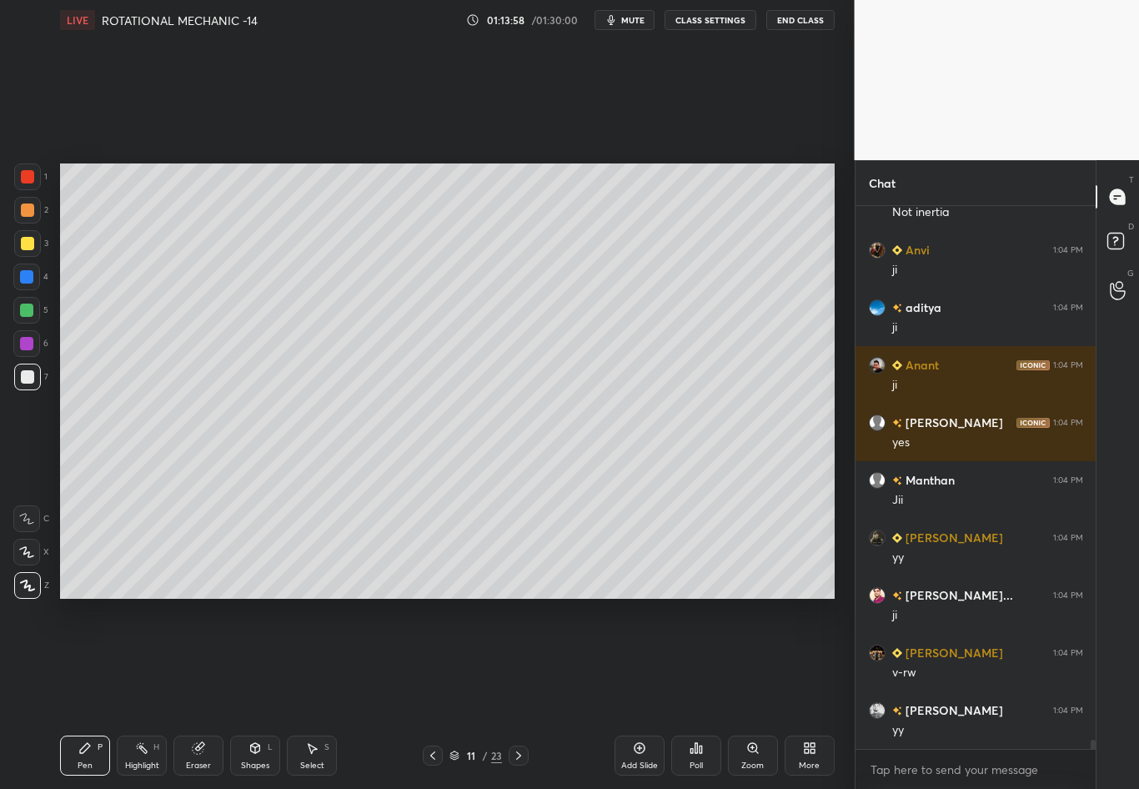
click at [35, 279] on div at bounding box center [26, 277] width 27 height 27
click at [35, 375] on div at bounding box center [27, 377] width 27 height 27
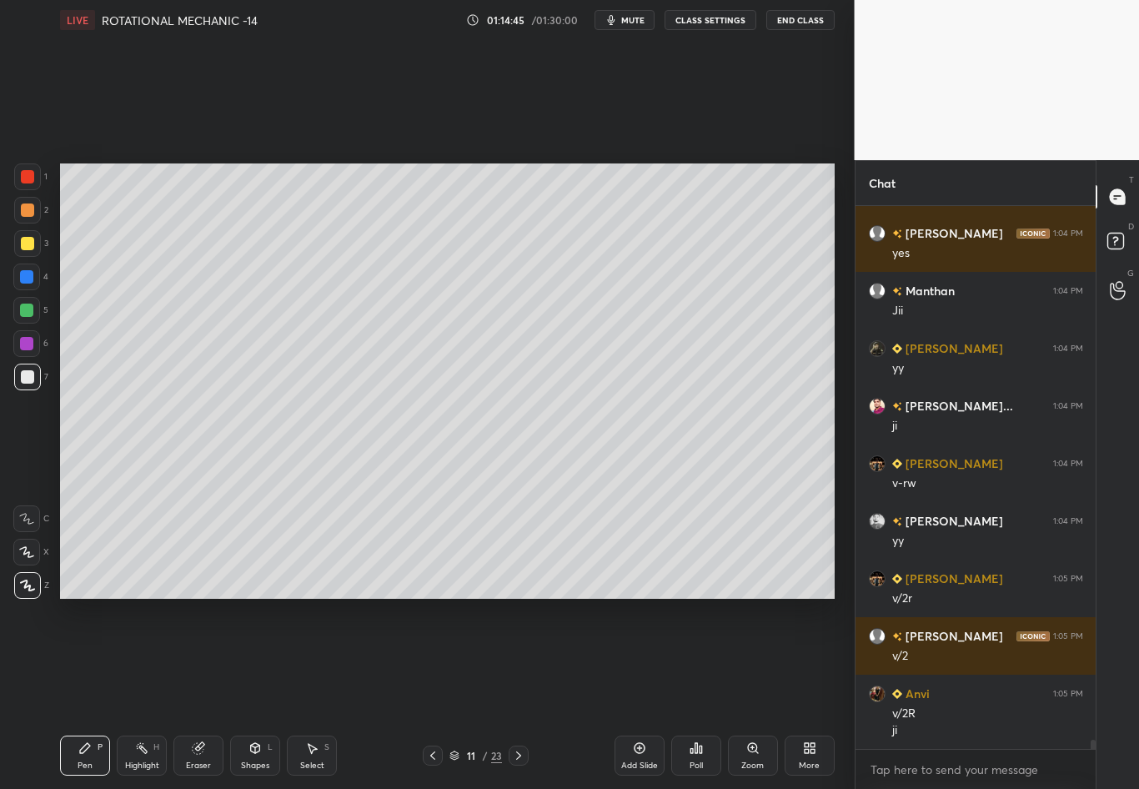
scroll to position [31699, 0]
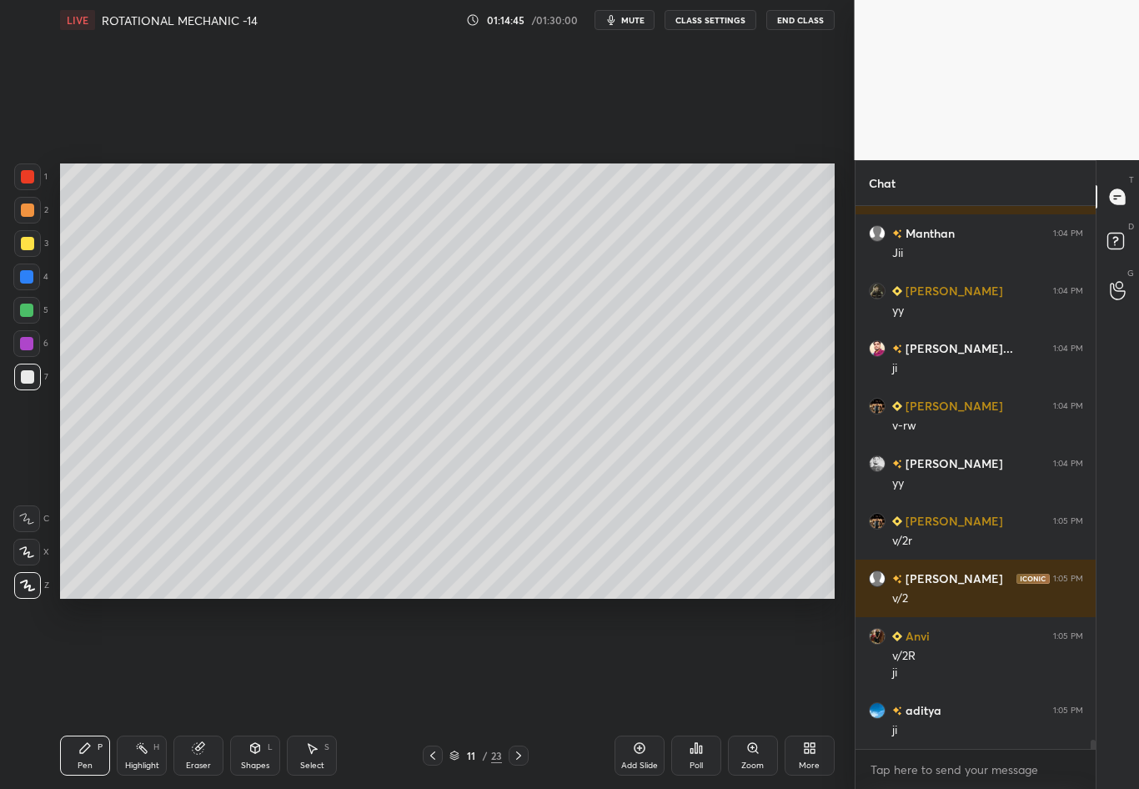
click at [19, 256] on div "3" at bounding box center [31, 246] width 34 height 33
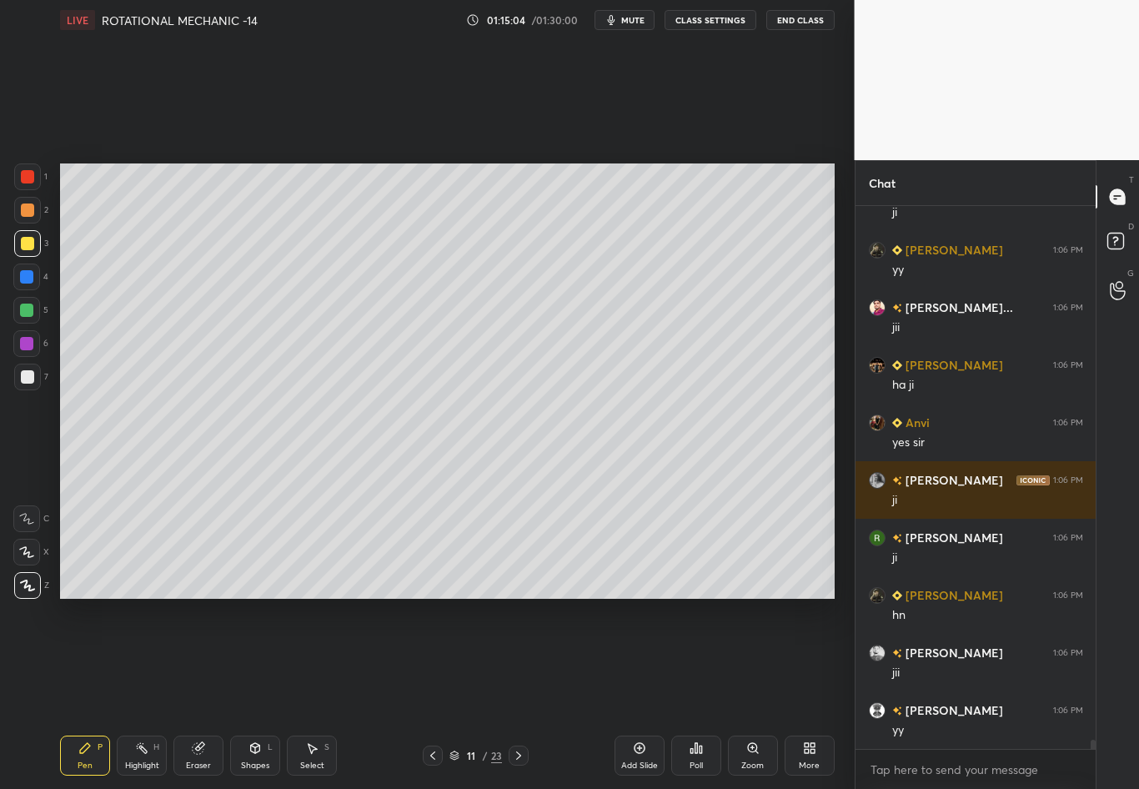
scroll to position [32275, 0]
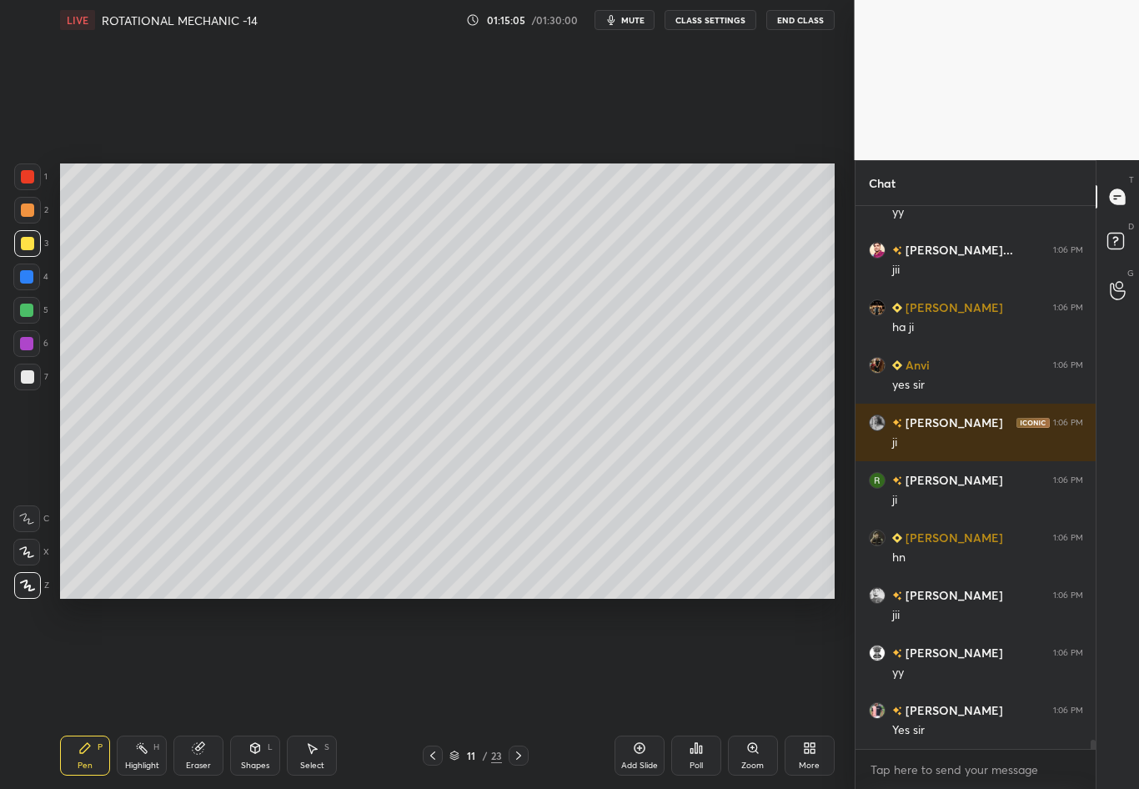
click at [520, 693] on icon at bounding box center [518, 755] width 13 height 13
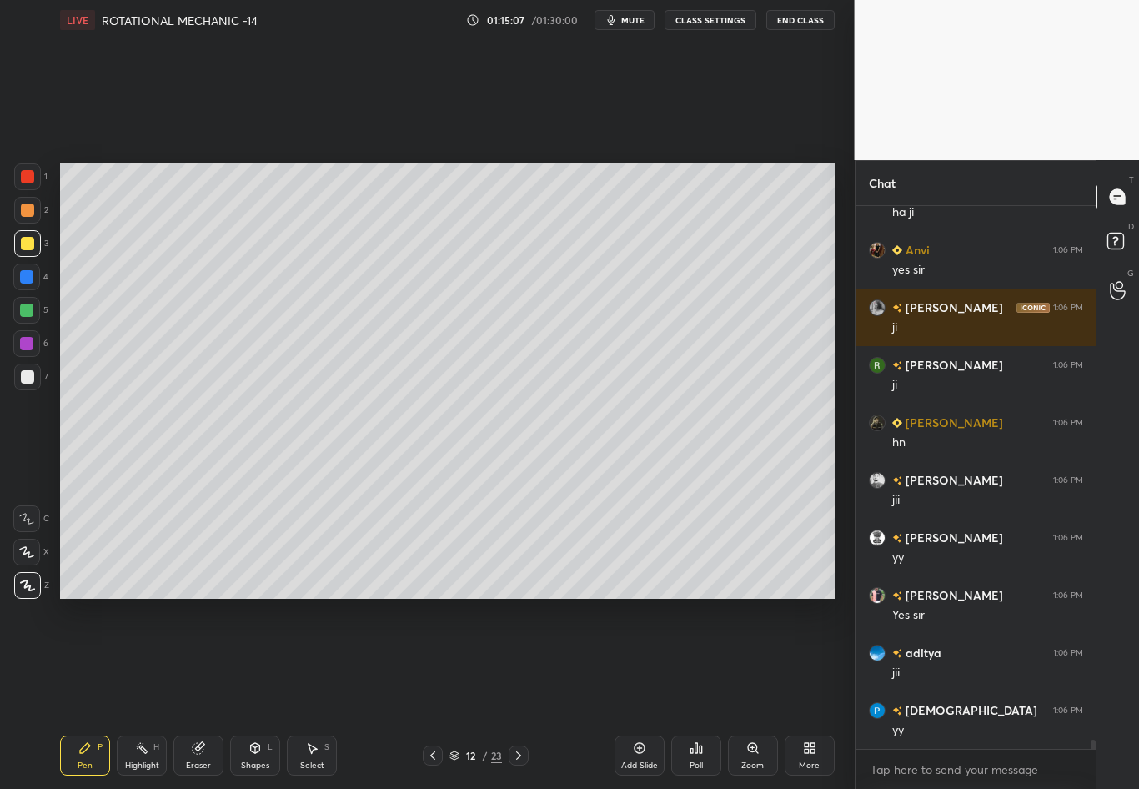
scroll to position [32447, 0]
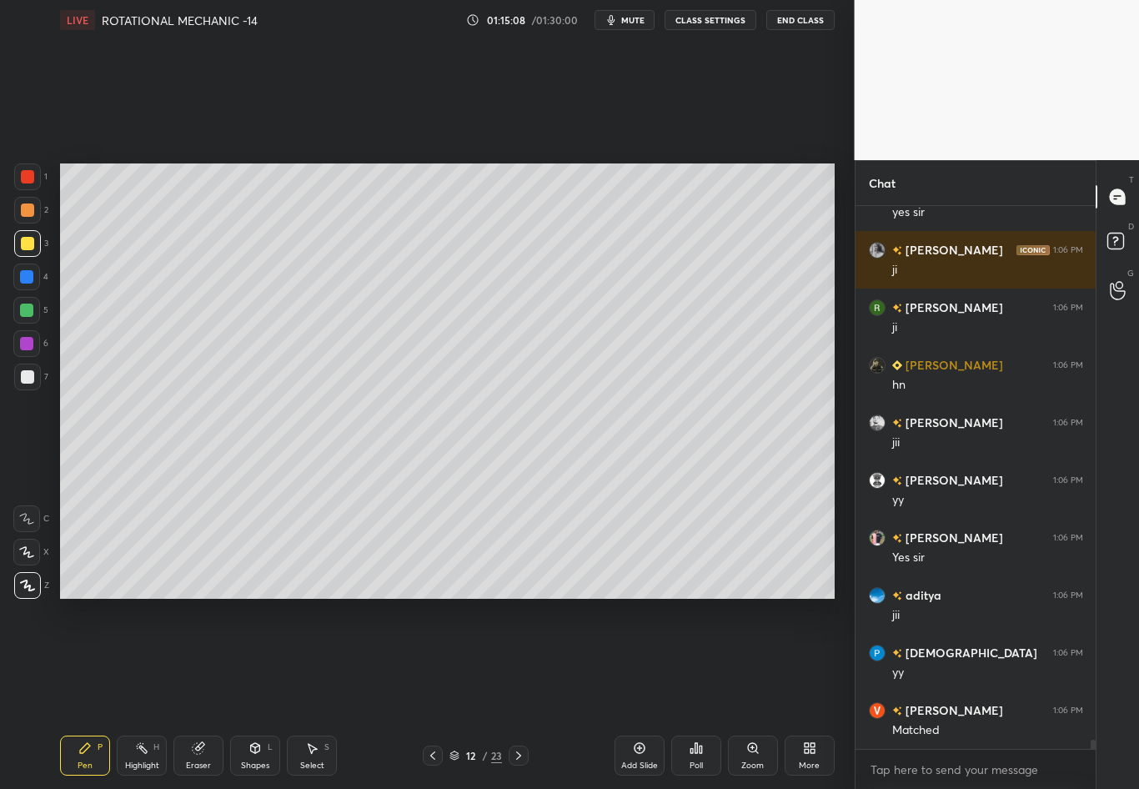
click at [23, 381] on div at bounding box center [27, 377] width 27 height 27
click at [435, 693] on icon at bounding box center [432, 755] width 13 height 13
click at [29, 283] on div at bounding box center [26, 277] width 27 height 27
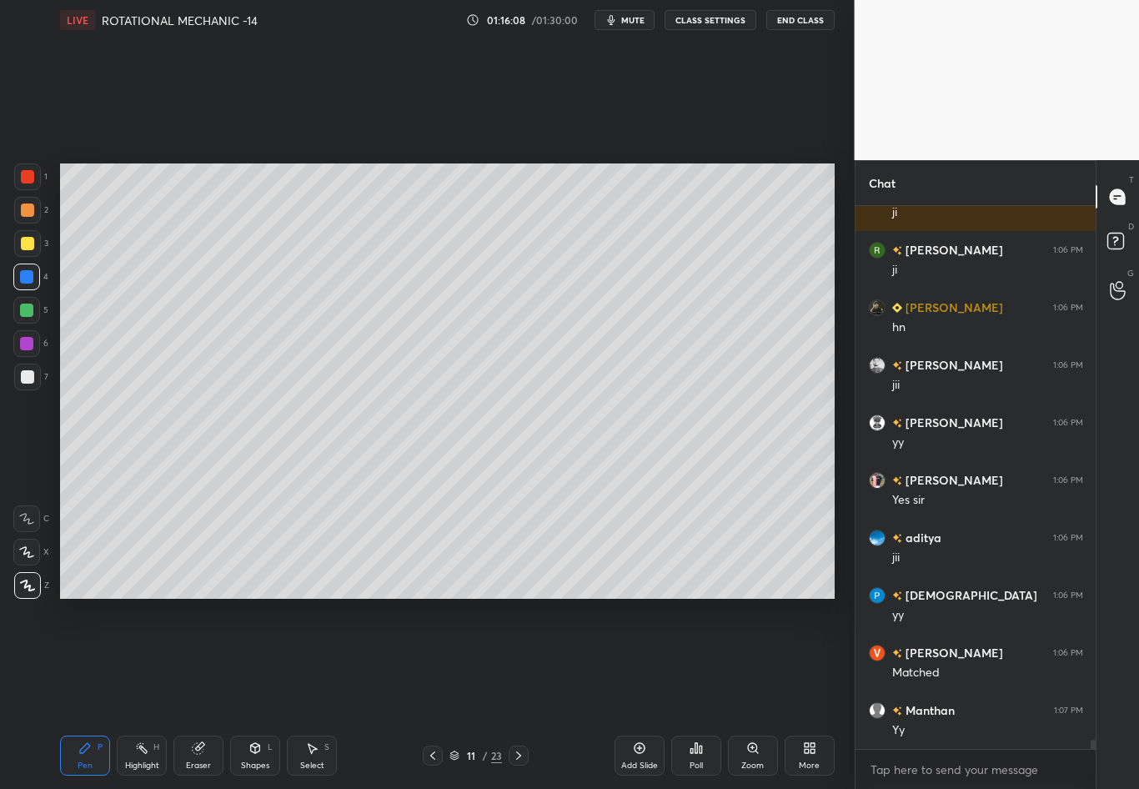
click at [515, 693] on icon at bounding box center [518, 755] width 13 height 13
click at [140, 693] on div "Highlight H" at bounding box center [142, 756] width 50 height 40
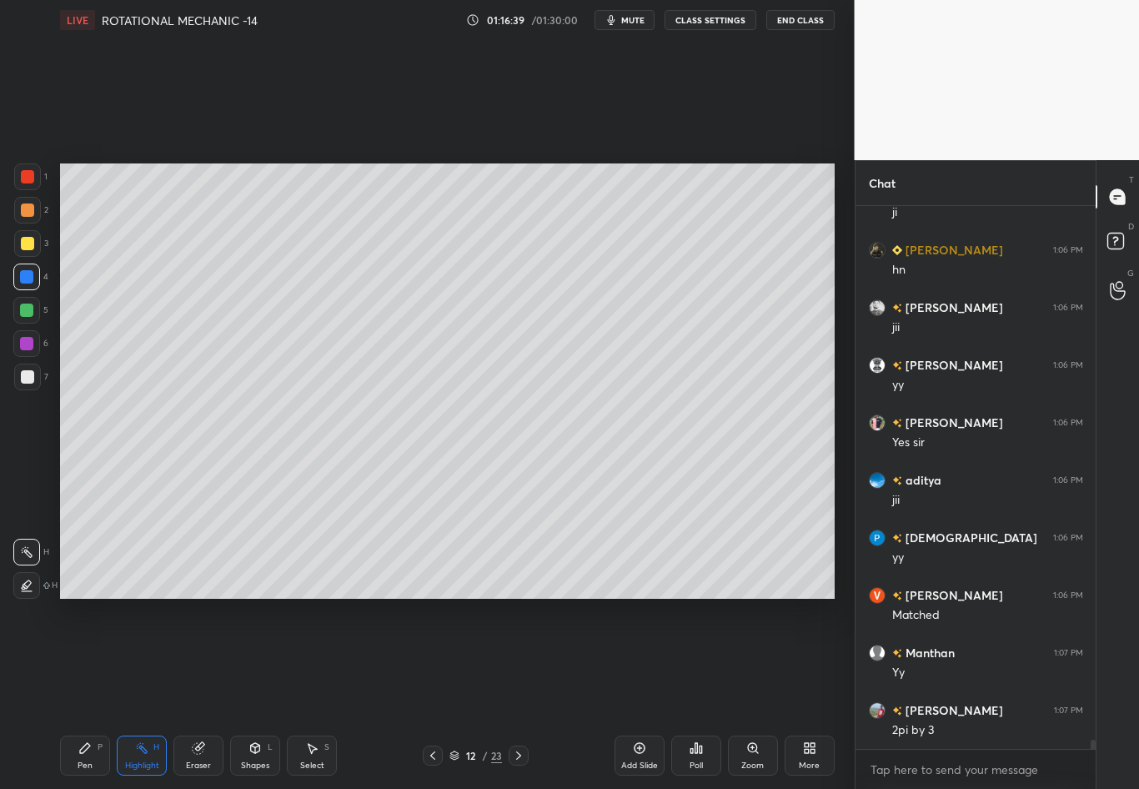
scroll to position [32620, 0]
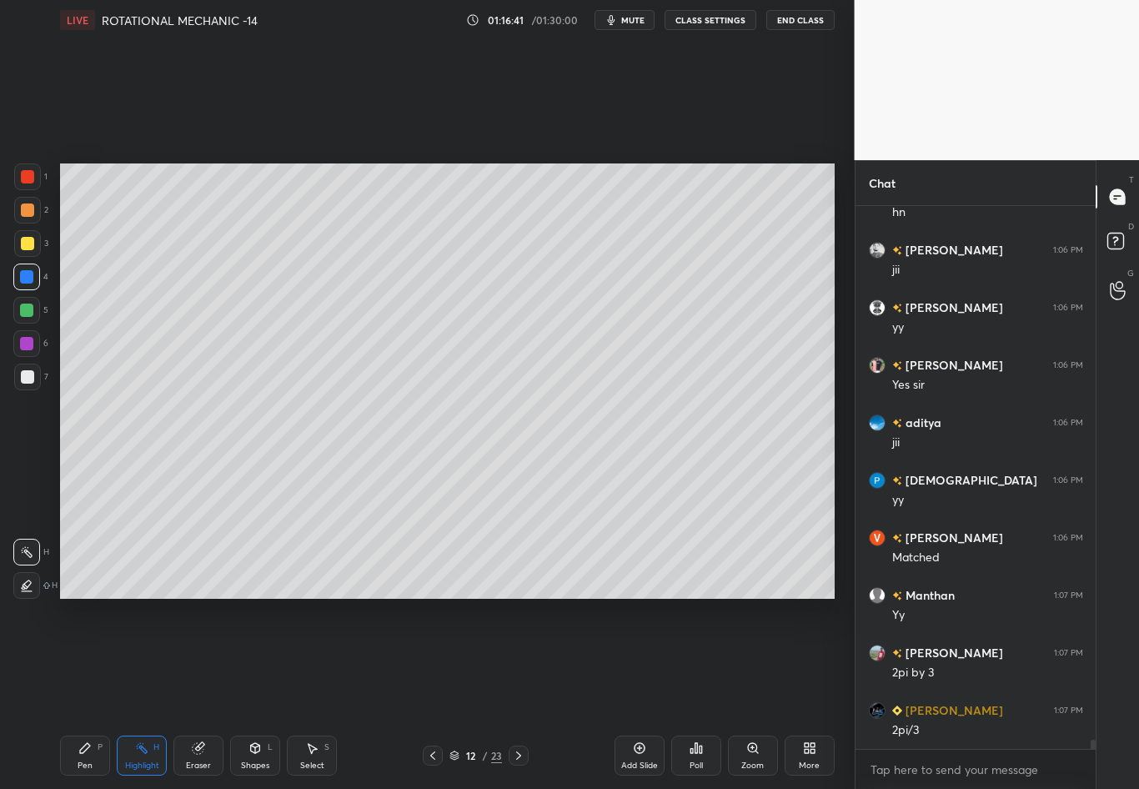
click at [31, 377] on div at bounding box center [27, 376] width 13 height 13
click at [80, 693] on div "Pen P" at bounding box center [85, 756] width 50 height 40
click at [436, 693] on icon at bounding box center [432, 755] width 13 height 13
click at [516, 693] on icon at bounding box center [518, 755] width 13 height 13
click at [438, 693] on icon at bounding box center [432, 755] width 13 height 13
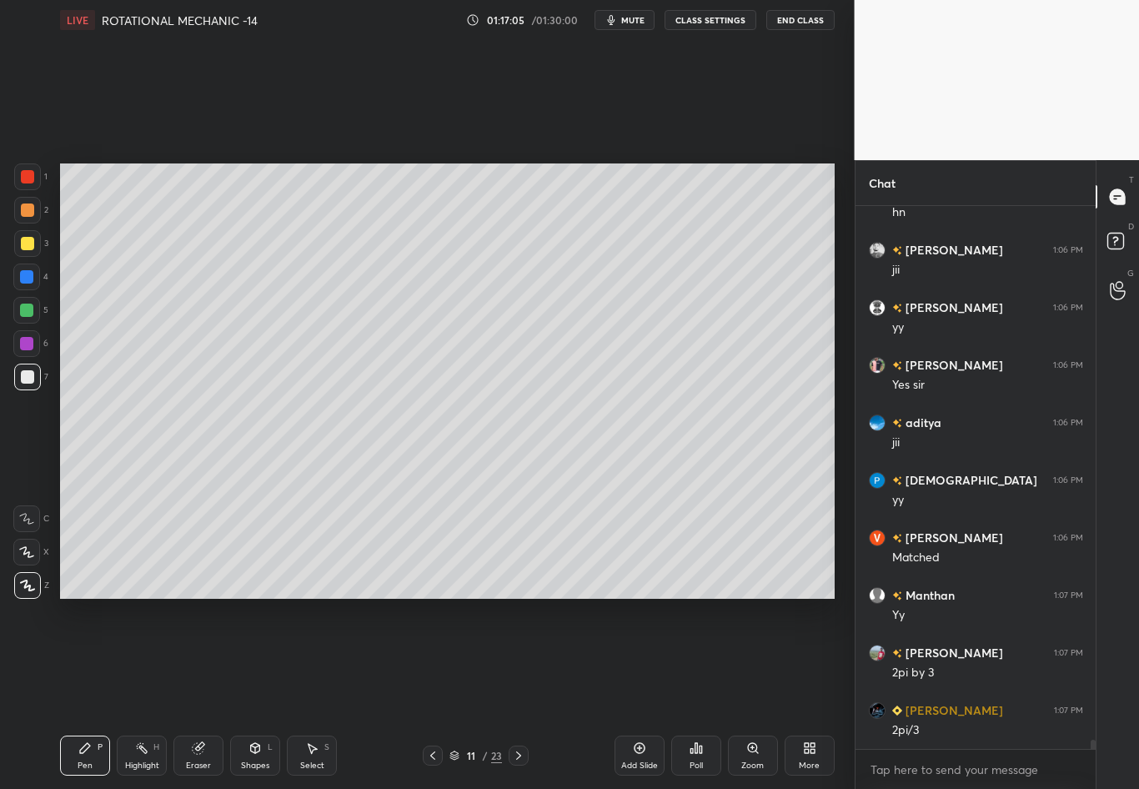
click at [145, 693] on div "Highlight" at bounding box center [142, 766] width 34 height 8
click at [528, 693] on div at bounding box center [519, 756] width 20 height 20
click at [91, 693] on div "Pen P" at bounding box center [85, 756] width 50 height 40
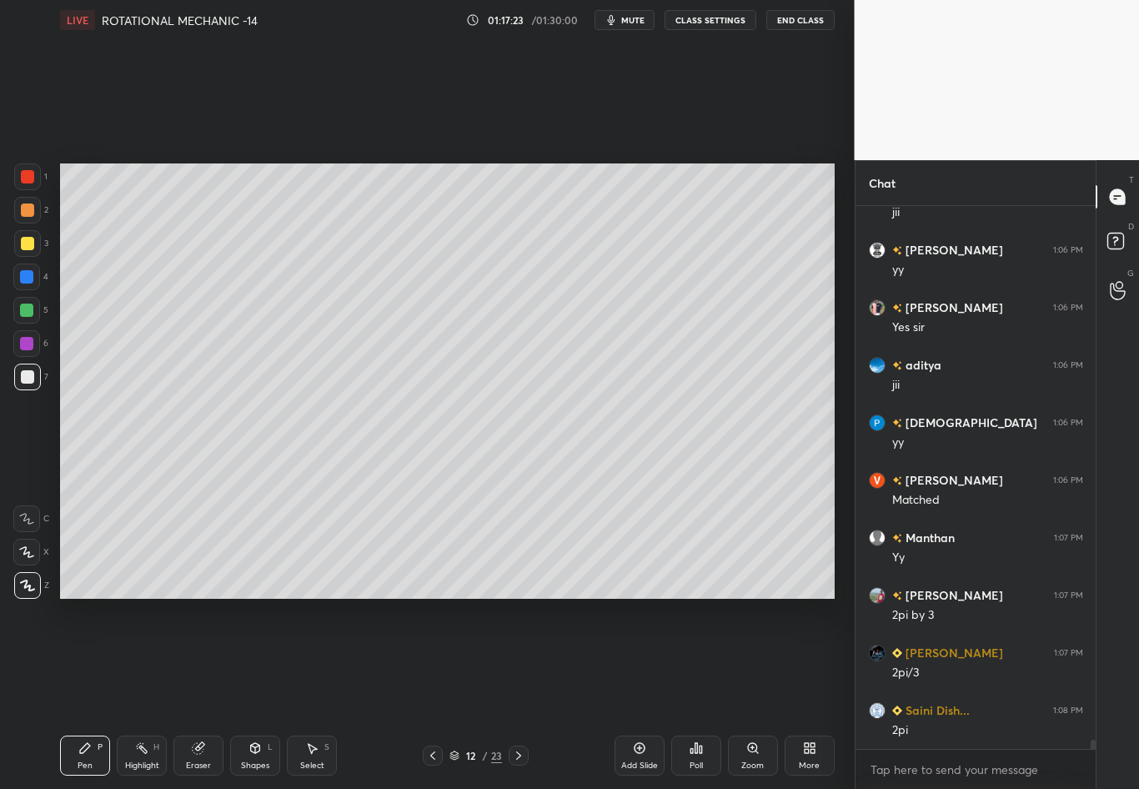
click at [21, 240] on div at bounding box center [27, 243] width 13 height 13
click at [202, 693] on div "Eraser" at bounding box center [198, 766] width 25 height 8
click at [85, 693] on div "Pen" at bounding box center [85, 766] width 15 height 8
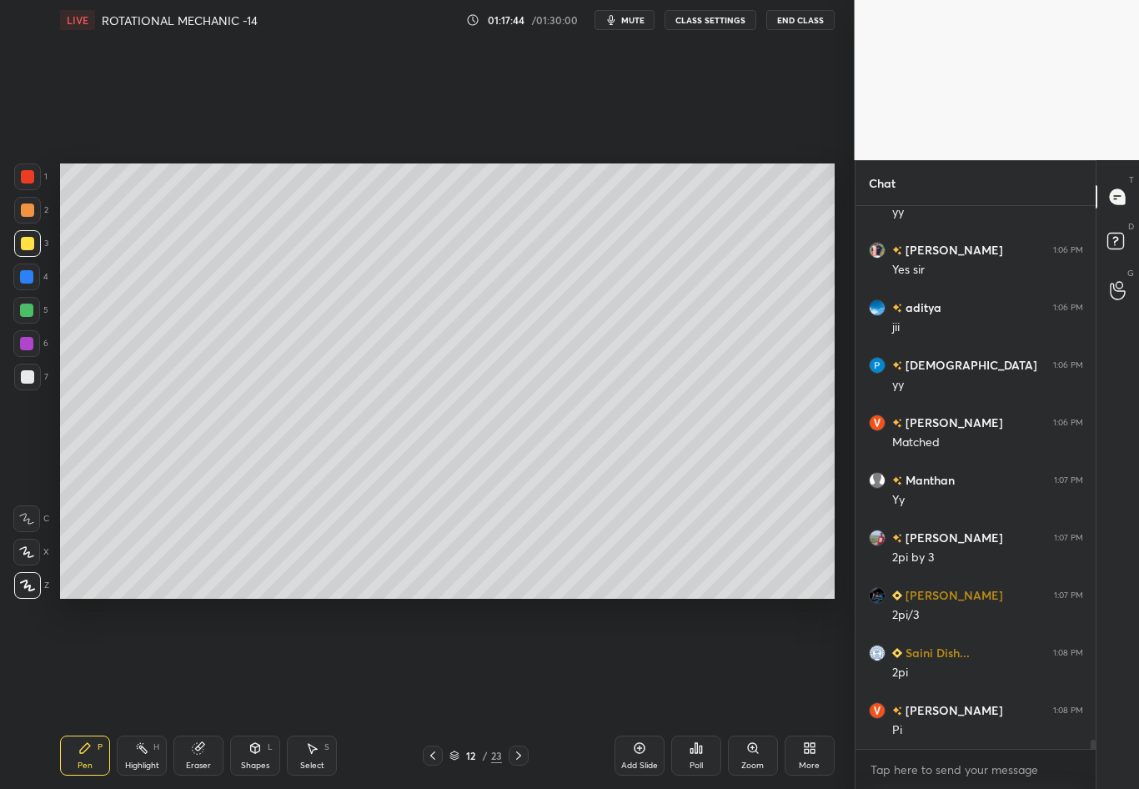
click at [28, 375] on div at bounding box center [27, 376] width 13 height 13
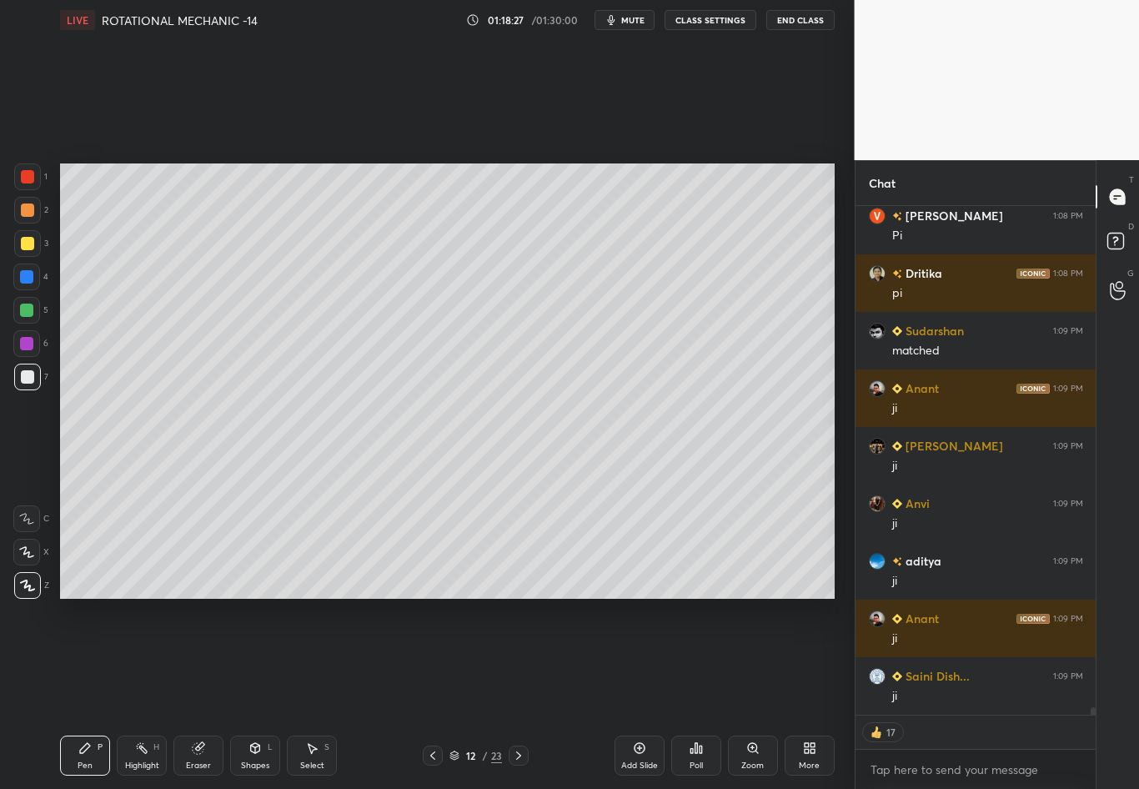
scroll to position [33287, 0]
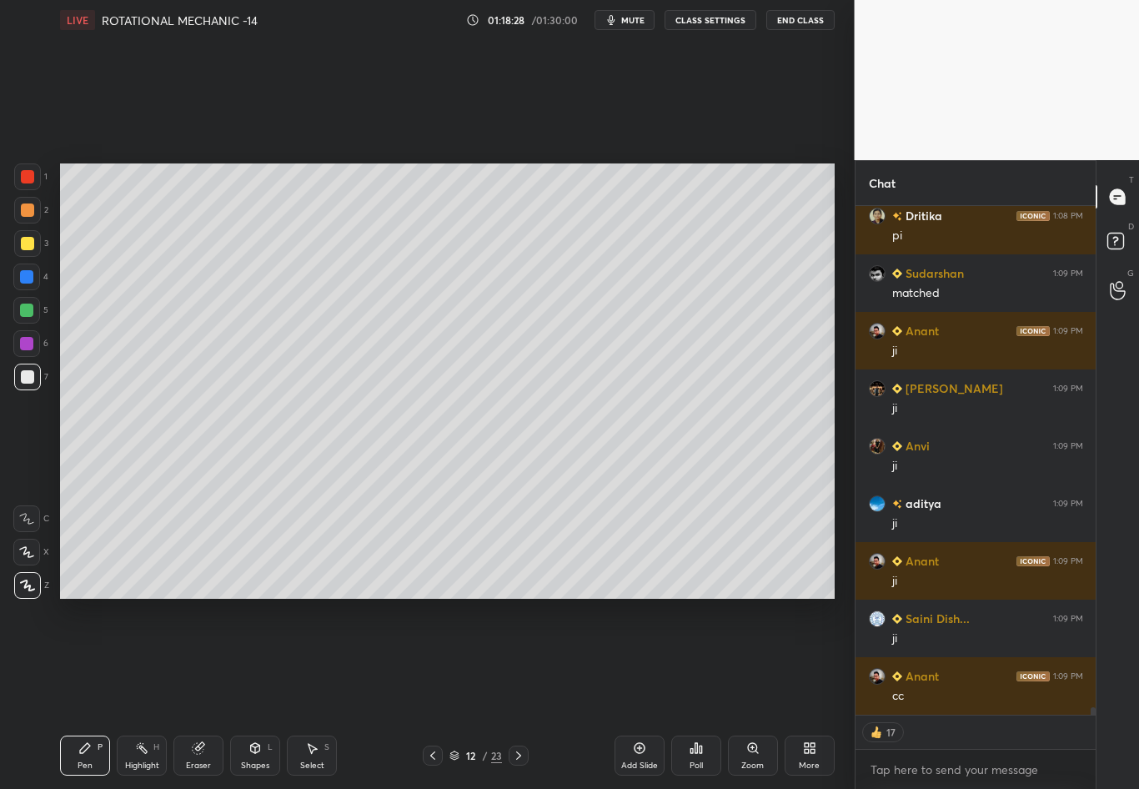
click at [427, 693] on div at bounding box center [433, 756] width 20 height 20
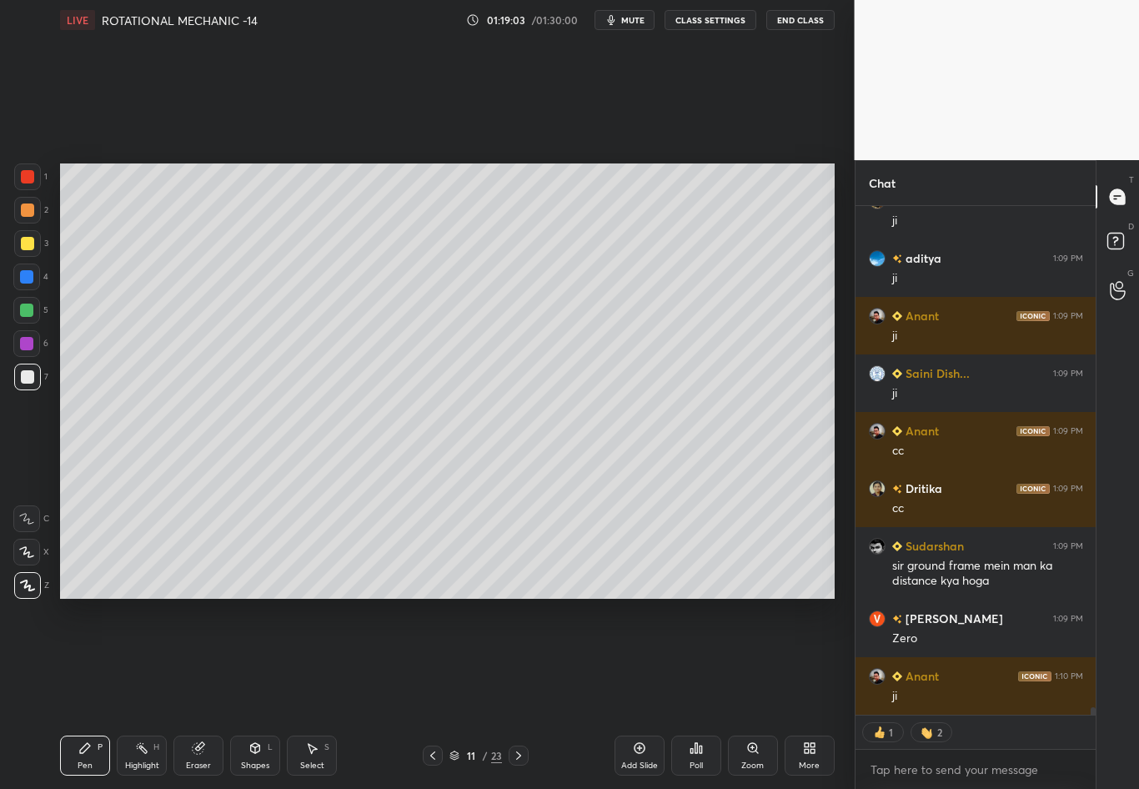
scroll to position [33590, 0]
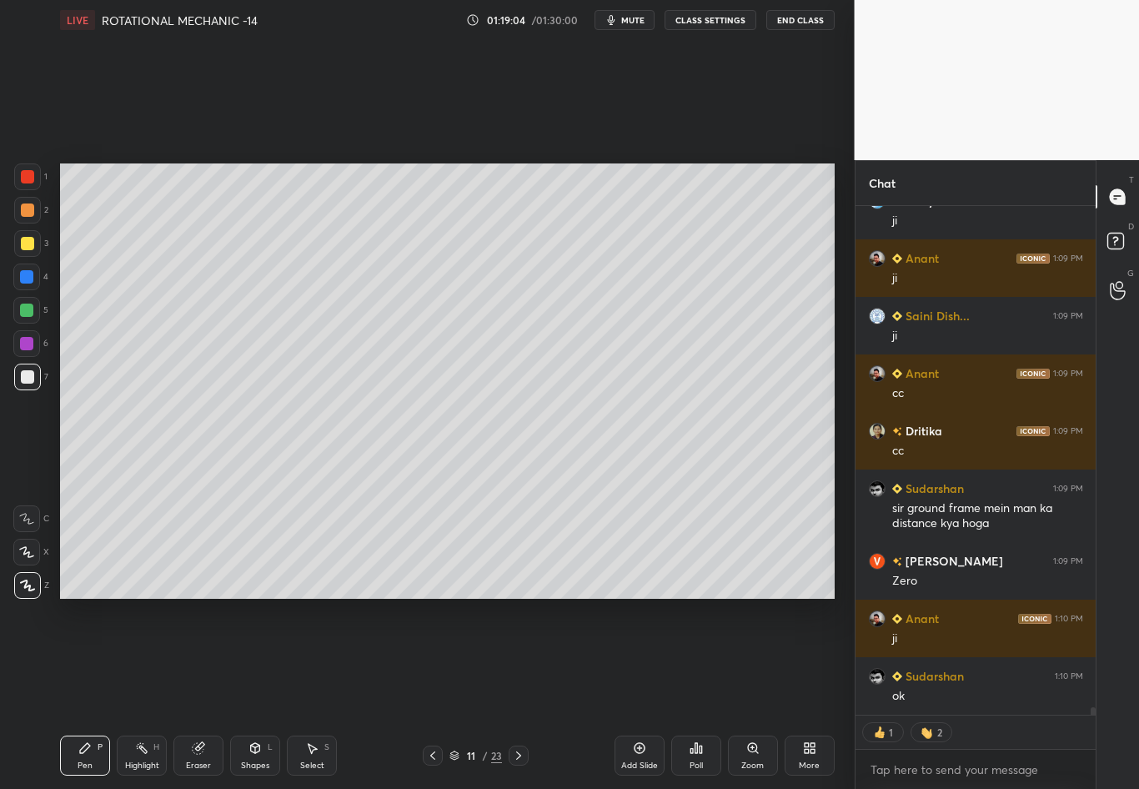
click at [515, 693] on icon at bounding box center [518, 755] width 13 height 13
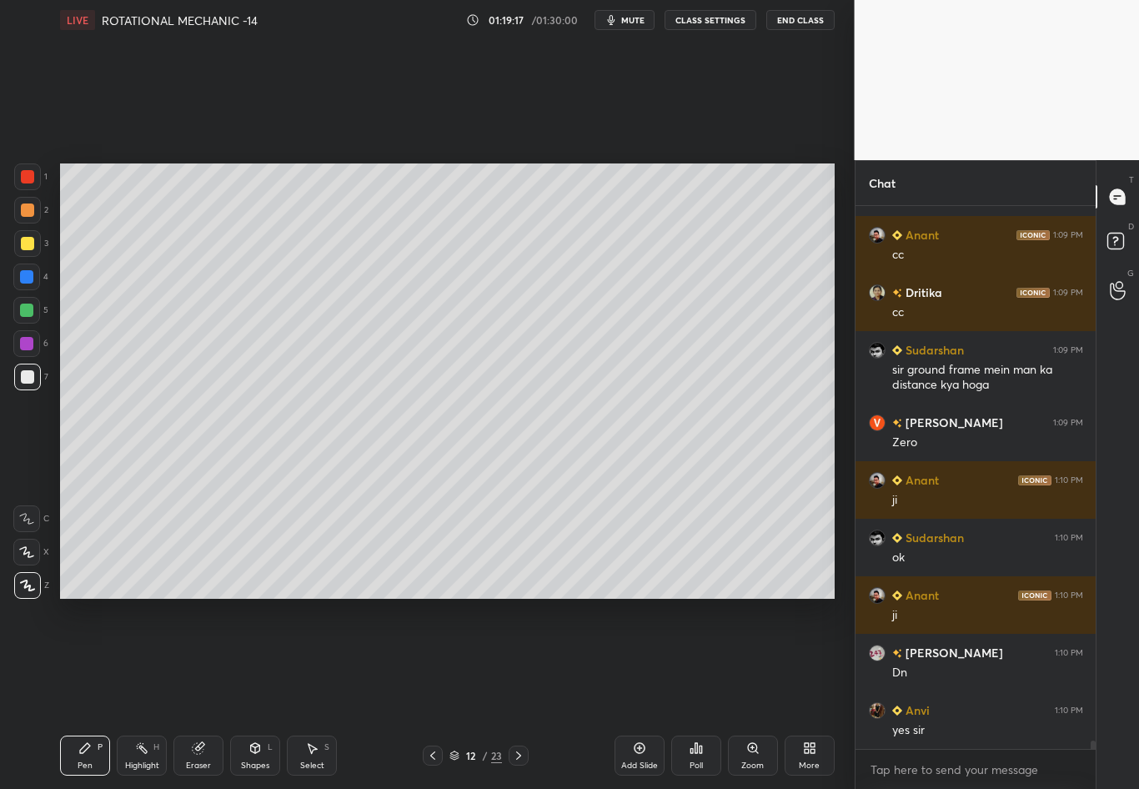
scroll to position [33786, 0]
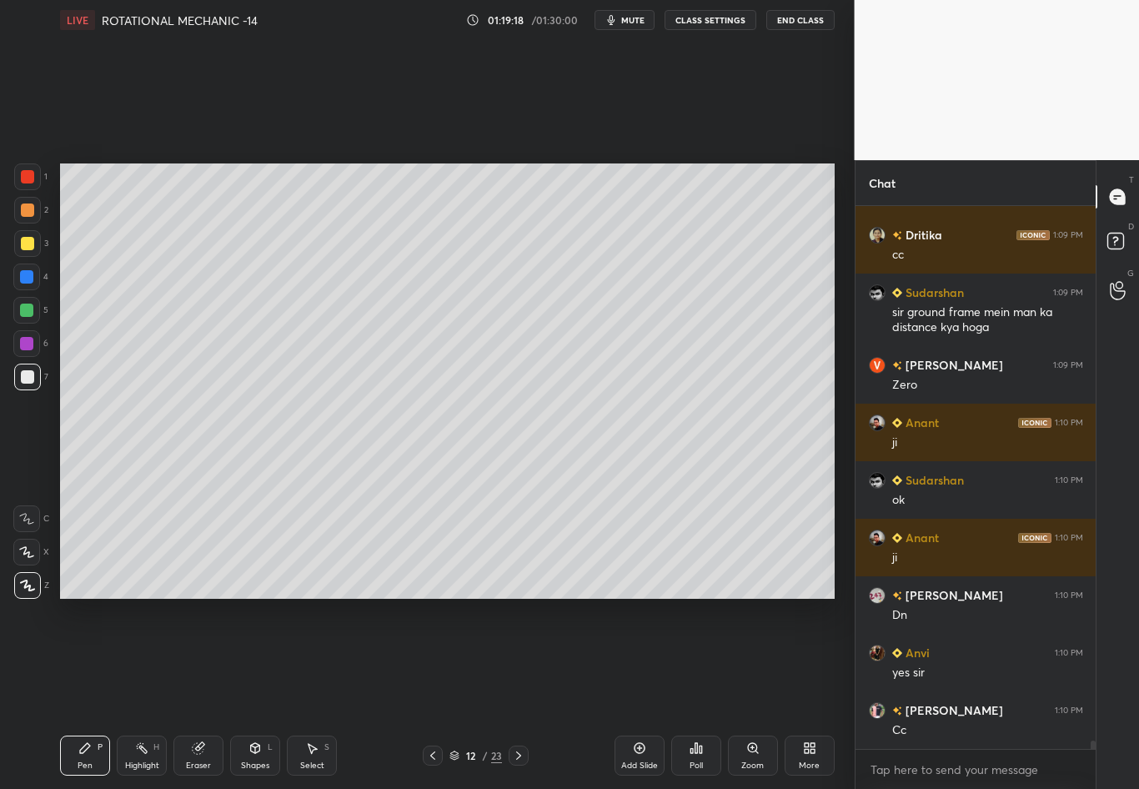
click at [519, 693] on icon at bounding box center [518, 756] width 5 height 8
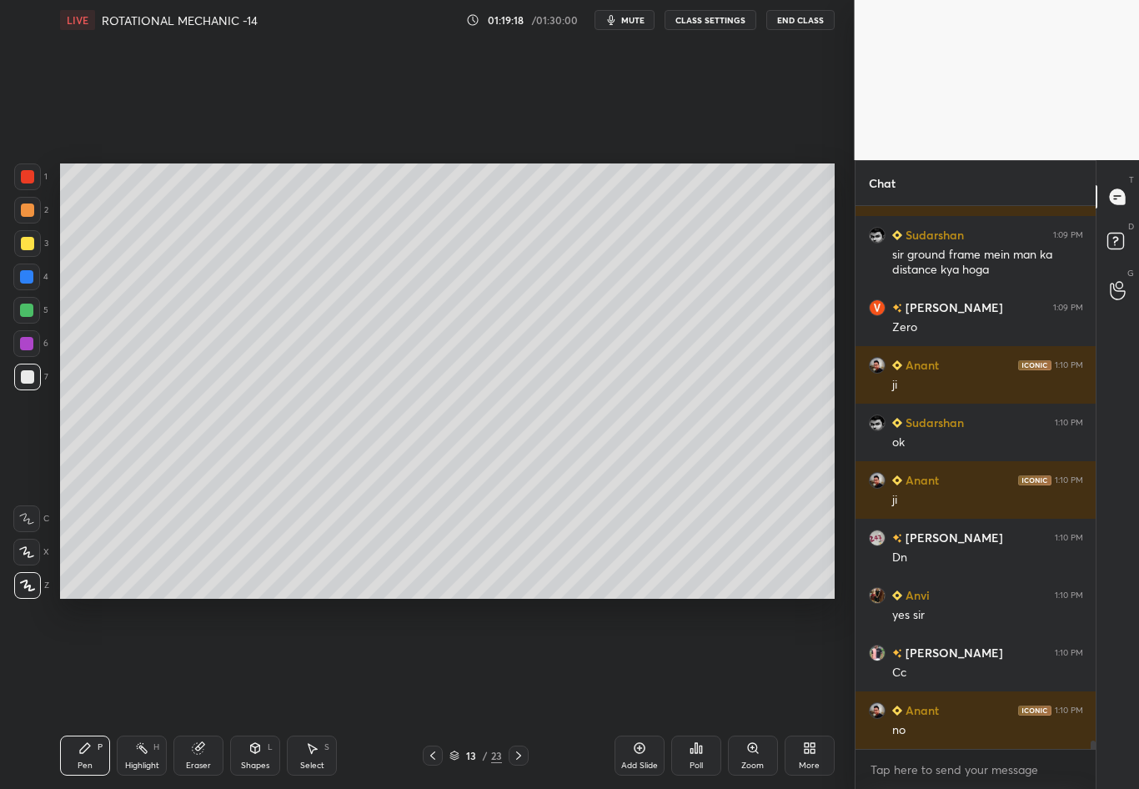
click at [518, 693] on icon at bounding box center [518, 755] width 13 height 13
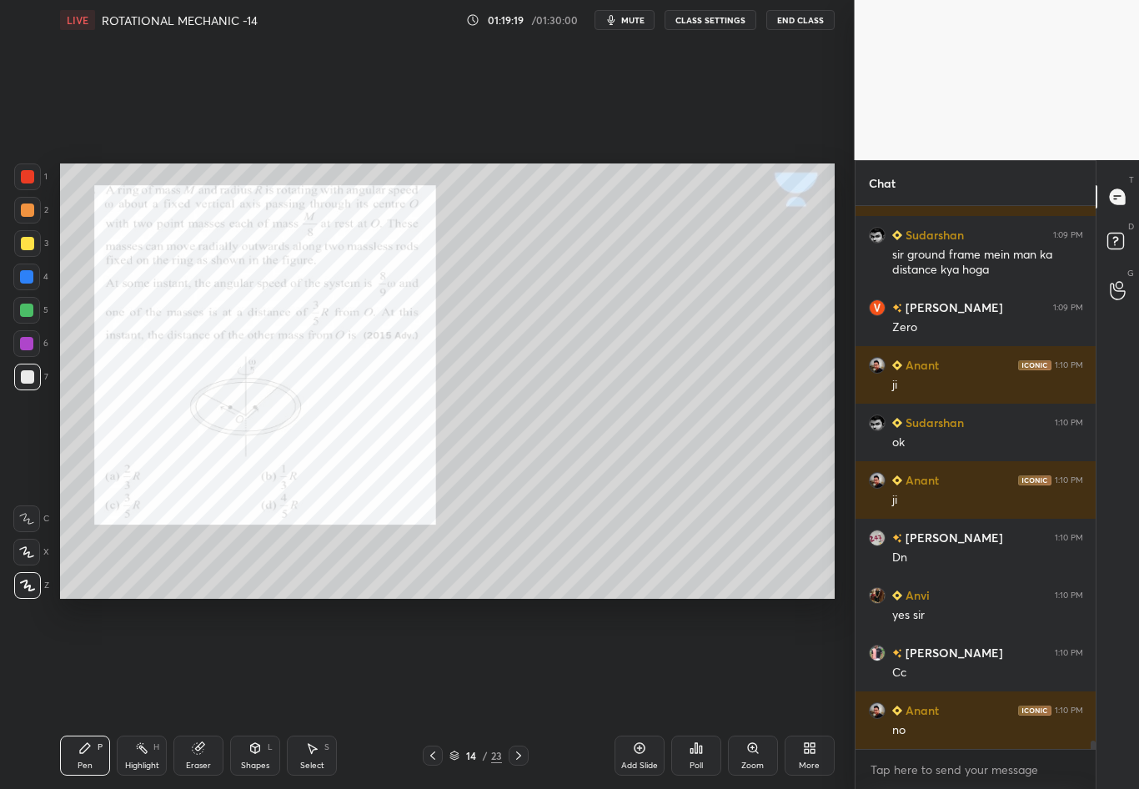
scroll to position [33901, 0]
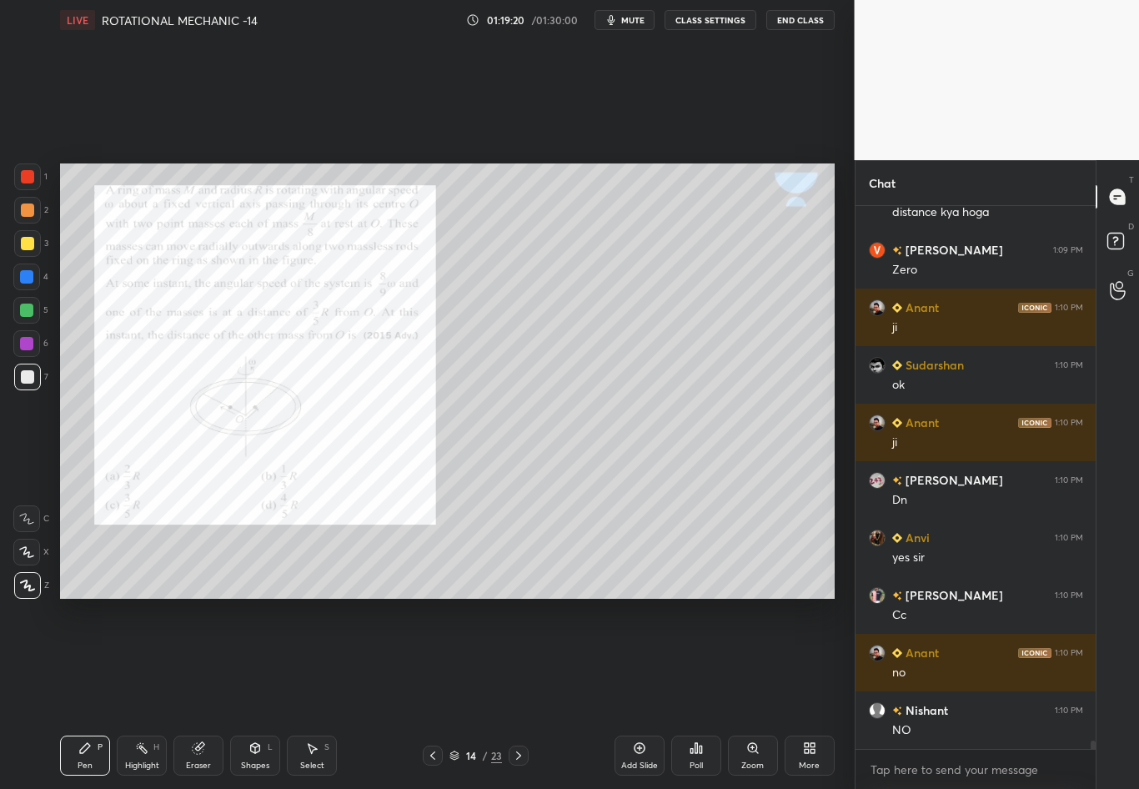
click at [430, 693] on icon at bounding box center [432, 755] width 13 height 13
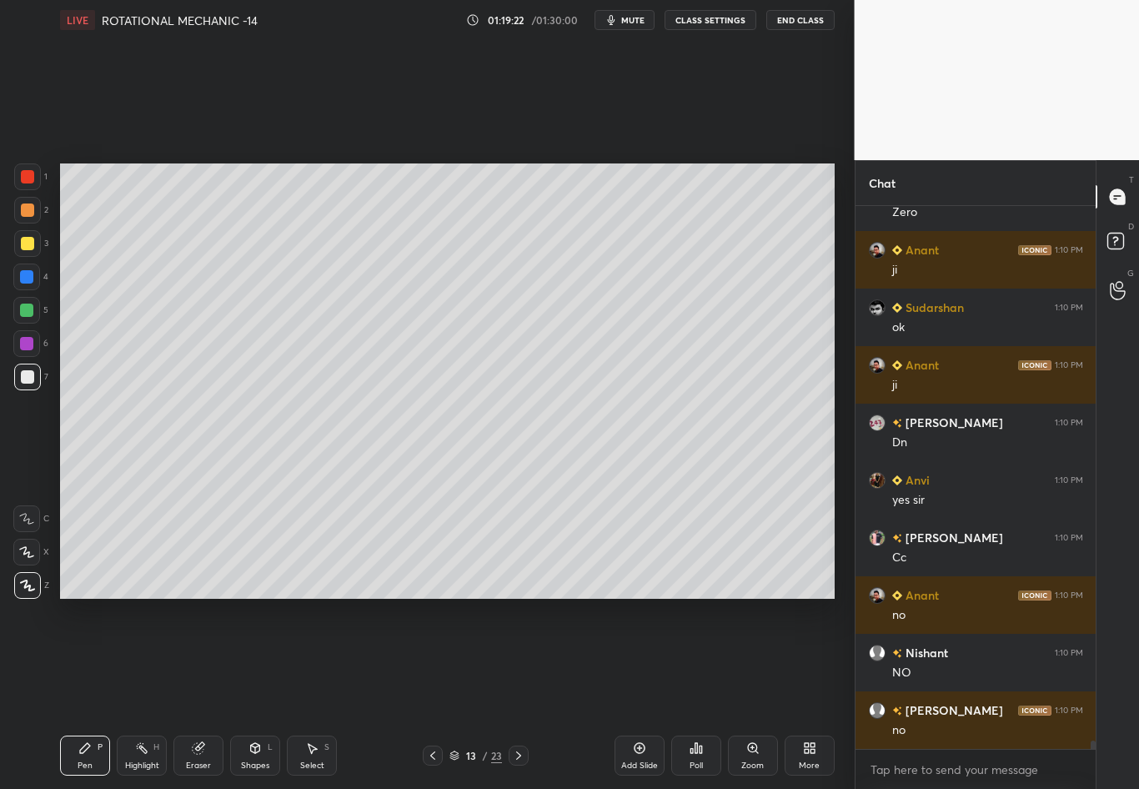
scroll to position [34016, 0]
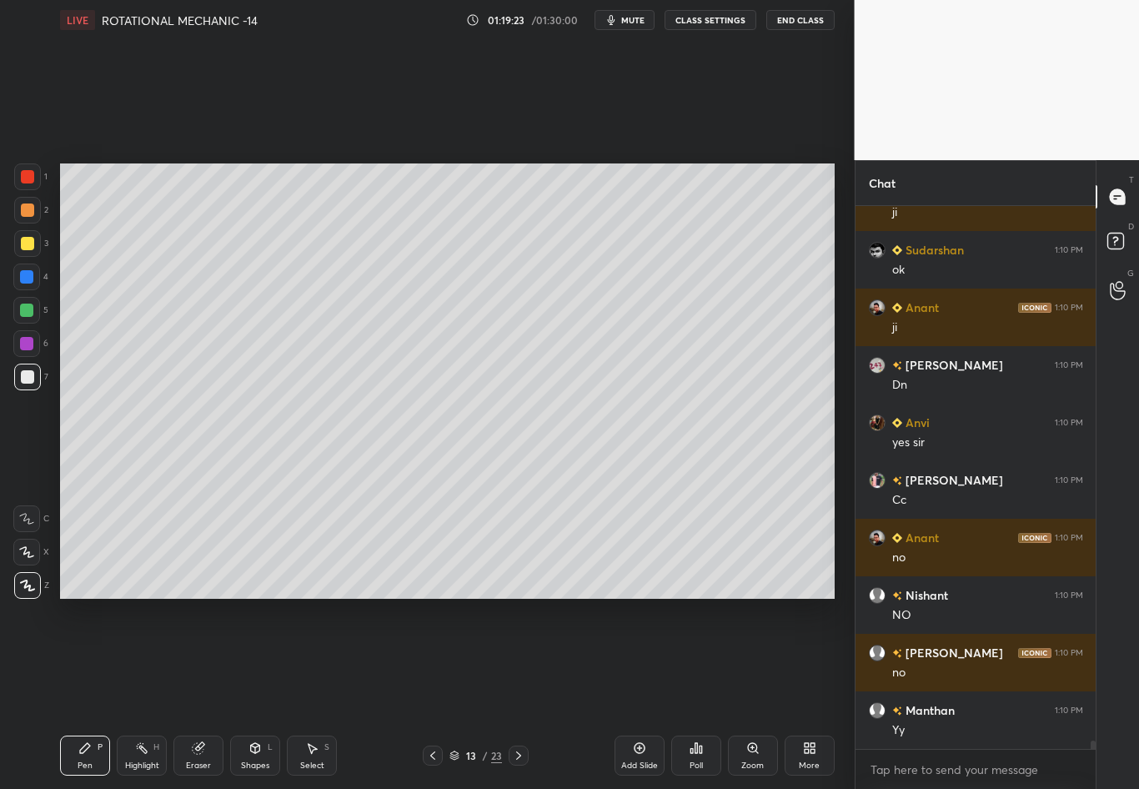
click at [435, 693] on icon at bounding box center [432, 755] width 13 height 13
click at [518, 693] on icon at bounding box center [518, 755] width 13 height 13
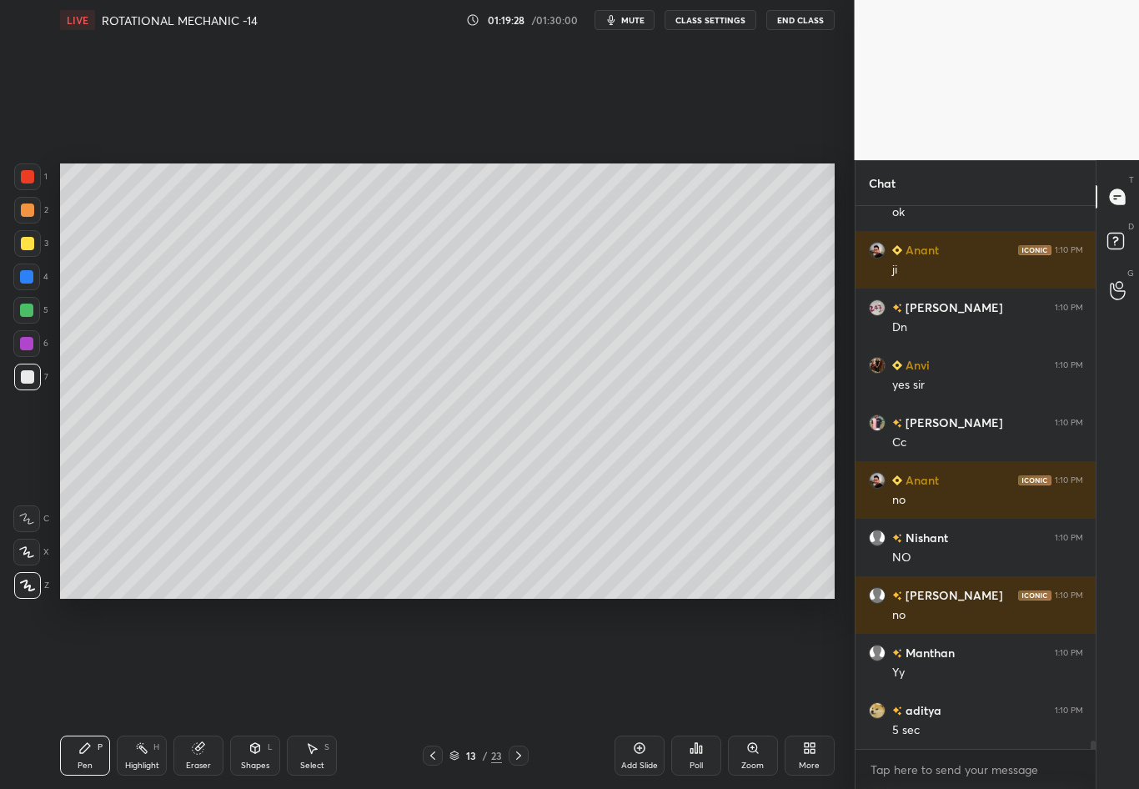
click at [28, 245] on div at bounding box center [27, 243] width 13 height 13
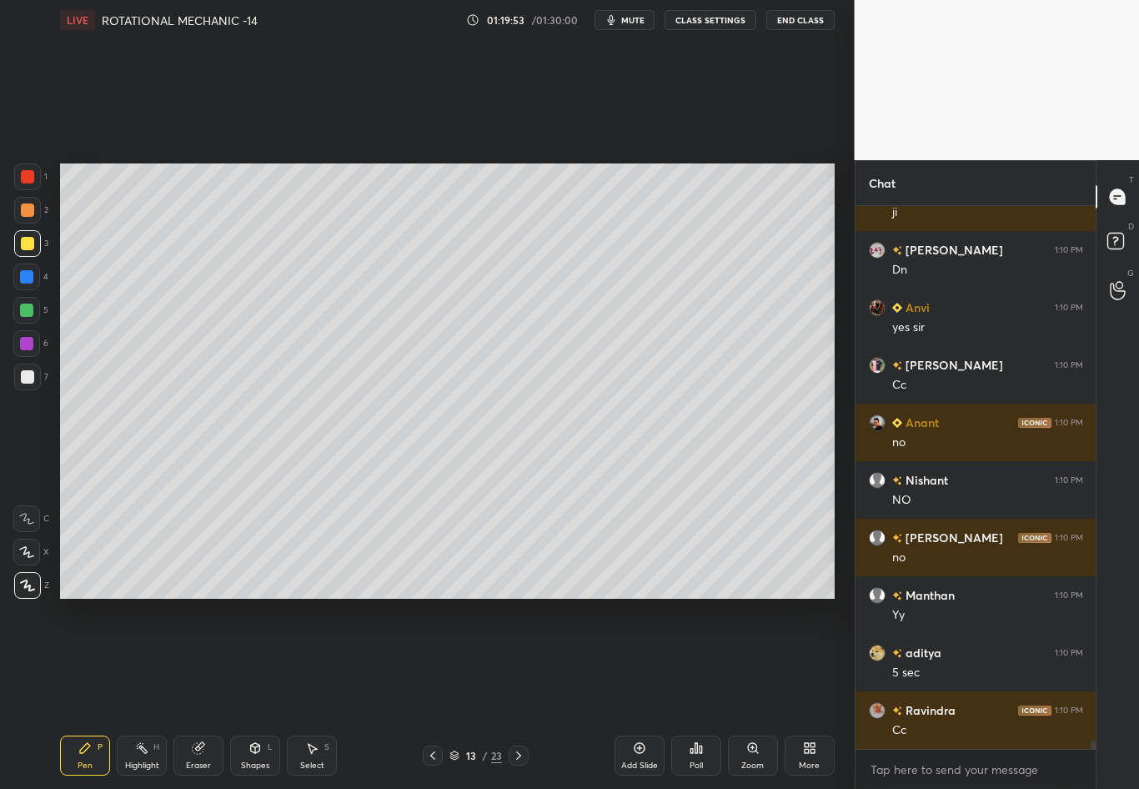
click at [28, 380] on div at bounding box center [27, 376] width 13 height 13
click at [307, 693] on icon at bounding box center [311, 748] width 13 height 13
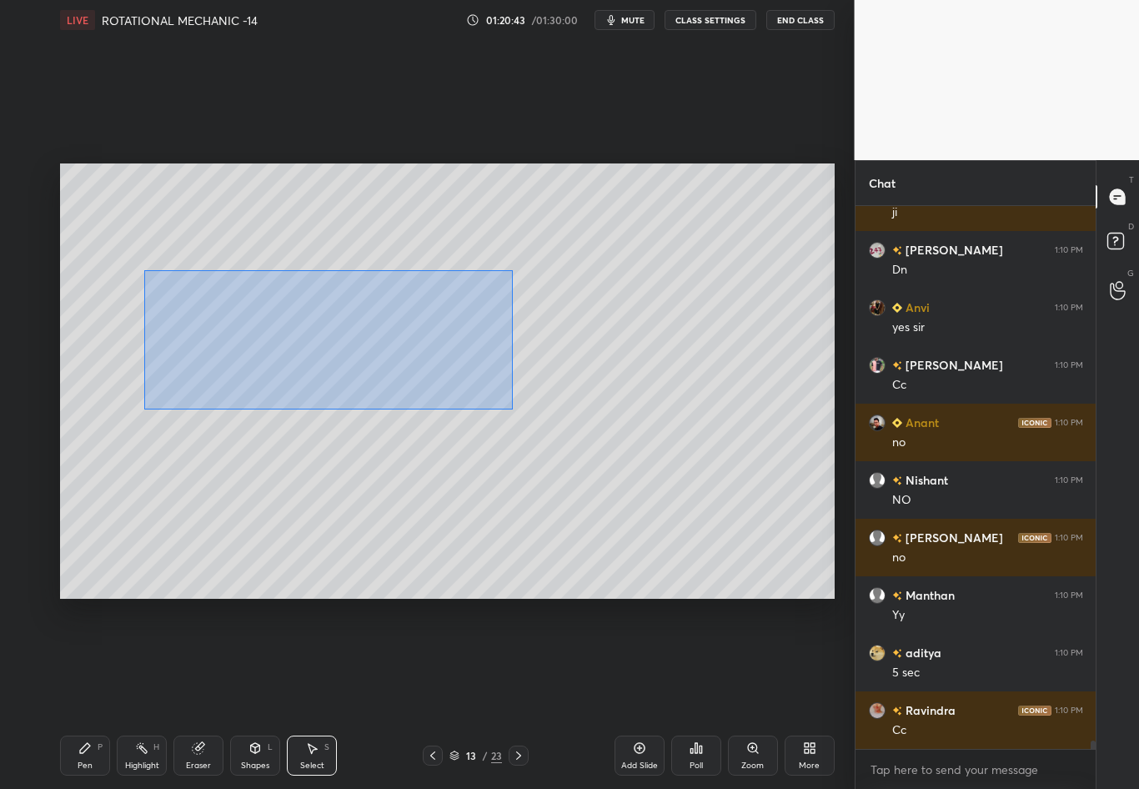
drag, startPoint x: 140, startPoint y: 303, endPoint x: 511, endPoint y: 410, distance: 386.5
click at [510, 411] on div "0 ° Undo Copy Duplicate Duplicate to new slide Delete" at bounding box center [447, 380] width 775 height 435
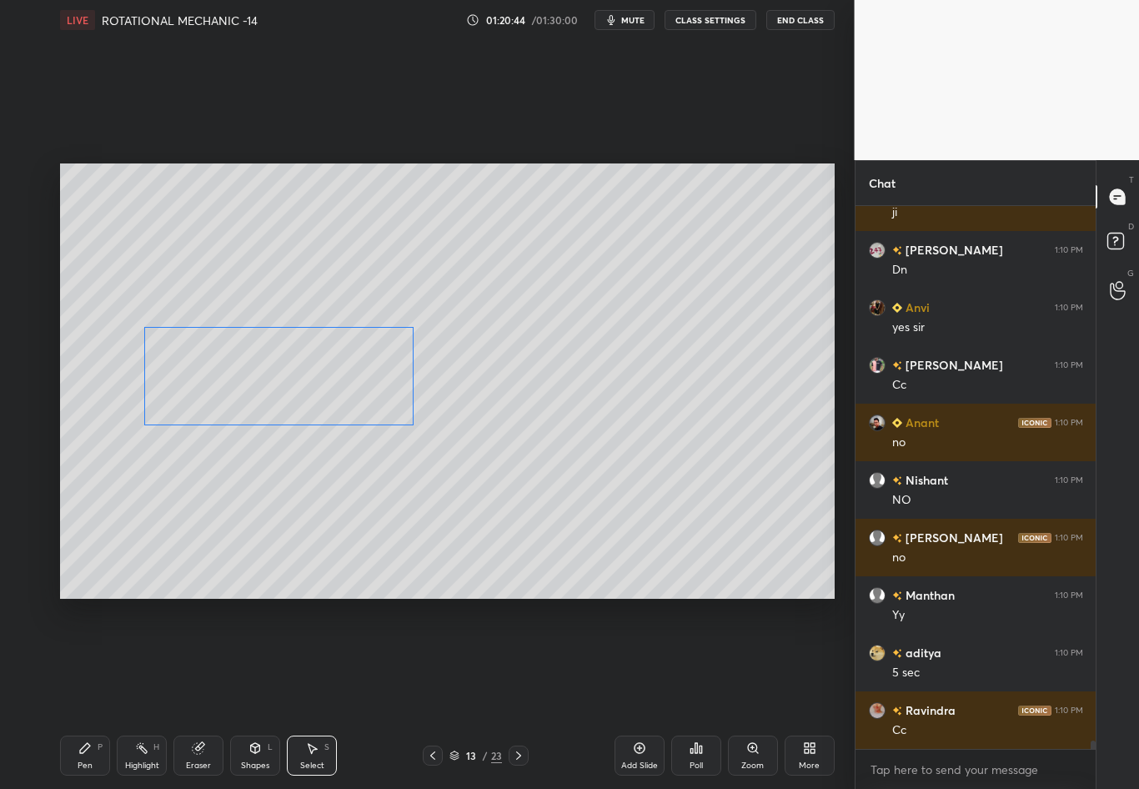
drag, startPoint x: 325, startPoint y: 304, endPoint x: 328, endPoint y: 354, distance: 50.9
click at [328, 354] on div "0 ° Undo Copy Duplicate Duplicate to new slide Delete" at bounding box center [447, 380] width 775 height 435
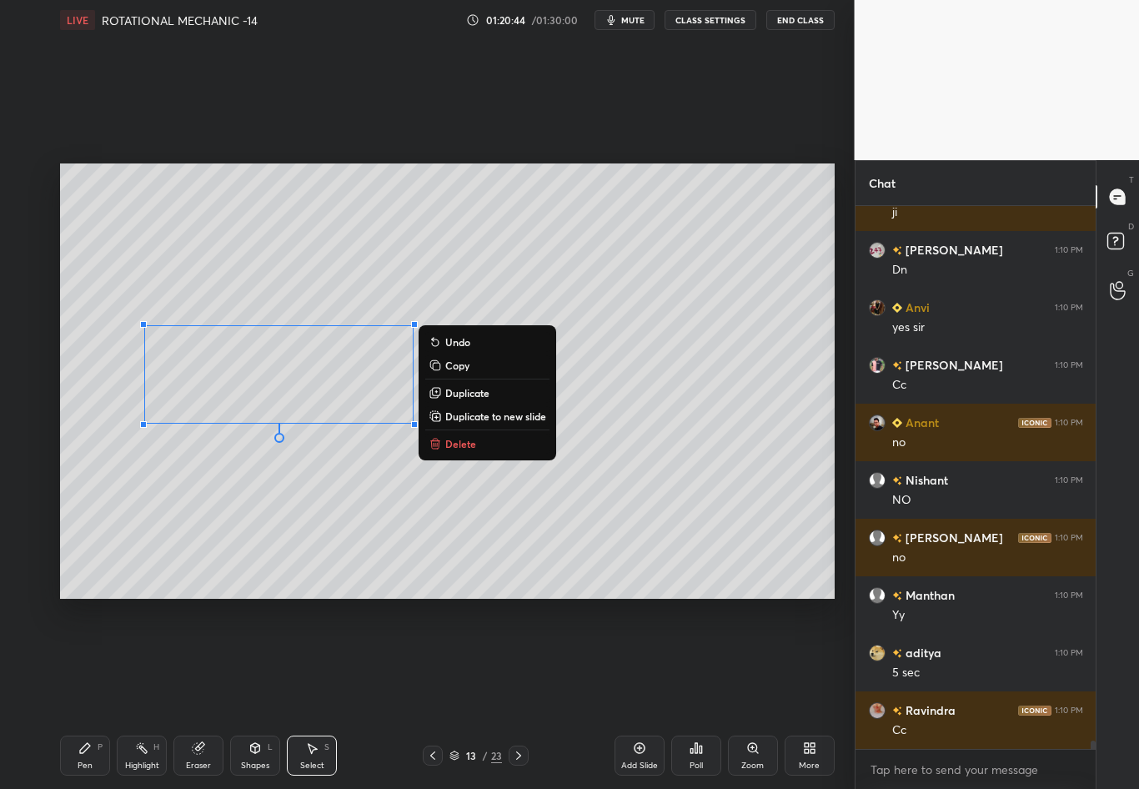
click at [516, 516] on div "0 ° Undo Copy Duplicate Duplicate to new slide Delete" at bounding box center [447, 380] width 775 height 435
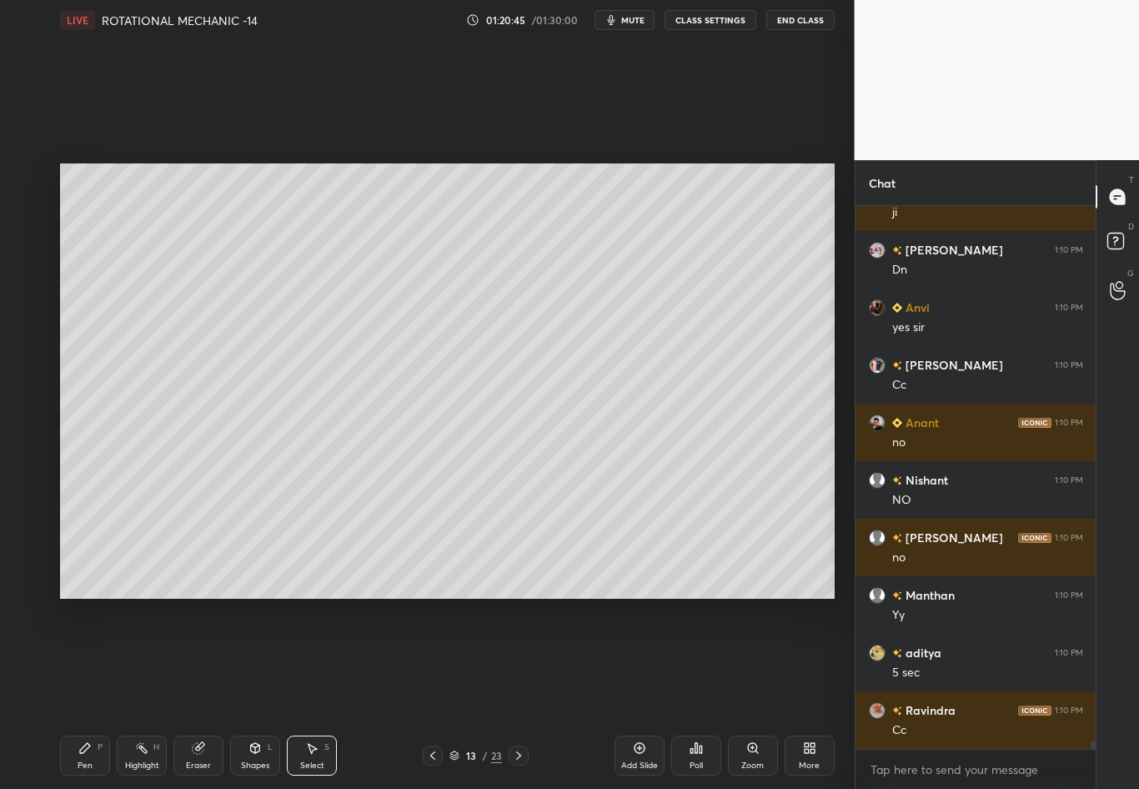
click at [100, 693] on div "Pen P" at bounding box center [85, 756] width 50 height 40
click at [29, 245] on div at bounding box center [27, 243] width 13 height 13
click at [138, 693] on circle at bounding box center [139, 745] width 2 height 2
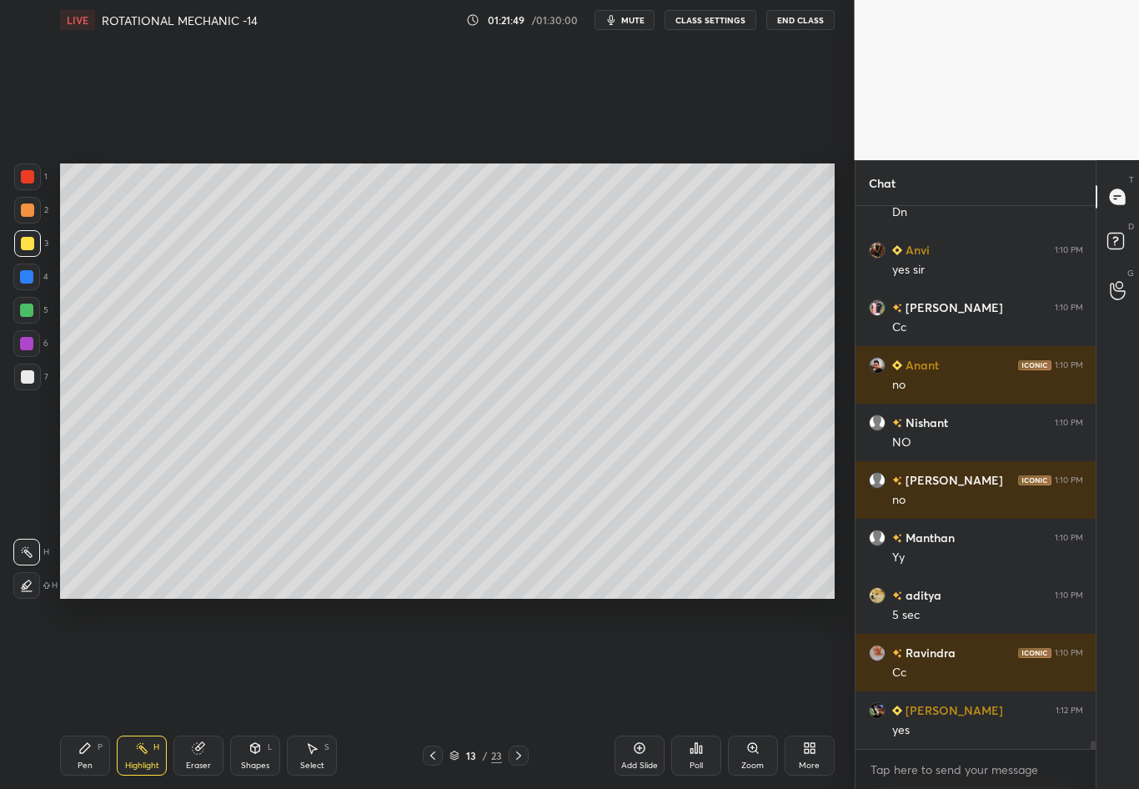
scroll to position [34246, 0]
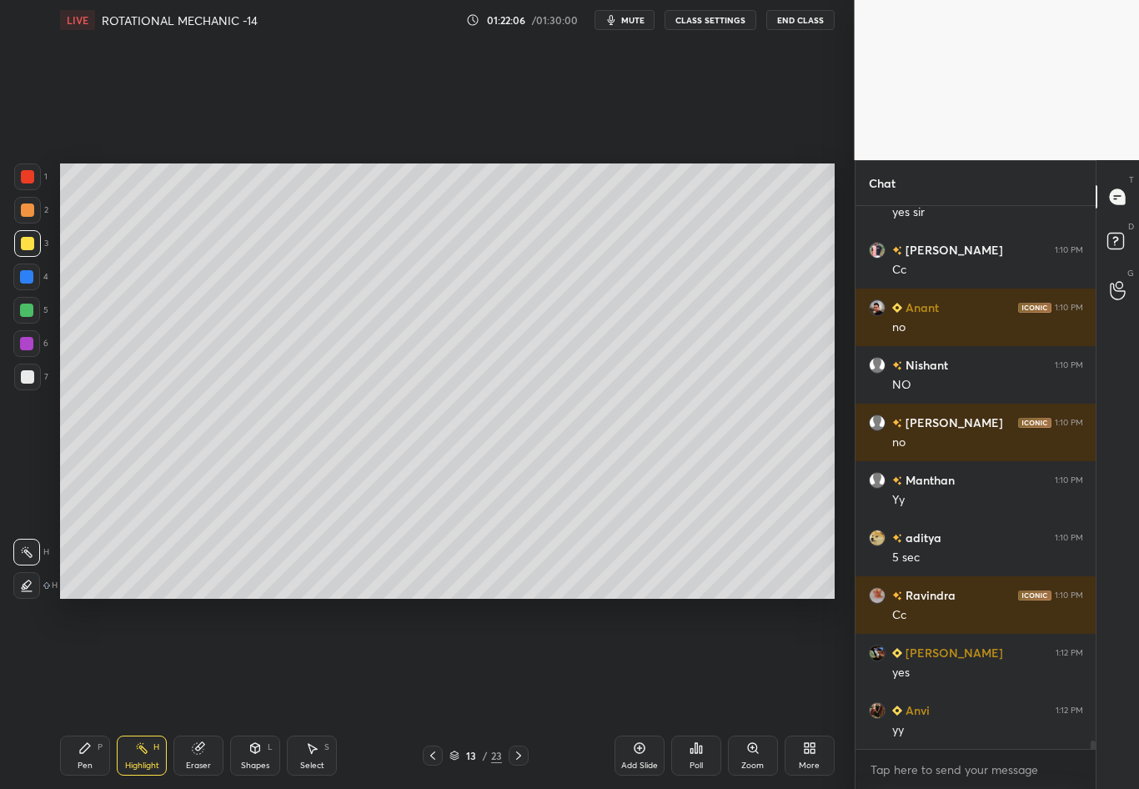
click at [313, 693] on div "Select S" at bounding box center [312, 756] width 50 height 40
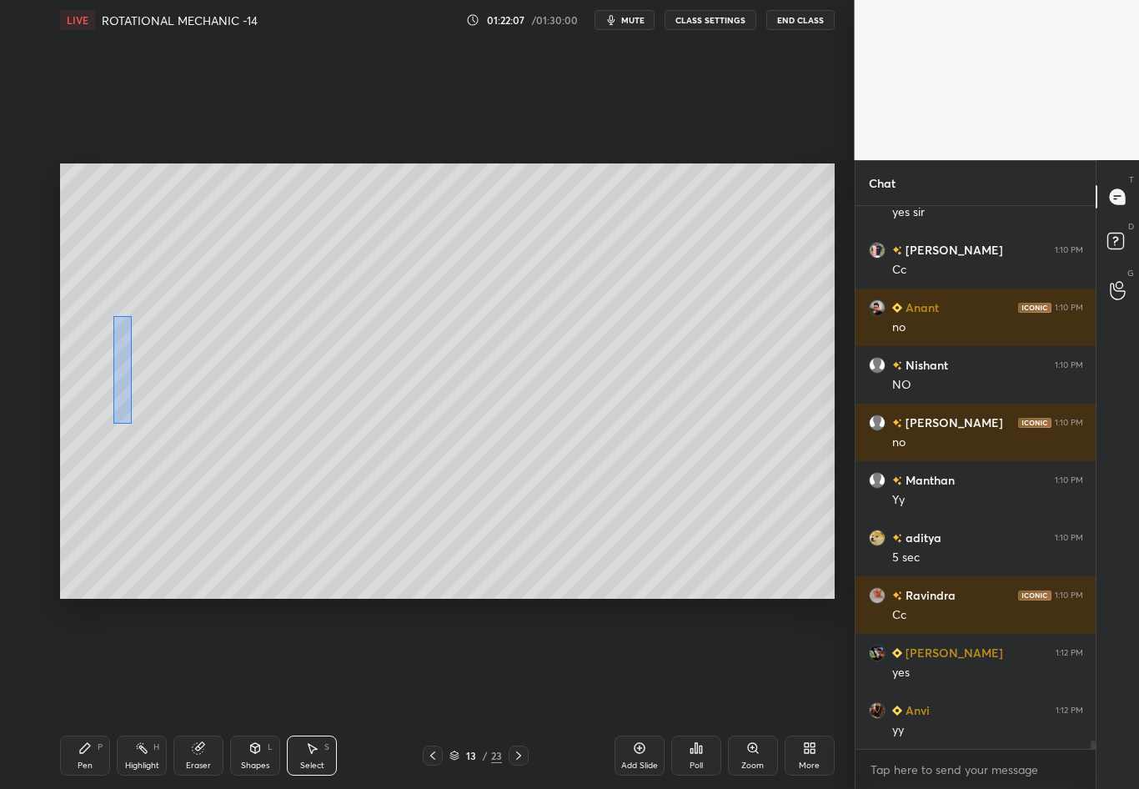
scroll to position [34304, 0]
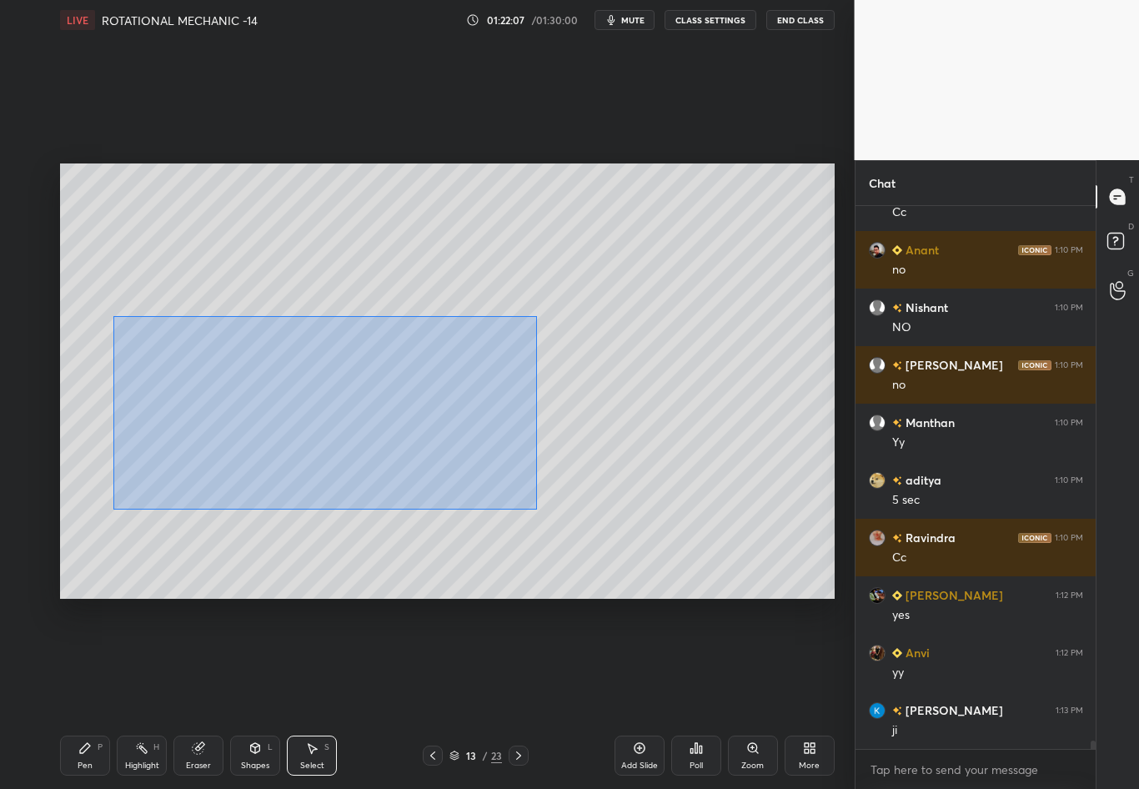
drag, startPoint x: 127, startPoint y: 390, endPoint x: 538, endPoint y: 508, distance: 427.7
click at [537, 508] on div "0 ° Undo Copy Duplicate Duplicate to new slide Delete" at bounding box center [447, 380] width 775 height 435
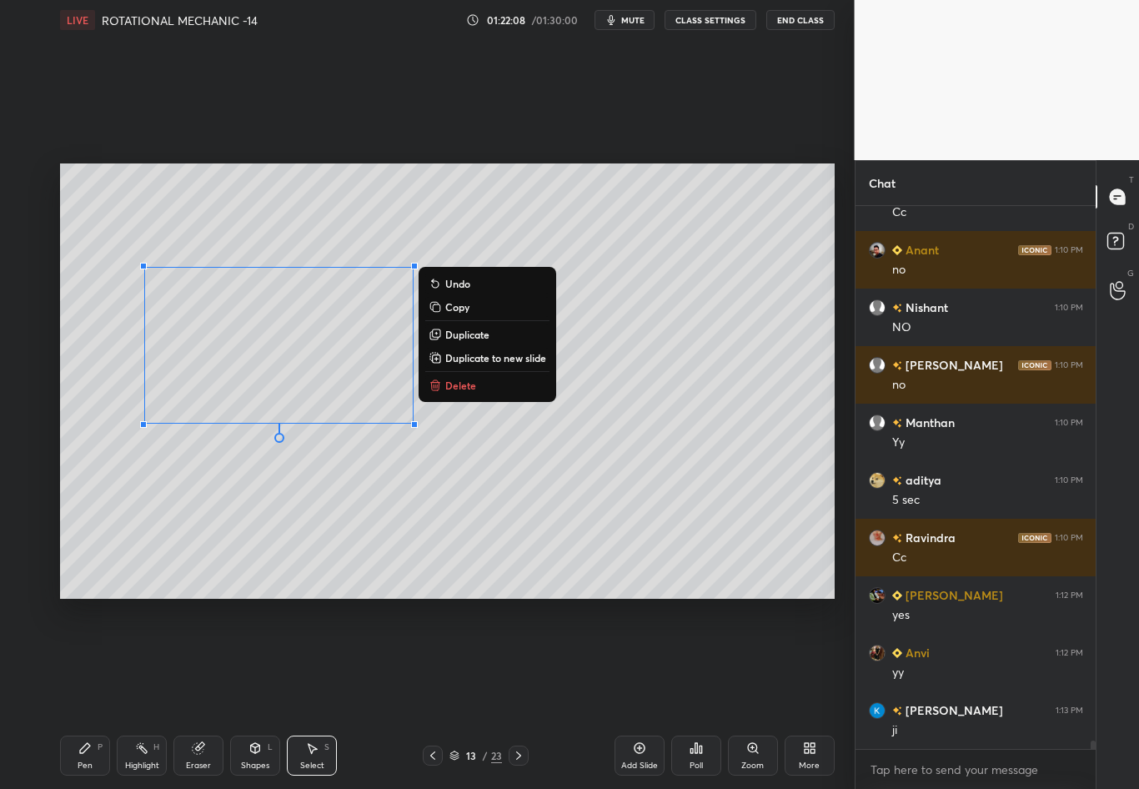
click at [320, 378] on div "0 ° Undo Copy Duplicate Duplicate to new slide Delete" at bounding box center [447, 380] width 775 height 435
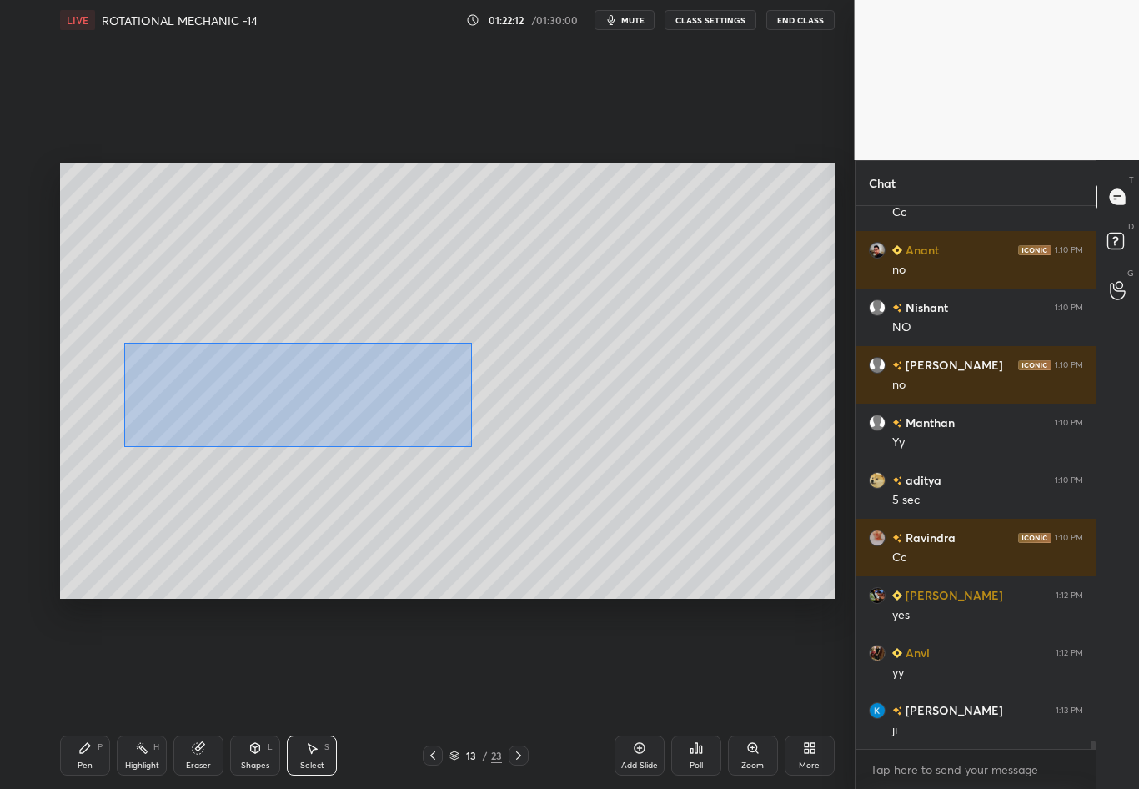
drag, startPoint x: 128, startPoint y: 410, endPoint x: 472, endPoint y: 447, distance: 346.5
click at [471, 448] on div "0 ° Undo Copy Duplicate Duplicate to new slide Delete" at bounding box center [447, 380] width 775 height 435
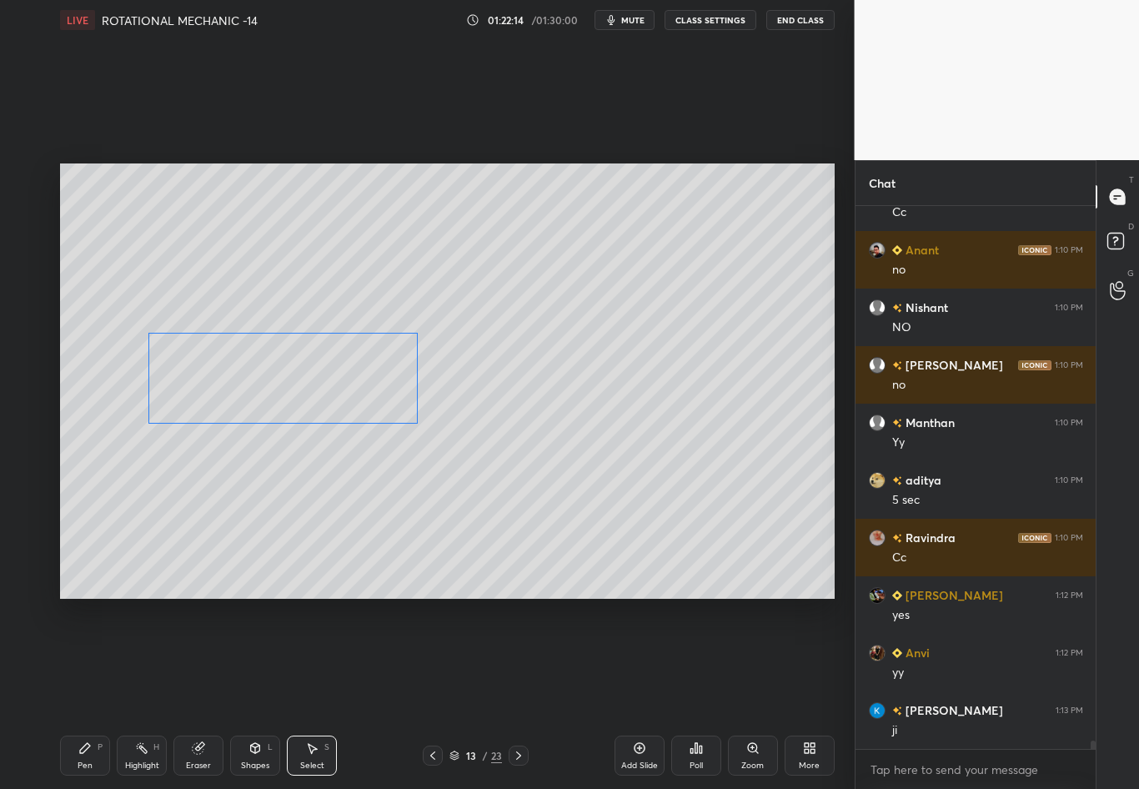
drag, startPoint x: 297, startPoint y: 410, endPoint x: 304, endPoint y: 377, distance: 33.4
click at [304, 377] on div "0 ° Undo Copy Duplicate Duplicate to new slide Delete" at bounding box center [447, 380] width 775 height 435
click at [314, 486] on div "0 ° Undo Copy Duplicate Duplicate to new slide Delete" at bounding box center [447, 380] width 775 height 435
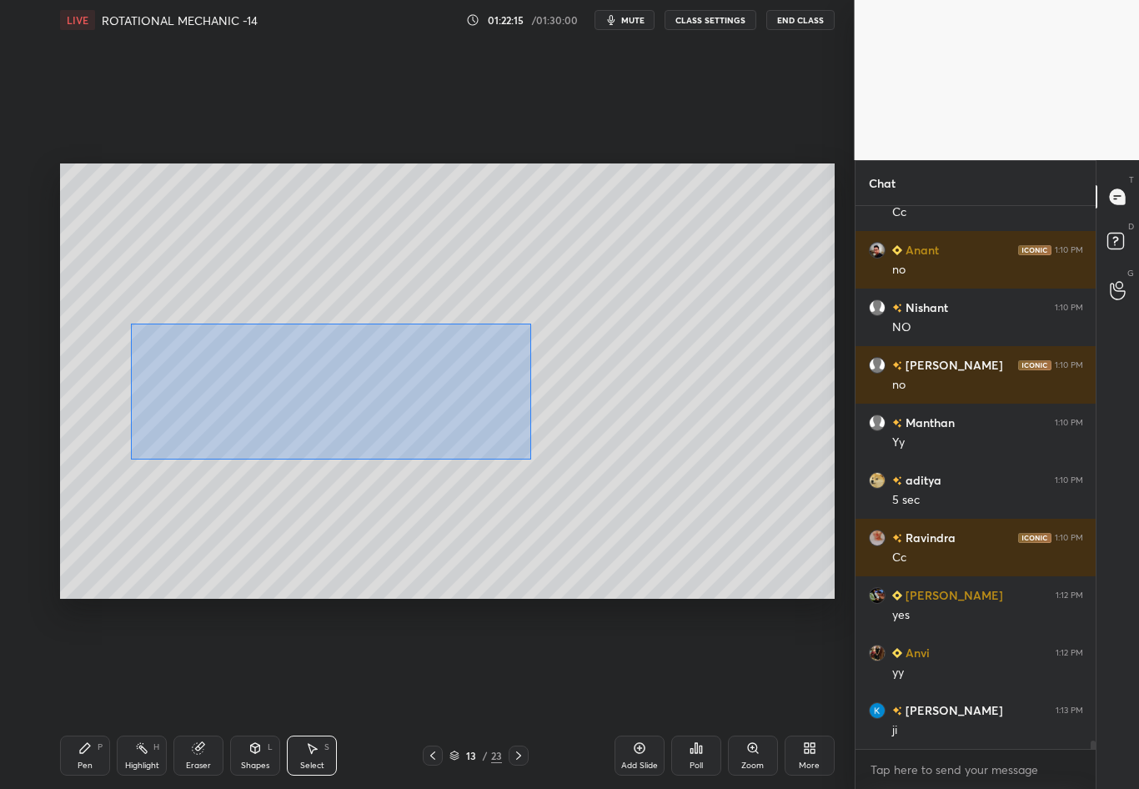
drag, startPoint x: 138, startPoint y: 365, endPoint x: 528, endPoint y: 459, distance: 401.4
click at [526, 459] on div "0 ° Undo Copy Duplicate Duplicate to new slide Delete" at bounding box center [447, 380] width 775 height 435
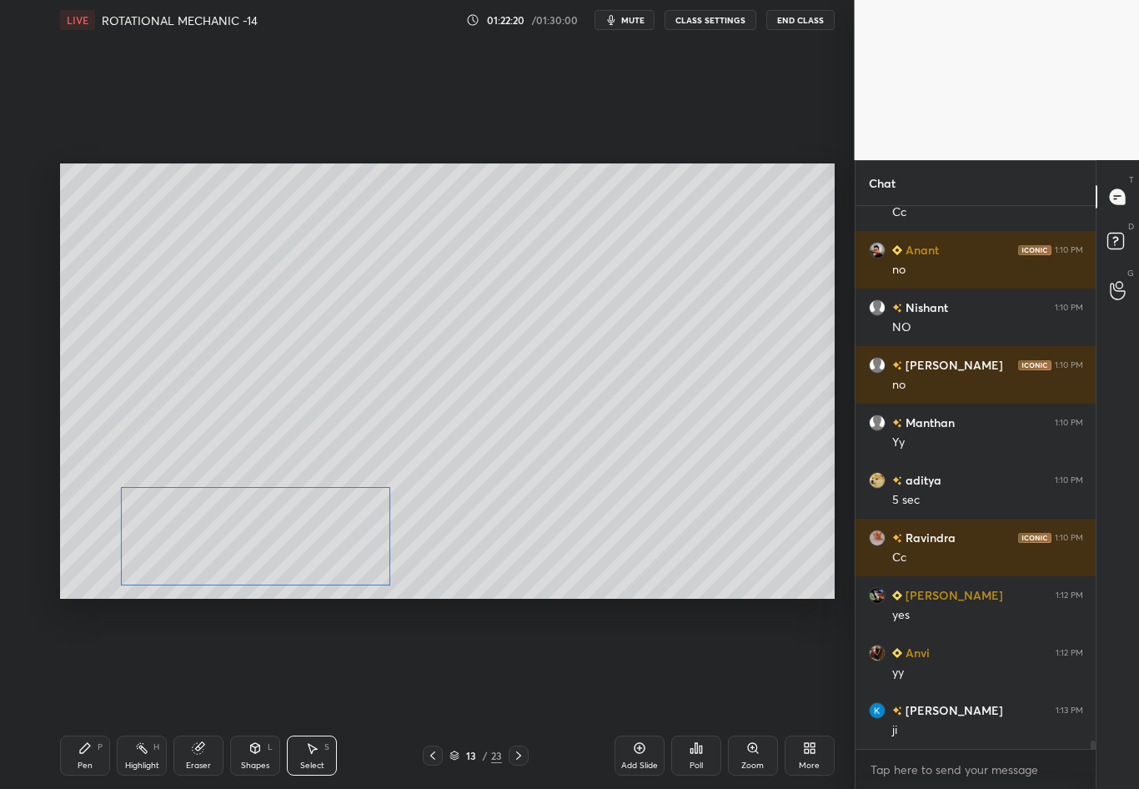
drag, startPoint x: 315, startPoint y: 414, endPoint x: 276, endPoint y: 531, distance: 124.0
click at [276, 532] on div "0 ° Undo Copy Duplicate Duplicate to new slide Delete" at bounding box center [447, 380] width 775 height 435
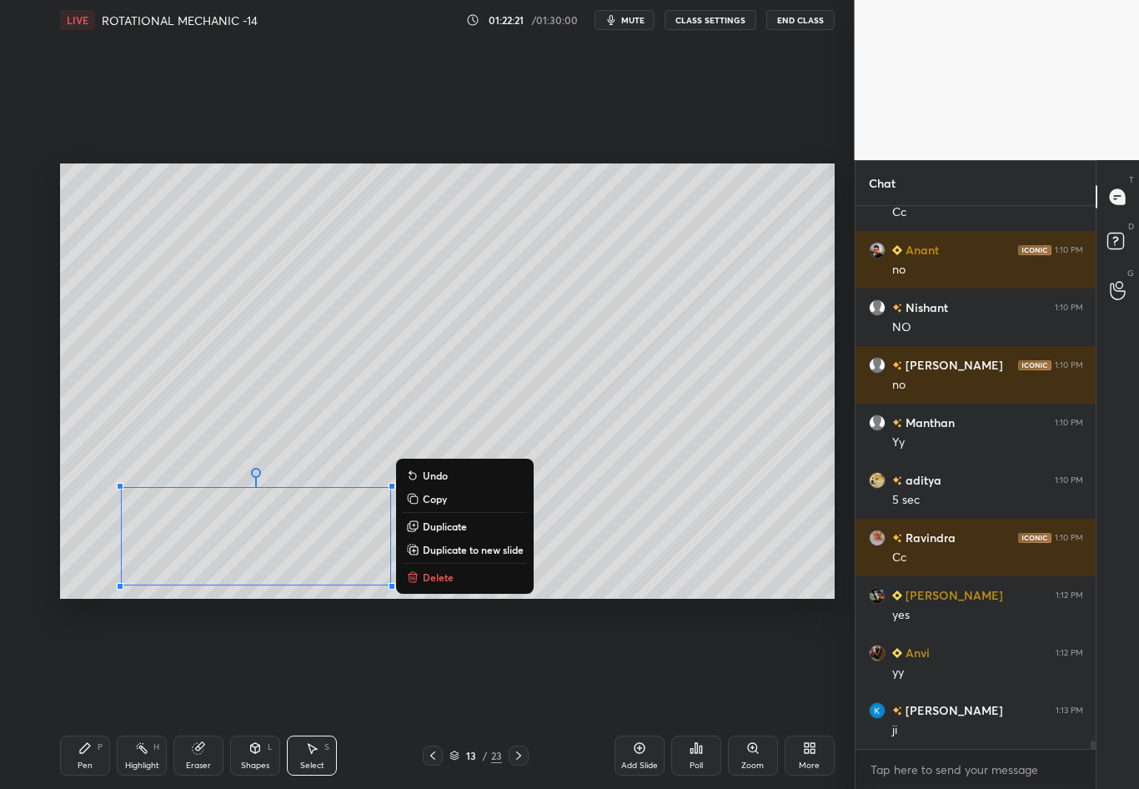
click at [611, 405] on div "0 ° Undo Copy Duplicate Duplicate to new slide Delete" at bounding box center [447, 380] width 775 height 435
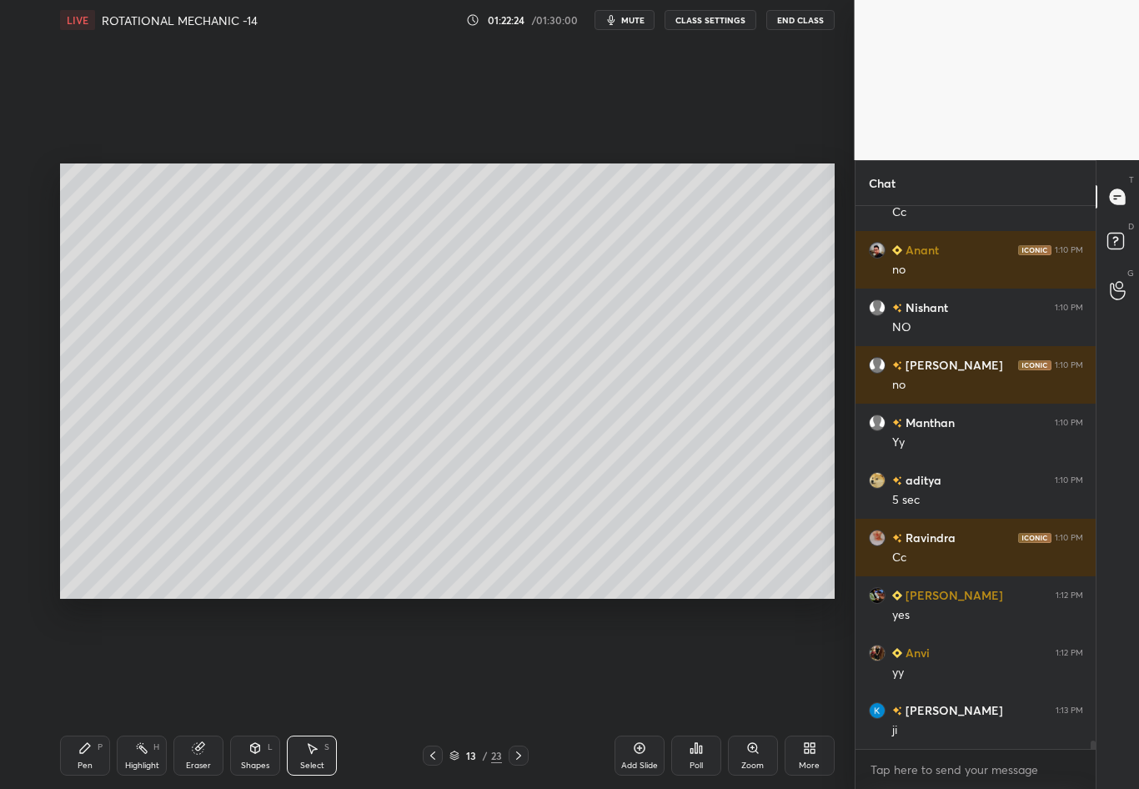
click at [84, 693] on div "Pen" at bounding box center [85, 766] width 15 height 8
click at [24, 382] on div "7" at bounding box center [31, 380] width 34 height 33
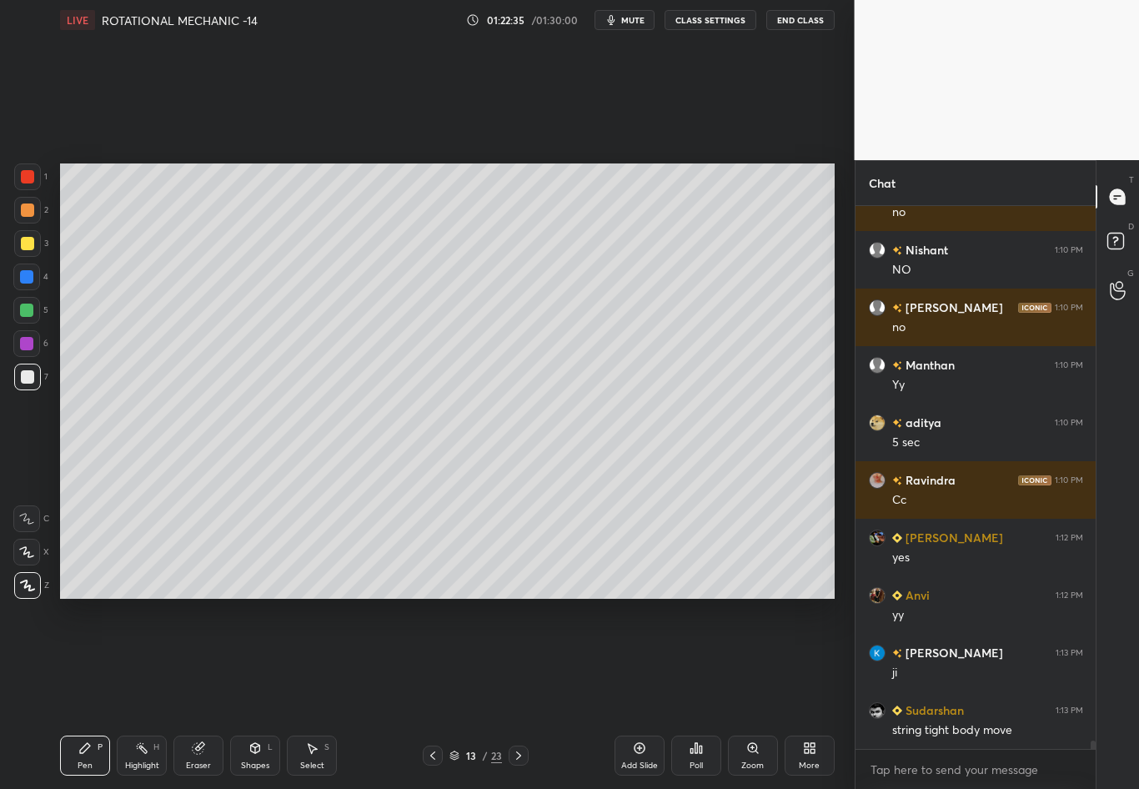
scroll to position [34419, 0]
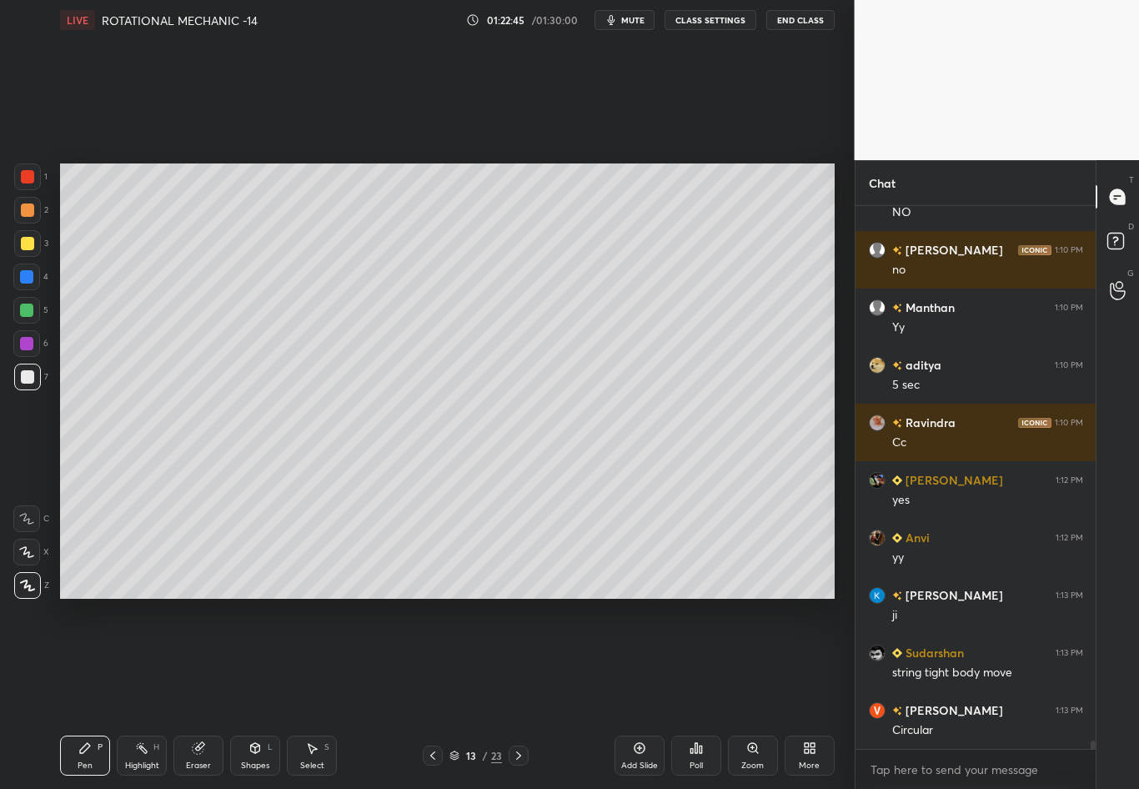
click at [252, 693] on div "Shapes L" at bounding box center [255, 756] width 50 height 40
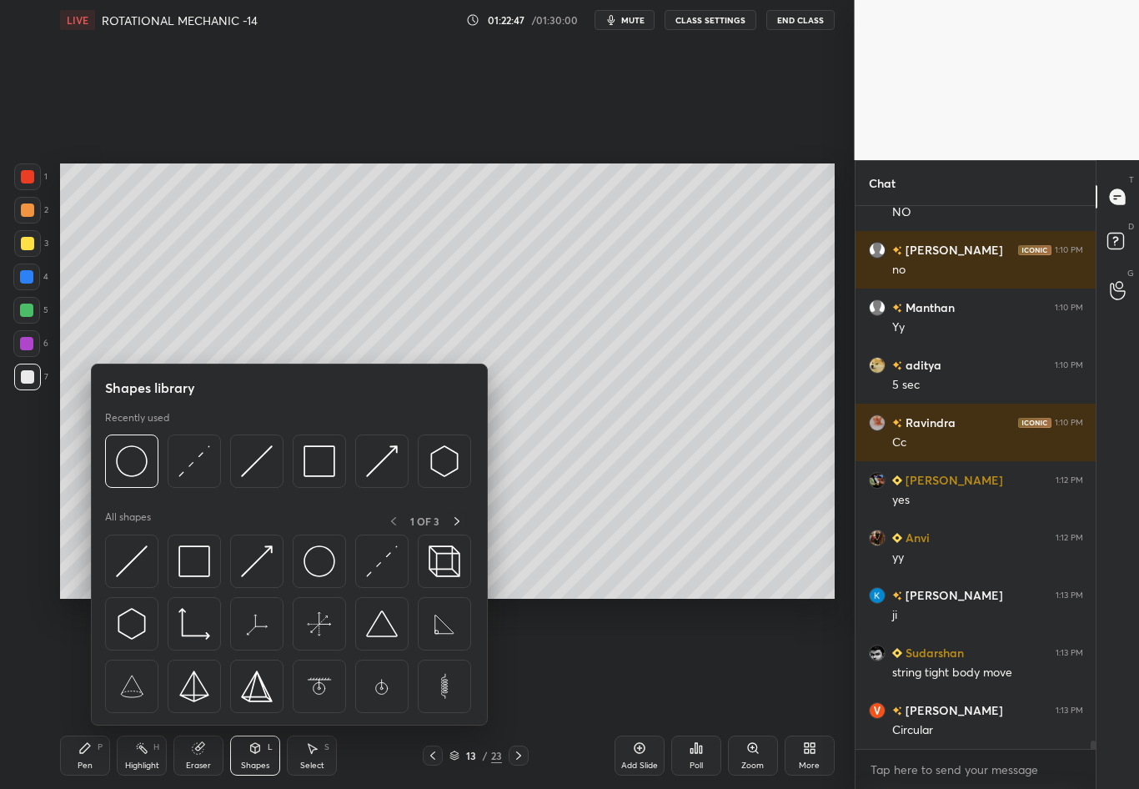
click at [33, 276] on div at bounding box center [26, 277] width 27 height 27
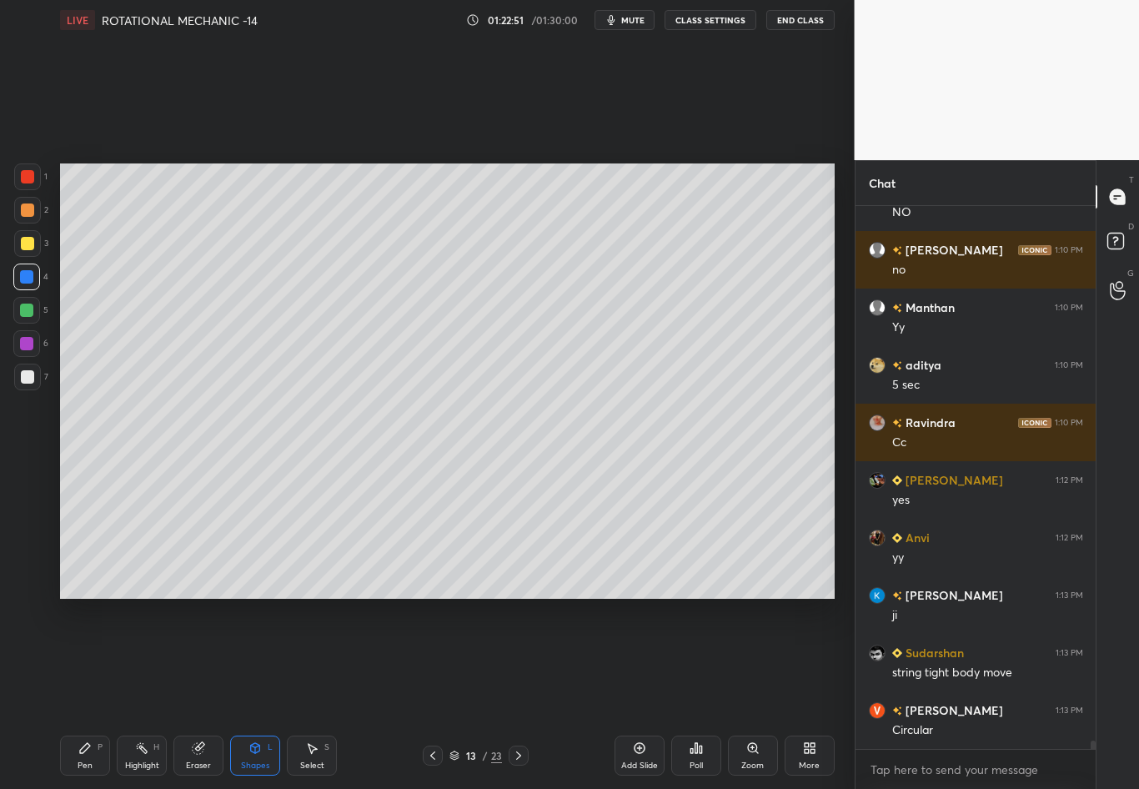
click at [256, 693] on div "Shapes" at bounding box center [255, 766] width 28 height 8
click at [35, 538] on div "1 2 3 4 5 6 7 C X Z C X Z E E Erase all H H" at bounding box center [26, 380] width 53 height 435
click at [256, 693] on div "Shapes L" at bounding box center [255, 756] width 50 height 40
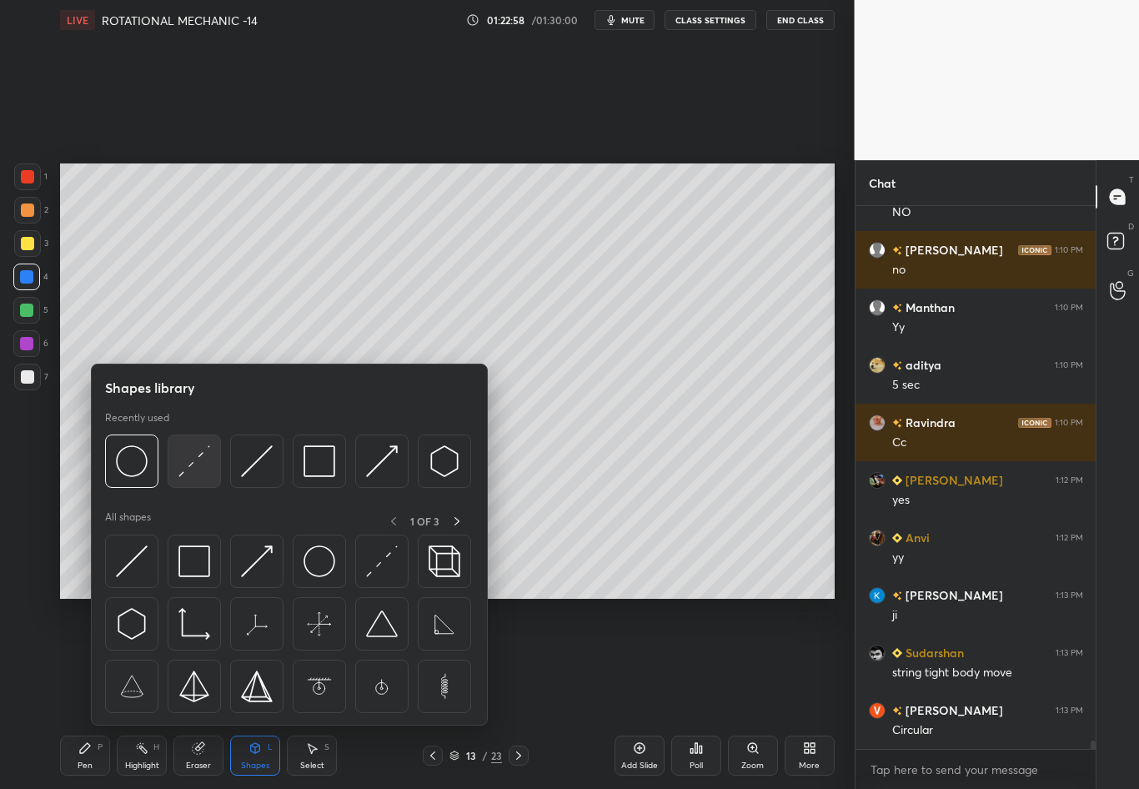
click at [190, 462] on img at bounding box center [194, 461] width 32 height 32
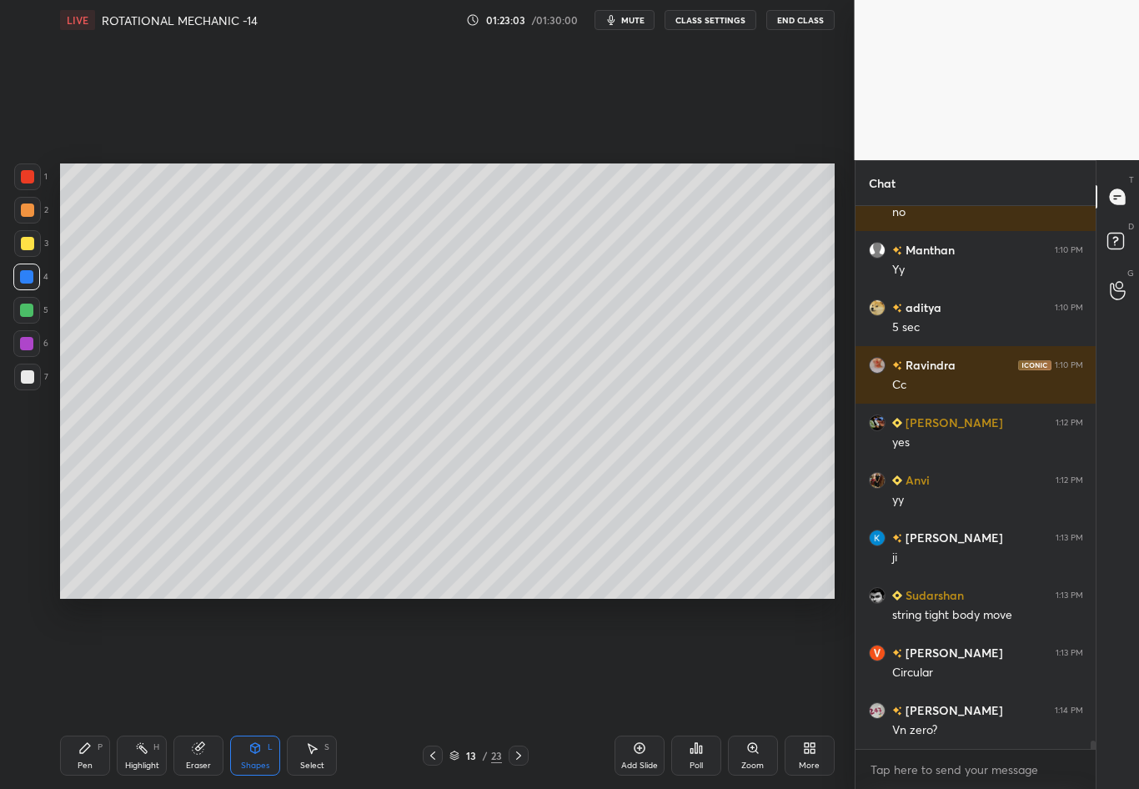
scroll to position [34534, 0]
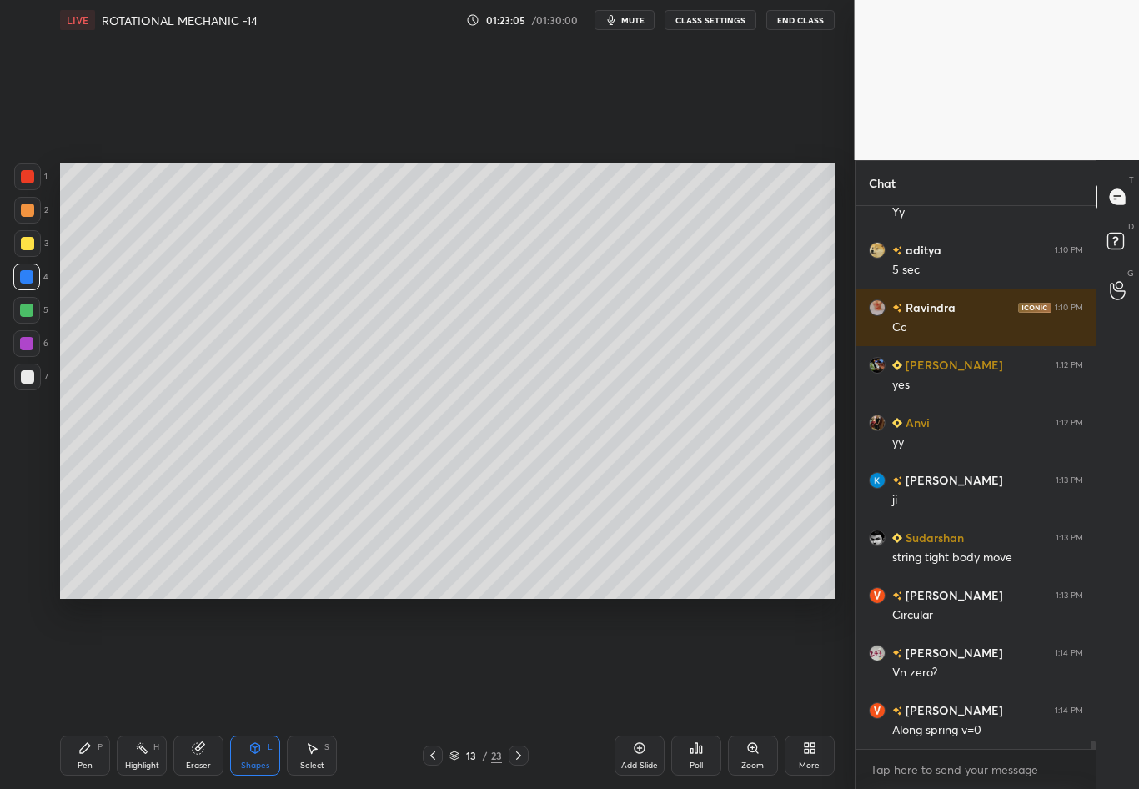
click at [87, 693] on div "Pen P" at bounding box center [85, 756] width 50 height 40
click at [32, 381] on div at bounding box center [27, 377] width 27 height 27
click at [210, 693] on div "Eraser" at bounding box center [198, 756] width 50 height 40
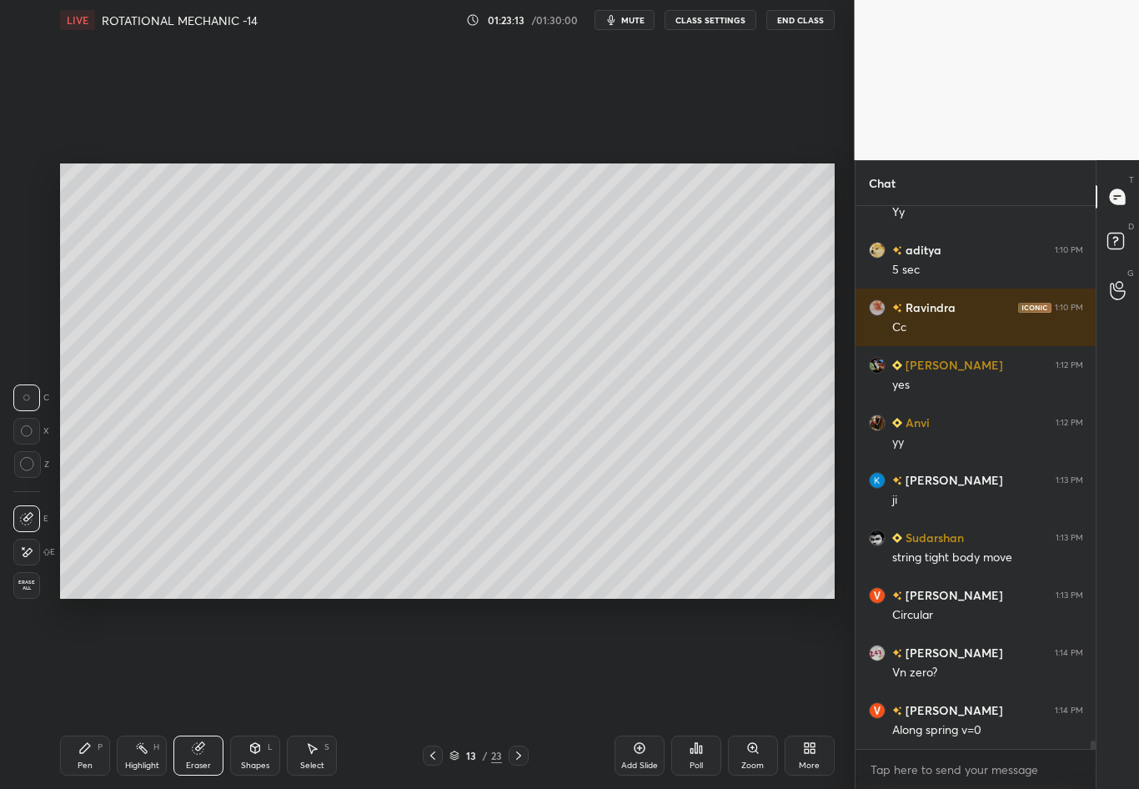
click at [90, 693] on div "Pen" at bounding box center [85, 766] width 15 height 8
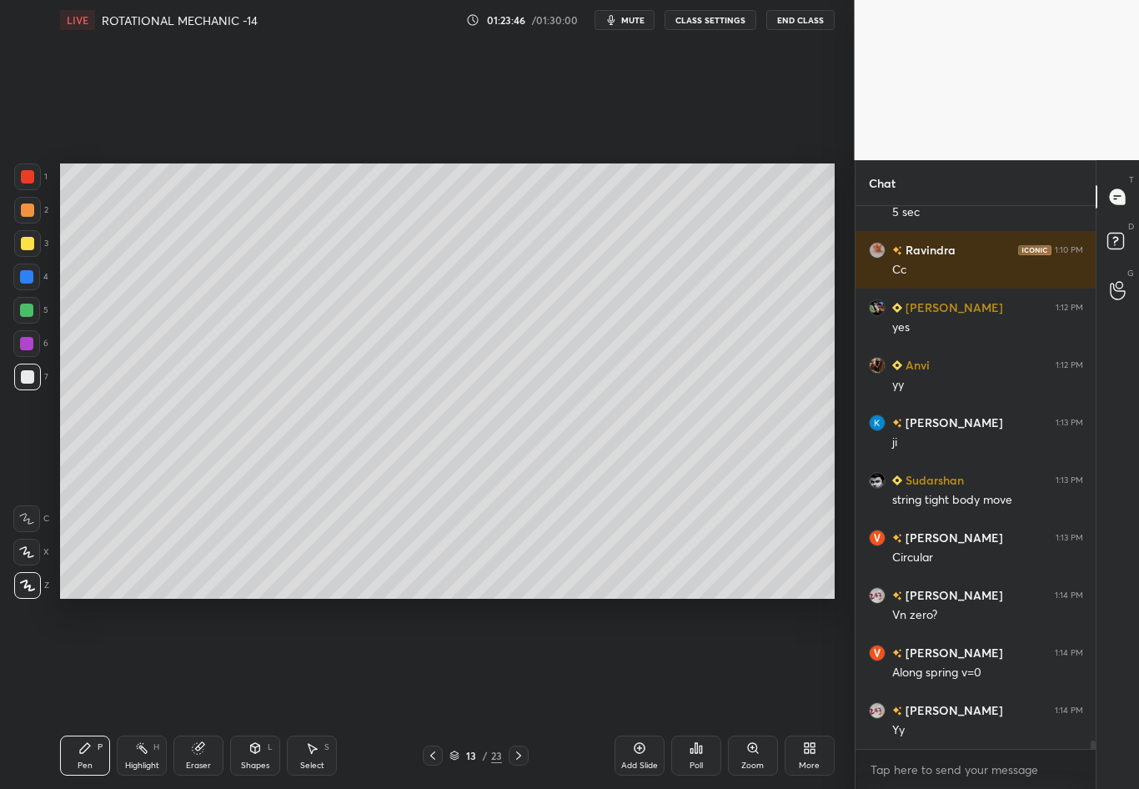
click at [143, 693] on div "Highlight H" at bounding box center [142, 756] width 50 height 40
click at [32, 252] on div at bounding box center [27, 243] width 27 height 27
click at [28, 239] on div at bounding box center [27, 243] width 13 height 13
click at [87, 693] on div "Pen P" at bounding box center [85, 756] width 50 height 40
click at [26, 275] on div at bounding box center [26, 276] width 13 height 13
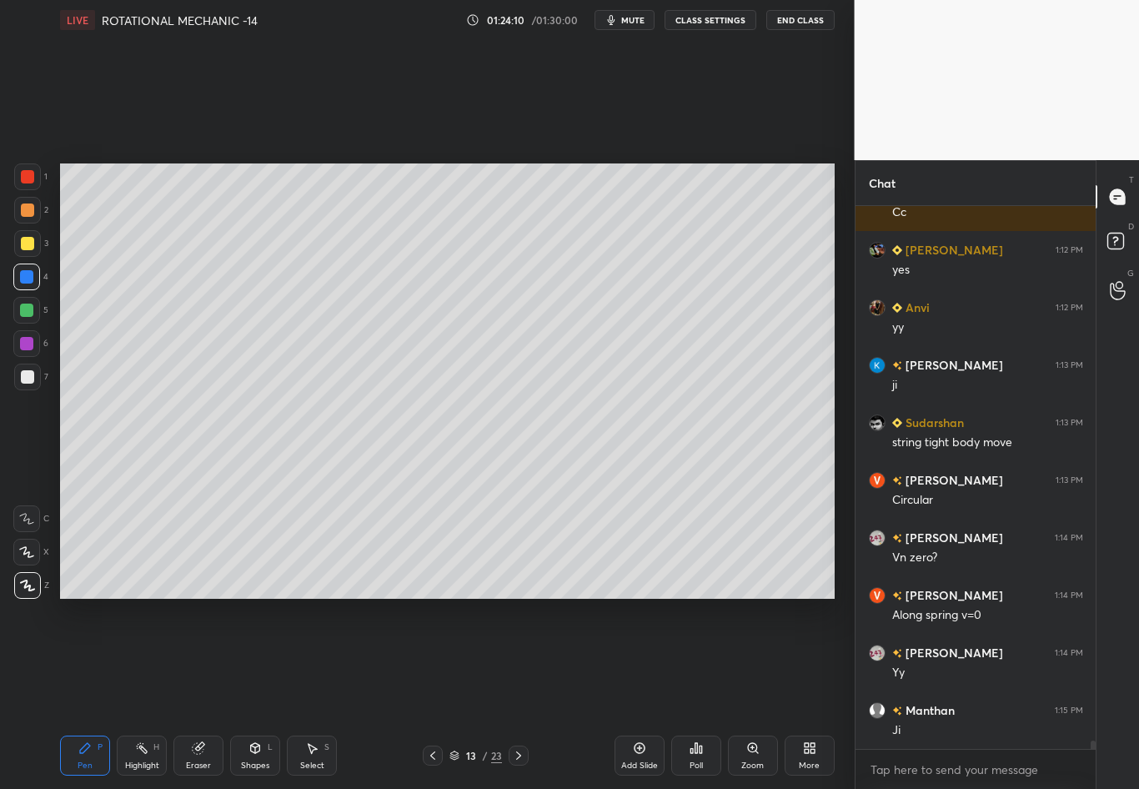
scroll to position [34707, 0]
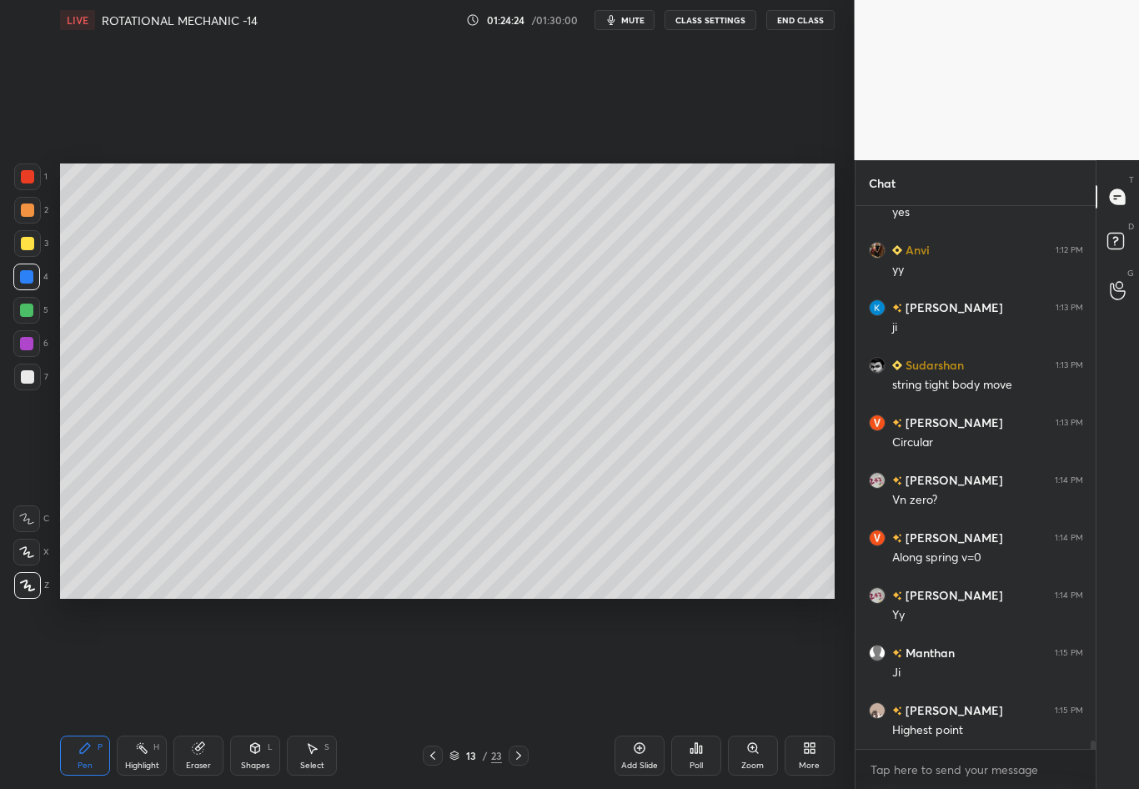
click at [24, 385] on div at bounding box center [27, 377] width 27 height 27
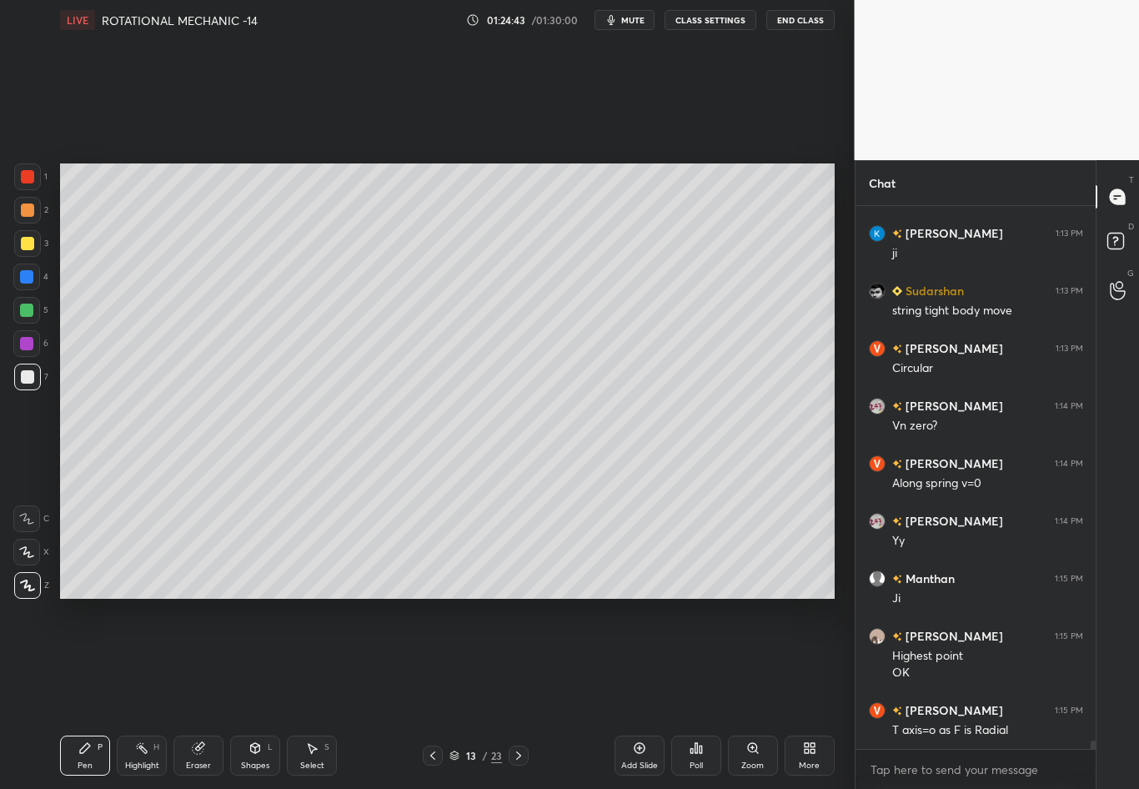
scroll to position [34839, 0]
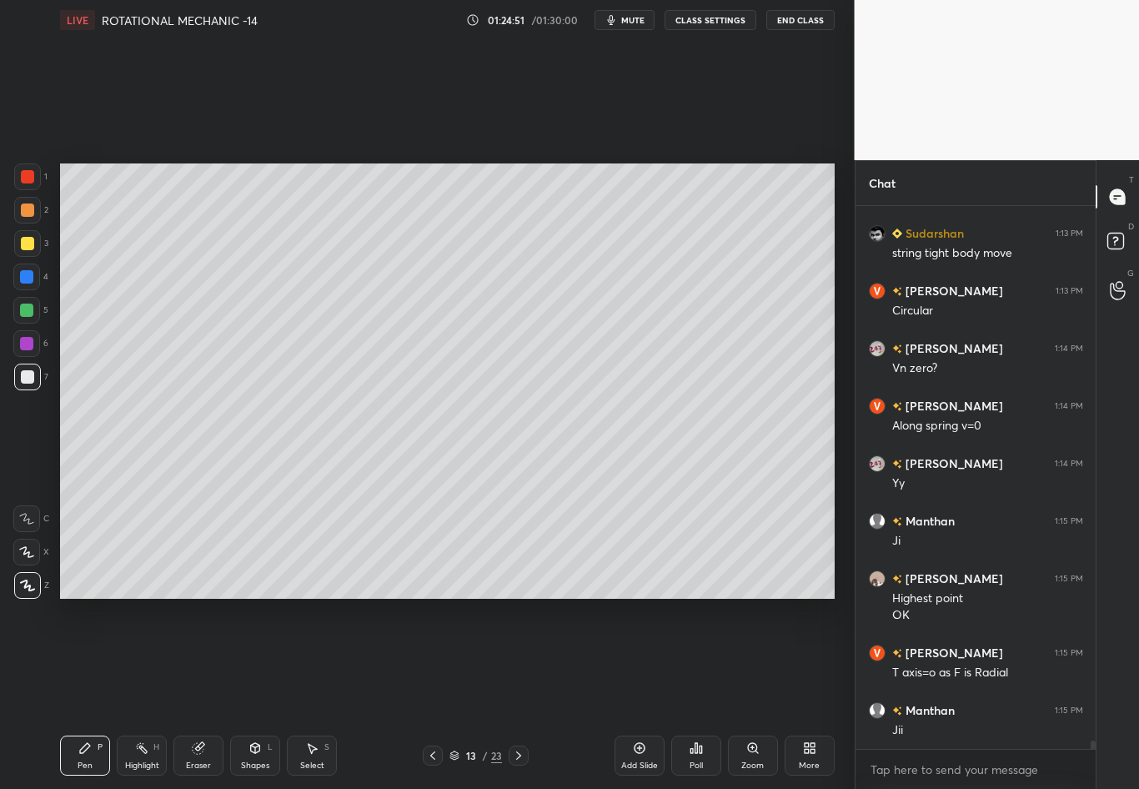
click at [21, 384] on div at bounding box center [27, 377] width 27 height 27
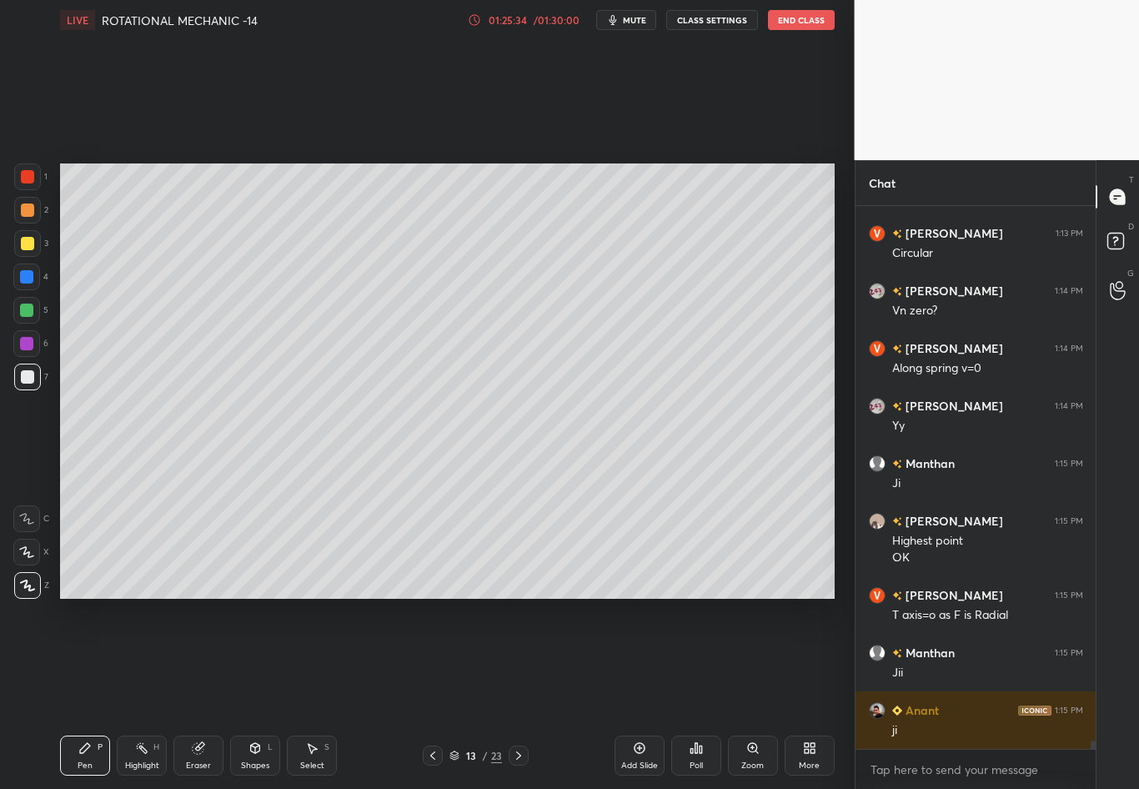
click at [34, 248] on div at bounding box center [27, 243] width 27 height 27
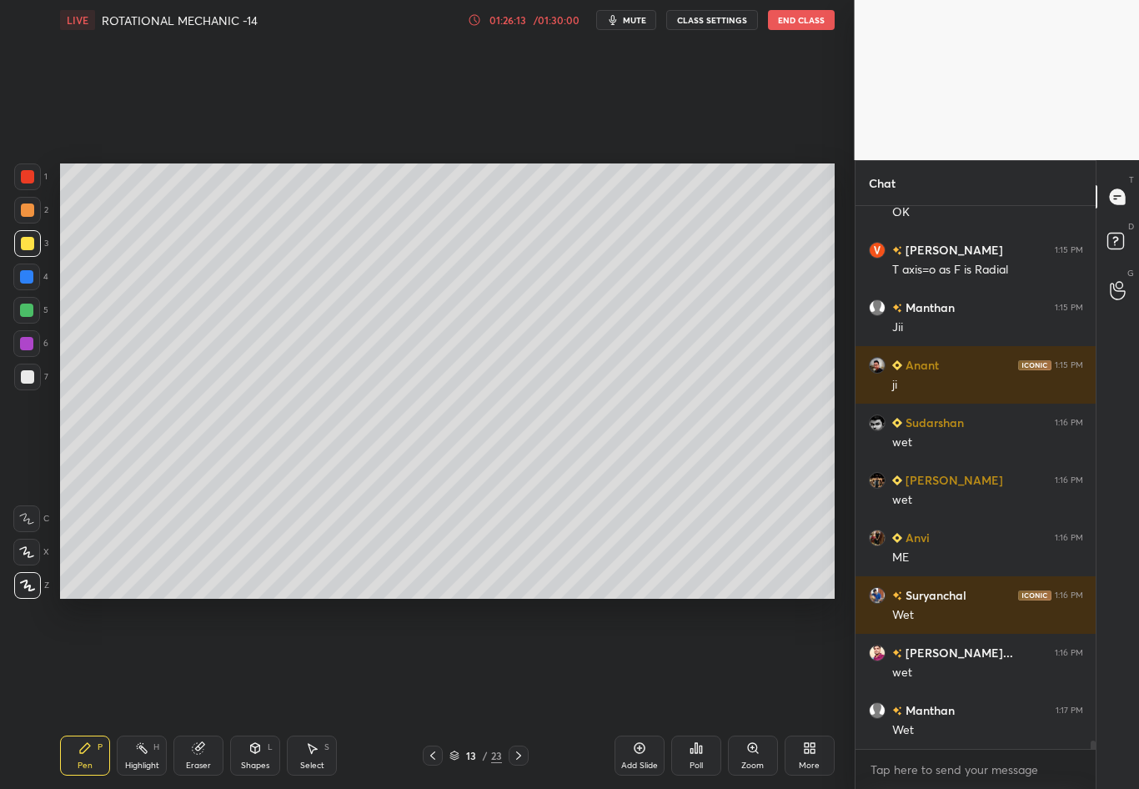
scroll to position [35314, 0]
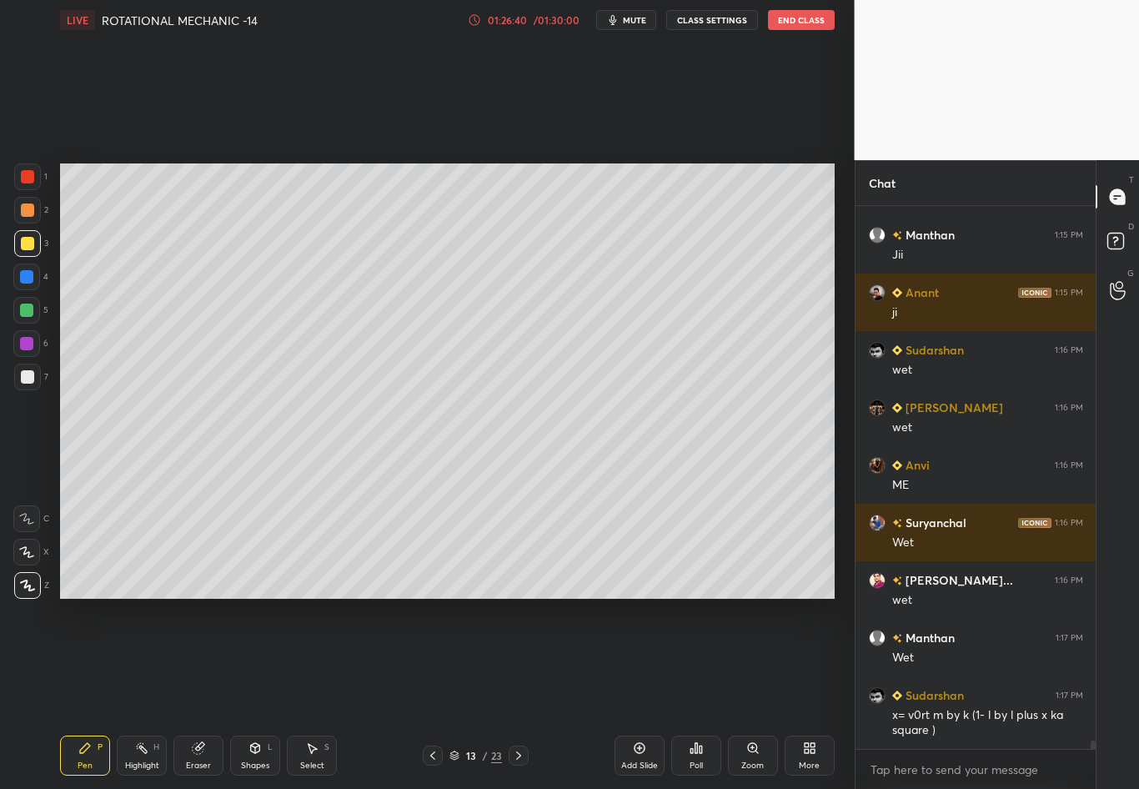
click at [9, 385] on div "1 2 3 4 5 6 7 C X Z C X Z E E Erase all H H" at bounding box center [26, 380] width 53 height 435
click at [33, 373] on div at bounding box center [27, 376] width 13 height 13
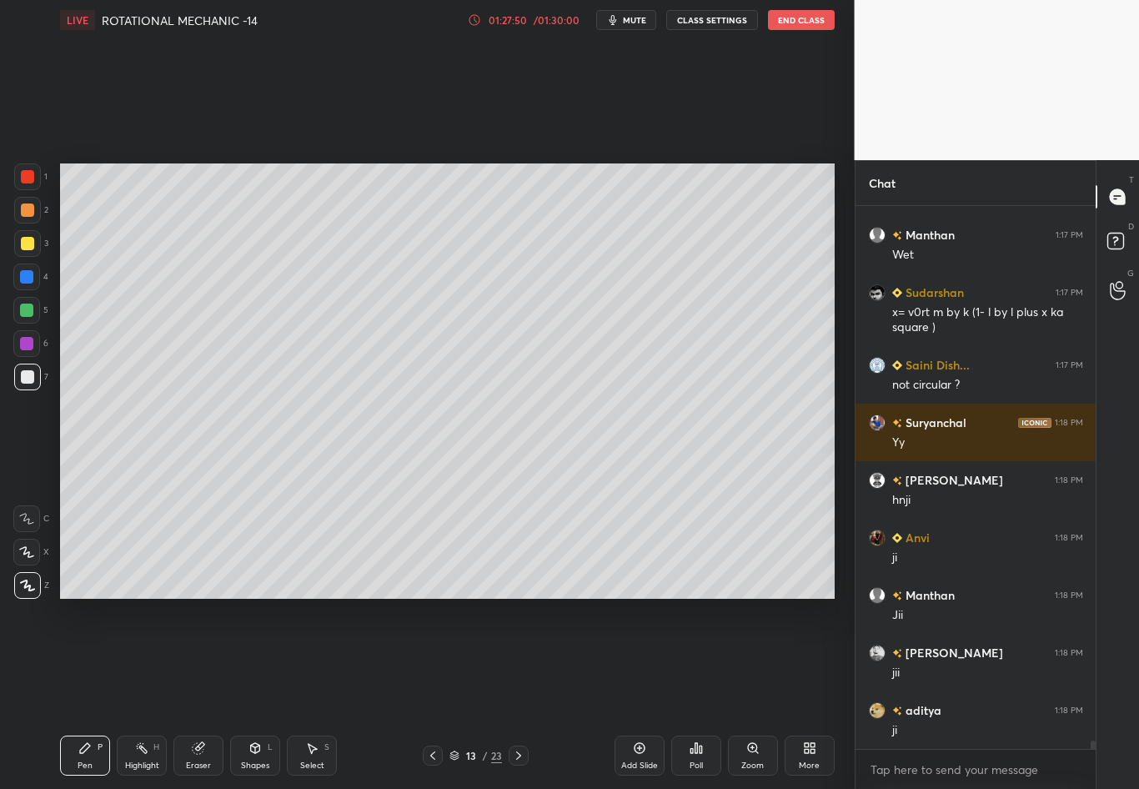
scroll to position [35775, 0]
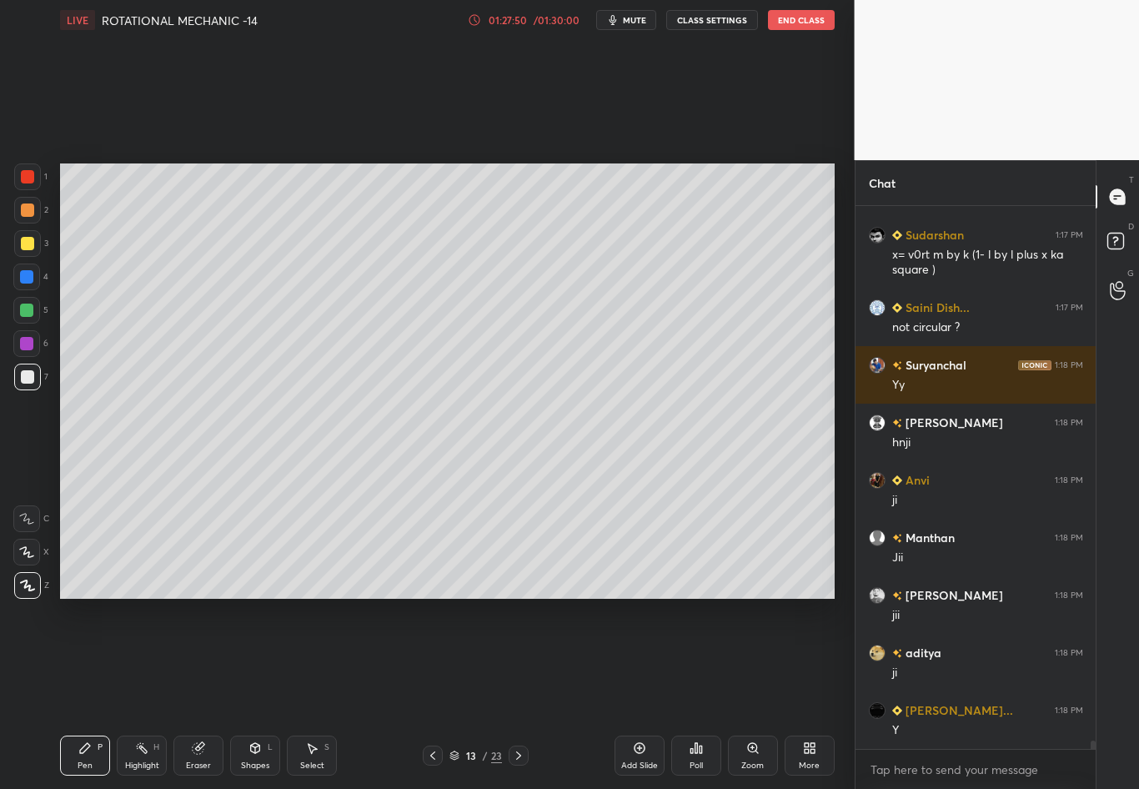
click at [141, 693] on div "Highlight H" at bounding box center [142, 756] width 50 height 40
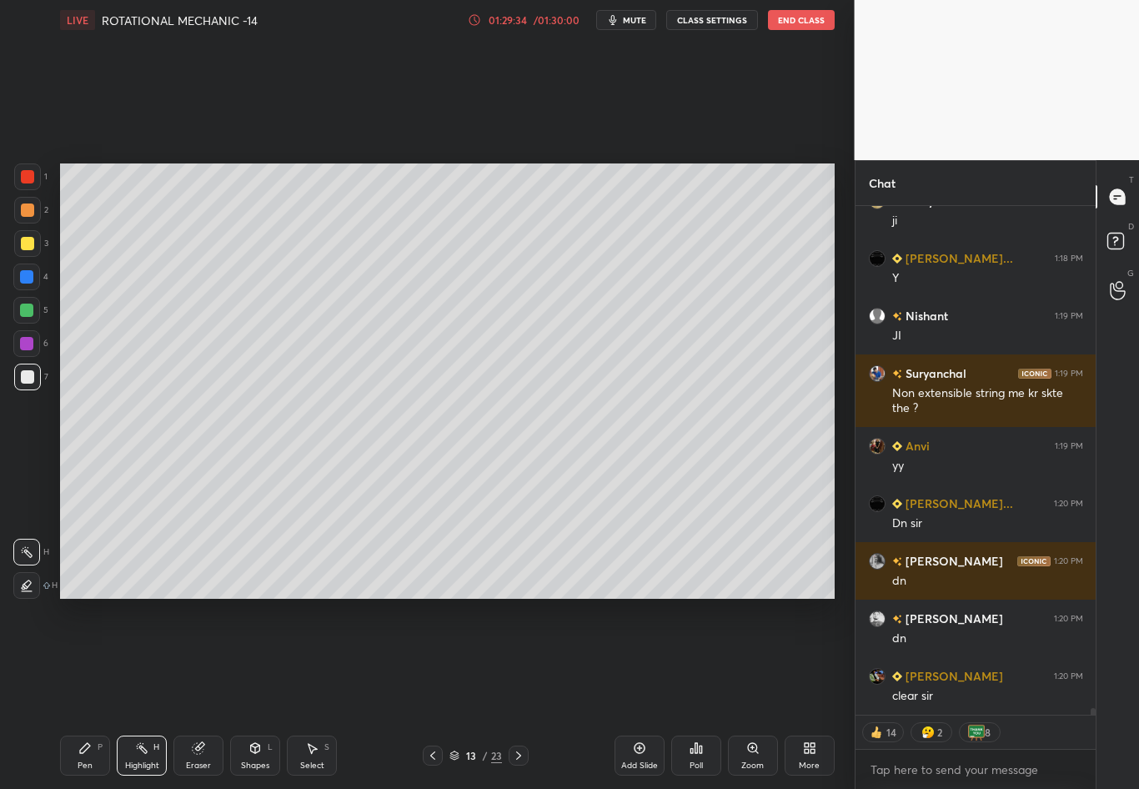
scroll to position [36284, 0]
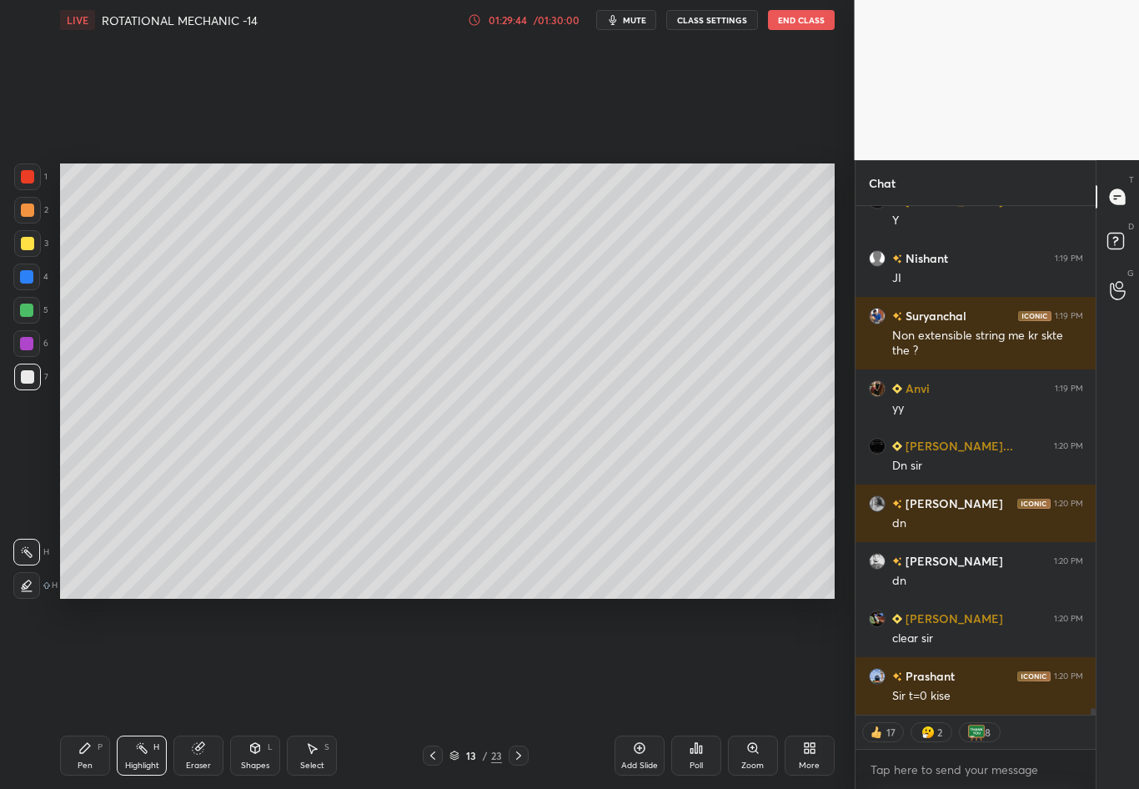
click at [518, 693] on icon at bounding box center [518, 755] width 13 height 13
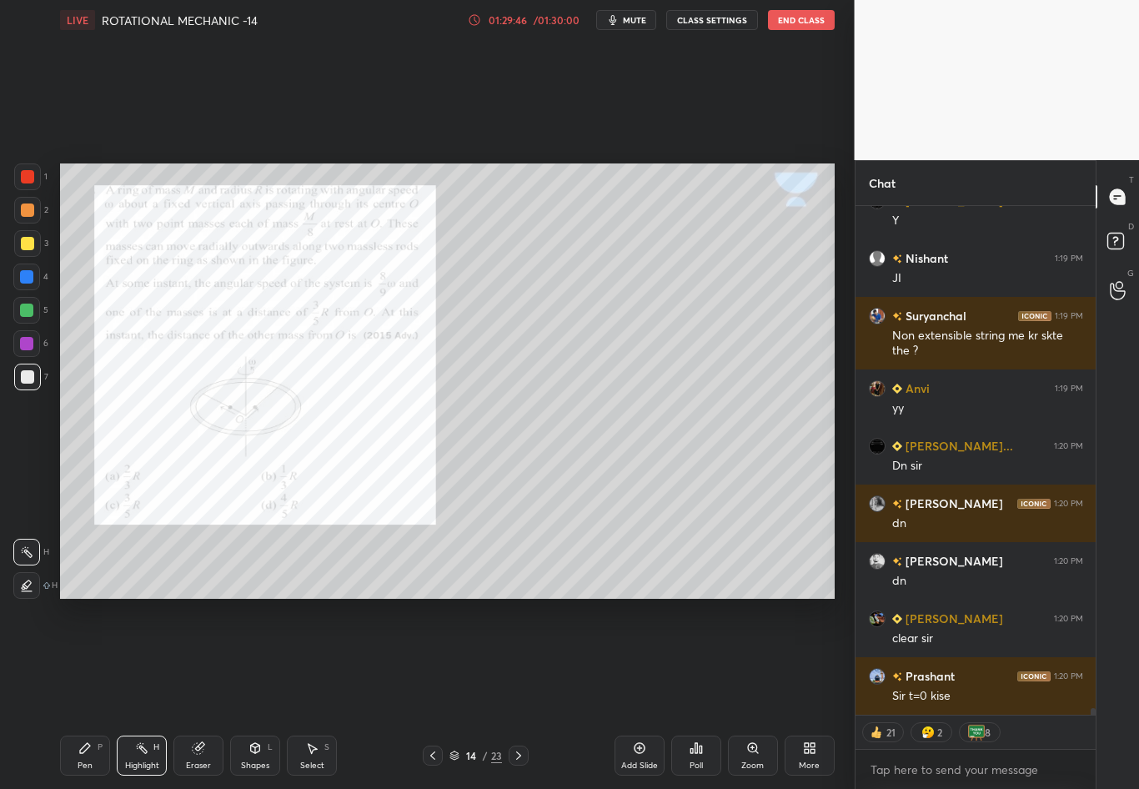
click at [94, 693] on div "Pen P" at bounding box center [85, 756] width 50 height 40
click at [41, 168] on div "1" at bounding box center [30, 176] width 33 height 27
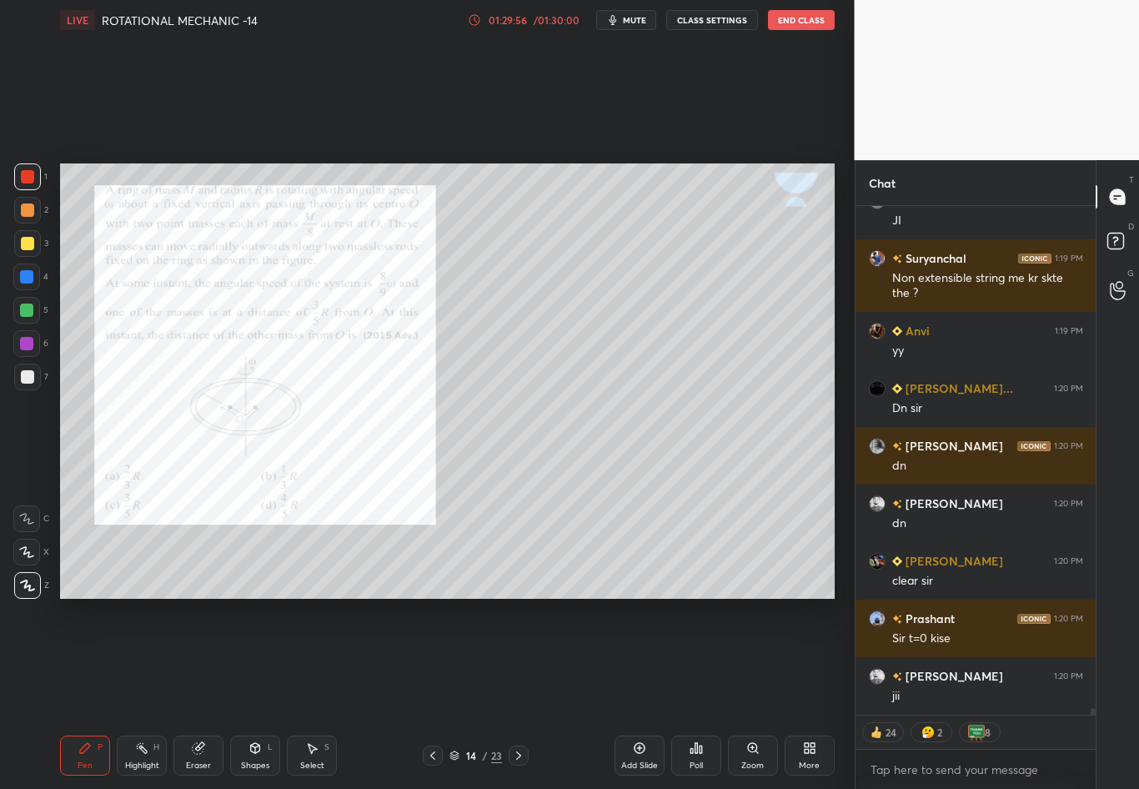
scroll to position [36399, 0]
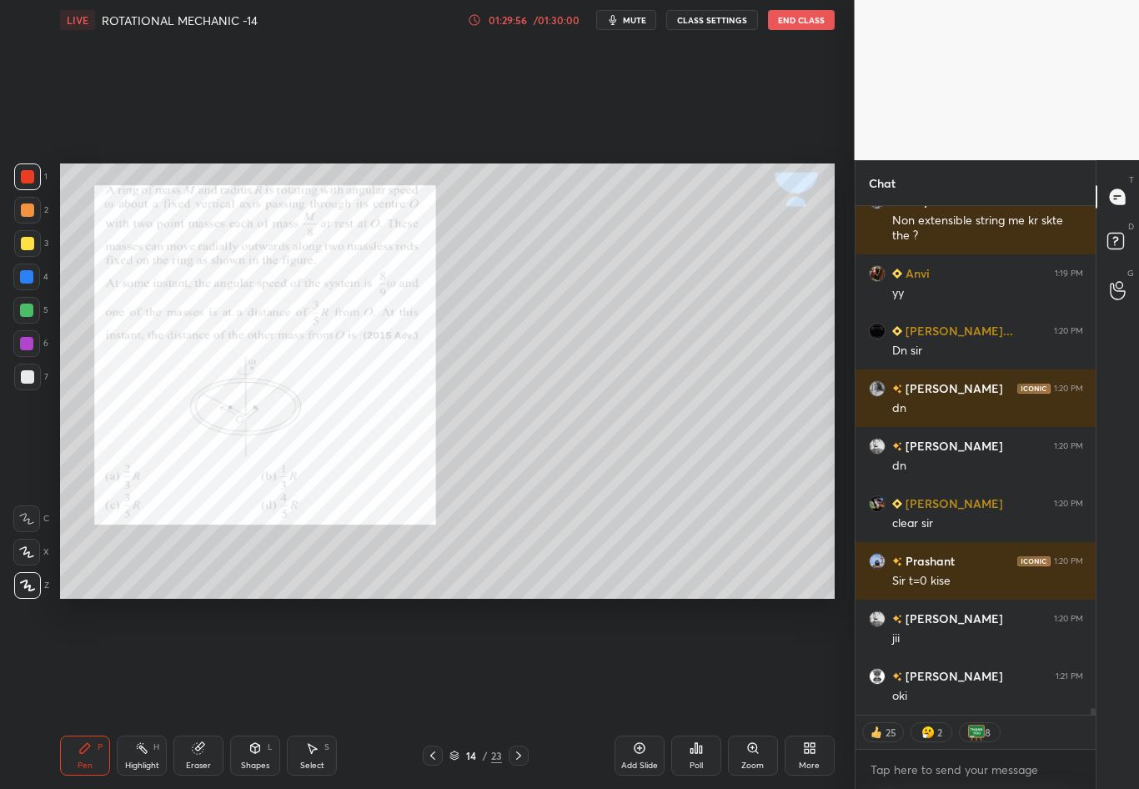
click at [517, 693] on icon at bounding box center [518, 755] width 13 height 13
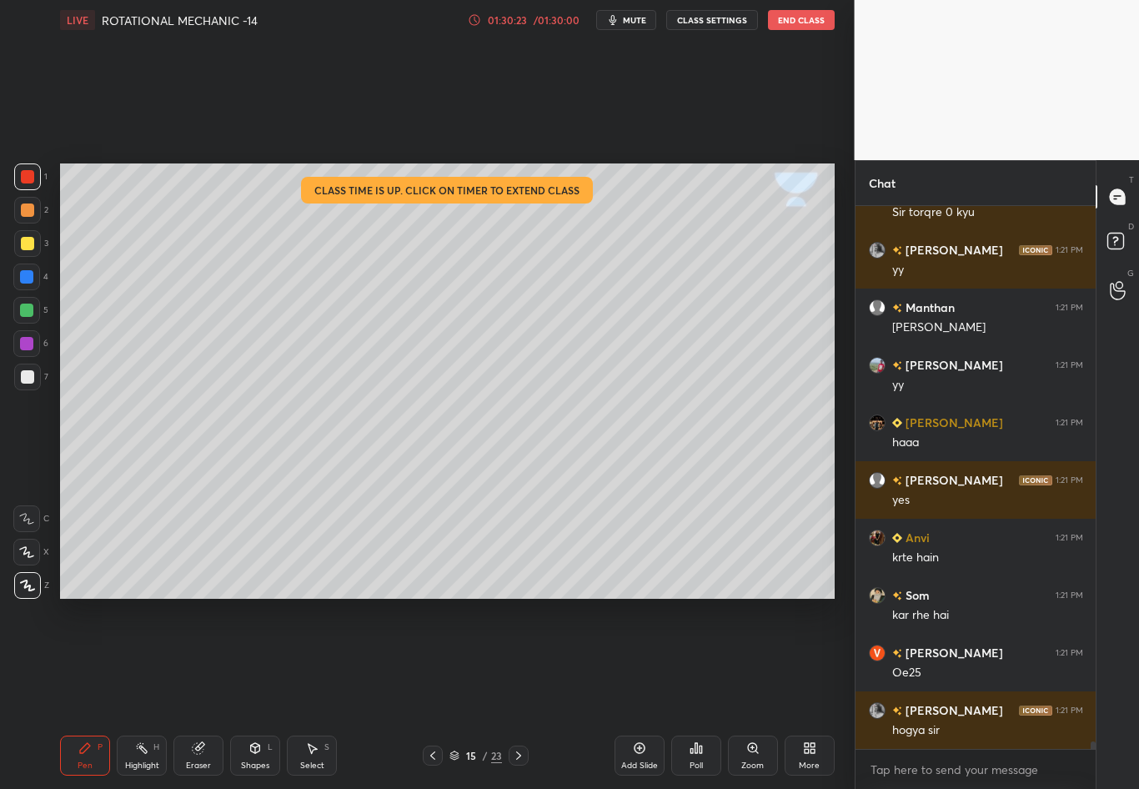
scroll to position [37056, 0]
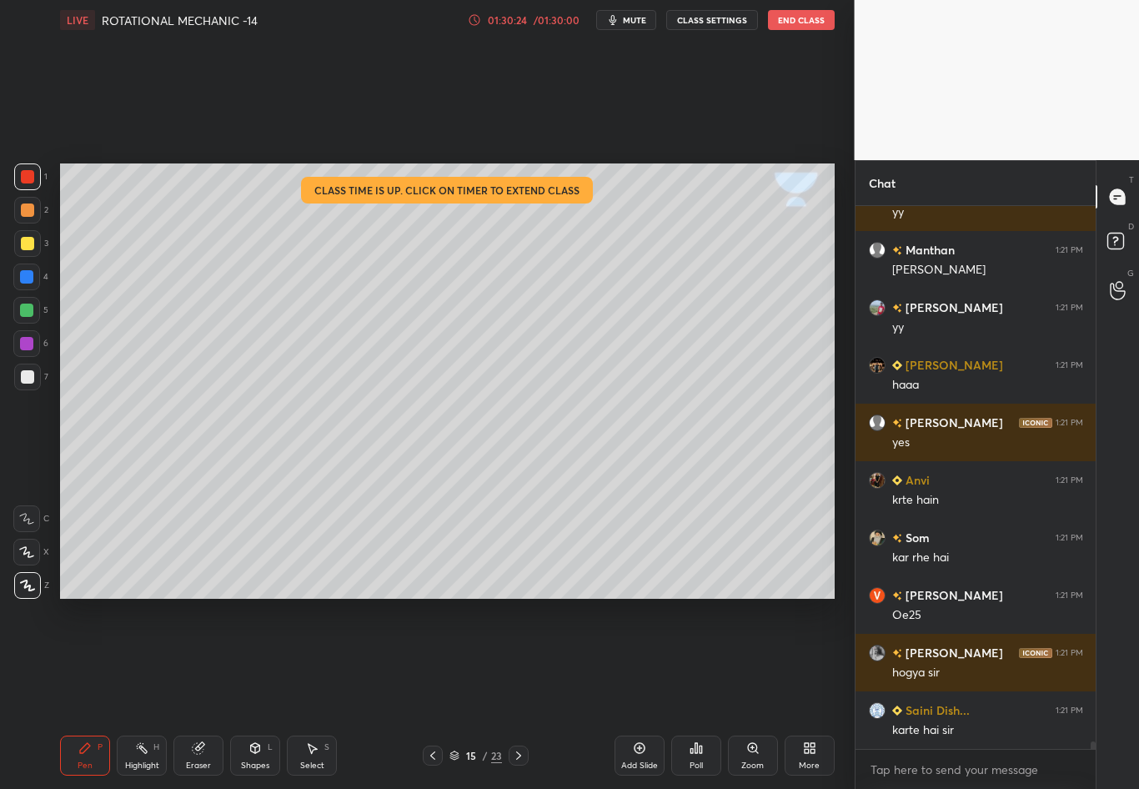
click at [542, 24] on div "/ 01:30:00" at bounding box center [557, 20] width 52 height 10
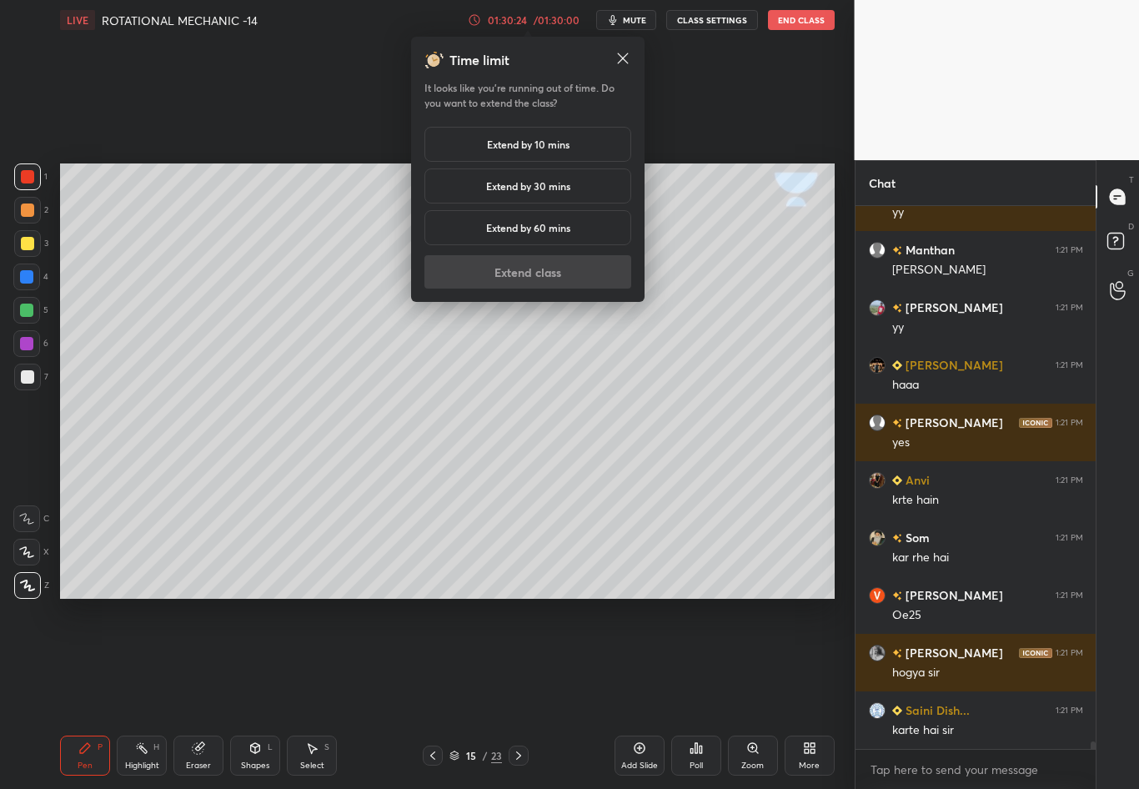
click at [557, 188] on h5 "Extend by 30 mins" at bounding box center [528, 185] width 84 height 15
click at [554, 273] on button "Extend class" at bounding box center [528, 271] width 207 height 33
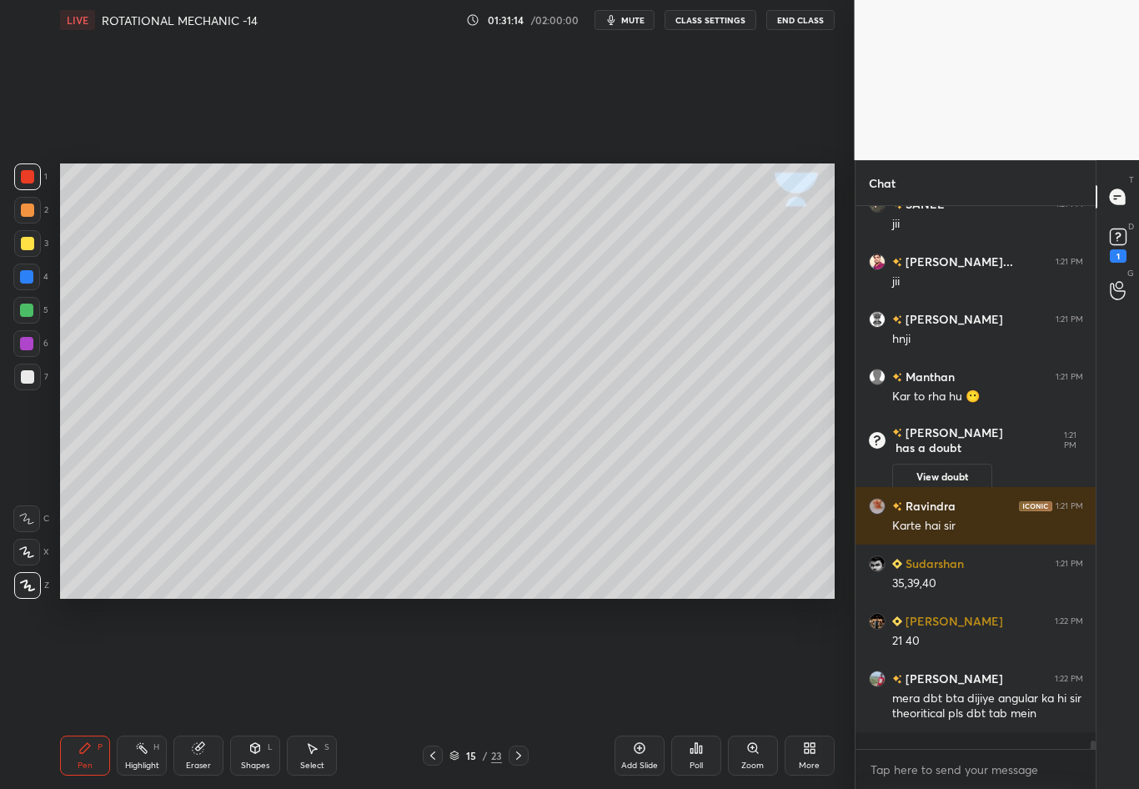
scroll to position [33747, 0]
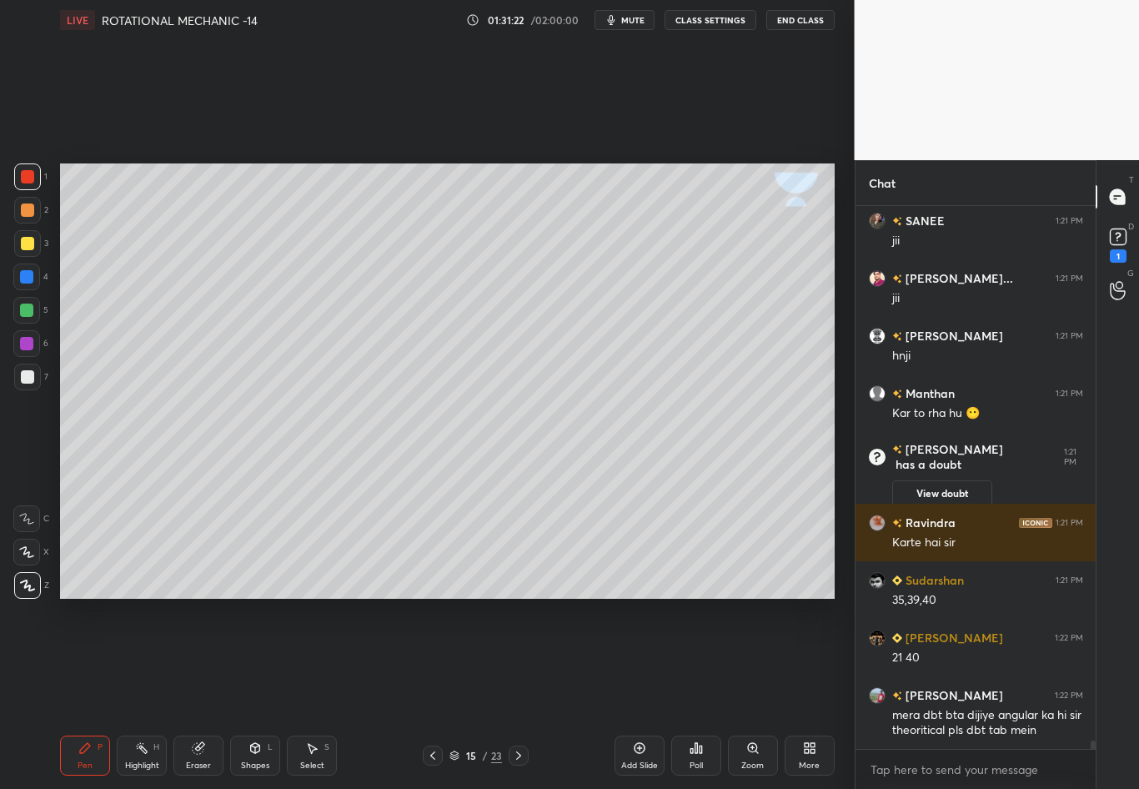
click at [80, 693] on div "Pen P" at bounding box center [85, 756] width 50 height 40
click at [29, 382] on div at bounding box center [27, 377] width 27 height 27
click at [28, 383] on div at bounding box center [27, 376] width 13 height 13
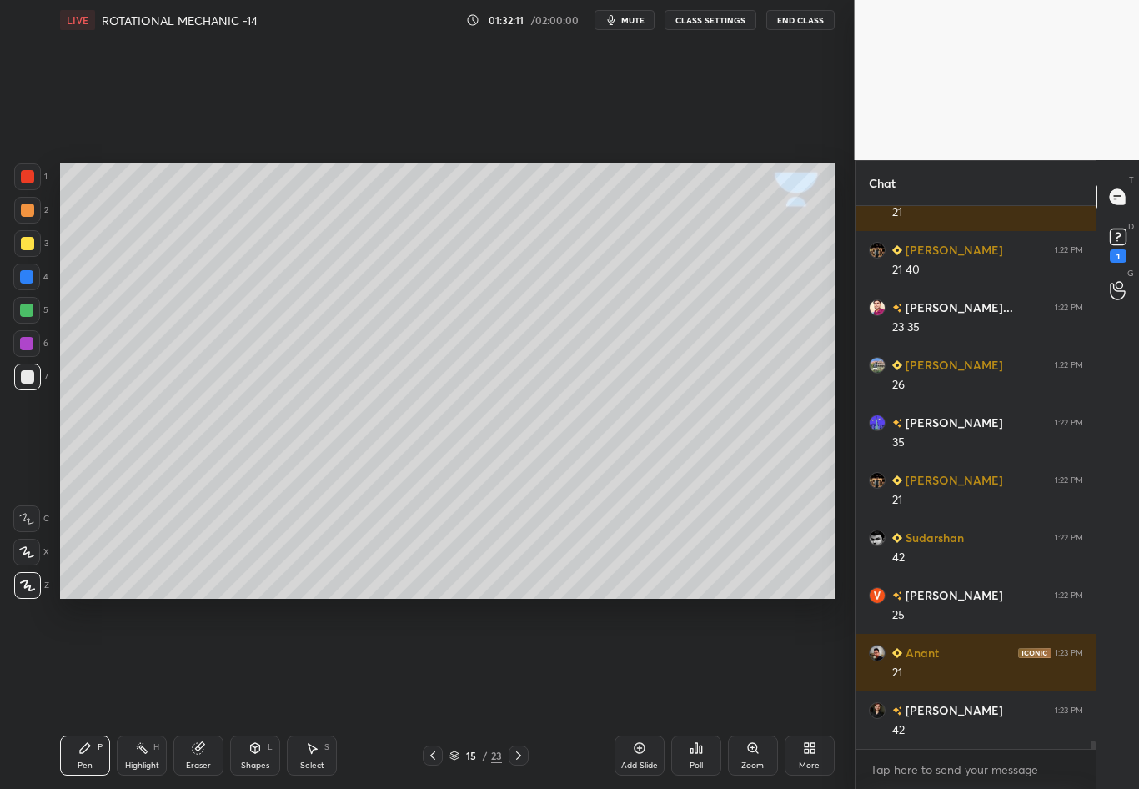
scroll to position [34342, 0]
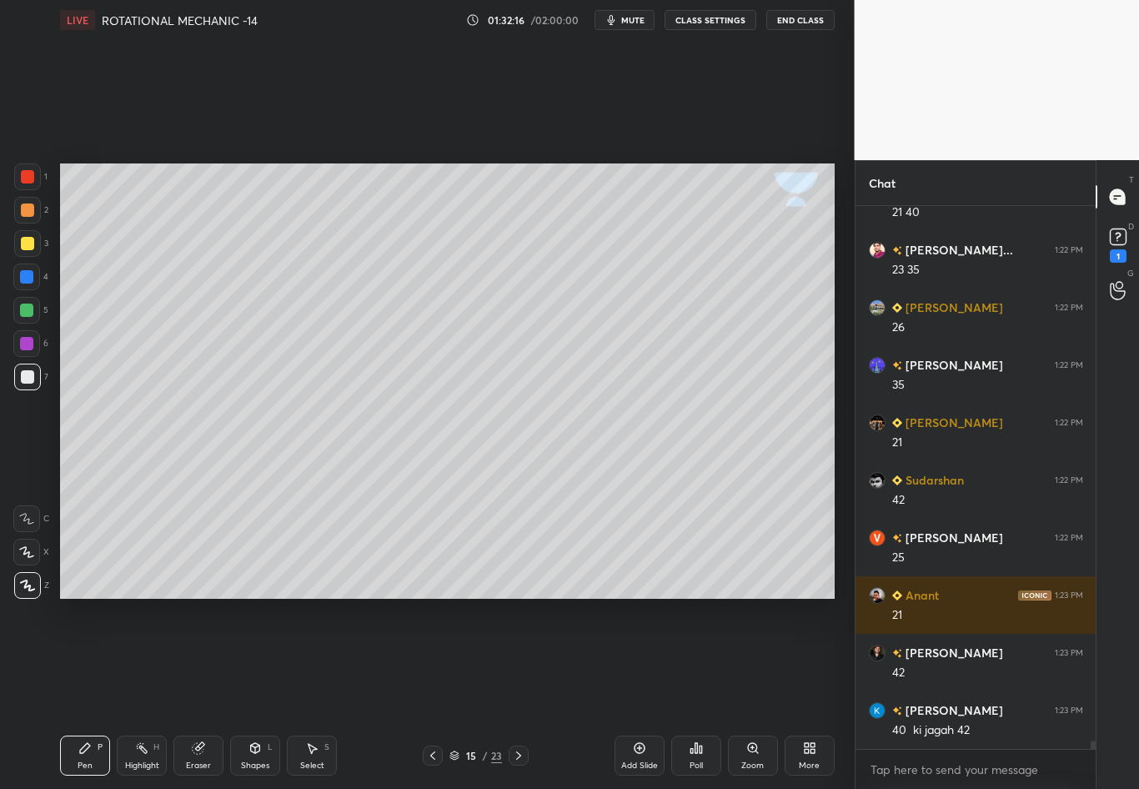
click at [199, 693] on div "Eraser" at bounding box center [198, 766] width 25 height 8
click at [93, 693] on div "Pen P" at bounding box center [85, 756] width 50 height 40
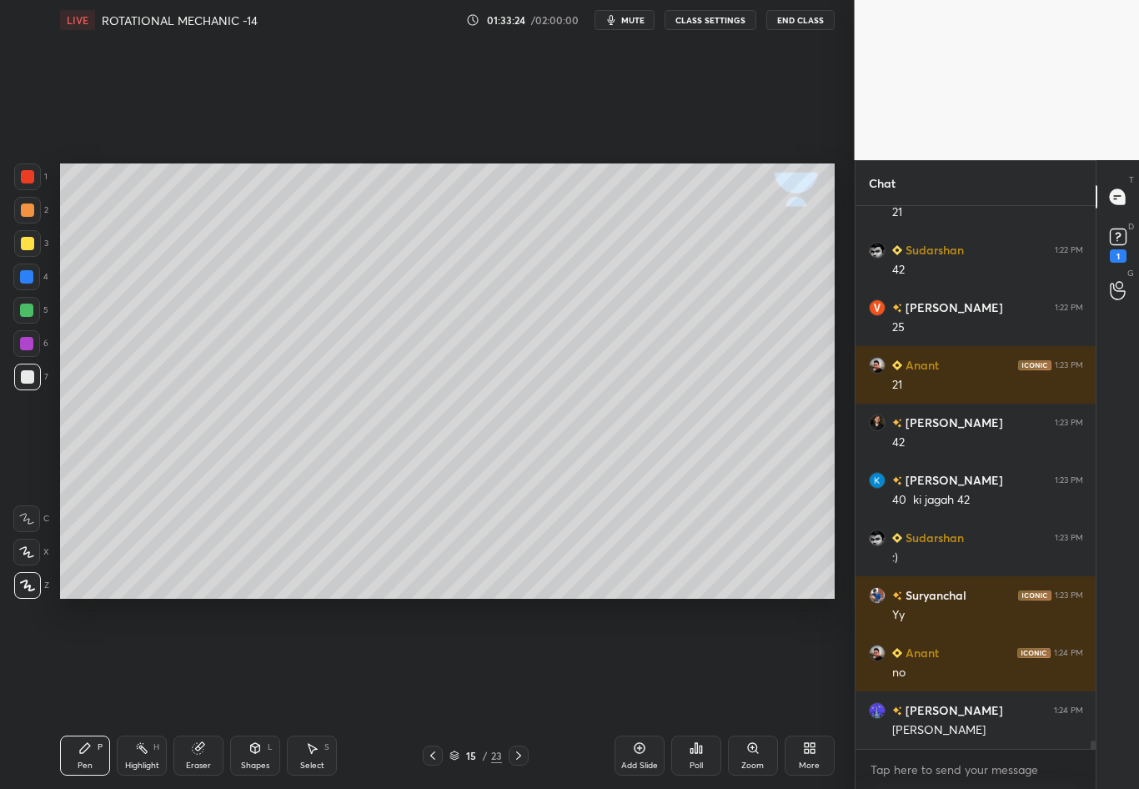
scroll to position [34645, 0]
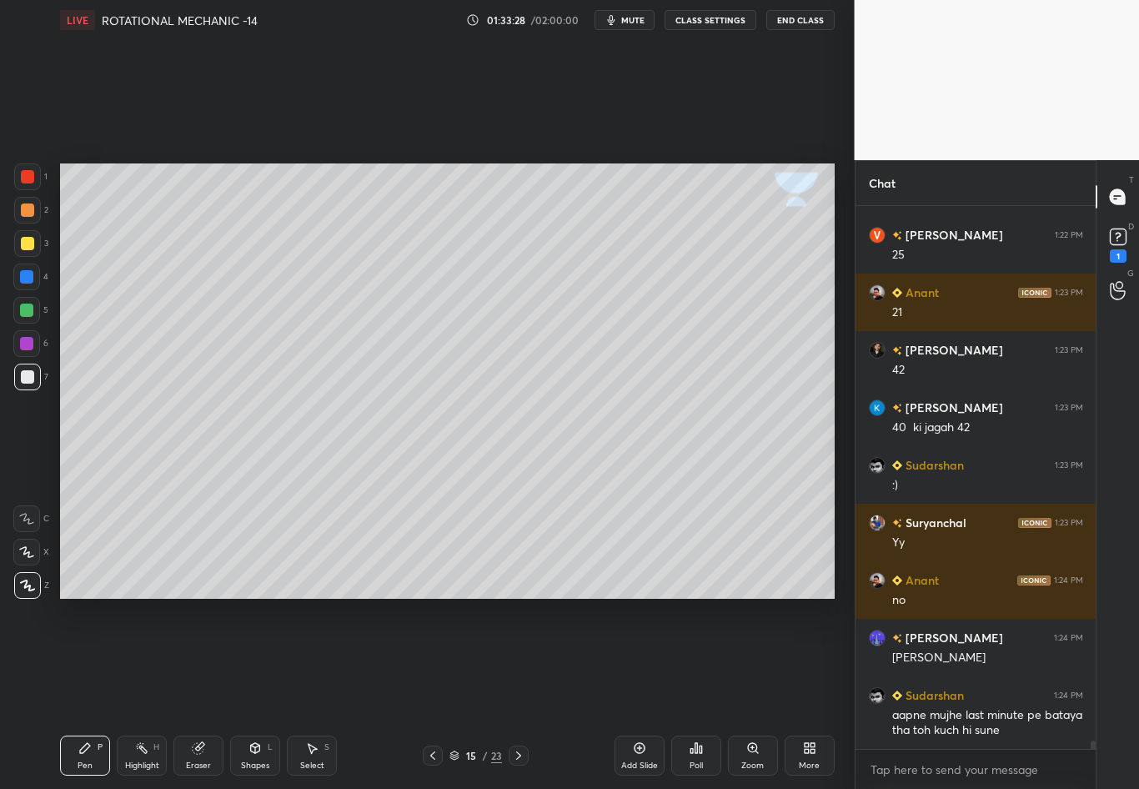
click at [258, 693] on icon at bounding box center [255, 748] width 13 height 13
click at [254, 693] on div "Shapes L" at bounding box center [255, 756] width 50 height 40
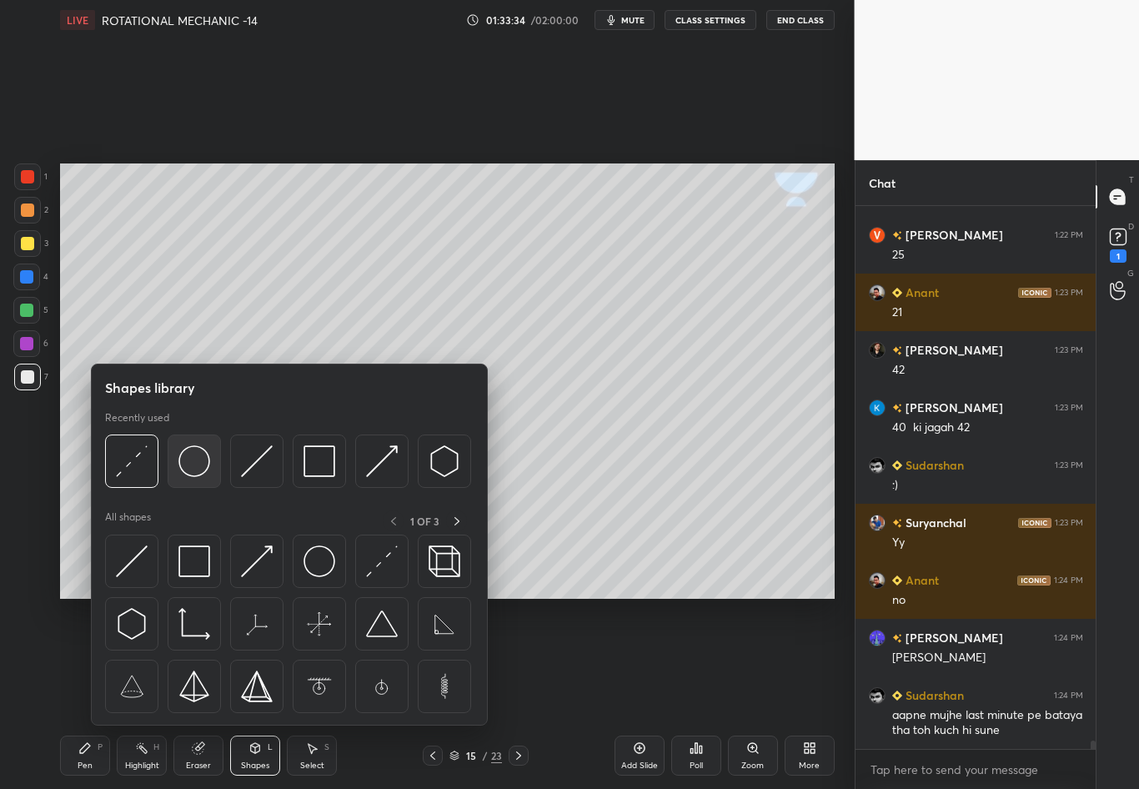
click at [195, 468] on img at bounding box center [194, 461] width 32 height 32
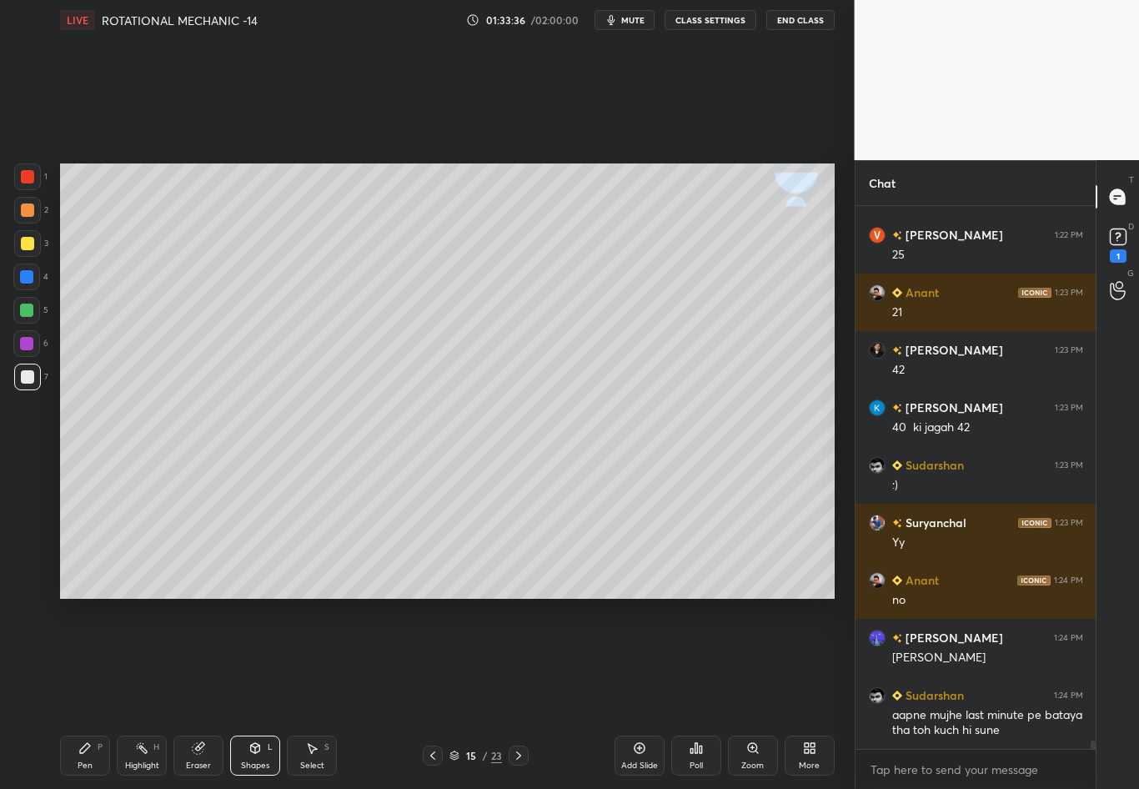
click at [254, 693] on div "Shapes L" at bounding box center [255, 756] width 50 height 40
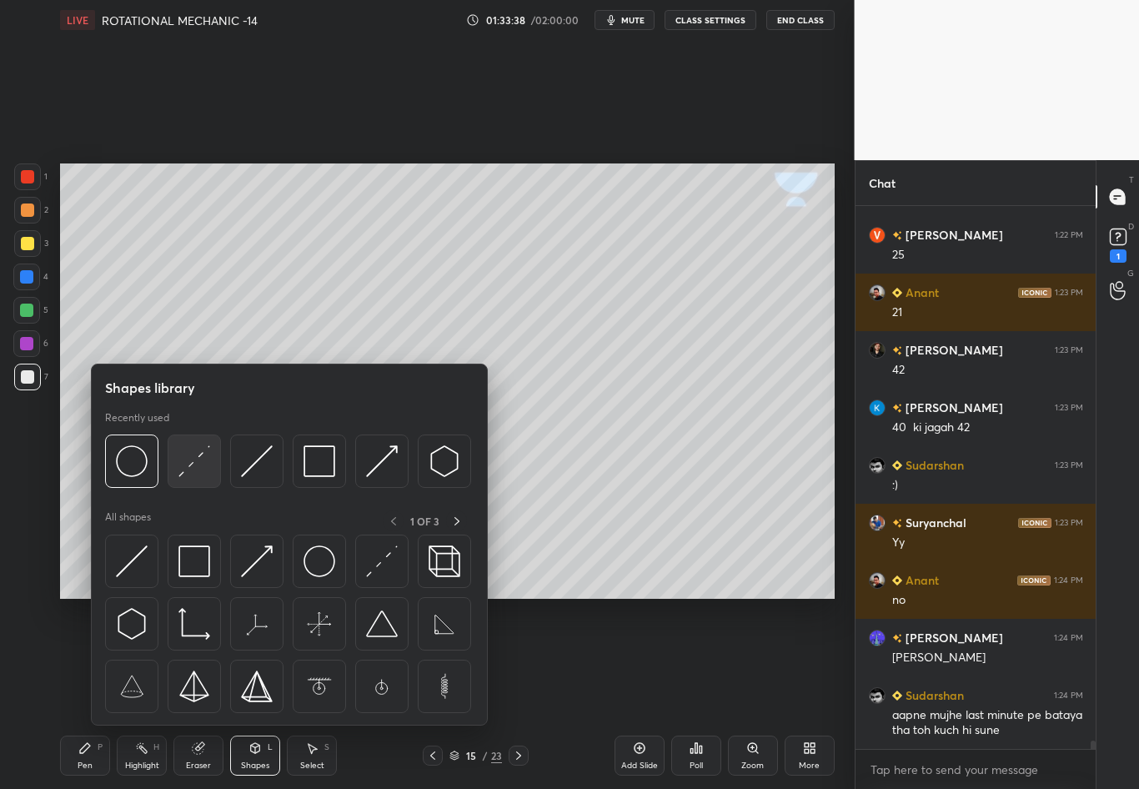
click at [197, 460] on img at bounding box center [194, 461] width 32 height 32
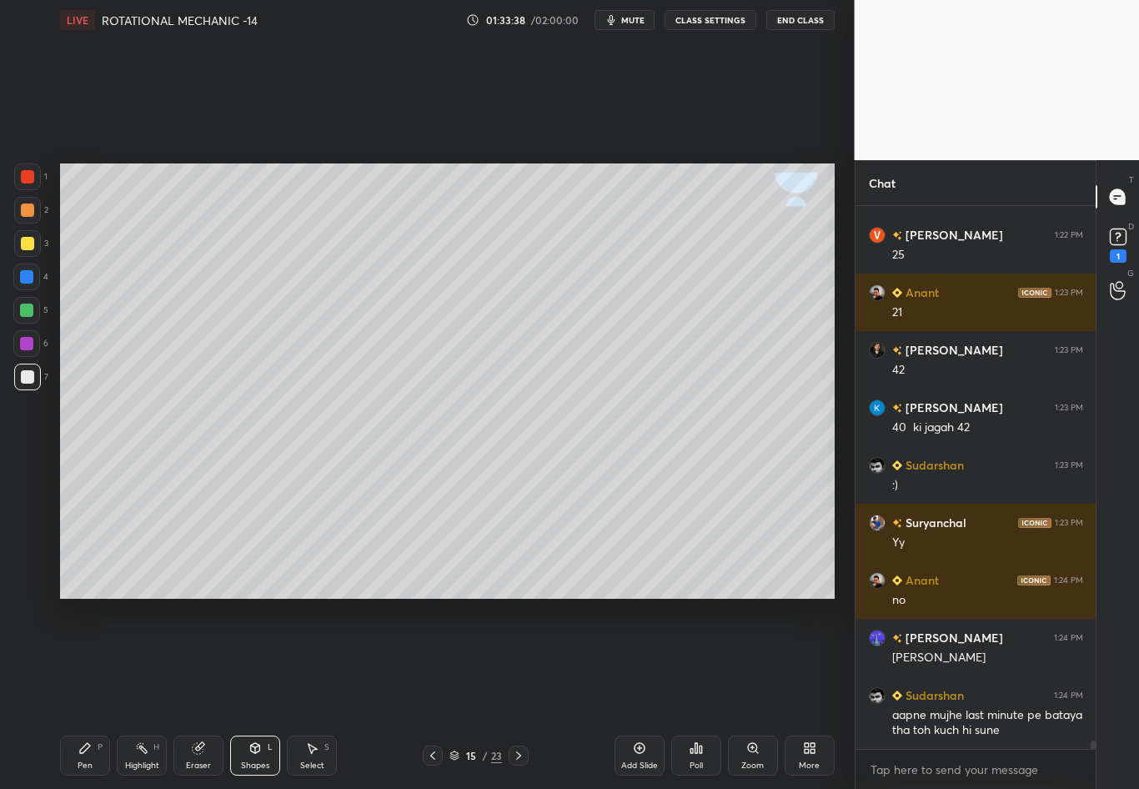
click at [32, 249] on div at bounding box center [27, 243] width 27 height 27
click at [82, 693] on div "Pen" at bounding box center [85, 766] width 15 height 8
click at [17, 388] on div at bounding box center [27, 377] width 27 height 27
click at [24, 239] on div at bounding box center [27, 243] width 13 height 13
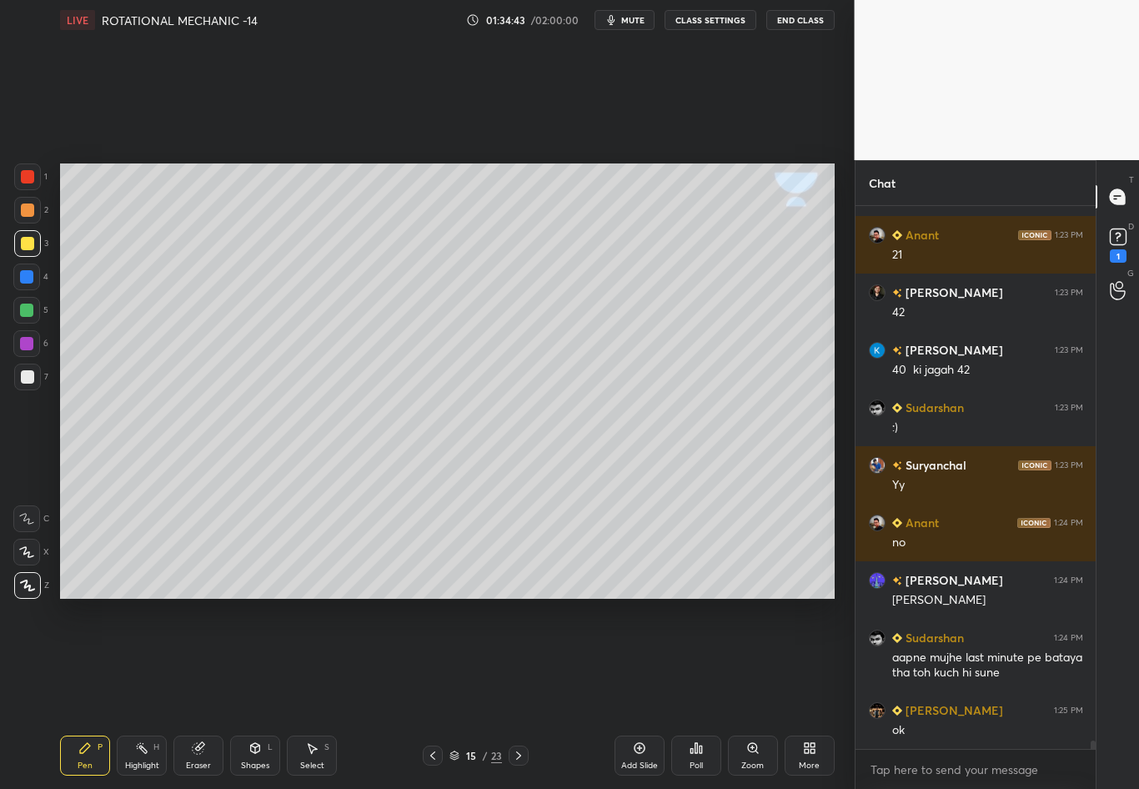
click at [33, 376] on div at bounding box center [27, 376] width 13 height 13
click at [265, 693] on div "Shapes L" at bounding box center [255, 756] width 50 height 40
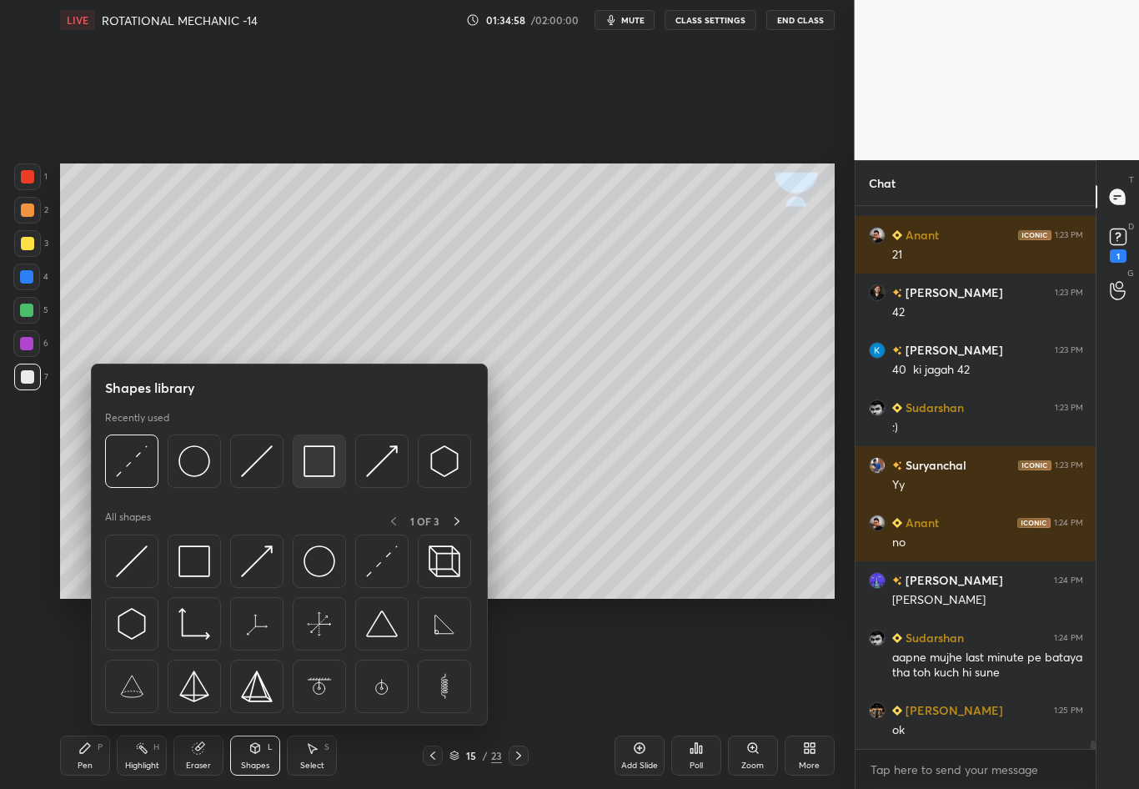
click at [316, 470] on img at bounding box center [320, 461] width 32 height 32
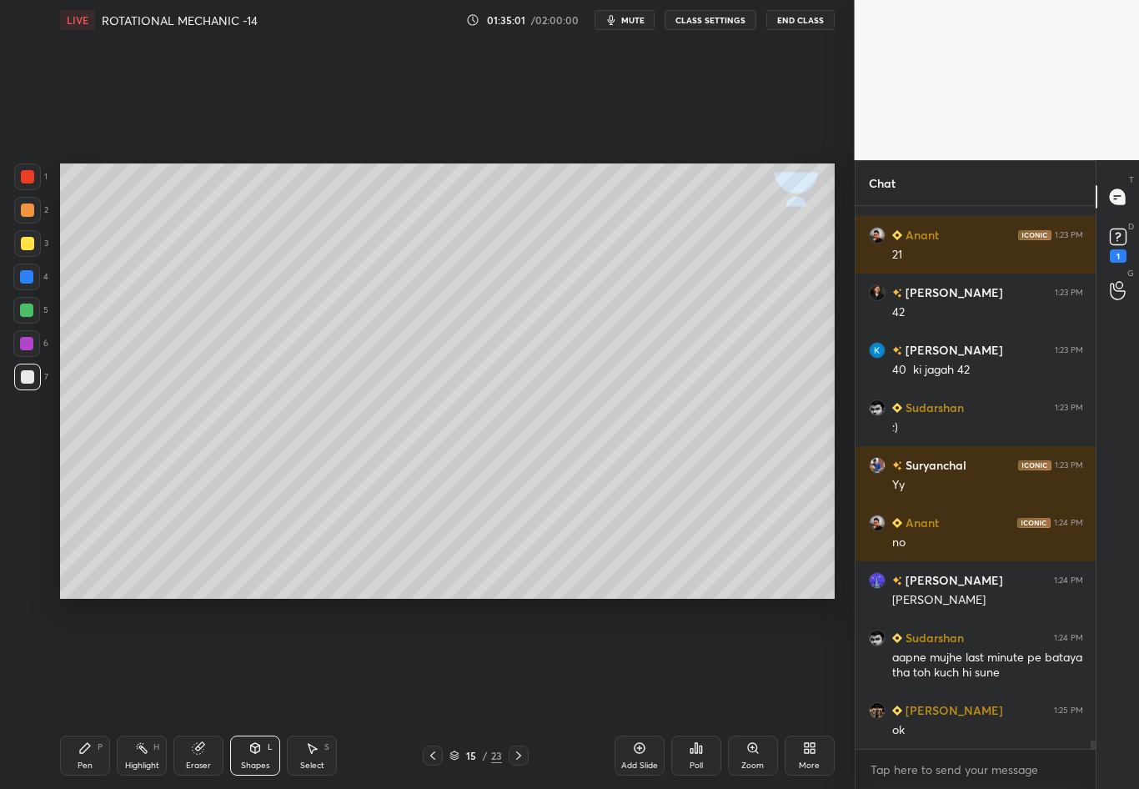
click at [84, 693] on div "Pen" at bounding box center [85, 766] width 15 height 8
click at [29, 245] on div at bounding box center [27, 243] width 13 height 13
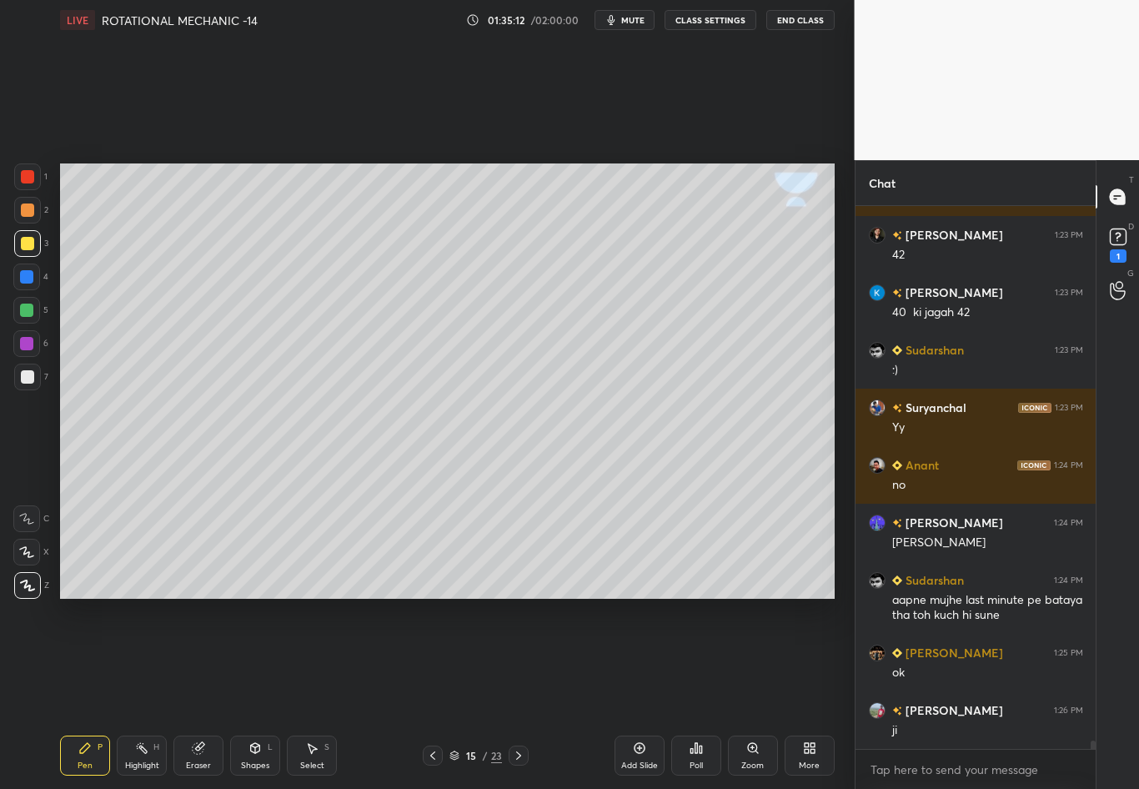
click at [147, 693] on div "Highlight" at bounding box center [142, 766] width 34 height 8
click at [85, 693] on icon at bounding box center [85, 748] width 10 height 10
click at [40, 370] on div "7" at bounding box center [31, 377] width 34 height 27
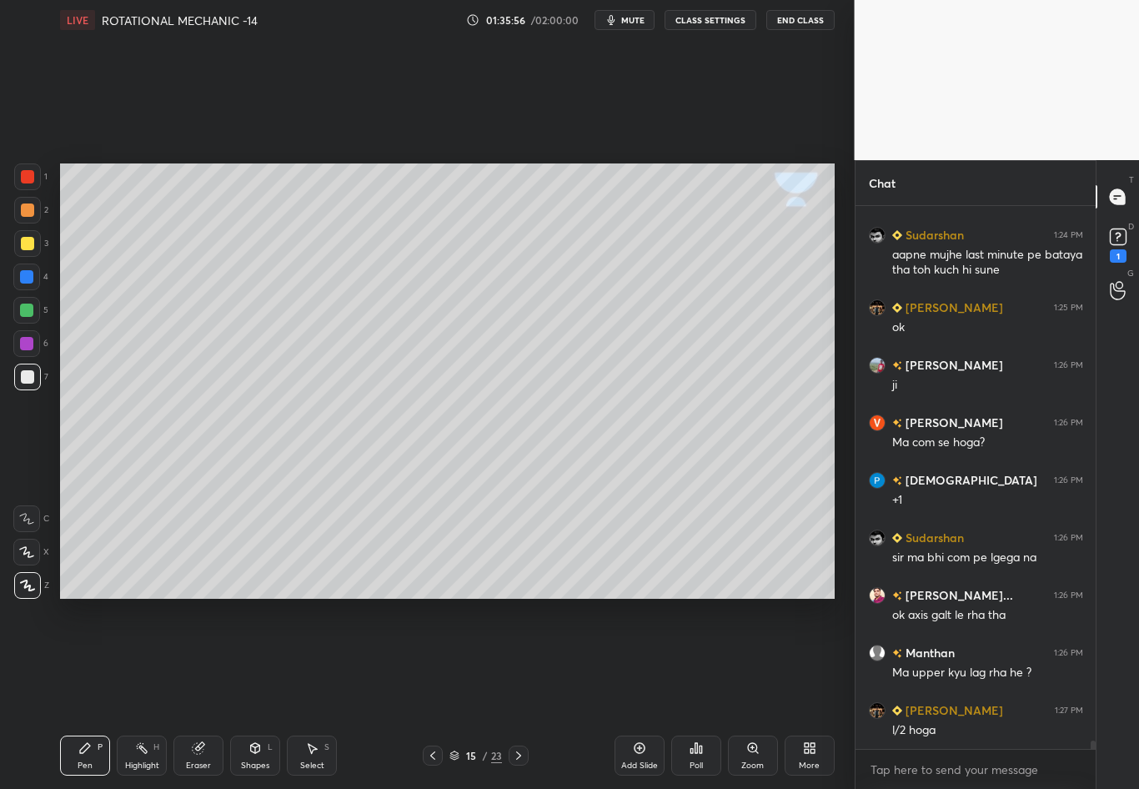
scroll to position [35163, 0]
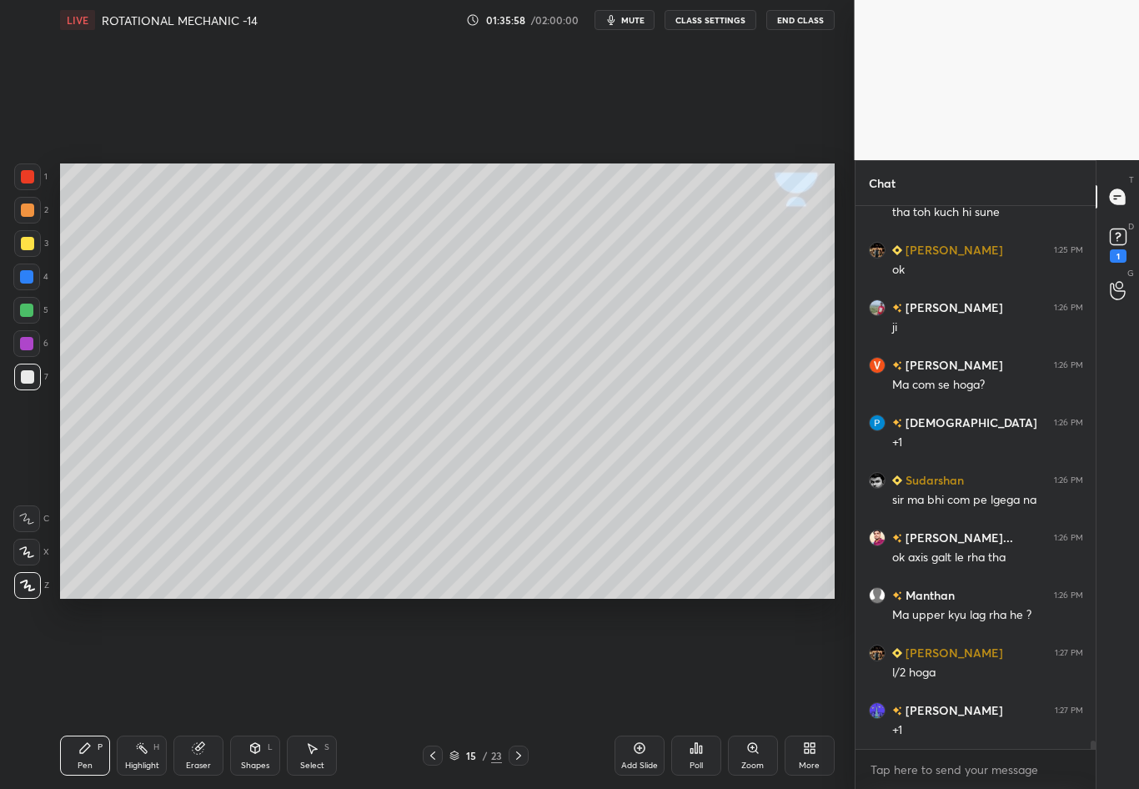
click at [147, 693] on div "Highlight H" at bounding box center [142, 756] width 50 height 40
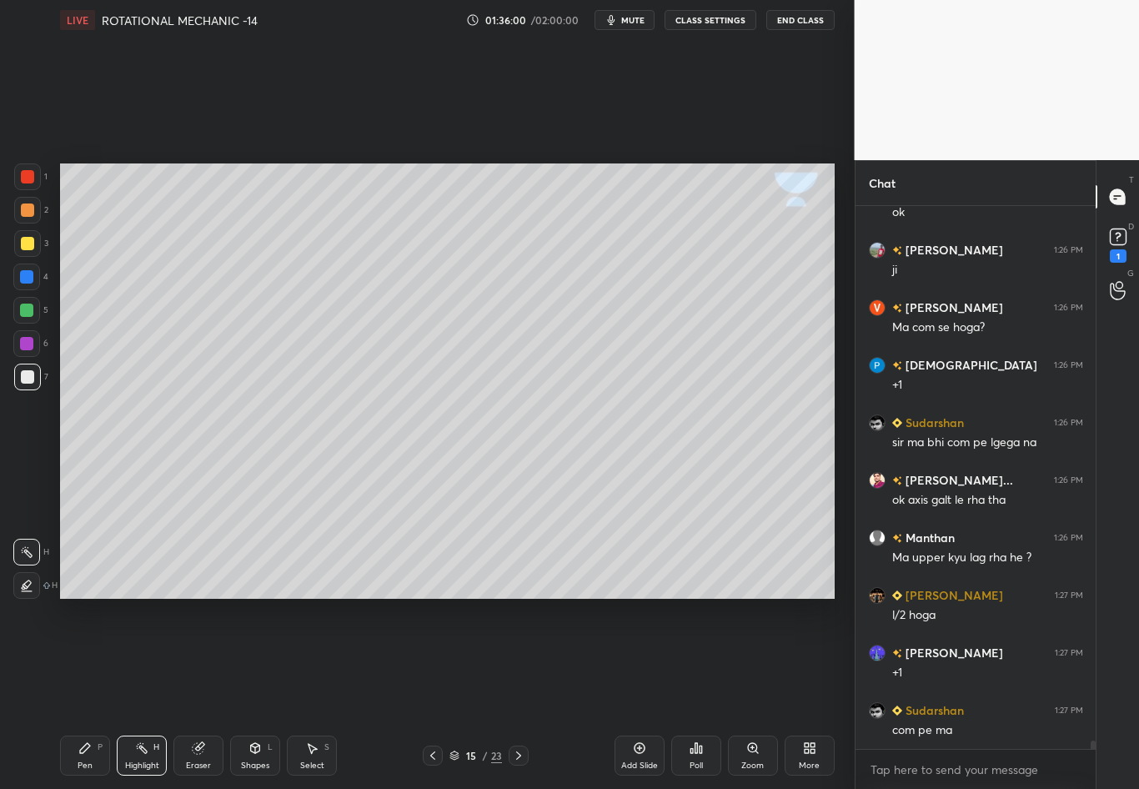
click at [214, 693] on div "Eraser" at bounding box center [198, 756] width 50 height 40
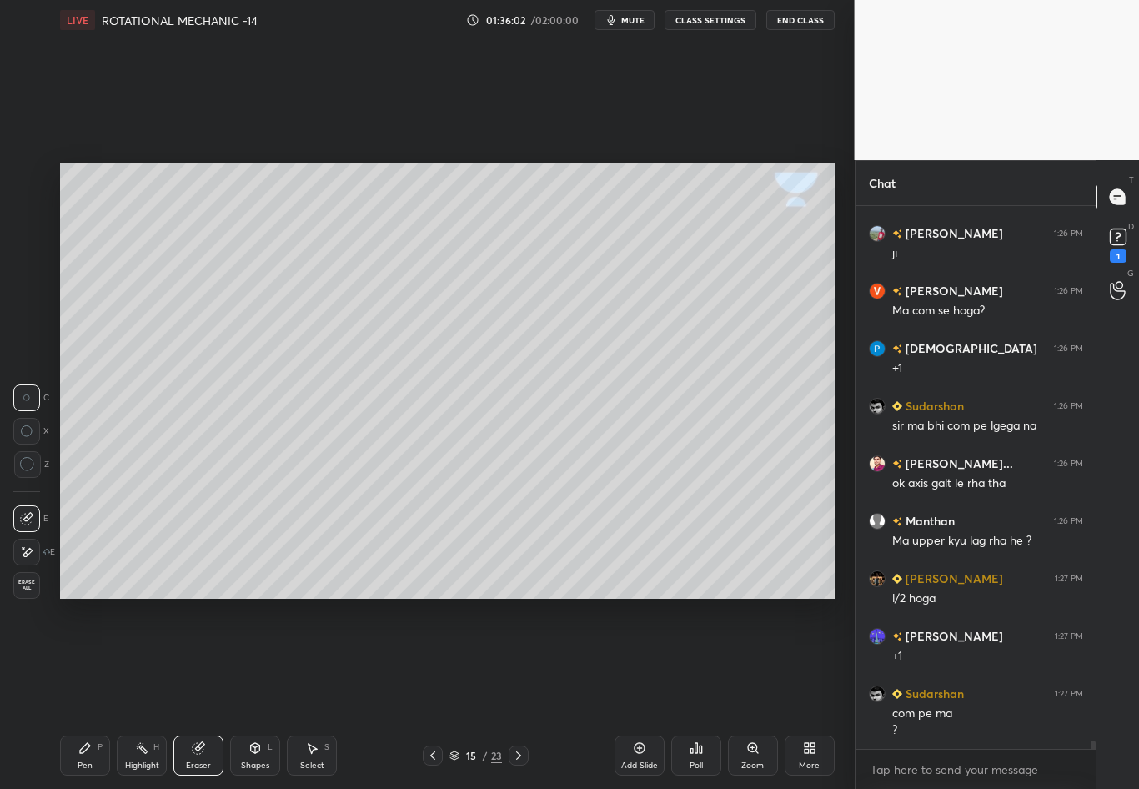
click at [85, 693] on icon at bounding box center [85, 748] width 10 height 10
click at [26, 247] on div at bounding box center [27, 243] width 13 height 13
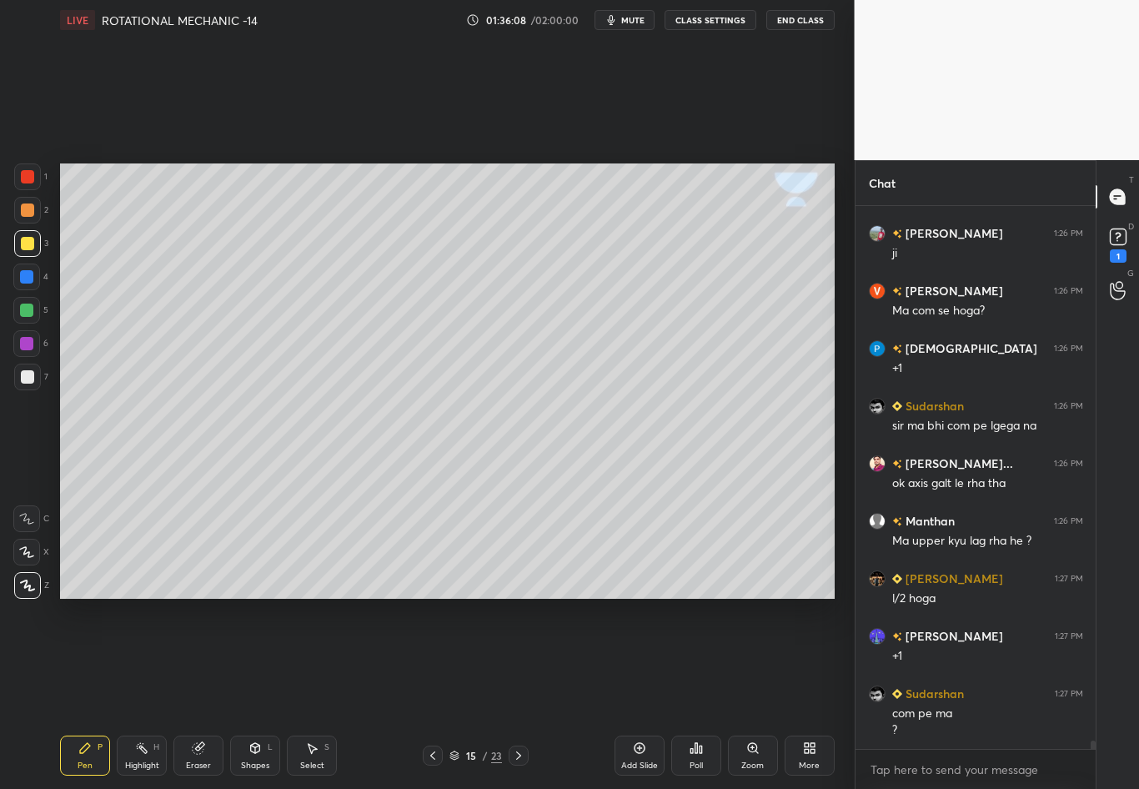
scroll to position [35295, 0]
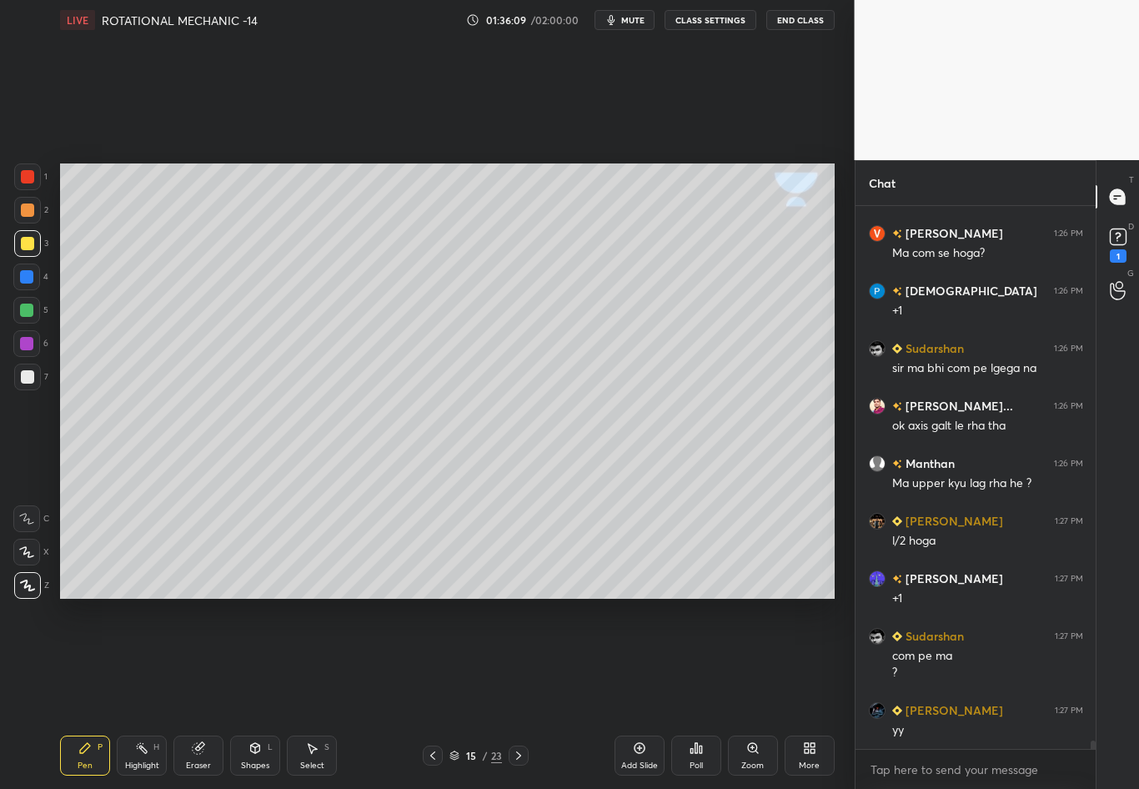
click at [199, 693] on div "Eraser" at bounding box center [198, 766] width 25 height 8
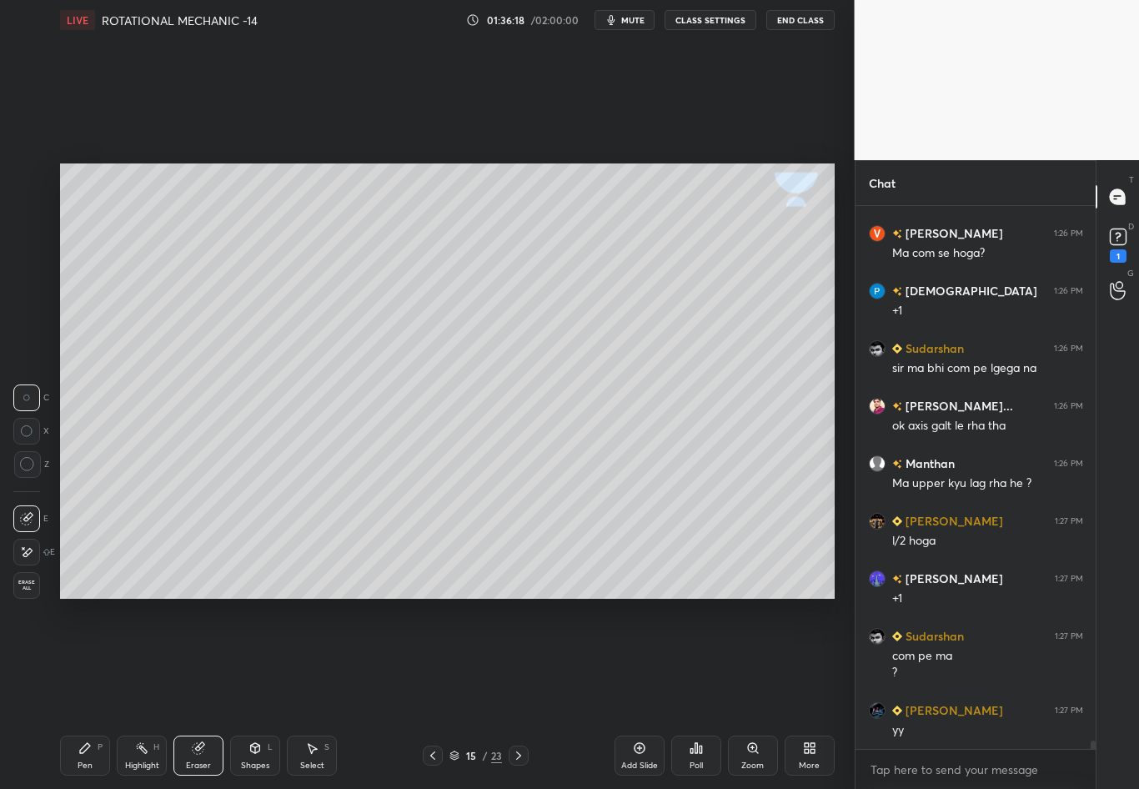
scroll to position [35353, 0]
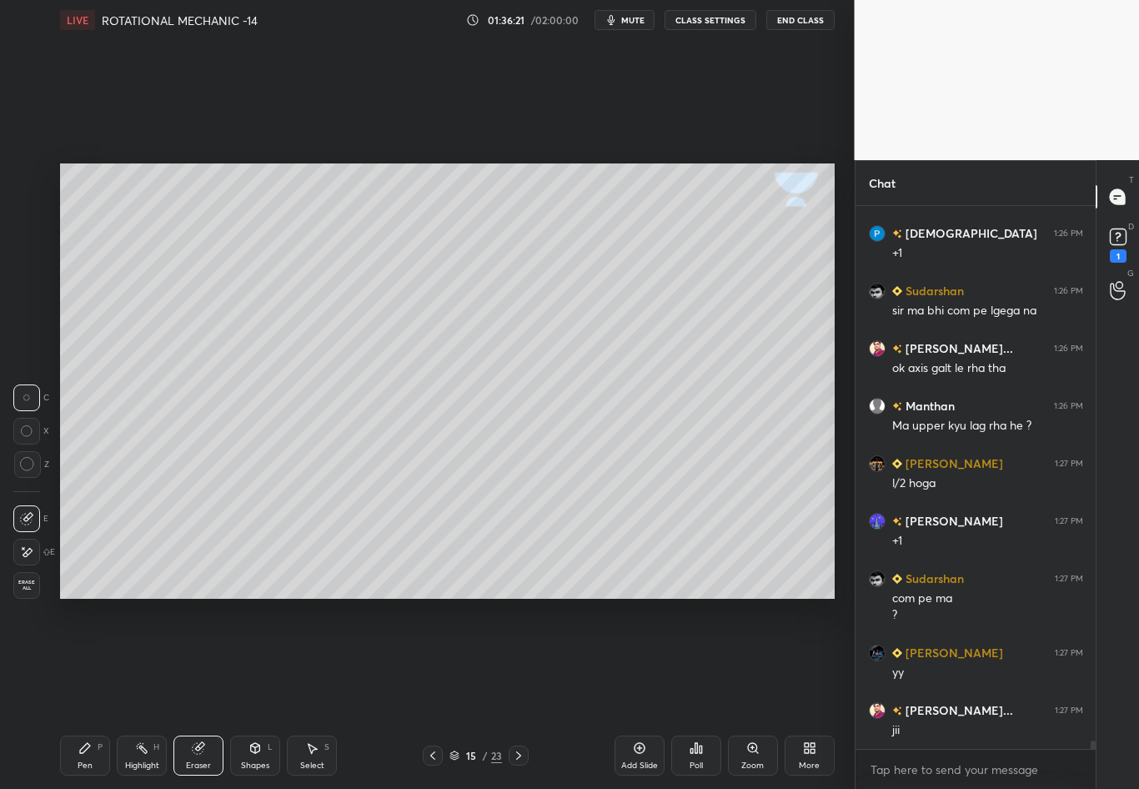
click at [93, 693] on div "Pen P" at bounding box center [85, 756] width 50 height 40
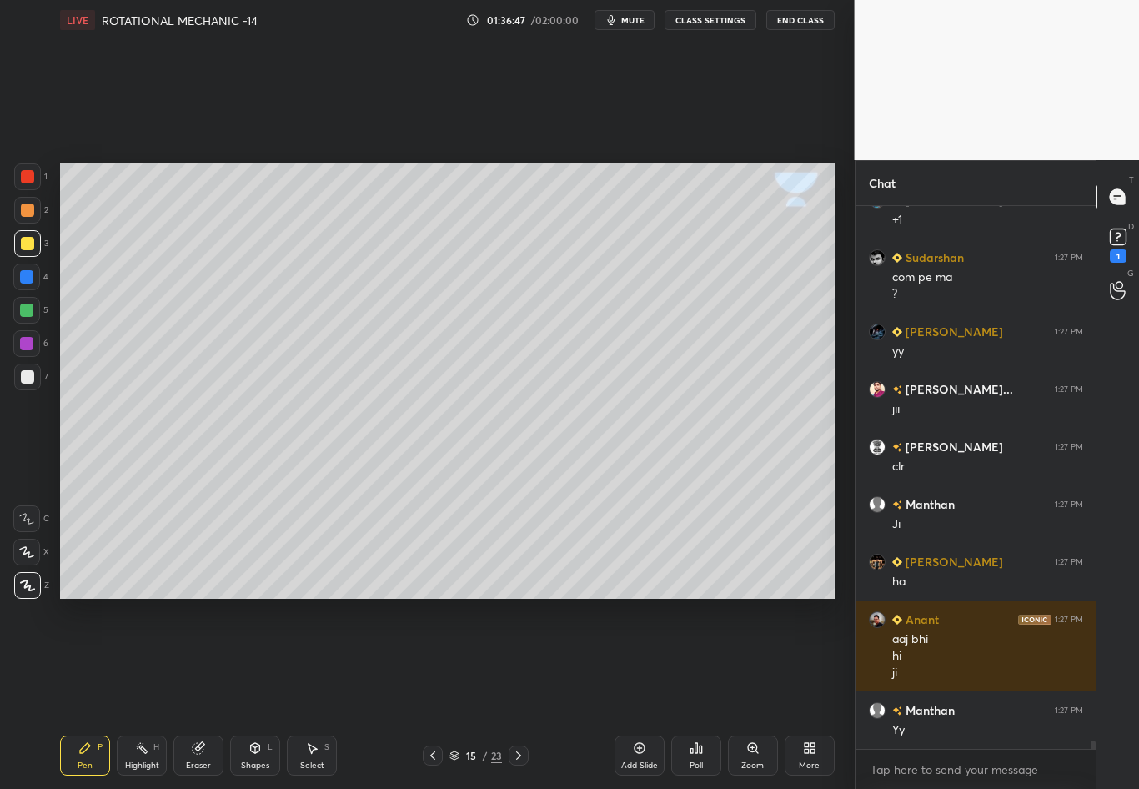
scroll to position [35731, 0]
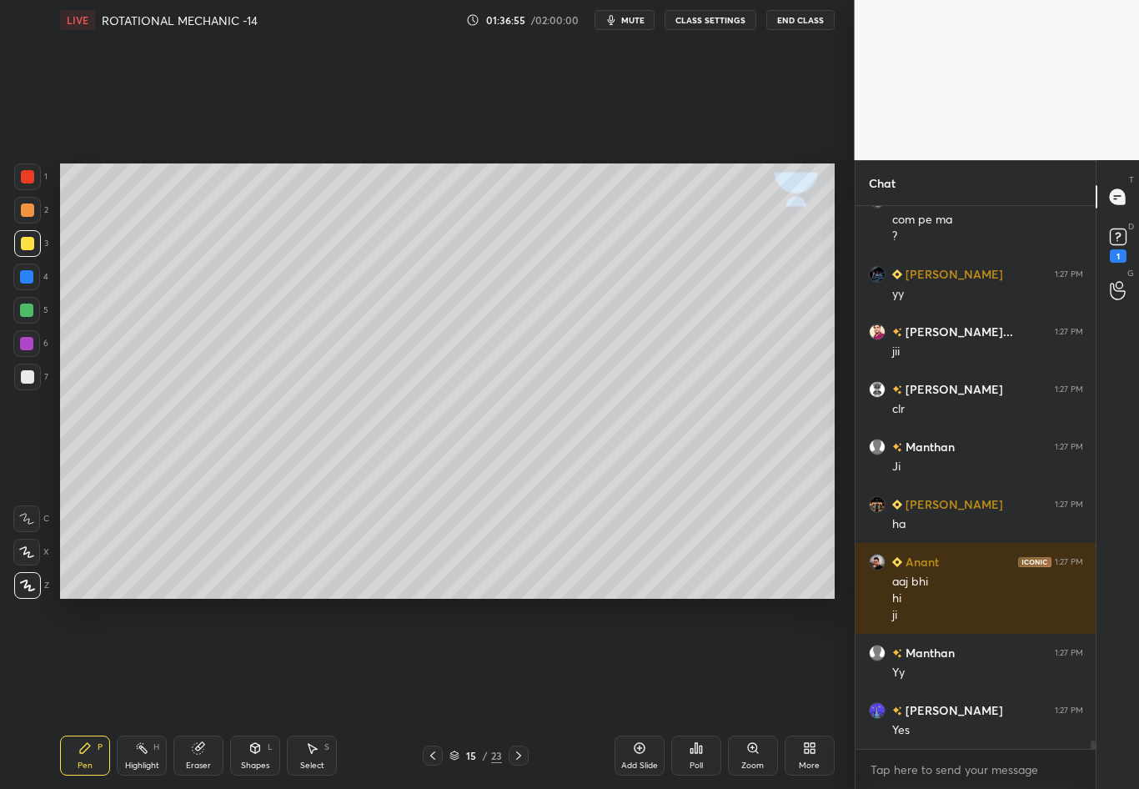
click at [23, 370] on div at bounding box center [27, 377] width 27 height 27
click at [249, 693] on div "Shapes" at bounding box center [255, 766] width 28 height 8
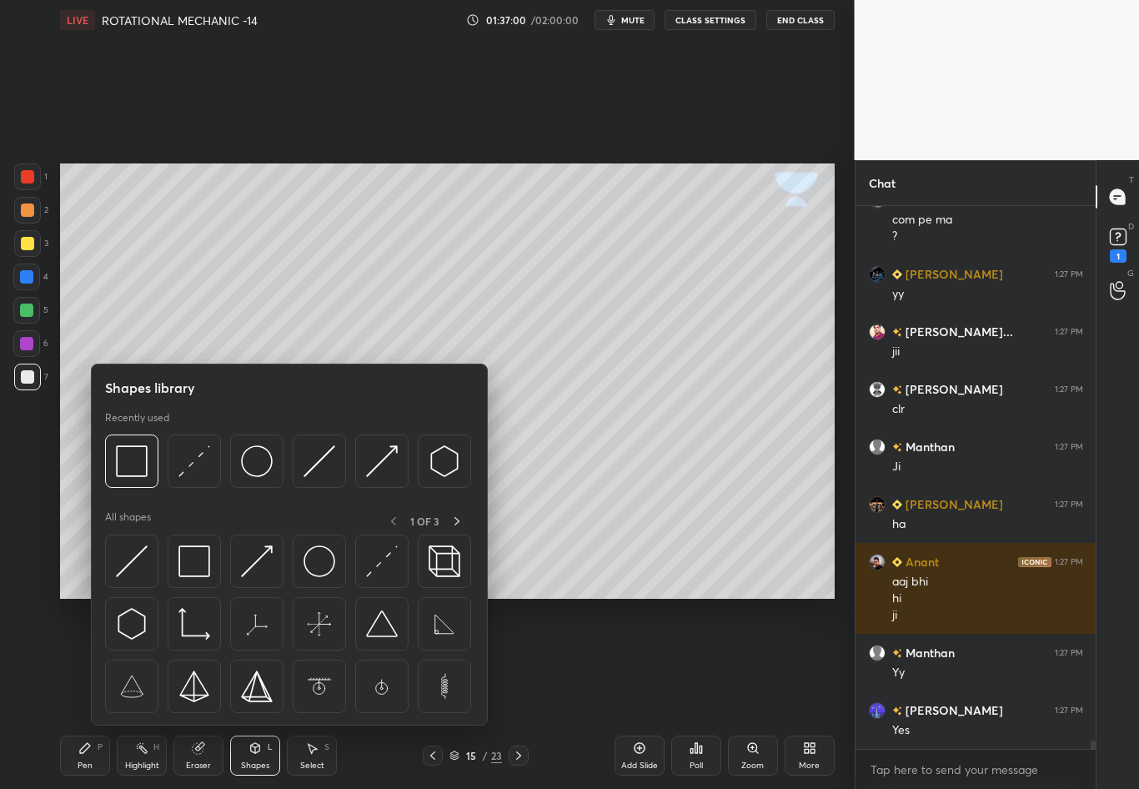
click at [262, 465] on img at bounding box center [257, 461] width 32 height 32
click at [23, 508] on div "1 2 3 4 5 6 7 C X Z C X Z E E Erase all H H" at bounding box center [26, 380] width 53 height 435
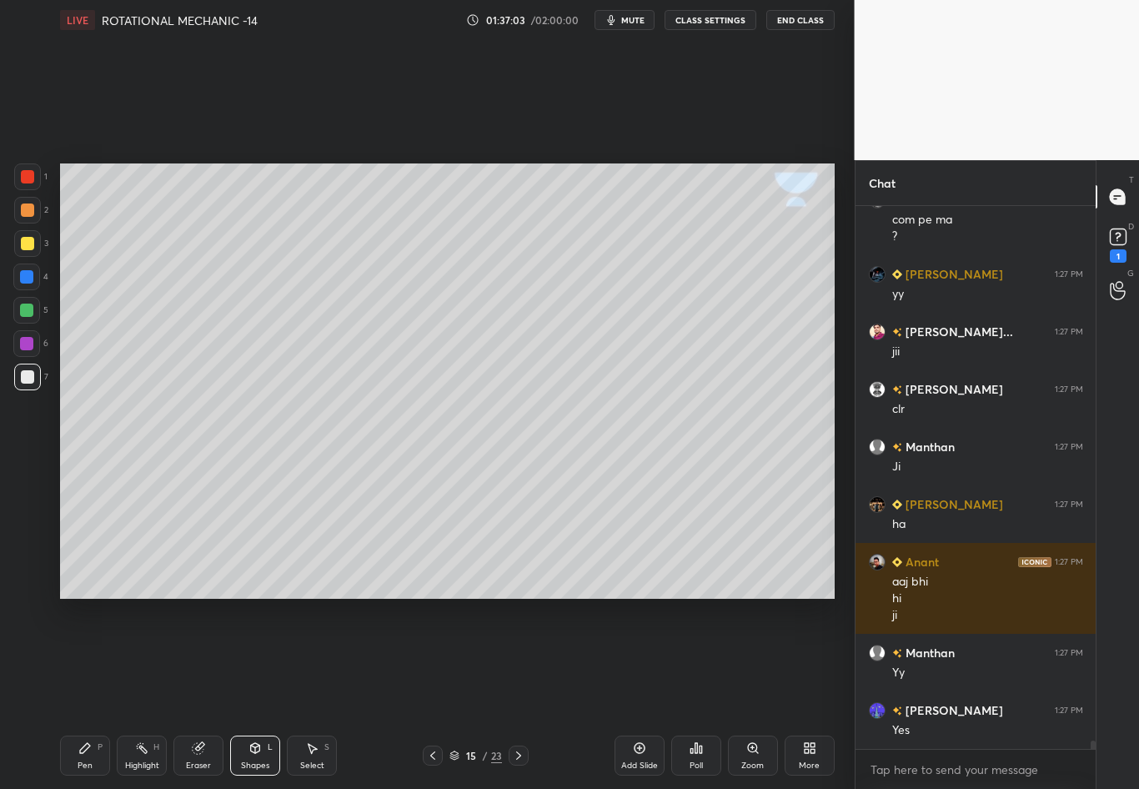
click at [28, 249] on div at bounding box center [27, 243] width 13 height 13
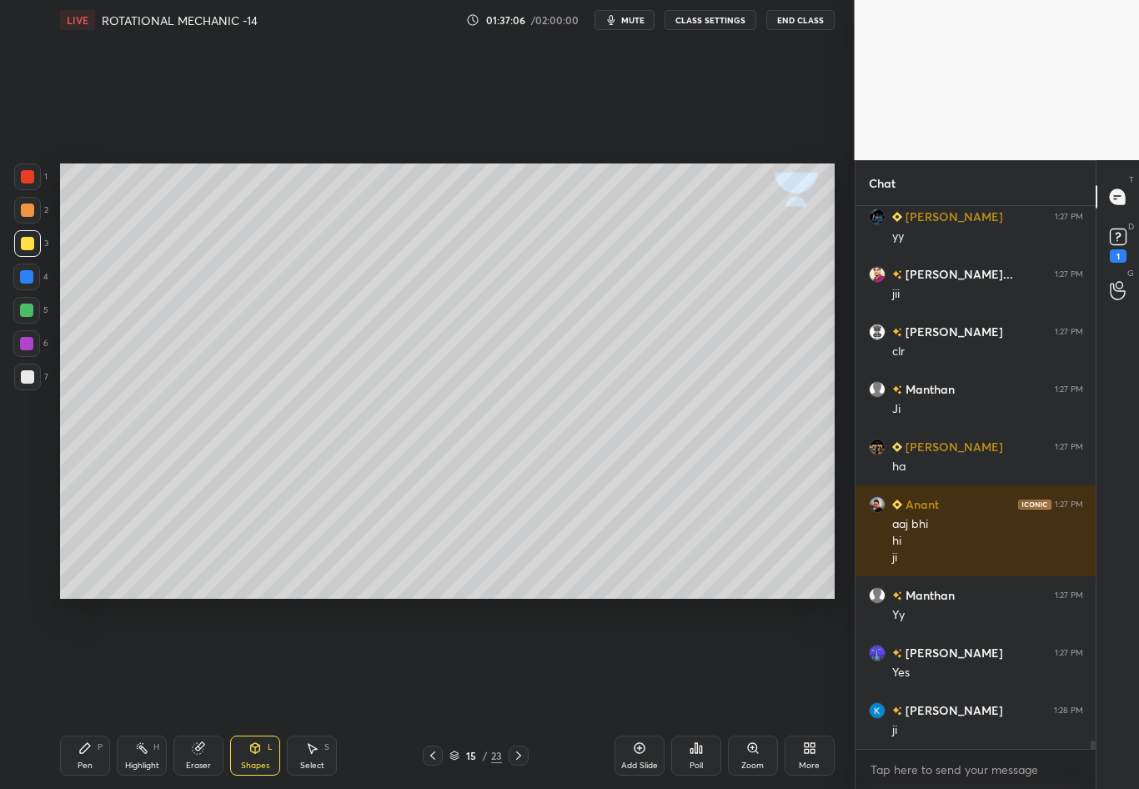
click at [89, 693] on div "Pen" at bounding box center [85, 766] width 15 height 8
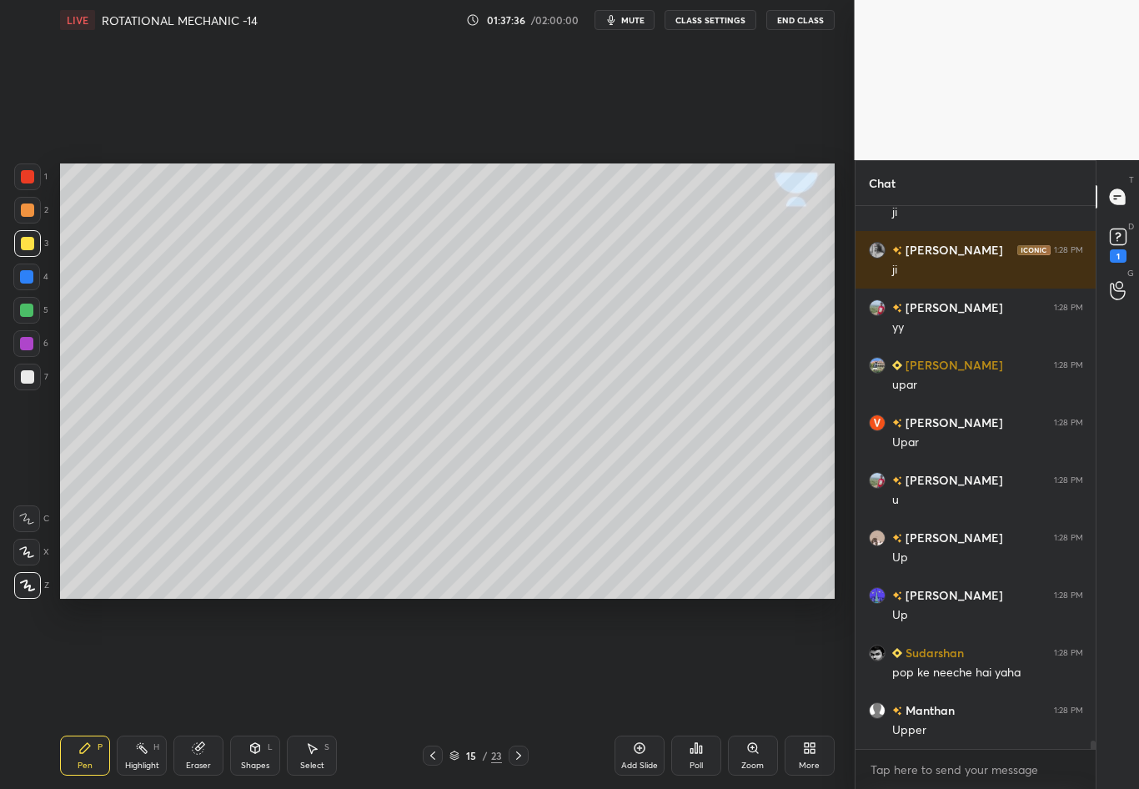
scroll to position [36364, 0]
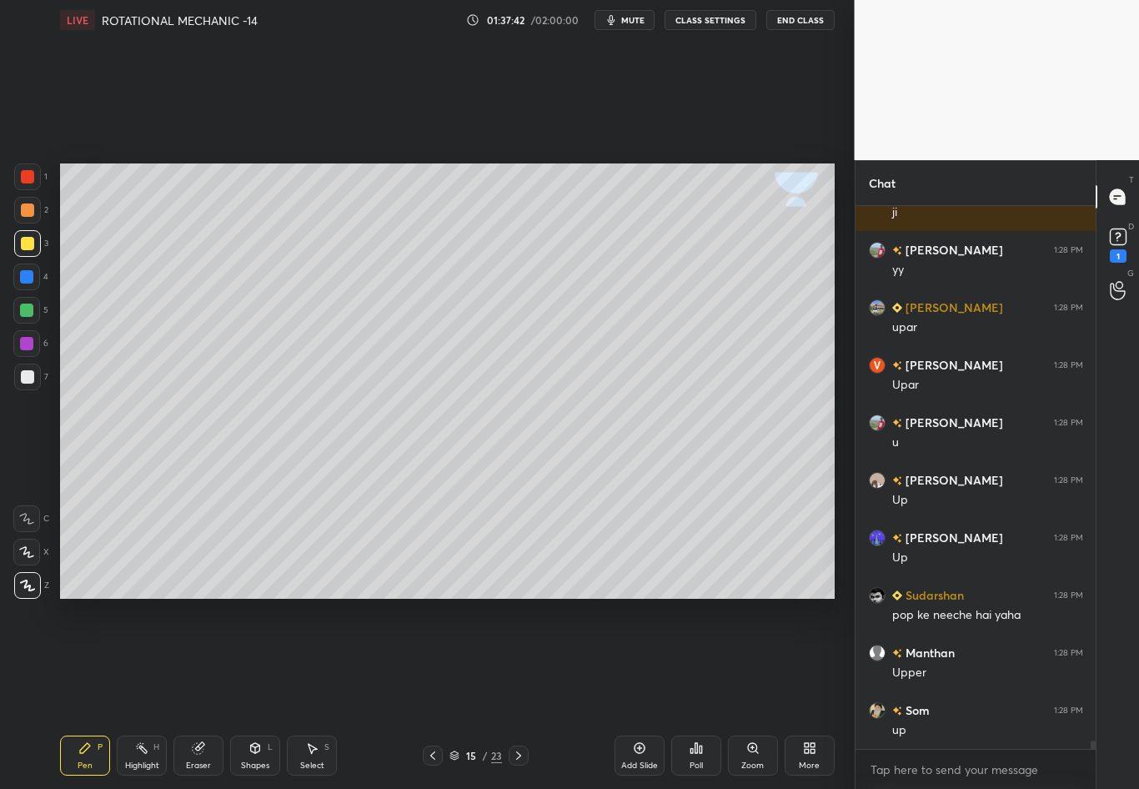
click at [26, 252] on div at bounding box center [27, 243] width 27 height 27
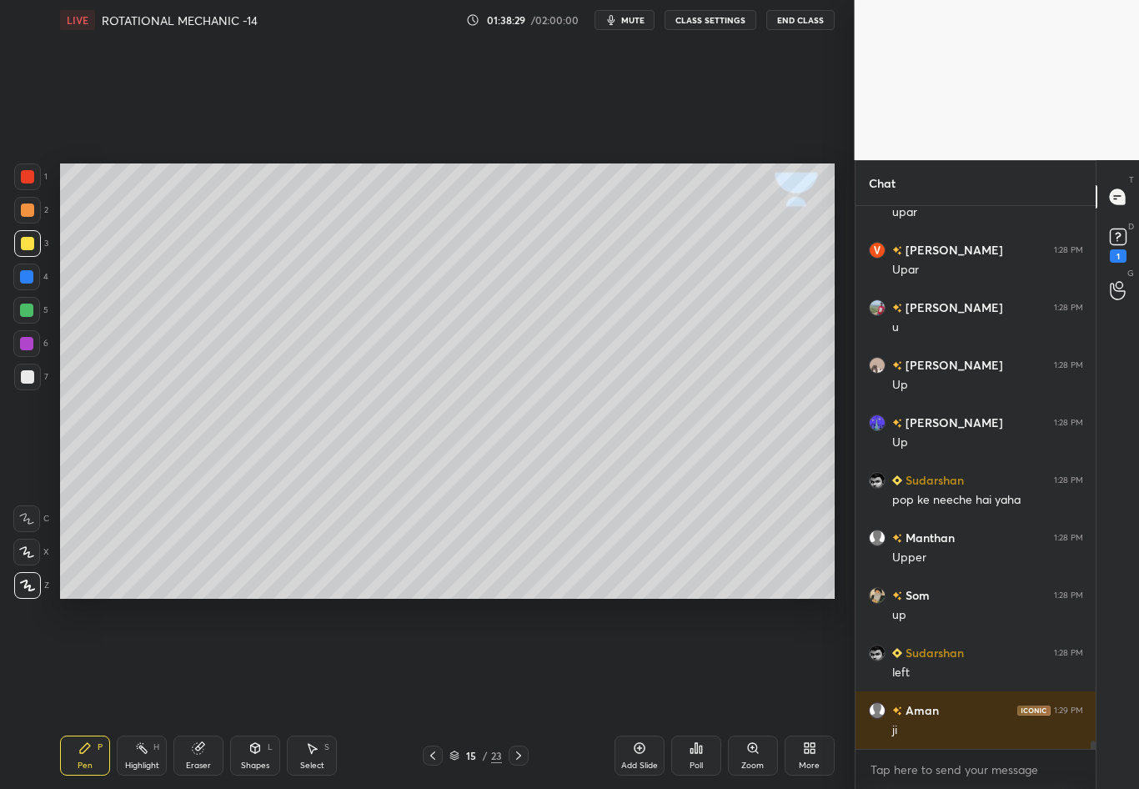
scroll to position [36537, 0]
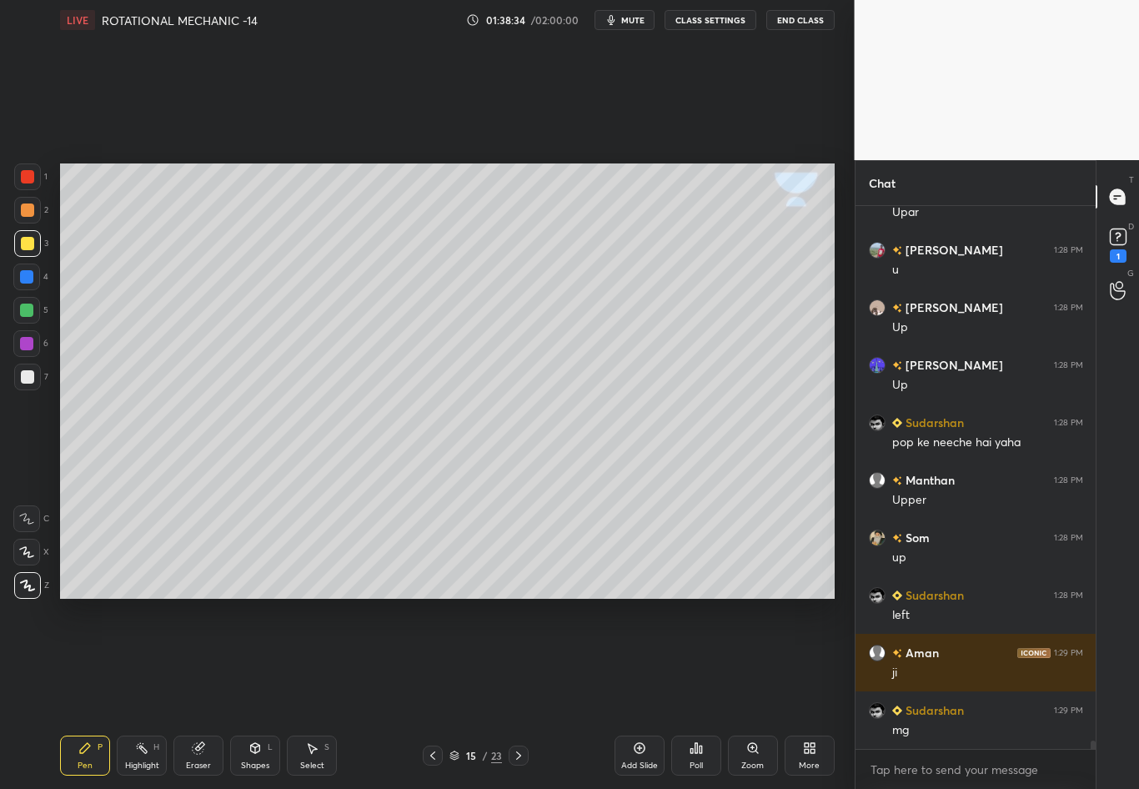
click at [138, 693] on div "Highlight H" at bounding box center [142, 756] width 50 height 40
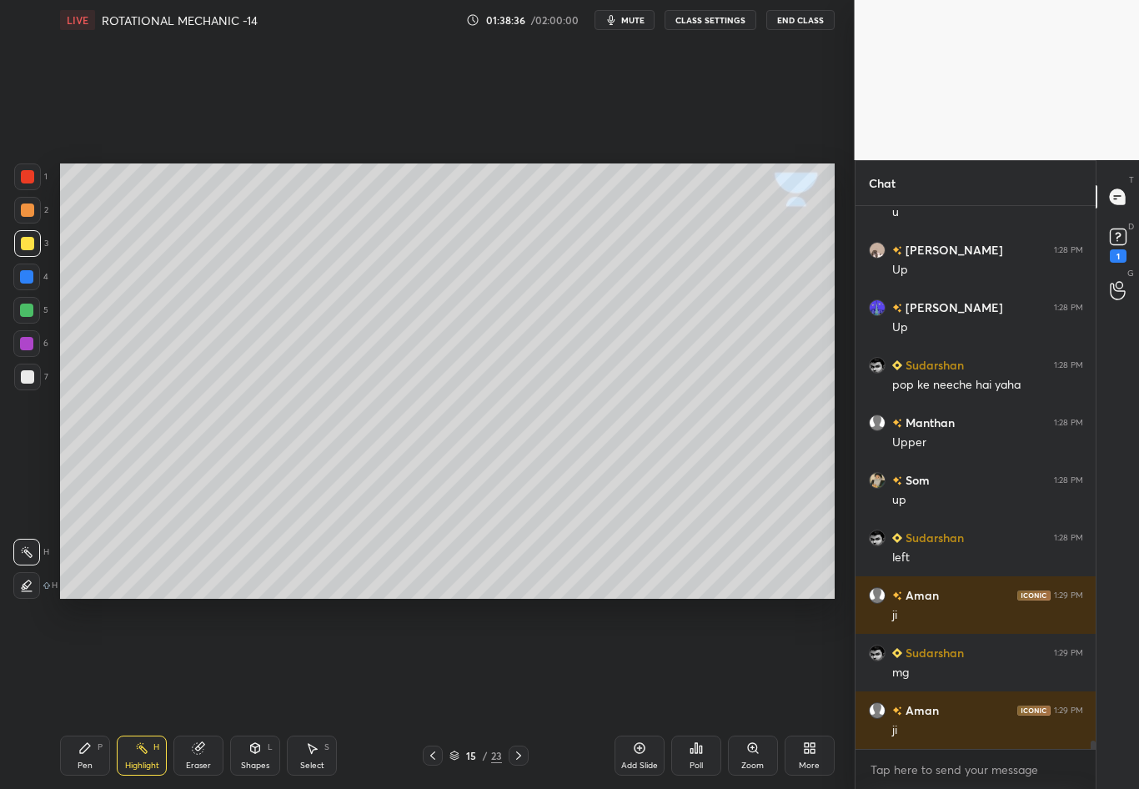
scroll to position [36652, 0]
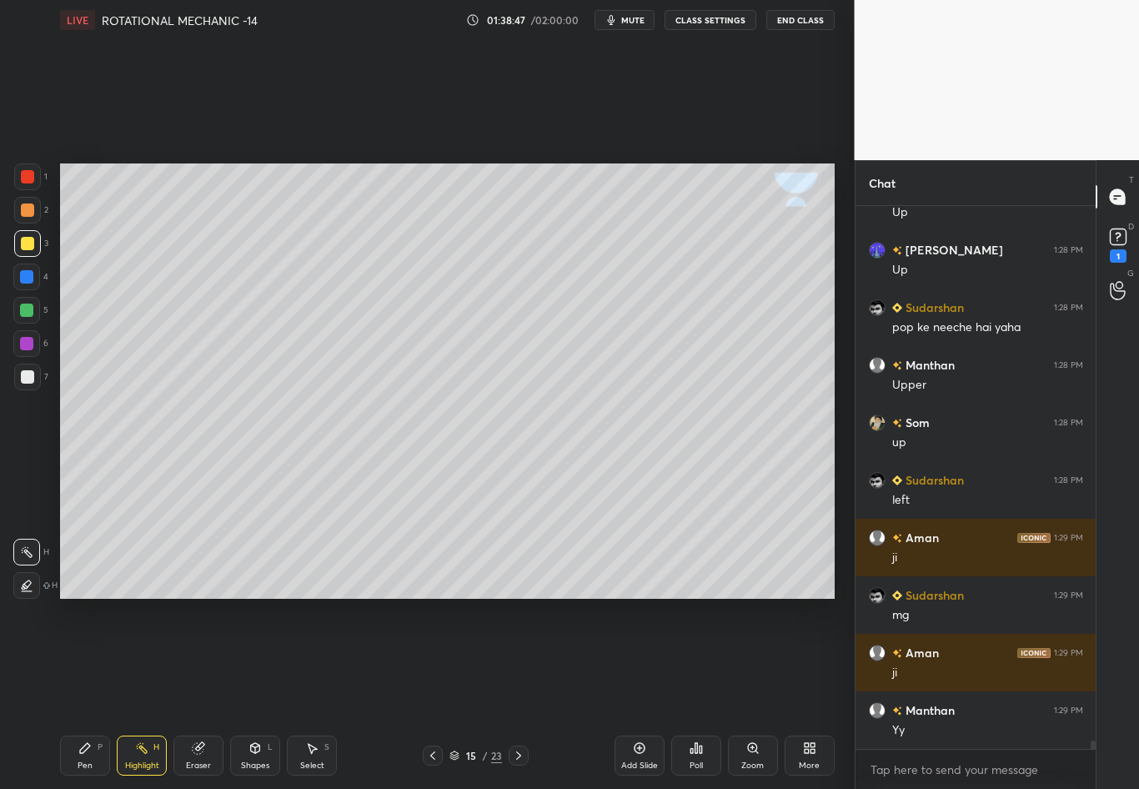
click at [29, 279] on div at bounding box center [26, 277] width 27 height 27
click at [100, 693] on div "Pen P" at bounding box center [85, 756] width 50 height 40
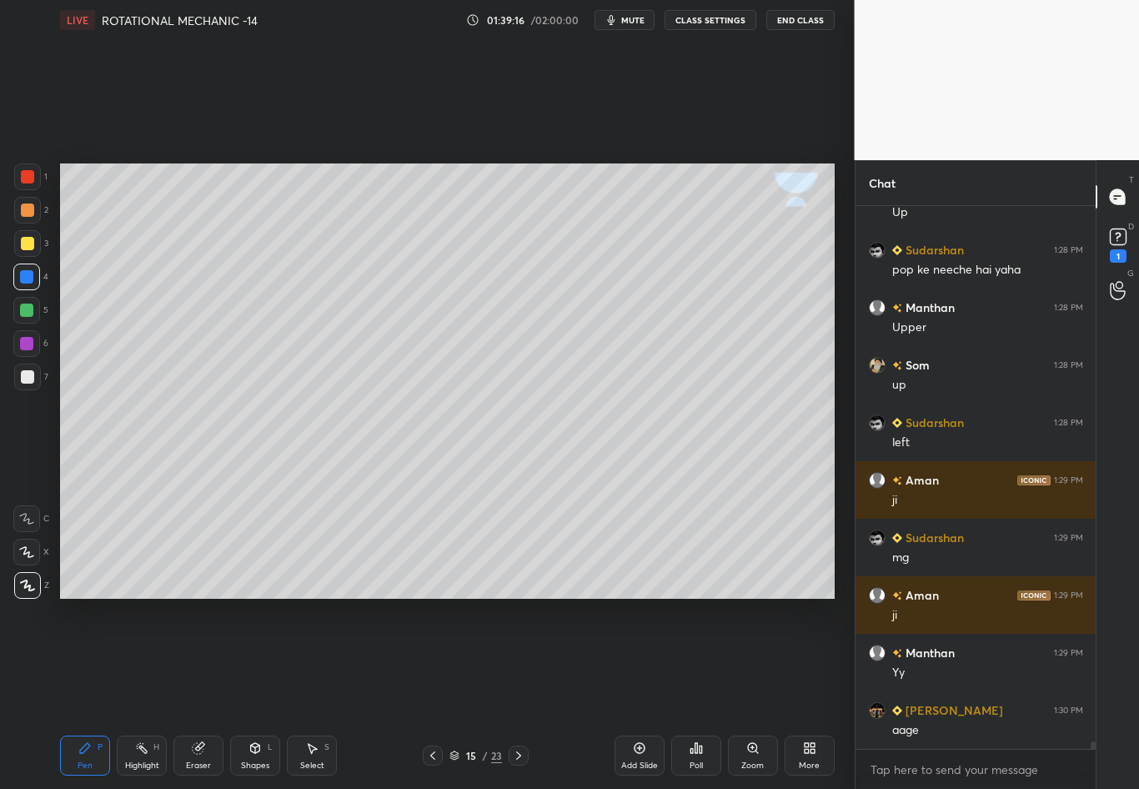
scroll to position [36767, 0]
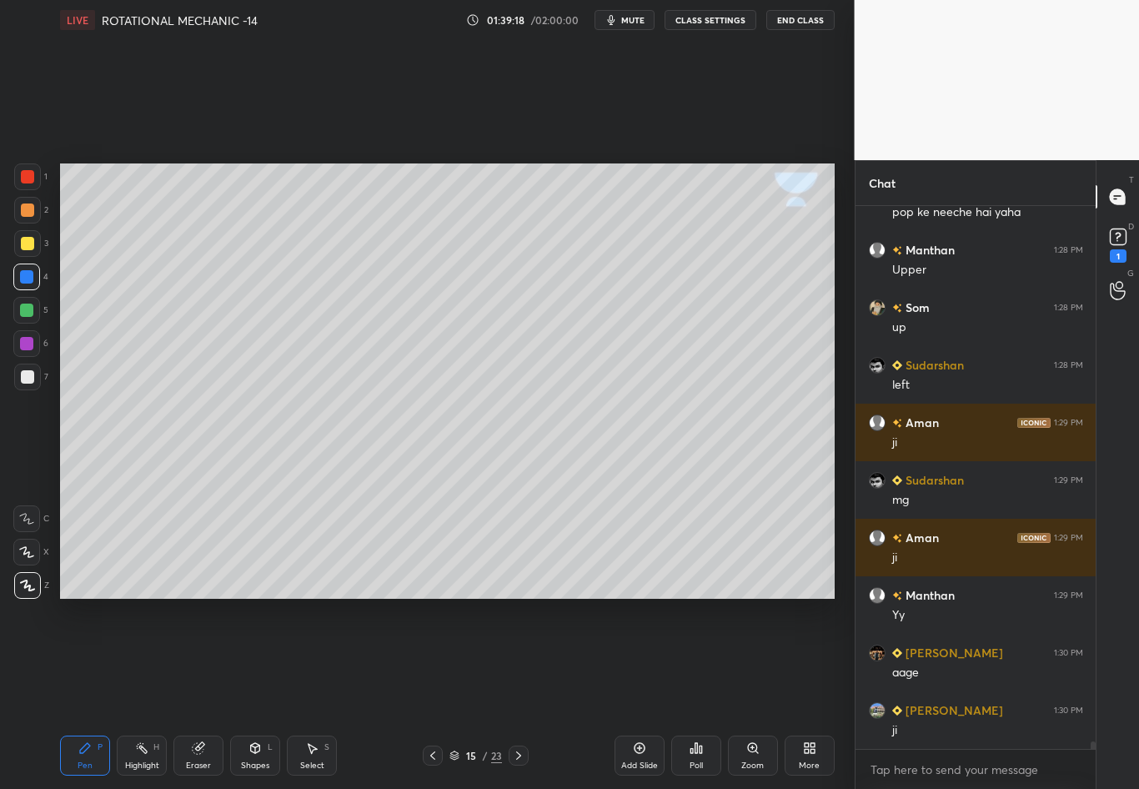
click at [319, 693] on div "Select" at bounding box center [312, 766] width 24 height 8
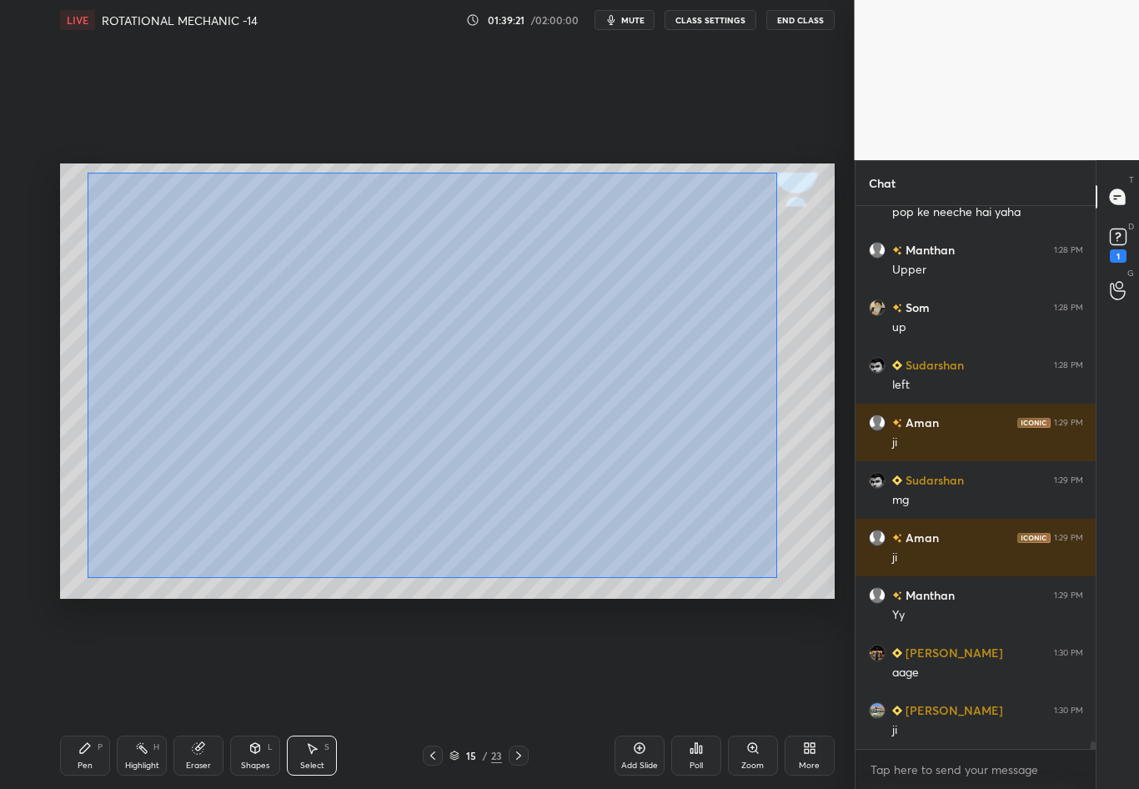
drag, startPoint x: 83, startPoint y: 169, endPoint x: 777, endPoint y: 578, distance: 806.1
click at [777, 578] on div "0 ° Undo Copy Duplicate Duplicate to new slide Delete" at bounding box center [447, 380] width 775 height 435
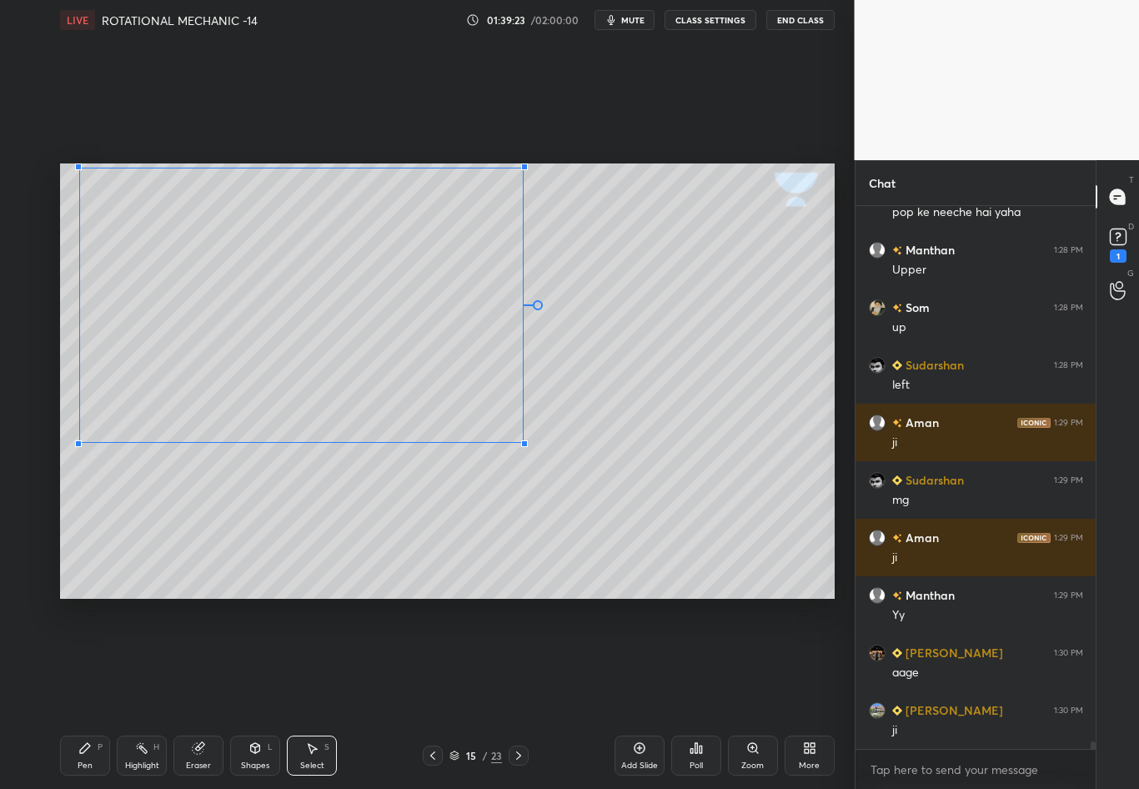
drag, startPoint x: 711, startPoint y: 540, endPoint x: 522, endPoint y: 441, distance: 213.0
click at [523, 441] on div at bounding box center [524, 443] width 7 height 7
click at [686, 443] on div "0 ° Undo Copy Duplicate Duplicate to new slide Delete" at bounding box center [447, 380] width 775 height 435
click at [86, 693] on div "Pen" at bounding box center [85, 766] width 15 height 8
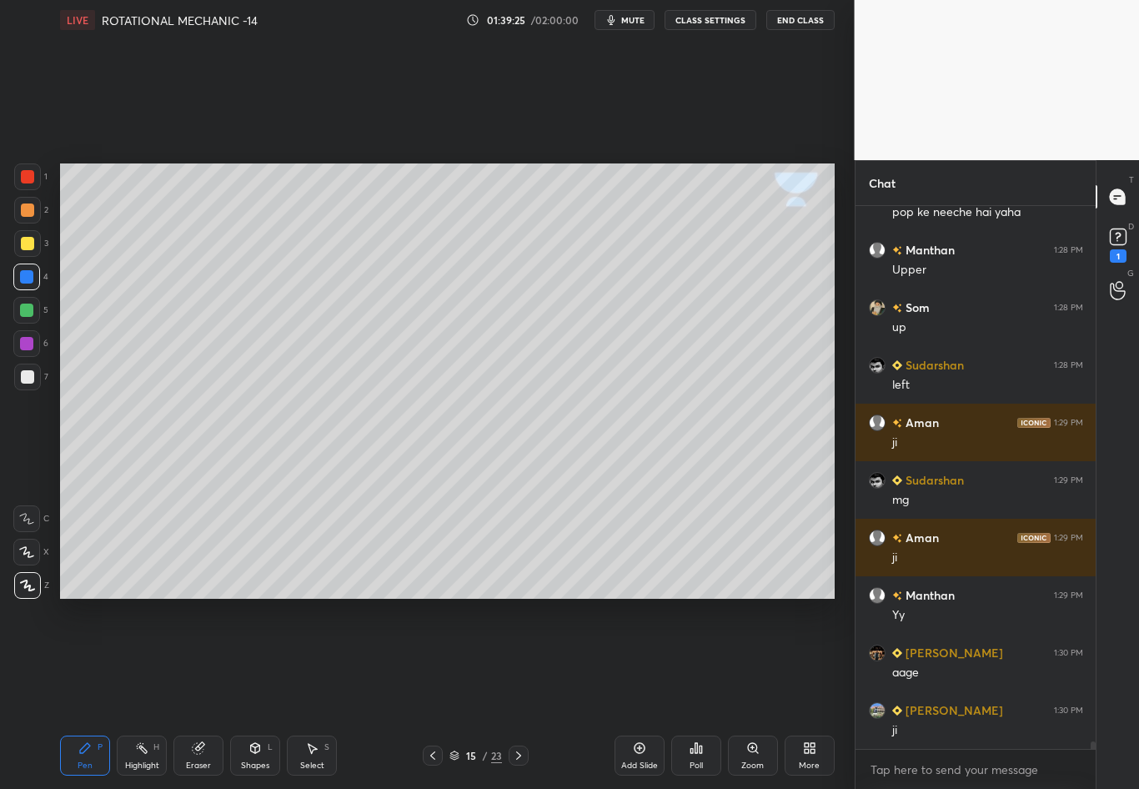
click at [28, 381] on div at bounding box center [27, 376] width 13 height 13
click at [255, 693] on div "Shapes" at bounding box center [255, 766] width 28 height 8
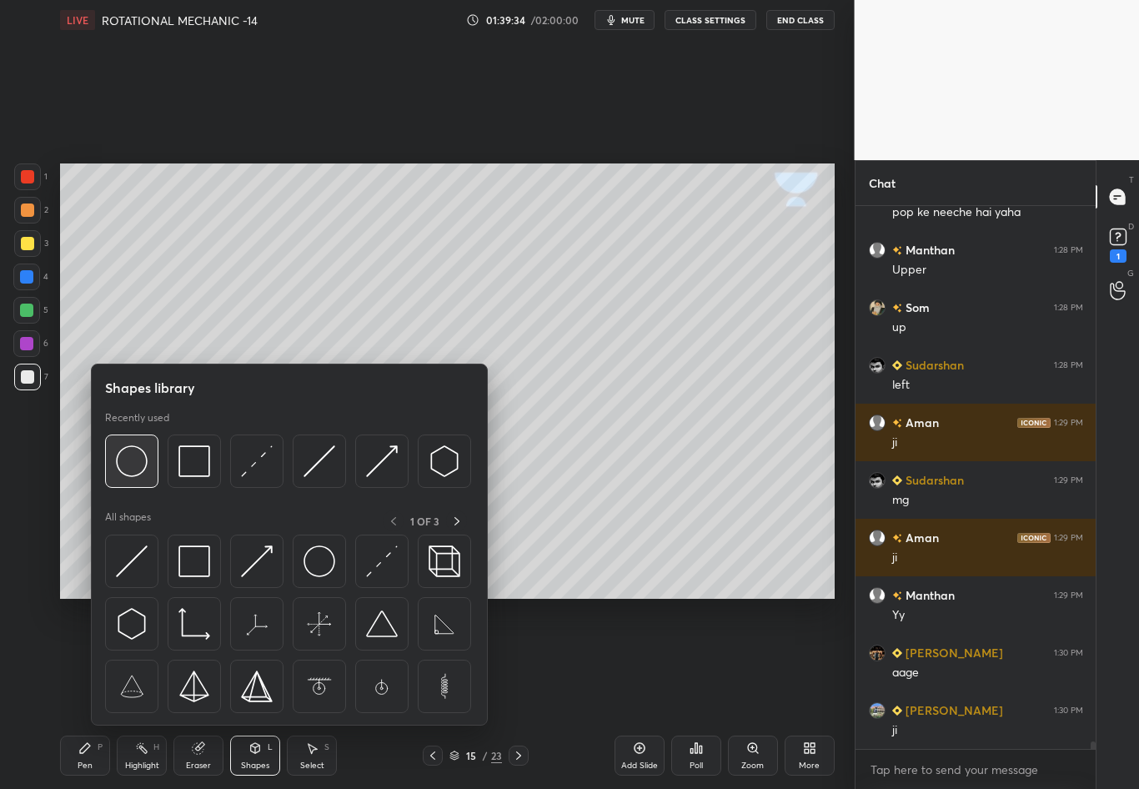
click at [135, 462] on img at bounding box center [132, 461] width 32 height 32
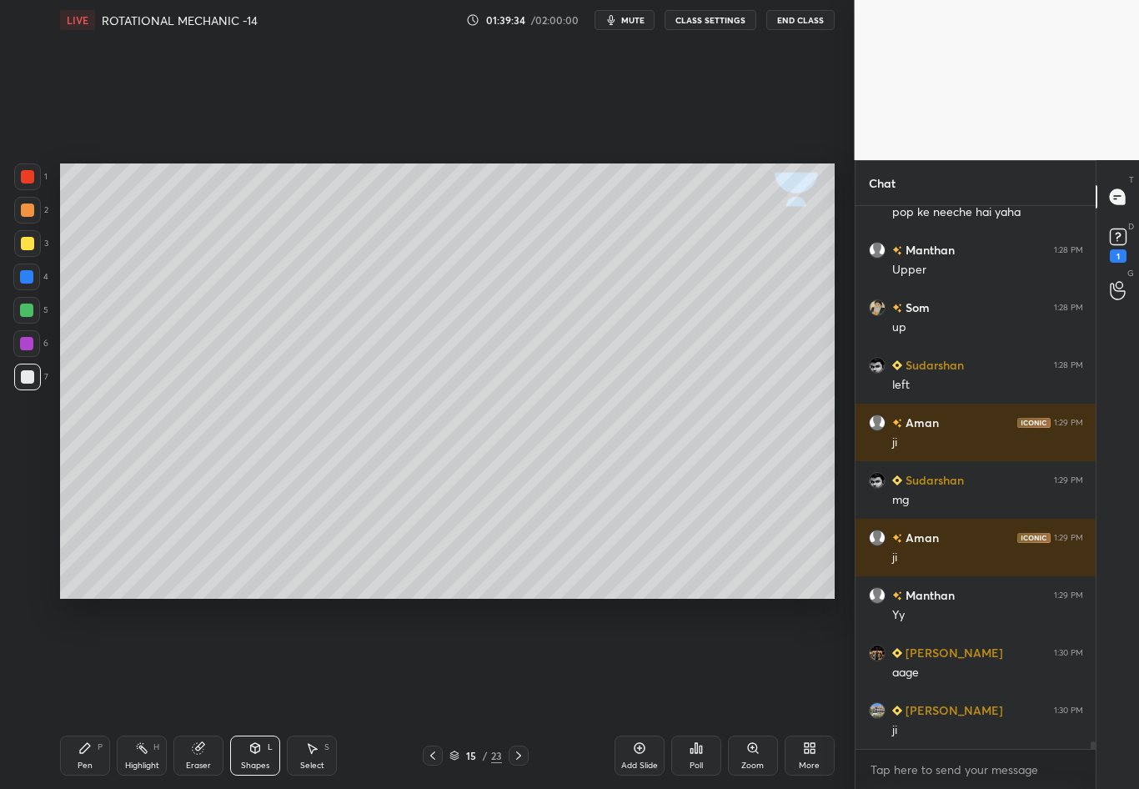
click at [18, 501] on div "1 2 3 4 5 6 7 C X Z C X Z E E Erase all H H" at bounding box center [26, 380] width 53 height 435
click at [86, 693] on icon at bounding box center [84, 748] width 13 height 13
click at [33, 376] on div at bounding box center [27, 376] width 13 height 13
click at [21, 250] on div at bounding box center [27, 243] width 27 height 27
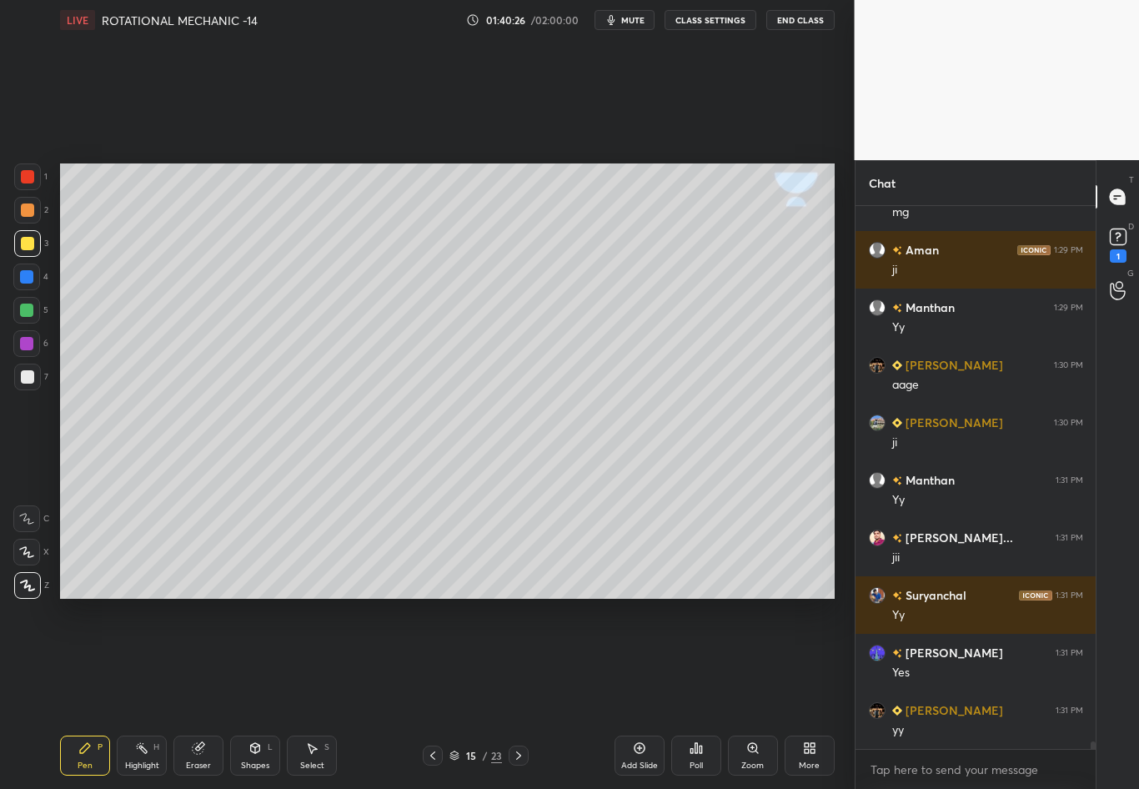
scroll to position [37112, 0]
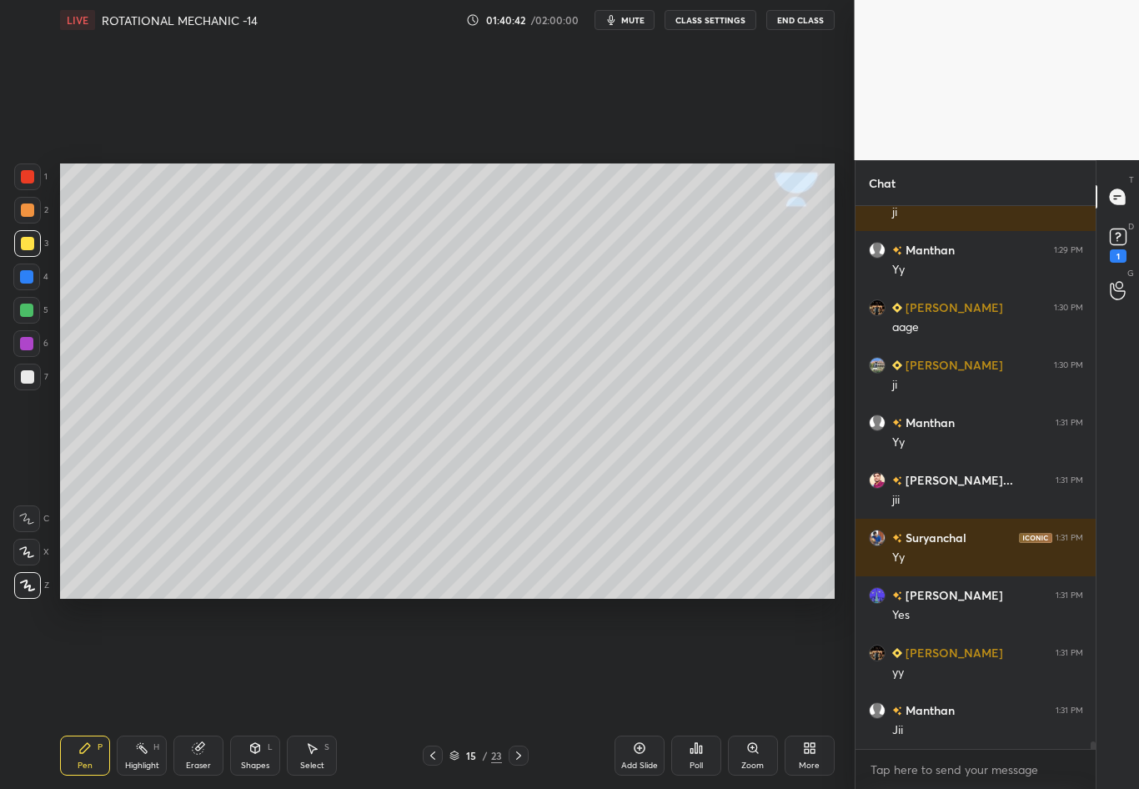
click at [26, 375] on div at bounding box center [27, 376] width 13 height 13
click at [256, 693] on div "Shapes" at bounding box center [255, 766] width 28 height 8
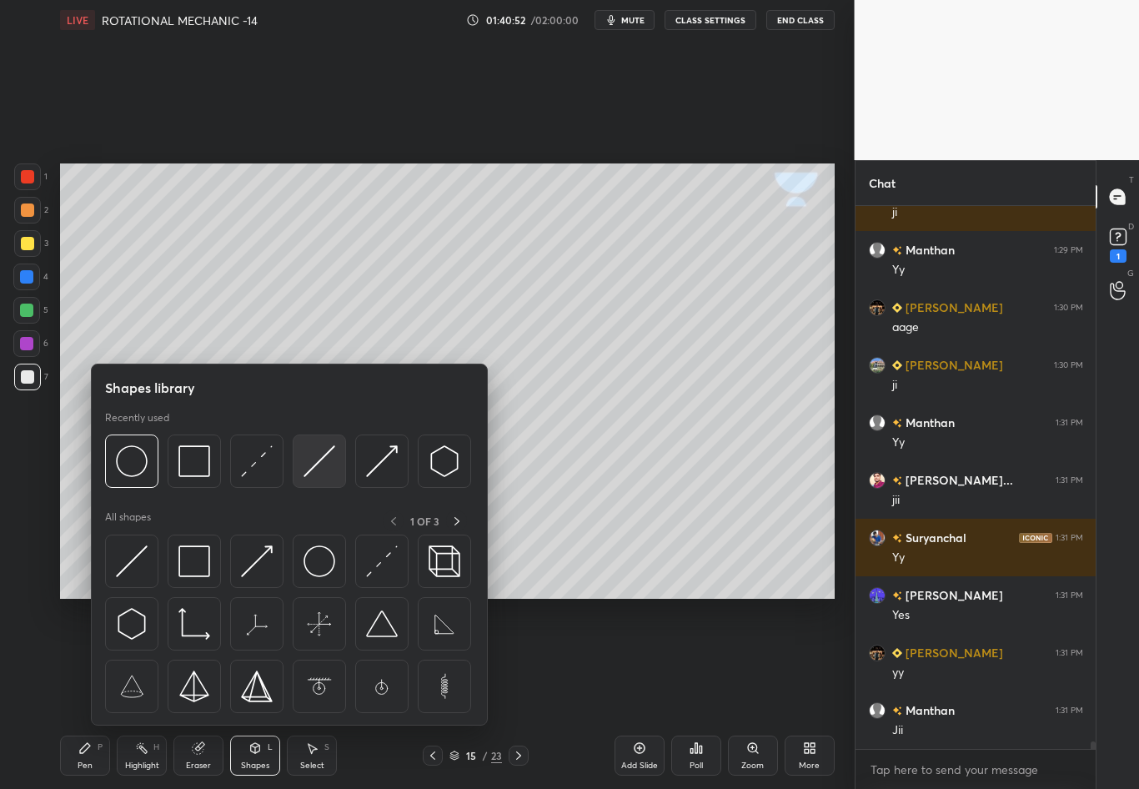
click at [316, 462] on img at bounding box center [320, 461] width 32 height 32
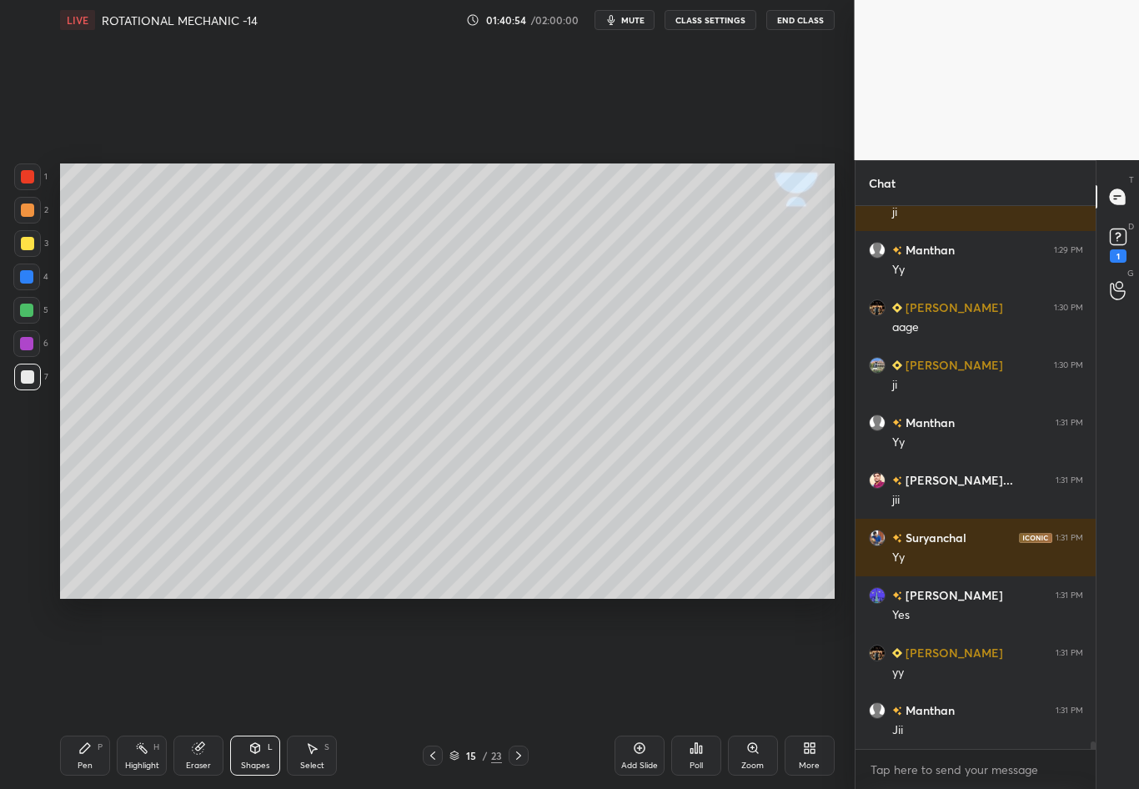
click at [253, 693] on div "Shapes" at bounding box center [255, 766] width 28 height 8
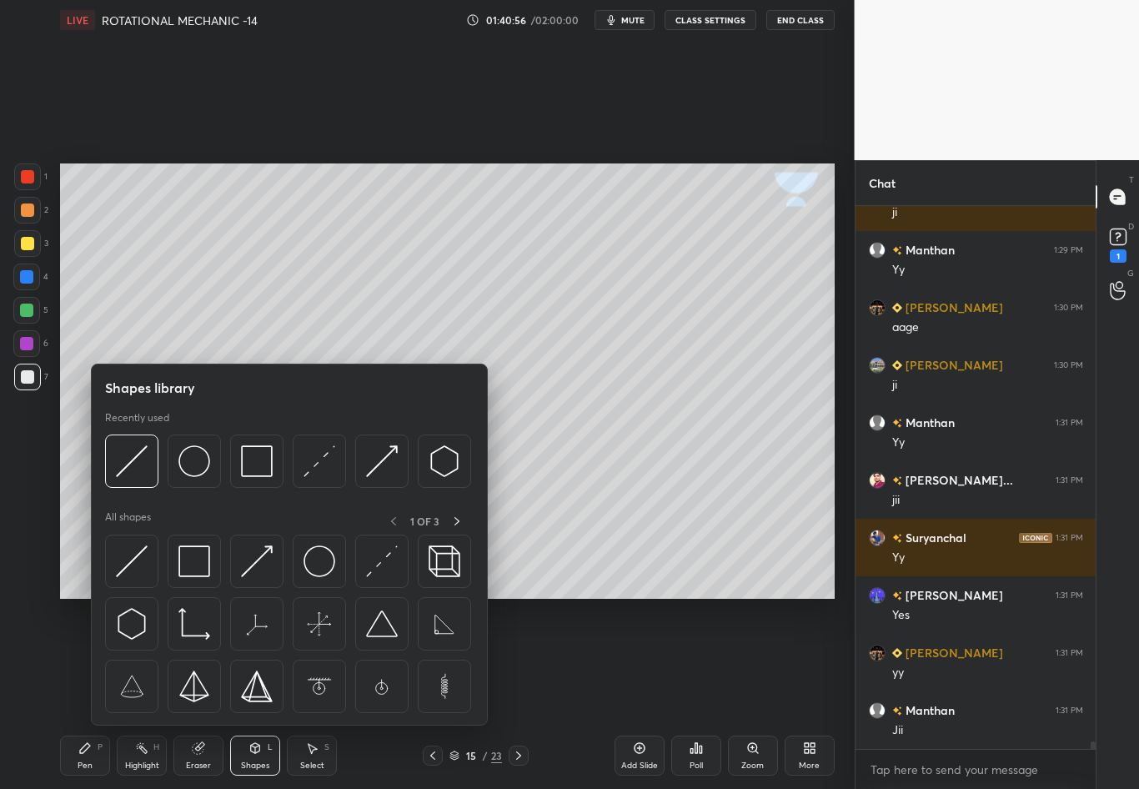
click at [16, 511] on div "1 2 3 4 5 6 7 C X Z C X Z E E Erase all H H" at bounding box center [26, 380] width 53 height 435
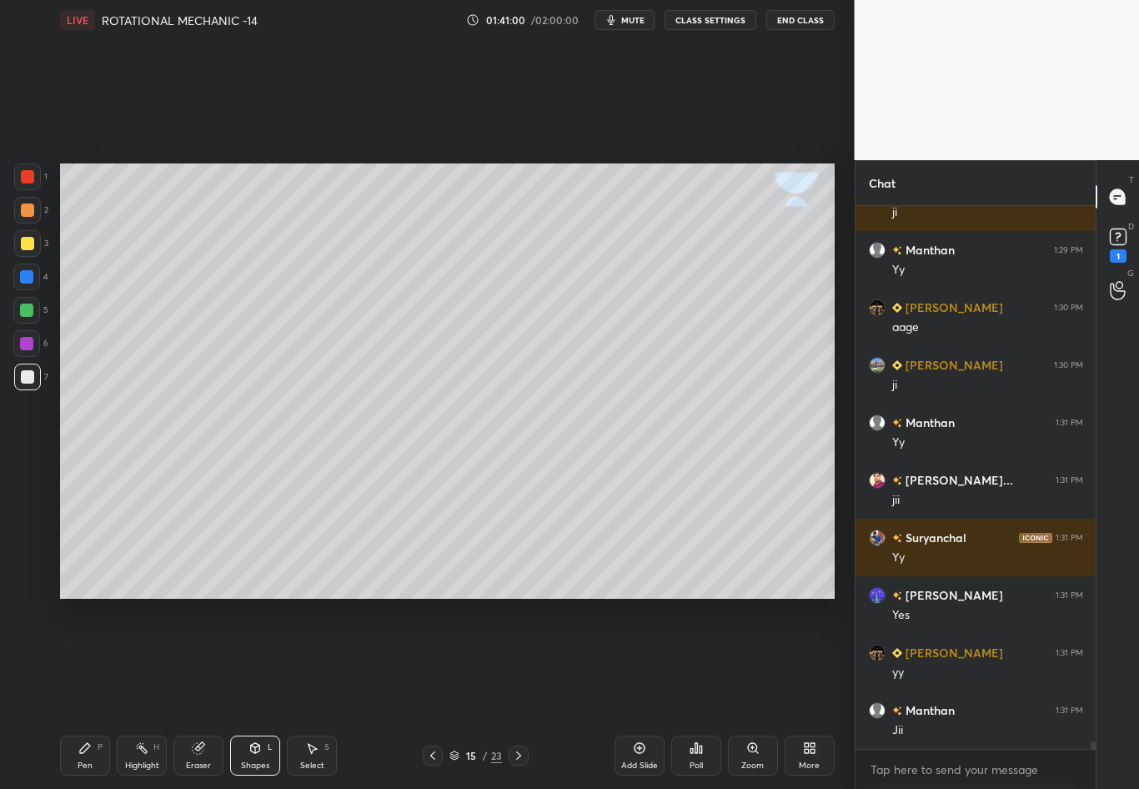
click at [239, 693] on div "Shapes L" at bounding box center [255, 756] width 50 height 40
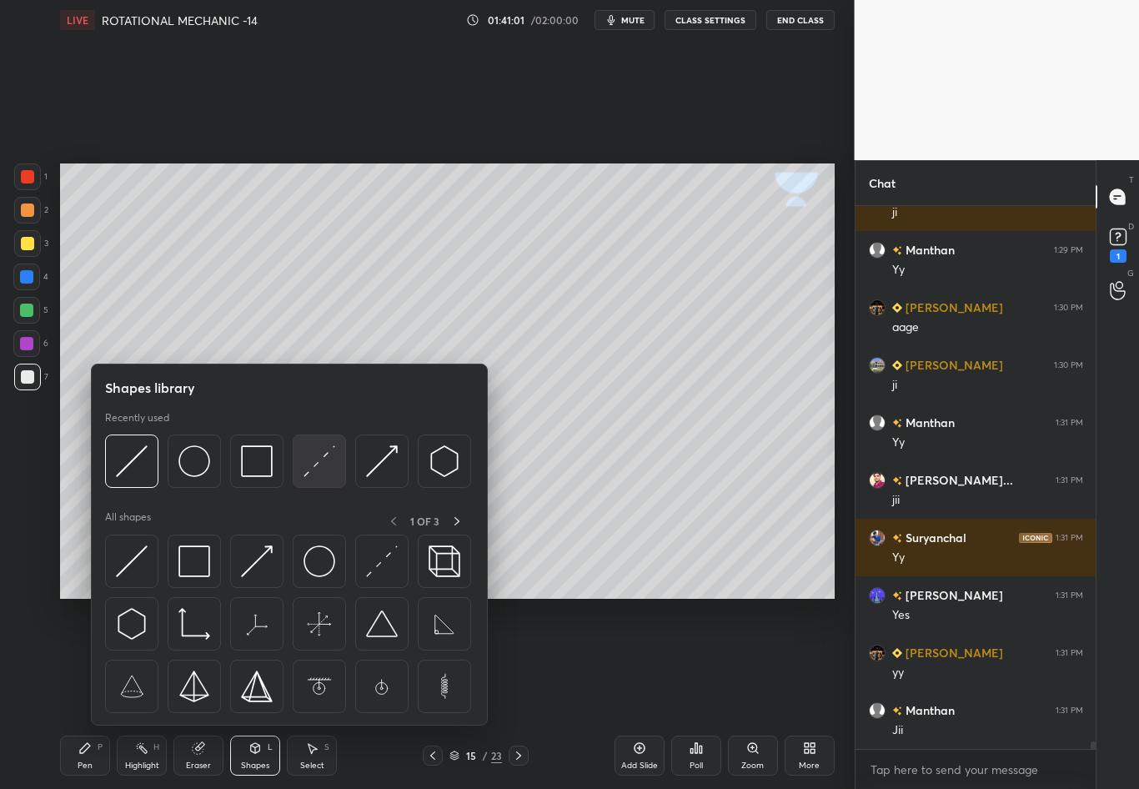
click at [315, 465] on img at bounding box center [320, 461] width 32 height 32
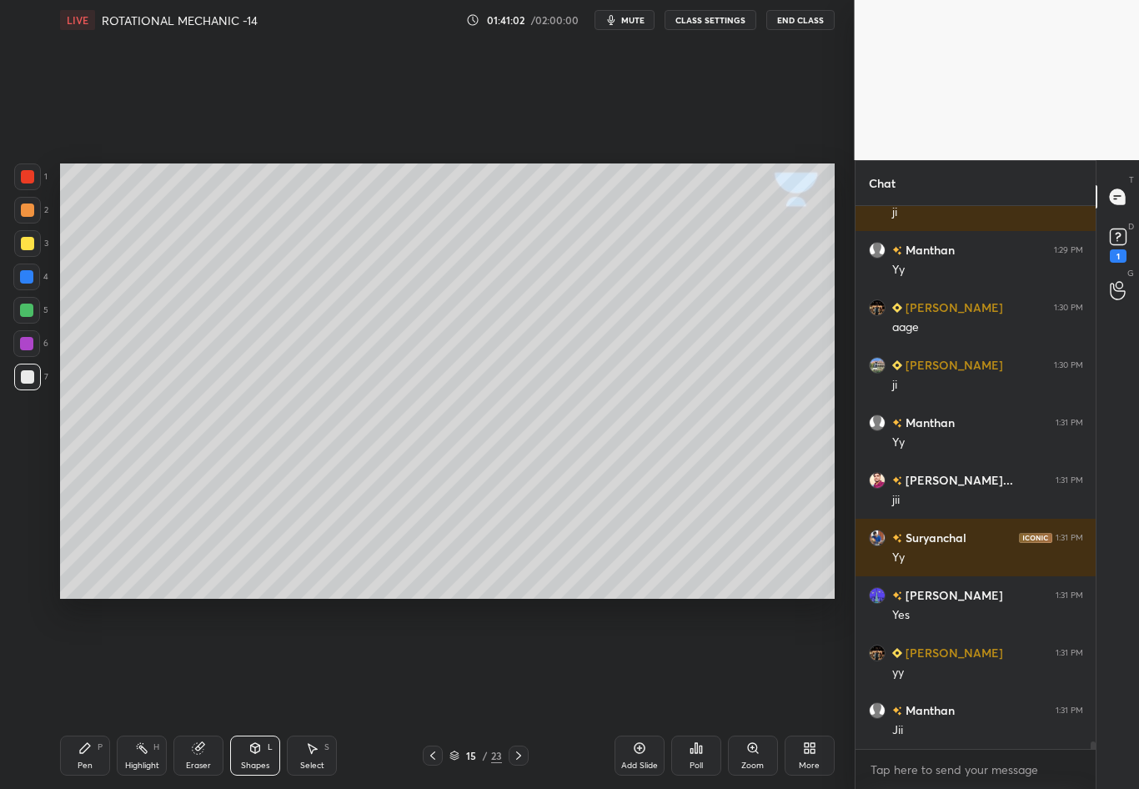
click at [24, 247] on div at bounding box center [27, 243] width 27 height 27
click at [100, 693] on div "P" at bounding box center [100, 747] width 5 height 8
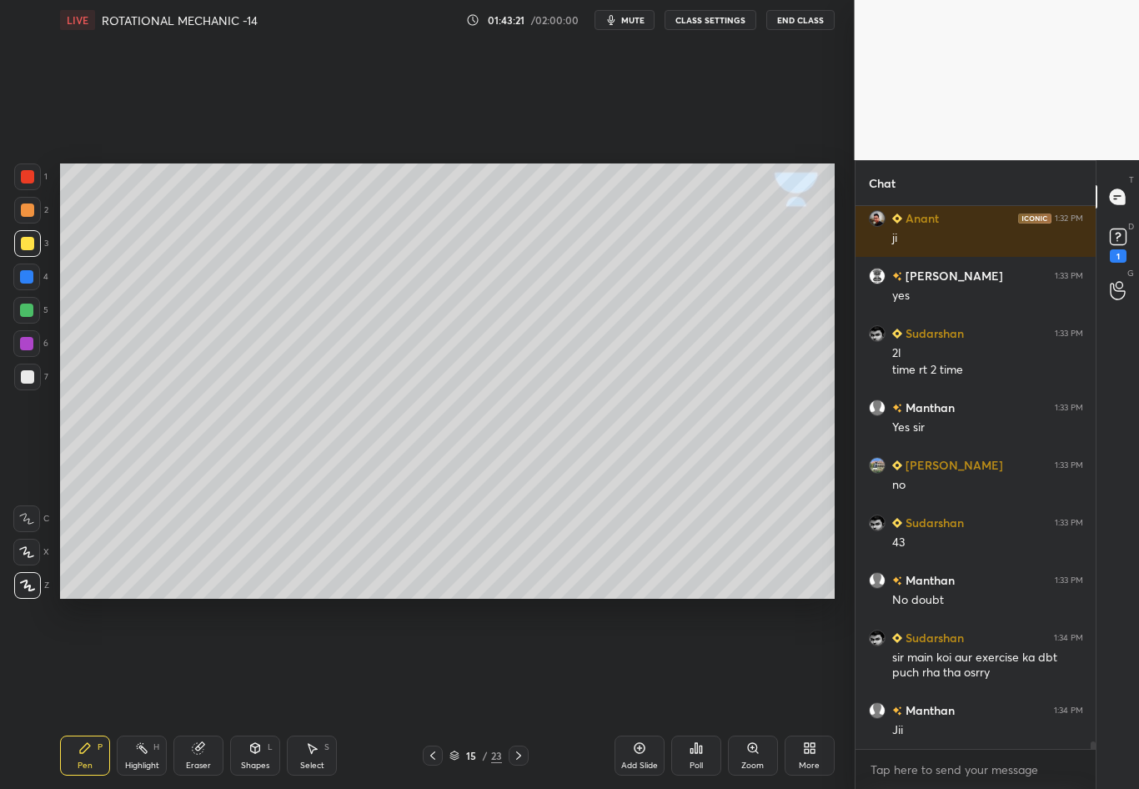
scroll to position [37720, 0]
click at [514, 693] on icon at bounding box center [518, 755] width 13 height 13
click at [30, 248] on div at bounding box center [27, 243] width 13 height 13
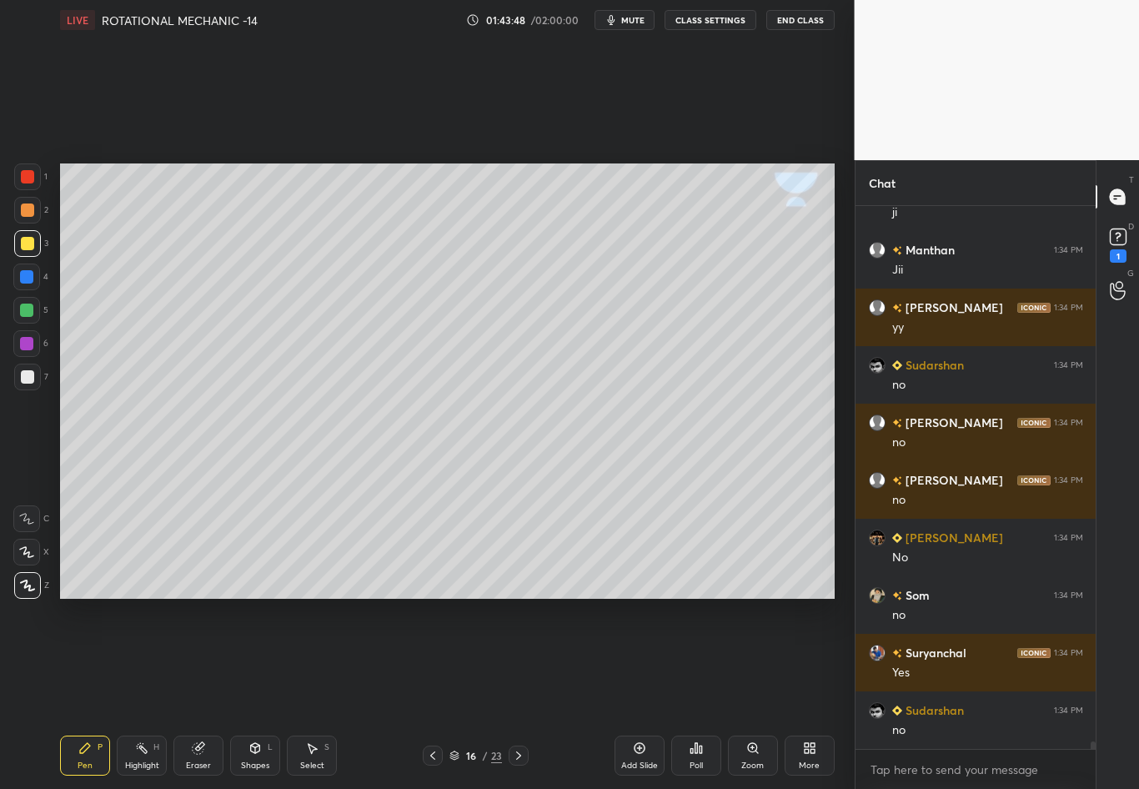
scroll to position [37393, 0]
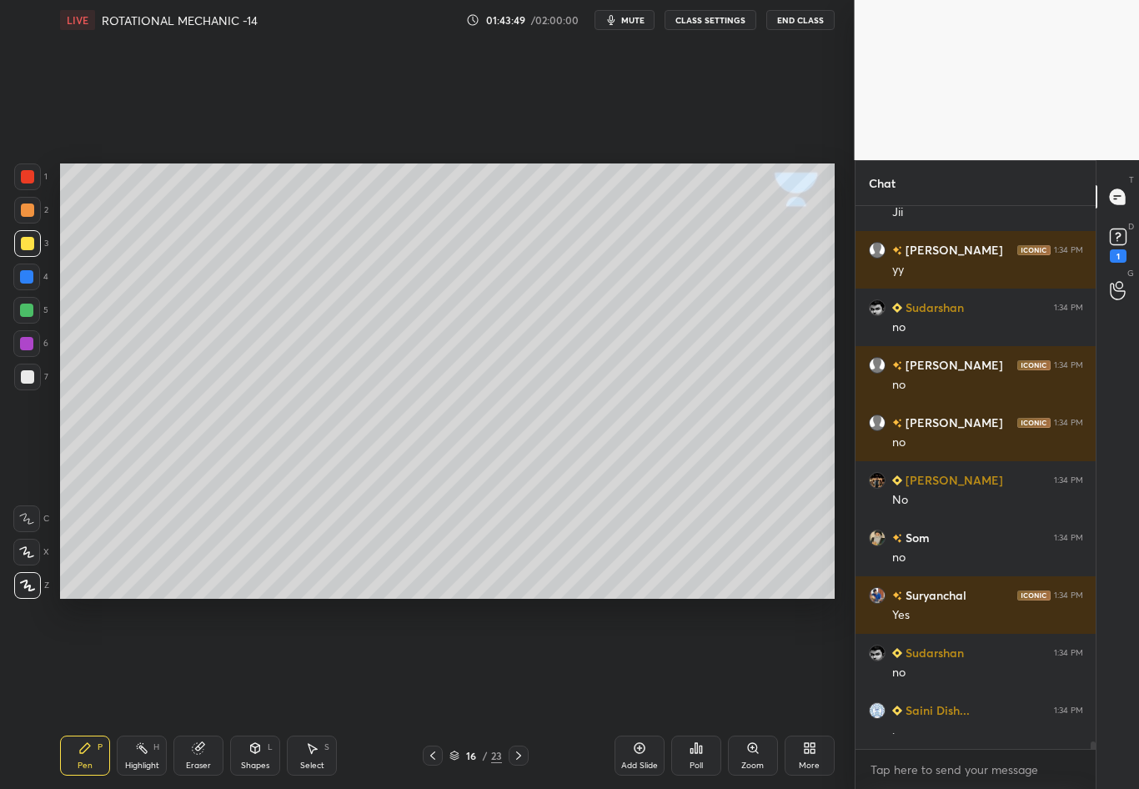
click at [203, 693] on div "Eraser" at bounding box center [198, 756] width 50 height 40
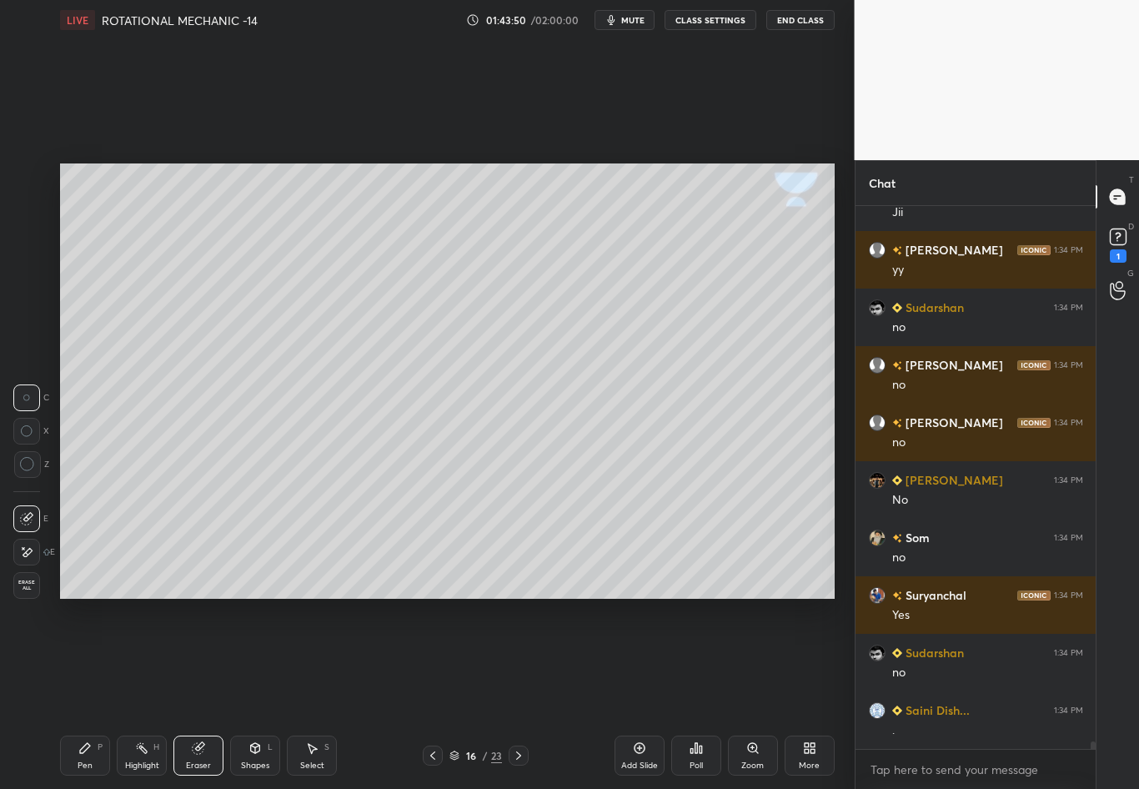
click at [60, 693] on div "LIVE ROTATIONAL MECHANIC -14 01:43:50 / 02:00:00 mute CLASS SETTINGS End Class …" at bounding box center [447, 394] width 788 height 789
click at [83, 693] on div "Pen P" at bounding box center [85, 756] width 50 height 40
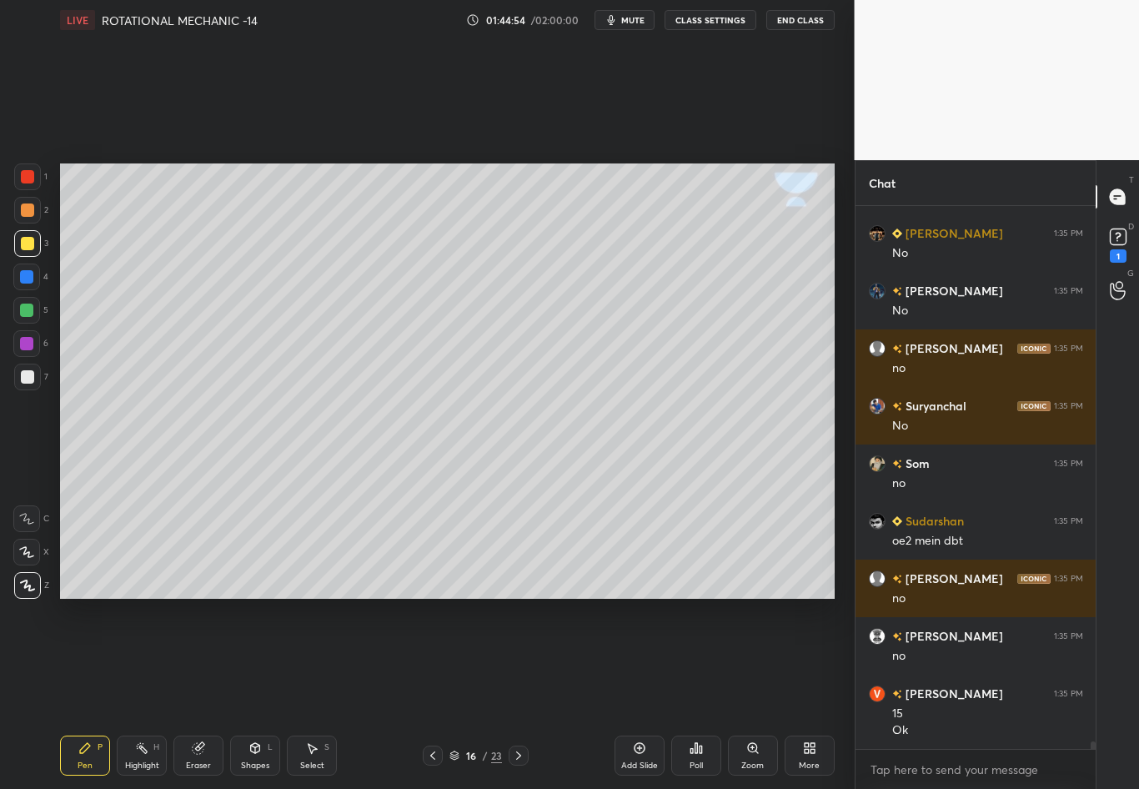
scroll to position [38215, 0]
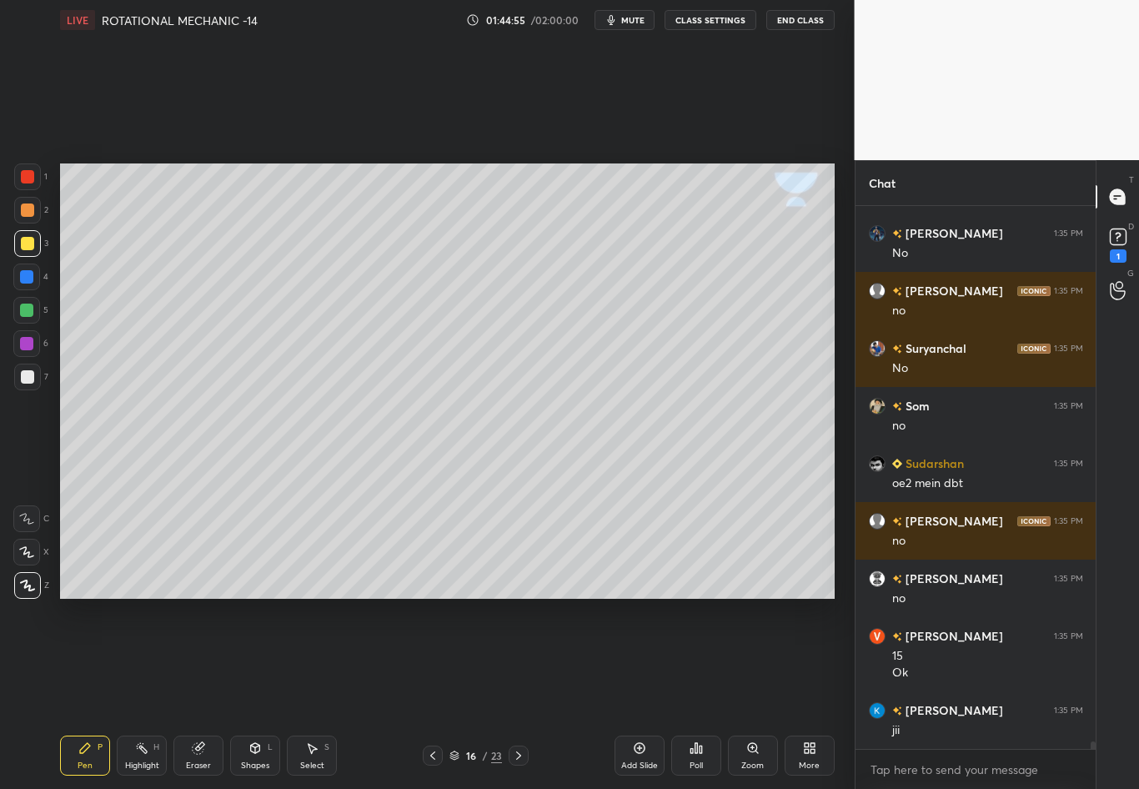
click at [841, 354] on div "1 2 3 4 5 6 7 C X Z C X Z E E Erase all H H LIVE ROTATIONAL MECHANIC -14 01:44:…" at bounding box center [427, 394] width 855 height 789
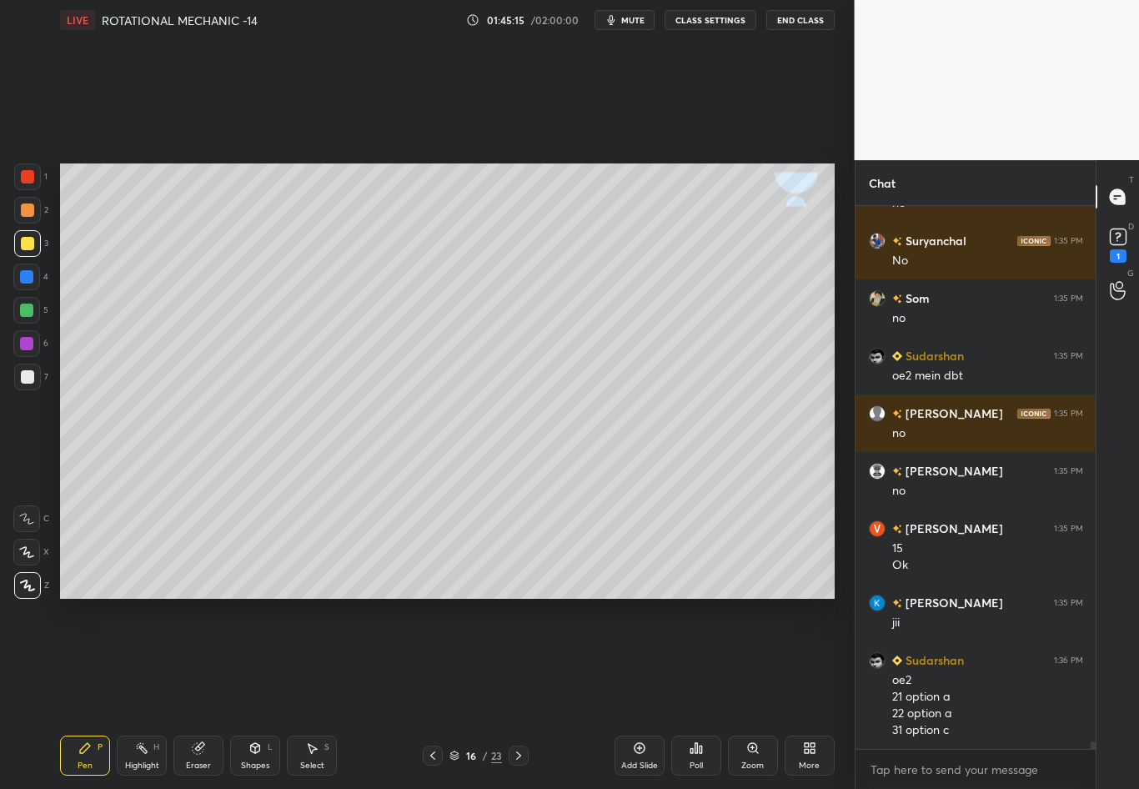
scroll to position [38380, 0]
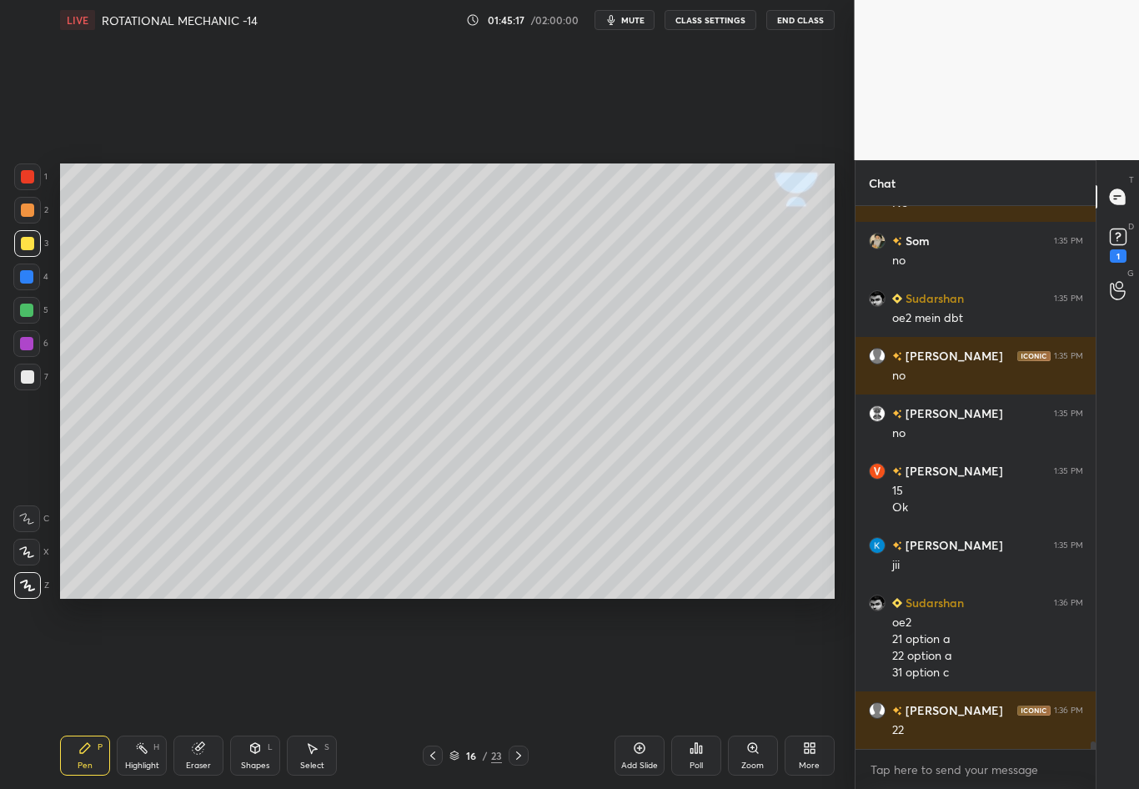
click at [515, 693] on icon at bounding box center [518, 755] width 13 height 13
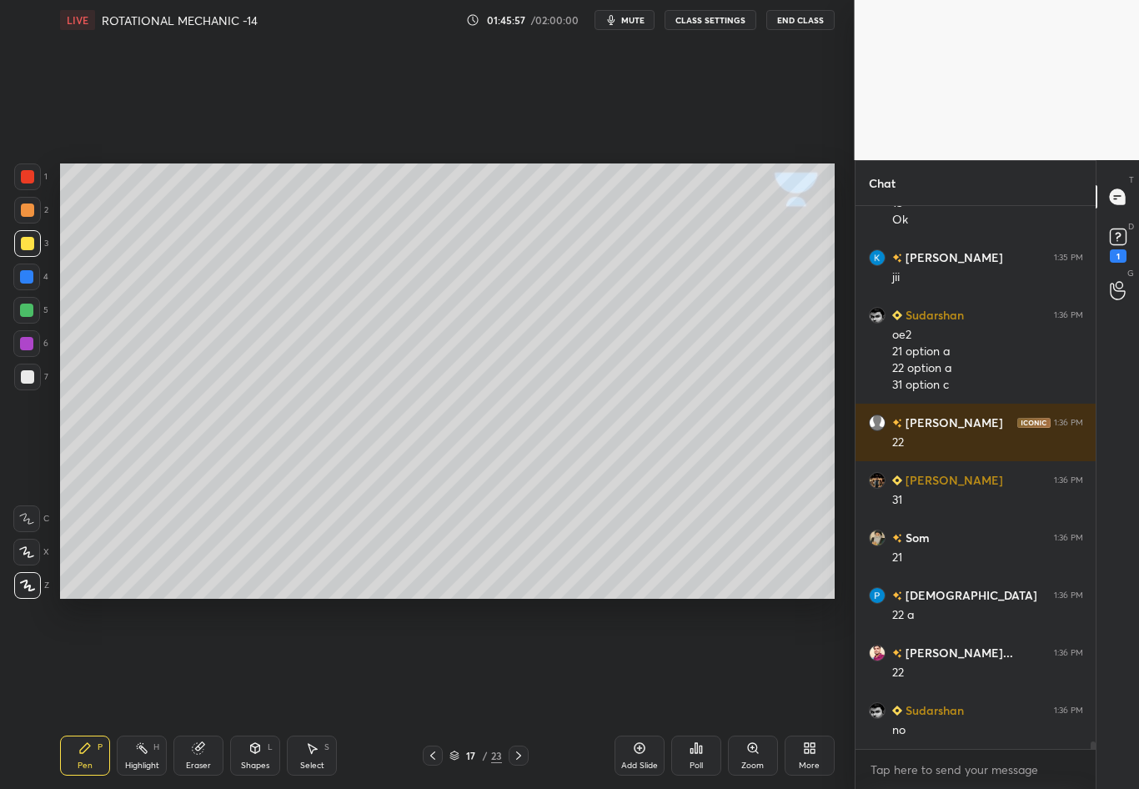
scroll to position [38726, 0]
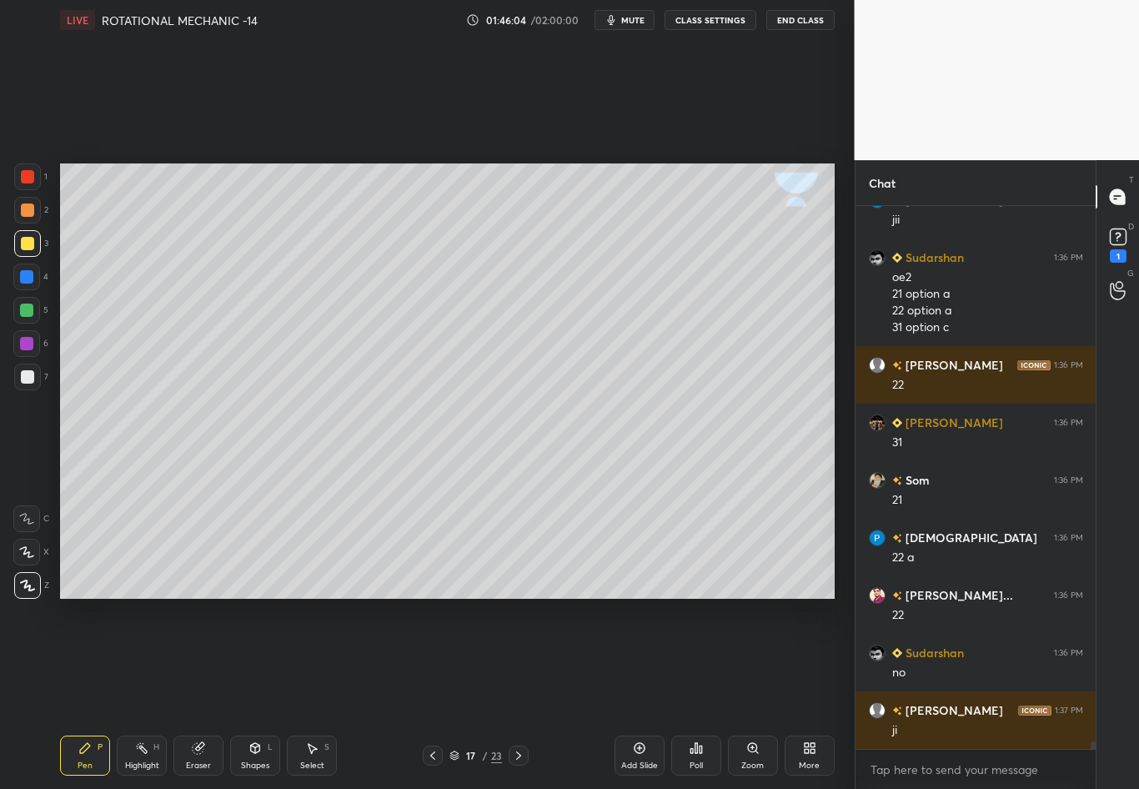
click at [33, 380] on div at bounding box center [27, 377] width 27 height 27
click at [26, 244] on div at bounding box center [27, 243] width 13 height 13
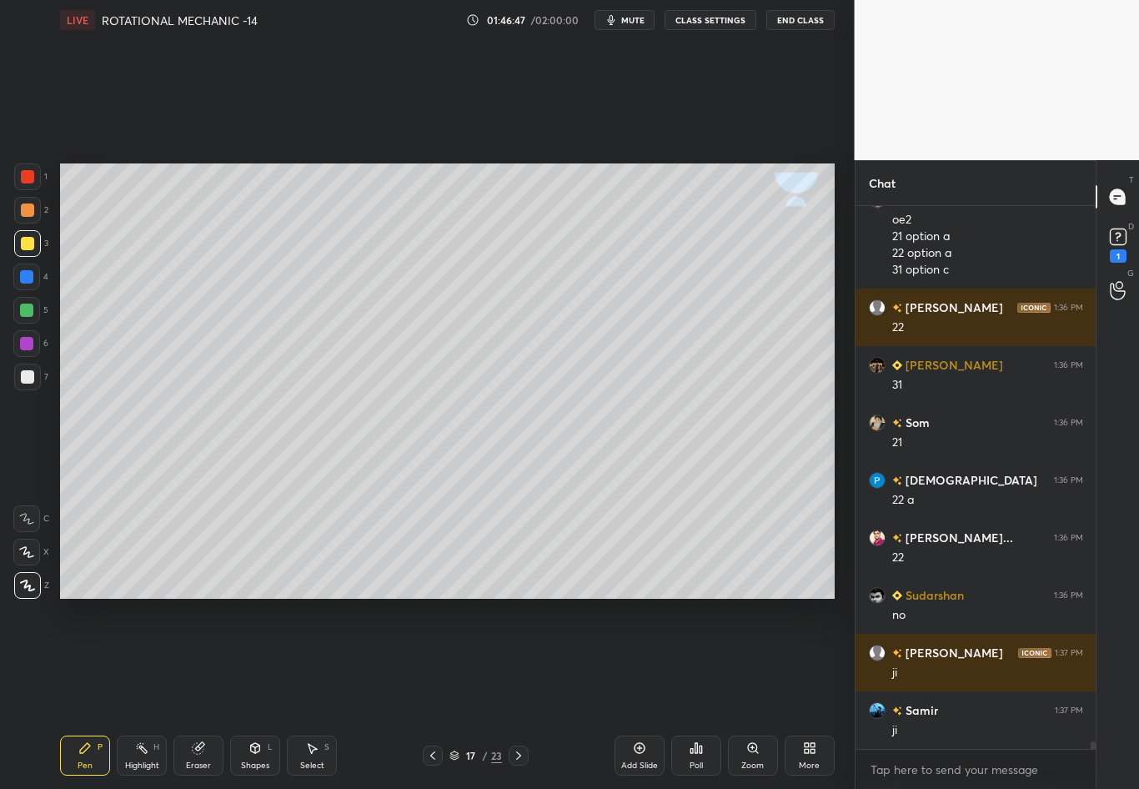
click at [153, 693] on div "H" at bounding box center [156, 747] width 6 height 8
click at [84, 693] on icon at bounding box center [84, 748] width 13 height 13
click at [260, 693] on div "Shapes" at bounding box center [255, 766] width 28 height 8
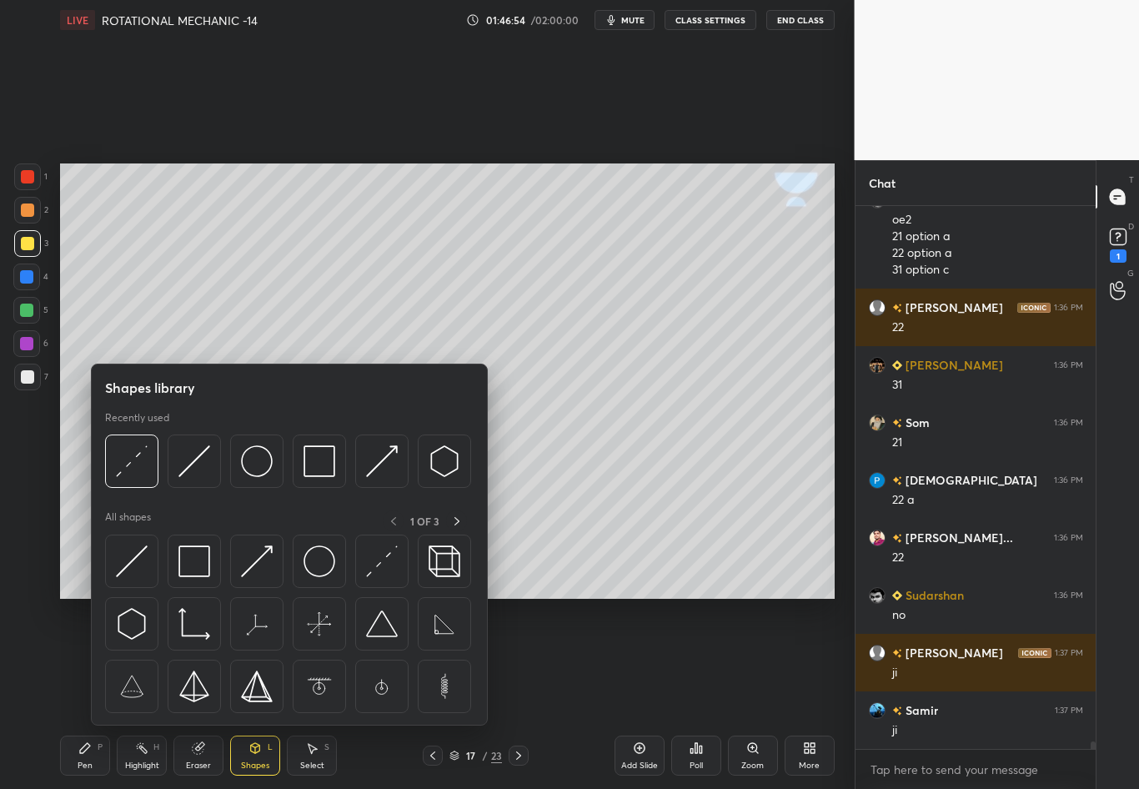
click at [254, 469] on img at bounding box center [257, 461] width 32 height 32
click at [27, 504] on div "1 2 3 4 5 6 7 C X Z C X Z E E Erase all H H" at bounding box center [26, 380] width 53 height 435
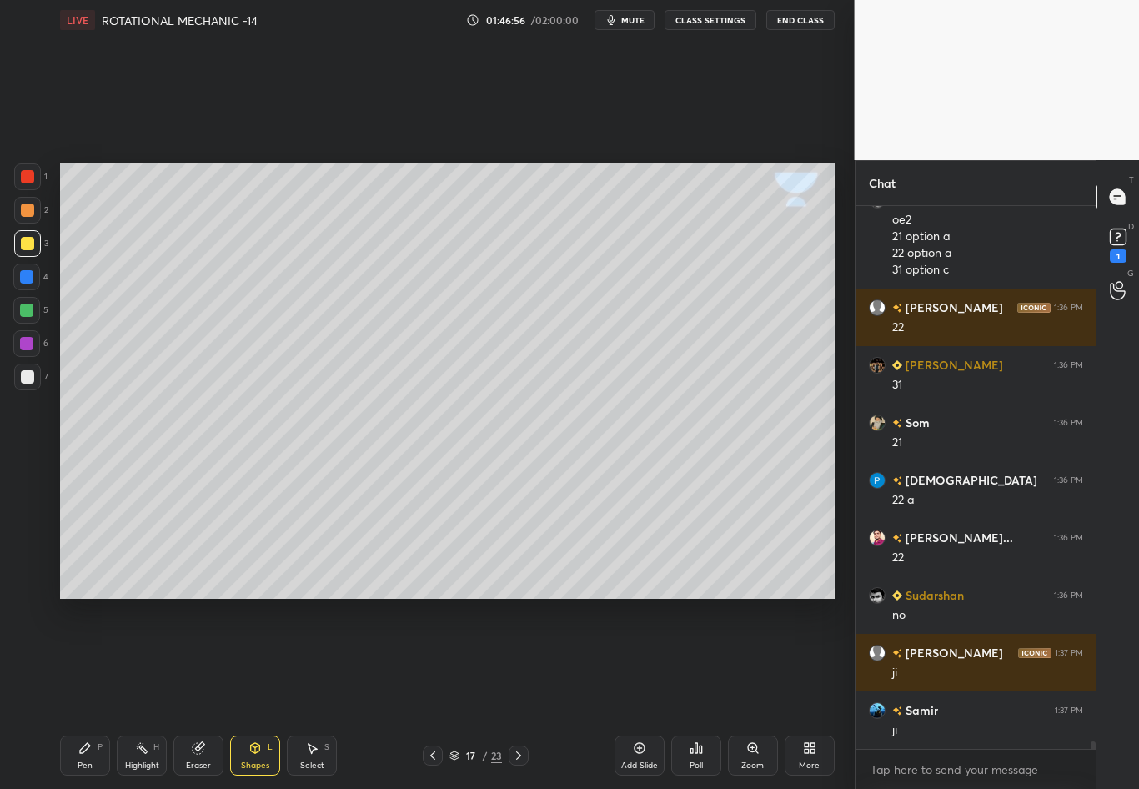
click at [87, 693] on div "Pen P" at bounding box center [85, 756] width 50 height 40
click at [37, 385] on div at bounding box center [27, 377] width 27 height 27
click at [154, 693] on div "Highlight" at bounding box center [142, 766] width 34 height 8
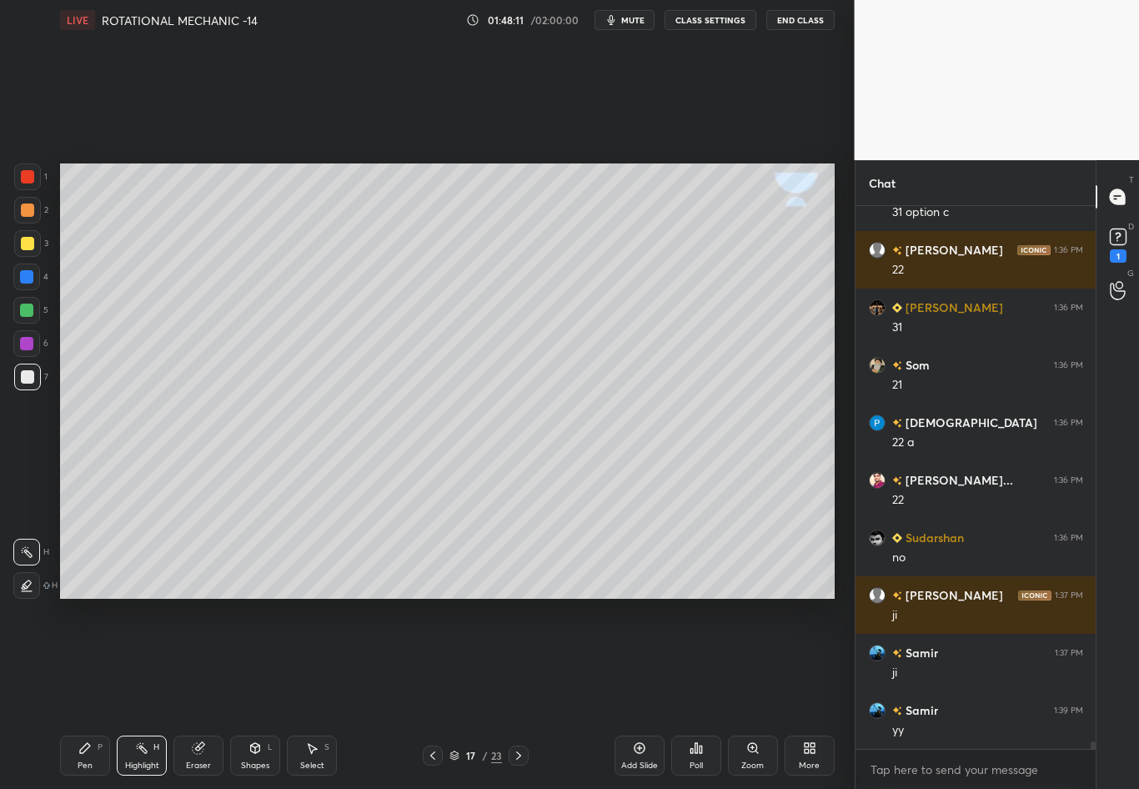
scroll to position [38898, 0]
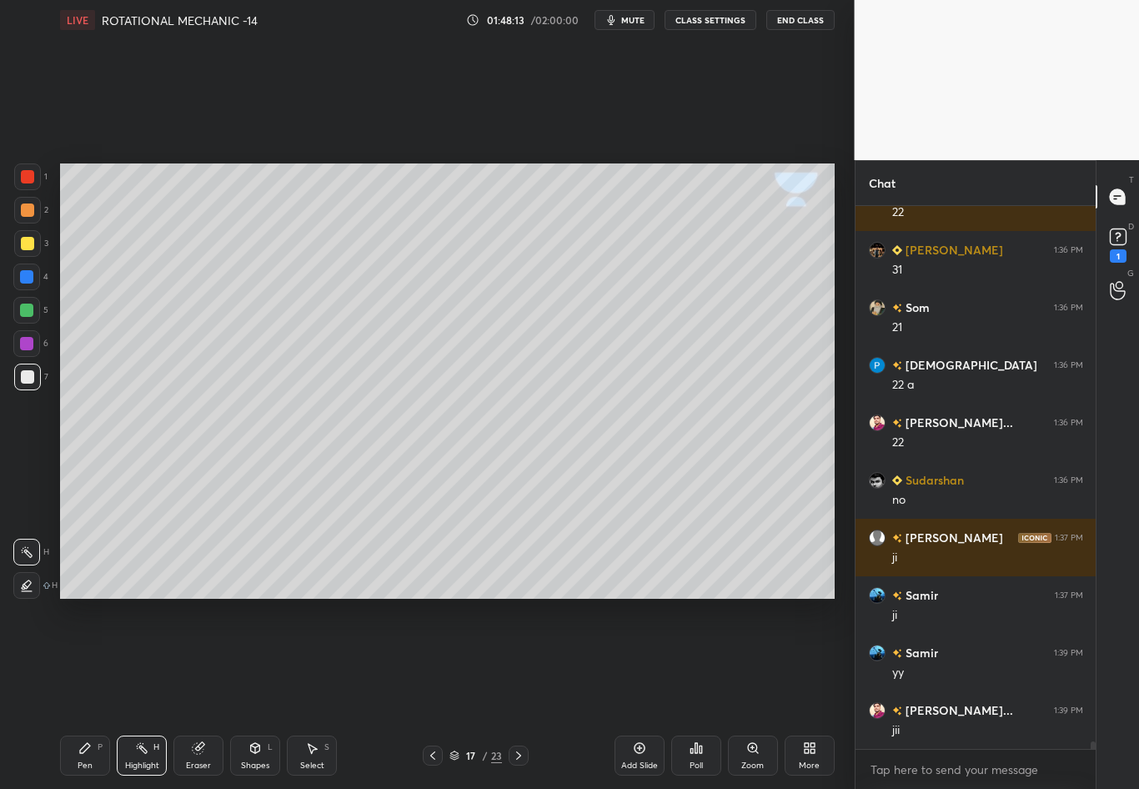
click at [256, 693] on div "Shapes" at bounding box center [255, 766] width 28 height 8
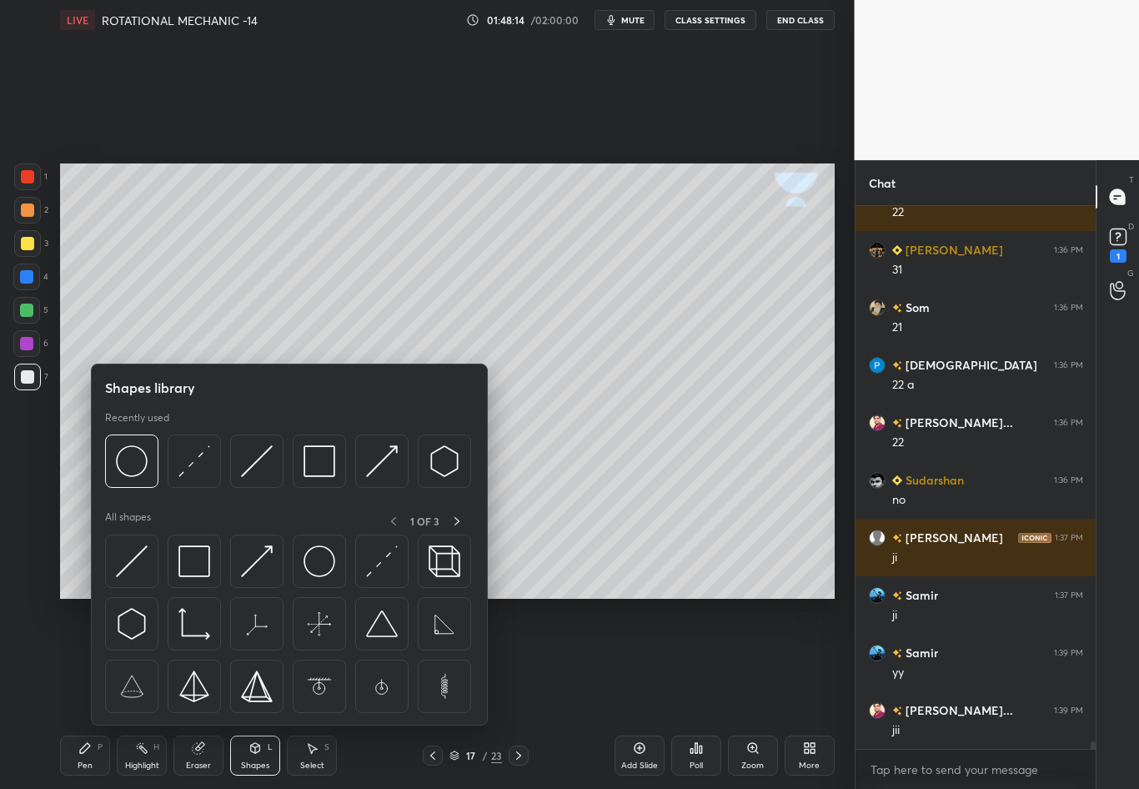
click at [189, 468] on img at bounding box center [194, 461] width 32 height 32
click at [33, 484] on div "1 2 3 4 5 6 7 C X Z C X Z E E Erase all H H" at bounding box center [26, 380] width 53 height 435
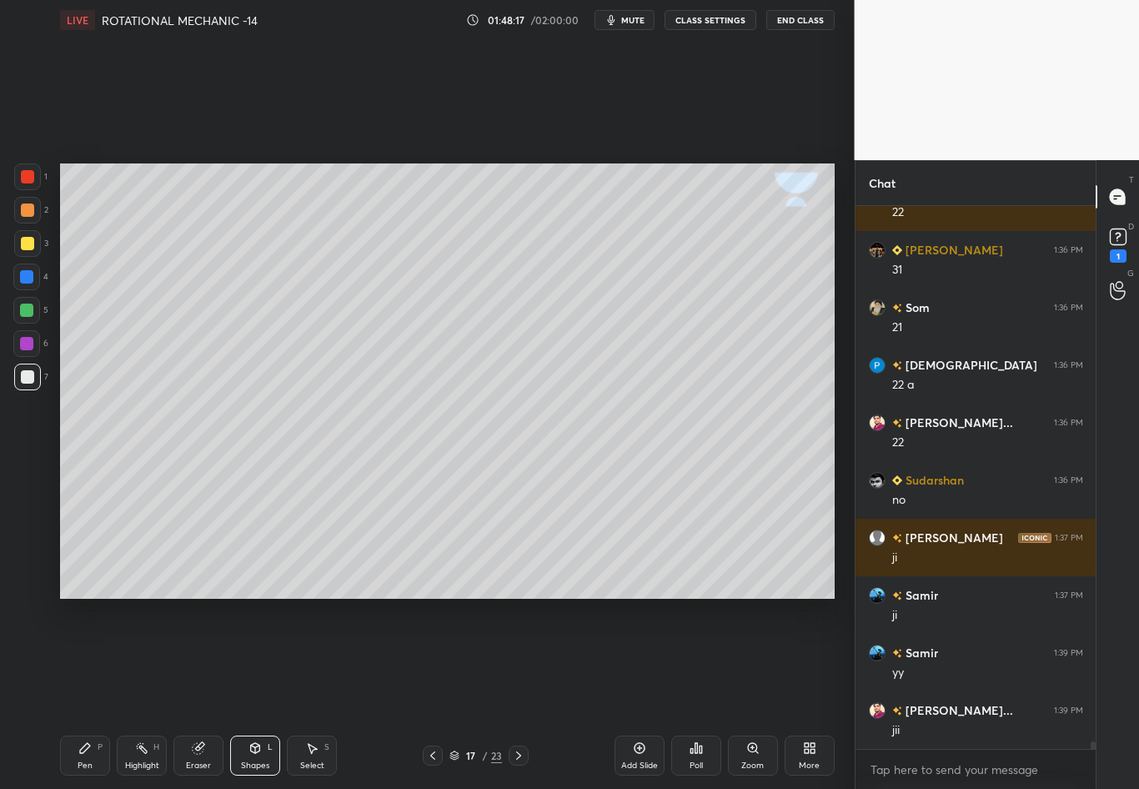
click at [88, 693] on div "Pen P" at bounding box center [85, 756] width 50 height 40
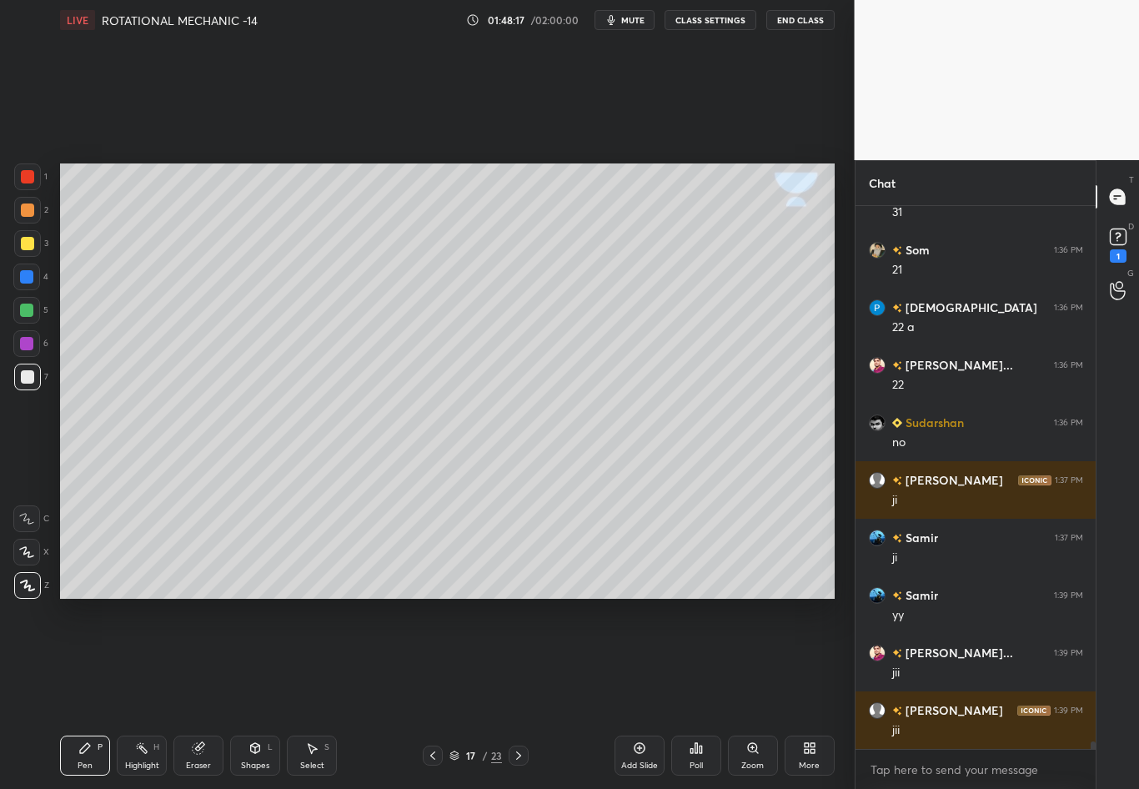
click at [27, 243] on div at bounding box center [27, 243] width 13 height 13
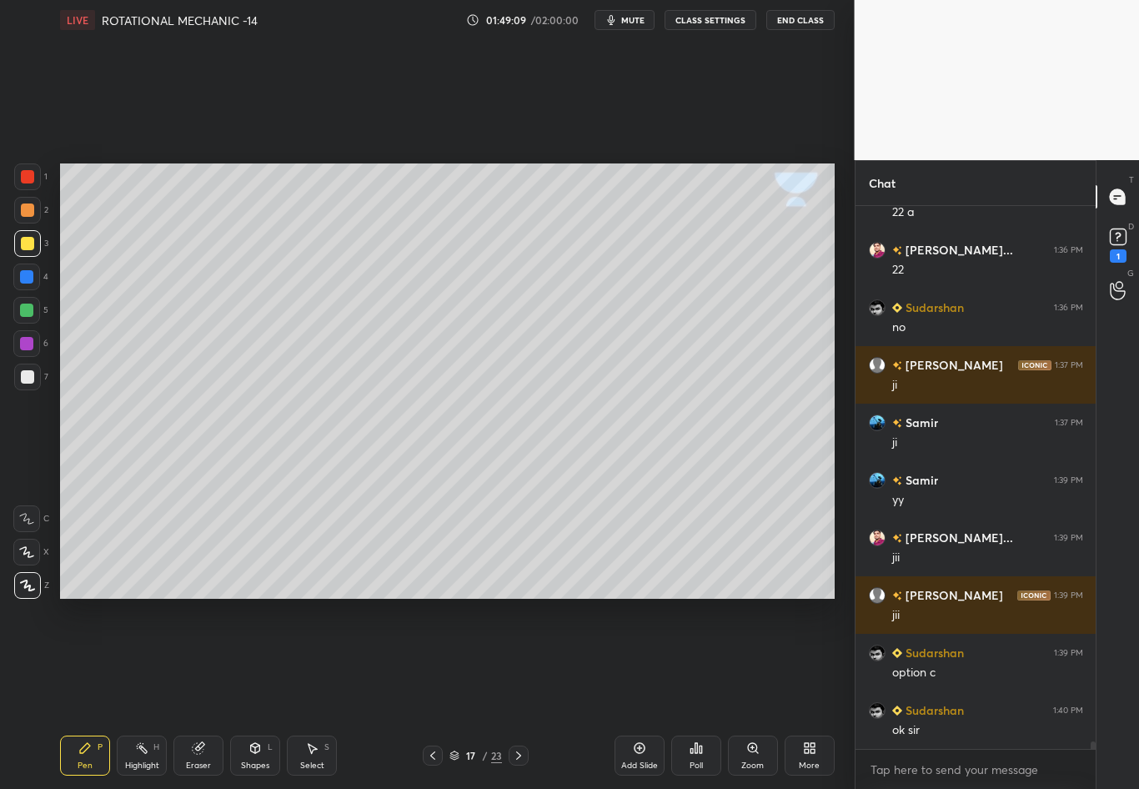
scroll to position [39088, 0]
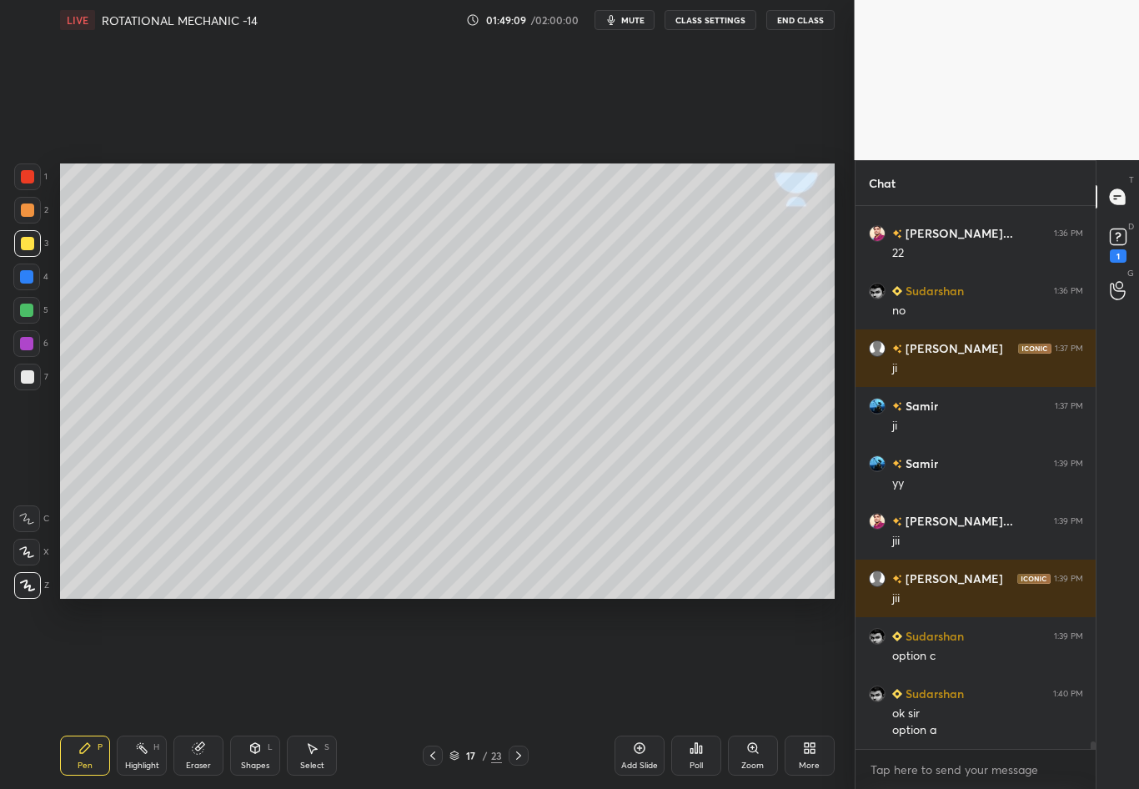
click at [256, 693] on div "Shapes L" at bounding box center [255, 756] width 50 height 40
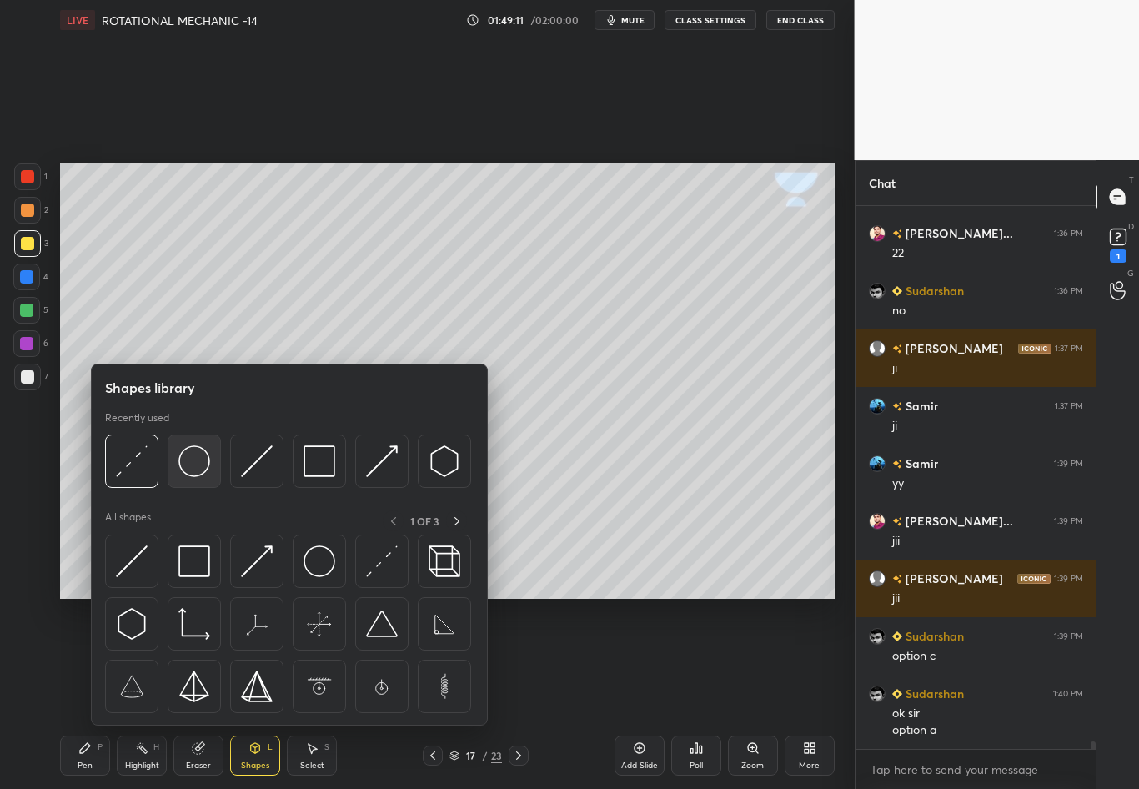
click at [199, 465] on img at bounding box center [194, 461] width 32 height 32
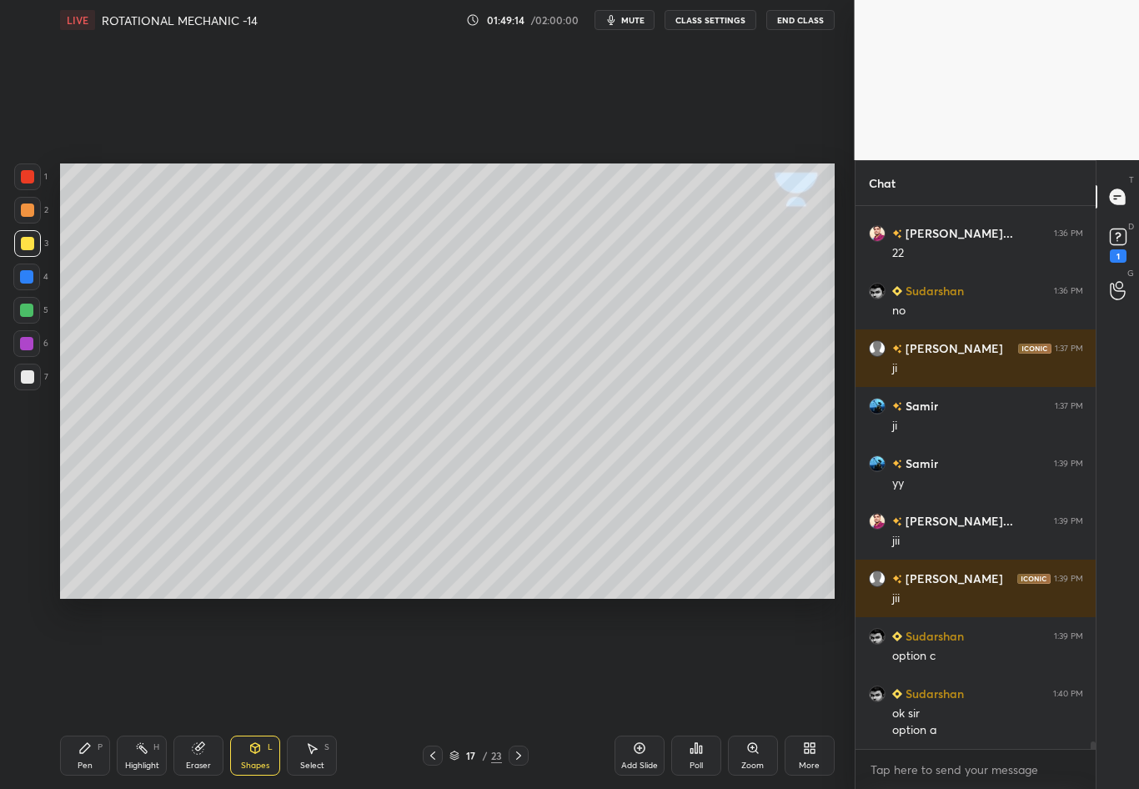
click at [260, 693] on div "Shapes L" at bounding box center [255, 756] width 50 height 40
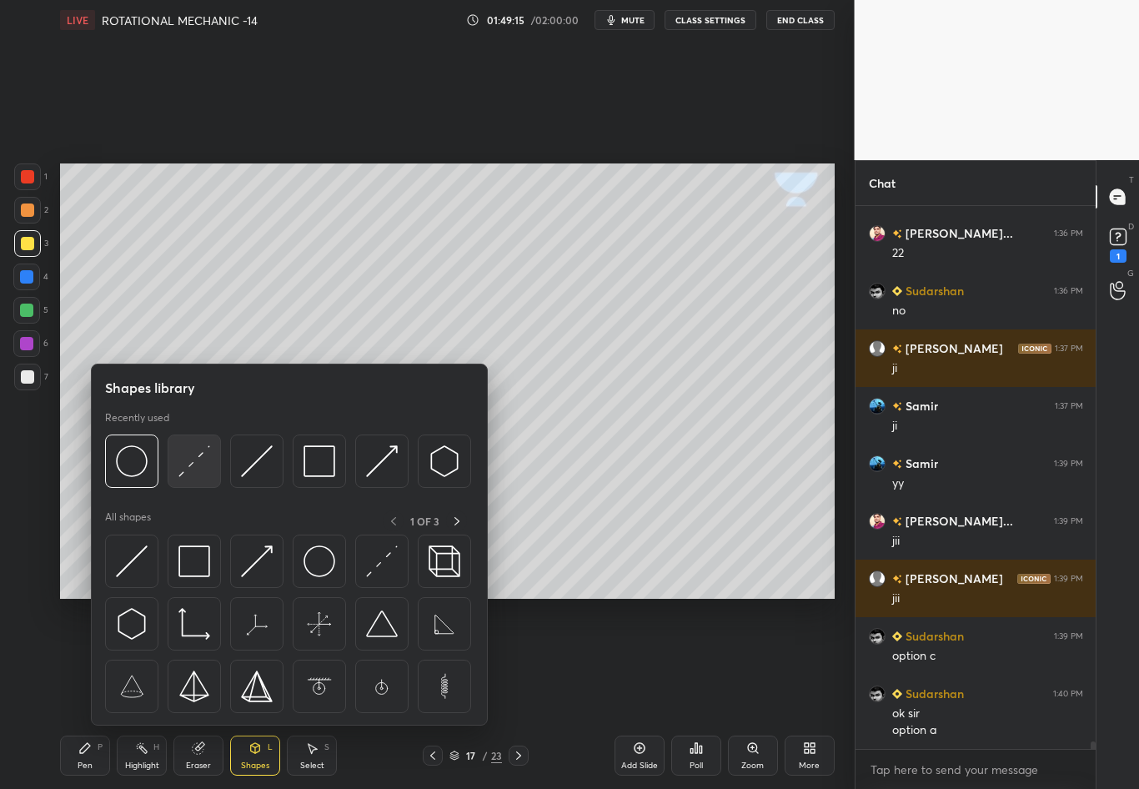
click at [196, 479] on div at bounding box center [194, 461] width 53 height 53
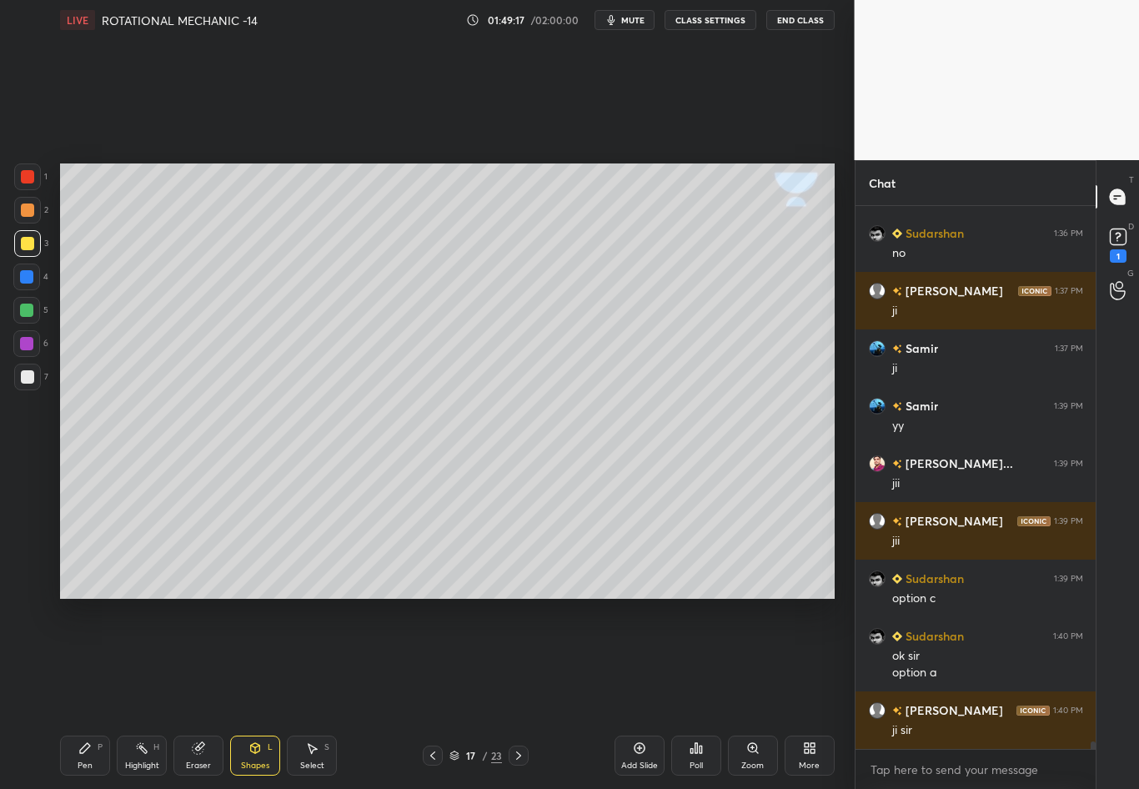
scroll to position [39203, 0]
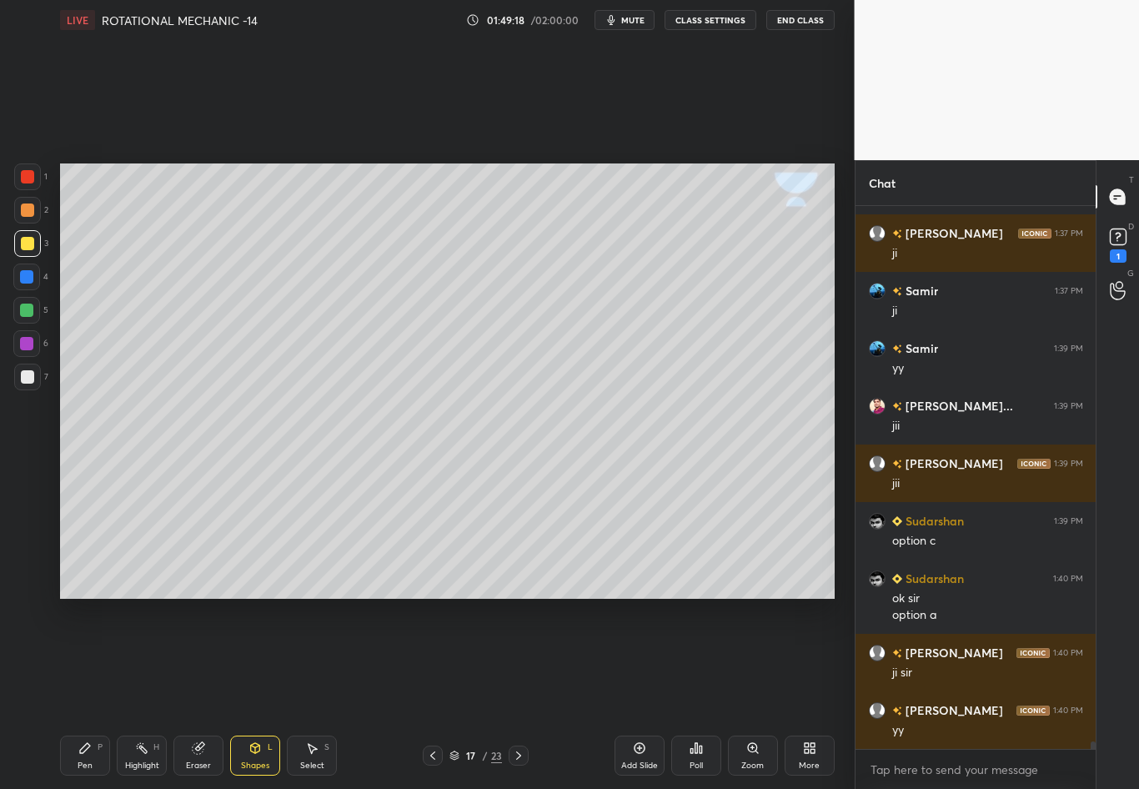
click at [82, 693] on div "Pen P" at bounding box center [85, 756] width 50 height 40
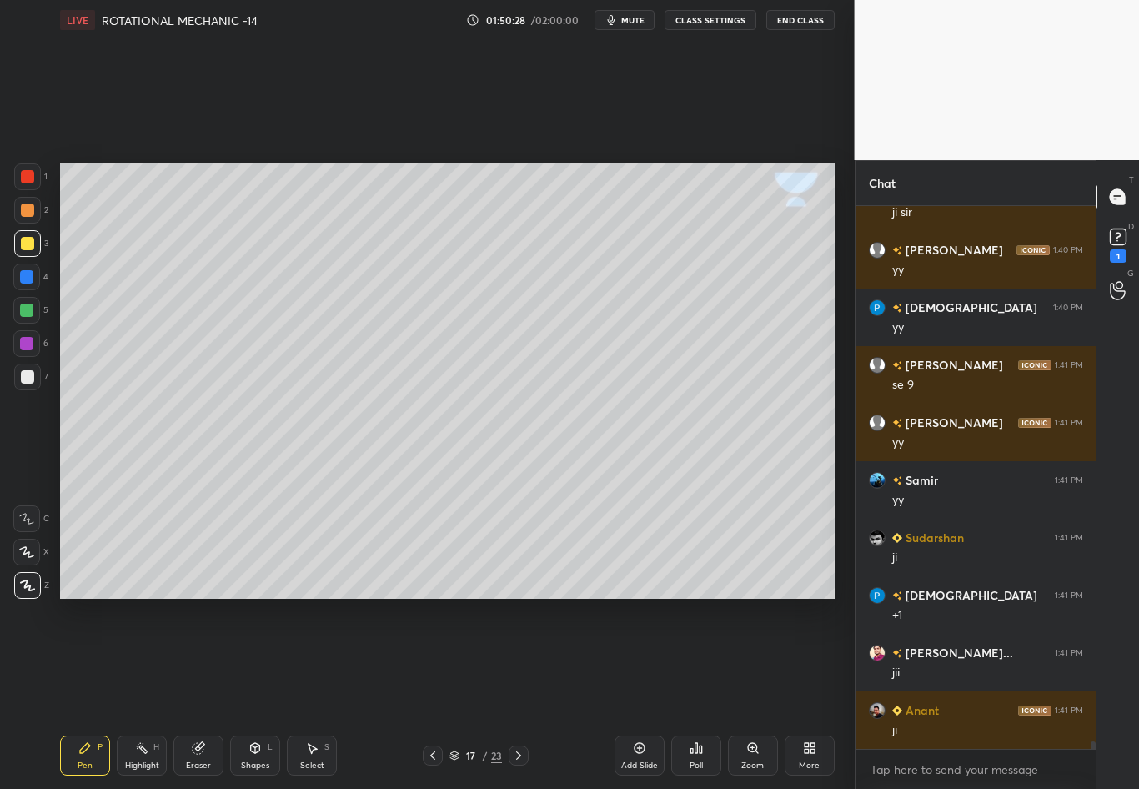
scroll to position [39721, 0]
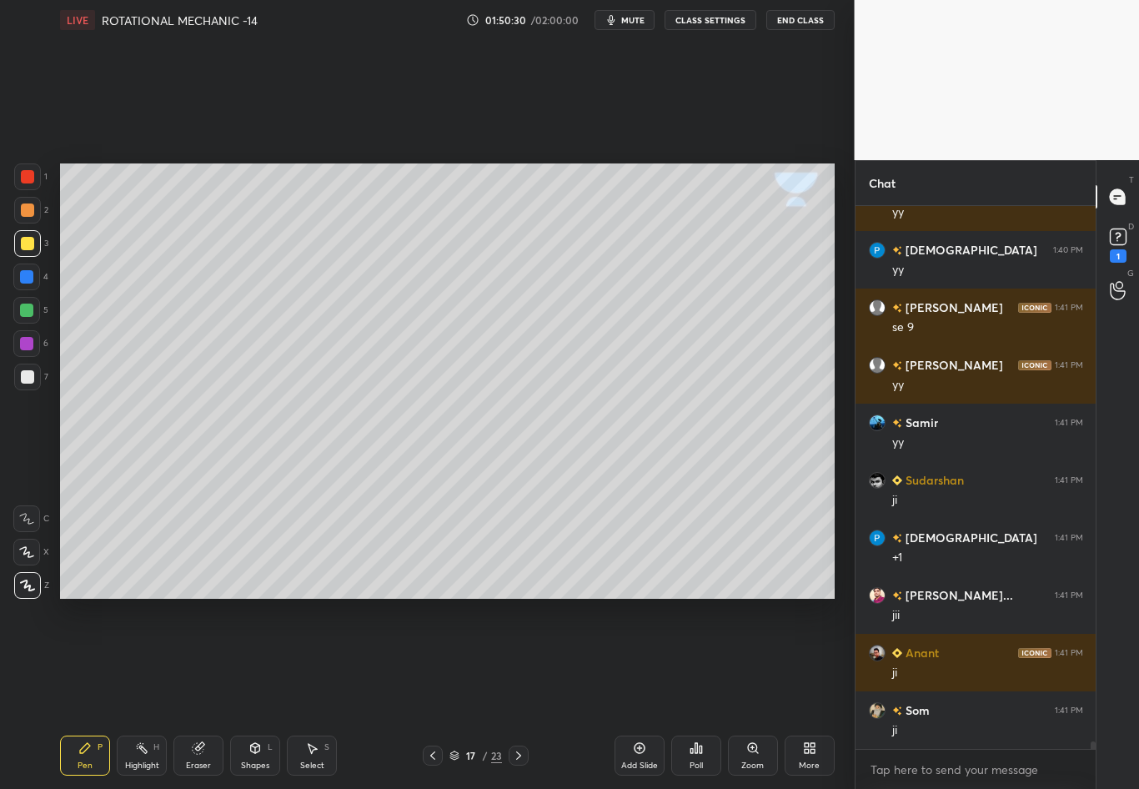
click at [514, 693] on icon at bounding box center [518, 755] width 13 height 13
click at [427, 693] on icon at bounding box center [432, 755] width 13 height 13
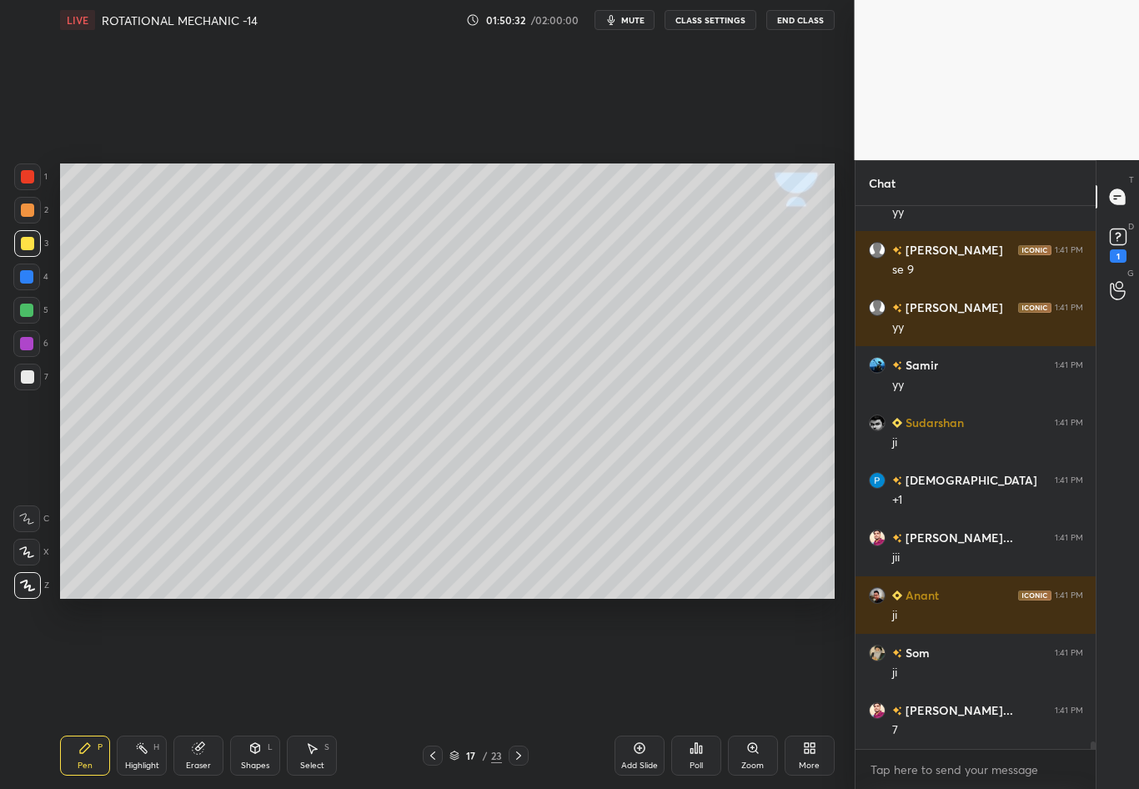
click at [500, 693] on div "17 / 23" at bounding box center [476, 756] width 106 height 20
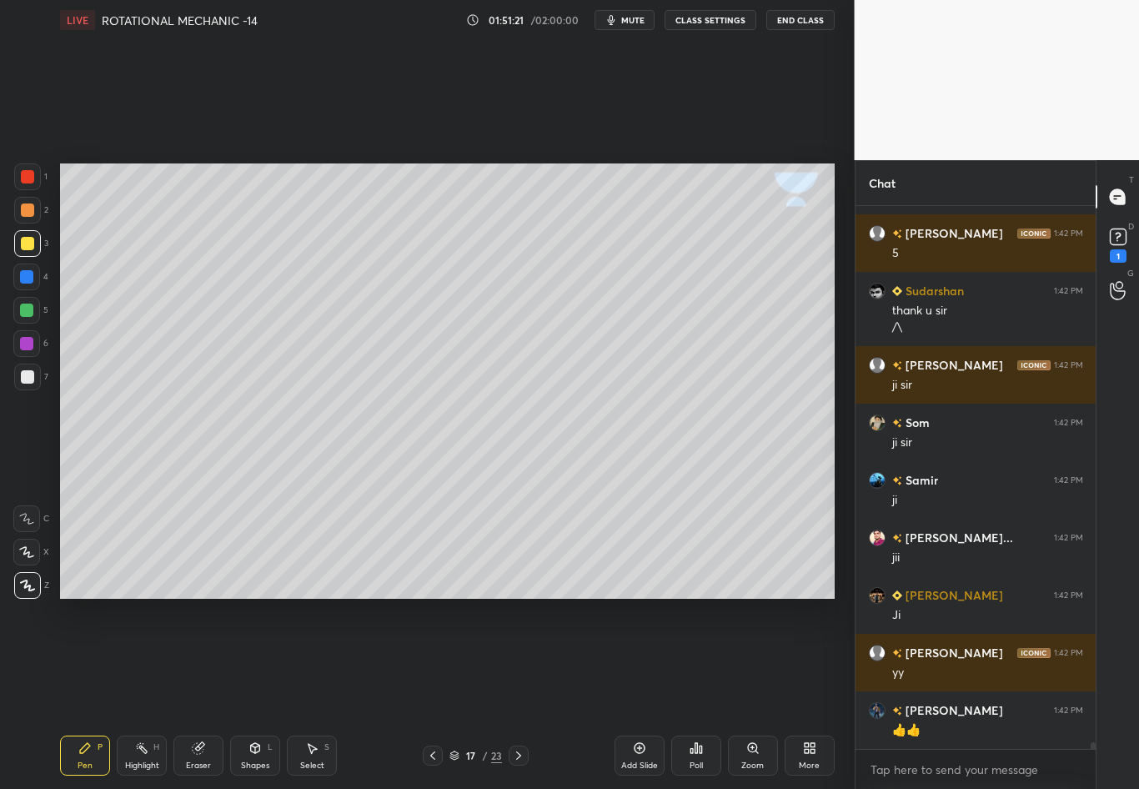
scroll to position [41406, 0]
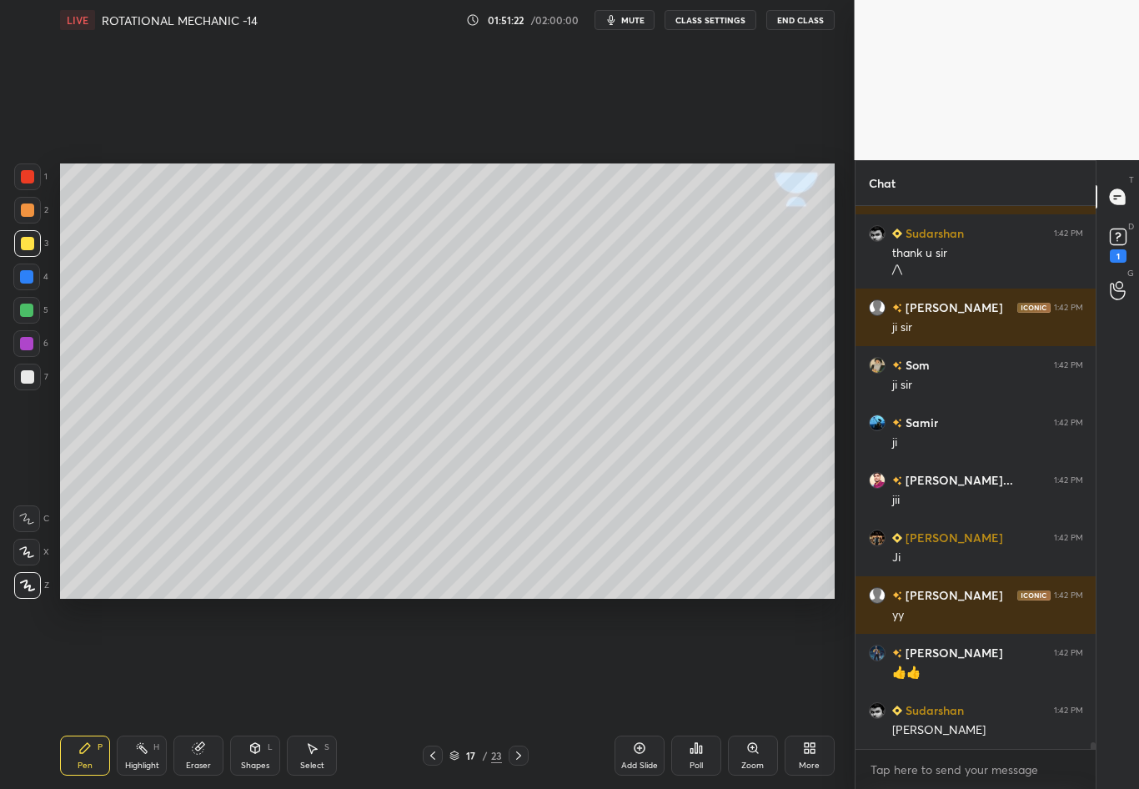
drag, startPoint x: 792, startPoint y: 18, endPoint x: 792, endPoint y: 707, distance: 689.8
click at [792, 18] on button "End Class" at bounding box center [801, 20] width 68 height 20
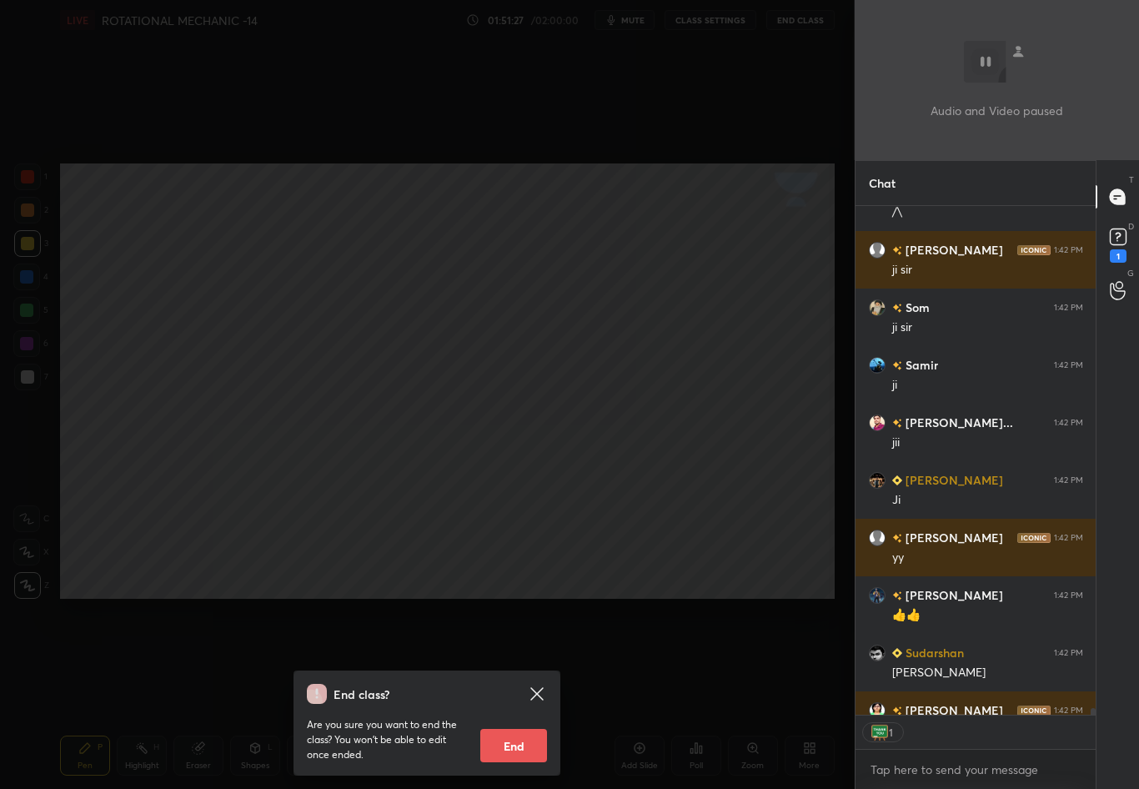
click at [522, 693] on button "End" at bounding box center [513, 745] width 67 height 33
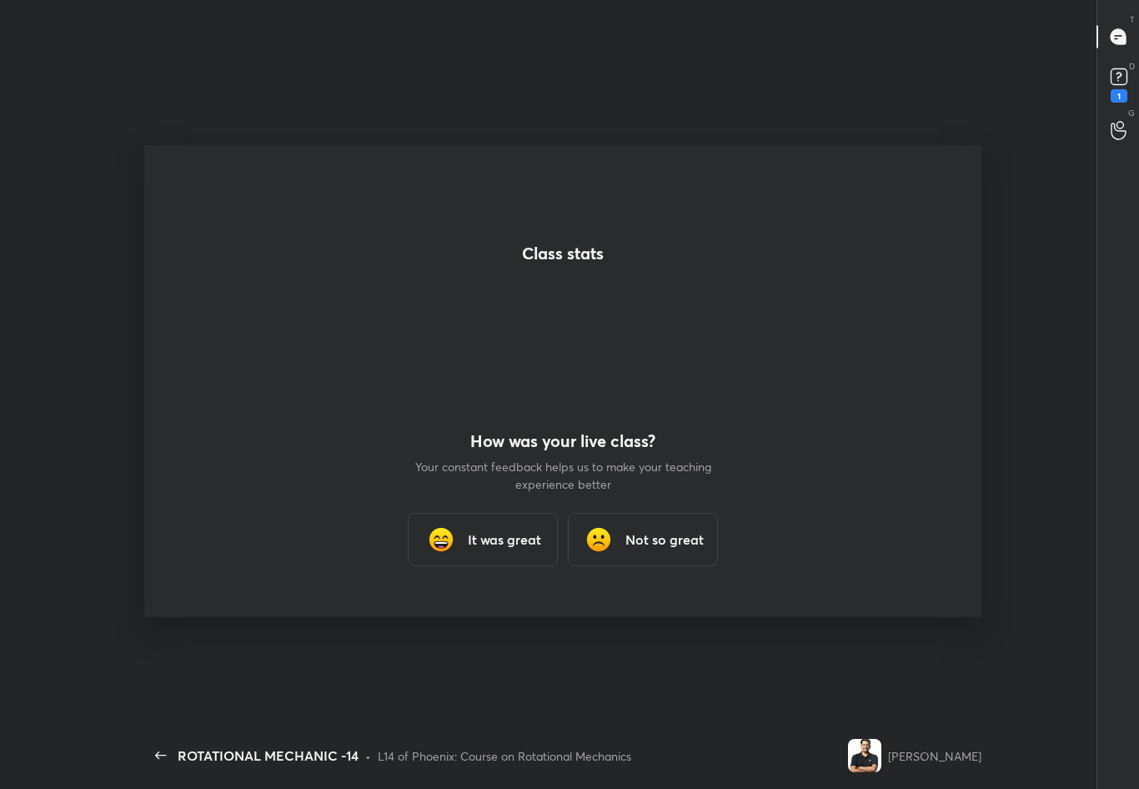
scroll to position [82728, 82489]
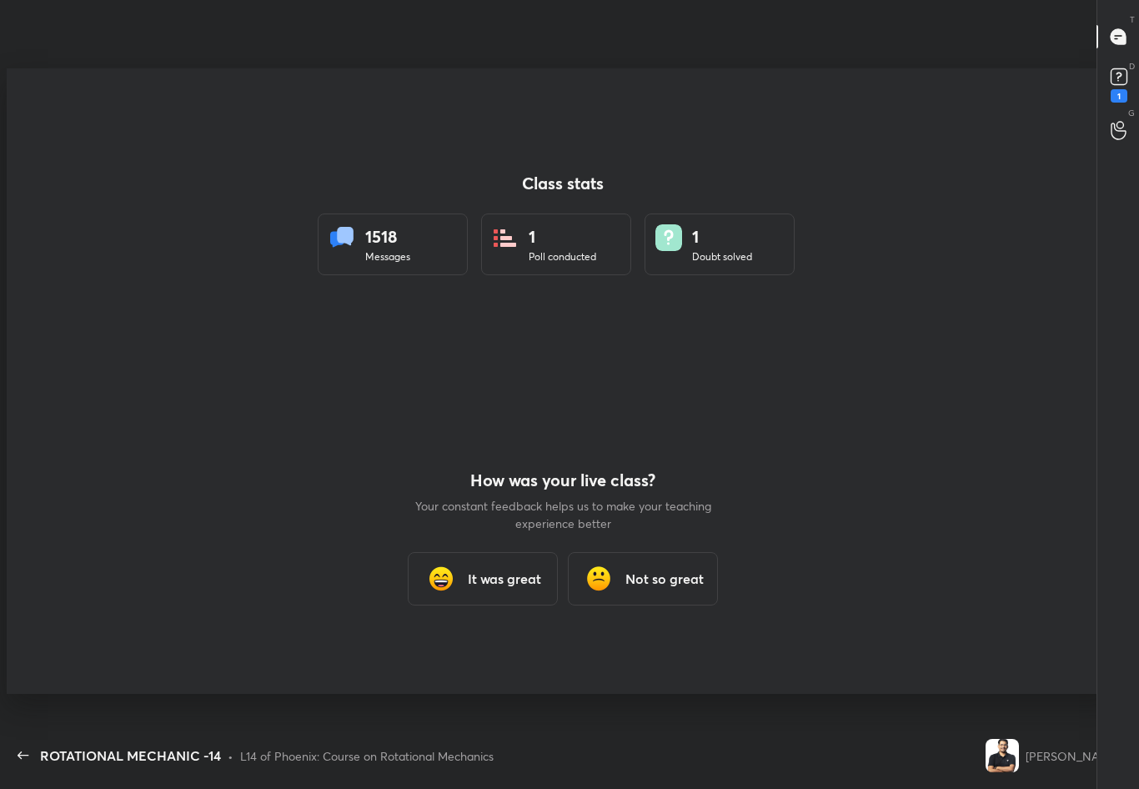
click at [471, 567] on div "It was great" at bounding box center [483, 578] width 150 height 53
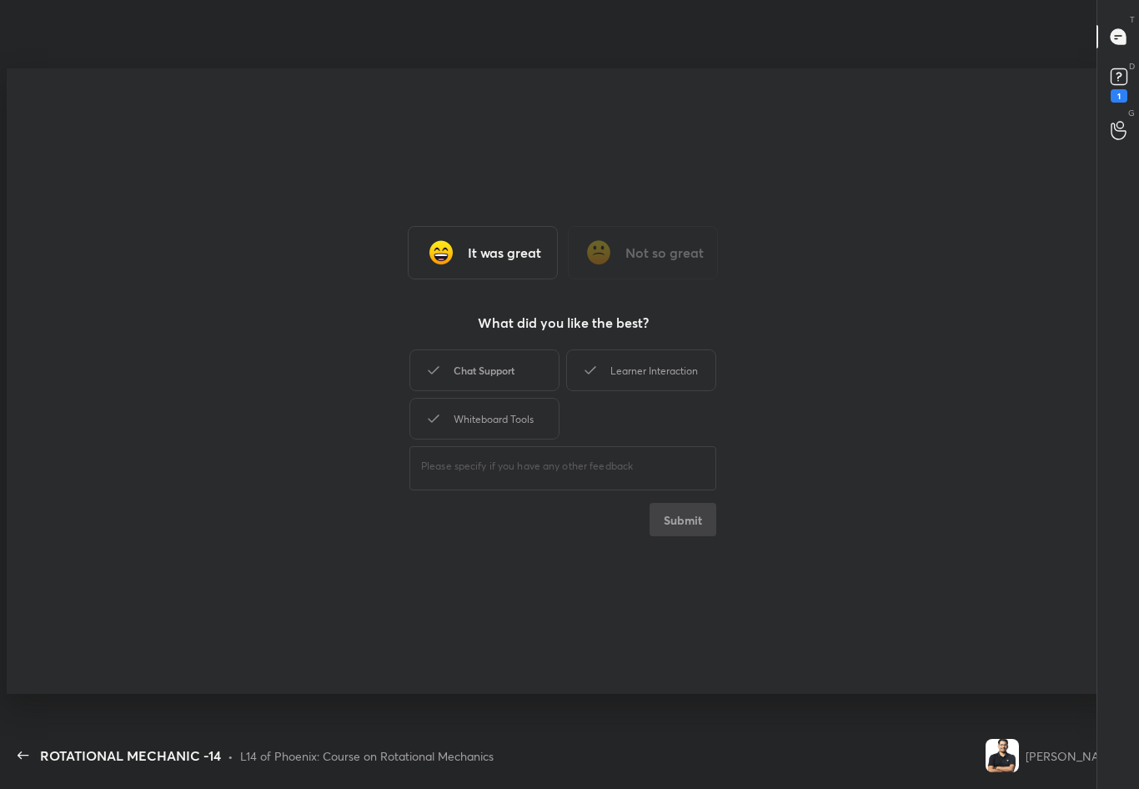
click at [472, 368] on div "Chat Support" at bounding box center [485, 370] width 150 height 42
click at [654, 385] on div "Learner Interaction" at bounding box center [641, 370] width 150 height 42
click at [537, 423] on div "Whiteboard Tools" at bounding box center [485, 419] width 150 height 42
click at [701, 528] on button "Submit" at bounding box center [683, 519] width 67 height 33
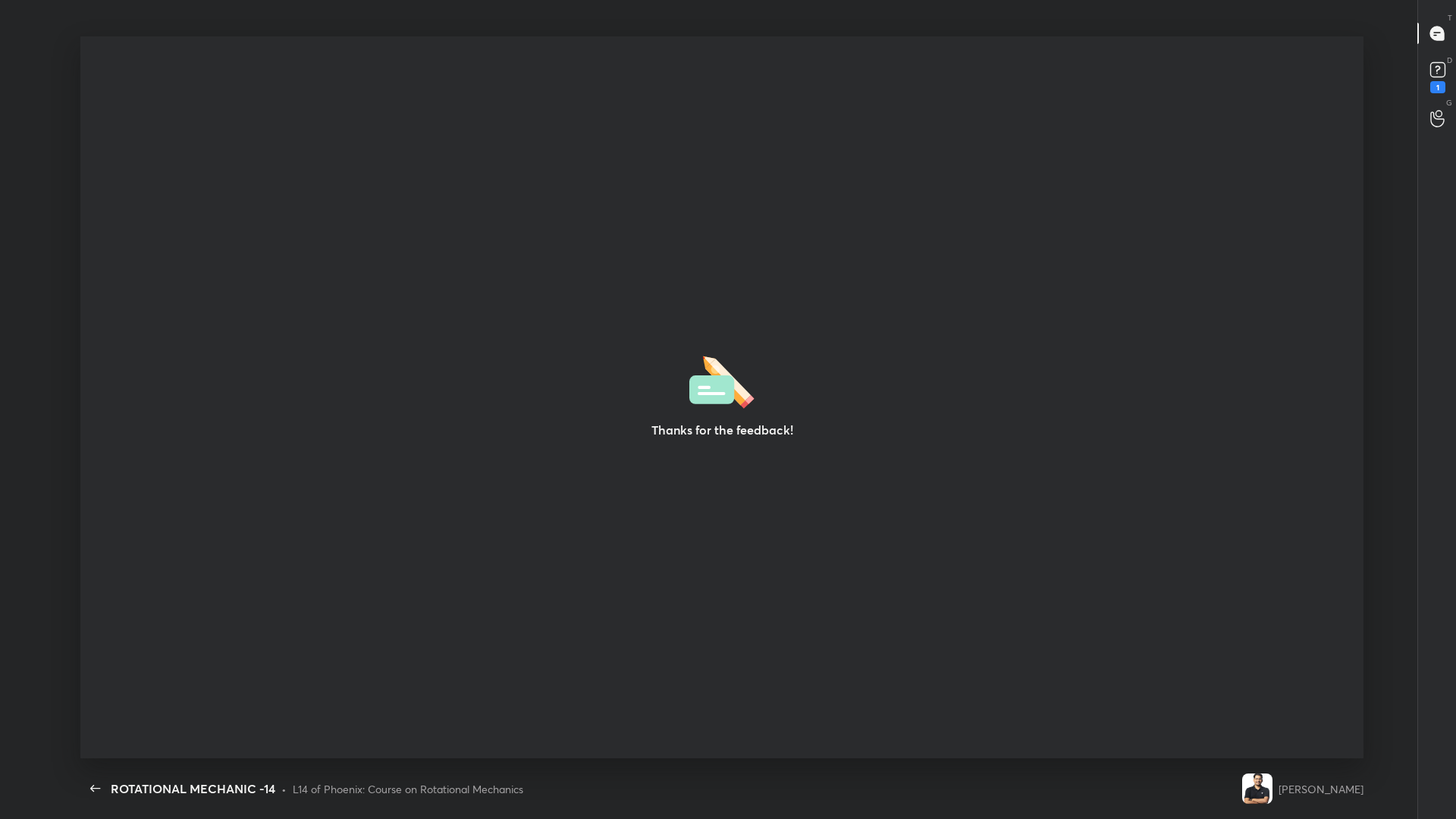
scroll to position [5, 1]
type textarea "x"
